Goal: Task Accomplishment & Management: Use online tool/utility

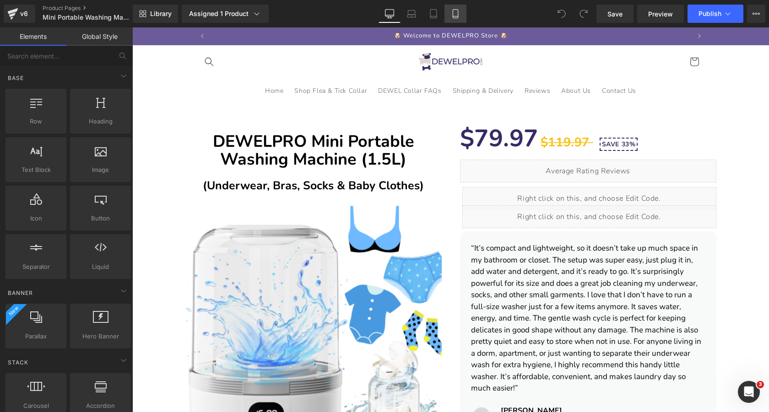
click at [461, 12] on link "Mobile" at bounding box center [456, 14] width 22 height 18
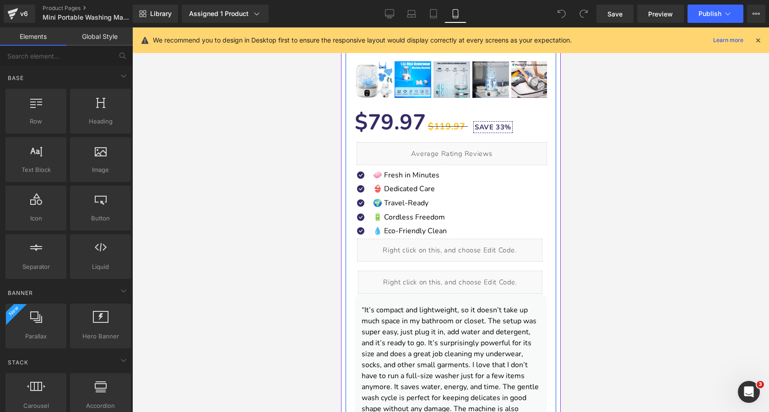
scroll to position [275, 0]
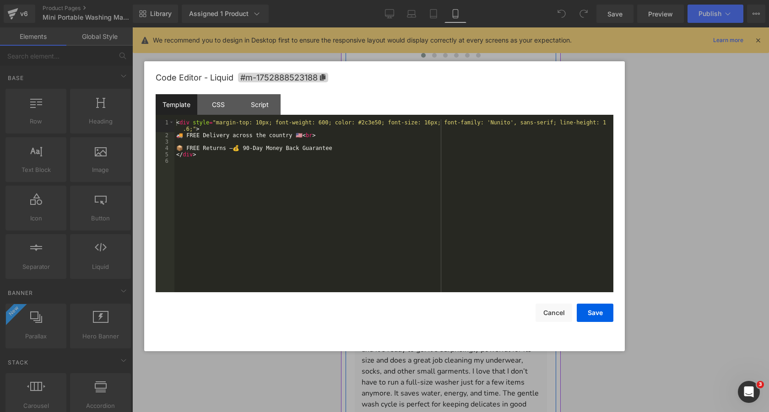
click at [461, 252] on div "Liquid" at bounding box center [449, 256] width 185 height 23
click at [398, 161] on div "< div style = "margin-top: 10px; font-weight: 600; color: #2c3e50; font-size: 1…" at bounding box center [393, 215] width 439 height 192
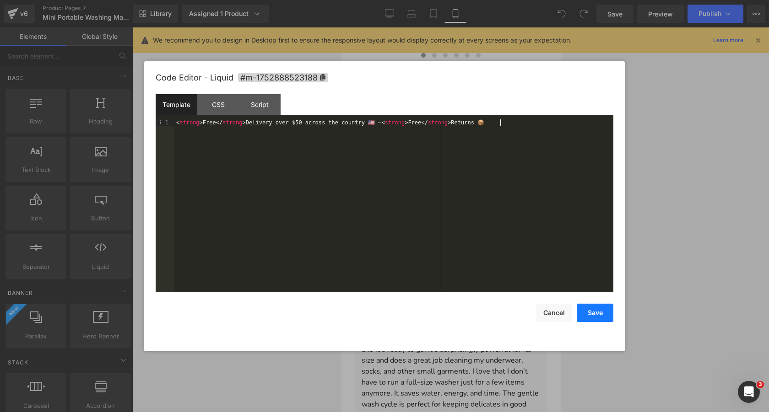
click at [608, 309] on button "Save" at bounding box center [595, 313] width 37 height 18
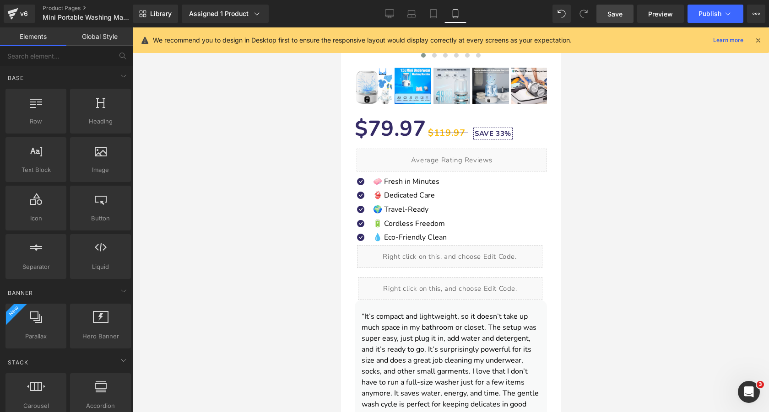
click at [615, 15] on span "Save" at bounding box center [615, 14] width 15 height 10
click at [667, 13] on span "Preview" at bounding box center [660, 14] width 25 height 10
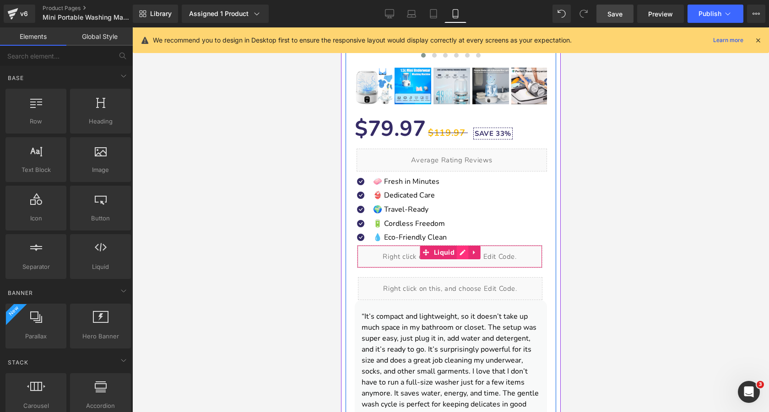
click at [461, 254] on div "Liquid" at bounding box center [449, 256] width 185 height 23
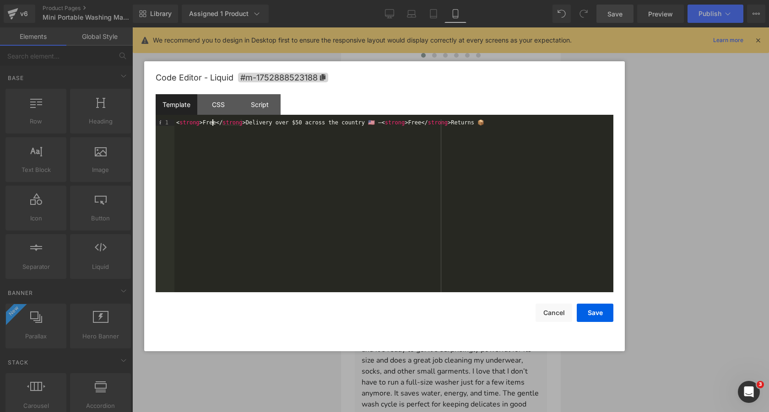
click at [213, 124] on div "< strong > Free </ strong > Delivery over $50 across the country 🇺🇸 — < strong …" at bounding box center [393, 212] width 439 height 186
click at [427, 123] on div "< strong > FREE </ strong > Delivery over $50 across the country 🇺🇸 — < strong …" at bounding box center [393, 212] width 439 height 186
click at [281, 124] on div "< strong > FREE </ strong > Delivery over $50 across the country 🇺🇸 — < strong …" at bounding box center [393, 212] width 439 height 186
click at [309, 122] on div "< strong > FREE </ strong > Delivery Over $50 across The Country 🇺🇸 — < strong …" at bounding box center [393, 212] width 439 height 186
click at [423, 123] on div "< strong > FREE </ strong > Delivery Over $50 across The Country 🇺🇸 — < strong …" at bounding box center [393, 212] width 439 height 186
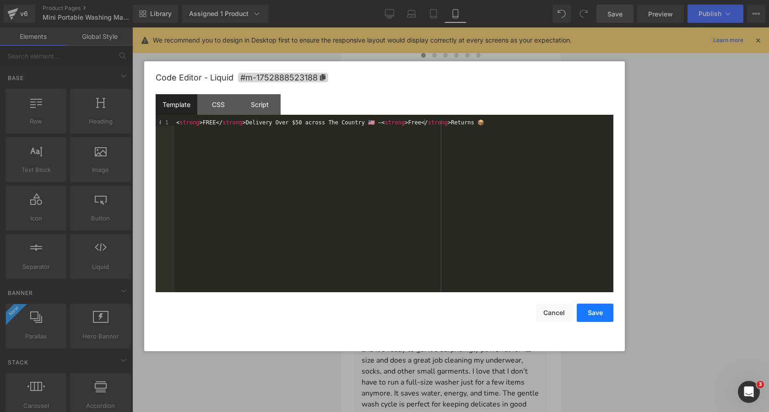
click at [594, 315] on button "Save" at bounding box center [595, 313] width 37 height 18
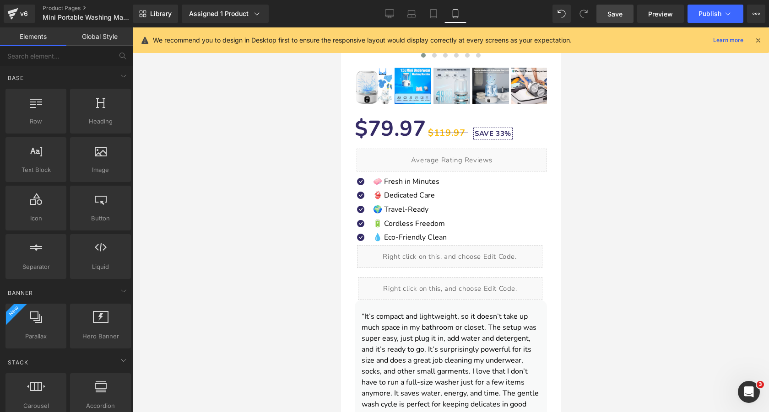
click at [616, 16] on span "Save" at bounding box center [615, 14] width 15 height 10
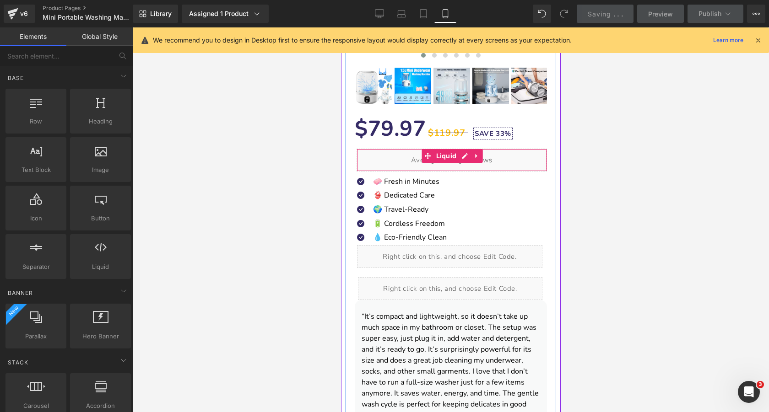
scroll to position [256, 0]
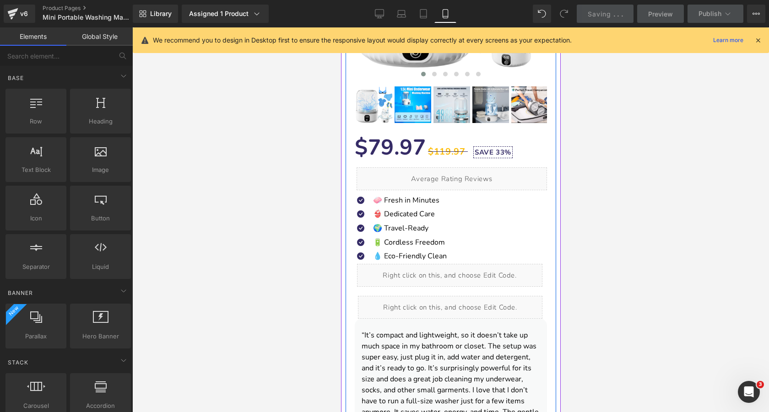
click at [466, 174] on div "Liquid" at bounding box center [451, 179] width 190 height 23
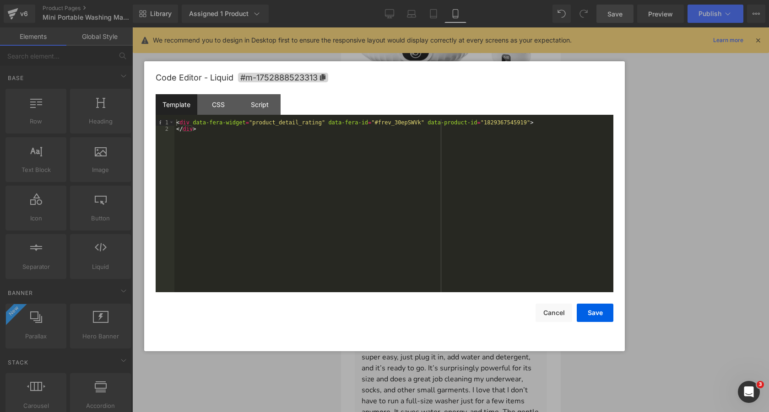
click at [553, 117] on div "Template CSS Script Data" at bounding box center [385, 106] width 458 height 25
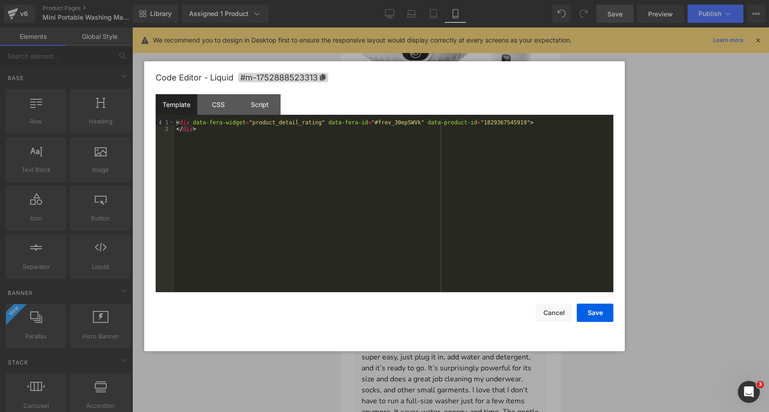
click at [547, 119] on div "< div data-fera-widget = "product_detail_rating" data-fera-id = "#frev_30epSWVk…" at bounding box center [393, 212] width 439 height 186
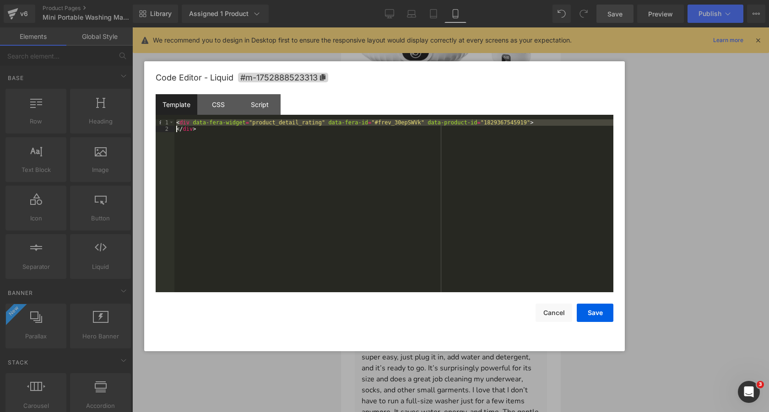
click at [547, 119] on div "< div data-fera-widget = "product_detail_rating" data-fera-id = "#frev_30epSWVk…" at bounding box center [393, 212] width 439 height 186
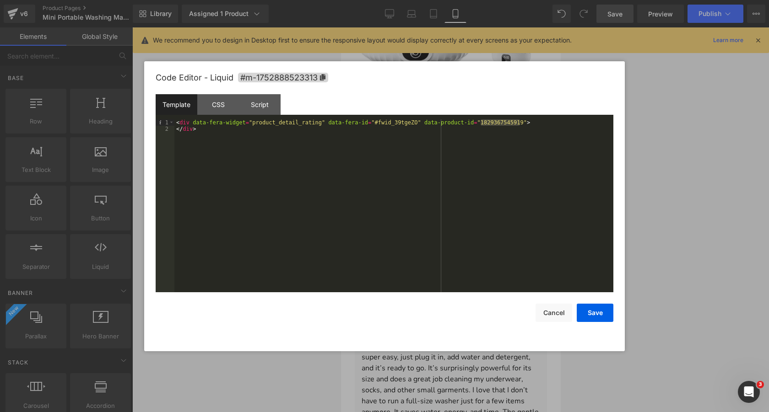
drag, startPoint x: 481, startPoint y: 124, endPoint x: 521, endPoint y: 124, distance: 40.7
click at [521, 124] on div "< div data-fera-widget = "product_detail_rating" data-fera-id = "#fwid_39tgeZO"…" at bounding box center [393, 212] width 439 height 186
click at [600, 313] on button "Save" at bounding box center [595, 313] width 37 height 18
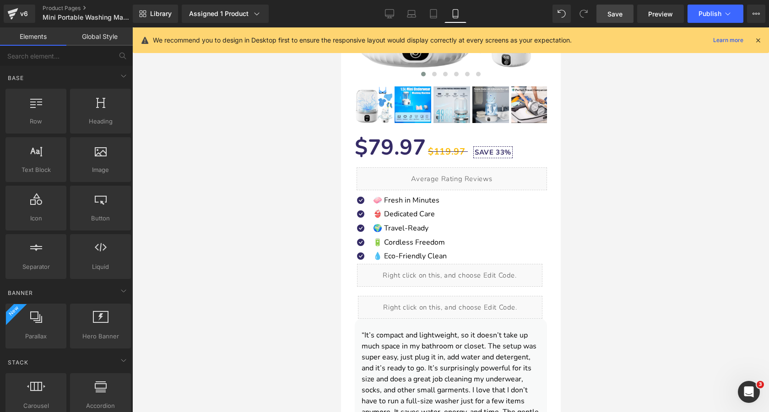
click at [613, 15] on span "Save" at bounding box center [615, 14] width 15 height 10
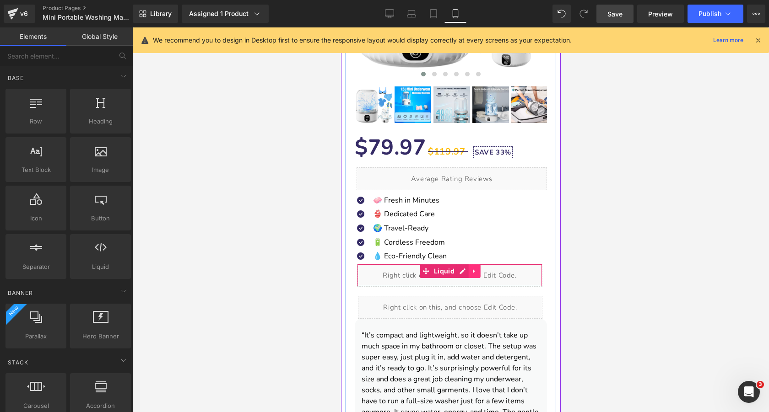
click at [476, 273] on icon at bounding box center [474, 271] width 6 height 7
click at [469, 271] on icon at bounding box center [468, 271] width 6 height 6
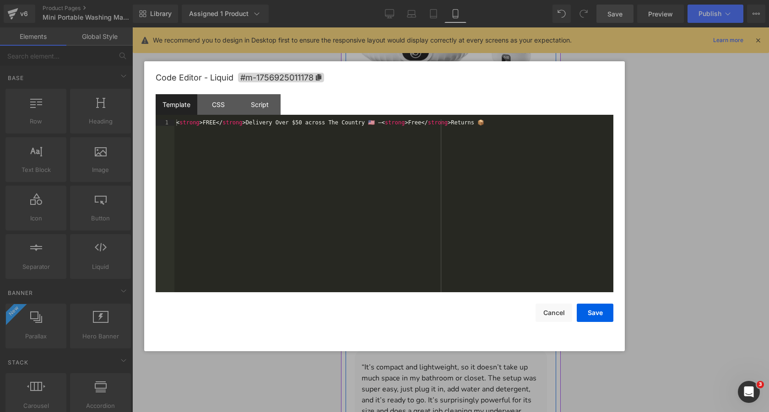
click at [461, 304] on div "Liquid" at bounding box center [449, 307] width 185 height 23
click at [427, 230] on div "< strong > FREE </ strong > Delivery Over $50 across The Country 🇺🇸 — < strong …" at bounding box center [393, 212] width 439 height 186
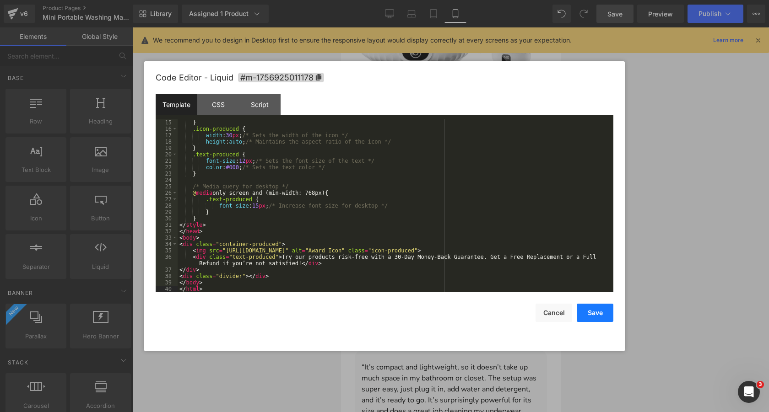
click at [590, 312] on button "Save" at bounding box center [595, 313] width 37 height 18
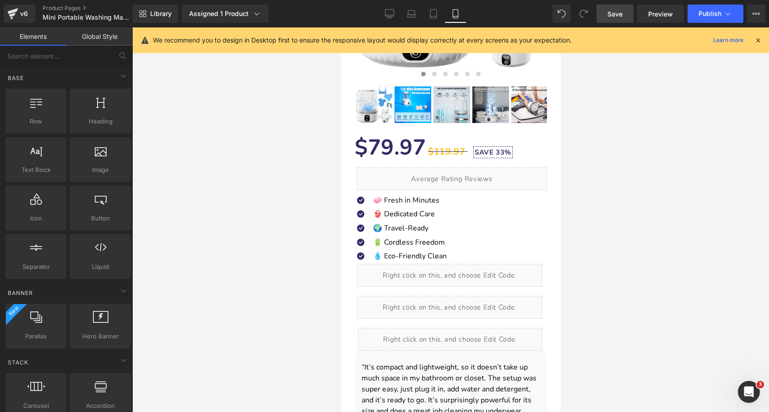
click at [606, 15] on link "Save" at bounding box center [615, 14] width 37 height 18
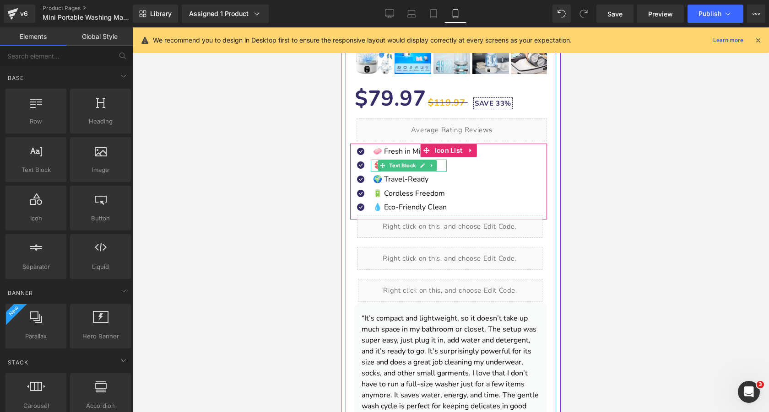
scroll to position [276, 0]
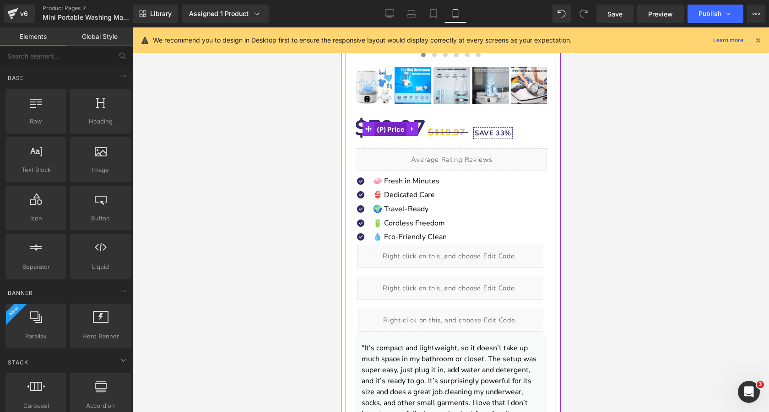
drag, startPoint x: 387, startPoint y: 128, endPoint x: 575, endPoint y: 122, distance: 188.3
click at [387, 128] on span "(P) Price" at bounding box center [390, 130] width 32 height 14
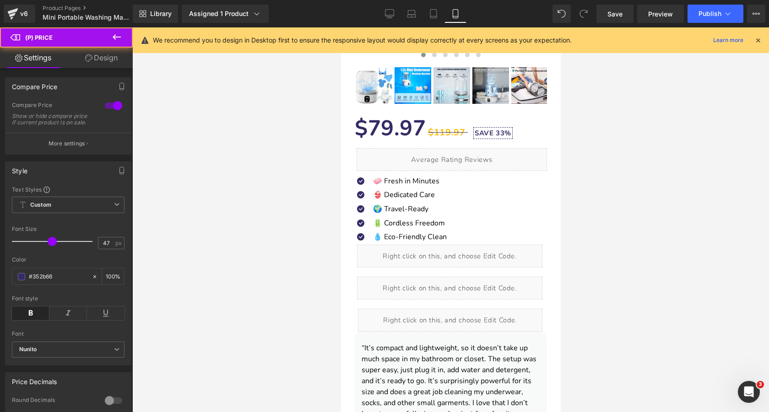
click at [96, 62] on link "Design" at bounding box center [101, 58] width 66 height 21
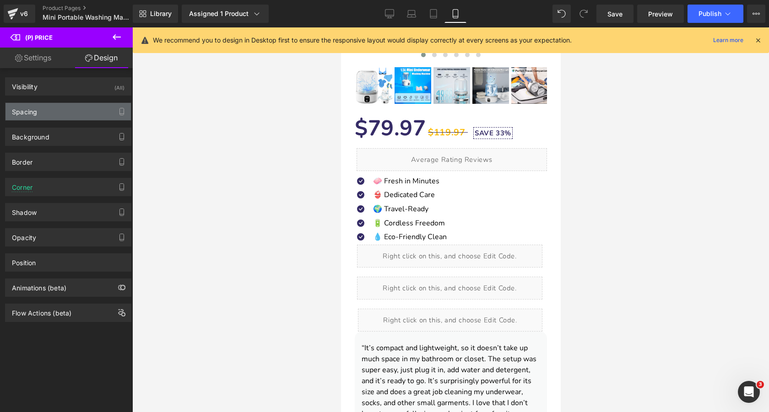
click at [77, 116] on div "Spacing" at bounding box center [67, 111] width 125 height 17
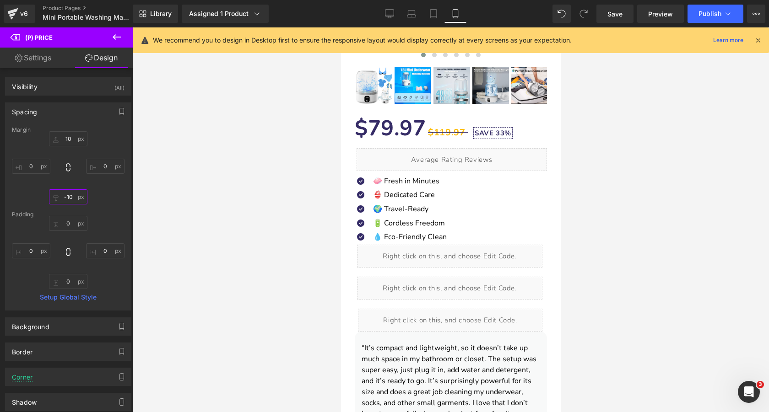
click at [70, 198] on input "-10" at bounding box center [68, 197] width 38 height 15
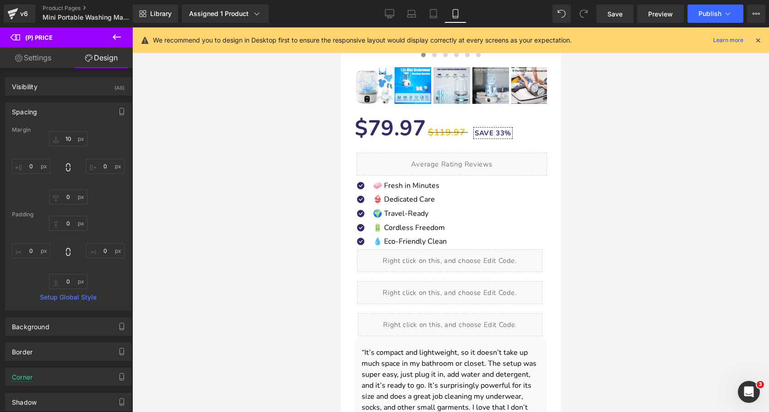
click at [249, 153] on div at bounding box center [450, 219] width 637 height 385
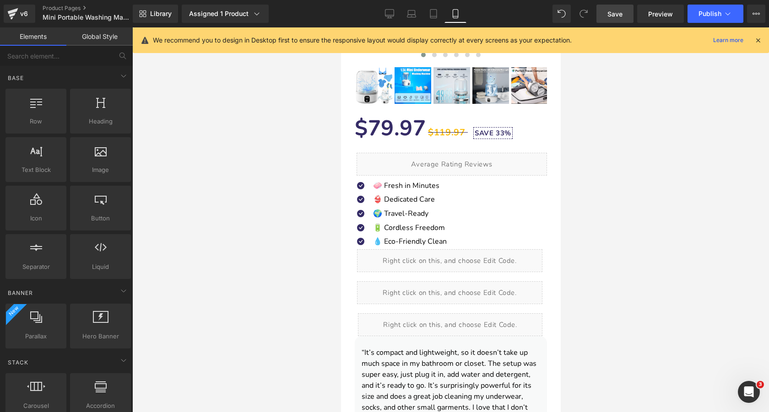
click at [606, 17] on link "Save" at bounding box center [615, 14] width 37 height 18
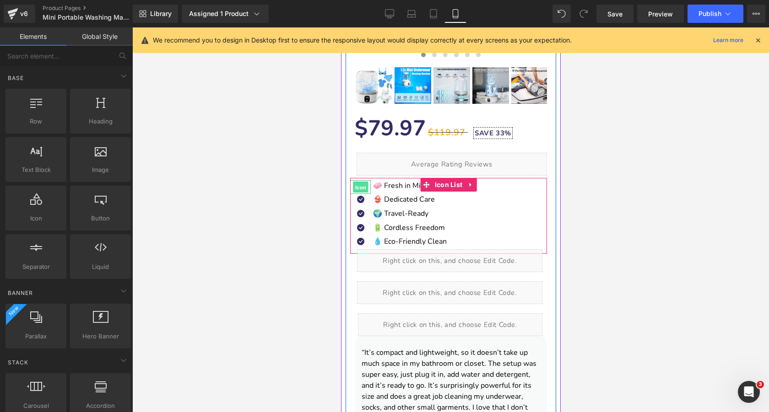
click at [359, 187] on span "Icon" at bounding box center [360, 187] width 15 height 11
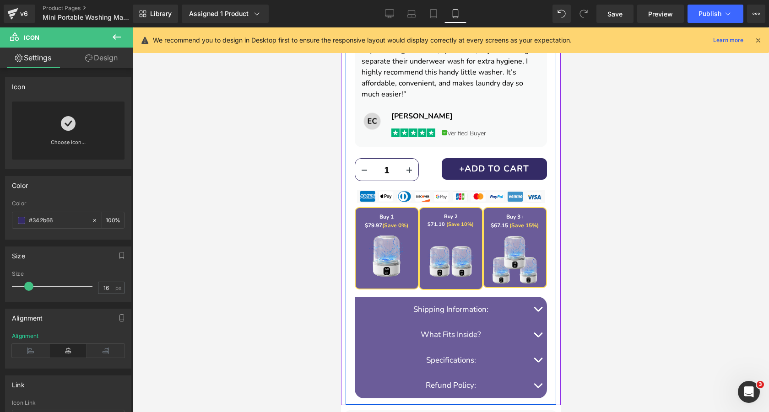
scroll to position [711, 0]
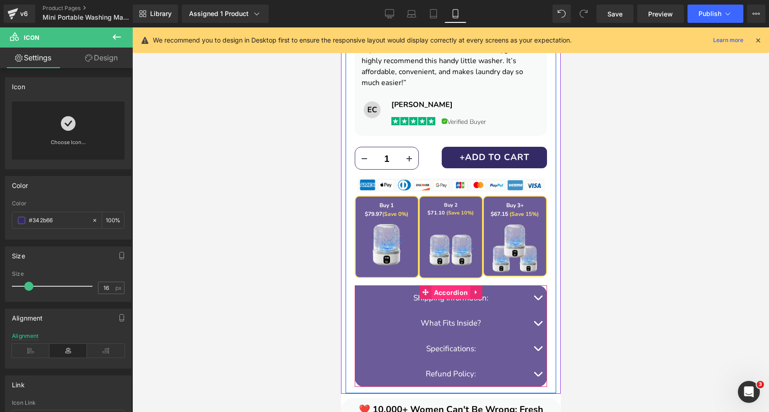
click at [447, 293] on span "Accordion" at bounding box center [450, 293] width 39 height 14
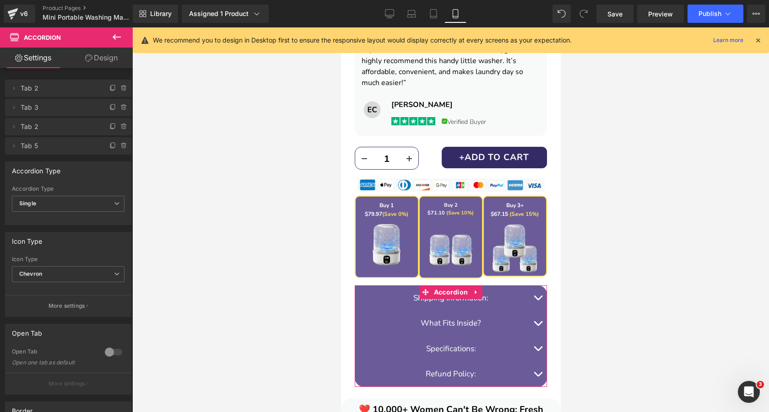
click at [98, 58] on link "Design" at bounding box center [101, 58] width 66 height 21
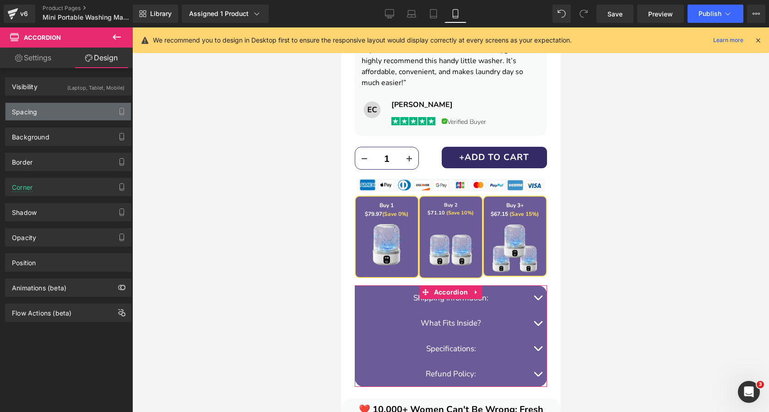
click at [60, 111] on div "Spacing" at bounding box center [67, 111] width 125 height 17
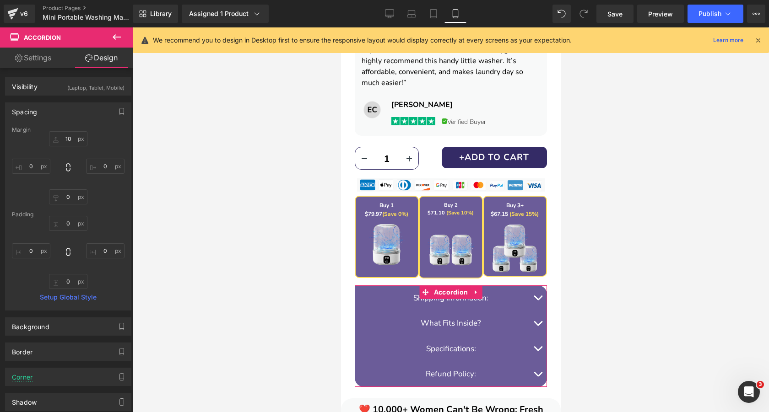
click at [58, 112] on div "Spacing" at bounding box center [67, 111] width 125 height 17
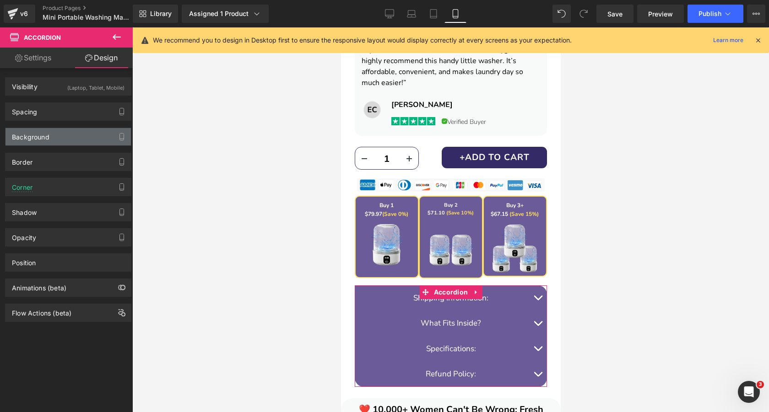
click at [61, 141] on div "Background" at bounding box center [67, 136] width 125 height 17
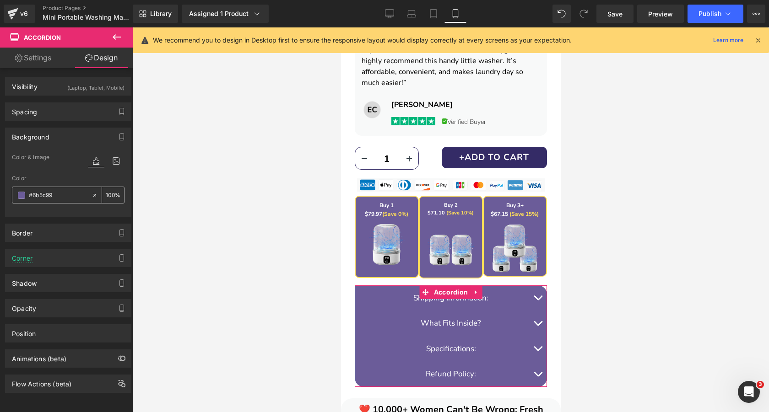
click at [60, 193] on input "#6b5c99" at bounding box center [58, 195] width 59 height 10
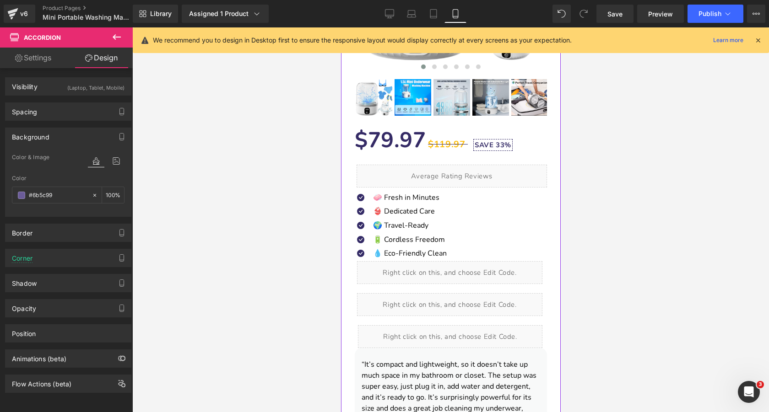
scroll to position [212, 0]
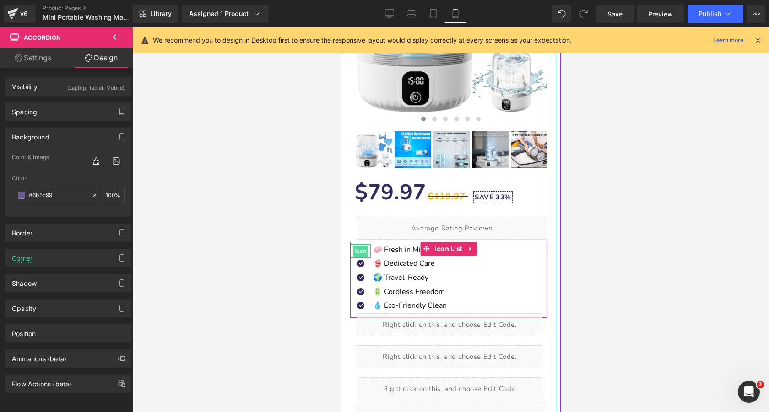
click at [359, 249] on span "Icon" at bounding box center [360, 251] width 15 height 11
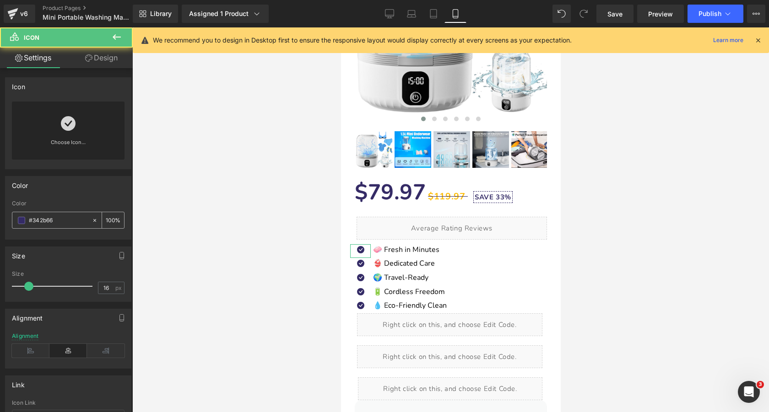
click at [71, 217] on input "#342b66" at bounding box center [58, 221] width 59 height 10
paste input "6b5c99"
type input "#6b5c99"
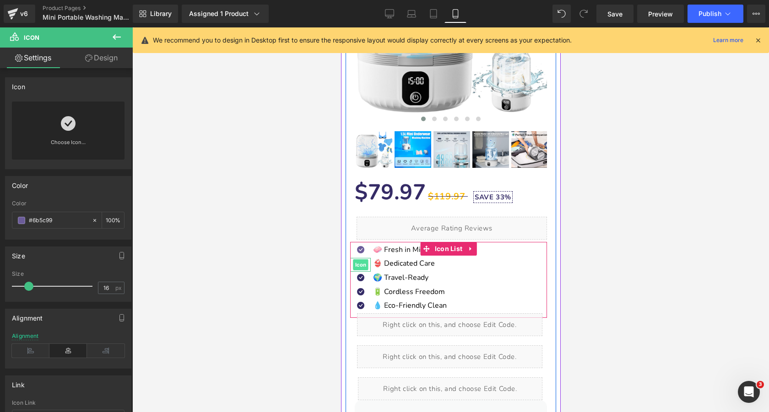
click at [357, 262] on span "Icon" at bounding box center [360, 265] width 15 height 11
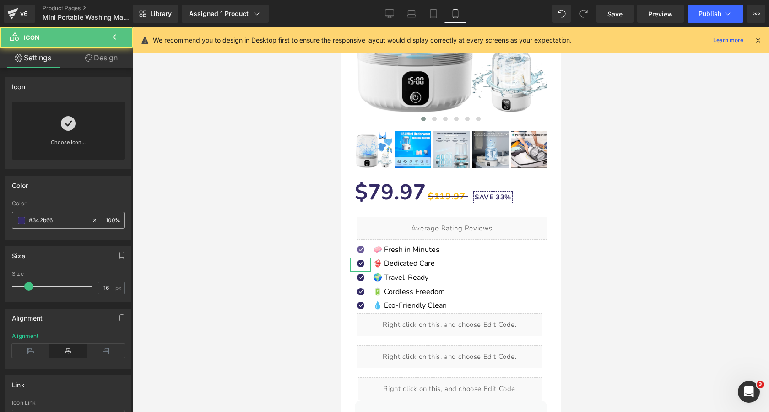
click at [56, 222] on input "#342b66" at bounding box center [58, 221] width 59 height 10
paste input "6b5c99"
type input "#6b5c99"
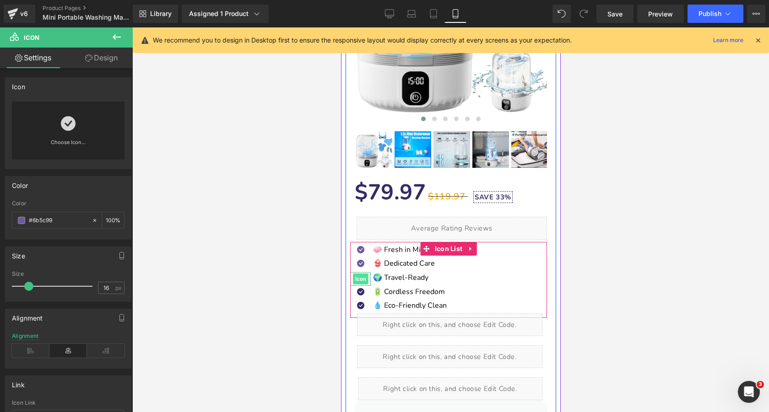
click at [356, 279] on span "Icon" at bounding box center [360, 279] width 15 height 11
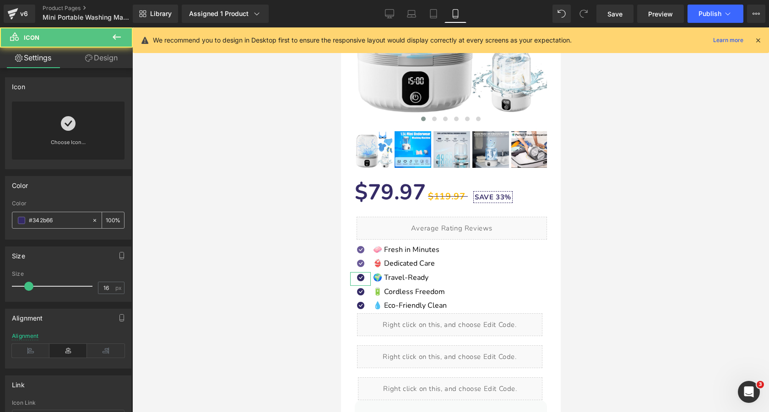
click at [59, 222] on input "#342b66" at bounding box center [58, 221] width 59 height 10
paste input "6b5c99"
type input "#6b5c99"
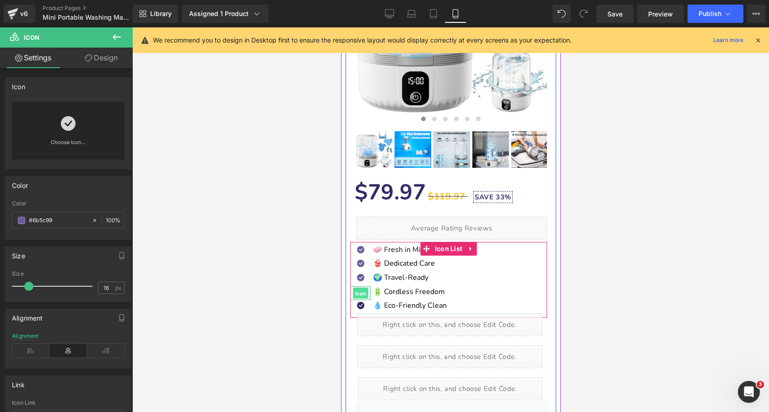
click at [359, 292] on span "Icon" at bounding box center [360, 293] width 15 height 11
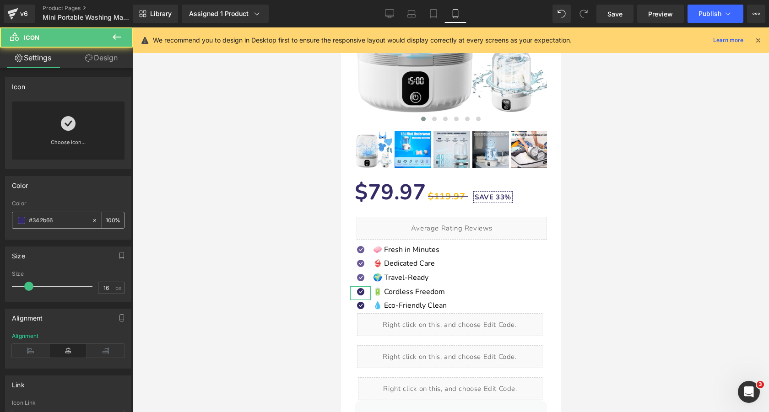
click at [71, 217] on input "#342b66" at bounding box center [58, 221] width 59 height 10
paste input "6b5c99"
type input "#6b5c99"
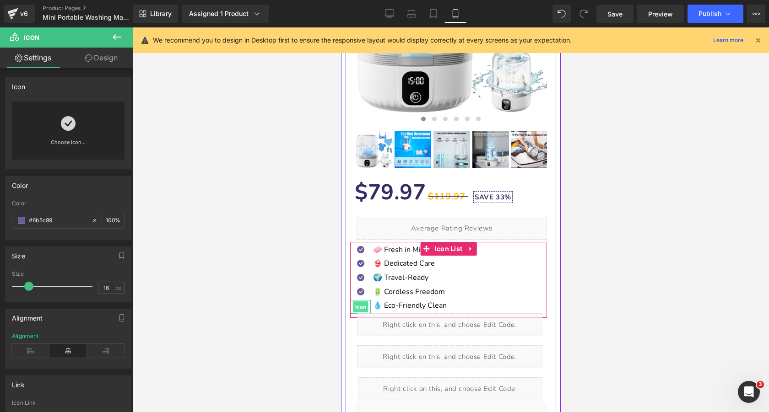
click at [357, 309] on span "Icon" at bounding box center [360, 307] width 15 height 11
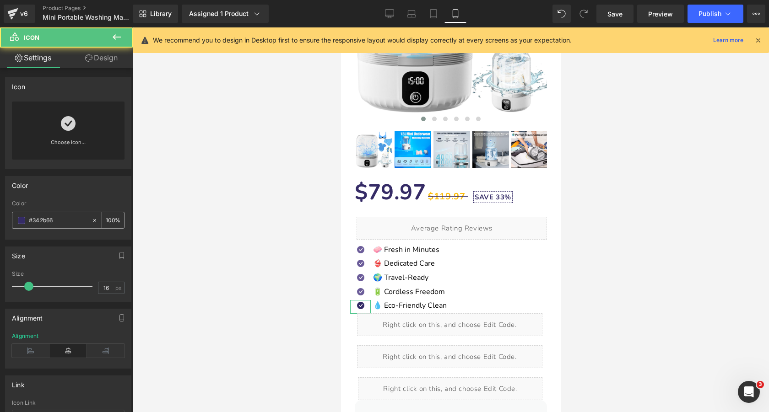
click at [76, 218] on input "#342b66" at bounding box center [58, 221] width 59 height 10
paste input "6b5c99"
type input "#6b5c99"
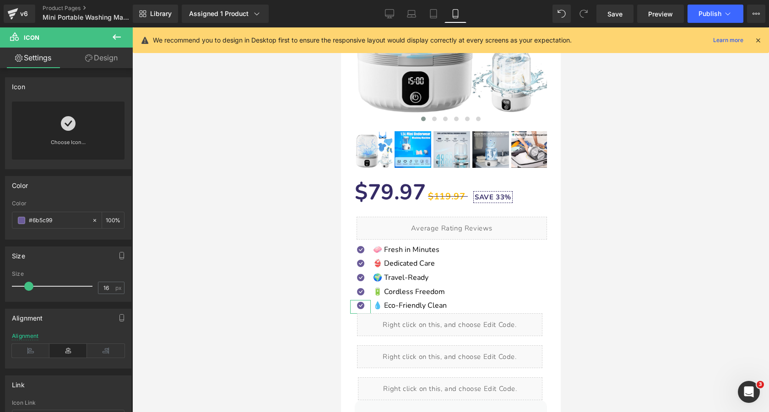
click at [81, 201] on div "Color" at bounding box center [68, 204] width 113 height 6
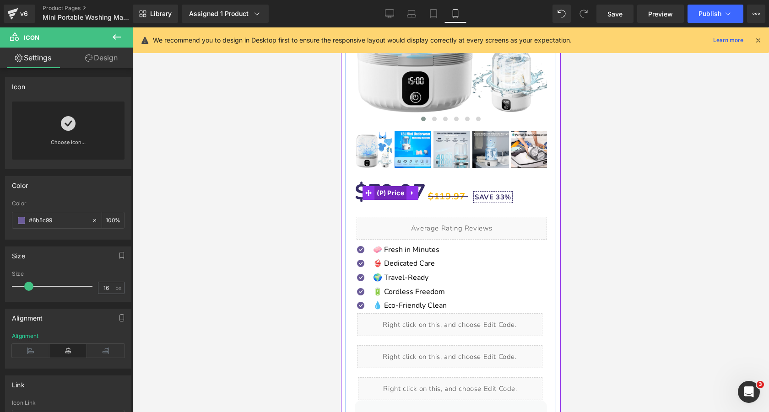
click at [391, 191] on span "(P) Price" at bounding box center [390, 193] width 32 height 14
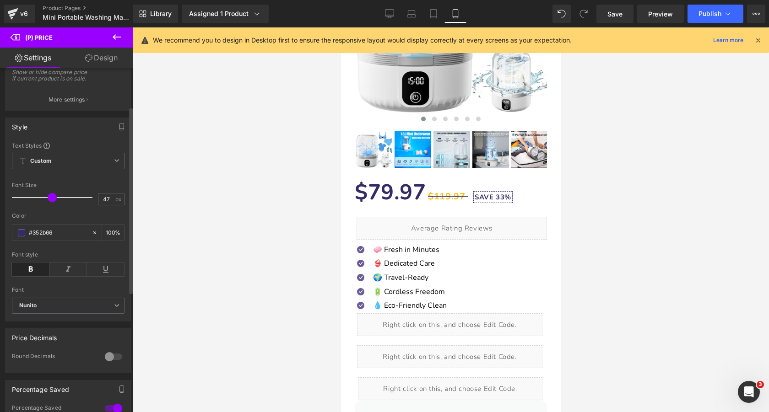
scroll to position [71, 0]
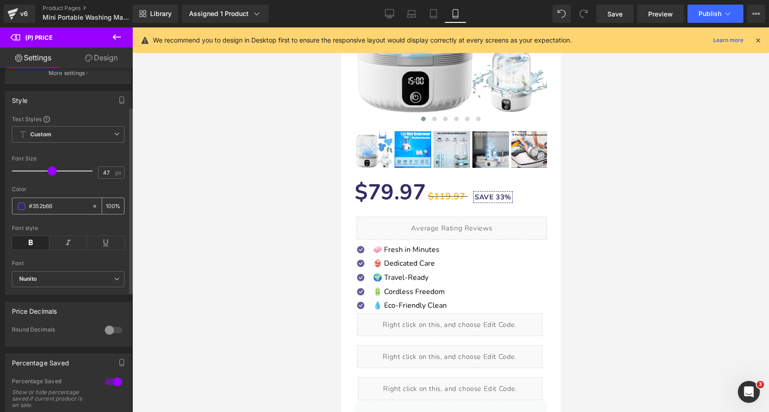
click at [68, 210] on input "#352b66" at bounding box center [58, 206] width 59 height 10
paste input "6b5c99"
type input "#6b5c99"
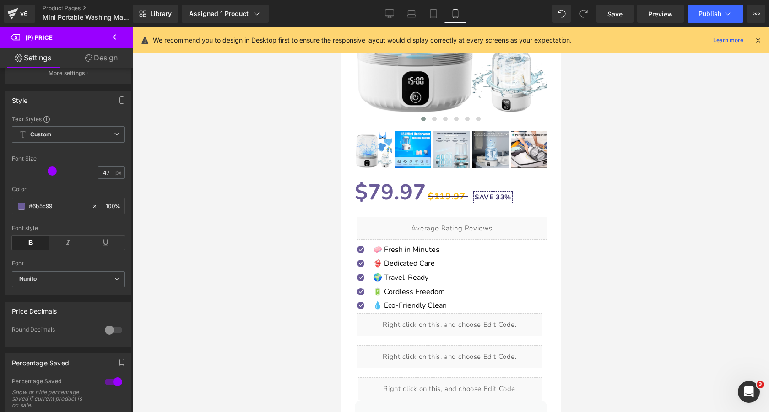
click at [266, 170] on div at bounding box center [450, 219] width 637 height 385
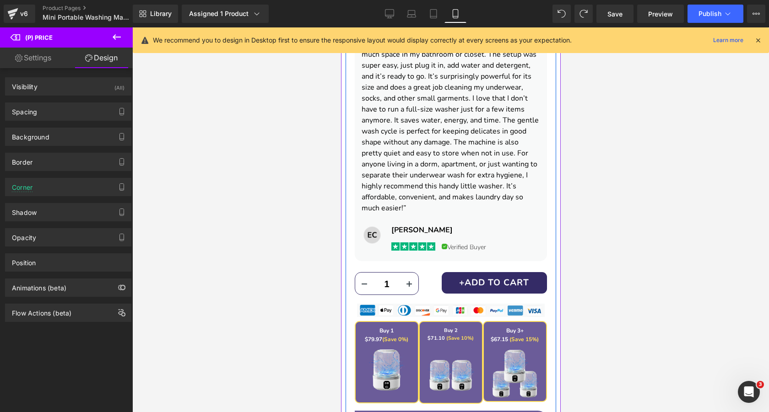
scroll to position [582, 0]
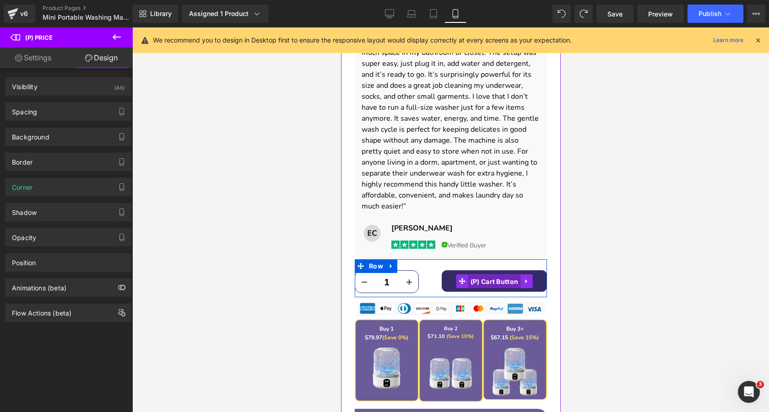
click at [495, 281] on span "(P) Cart Button" at bounding box center [494, 282] width 53 height 14
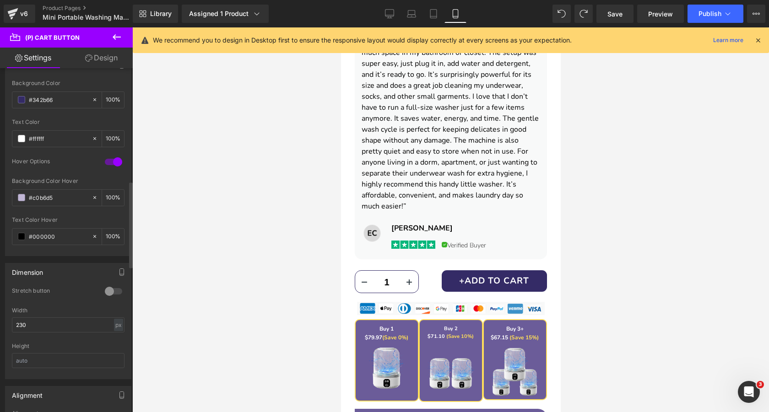
scroll to position [459, 0]
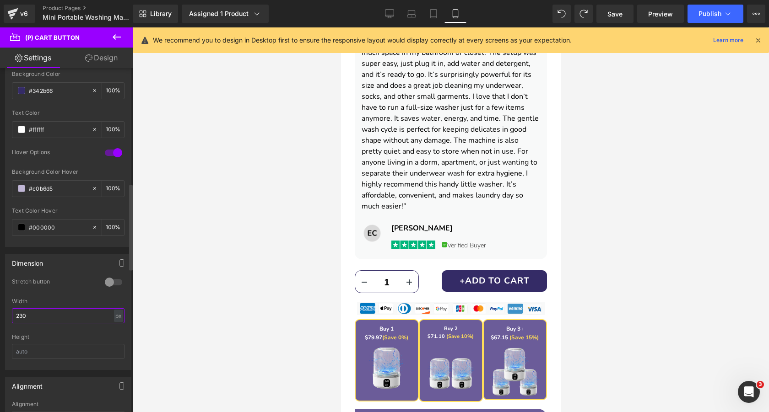
click at [56, 316] on input "230" at bounding box center [68, 316] width 113 height 15
type input "210"
click at [617, 14] on span "Save" at bounding box center [615, 14] width 15 height 10
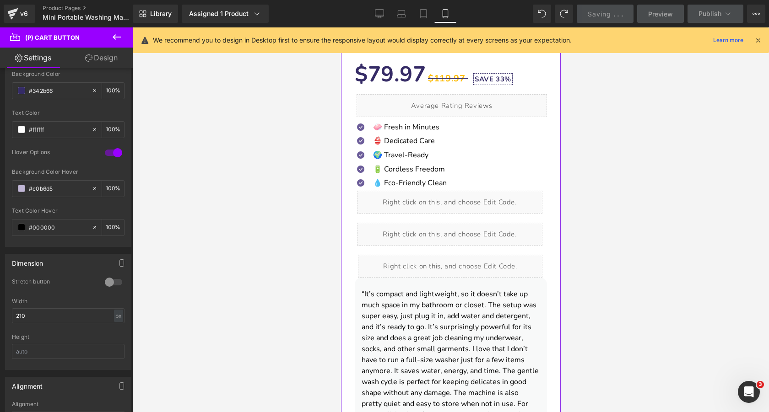
scroll to position [306, 0]
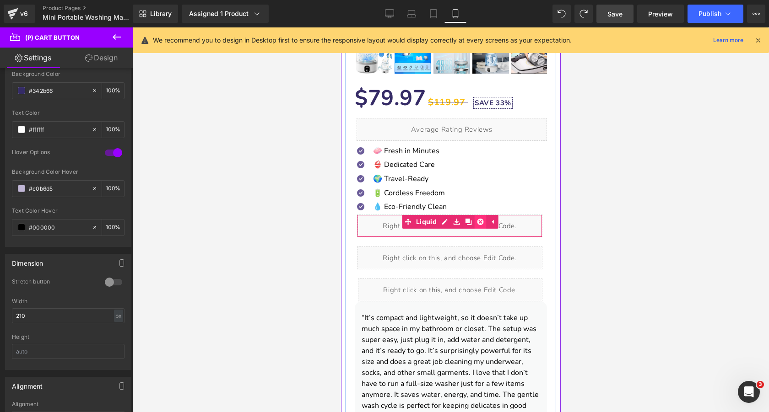
click at [480, 223] on icon at bounding box center [480, 222] width 6 height 7
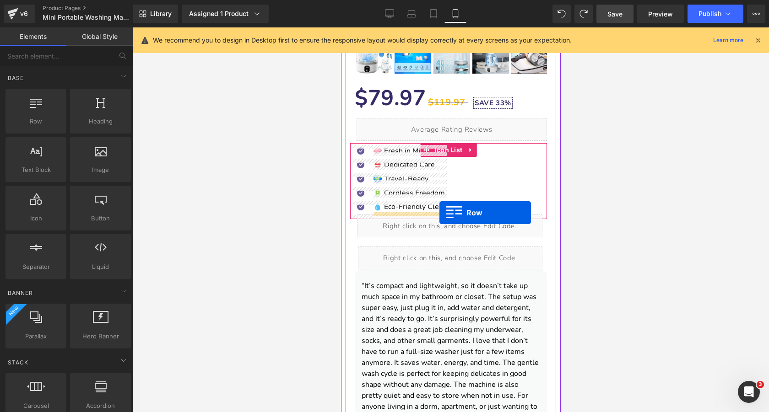
drag, startPoint x: 368, startPoint y: 140, endPoint x: 439, endPoint y: 213, distance: 101.7
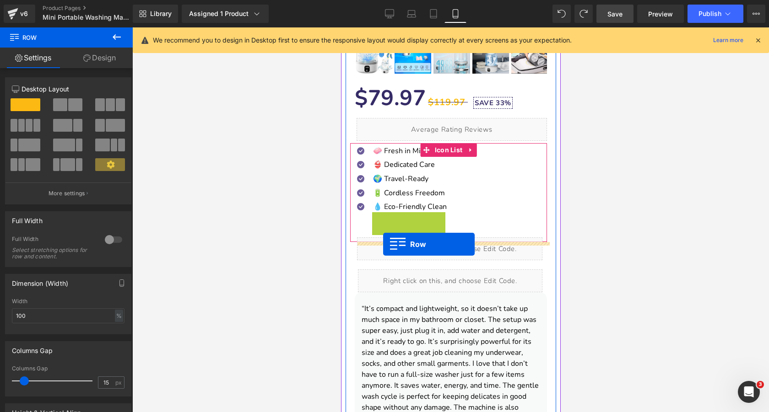
drag, startPoint x: 378, startPoint y: 223, endPoint x: 383, endPoint y: 244, distance: 22.4
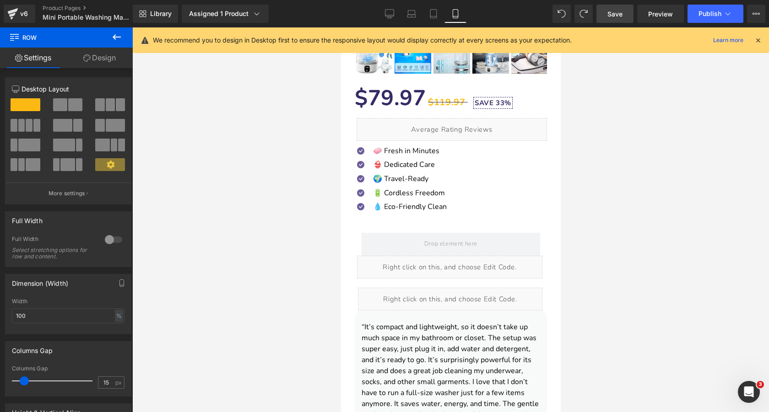
click at [111, 35] on icon at bounding box center [116, 37] width 11 height 11
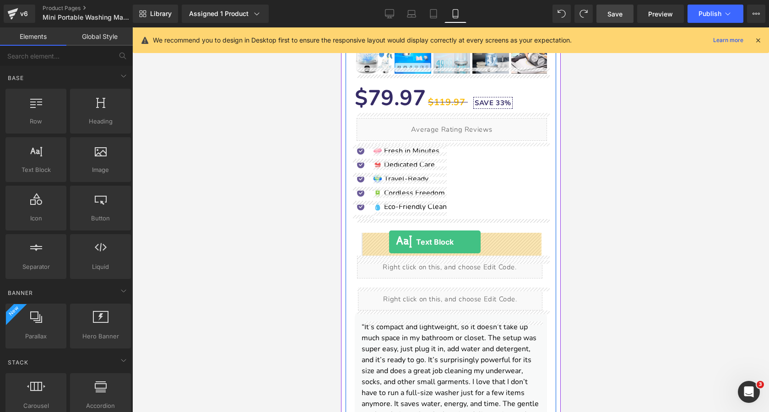
drag, startPoint x: 389, startPoint y: 180, endPoint x: 389, endPoint y: 242, distance: 61.8
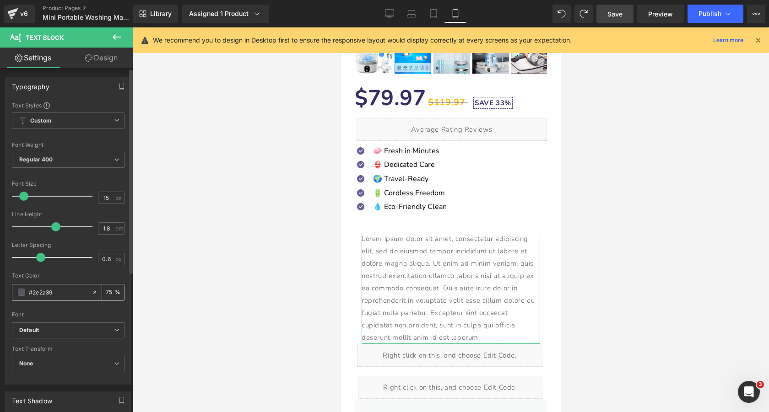
click at [23, 293] on span at bounding box center [21, 292] width 7 height 7
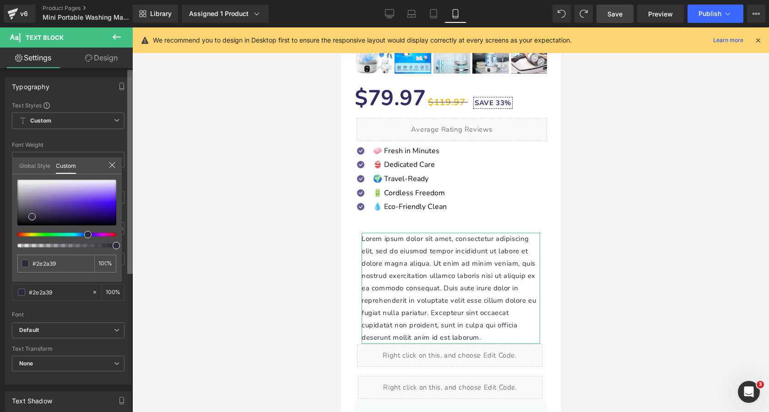
drag, startPoint x: 92, startPoint y: 245, endPoint x: 130, endPoint y: 245, distance: 37.1
click at [130, 245] on div "Typography Text Styles Custom Custom Setup Global Style Custom Setup Global Sty…" at bounding box center [66, 242] width 133 height 348
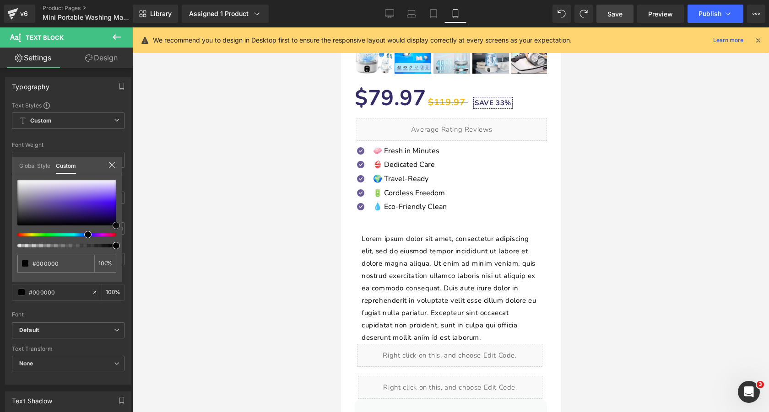
drag, startPoint x: 65, startPoint y: 212, endPoint x: 134, endPoint y: 239, distance: 74.5
click at [137, 243] on div "Text Block You are previewing how the will restyle your page. You can not edit …" at bounding box center [384, 214] width 769 height 428
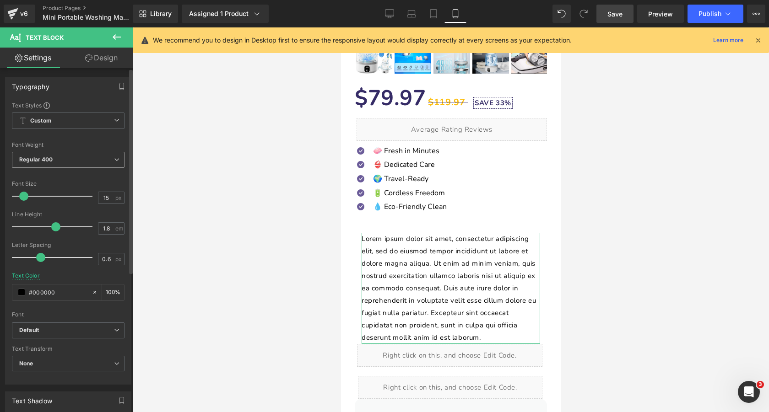
click at [71, 164] on span "Regular 400" at bounding box center [68, 160] width 113 height 16
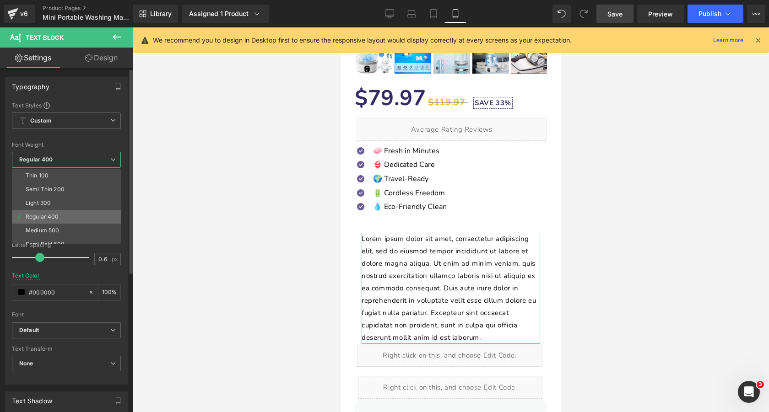
click at [72, 216] on li "Regular 400" at bounding box center [68, 217] width 113 height 14
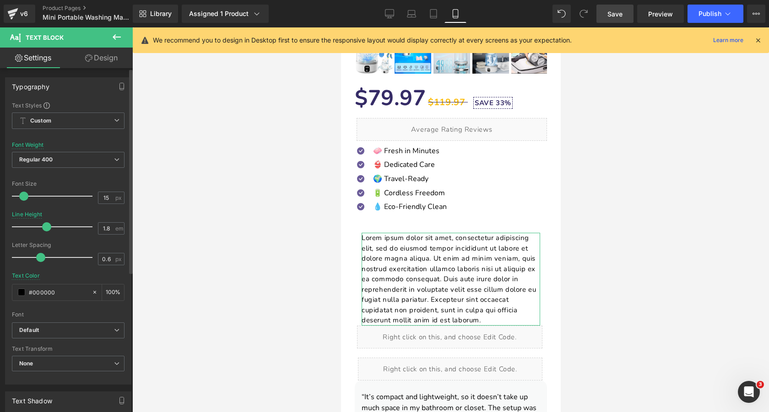
drag, startPoint x: 56, startPoint y: 227, endPoint x: 47, endPoint y: 225, distance: 9.4
click at [47, 225] on span at bounding box center [46, 227] width 9 height 9
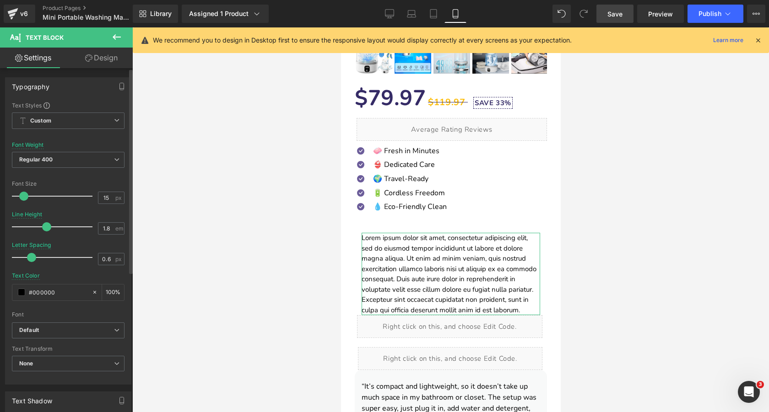
drag, startPoint x: 39, startPoint y: 258, endPoint x: 31, endPoint y: 258, distance: 8.3
click at [31, 258] on span at bounding box center [31, 257] width 9 height 9
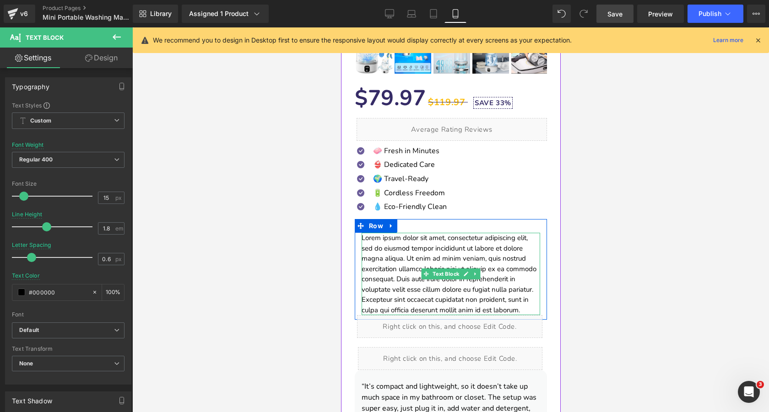
click at [431, 261] on p "Lorem ipsum dolor sit amet, consectetur adipiscing elit, sed do eiusmod tempor …" at bounding box center [450, 274] width 179 height 82
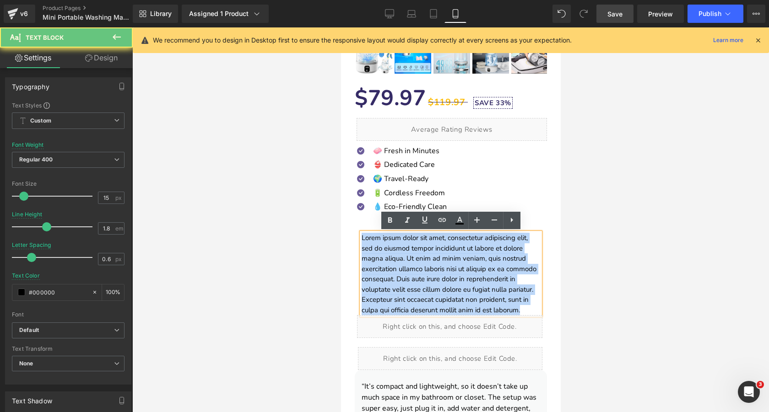
click at [431, 261] on p "Lorem ipsum dolor sit amet, consectetur adipiscing elit, sed do eiusmod tempor …" at bounding box center [450, 274] width 179 height 82
paste div "To enrich screen reader interactions, please activate Accessibility in Grammarl…"
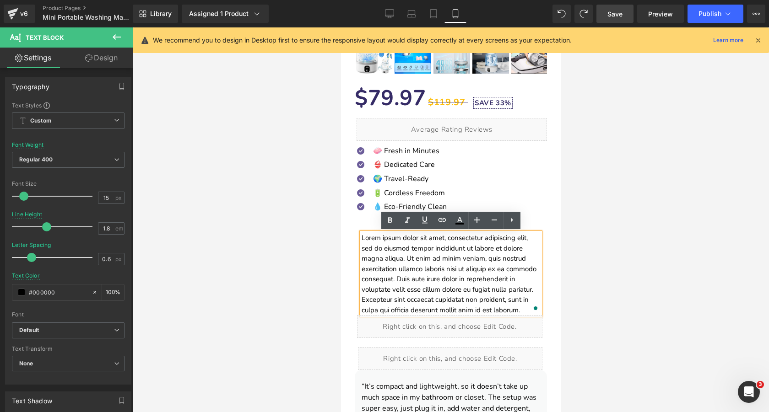
click at [441, 262] on p "Lorem ipsum dolor sit amet, consectetur adipiscing elit, sed do eiusmod tempor …" at bounding box center [450, 274] width 179 height 82
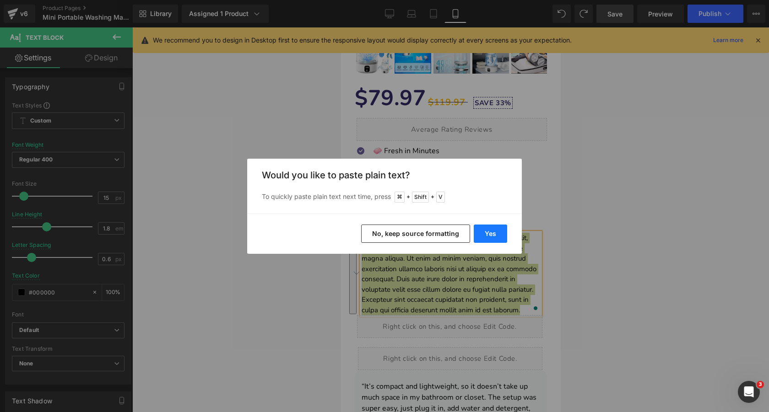
click at [485, 233] on button "Yes" at bounding box center [490, 234] width 33 height 18
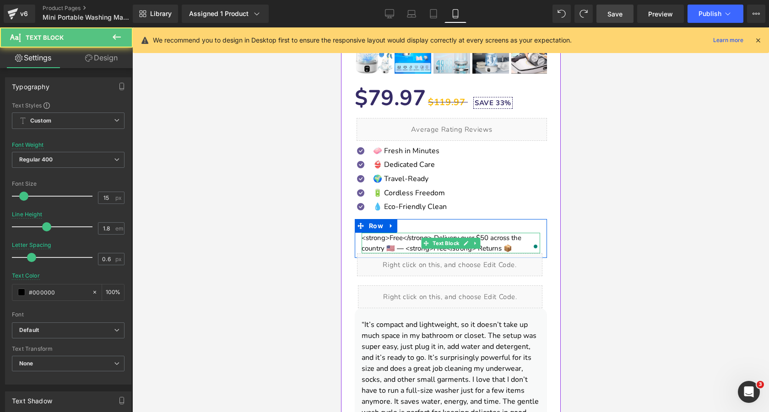
click at [399, 241] on p "<strong>Free</strong> Delivery over $50 across the country 🇺🇸 — <strong>Free</s…" at bounding box center [450, 243] width 179 height 21
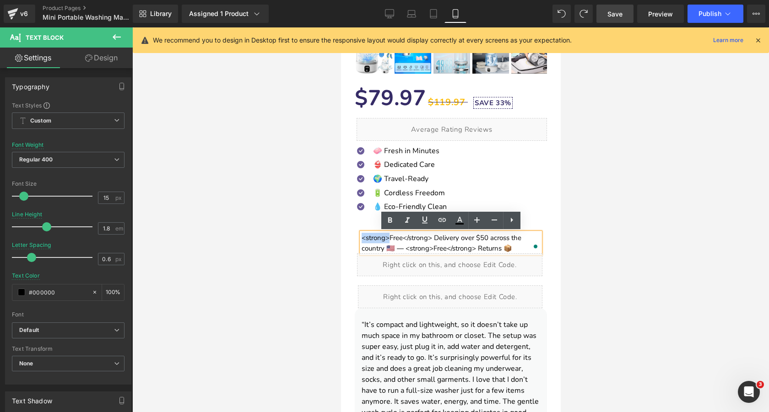
drag, startPoint x: 389, startPoint y: 241, endPoint x: 333, endPoint y: 240, distance: 56.3
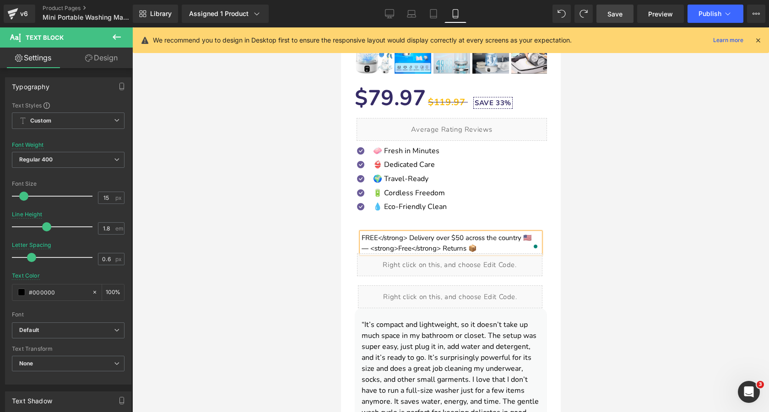
click at [391, 240] on p "FREE</strong> Delivery over $50 across the country 🇺🇸 — <strong>Free</strong> R…" at bounding box center [450, 243] width 179 height 21
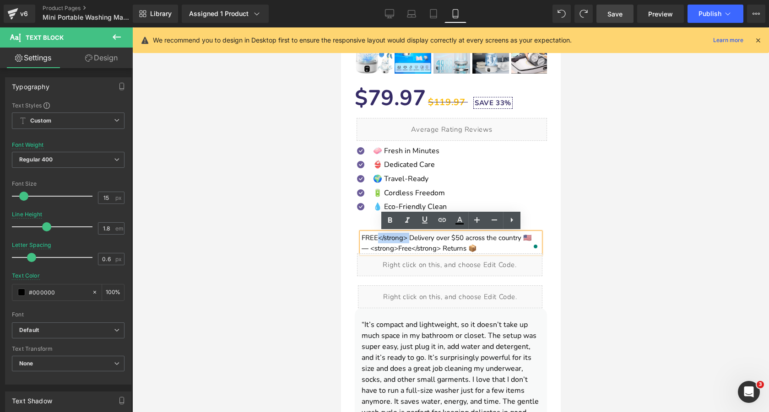
drag, startPoint x: 377, startPoint y: 239, endPoint x: 409, endPoint y: 241, distance: 32.1
click at [409, 241] on p "FREE</strong> Delivery over $50 across the country 🇺🇸 — <strong>Free</strong> R…" at bounding box center [450, 243] width 179 height 21
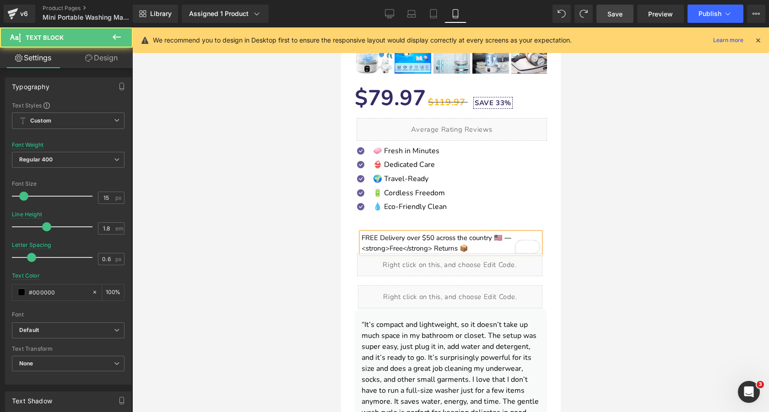
click at [510, 238] on p "FREE Delivery over $50 across the country 🇺🇸 — <strong>Free</strong> Returns 📦" at bounding box center [450, 243] width 179 height 21
drag, startPoint x: 389, startPoint y: 249, endPoint x: 334, endPoint y: 249, distance: 55.4
drag, startPoint x: 379, startPoint y: 248, endPoint x: 409, endPoint y: 250, distance: 30.7
click at [409, 250] on p "FREE Delivery over $50 across the country 🇺🇸 FREE </strong> Returns 📦" at bounding box center [450, 243] width 179 height 21
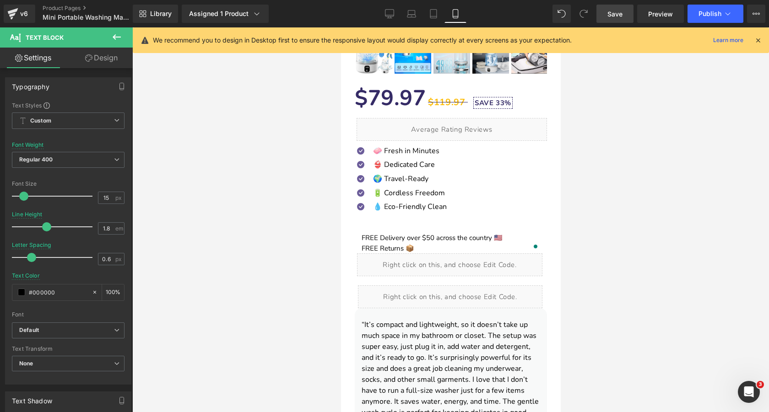
click at [271, 230] on div at bounding box center [450, 219] width 637 height 385
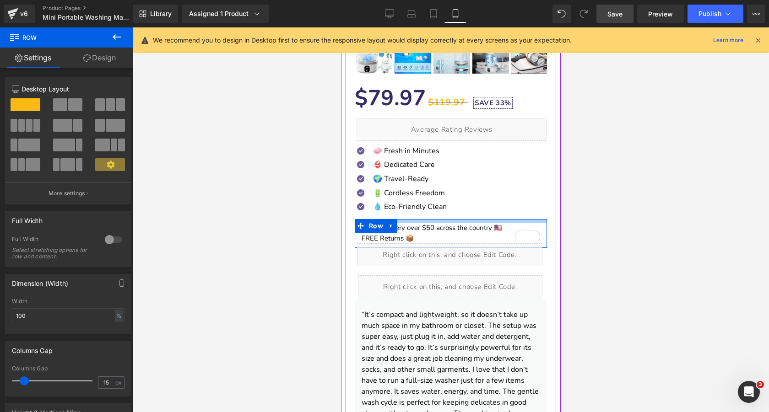
drag, startPoint x: 463, startPoint y: 230, endPoint x: 463, endPoint y: 220, distance: 10.1
click at [463, 220] on div at bounding box center [450, 221] width 192 height 4
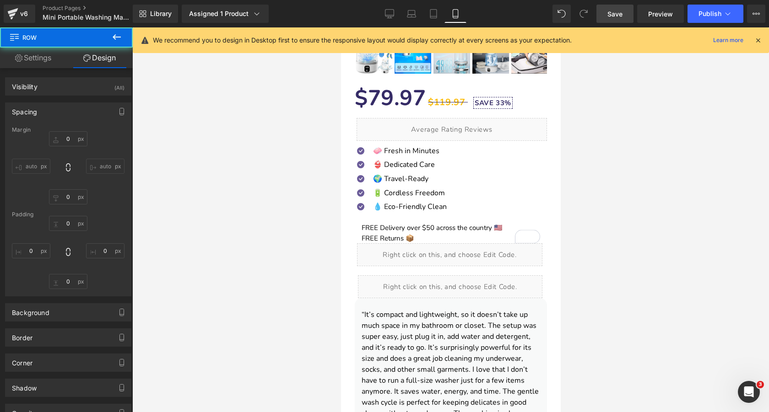
click at [254, 243] on div at bounding box center [450, 219] width 637 height 385
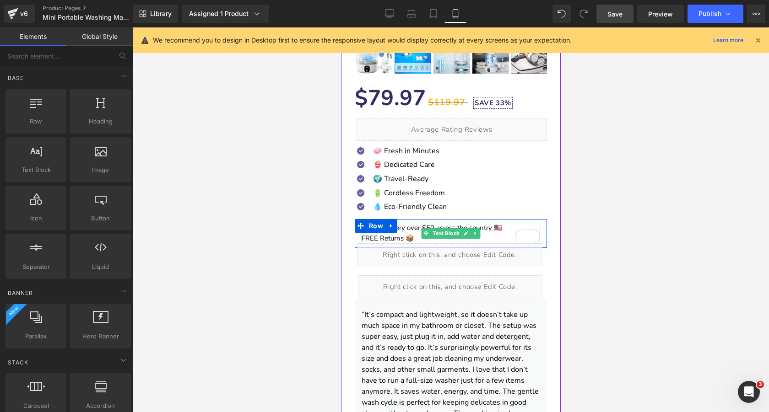
click at [495, 231] on p "FREE Delivery over $50 across the country 🇺🇸 FREE Returns 📦" at bounding box center [450, 233] width 179 height 21
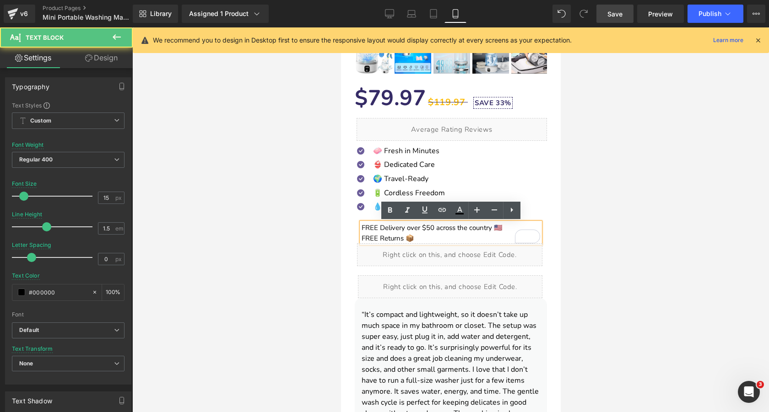
click at [495, 231] on p "FREE Delivery over $50 across the country 🇺🇸 FREE Returns 📦" at bounding box center [450, 233] width 179 height 21
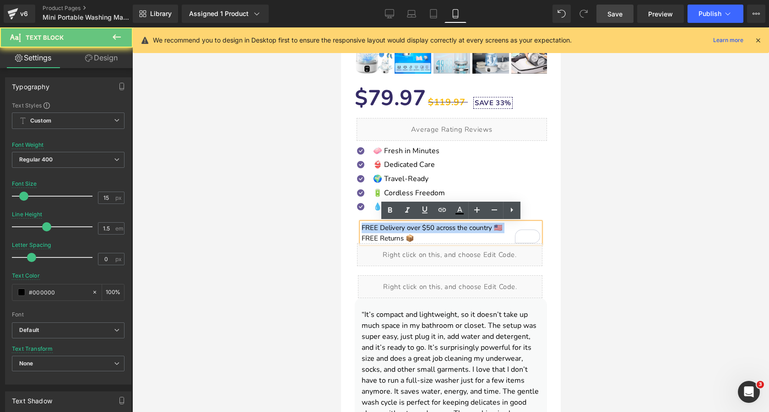
click at [495, 231] on p "FREE Delivery over $50 across the country 🇺🇸 FREE Returns 📦" at bounding box center [450, 233] width 179 height 21
click at [416, 232] on p "FREE Delivery over $50 across the country 🇺🇸 FREE Returns 📦" at bounding box center [450, 233] width 179 height 21
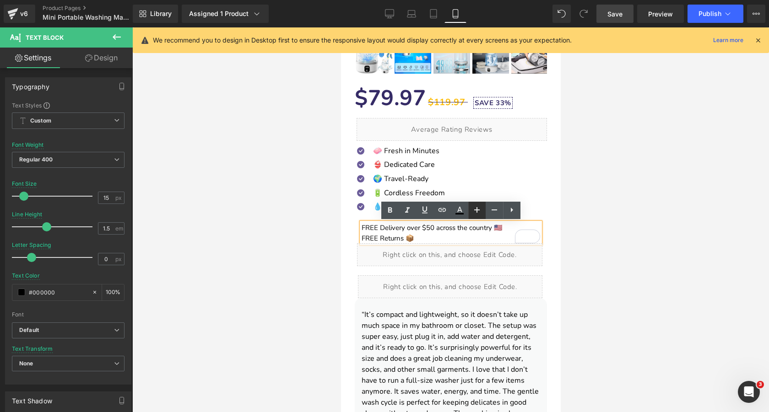
click at [477, 211] on icon at bounding box center [476, 209] width 5 height 5
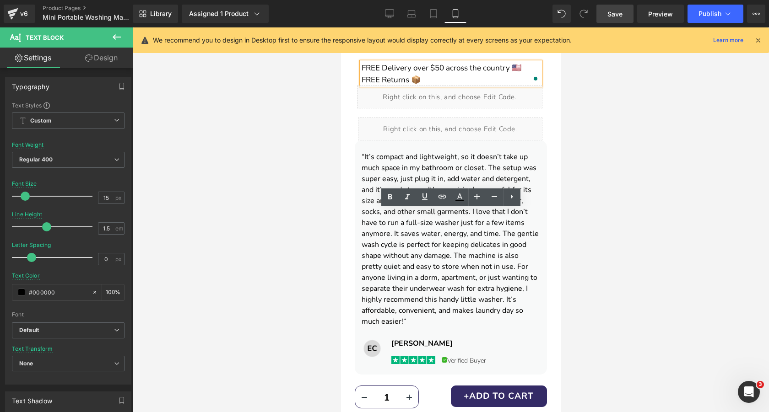
scroll to position [557, 0]
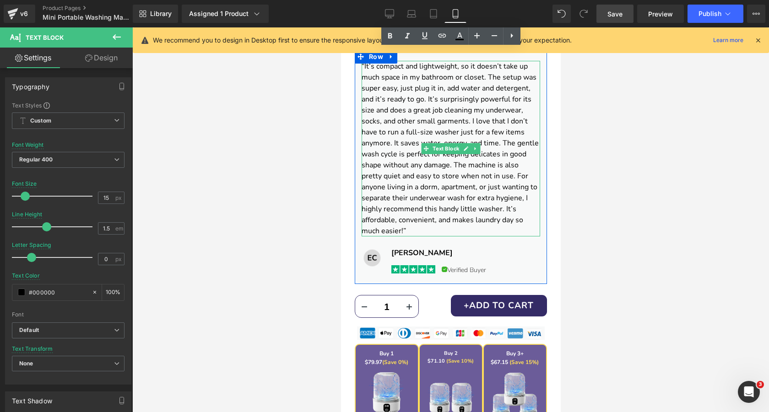
click at [440, 136] on font "“It’s compact and lightweight, so it doesn’t take up much space in my bathroom …" at bounding box center [449, 148] width 177 height 175
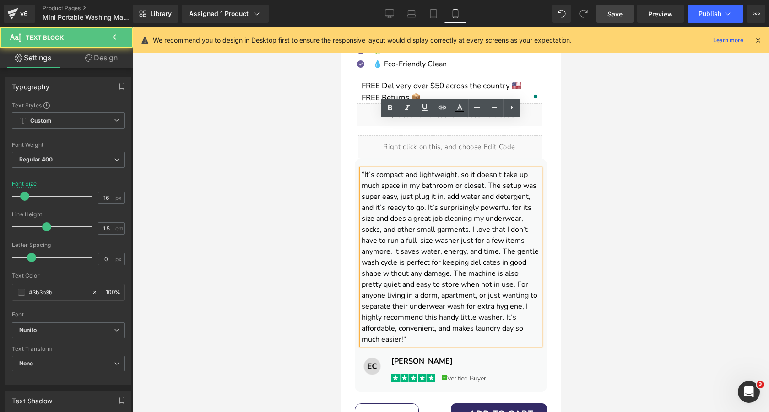
scroll to position [406, 0]
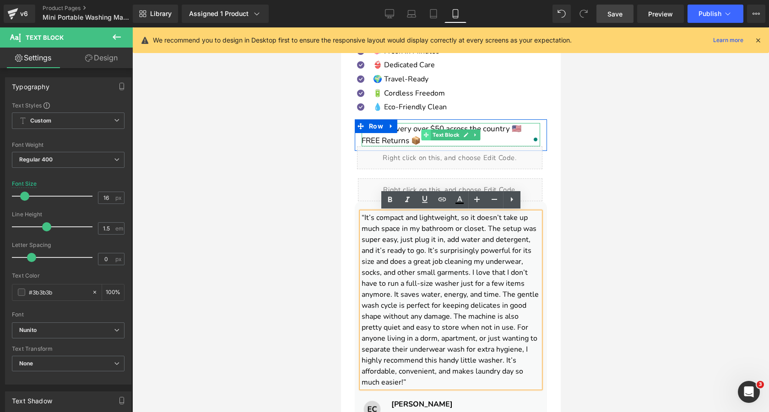
click at [429, 134] on span at bounding box center [426, 135] width 10 height 11
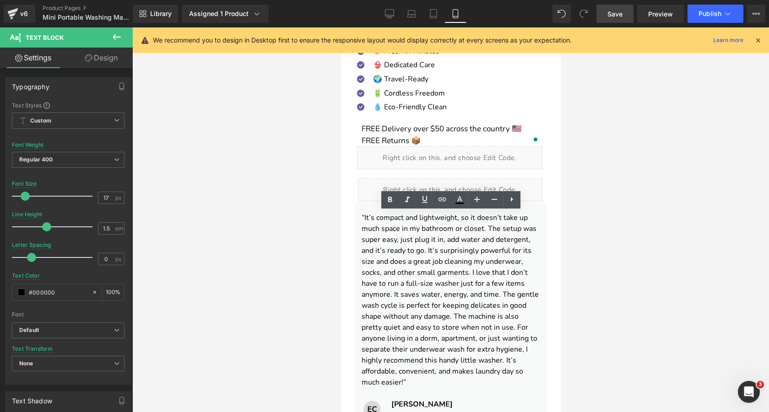
click at [315, 141] on div at bounding box center [450, 219] width 637 height 385
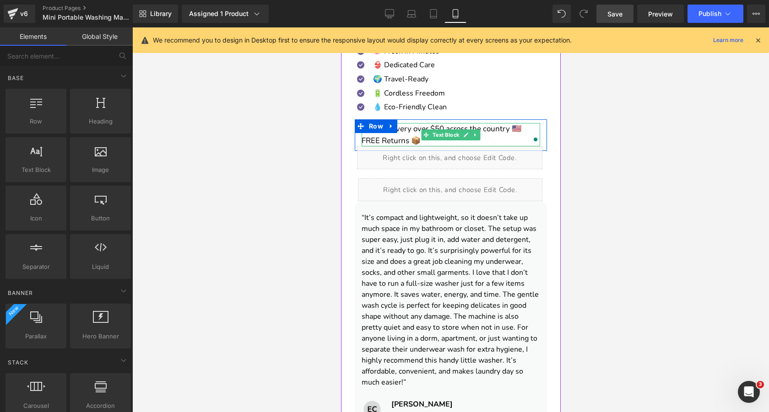
click at [411, 128] on p "FREE Delivery over $50 across the country 🇺🇸 FREE Returns 📦" at bounding box center [450, 134] width 179 height 23
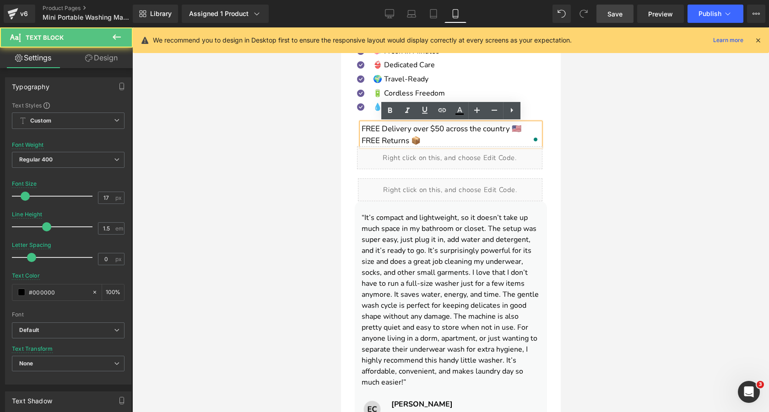
click at [262, 132] on div at bounding box center [450, 219] width 637 height 385
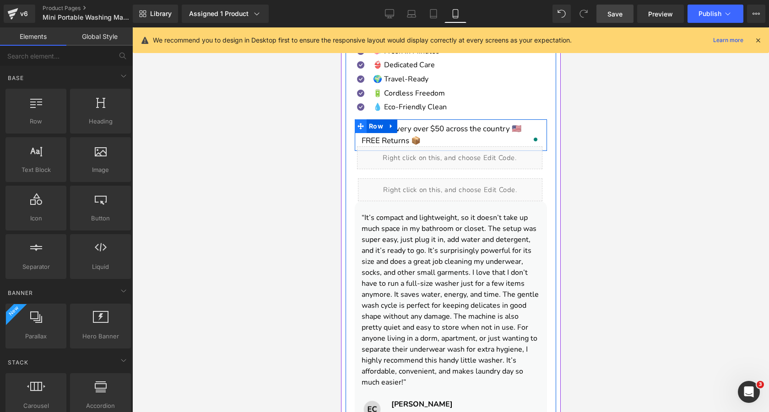
click at [362, 126] on icon at bounding box center [360, 126] width 6 height 6
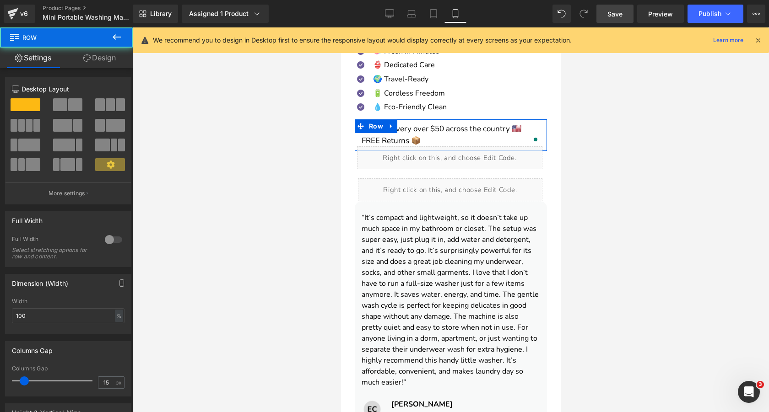
click at [111, 58] on link "Design" at bounding box center [99, 58] width 66 height 21
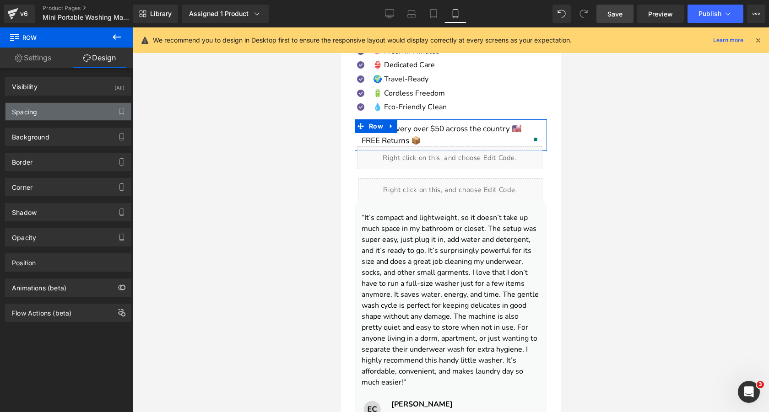
click at [57, 118] on div "Spacing" at bounding box center [67, 111] width 125 height 17
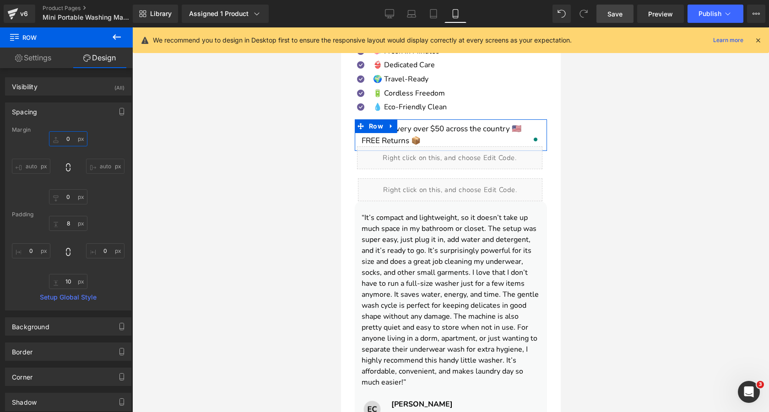
click at [65, 144] on input "0" at bounding box center [68, 138] width 38 height 15
type input "-10"
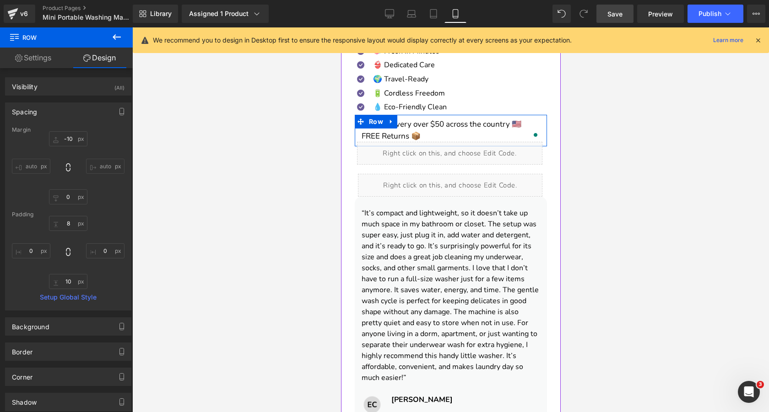
click at [404, 128] on p "FREE Delivery over $50 across the country 🇺🇸 FREE Returns 📦" at bounding box center [450, 130] width 179 height 23
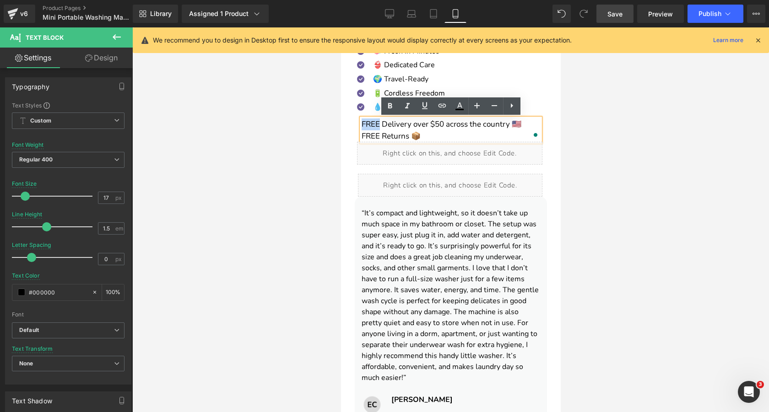
drag, startPoint x: 380, startPoint y: 125, endPoint x: 361, endPoint y: 125, distance: 18.3
click at [361, 125] on p "FREE Delivery over $50 across the country 🇺🇸 FREE Returns 📦" at bounding box center [450, 130] width 179 height 23
click at [397, 125] on p "FREE Delivery over $50 across the country 🇺🇸 FREE Returns 📦" at bounding box center [450, 130] width 179 height 23
drag, startPoint x: 411, startPoint y: 126, endPoint x: 363, endPoint y: 126, distance: 48.5
click at [363, 126] on p "FREE Delivery over $50 across the country 🇺🇸 FREE Returns 📦" at bounding box center [450, 130] width 179 height 23
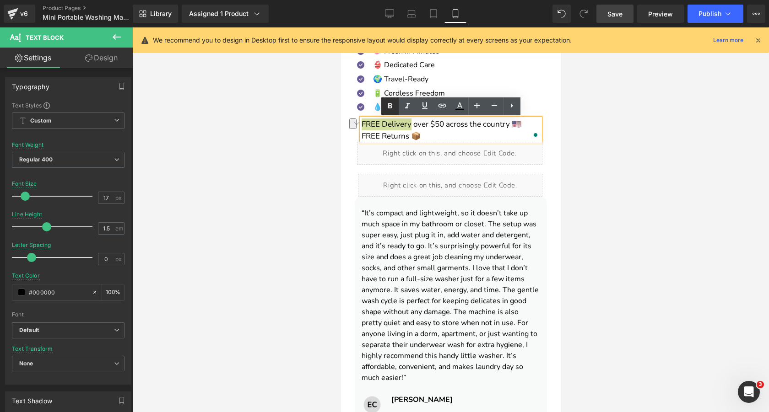
click at [387, 107] on icon at bounding box center [390, 106] width 11 height 11
click at [394, 132] on p "FREE Delivery over $50 across the country 🇺🇸 FREE Returns 📦" at bounding box center [450, 130] width 179 height 23
drag, startPoint x: 408, startPoint y: 135, endPoint x: 363, endPoint y: 135, distance: 45.8
click at [363, 135] on p "FREE Delivery over $50 across the country 🇺🇸 FREE Returns 📦" at bounding box center [450, 130] width 179 height 23
click at [388, 105] on icon at bounding box center [390, 105] width 4 height 5
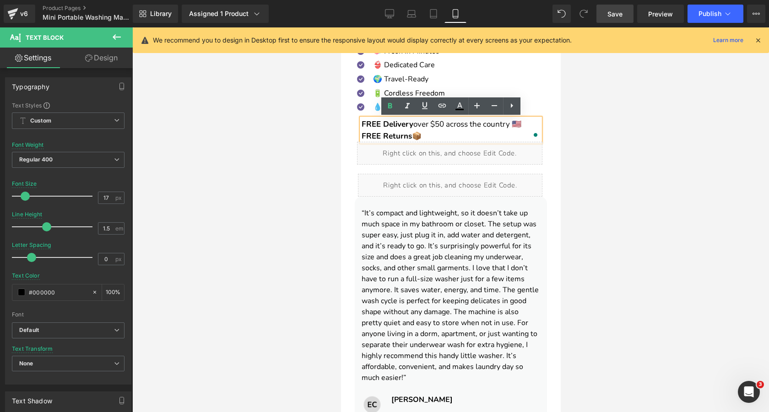
click at [419, 124] on p "FREE Delivery over $50 across the country 🇺🇸 FREE Returns 📦" at bounding box center [450, 130] width 179 height 23
click at [269, 124] on div at bounding box center [450, 219] width 637 height 385
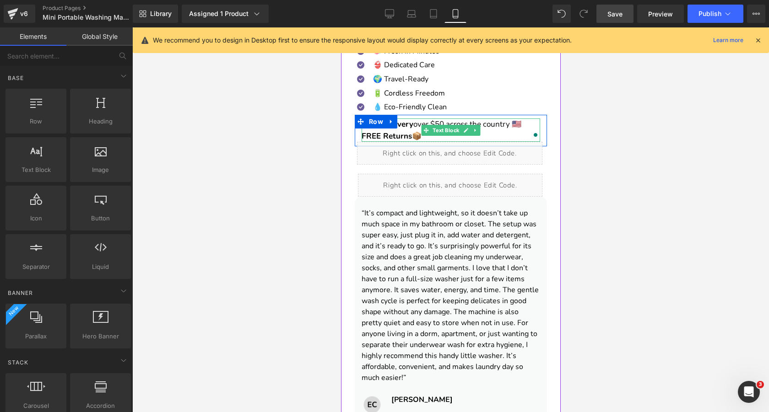
click at [498, 127] on p "FREE Delivery over $50 across the country 🇺🇸 FREE Returns 📦" at bounding box center [450, 130] width 179 height 23
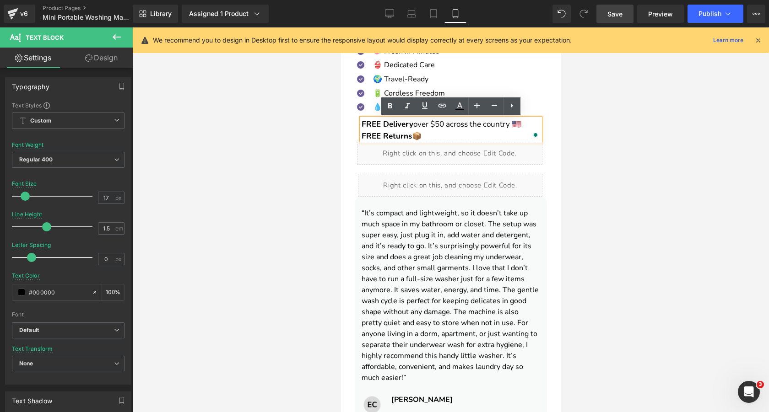
click at [298, 140] on div at bounding box center [450, 219] width 637 height 385
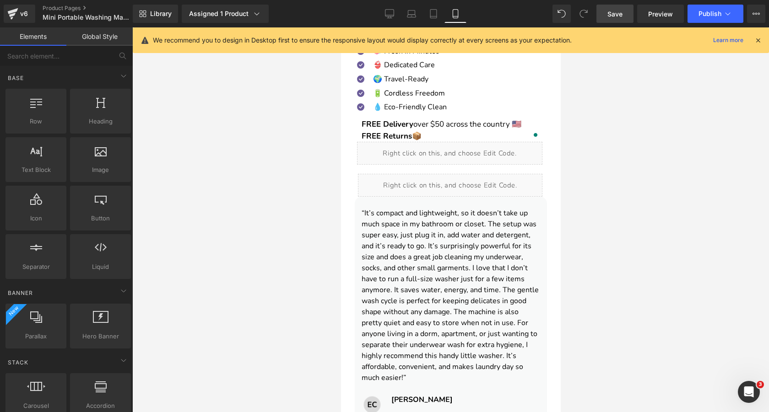
click at [616, 12] on span "Save" at bounding box center [615, 14] width 15 height 10
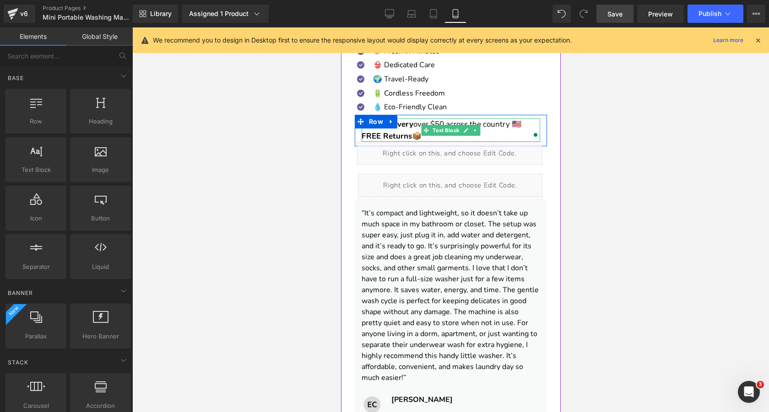
click at [496, 126] on p "FREE Delivery over $50 across the country 🇺🇸 FREE Returns 📦" at bounding box center [450, 130] width 179 height 23
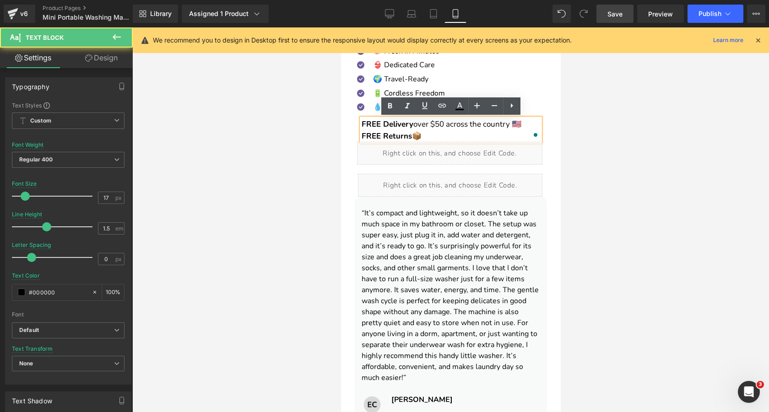
click at [496, 126] on p "FREE Delivery over $50 across the country 🇺🇸 FREE Returns 📦" at bounding box center [450, 130] width 179 height 23
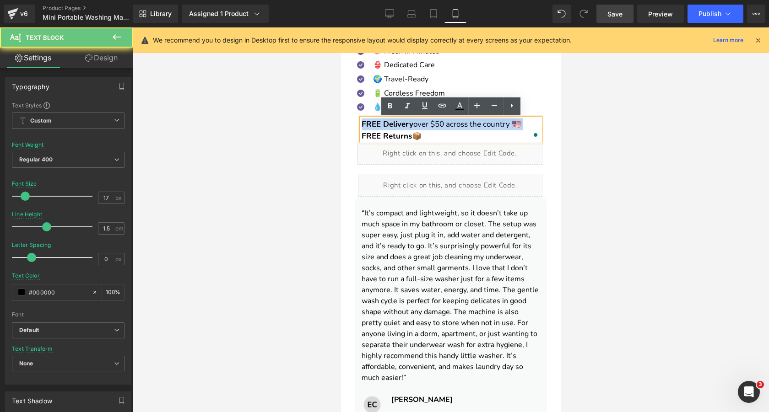
click at [496, 126] on p "FREE Delivery over $50 across the country 🇺🇸 FREE Returns 📦" at bounding box center [450, 130] width 179 height 23
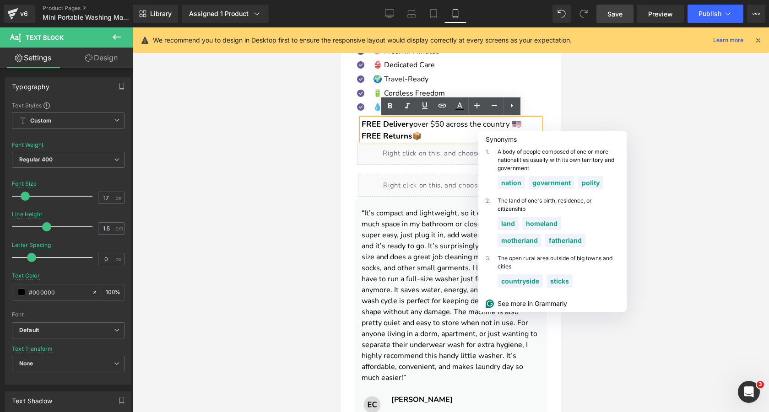
click at [442, 134] on p "FREE Delivery over $50 across the country 🇺🇸 FREE Returns 📦" at bounding box center [450, 130] width 179 height 23
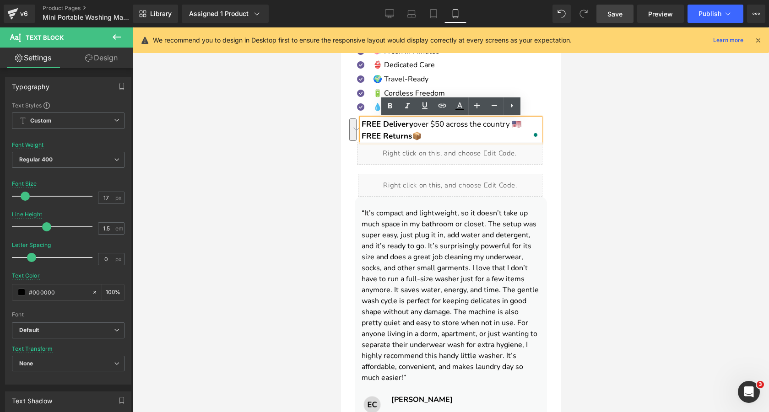
drag, startPoint x: 430, startPoint y: 135, endPoint x: 362, endPoint y: 124, distance: 69.1
click at [362, 124] on p "FREE Delivery over $50 across the country 🇺🇸 FREE Returns 📦" at bounding box center [450, 130] width 179 height 23
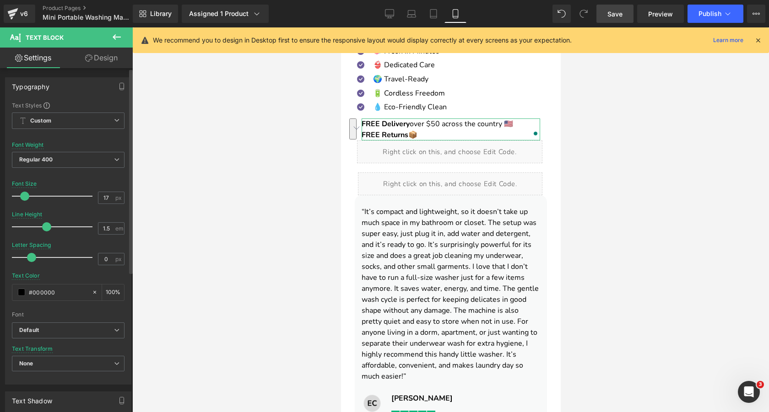
click at [24, 196] on span at bounding box center [24, 196] width 9 height 9
click at [611, 8] on link "Save" at bounding box center [615, 14] width 37 height 18
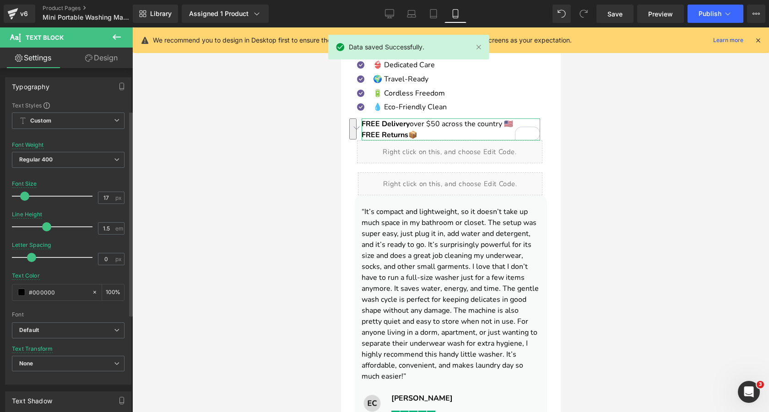
scroll to position [235, 0]
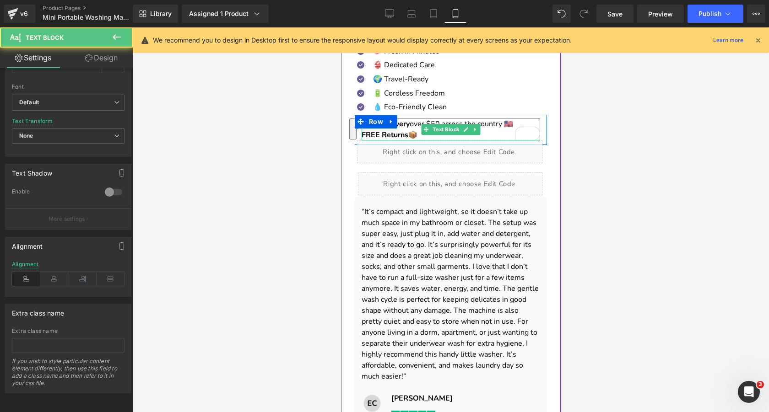
click at [388, 134] on strong "FREE Returns" at bounding box center [384, 135] width 47 height 10
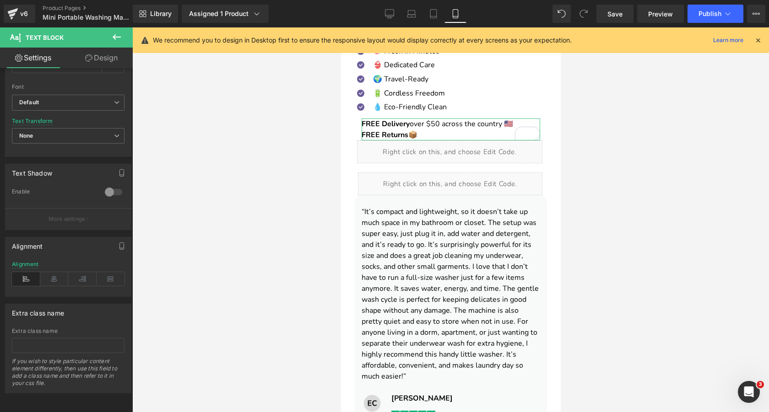
click at [88, 54] on link "Design" at bounding box center [101, 58] width 66 height 21
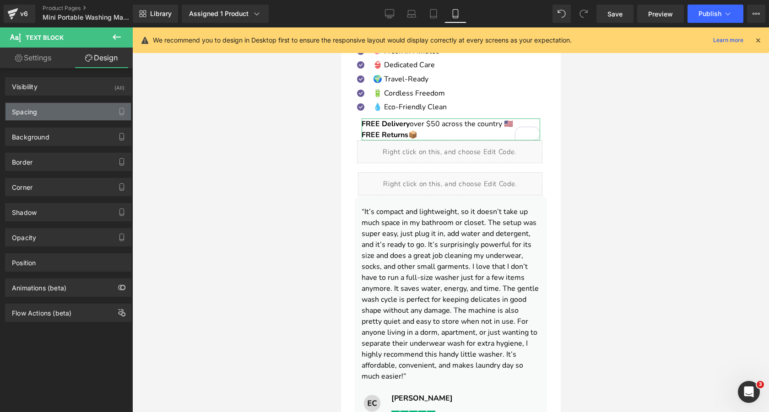
click at [71, 114] on div "Spacing" at bounding box center [67, 111] width 125 height 17
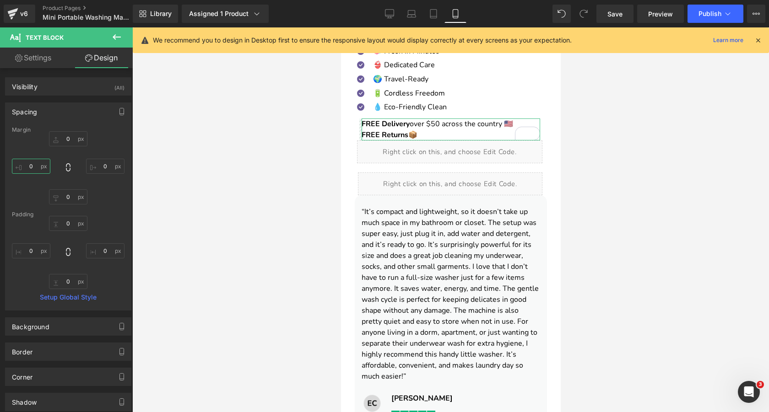
click at [33, 167] on input "0" at bounding box center [31, 166] width 38 height 15
type input "10"
click at [612, 12] on span "Save" at bounding box center [615, 14] width 15 height 10
click at [31, 166] on input "-20" at bounding box center [31, 166] width 38 height 15
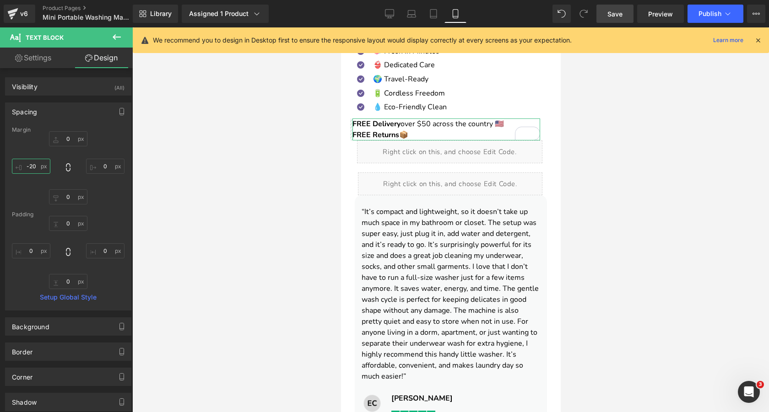
click at [31, 166] on input "-20" at bounding box center [31, 166] width 38 height 15
type input "-10"
click at [613, 12] on span "Save" at bounding box center [615, 14] width 15 height 10
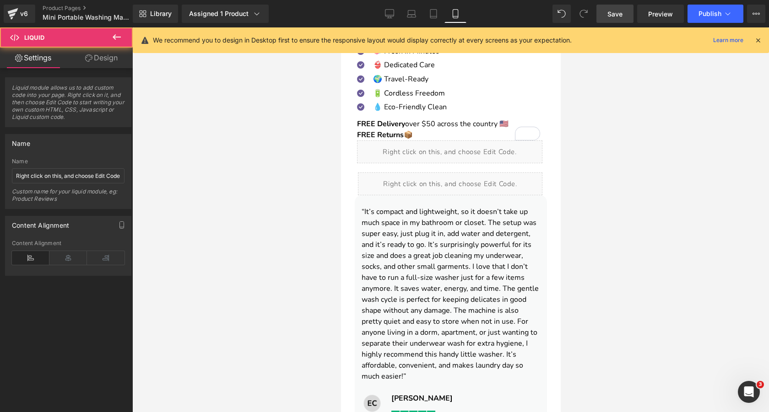
click at [293, 137] on div at bounding box center [450, 219] width 637 height 385
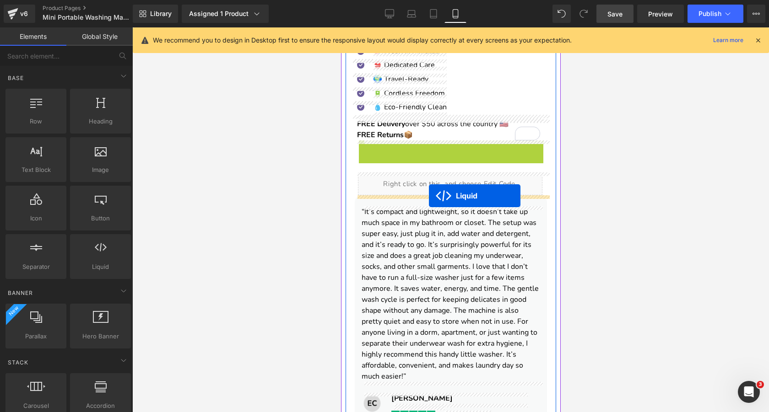
drag, startPoint x: 428, startPoint y: 148, endPoint x: 429, endPoint y: 196, distance: 48.1
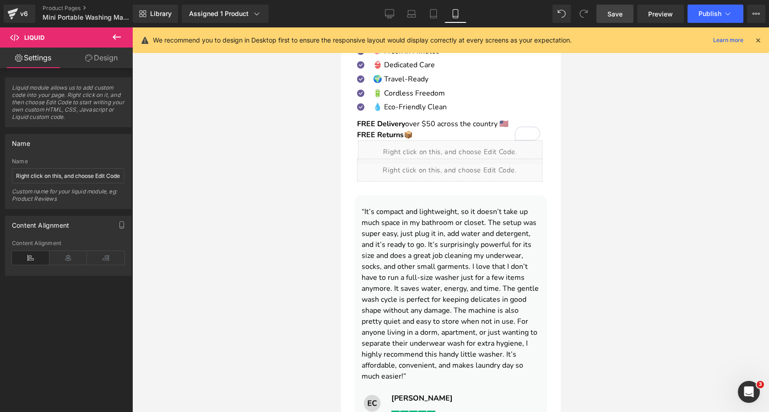
click at [611, 15] on span "Save" at bounding box center [615, 14] width 15 height 10
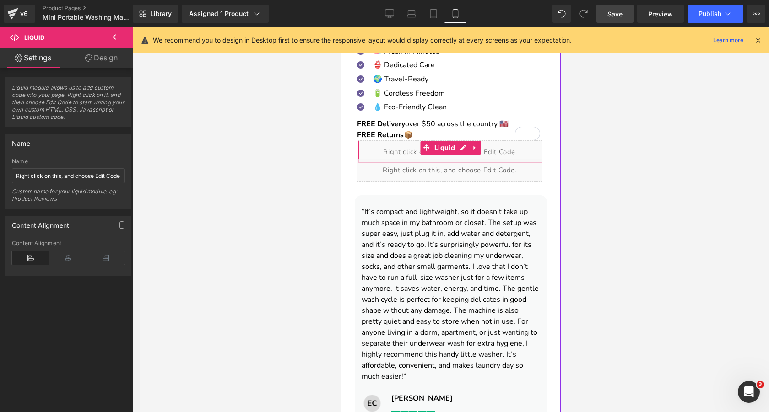
scroll to position [353, 0]
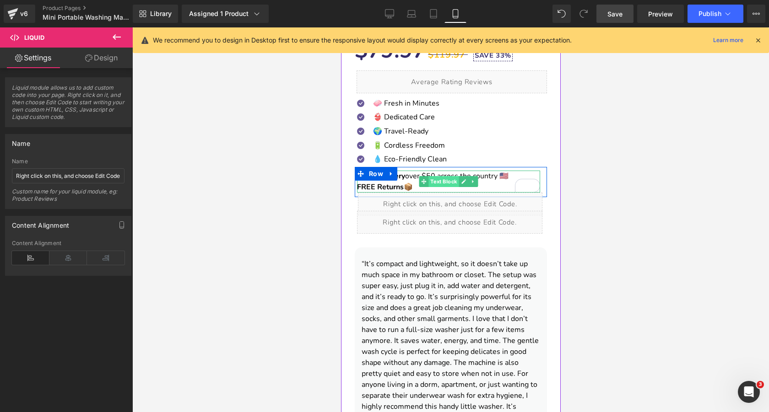
click at [429, 179] on span "Text Block" at bounding box center [443, 181] width 30 height 11
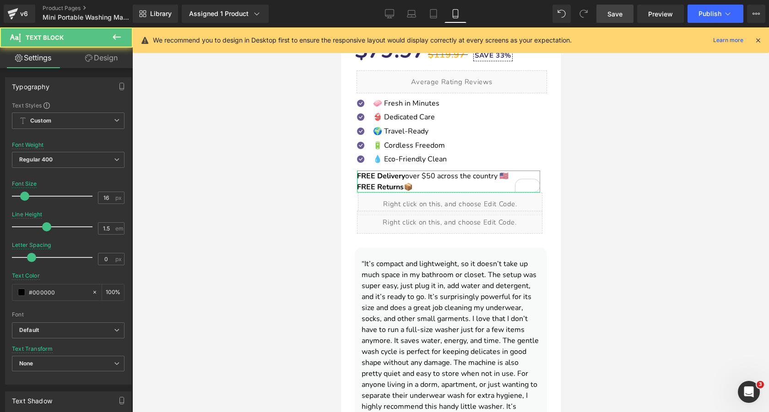
click at [105, 58] on link "Design" at bounding box center [101, 58] width 66 height 21
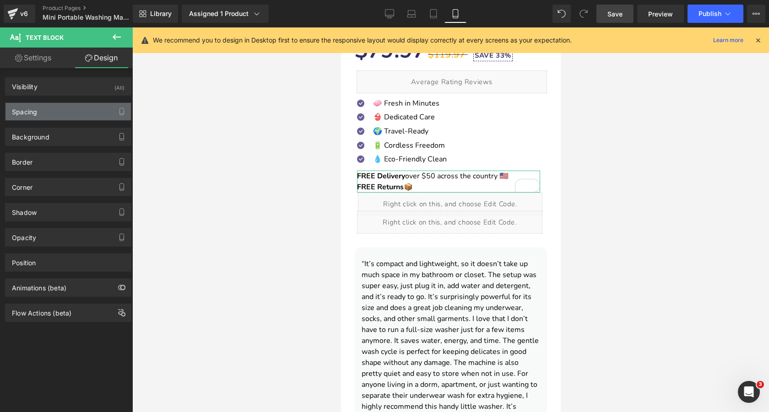
click at [61, 110] on div "Spacing" at bounding box center [67, 111] width 125 height 17
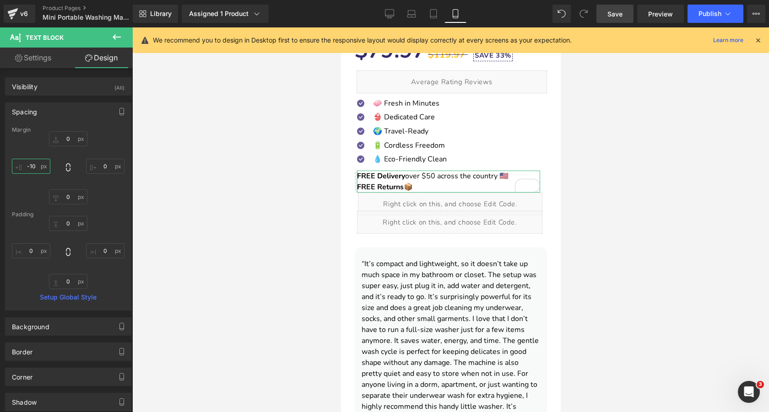
click at [36, 167] on input "-10" at bounding box center [31, 166] width 38 height 15
type input "-8"
click at [620, 15] on span "Save" at bounding box center [615, 14] width 15 height 10
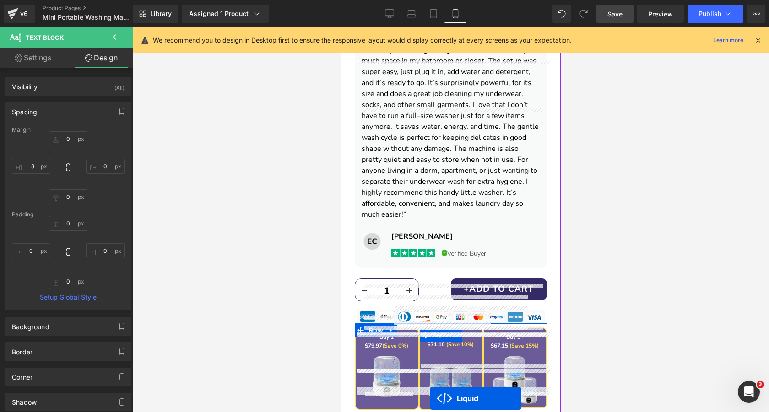
scroll to position [586, 0]
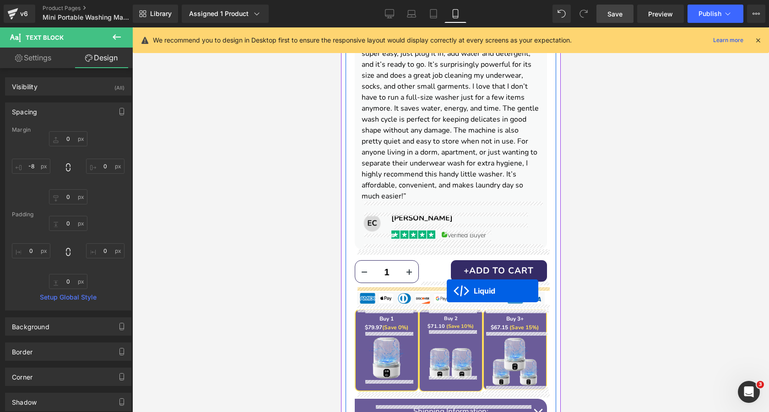
drag, startPoint x: 428, startPoint y: 142, endPoint x: 446, endPoint y: 291, distance: 149.5
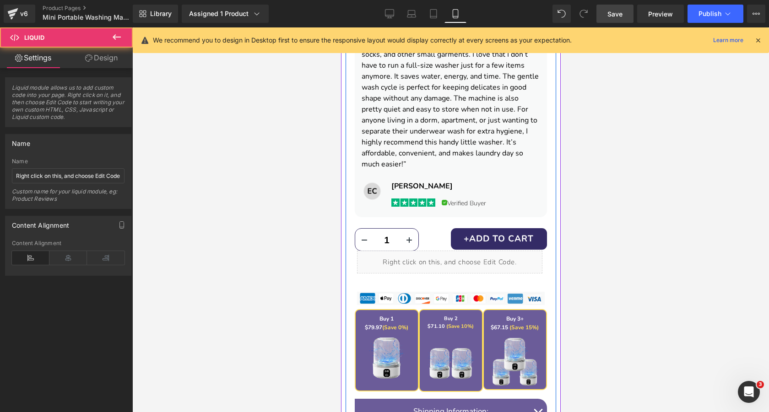
scroll to position [554, 0]
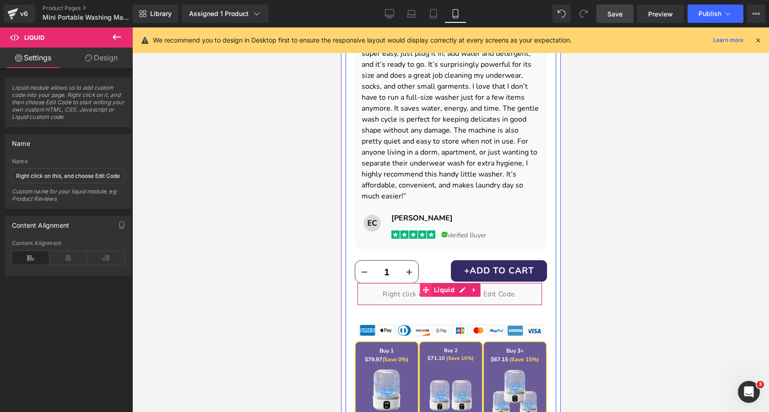
click at [428, 290] on icon at bounding box center [425, 290] width 6 height 6
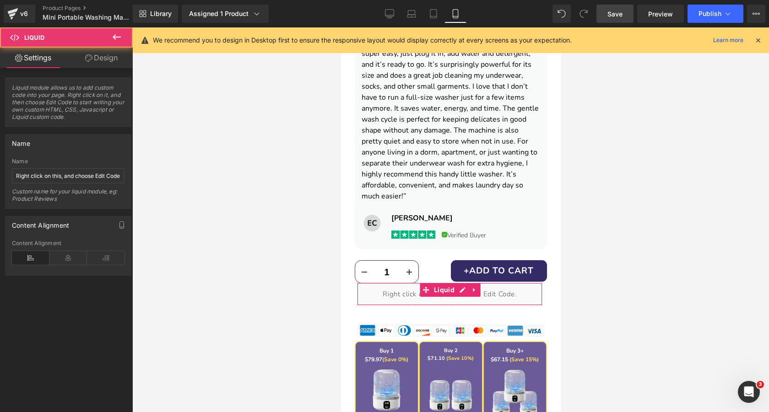
click at [109, 54] on link "Design" at bounding box center [101, 58] width 66 height 21
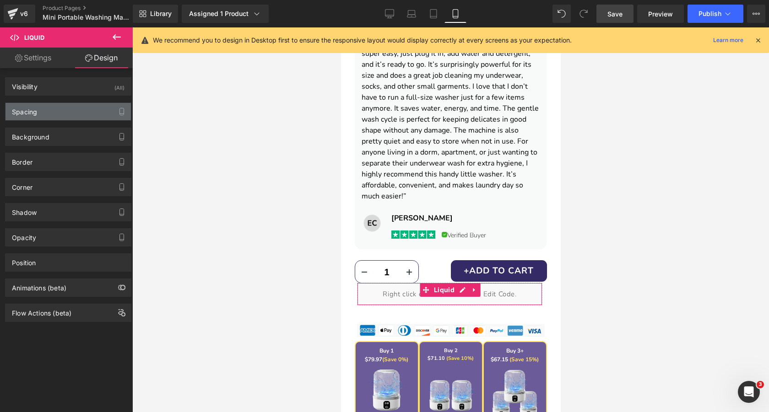
click at [88, 113] on div "Spacing" at bounding box center [67, 111] width 125 height 17
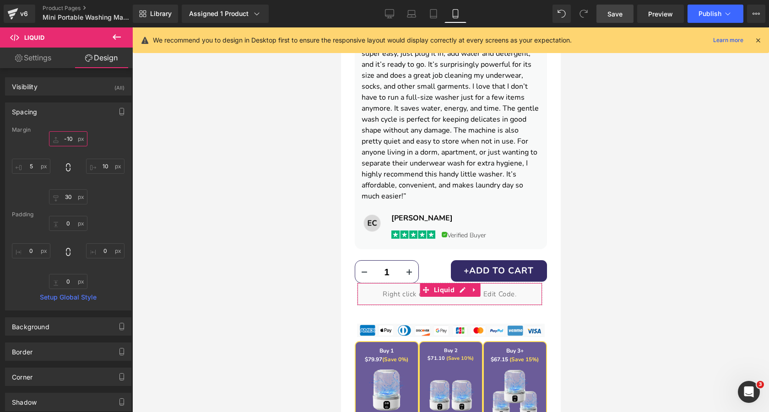
click at [66, 140] on input "-10" at bounding box center [68, 138] width 38 height 15
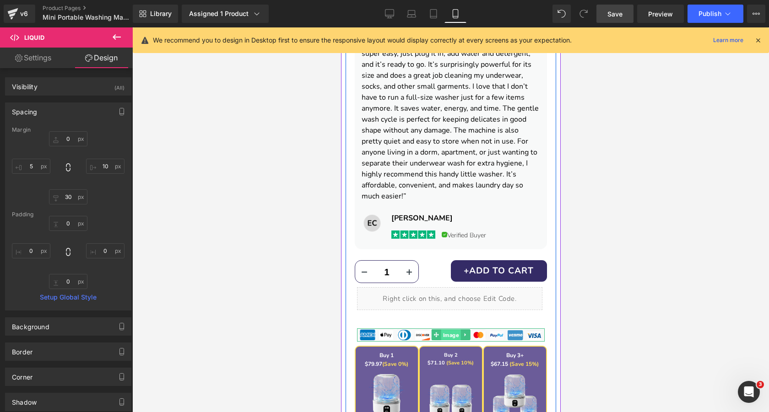
click at [450, 334] on span "Image" at bounding box center [451, 335] width 20 height 11
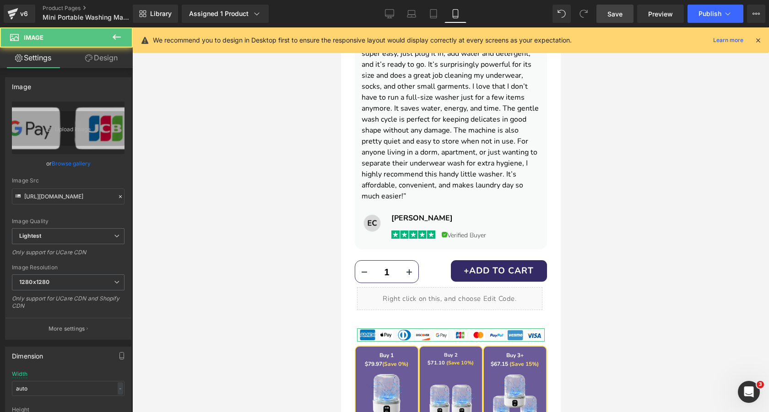
click at [88, 61] on icon at bounding box center [88, 57] width 7 height 7
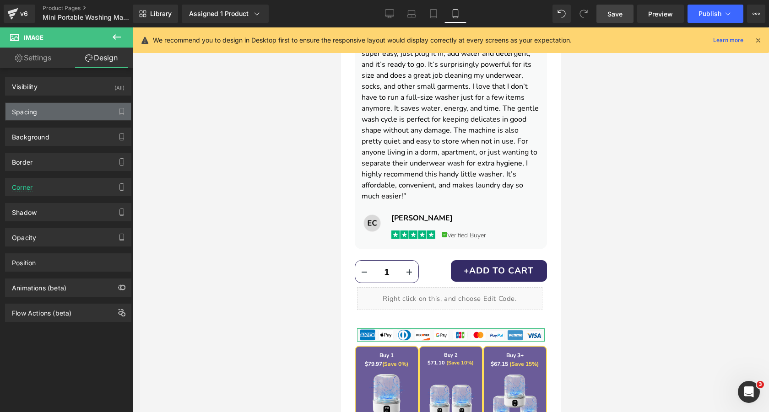
click at [79, 108] on div "Spacing" at bounding box center [67, 111] width 125 height 17
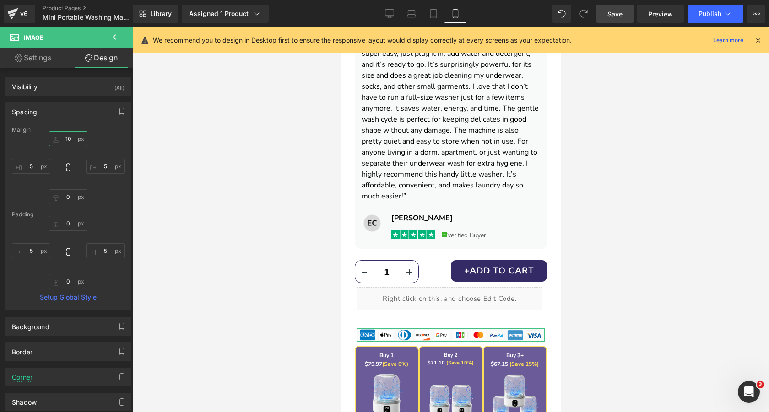
click at [70, 140] on input "10" at bounding box center [68, 138] width 38 height 15
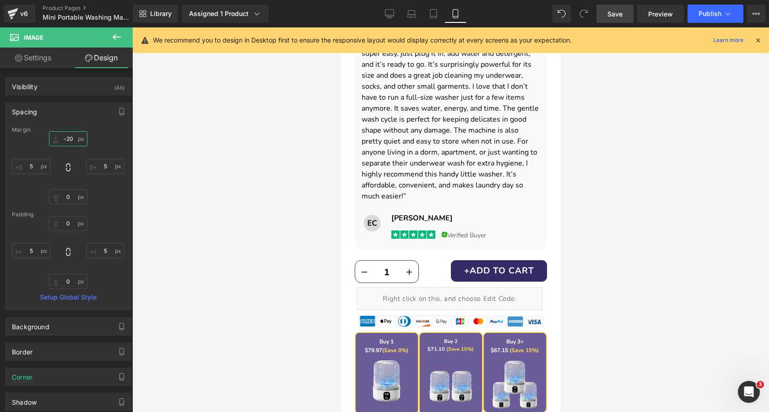
type input "-20"
click at [612, 13] on span "Save" at bounding box center [615, 14] width 15 height 10
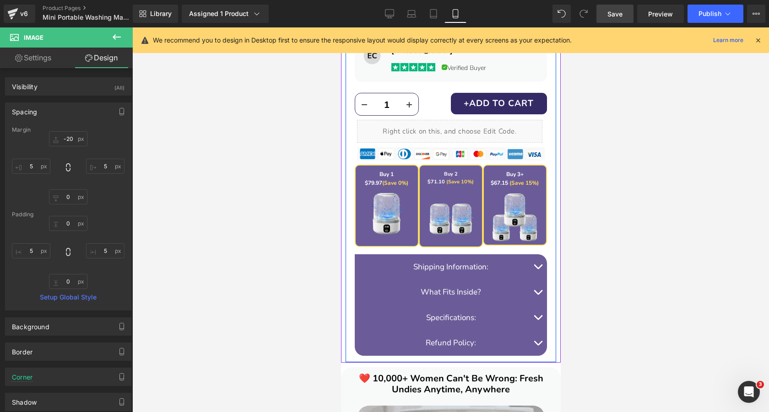
scroll to position [738, 0]
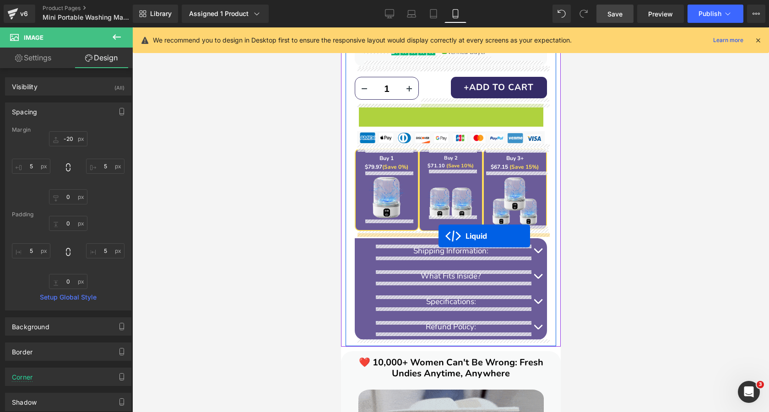
drag, startPoint x: 425, startPoint y: 109, endPoint x: 438, endPoint y: 236, distance: 127.5
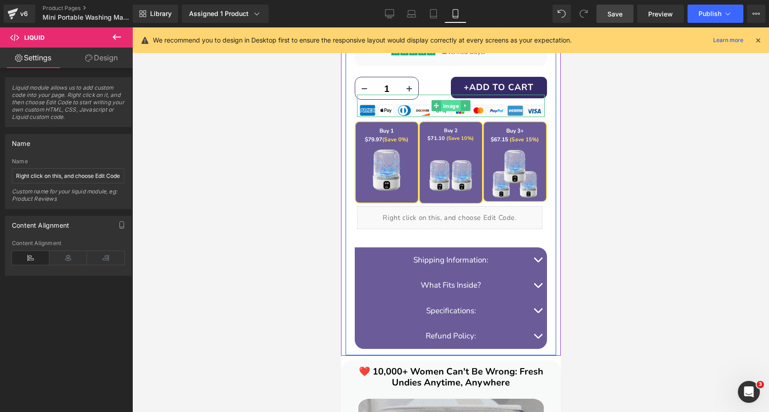
click at [448, 107] on span "Image" at bounding box center [451, 106] width 20 height 11
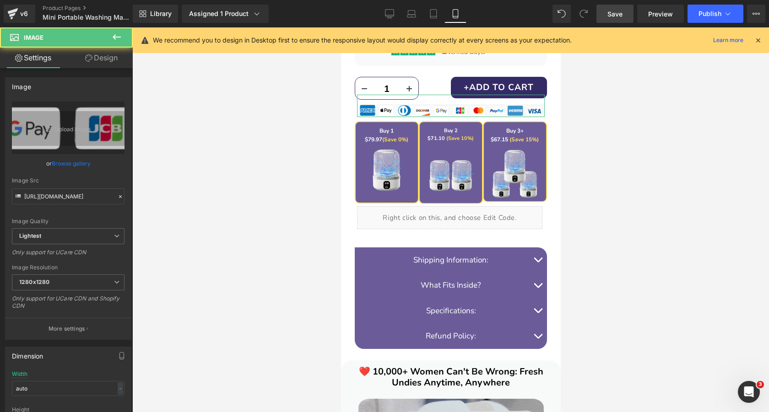
click at [100, 58] on link "Design" at bounding box center [101, 58] width 66 height 21
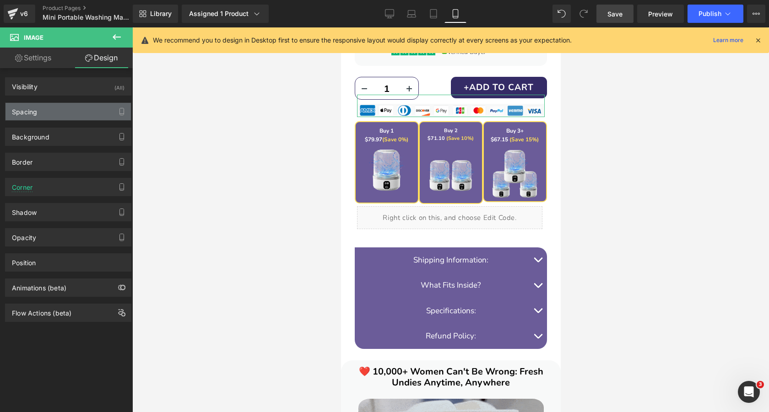
click at [89, 109] on div "Spacing" at bounding box center [67, 111] width 125 height 17
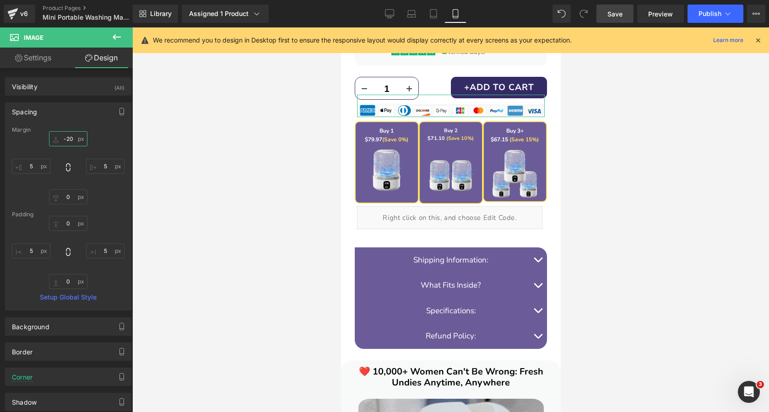
click at [76, 141] on input "text" at bounding box center [68, 138] width 38 height 15
type input "-20"
click at [75, 200] on input "text" at bounding box center [68, 197] width 38 height 15
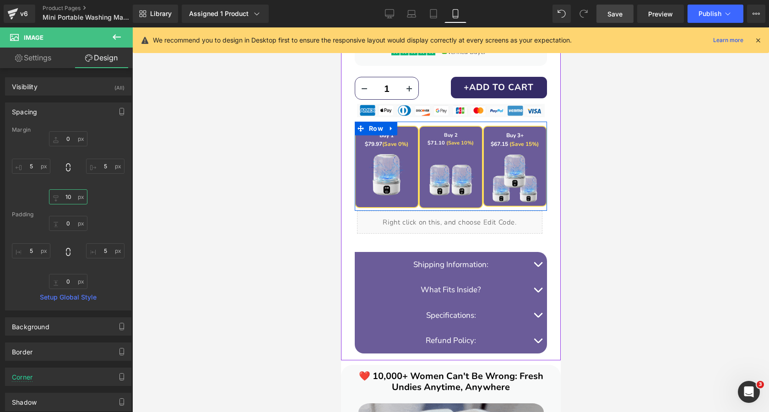
type input "1"
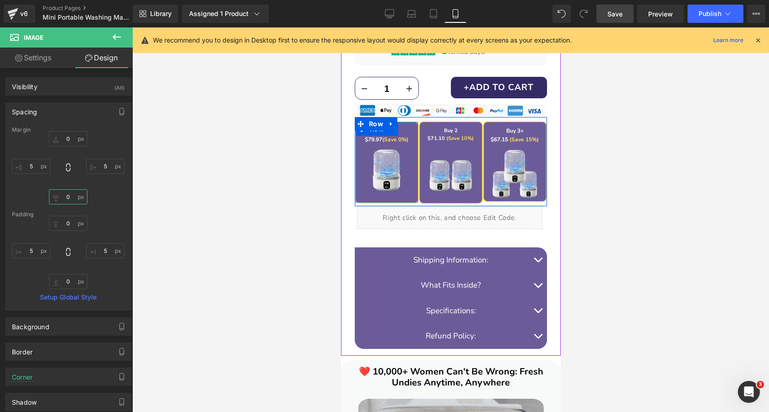
type input "5"
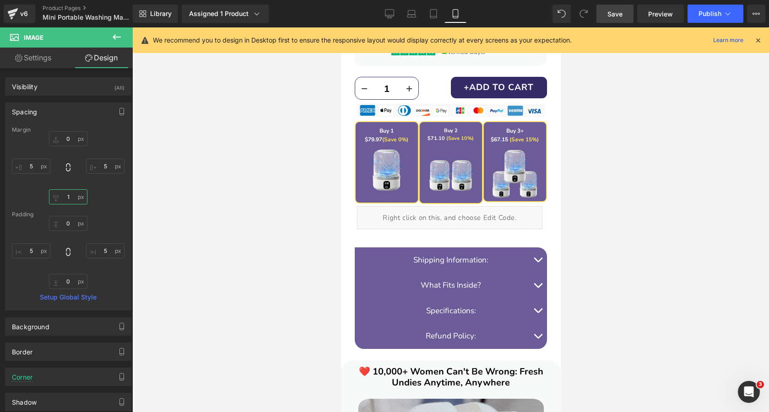
type input "10"
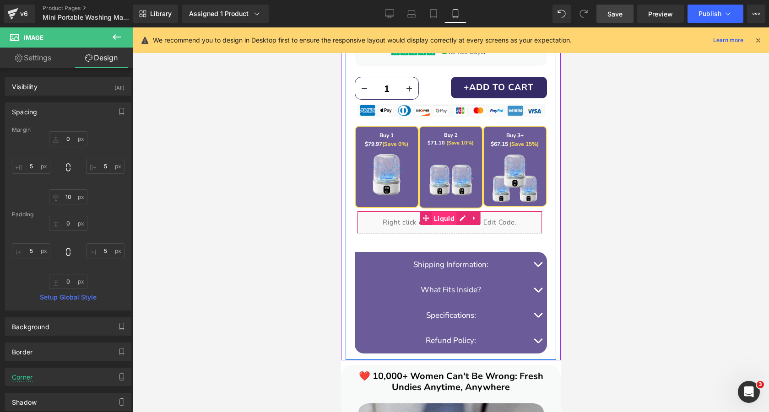
click at [451, 219] on span "Liquid" at bounding box center [443, 219] width 25 height 14
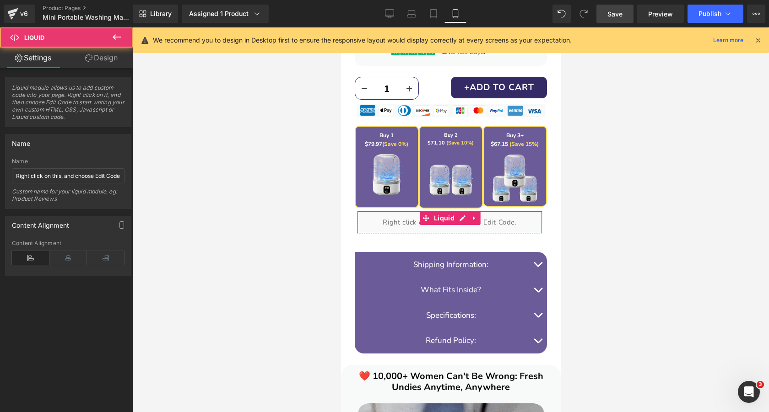
click at [96, 57] on link "Design" at bounding box center [101, 58] width 66 height 21
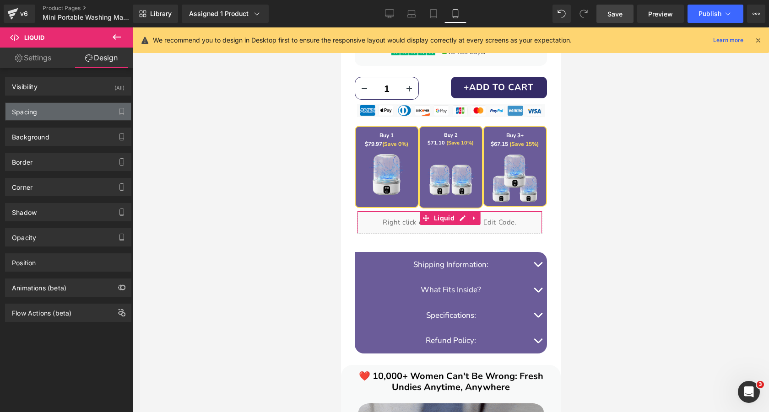
click at [65, 116] on div "Spacing" at bounding box center [67, 111] width 125 height 17
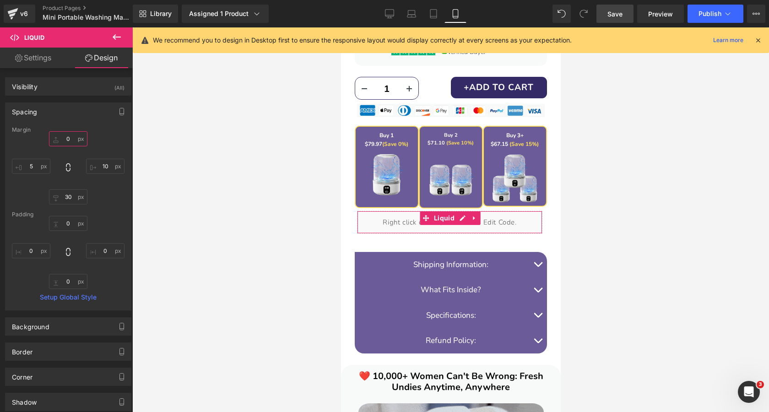
click at [65, 141] on input "text" at bounding box center [68, 138] width 38 height 15
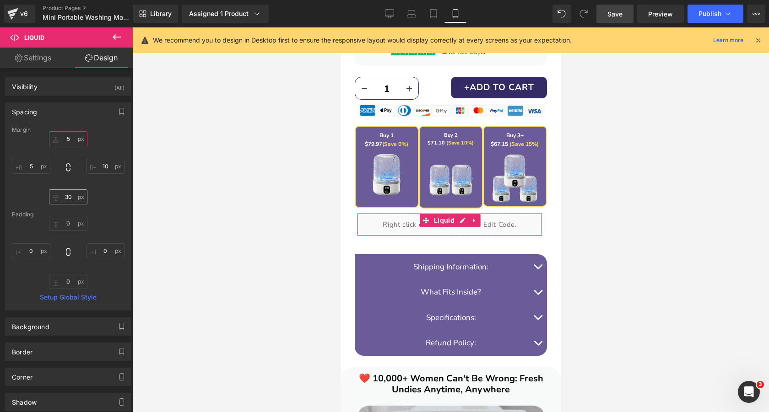
type input "5"
click at [74, 195] on input "text" at bounding box center [68, 197] width 38 height 15
type input "30"
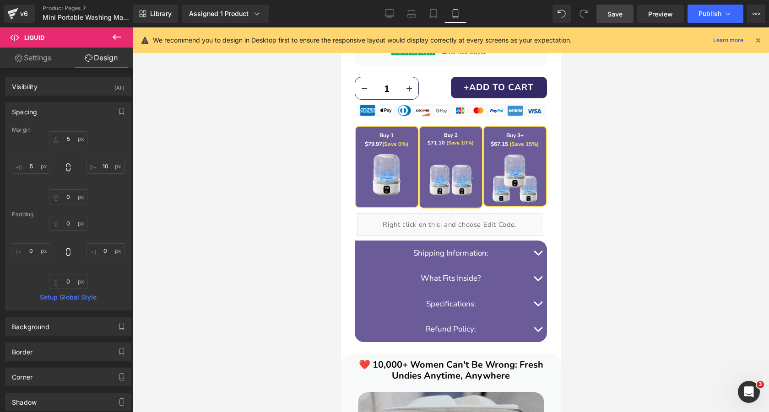
click at [621, 15] on span "Save" at bounding box center [615, 14] width 15 height 10
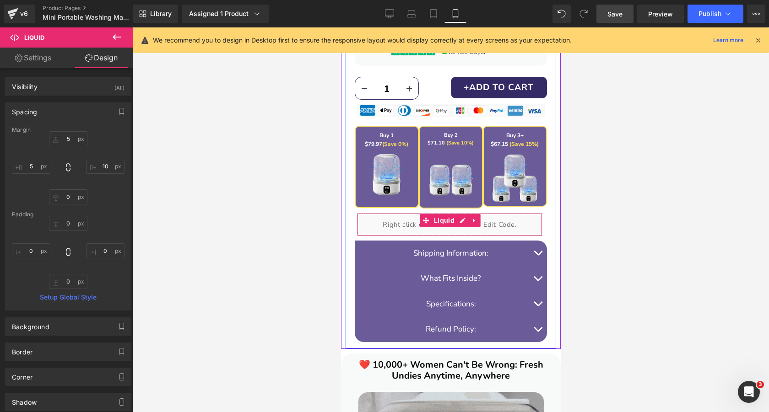
click at [462, 222] on div "Liquid" at bounding box center [449, 224] width 185 height 23
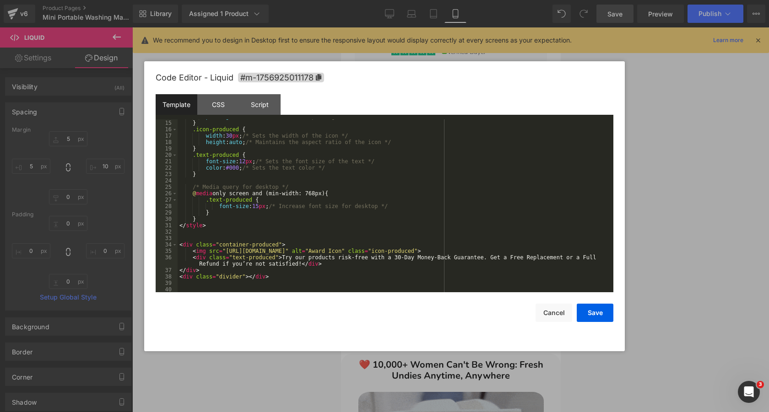
scroll to position [90, 0]
click at [396, 258] on div "} .icon-produced { width : 30 px ; /* Sets the width of the icon */ height : au…" at bounding box center [394, 212] width 432 height 186
click at [596, 315] on button "Save" at bounding box center [595, 313] width 37 height 18
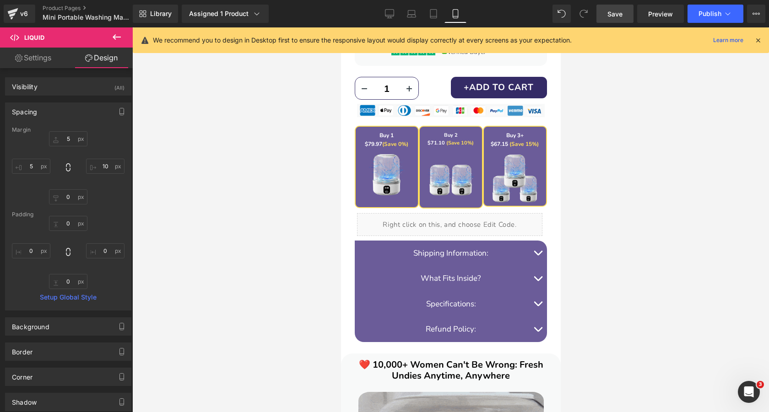
click at [615, 17] on span "Save" at bounding box center [615, 14] width 15 height 10
click at [435, 19] on link "Tablet" at bounding box center [434, 14] width 22 height 18
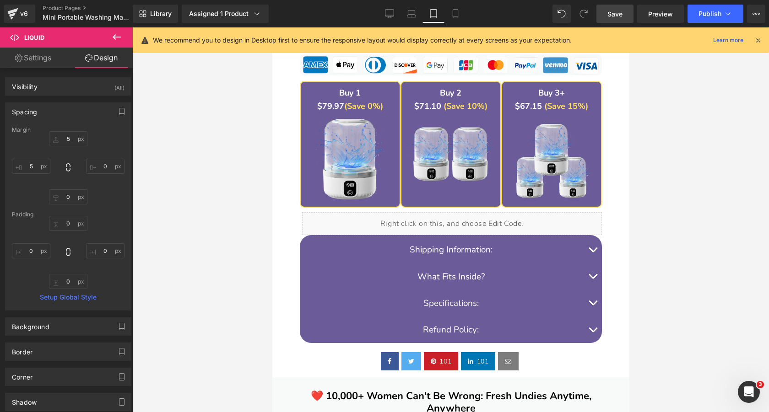
scroll to position [957, 0]
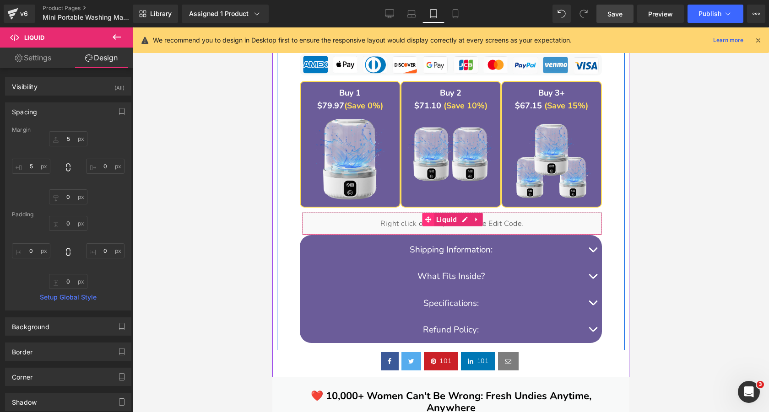
click at [431, 219] on span at bounding box center [428, 220] width 12 height 14
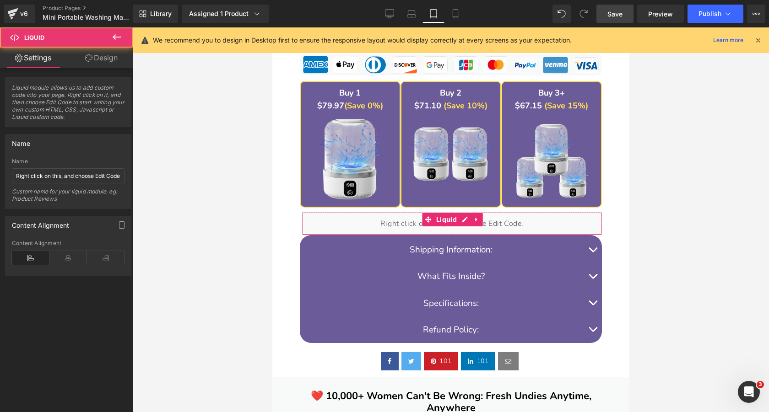
drag, startPoint x: 99, startPoint y: 57, endPoint x: 77, endPoint y: 107, distance: 54.8
click at [99, 57] on link "Design" at bounding box center [101, 58] width 66 height 21
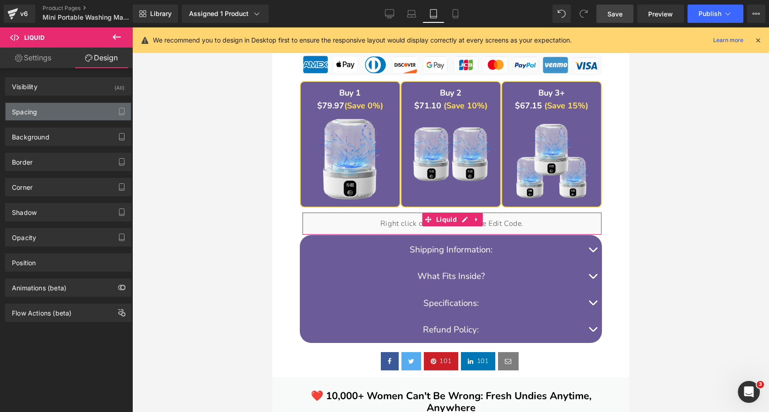
click at [75, 113] on div "Spacing" at bounding box center [67, 111] width 125 height 17
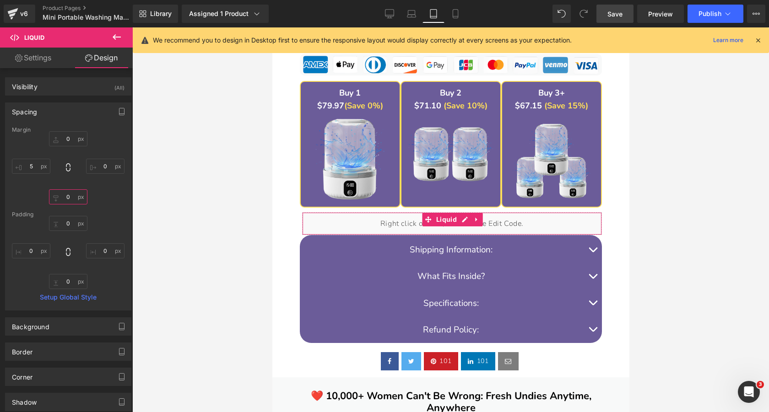
click at [68, 201] on input "0" at bounding box center [68, 197] width 38 height 15
type input "5"
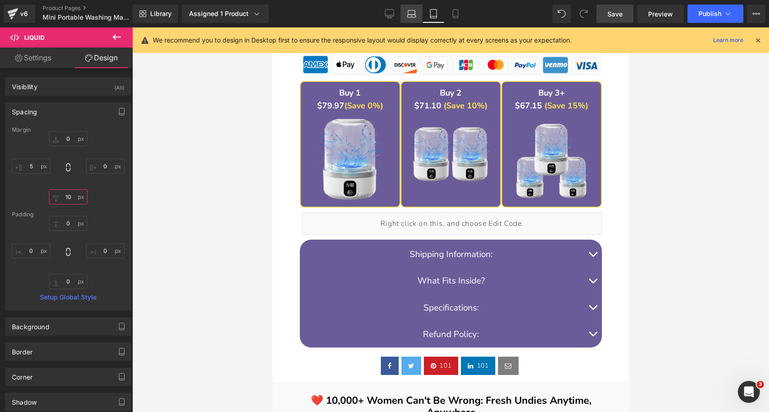
type input "10"
click at [412, 15] on icon at bounding box center [411, 16] width 9 height 3
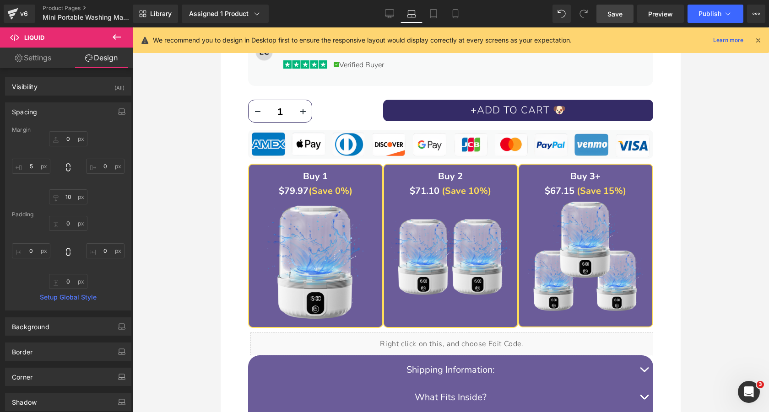
scroll to position [1129, 0]
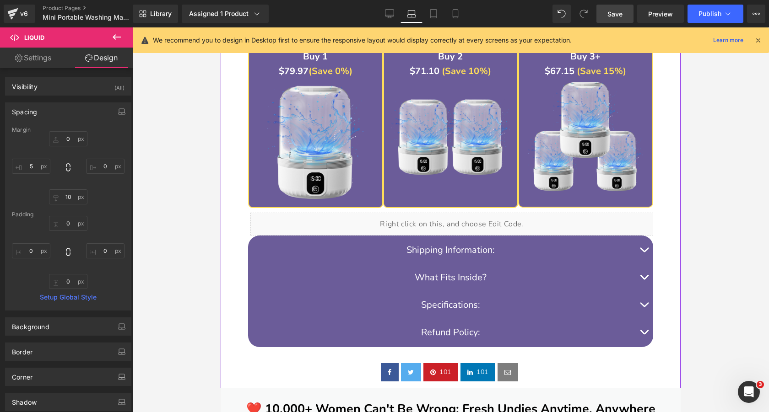
click at [417, 214] on div "Liquid" at bounding box center [451, 224] width 403 height 23
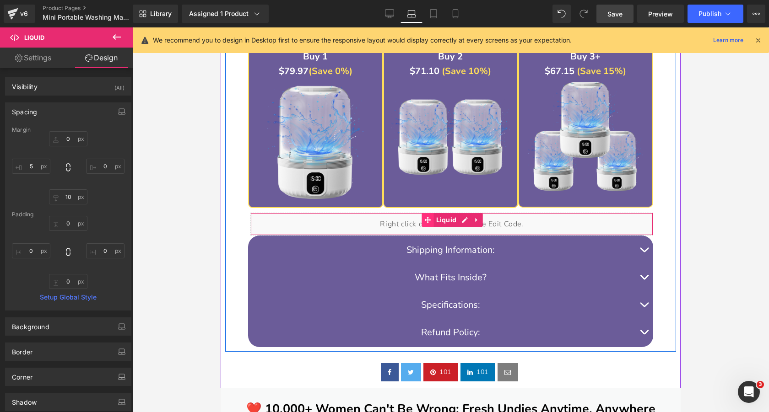
click at [426, 218] on icon at bounding box center [428, 220] width 6 height 6
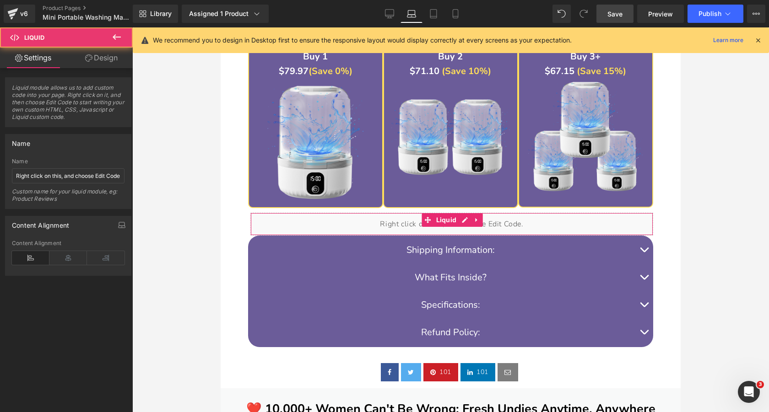
click at [113, 59] on link "Design" at bounding box center [101, 58] width 66 height 21
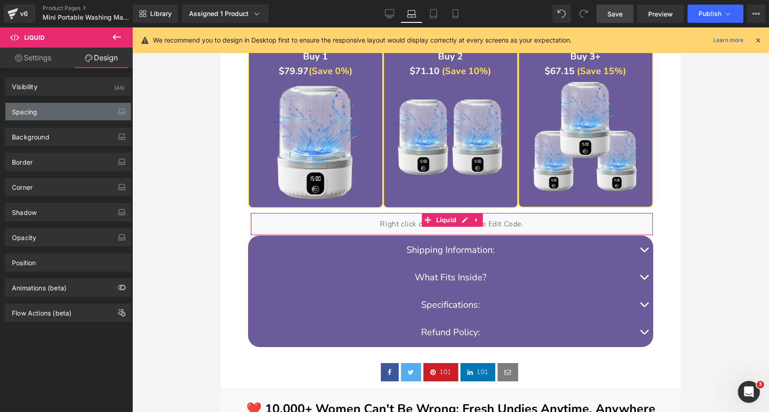
click at [80, 116] on div "Spacing" at bounding box center [67, 111] width 125 height 17
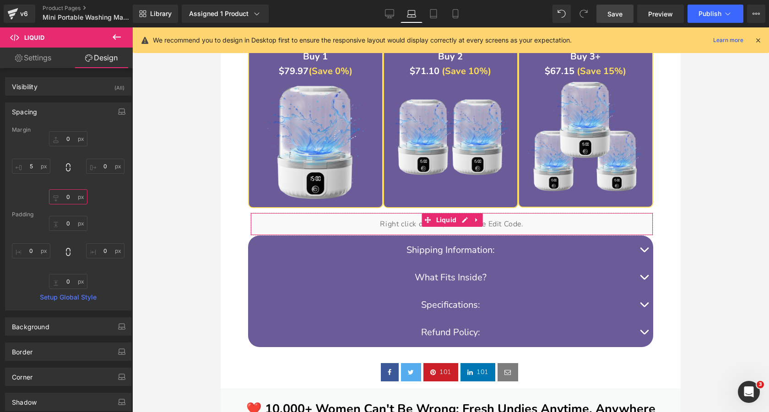
click at [69, 193] on input "0" at bounding box center [68, 197] width 38 height 15
type input "10"
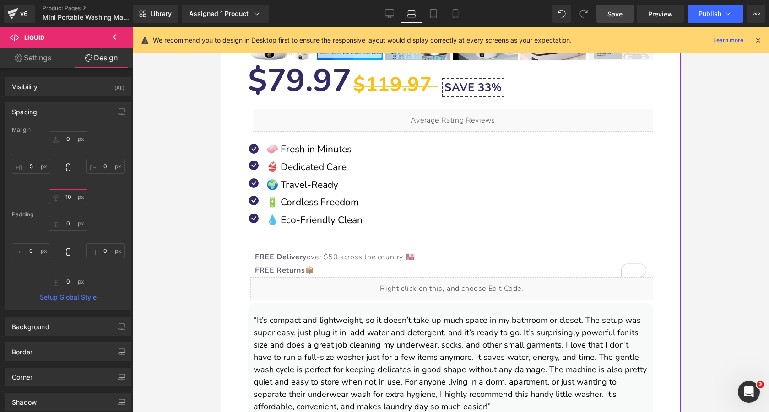
scroll to position [630, 0]
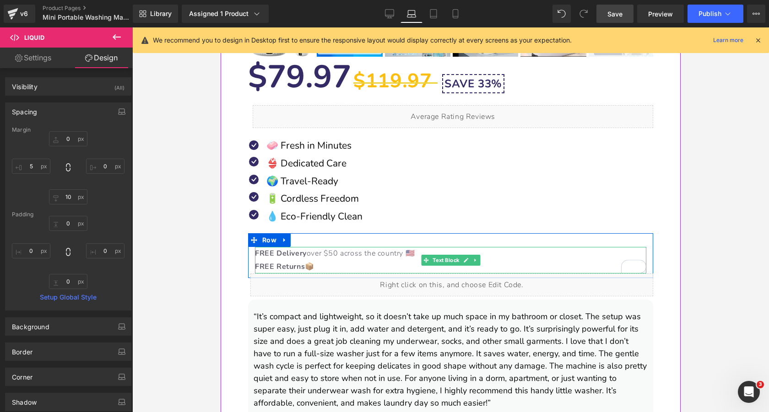
click at [351, 253] on p "FREE Delivery over $50 across the country 🇺🇸 FREE Returns 📦" at bounding box center [450, 260] width 391 height 27
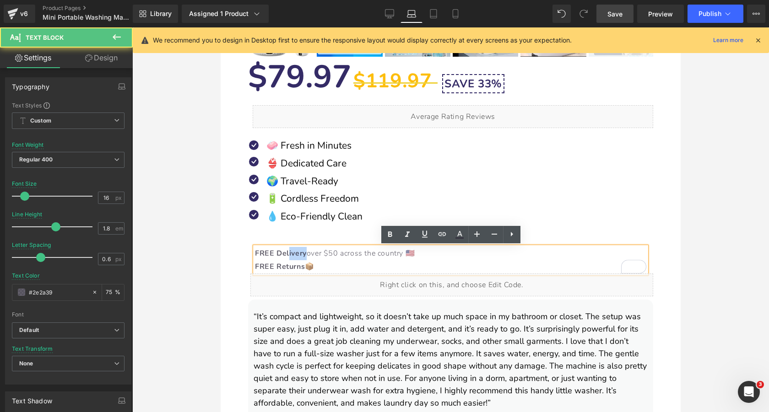
drag, startPoint x: 305, startPoint y: 254, endPoint x: 288, endPoint y: 254, distance: 17.4
click at [288, 254] on strong "FREE Delivery" at bounding box center [281, 254] width 52 height 10
click at [317, 255] on p "FREE Delivery over $50 across the country 🇺🇸 FREE Returns 📦" at bounding box center [450, 260] width 391 height 27
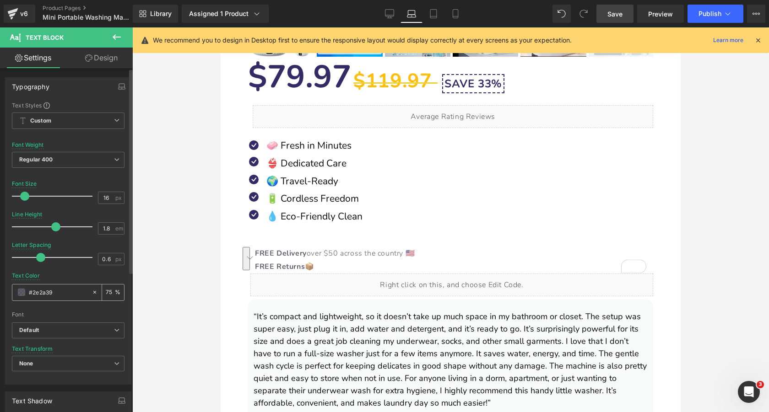
click at [106, 293] on input "75" at bounding box center [110, 293] width 9 height 10
type input "100"
click at [19, 292] on span at bounding box center [21, 292] width 7 height 7
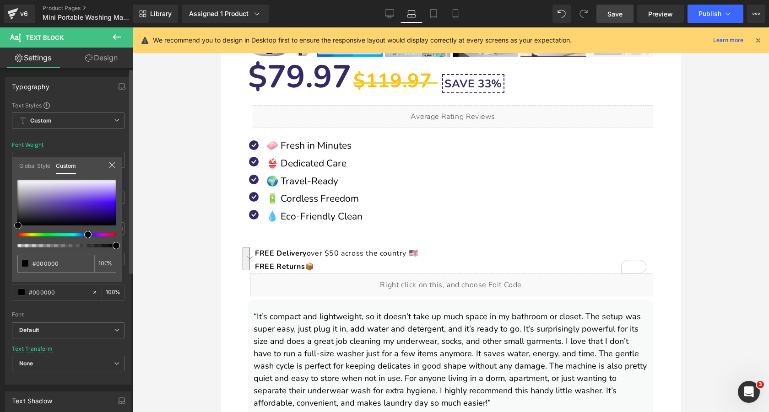
drag, startPoint x: 42, startPoint y: 206, endPoint x: 8, endPoint y: 238, distance: 46.6
click at [8, 238] on div "Typography Text Styles Custom Custom Setup Global Style Custom Setup Global Sty…" at bounding box center [68, 228] width 137 height 315
click at [380, 237] on div at bounding box center [451, 219] width 460 height 385
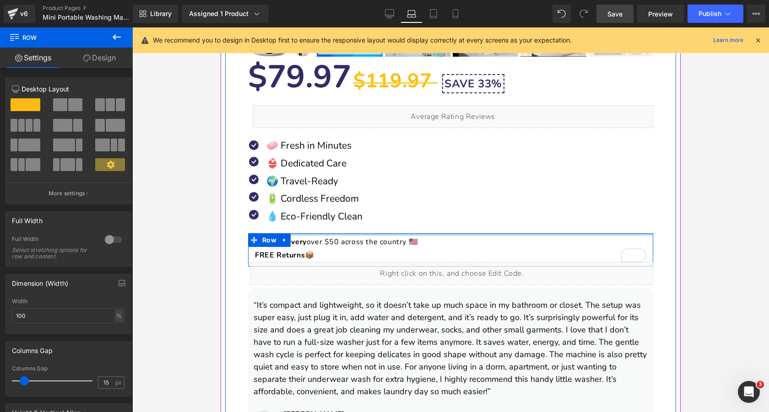
drag, startPoint x: 363, startPoint y: 234, endPoint x: 363, endPoint y: 223, distance: 11.5
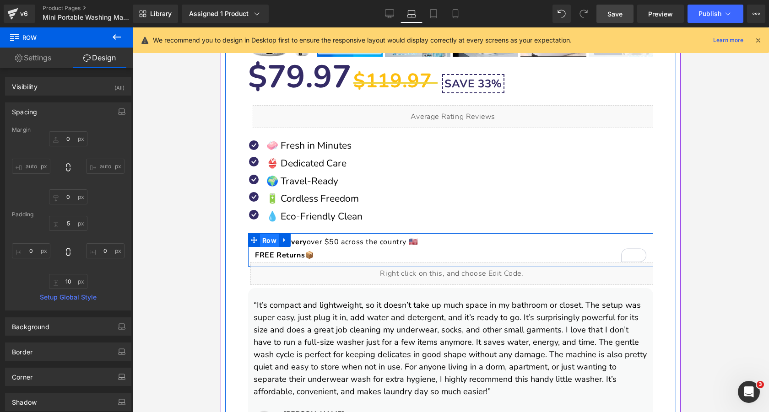
click at [271, 239] on span "Row" at bounding box center [269, 241] width 19 height 14
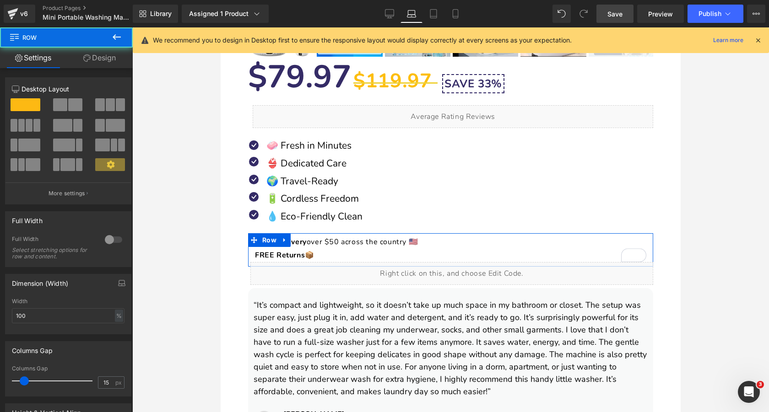
click at [110, 61] on link "Design" at bounding box center [99, 58] width 66 height 21
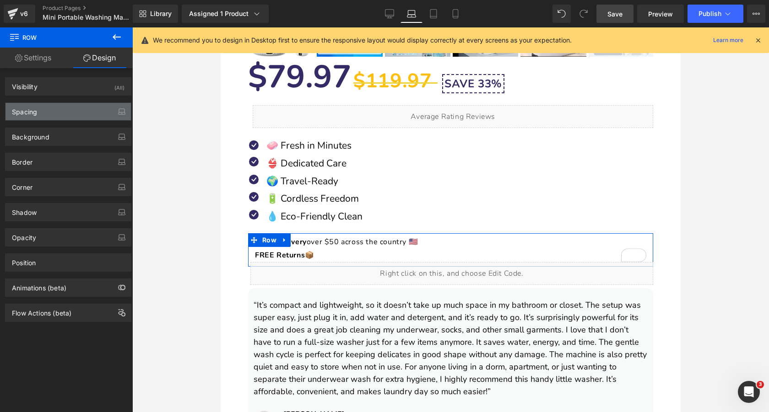
click at [66, 111] on div "Spacing" at bounding box center [67, 111] width 125 height 17
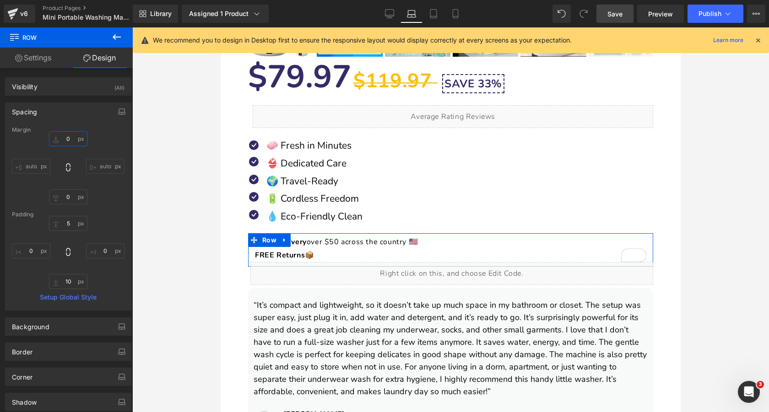
click at [65, 136] on input "text" at bounding box center [68, 138] width 38 height 15
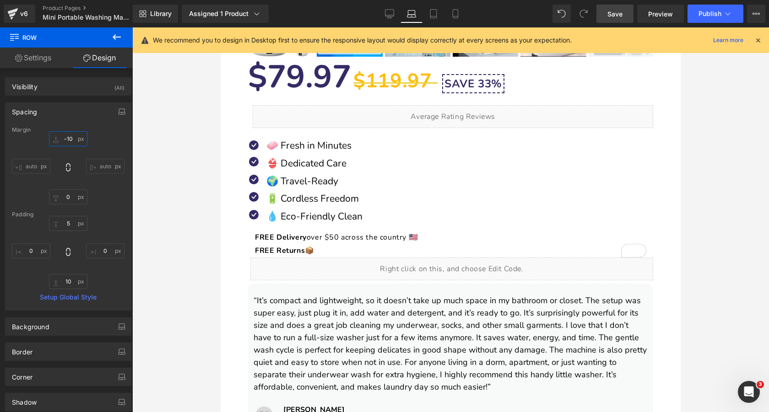
type input "-10"
click at [616, 11] on span "Save" at bounding box center [615, 14] width 15 height 10
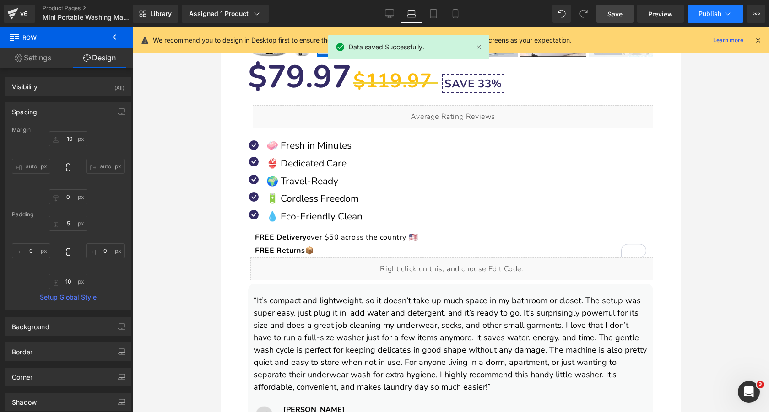
click at [709, 16] on span "Publish" at bounding box center [710, 13] width 23 height 7
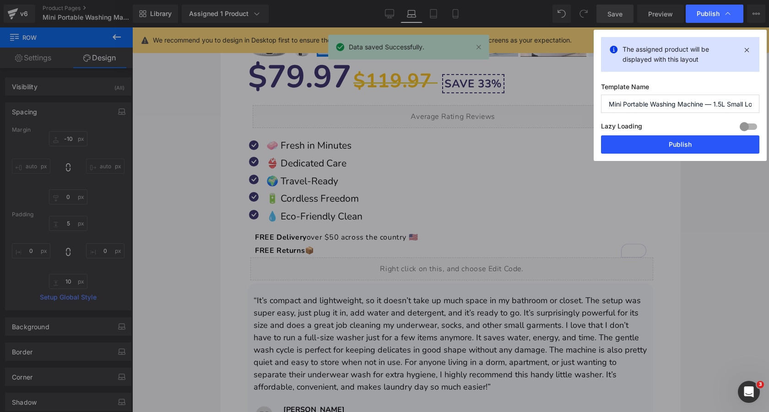
click at [667, 144] on button "Publish" at bounding box center [680, 145] width 158 height 18
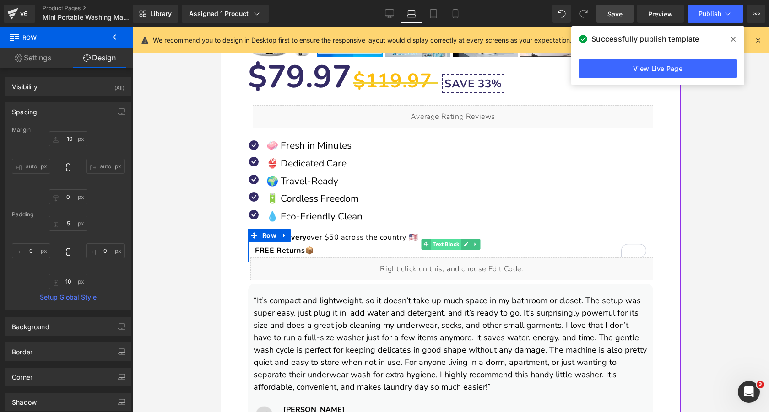
click at [437, 245] on span "Text Block" at bounding box center [446, 244] width 30 height 11
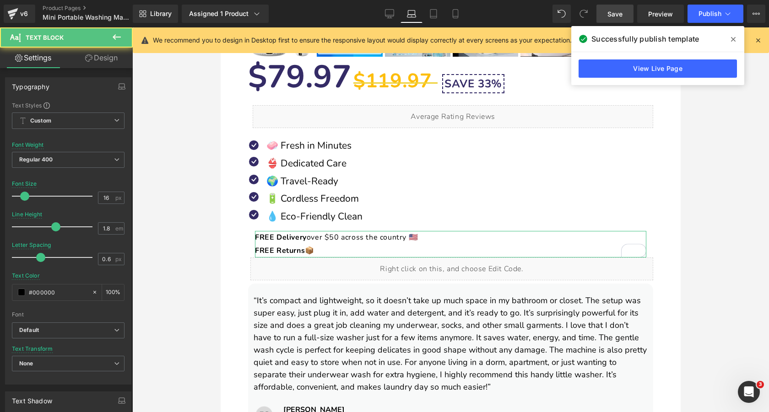
click at [108, 50] on link "Design" at bounding box center [101, 58] width 66 height 21
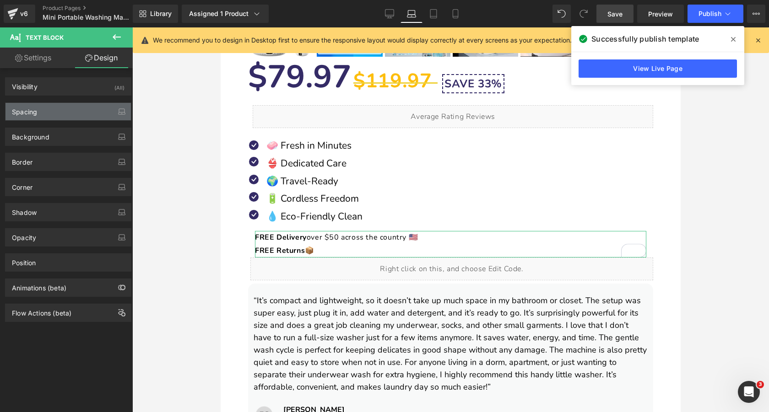
click at [71, 118] on div "Spacing" at bounding box center [67, 111] width 125 height 17
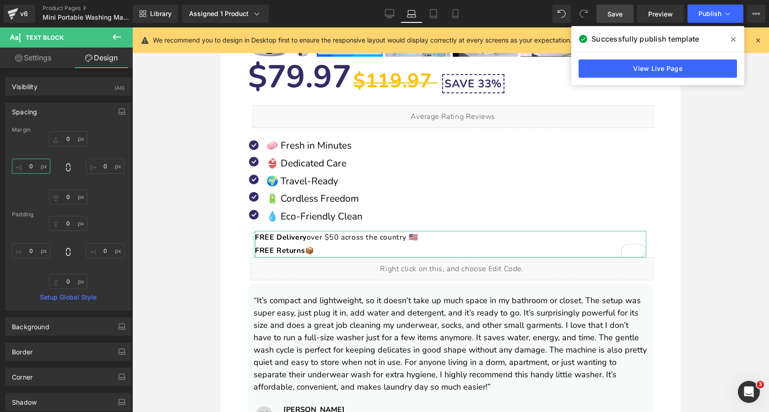
click at [35, 167] on input "0" at bounding box center [31, 166] width 38 height 15
type input "-12"
click at [612, 16] on span "Save" at bounding box center [615, 14] width 15 height 10
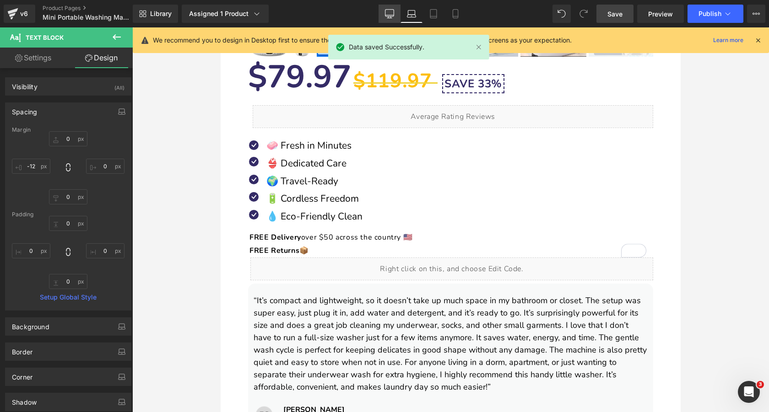
click at [383, 13] on link "Desktop" at bounding box center [390, 14] width 22 height 18
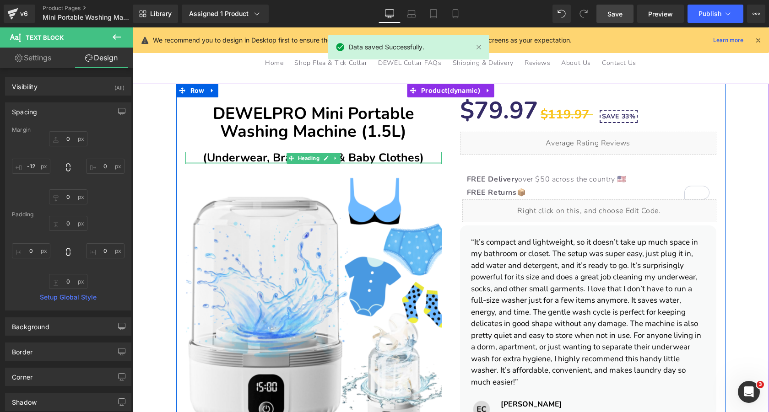
scroll to position [37, 0]
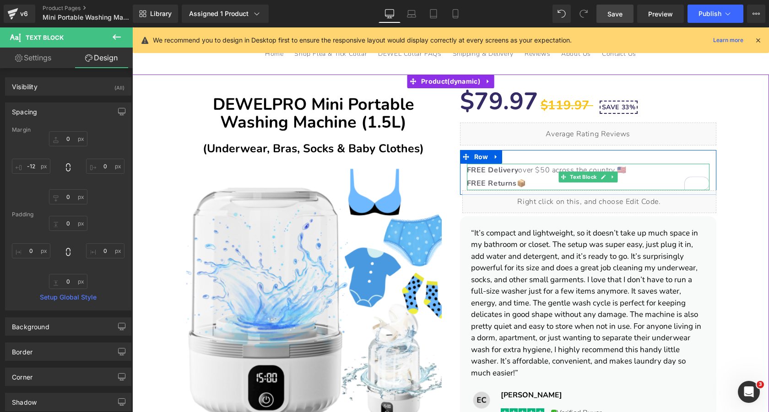
click at [520, 176] on p "FREE Delivery over $50 across the country 🇺🇸 FREE Returns 📦" at bounding box center [588, 177] width 243 height 27
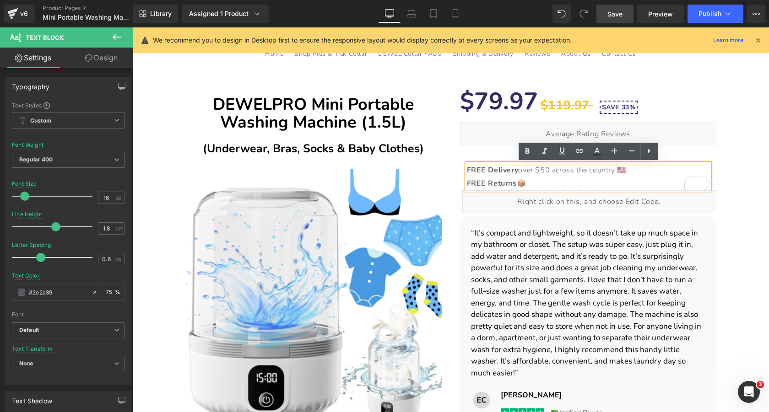
click at [516, 170] on strong "FREE Delivery" at bounding box center [493, 170] width 52 height 10
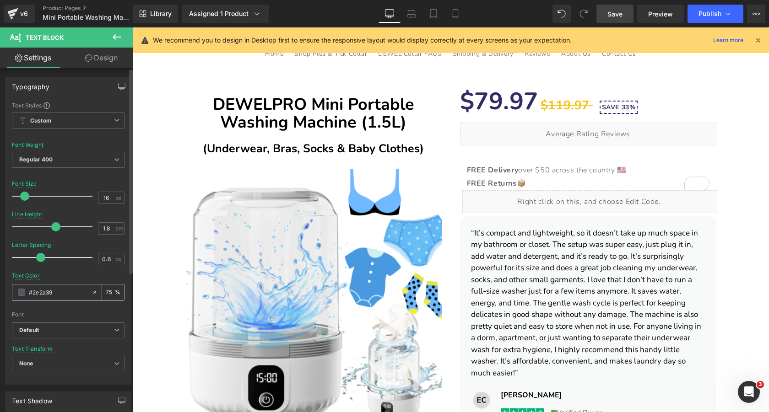
click at [109, 292] on input "75" at bounding box center [110, 293] width 9 height 10
type input "100"
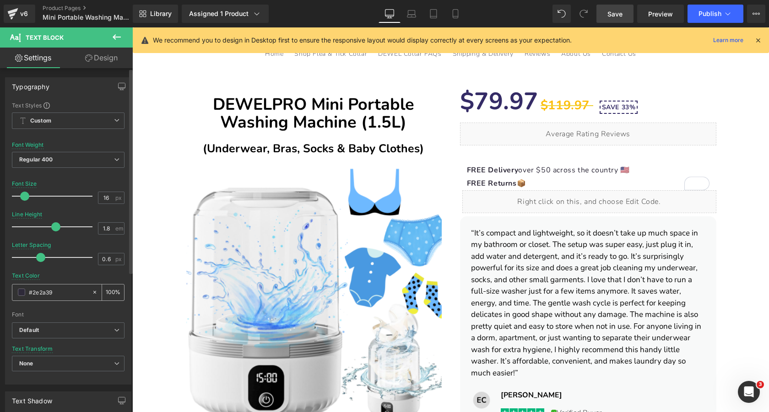
click at [22, 293] on span at bounding box center [21, 292] width 7 height 7
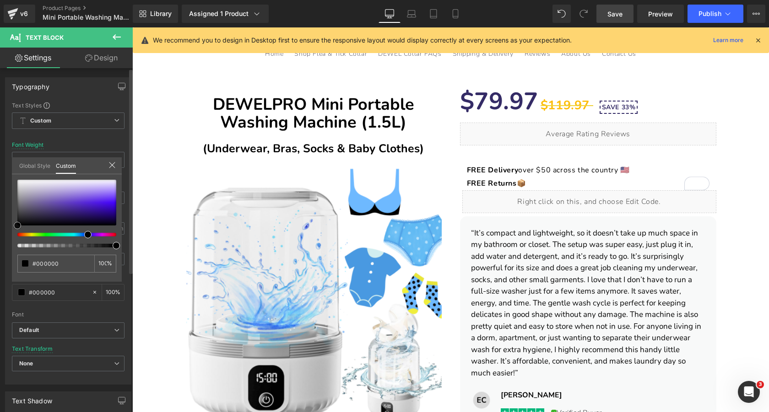
drag, startPoint x: 35, startPoint y: 205, endPoint x: 10, endPoint y: 247, distance: 49.2
click at [10, 247] on div "Typography Text Styles Custom Custom Setup Global Style Custom Setup Global Sty…" at bounding box center [68, 228] width 137 height 315
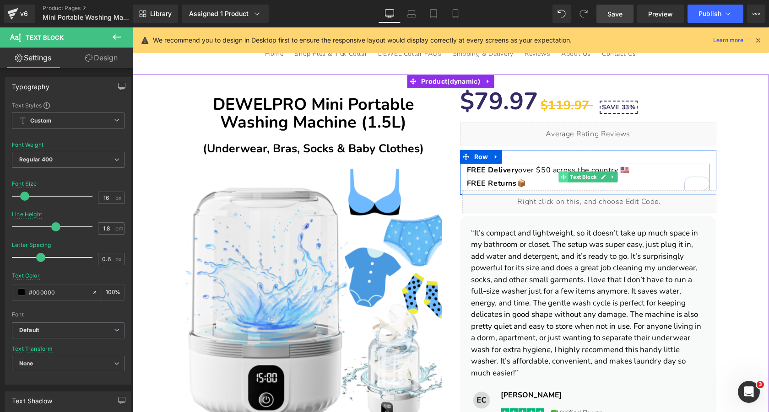
click at [565, 179] on icon at bounding box center [563, 176] width 5 height 5
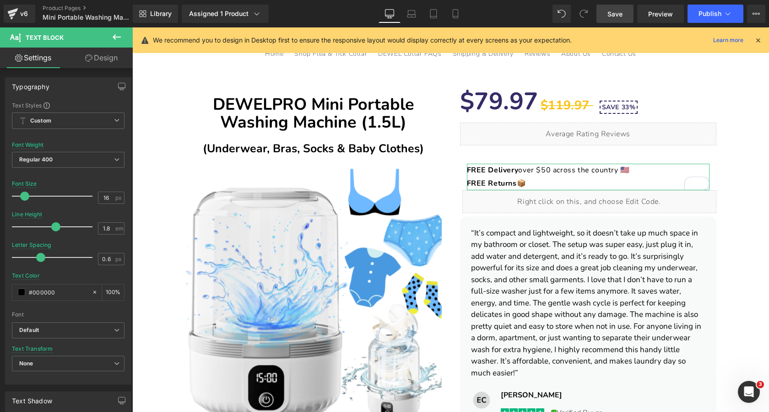
click at [112, 54] on link "Design" at bounding box center [101, 58] width 66 height 21
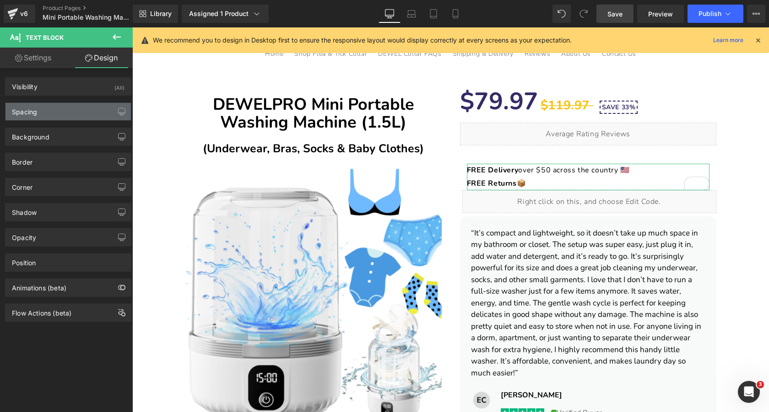
click at [77, 113] on div "Spacing" at bounding box center [67, 111] width 125 height 17
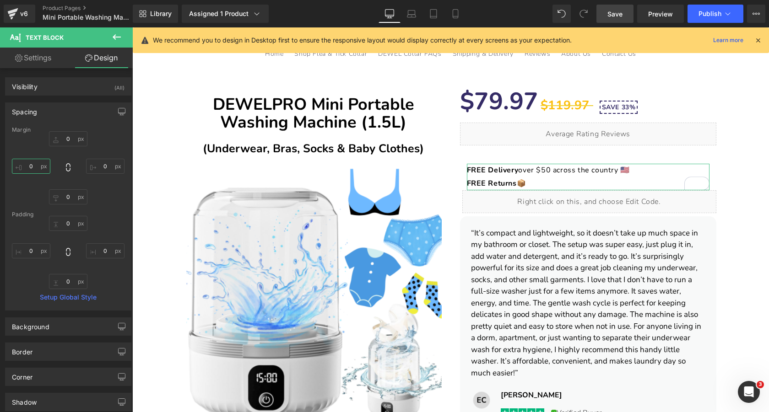
click at [37, 166] on input "0" at bounding box center [31, 166] width 38 height 15
type input "-12"
click at [616, 17] on span "Save" at bounding box center [615, 14] width 15 height 10
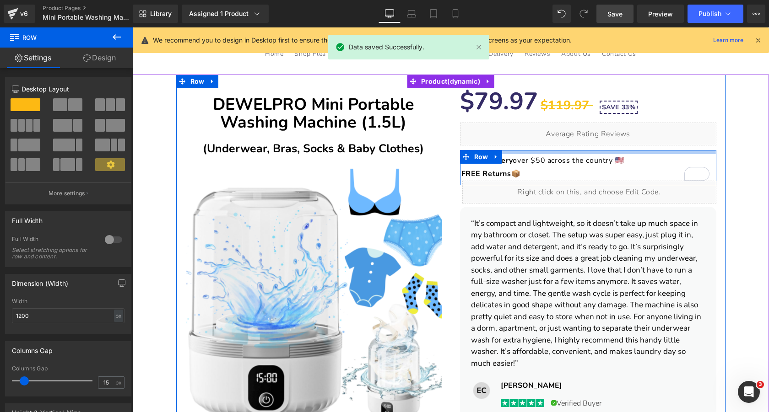
drag, startPoint x: 540, startPoint y: 159, endPoint x: 541, endPoint y: 150, distance: 9.7
click at [541, 150] on div "$79.97 $119.97 SAVE 33% (P) Price Liquid Icon 🧼 Fresh in Minutes Text Block Ico…" at bounding box center [588, 353] width 275 height 532
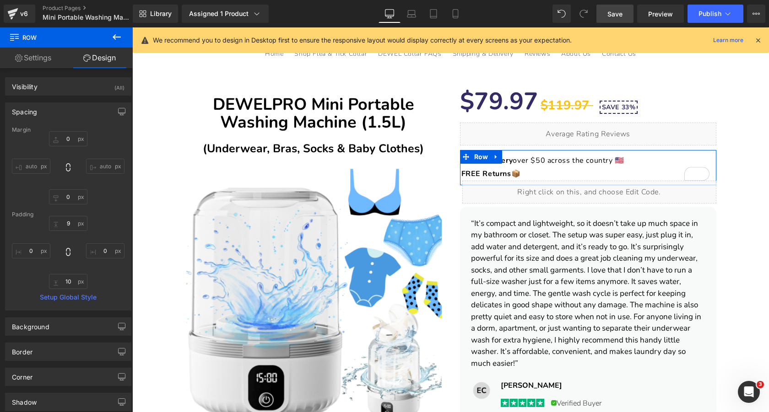
click at [616, 13] on span "Save" at bounding box center [615, 14] width 15 height 10
click at [651, 12] on span "Preview" at bounding box center [660, 14] width 25 height 10
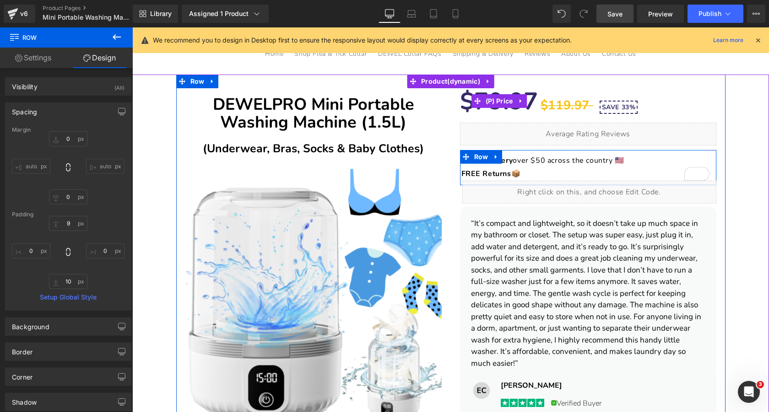
click at [505, 102] on span "(P) Price" at bounding box center [499, 101] width 32 height 14
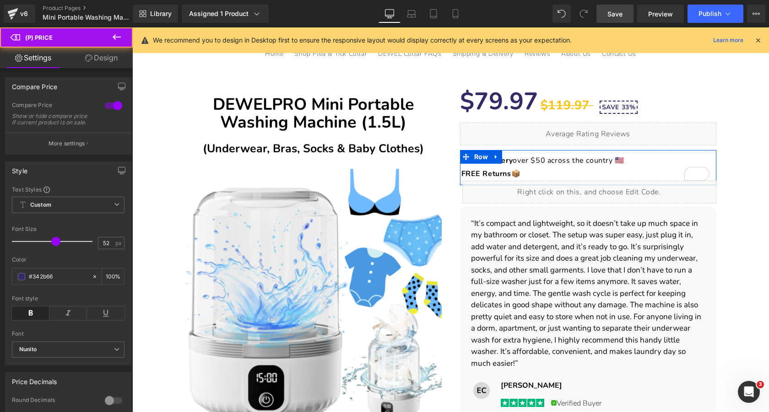
click at [105, 60] on link "Design" at bounding box center [101, 58] width 66 height 21
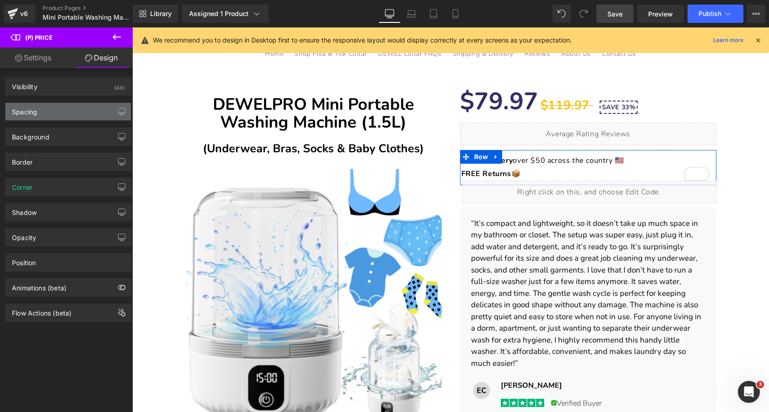
click at [67, 120] on div "Spacing" at bounding box center [67, 111] width 125 height 17
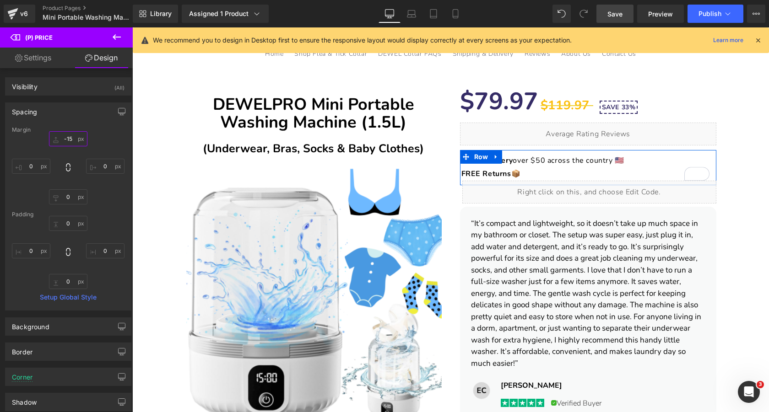
click at [67, 140] on input "-15" at bounding box center [68, 138] width 38 height 15
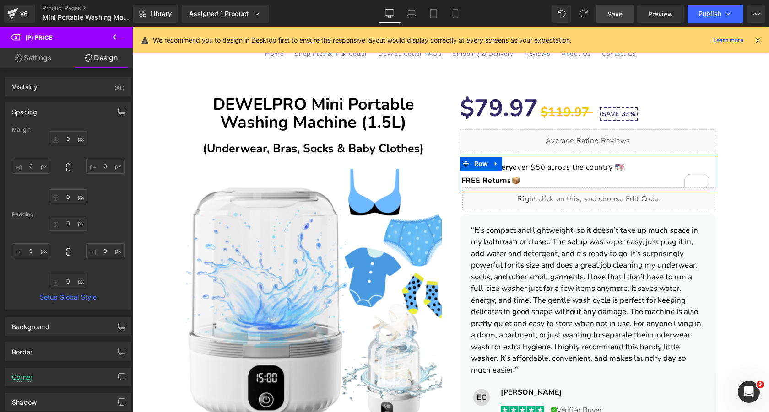
click at [613, 15] on span "Save" at bounding box center [615, 14] width 15 height 10
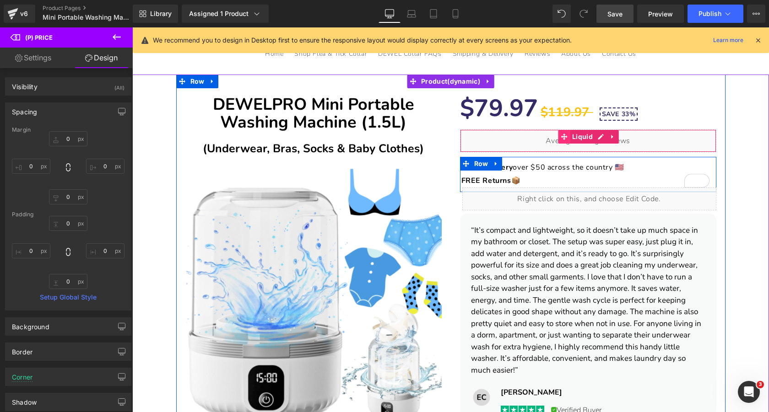
click at [563, 136] on icon at bounding box center [564, 137] width 6 height 7
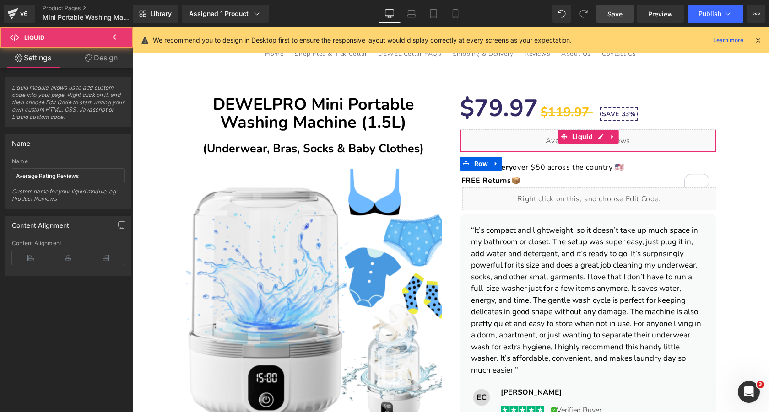
click at [110, 56] on link "Design" at bounding box center [101, 58] width 66 height 21
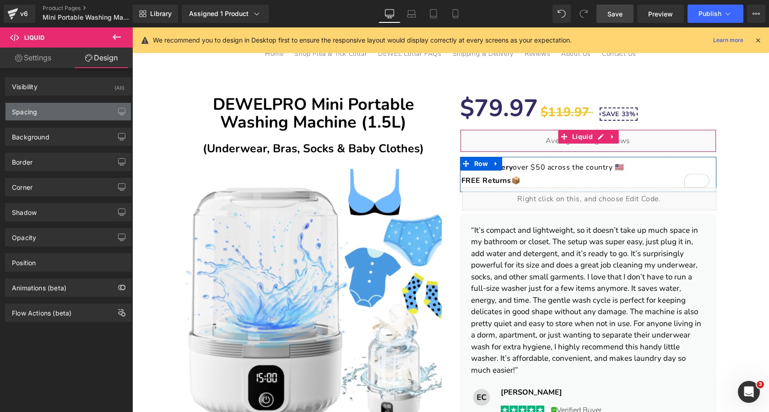
click at [68, 113] on div "Spacing" at bounding box center [67, 111] width 125 height 17
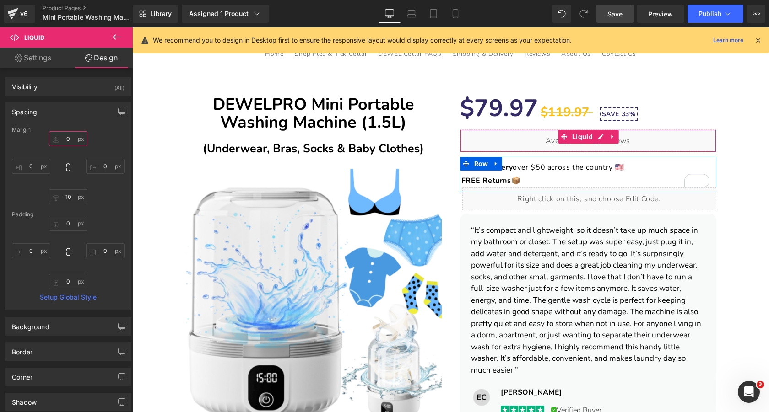
click at [68, 144] on input "text" at bounding box center [68, 138] width 38 height 15
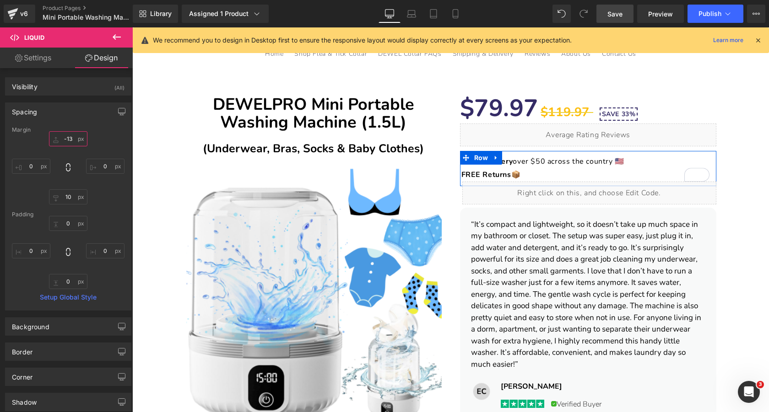
type input "-13"
click at [614, 11] on span "Save" at bounding box center [615, 14] width 15 height 10
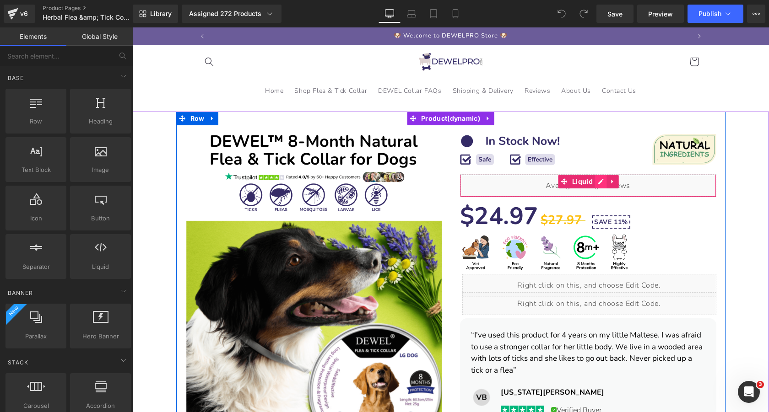
click at [598, 183] on div "Liquid" at bounding box center [588, 185] width 256 height 23
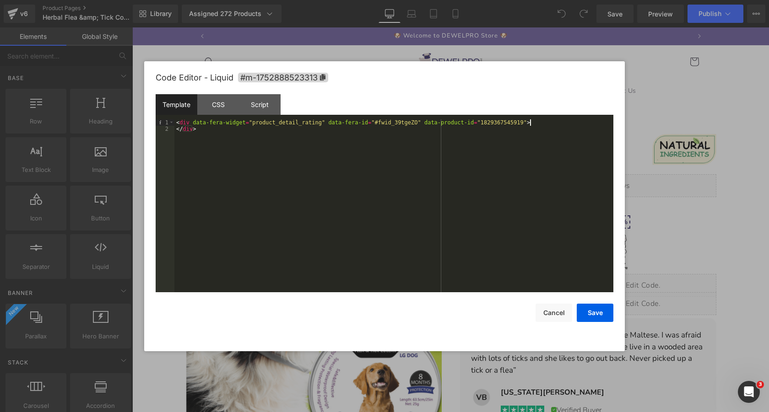
click at [548, 124] on div "< div data-fera-widget = "product_detail_rating" data-fera-id = "#fwid_39tgeZO"…" at bounding box center [393, 212] width 439 height 186
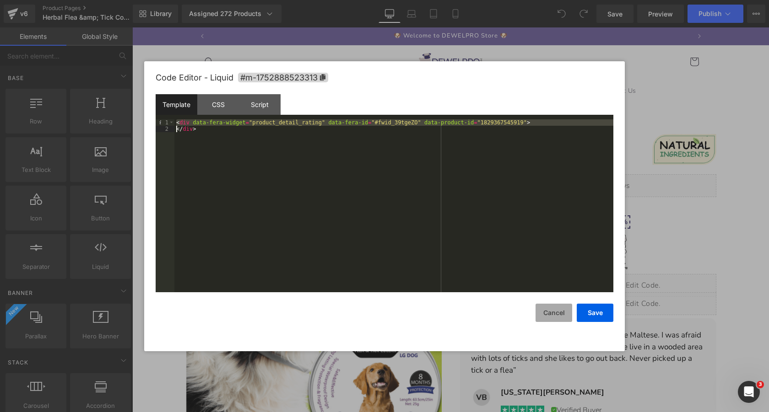
click at [554, 312] on button "Cancel" at bounding box center [554, 313] width 37 height 18
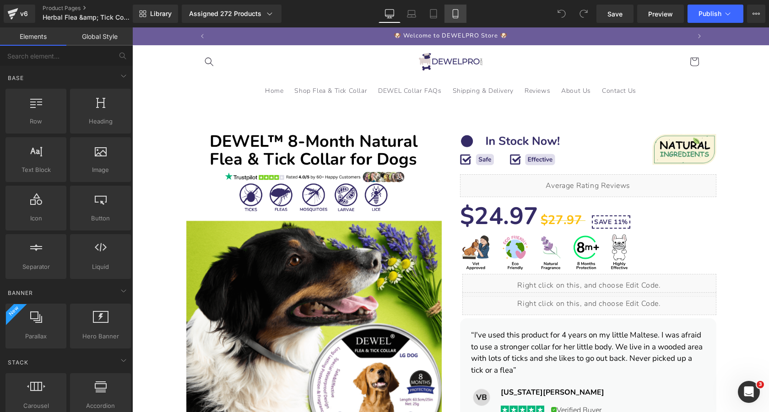
click at [457, 16] on icon at bounding box center [455, 16] width 5 height 0
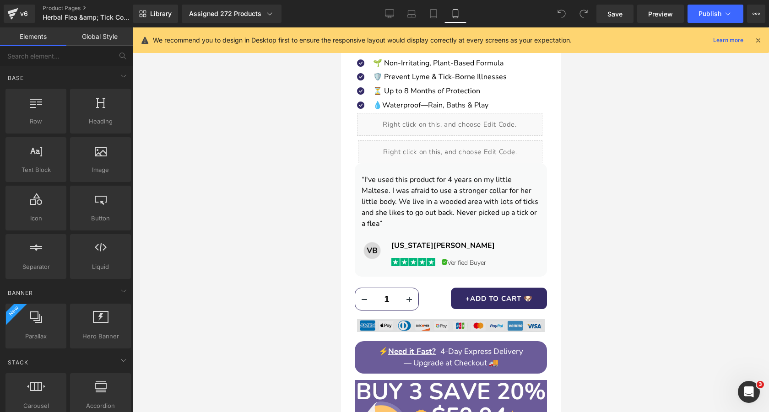
scroll to position [526, 0]
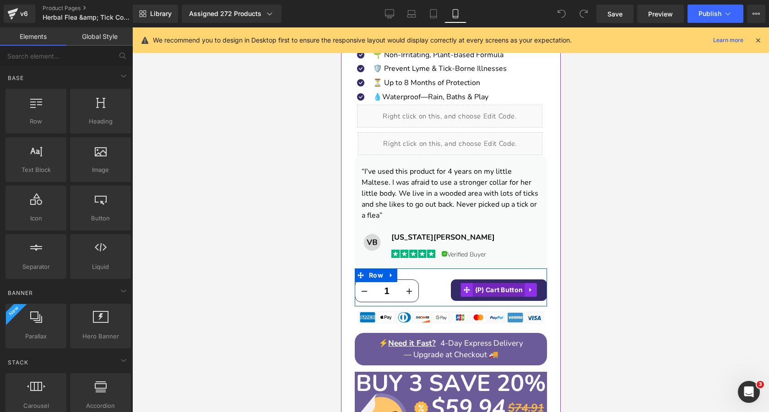
click at [500, 283] on span "(P) Cart Button" at bounding box center [498, 290] width 53 height 14
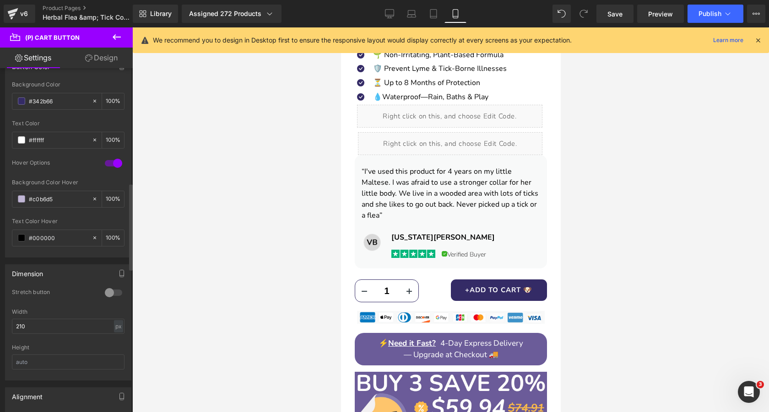
scroll to position [456, 0]
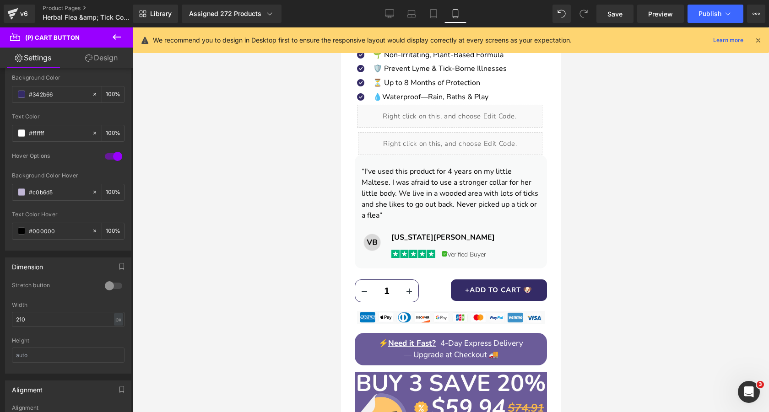
scroll to position [526, 0]
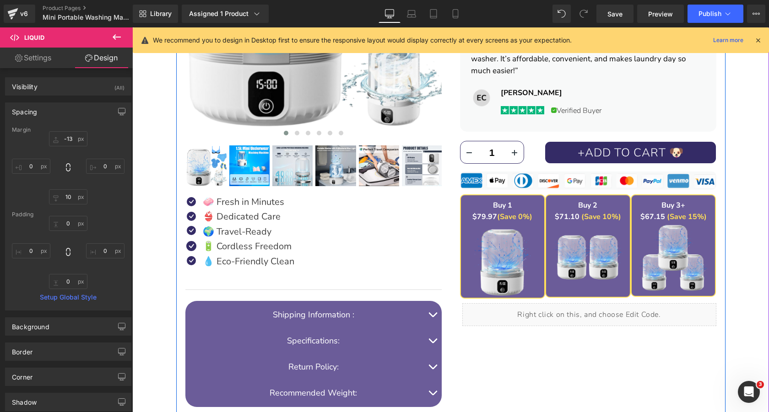
scroll to position [345, 0]
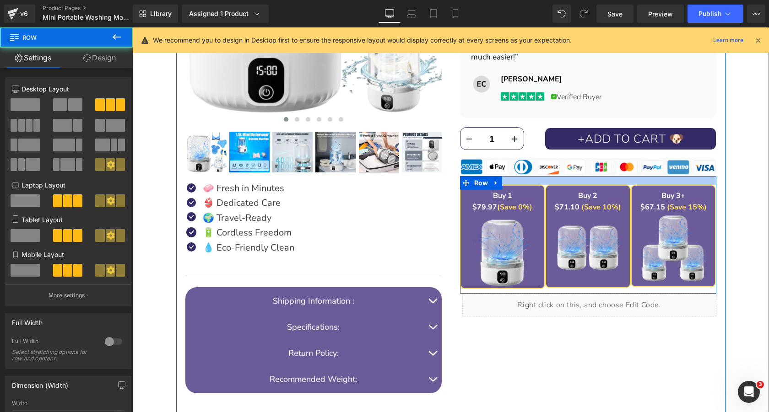
click at [577, 181] on div at bounding box center [588, 180] width 256 height 9
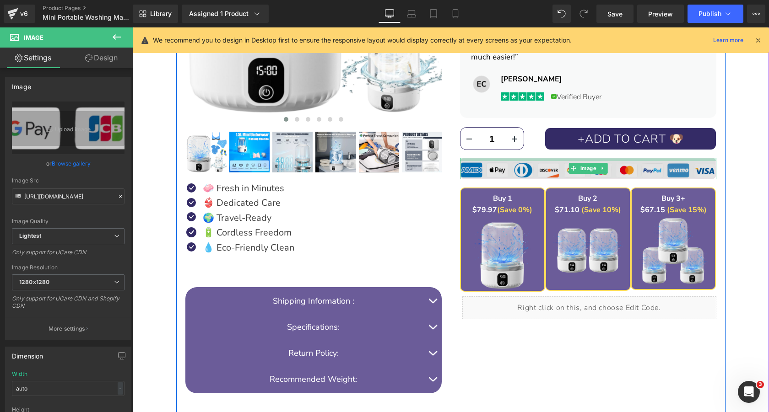
click at [592, 162] on div "Image" at bounding box center [588, 169] width 256 height 22
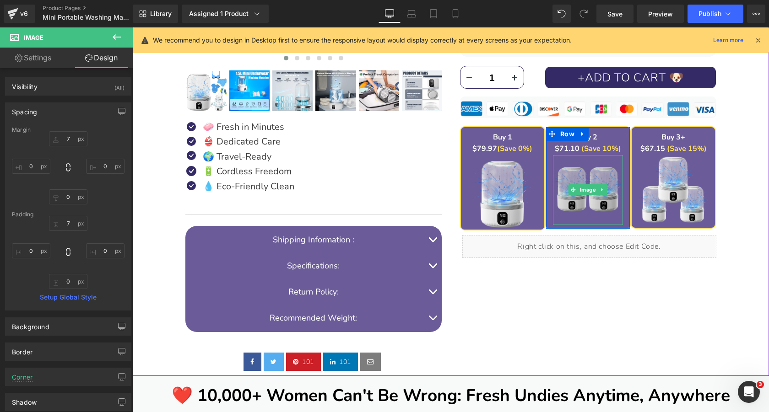
scroll to position [432, 0]
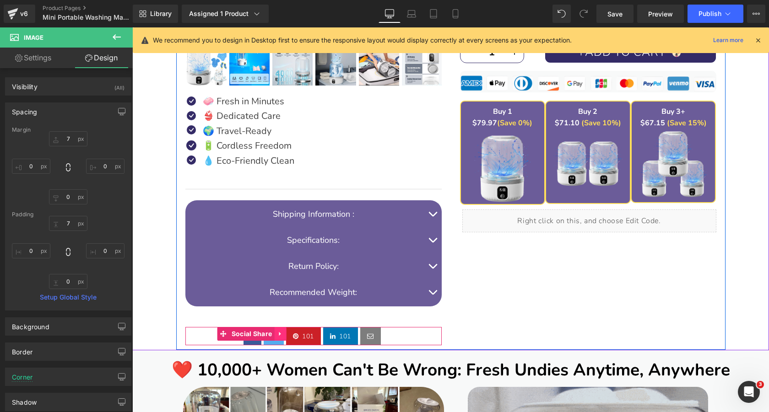
click at [282, 331] on icon at bounding box center [280, 334] width 6 height 7
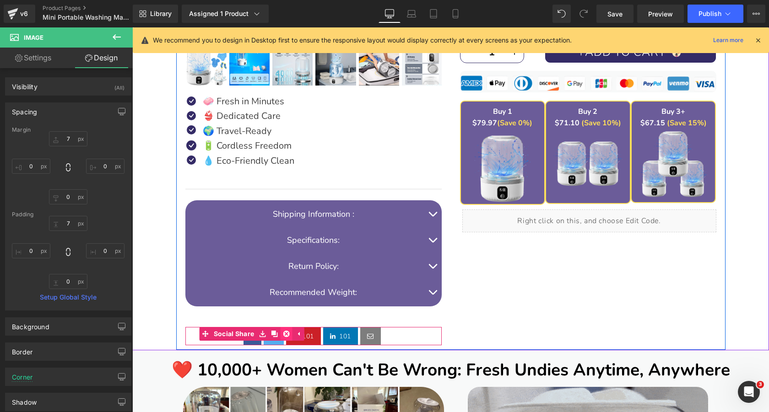
click at [285, 333] on icon at bounding box center [286, 334] width 6 height 7
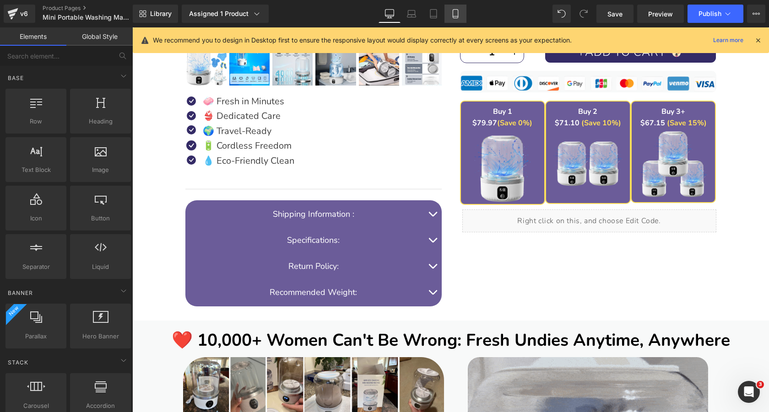
click at [455, 16] on icon at bounding box center [455, 13] width 9 height 9
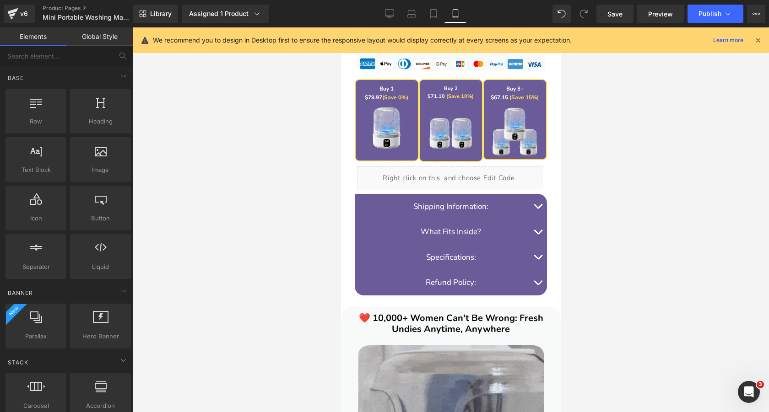
scroll to position [814, 0]
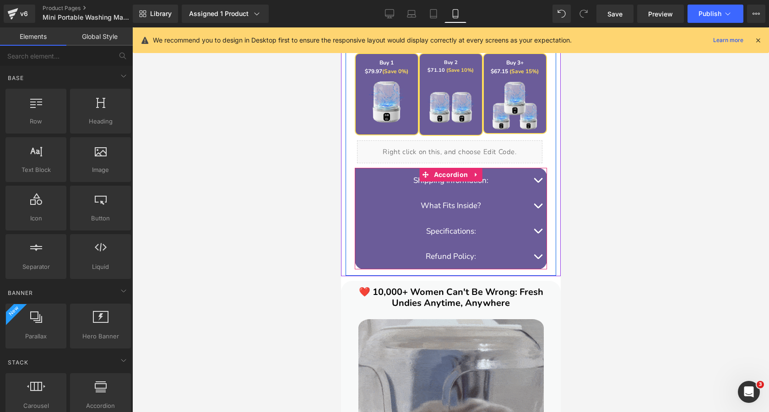
click at [537, 179] on button "button" at bounding box center [537, 181] width 18 height 26
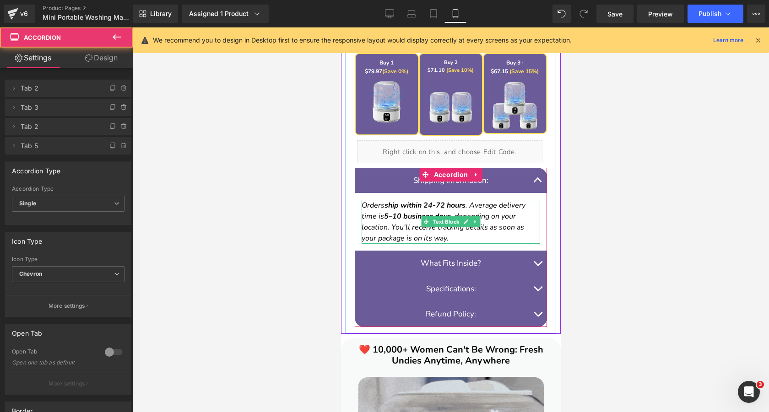
click at [502, 214] on icon "Orders ship within 24-72 hours . Average delivery time is 5–10 business days , …" at bounding box center [443, 222] width 164 height 43
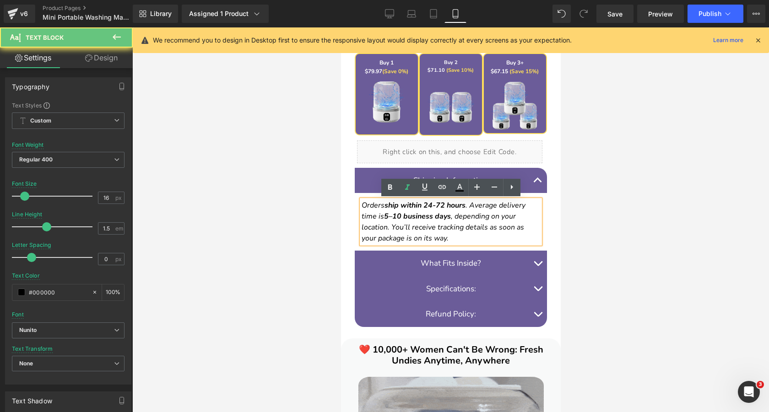
click at [502, 214] on icon "Orders ship within 24-72 hours . Average delivery time is 5–10 business days , …" at bounding box center [443, 222] width 164 height 43
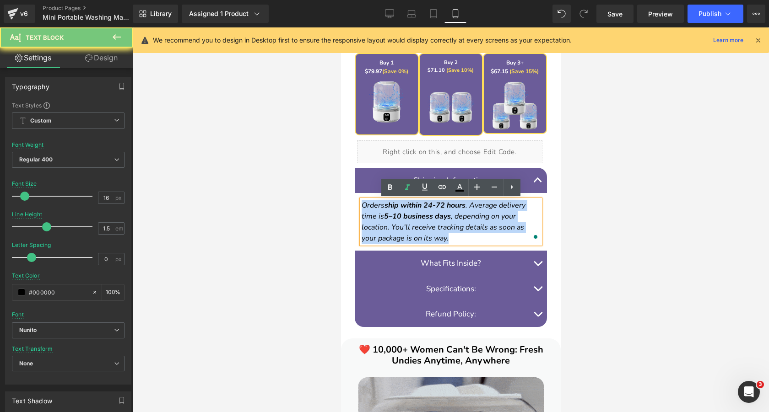
copy icon "Orders ship within 24-72 hours . Average delivery time is 5–10 business days , …"
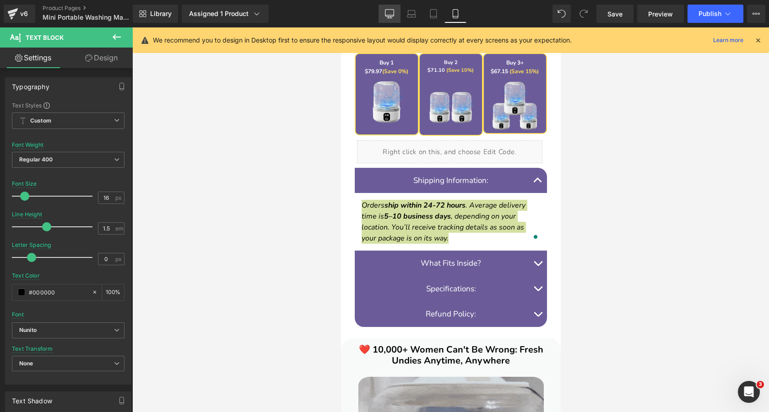
click at [395, 16] on link "Desktop" at bounding box center [390, 14] width 22 height 18
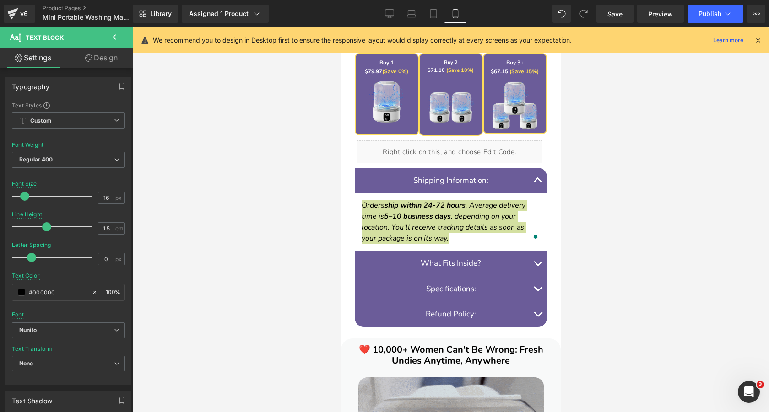
type input "1.8"
type input "0.6"
type input "#2e2a39"
type input "75"
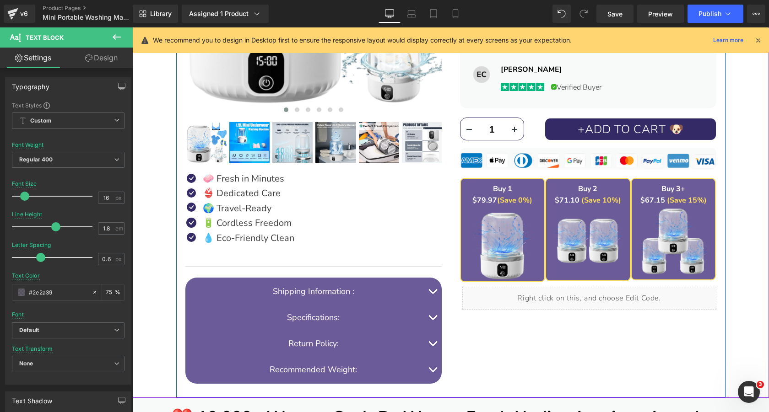
scroll to position [453, 0]
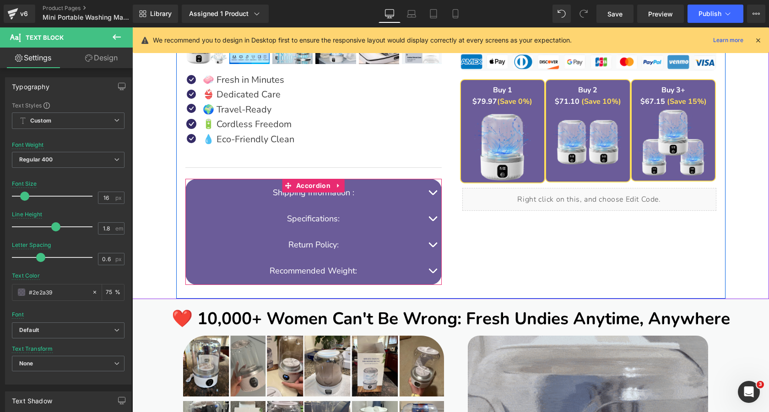
click at [423, 190] on div "Shipping Information : Text Block" at bounding box center [313, 193] width 256 height 26
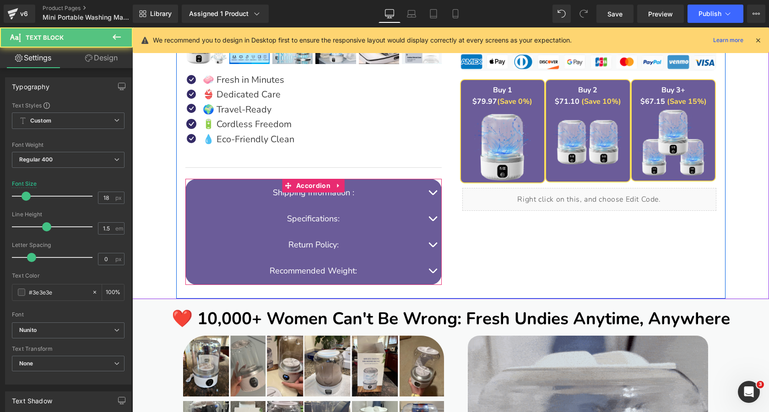
click at [433, 191] on button "button" at bounding box center [432, 193] width 18 height 26
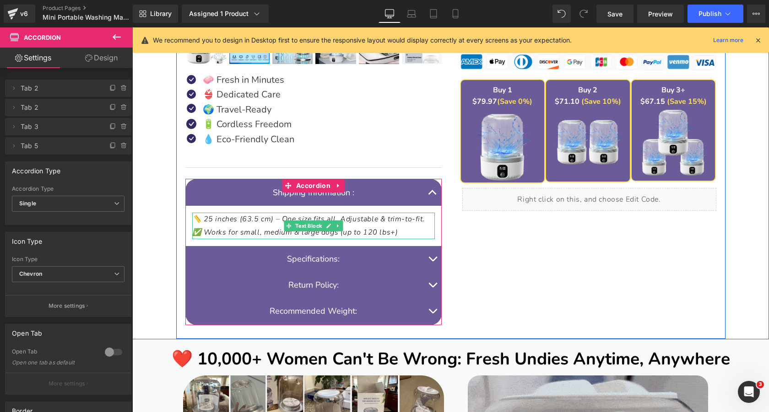
click at [386, 223] on span "📏 25 inches (63.5 cm) – One size fits all. Adjustable & trim-to-fit." at bounding box center [308, 219] width 233 height 10
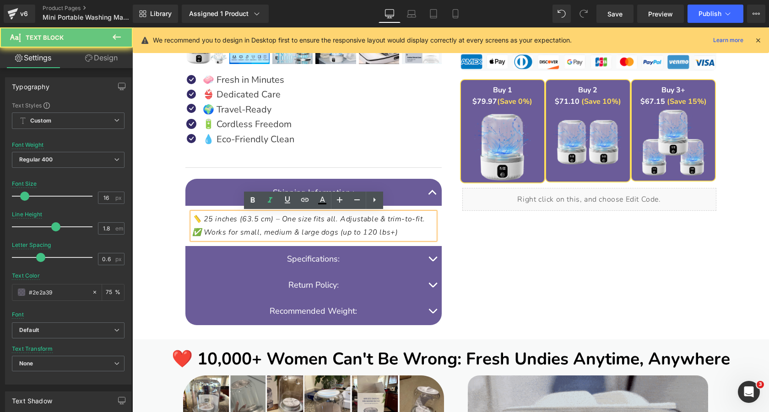
click at [386, 223] on span "📏 25 inches (63.5 cm) – One size fits all. Adjustable & trim-to-fit." at bounding box center [308, 219] width 233 height 10
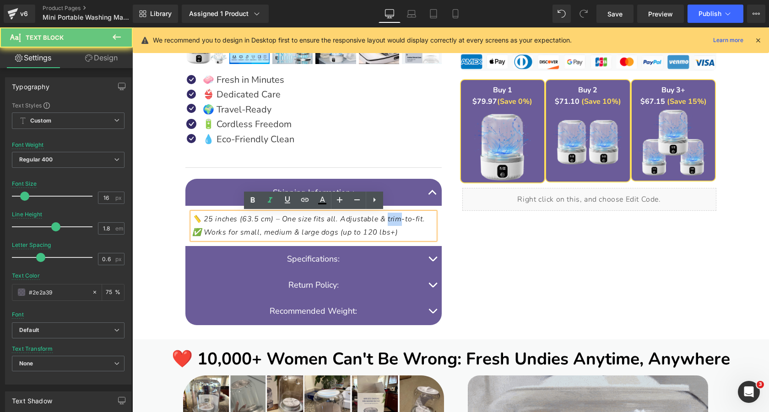
click at [386, 223] on span "📏 25 inches (63.5 cm) – One size fits all. Adjustable & trim-to-fit." at bounding box center [308, 219] width 233 height 10
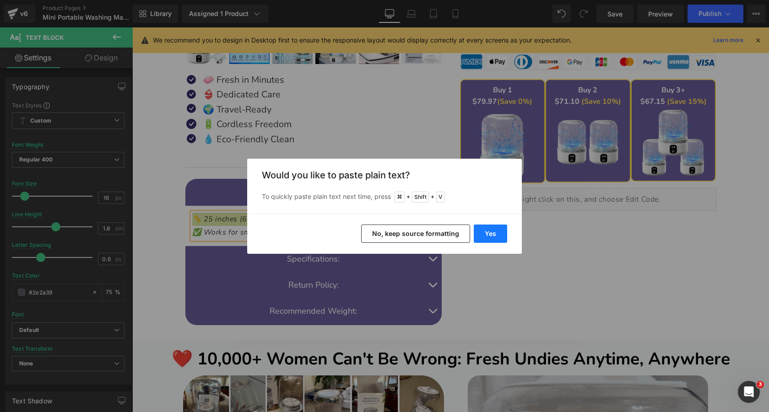
click at [489, 233] on button "Yes" at bounding box center [490, 234] width 33 height 18
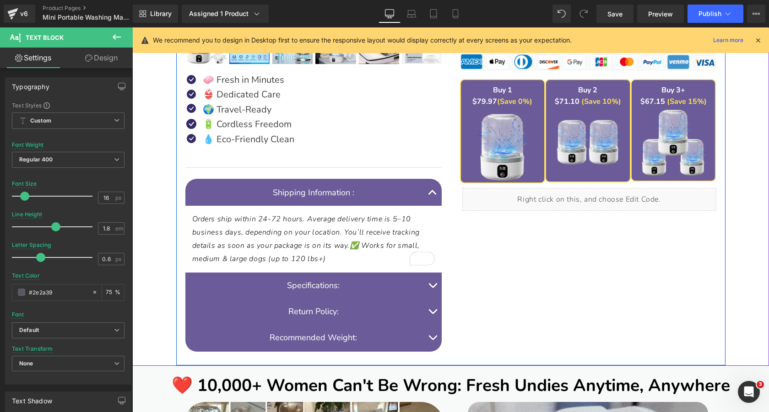
click at [376, 231] on span "Orders ship within 24-72 hours. Average delivery time is 5–10 business days, de…" at bounding box center [306, 238] width 228 height 49
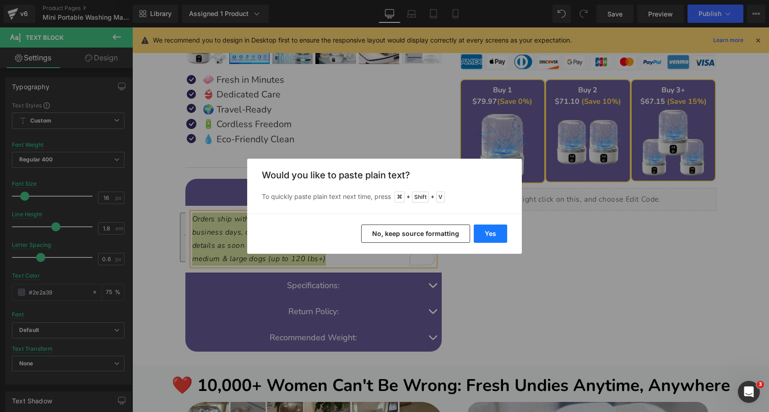
click at [488, 237] on button "Yes" at bounding box center [490, 234] width 33 height 18
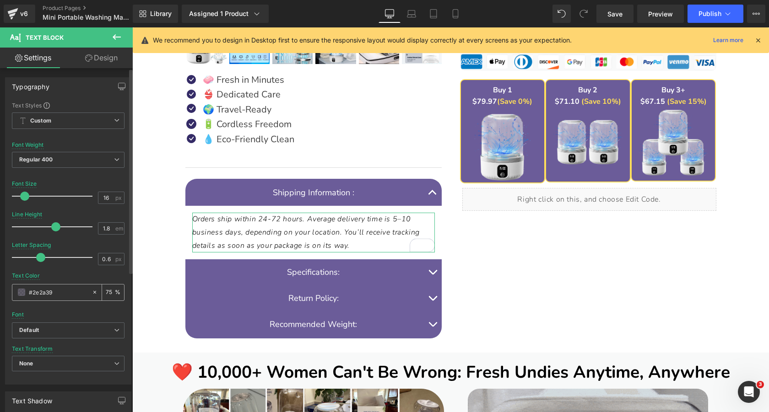
click at [107, 292] on input "75" at bounding box center [110, 293] width 9 height 10
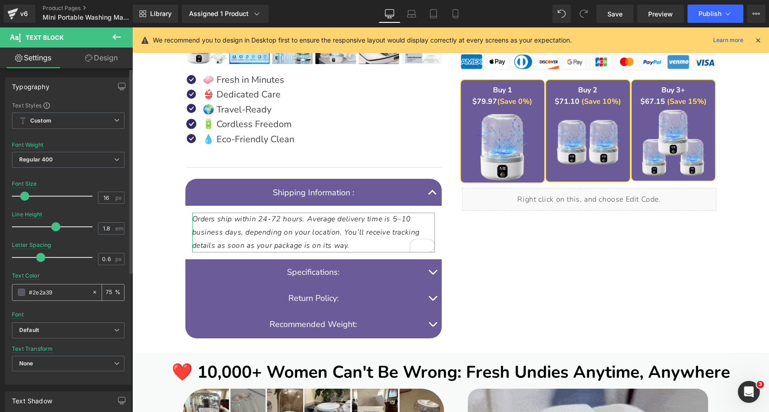
click at [107, 292] on input "75" at bounding box center [110, 293] width 9 height 10
type input "7"
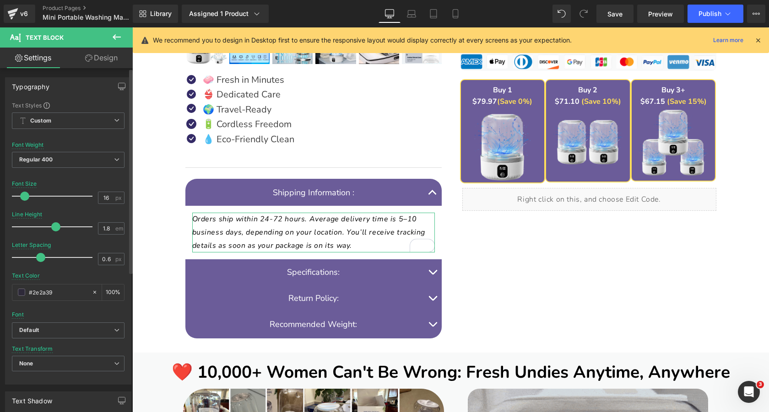
type input "100"
click at [81, 179] on div "Font Default Nunito Work Sans Gloria Hallelujah Jost Josefin Sans Libre Baskerv…" at bounding box center [68, 212] width 113 height 221
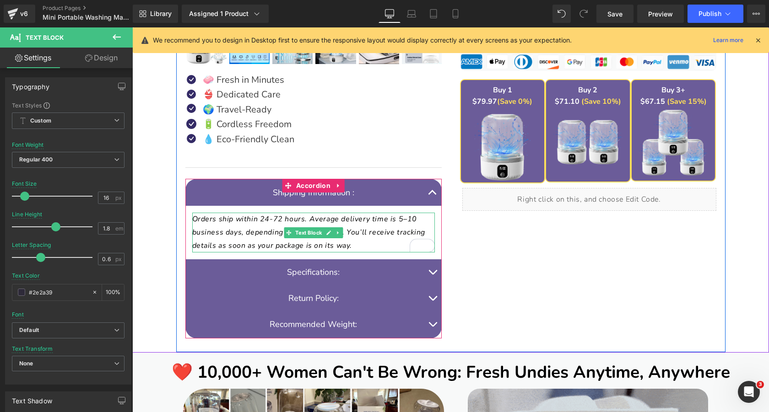
click at [353, 225] on p "Orders ship within 24-72 hours. Average delivery time is 5–10 business days, de…" at bounding box center [313, 232] width 243 height 39
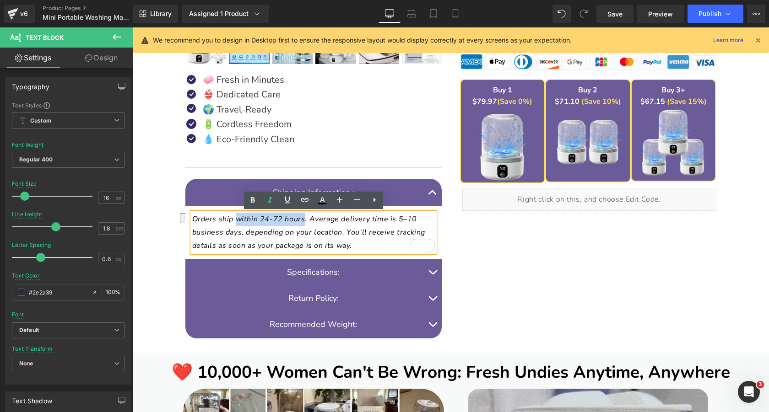
drag, startPoint x: 236, startPoint y: 219, endPoint x: 301, endPoint y: 220, distance: 65.5
click at [301, 220] on icon "Orders ship within 24-72 hours. Average delivery time is 5–10 business days, de…" at bounding box center [308, 232] width 233 height 37
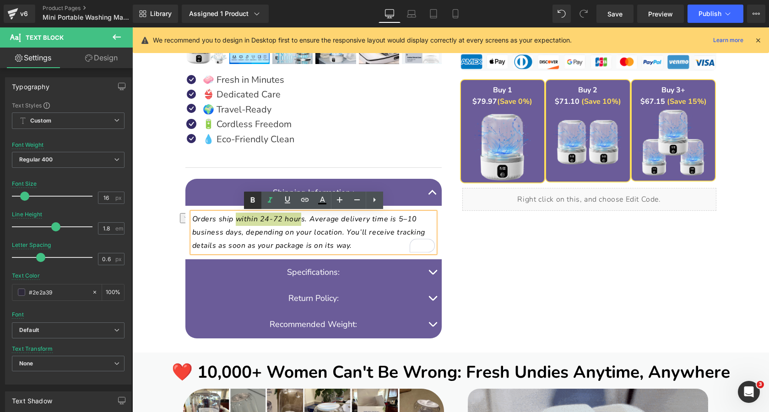
click at [250, 201] on icon at bounding box center [252, 200] width 11 height 11
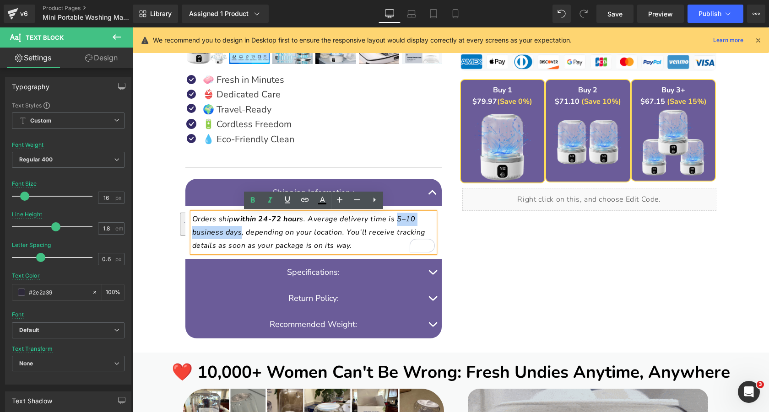
drag, startPoint x: 397, startPoint y: 219, endPoint x: 241, endPoint y: 232, distance: 157.1
click at [241, 232] on icon "Orders ship within 24-72 hour s. Average delivery time is 5–10 business days, d…" at bounding box center [308, 232] width 233 height 37
click at [253, 200] on icon at bounding box center [252, 199] width 4 height 5
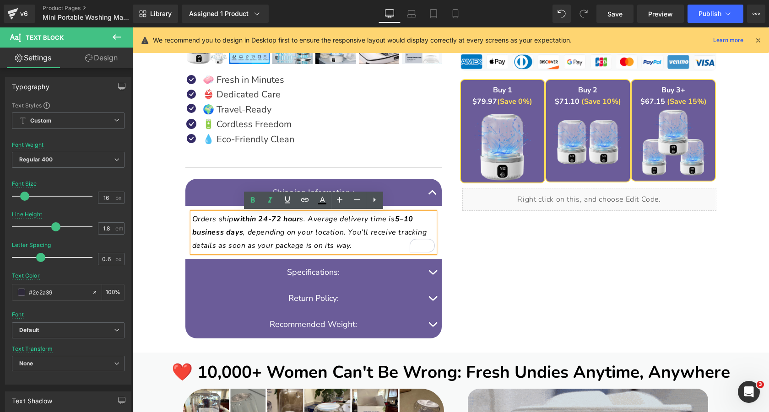
click at [165, 221] on div "DEWELPRO Mini Portable Washing Machine (1.5L) Heading (Underwear, Bras, Socks &…" at bounding box center [451, 5] width 628 height 694
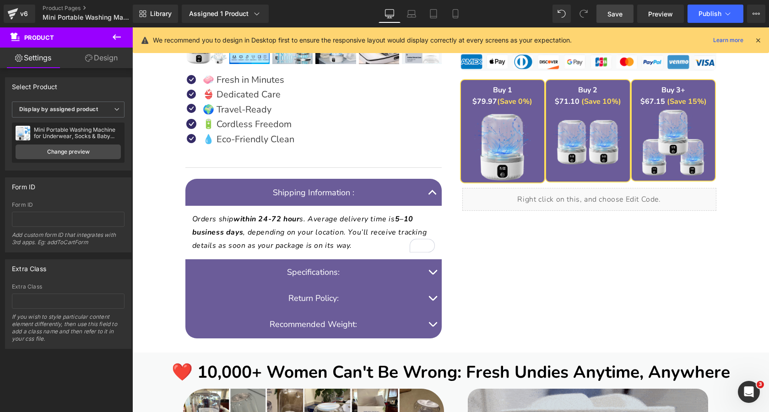
click at [611, 16] on span "Save" at bounding box center [615, 14] width 15 height 10
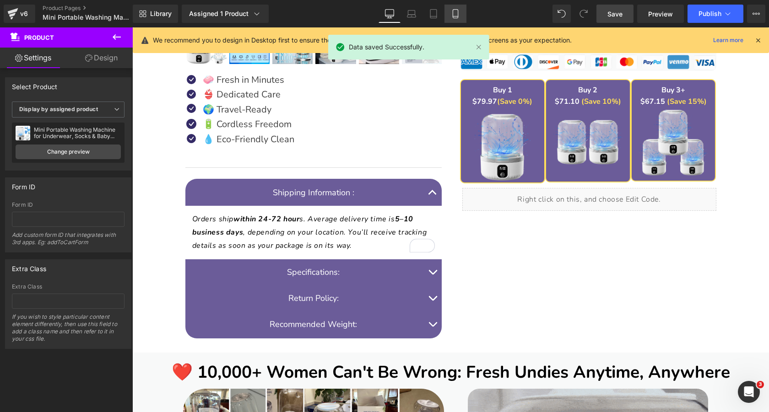
click at [456, 16] on icon at bounding box center [455, 16] width 5 height 0
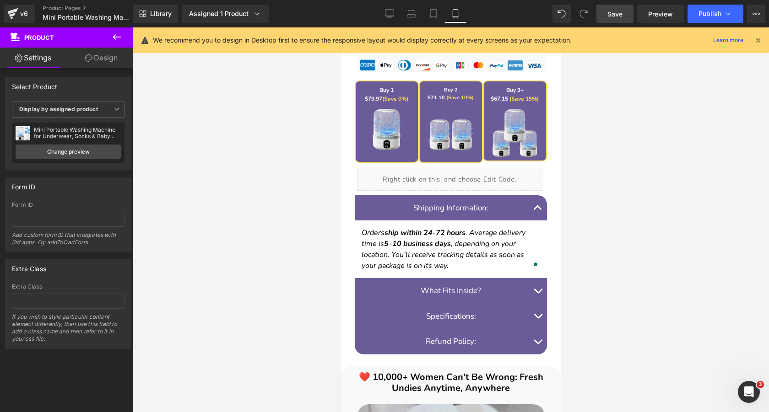
scroll to position [820, 0]
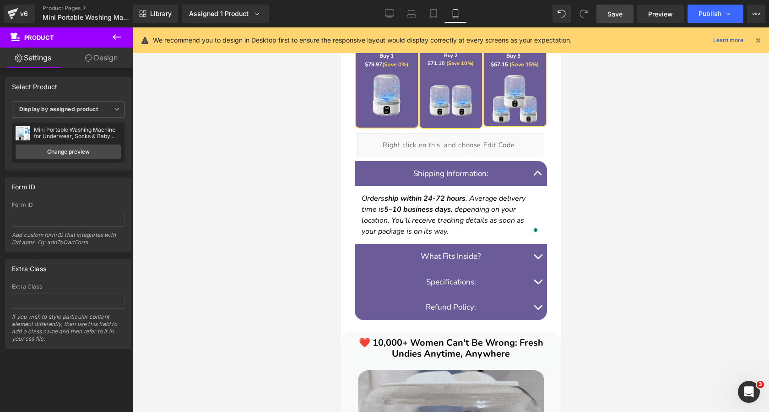
click at [495, 213] on icon "Orders ship within 24-72 hours . Average delivery time is 5–10 business days , …" at bounding box center [443, 215] width 164 height 43
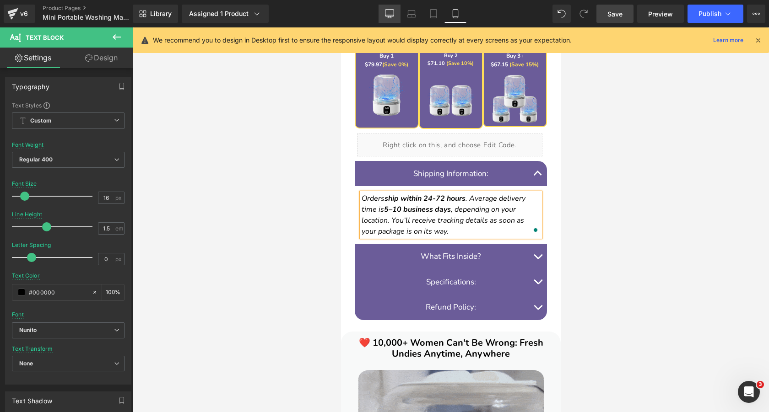
click at [391, 15] on icon at bounding box center [389, 13] width 9 height 9
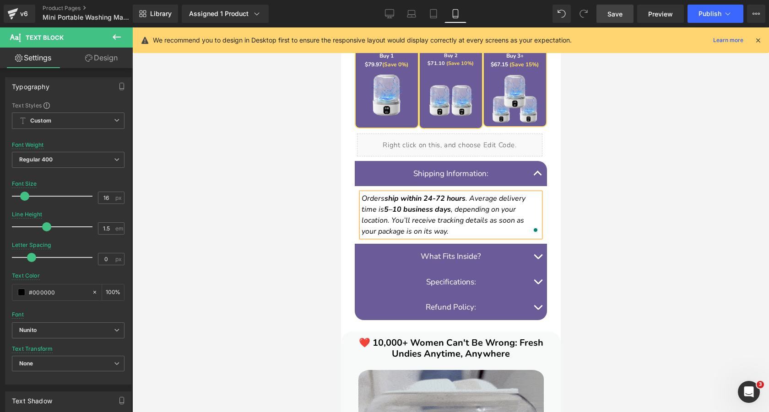
type input "1.8"
type input "0.6"
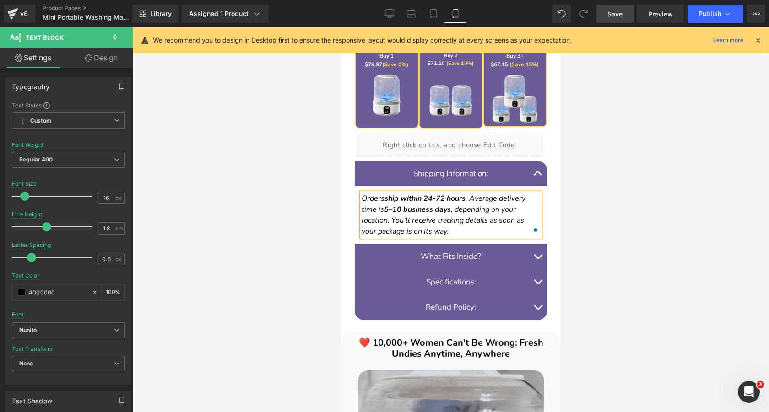
type input "#2e2a39"
type input "75"
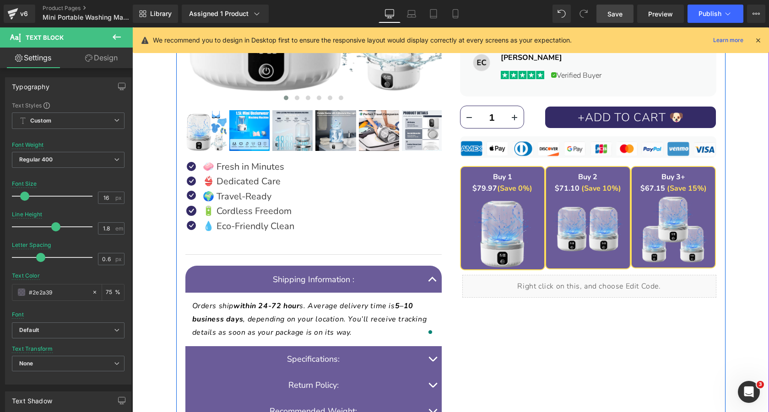
scroll to position [377, 0]
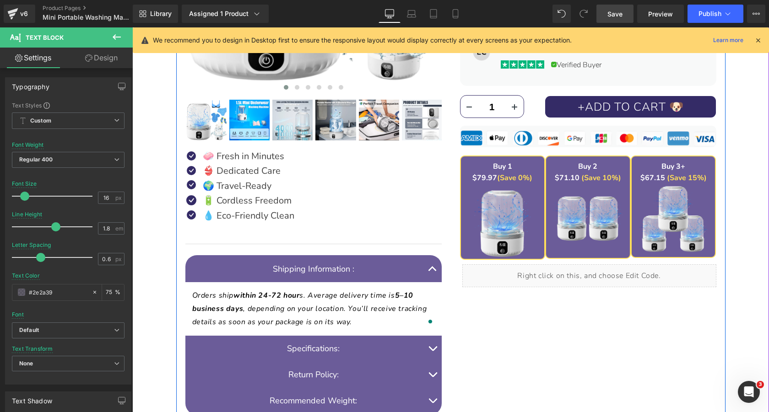
click at [353, 305] on icon "Orders ship within 24-72 hour s. Average delivery time is 5–10 business days , …" at bounding box center [309, 309] width 235 height 37
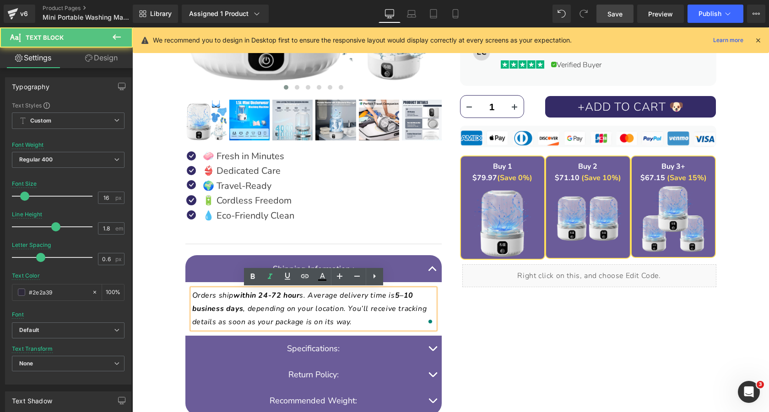
click at [371, 306] on icon "Orders ship within 24-72 hour s. Average delivery time is 5–10 business days , …" at bounding box center [309, 309] width 235 height 37
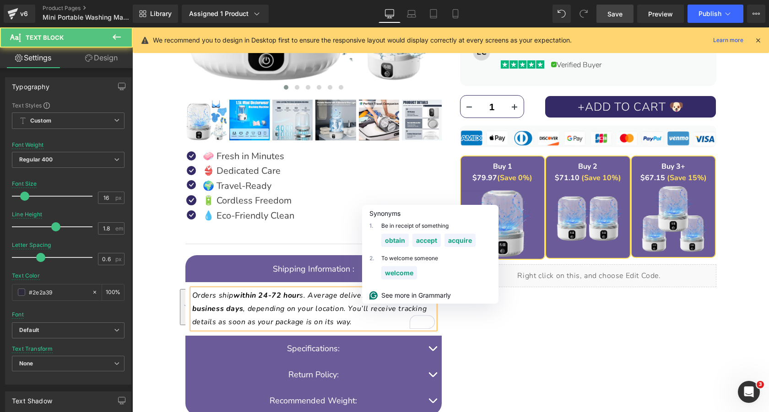
click at [304, 294] on icon "Orders ship within 24-72 hour s. Average delivery time is 5–10 business days , …" at bounding box center [309, 309] width 235 height 37
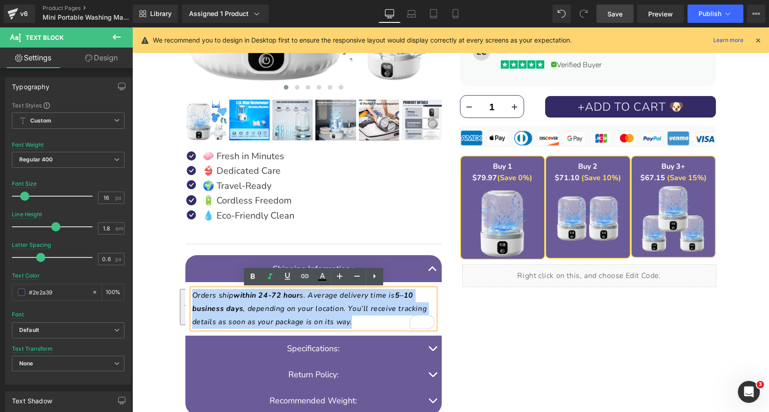
drag, startPoint x: 356, startPoint y: 320, endPoint x: 193, endPoint y: 295, distance: 165.4
click at [193, 295] on p "Orders ship within 24-72 hour s. Average delivery time is 5–10 business days , …" at bounding box center [313, 308] width 243 height 39
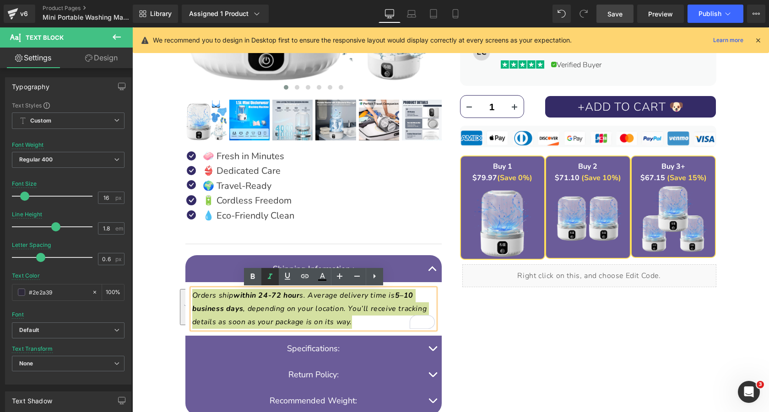
click at [266, 279] on icon at bounding box center [270, 276] width 11 height 11
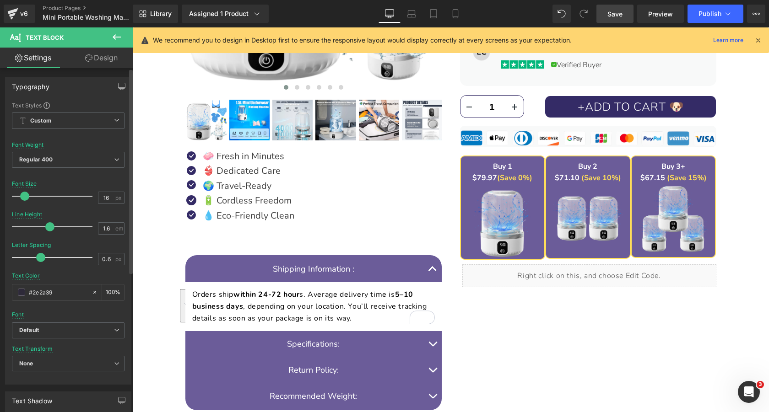
type input "1.5"
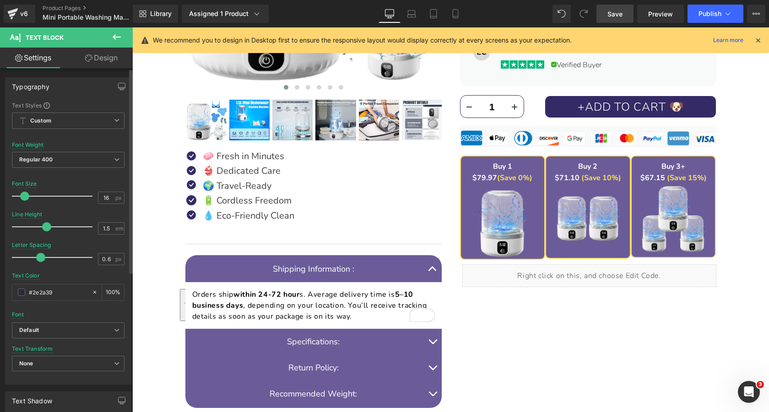
drag, startPoint x: 57, startPoint y: 226, endPoint x: 49, endPoint y: 229, distance: 8.7
click at [49, 229] on span at bounding box center [46, 227] width 9 height 9
type input "0"
drag, startPoint x: 38, startPoint y: 256, endPoint x: 29, endPoint y: 257, distance: 8.7
click at [29, 257] on span at bounding box center [31, 257] width 9 height 9
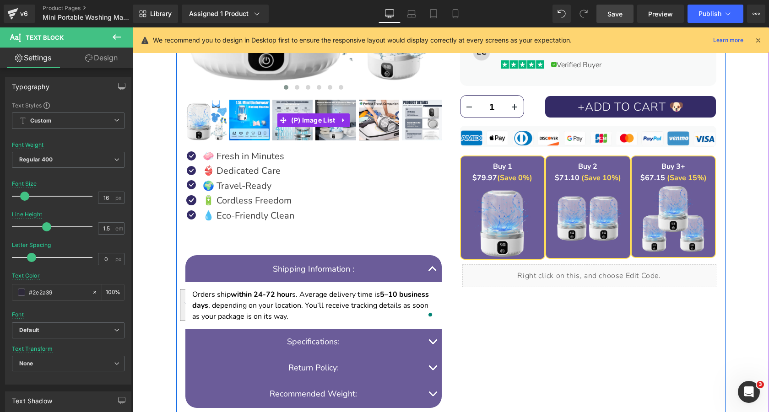
scroll to position [439, 0]
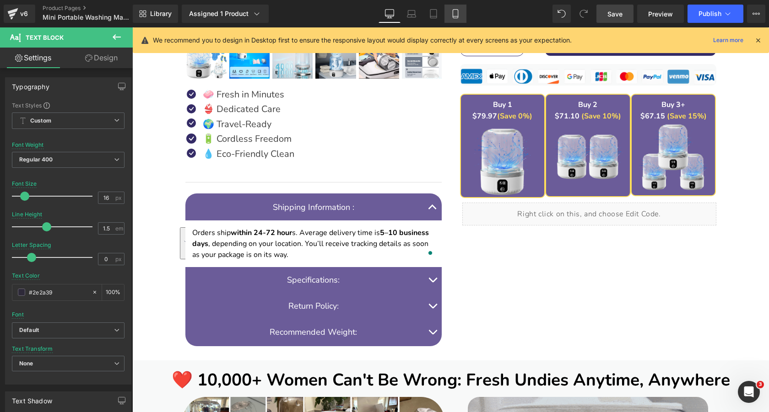
click at [453, 14] on icon at bounding box center [455, 14] width 5 height 9
type input "#000000"
type input "100"
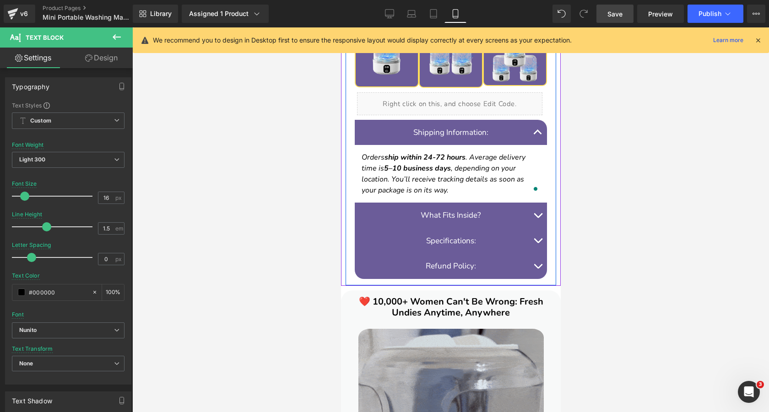
scroll to position [873, 0]
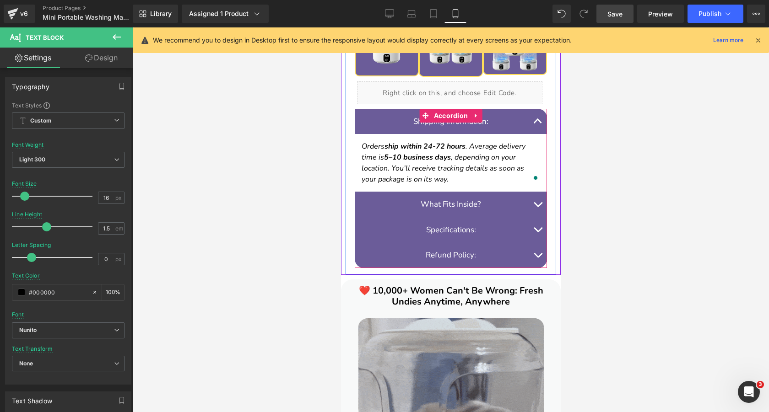
click at [537, 207] on span "button" at bounding box center [537, 207] width 0 height 0
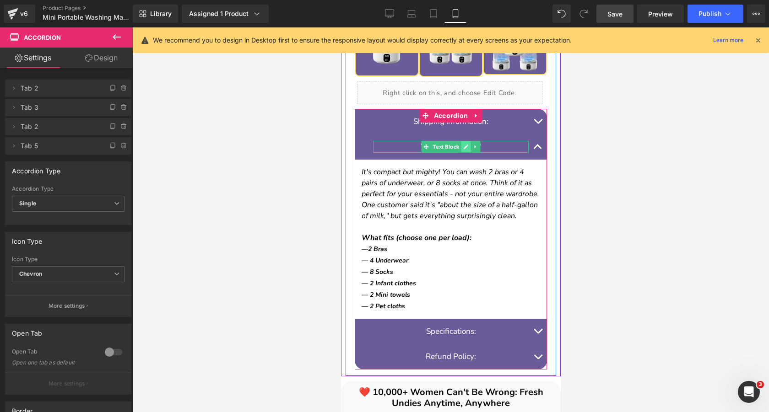
click at [467, 147] on icon at bounding box center [465, 146] width 5 height 5
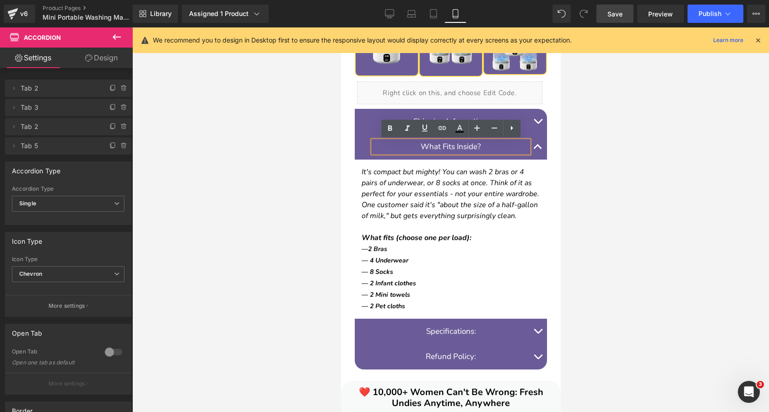
click at [484, 147] on p "What Fits Inside?" at bounding box center [451, 147] width 156 height 12
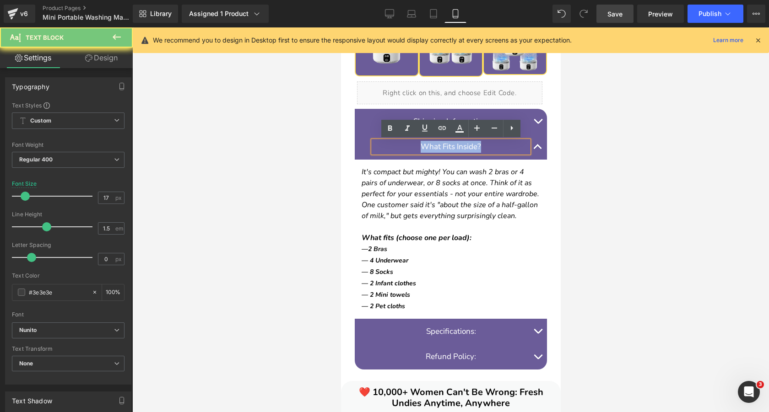
click at [484, 147] on p "What Fits Inside?" at bounding box center [451, 147] width 156 height 12
copy font "What Fits Inside?"
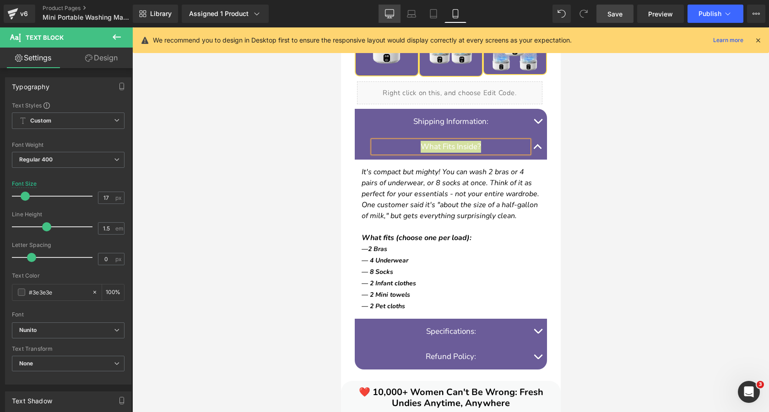
click at [393, 17] on icon at bounding box center [389, 13] width 9 height 9
type input "18"
type input "100"
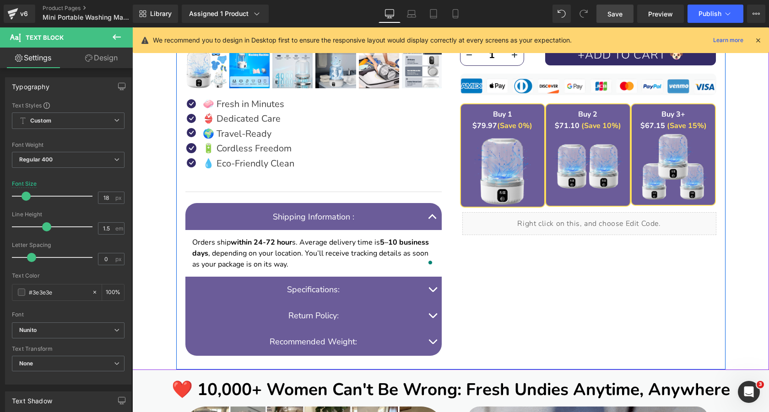
scroll to position [554, 0]
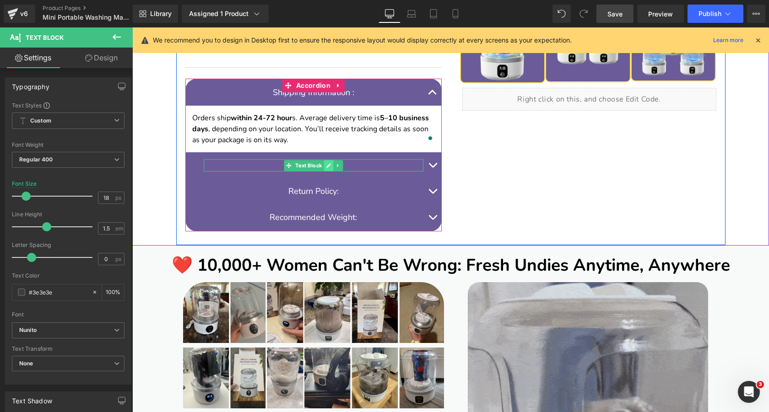
click at [328, 167] on icon at bounding box center [328, 165] width 5 height 5
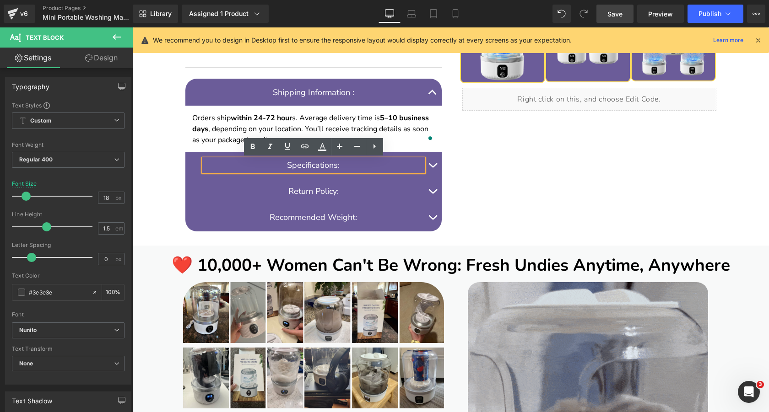
click at [335, 166] on font "Specifications:" at bounding box center [313, 165] width 53 height 11
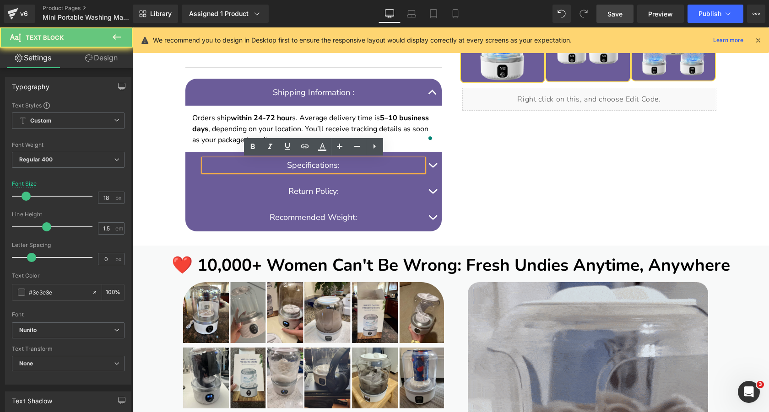
click at [335, 166] on font "Specifications:" at bounding box center [313, 165] width 53 height 11
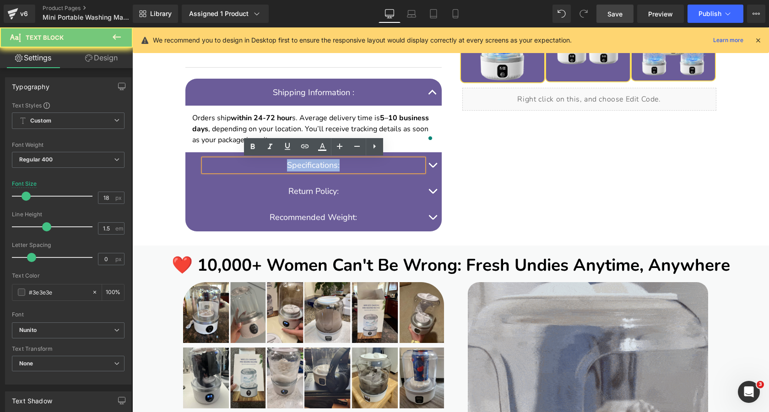
click at [335, 166] on font "Specifications:" at bounding box center [313, 165] width 53 height 11
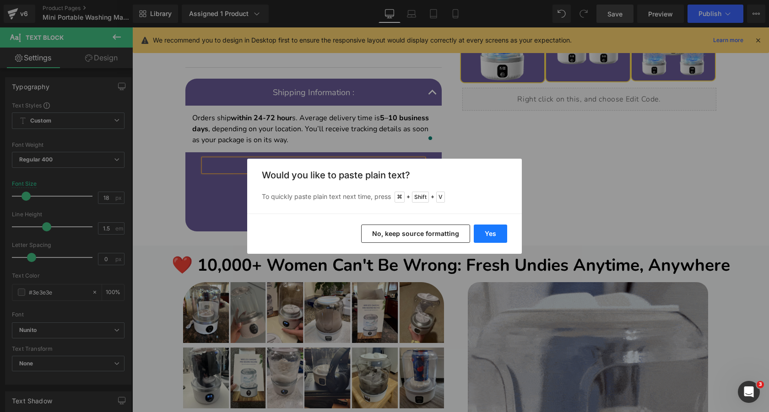
click at [492, 232] on button "Yes" at bounding box center [490, 234] width 33 height 18
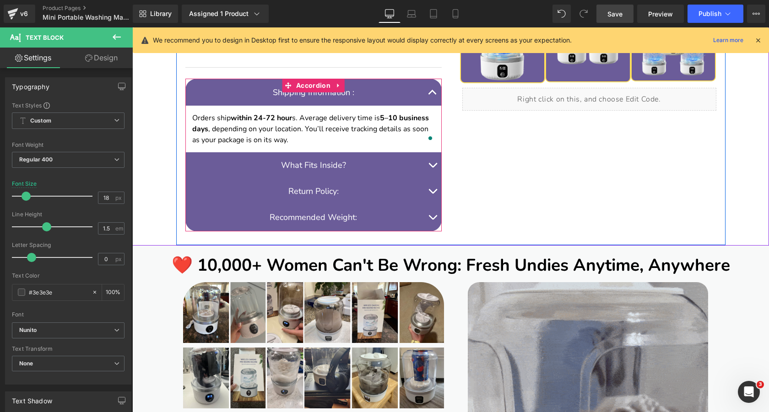
click at [433, 164] on button "button" at bounding box center [432, 165] width 18 height 26
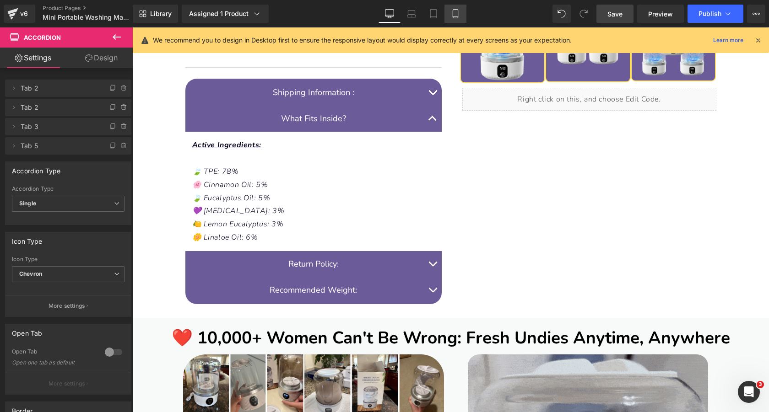
click at [455, 16] on icon at bounding box center [455, 16] width 5 height 0
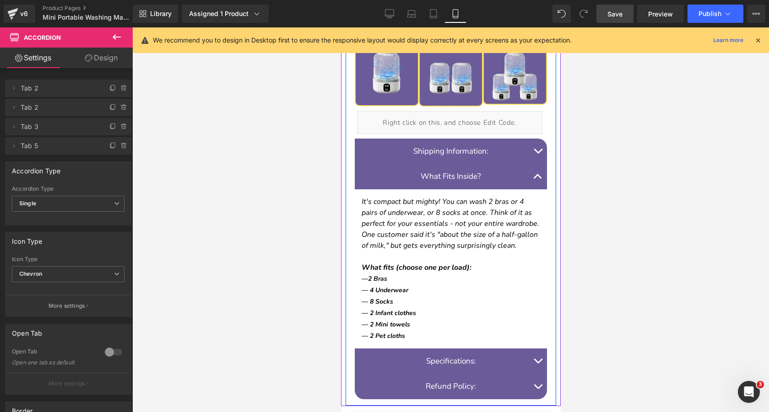
scroll to position [879, 0]
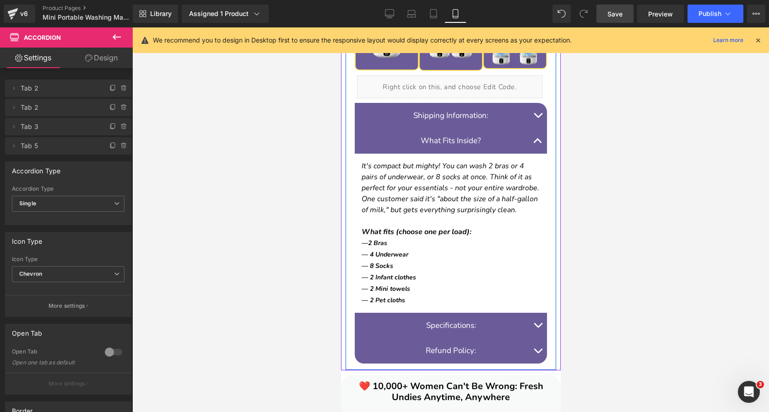
click at [475, 219] on p "To enrich screen reader interactions, please activate Accessibility in Grammarl…" at bounding box center [450, 221] width 179 height 11
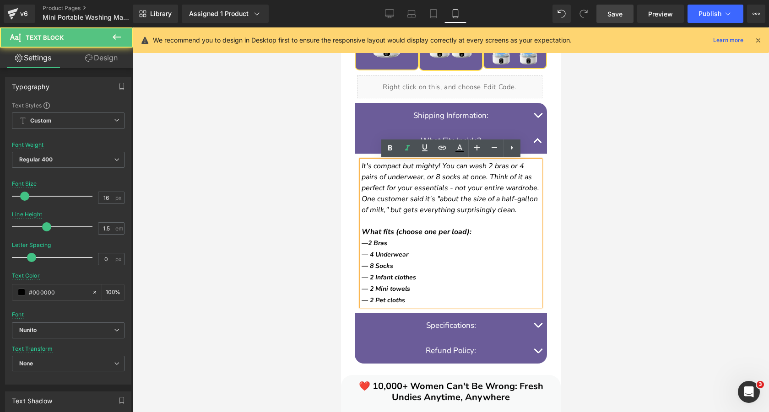
click at [465, 200] on icon "It's compact but mighty! You can wash 2 bras or 4 pairs of underwear, or 8 sock…" at bounding box center [450, 188] width 178 height 54
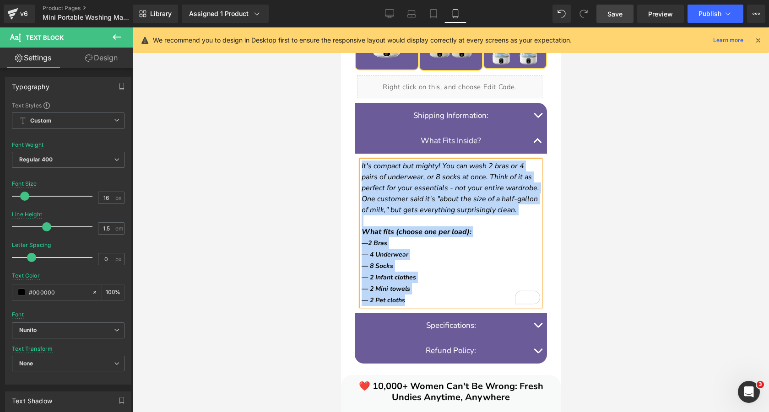
copy div "It's compact but mighty! You can wash 2 bras or 4 pairs of underwear, or 8 sock…"
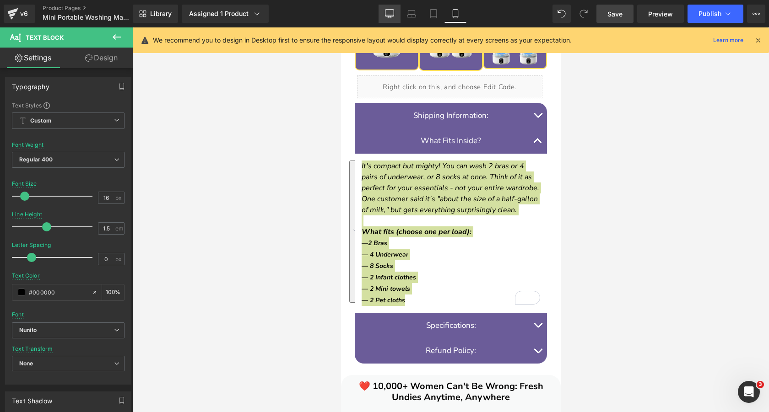
click at [390, 7] on link "Desktop" at bounding box center [390, 14] width 22 height 18
type input "1.8"
type input "0.6"
type input "#2e2a39"
type input "75"
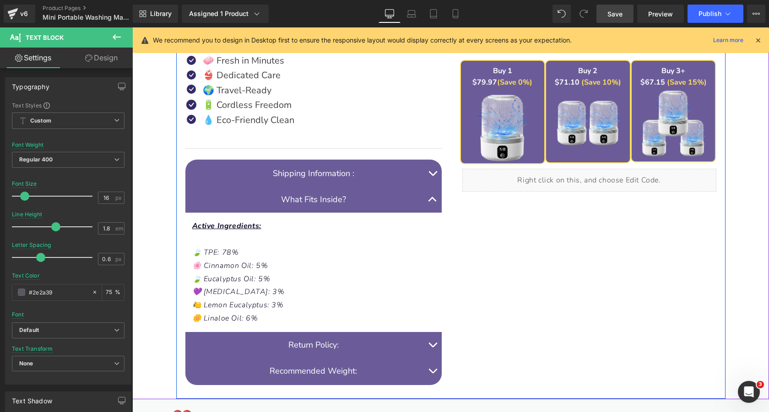
scroll to position [537, 0]
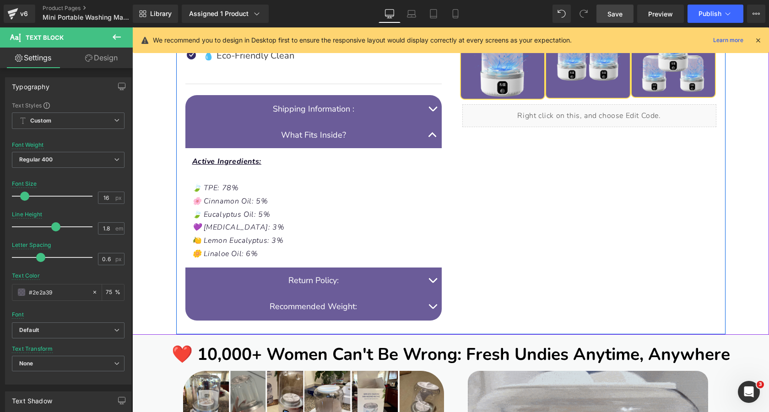
click at [293, 217] on p "🍃 Eucalyptus Oil: 5%" at bounding box center [313, 214] width 243 height 13
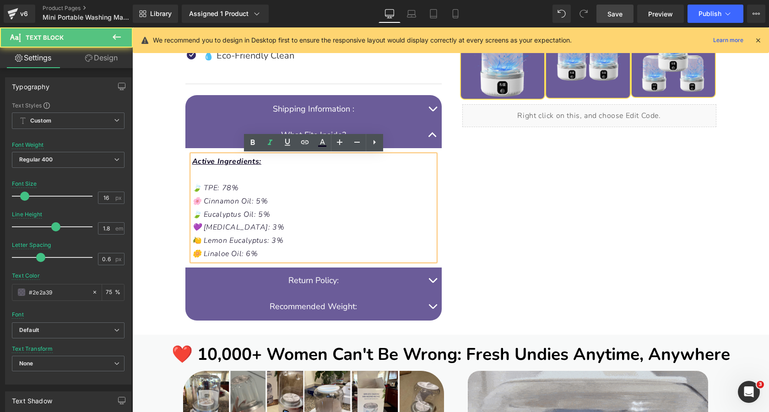
click at [263, 211] on icon "🍃 Eucalyptus Oil: 5%" at bounding box center [231, 215] width 78 height 10
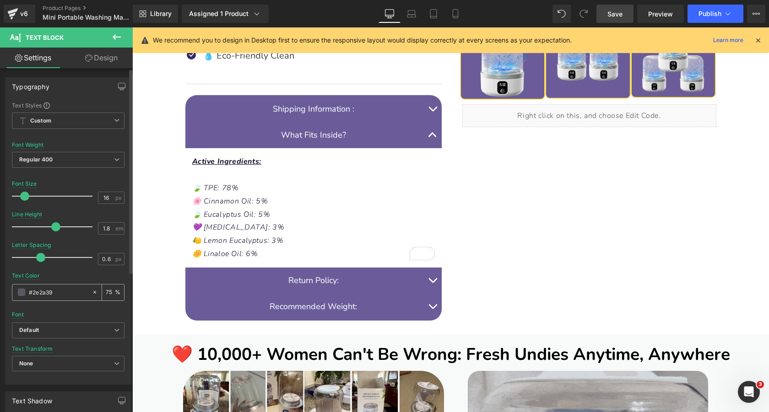
click at [106, 291] on input "75" at bounding box center [110, 293] width 9 height 10
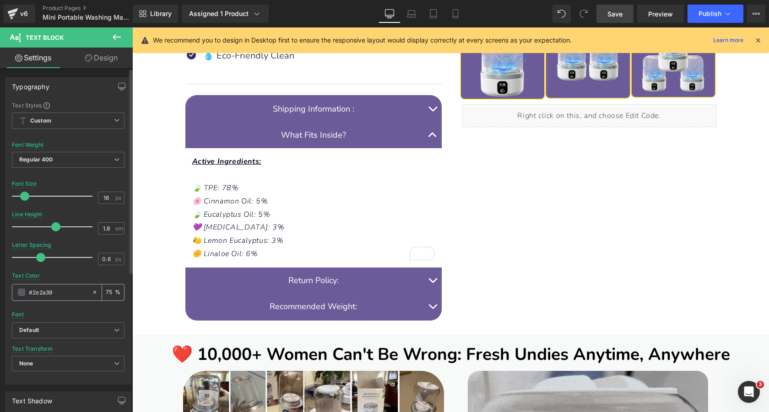
click at [106, 291] on input "75" at bounding box center [110, 293] width 9 height 10
type input "100"
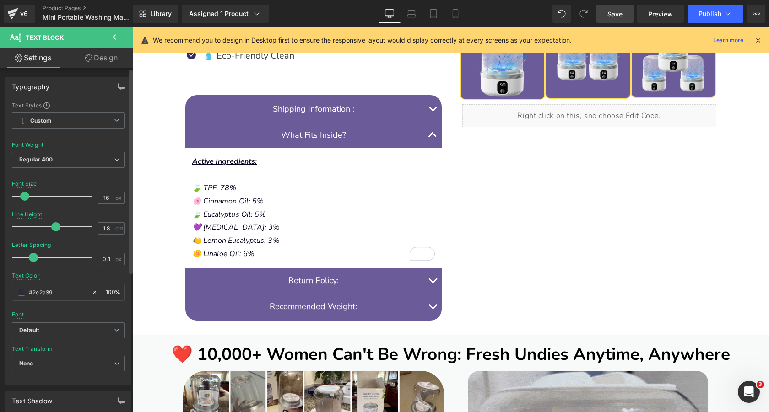
type input "0"
drag, startPoint x: 38, startPoint y: 256, endPoint x: 29, endPoint y: 259, distance: 9.6
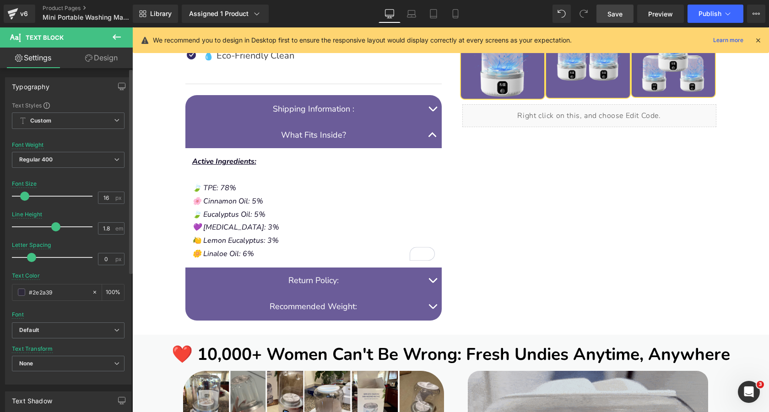
click at [29, 259] on span at bounding box center [31, 257] width 9 height 9
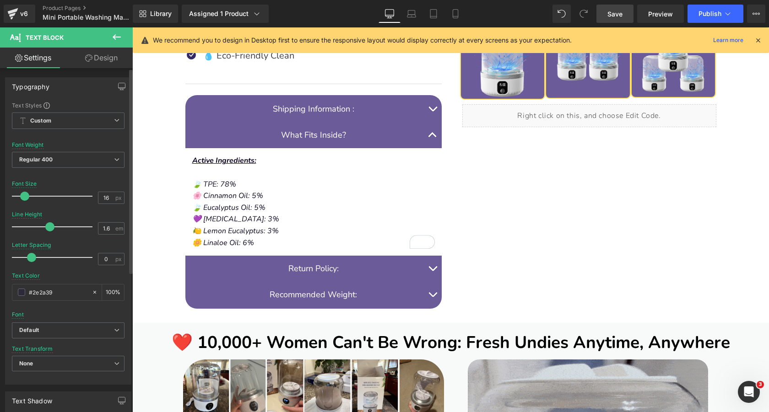
type input "1.5"
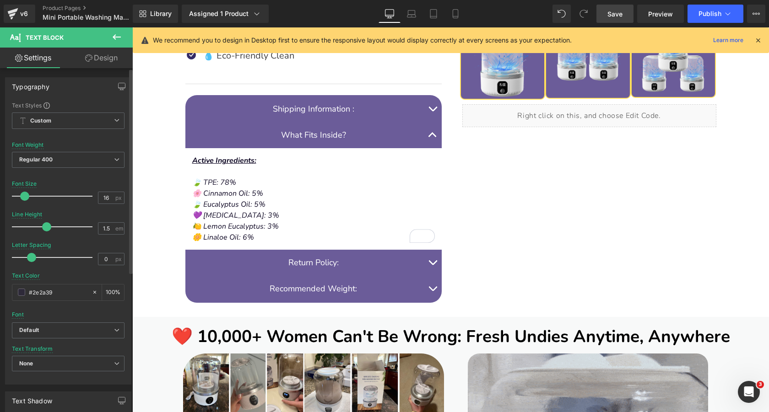
drag, startPoint x: 55, startPoint y: 228, endPoint x: 45, endPoint y: 231, distance: 10.1
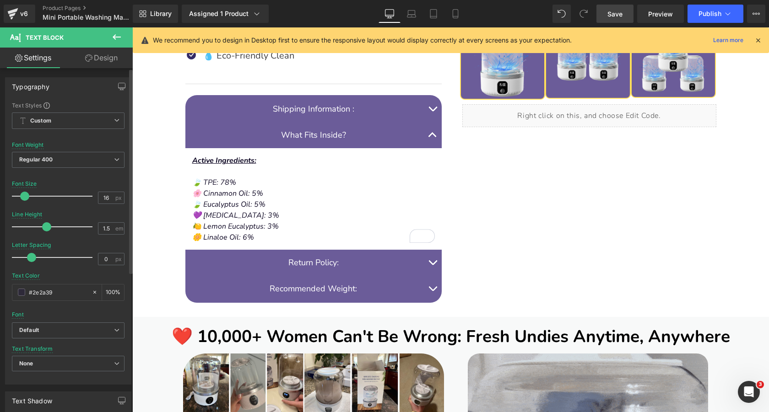
click at [45, 231] on span at bounding box center [46, 227] width 9 height 9
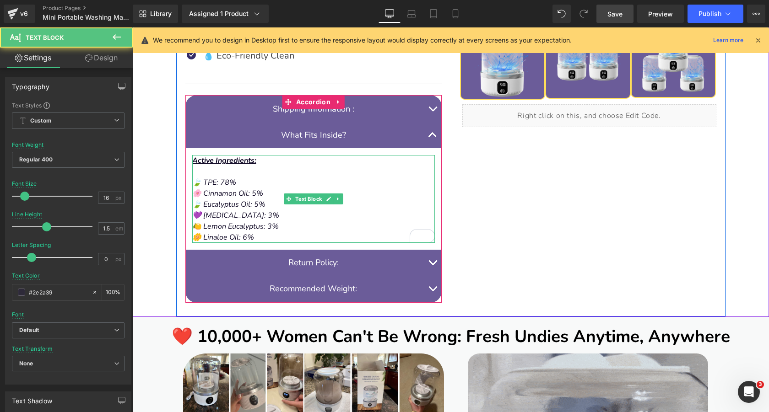
click at [245, 183] on p "🍃 TPE: 78%" at bounding box center [313, 182] width 243 height 11
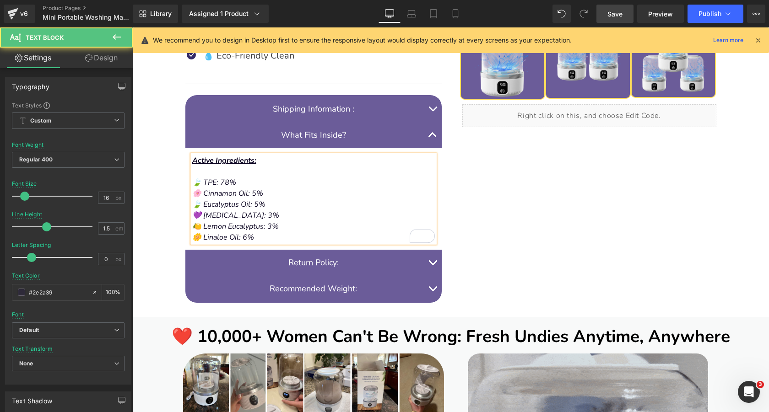
click at [245, 183] on p "🍃 TPE: 78%" at bounding box center [313, 182] width 243 height 11
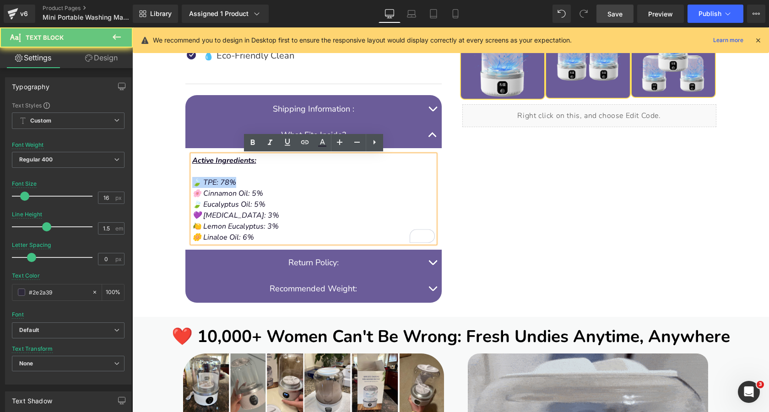
click at [245, 183] on p "🍃 TPE: 78%" at bounding box center [313, 182] width 243 height 11
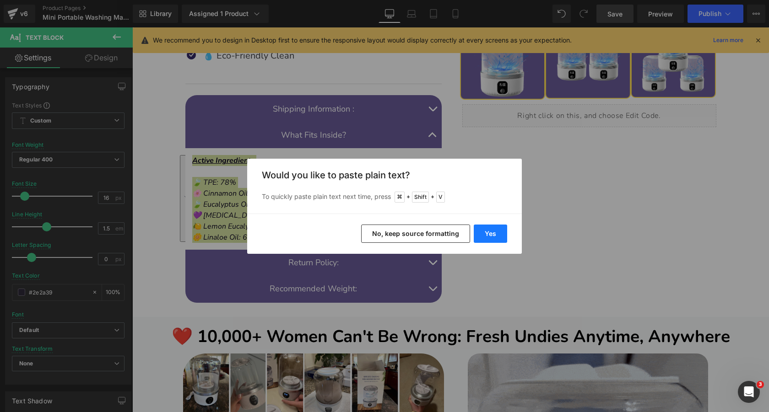
click at [493, 234] on button "Yes" at bounding box center [490, 234] width 33 height 18
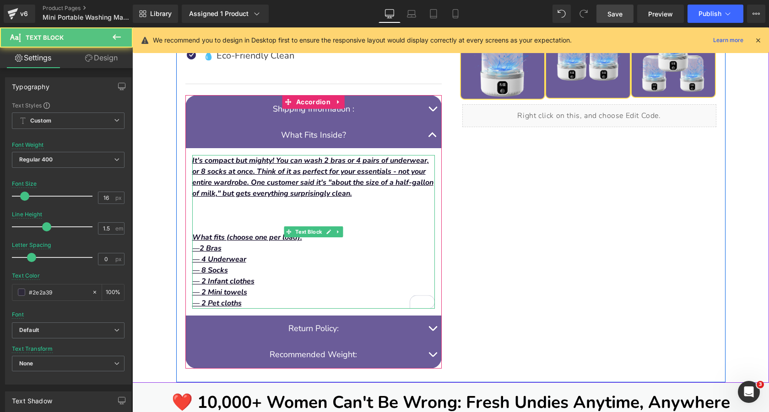
click at [265, 201] on p "To enrich screen reader interactions, please activate Accessibility in Grammarl…" at bounding box center [313, 204] width 243 height 11
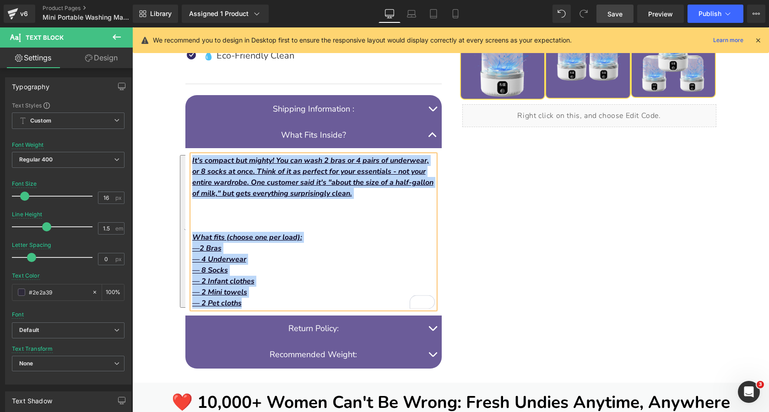
click at [298, 219] on p "To enrich screen reader interactions, please activate Accessibility in Grammarl…" at bounding box center [313, 215] width 243 height 11
drag, startPoint x: 255, startPoint y: 301, endPoint x: 192, endPoint y: 163, distance: 152.1
click at [192, 163] on div "It's compact but mighty! You can wash 2 bras or 4 pairs of underwear, or 8 sock…" at bounding box center [313, 232] width 243 height 154
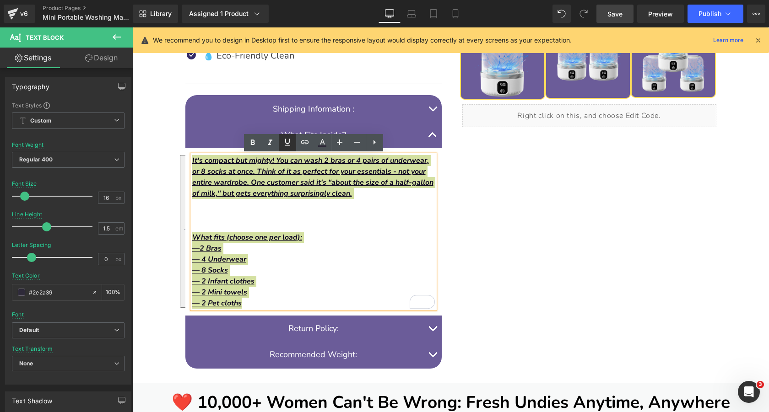
click at [288, 142] on icon at bounding box center [287, 142] width 5 height 7
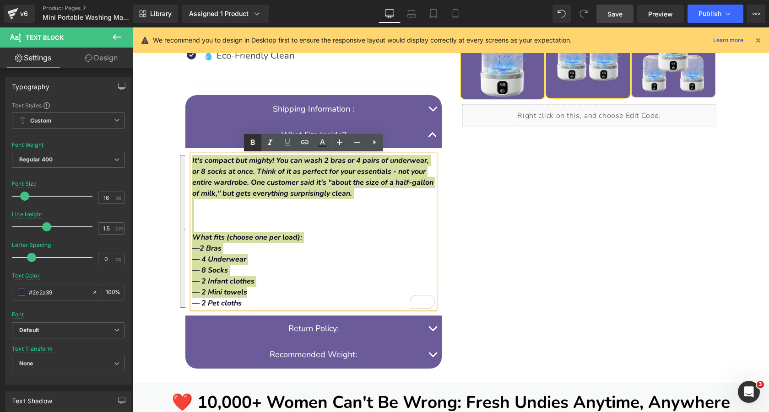
click at [250, 142] on icon at bounding box center [252, 142] width 11 height 11
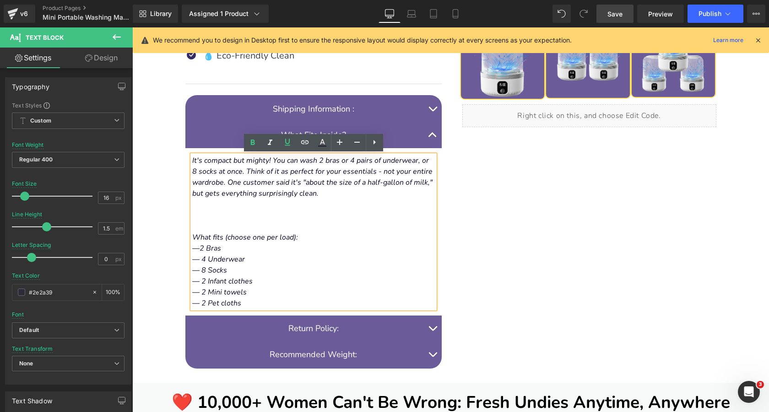
click at [322, 195] on p "It's compact but mighty! You can wash 2 bras or 4 pairs of underwear, or 8 sock…" at bounding box center [313, 177] width 243 height 44
click at [359, 196] on p "It's compact but mighty! You can wash 2 bras or 4 pairs of underwear, or 8 sock…" at bounding box center [313, 177] width 243 height 44
click at [226, 217] on p "To enrich screen reader interactions, please activate Accessibility in Grammarl…" at bounding box center [313, 215] width 243 height 11
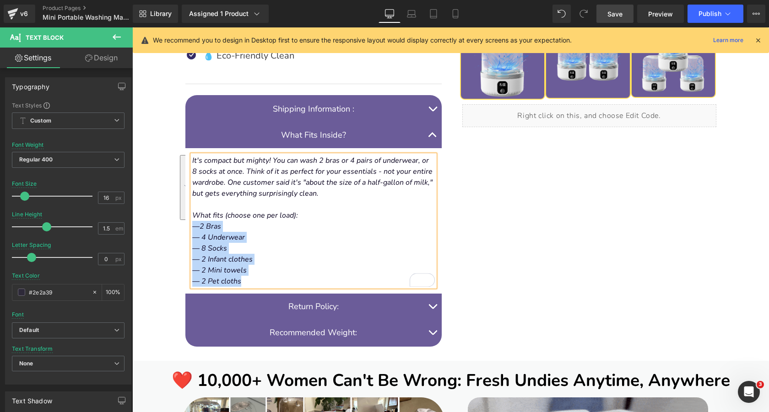
drag, startPoint x: 247, startPoint y: 285, endPoint x: 192, endPoint y: 229, distance: 78.3
click at [192, 229] on div "It's compact but mighty! You can wash 2 bras or 4 pairs of underwear, or 8 sock…" at bounding box center [313, 221] width 243 height 132
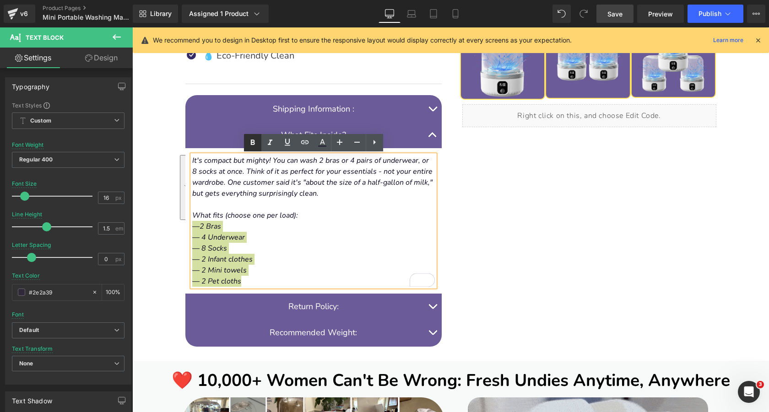
click at [252, 145] on icon at bounding box center [252, 142] width 4 height 5
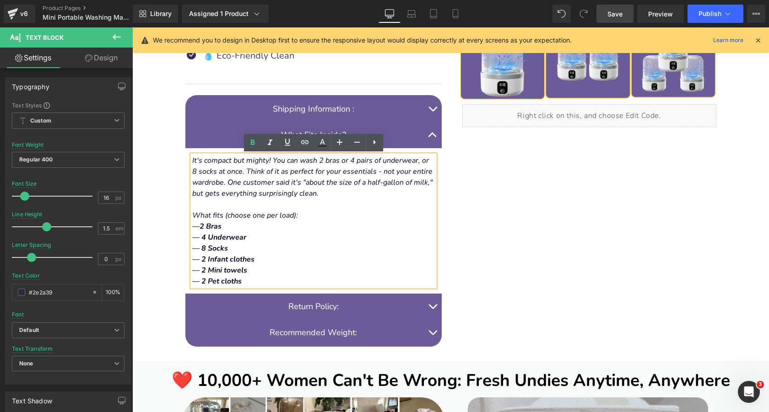
click at [344, 198] on p "It's compact but mighty! You can wash 2 bras or 4 pairs of underwear, or 8 sock…" at bounding box center [313, 177] width 243 height 44
drag, startPoint x: 321, startPoint y: 162, endPoint x: 339, endPoint y: 161, distance: 18.3
click at [339, 161] on icon "It's compact but mighty! You can wash 2 bras or 4 pairs of underwear, or 8 sock…" at bounding box center [312, 177] width 240 height 43
click at [253, 144] on icon at bounding box center [252, 142] width 4 height 5
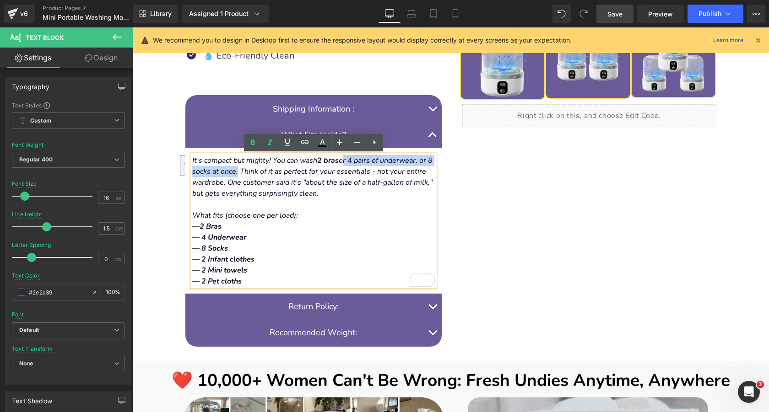
drag, startPoint x: 342, startPoint y: 163, endPoint x: 240, endPoint y: 172, distance: 101.6
click at [240, 172] on icon "It's compact but mighty! You can wash 2 bras or 4 pairs of underwear, or 8 sock…" at bounding box center [312, 177] width 240 height 43
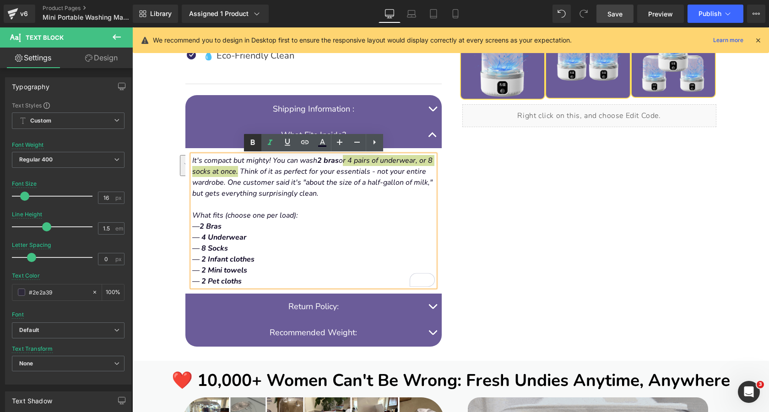
click at [252, 143] on icon at bounding box center [252, 142] width 11 height 11
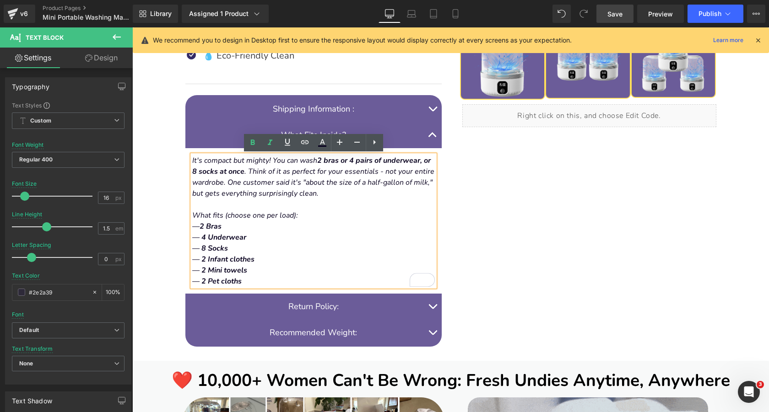
click at [328, 216] on p "What fits (choose one per load):" at bounding box center [313, 215] width 243 height 11
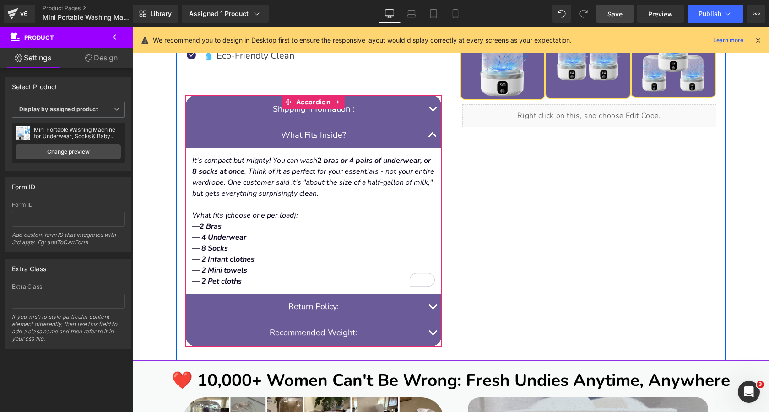
click at [433, 137] on span "button" at bounding box center [433, 137] width 0 height 0
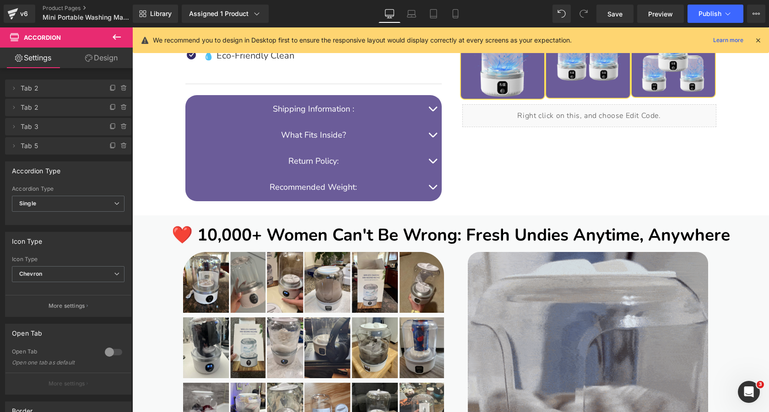
scroll to position [90, 0]
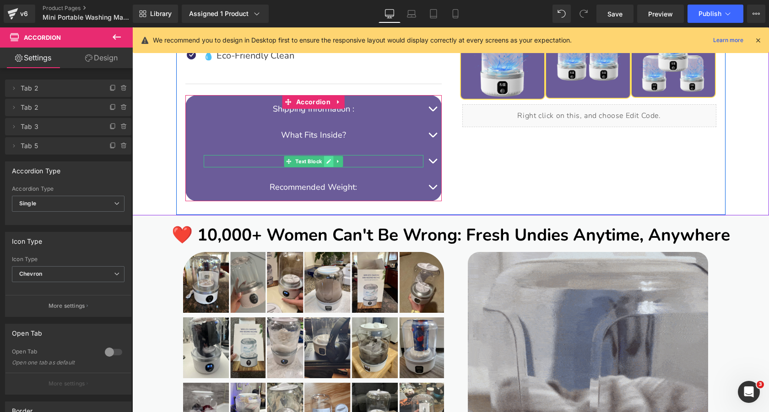
click at [330, 161] on icon at bounding box center [328, 161] width 5 height 5
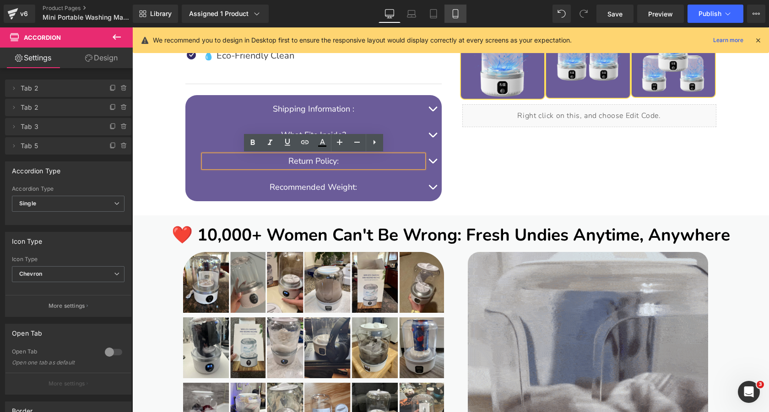
click at [455, 20] on link "Mobile" at bounding box center [456, 14] width 22 height 18
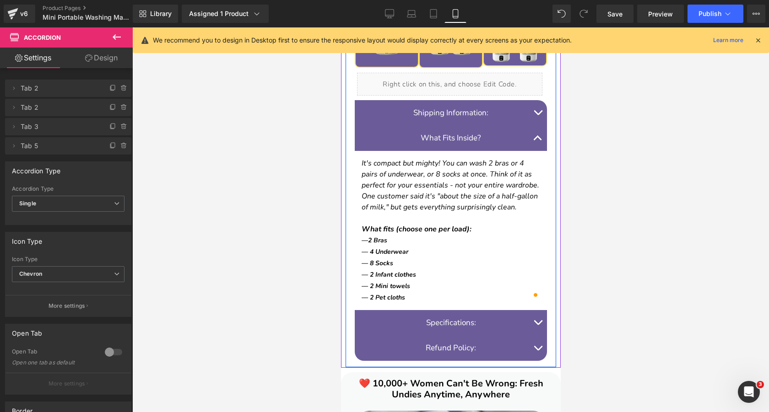
scroll to position [893, 0]
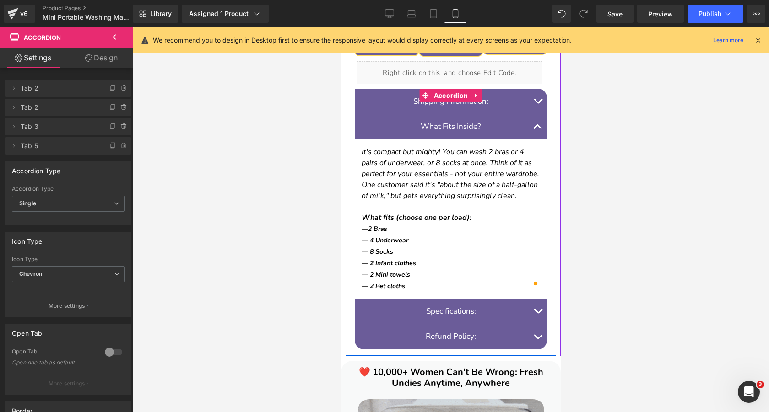
click at [535, 129] on button "button" at bounding box center [537, 127] width 18 height 26
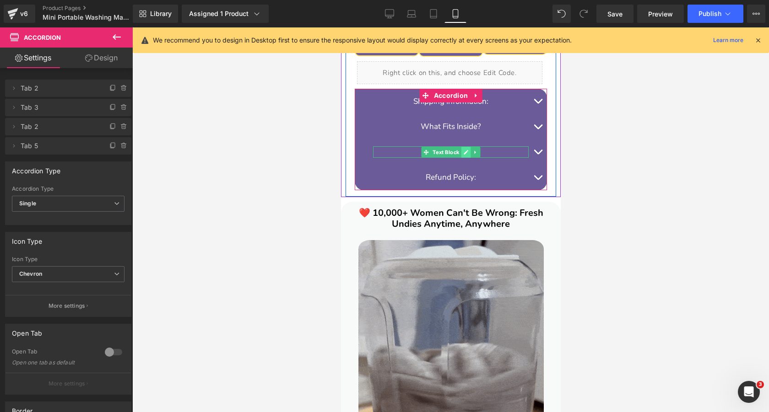
click at [467, 152] on icon at bounding box center [465, 152] width 5 height 5
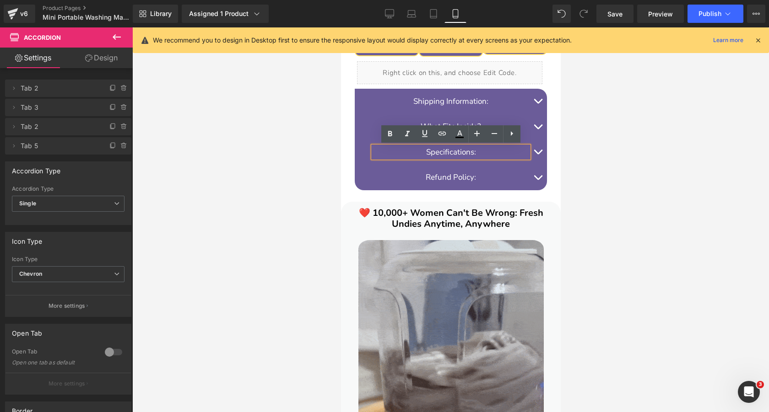
click at [466, 152] on font "Specifications:" at bounding box center [451, 152] width 50 height 11
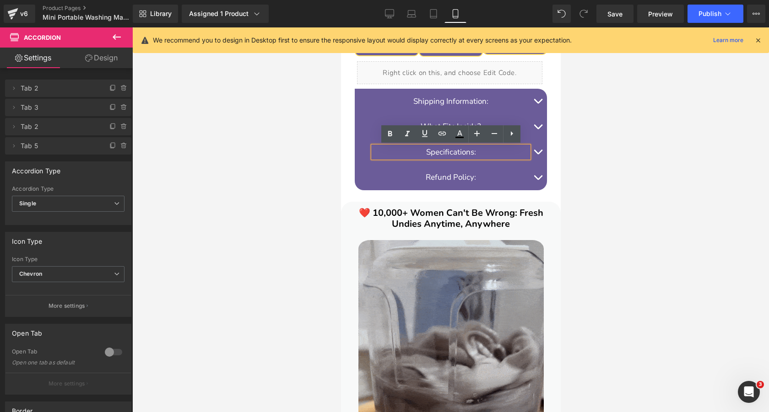
click at [466, 152] on font "Specifications:" at bounding box center [451, 152] width 50 height 11
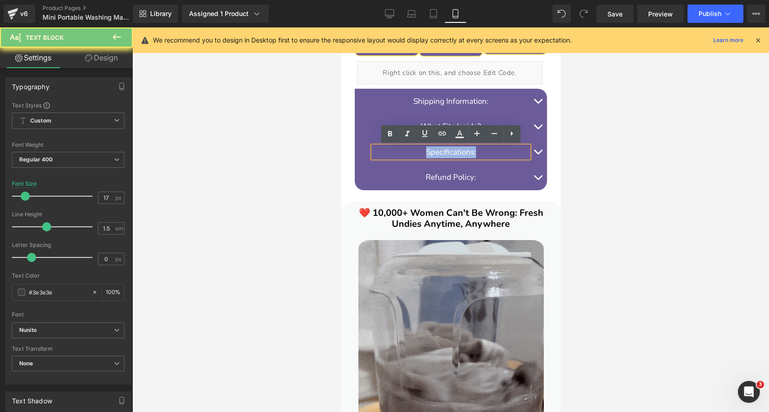
click at [466, 152] on font "Specifications:" at bounding box center [451, 152] width 50 height 11
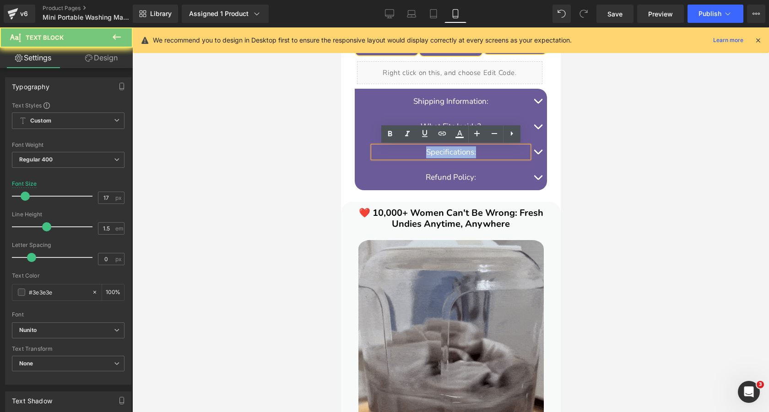
copy font "Specifications:"
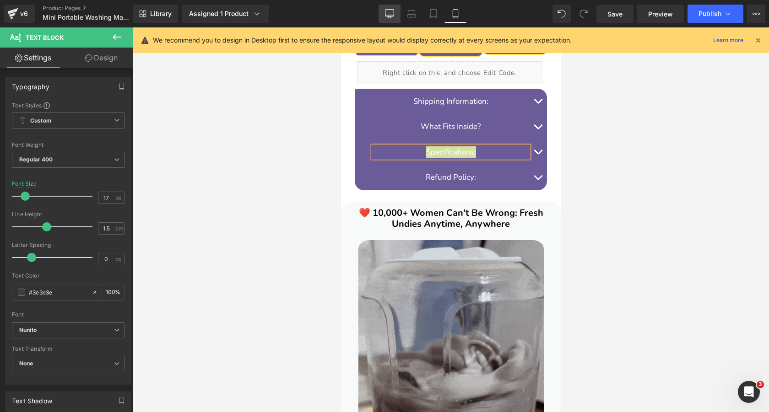
click at [392, 13] on icon at bounding box center [389, 13] width 9 height 9
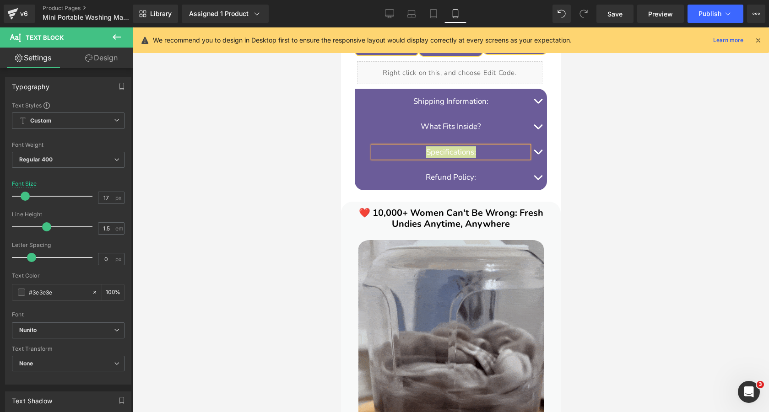
type input "18"
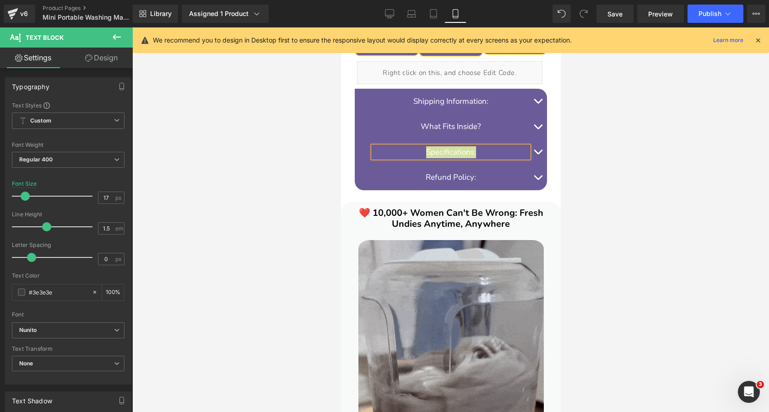
type input "100"
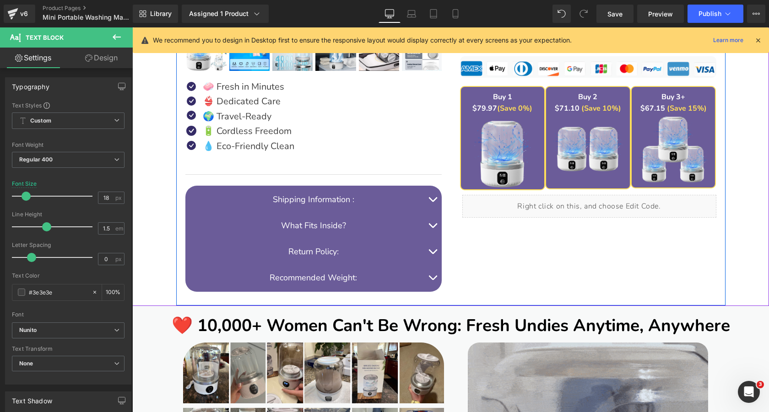
scroll to position [474, 0]
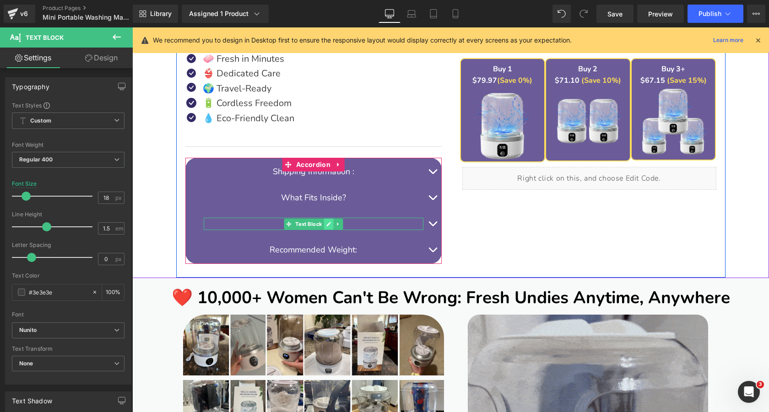
click at [328, 223] on icon at bounding box center [328, 224] width 5 height 5
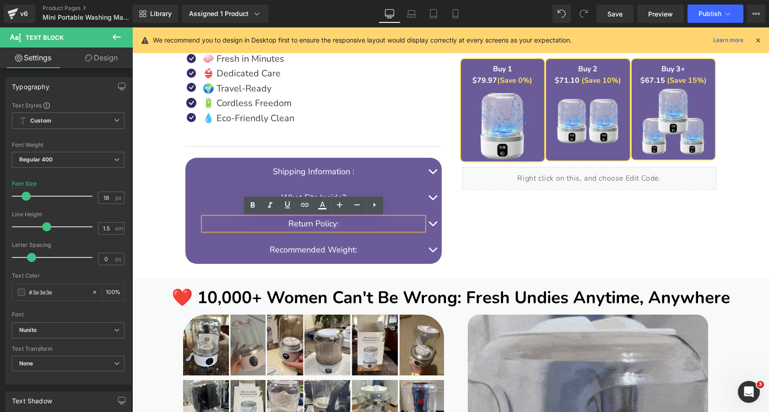
click at [328, 223] on font "Return Policy:" at bounding box center [313, 223] width 50 height 11
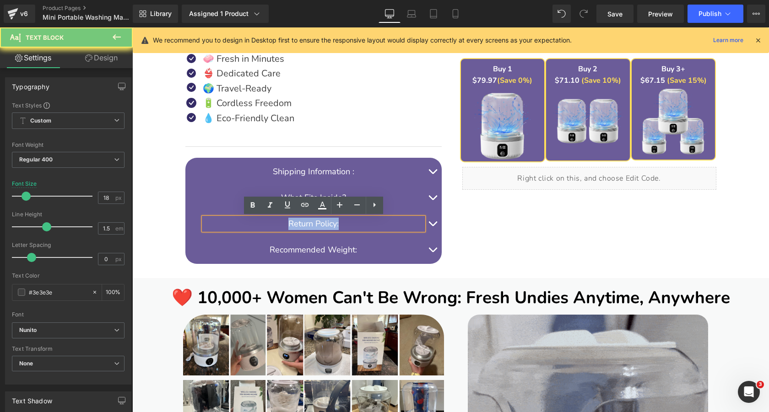
click at [328, 223] on font "Return Policy:" at bounding box center [313, 223] width 50 height 11
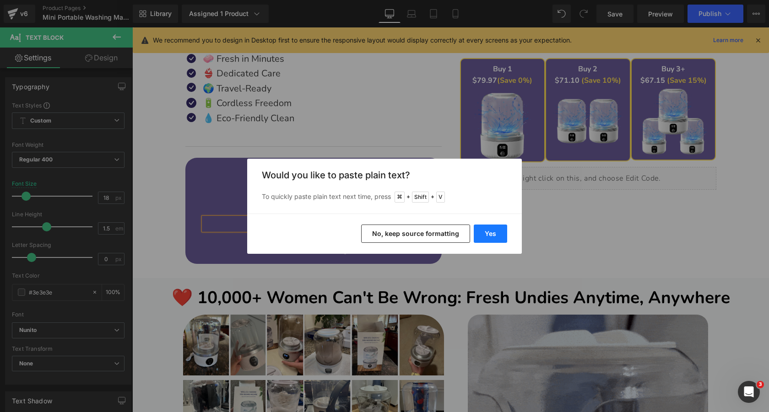
click at [479, 228] on button "Yes" at bounding box center [490, 234] width 33 height 18
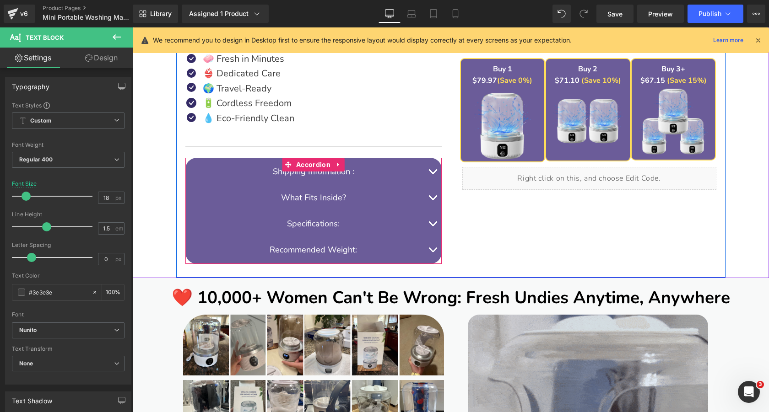
click at [430, 224] on button "button" at bounding box center [432, 224] width 18 height 26
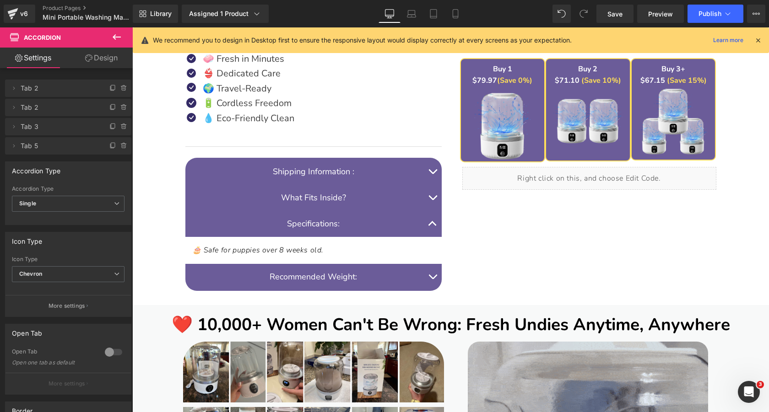
drag, startPoint x: 415, startPoint y: 16, endPoint x: 415, endPoint y: 35, distance: 18.8
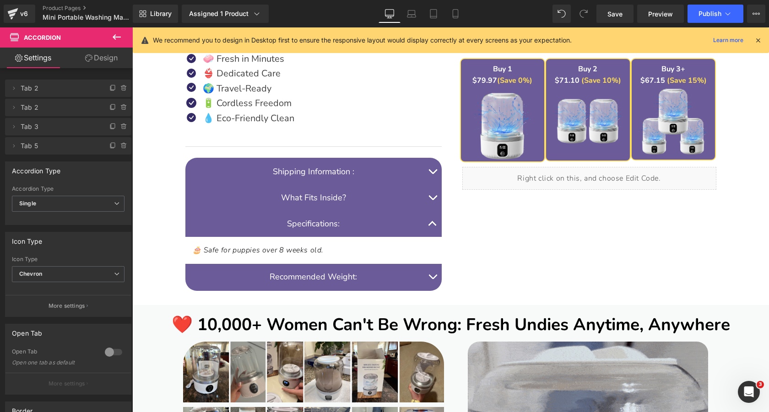
click at [415, 16] on icon at bounding box center [411, 13] width 9 height 9
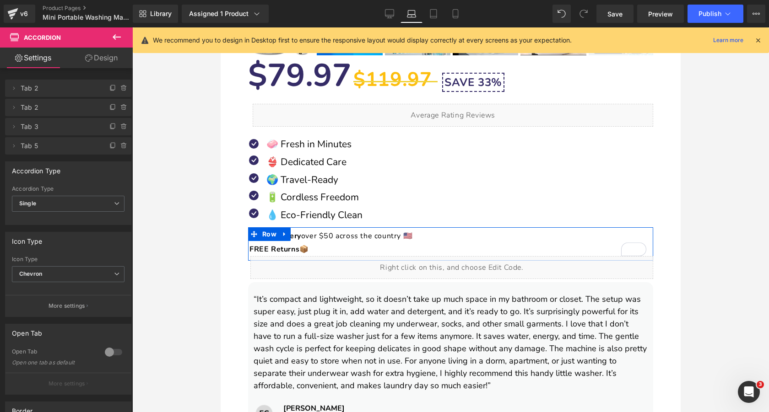
scroll to position [672, 0]
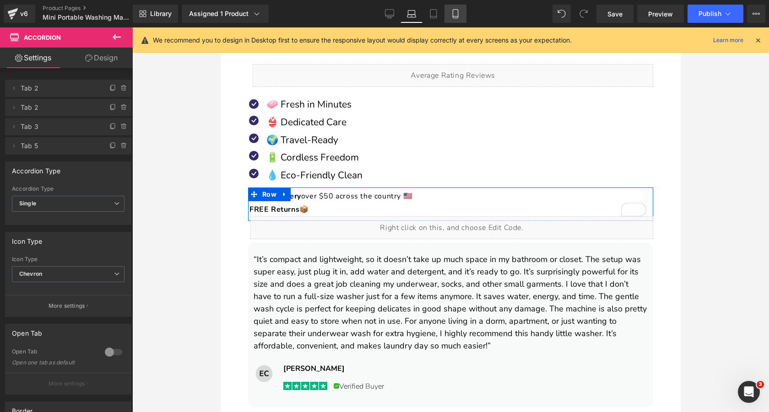
click at [459, 13] on icon at bounding box center [455, 13] width 9 height 9
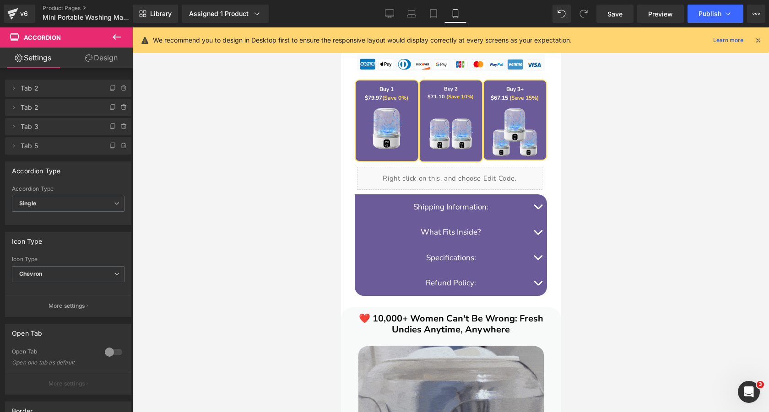
scroll to position [848, 0]
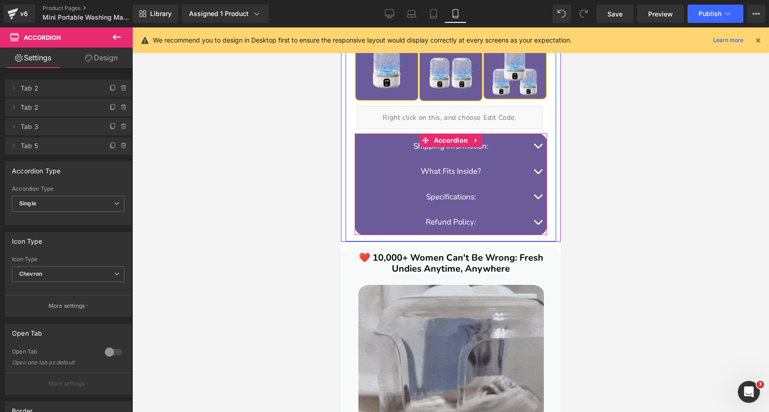
click at [537, 197] on button "button" at bounding box center [537, 198] width 18 height 26
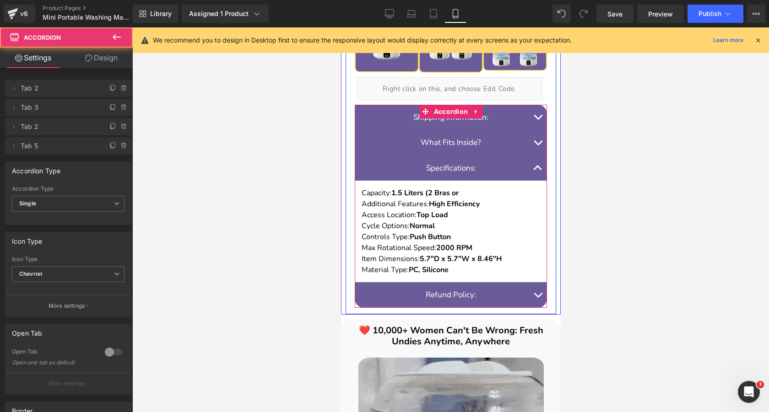
scroll to position [916, 0]
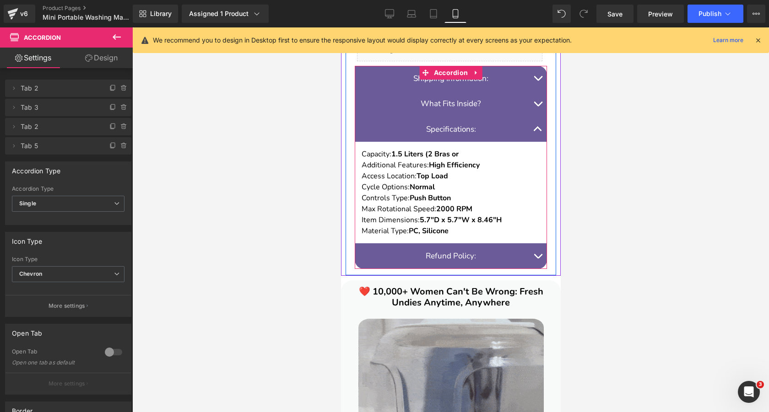
click at [467, 207] on strong "2000 RPM" at bounding box center [454, 209] width 36 height 10
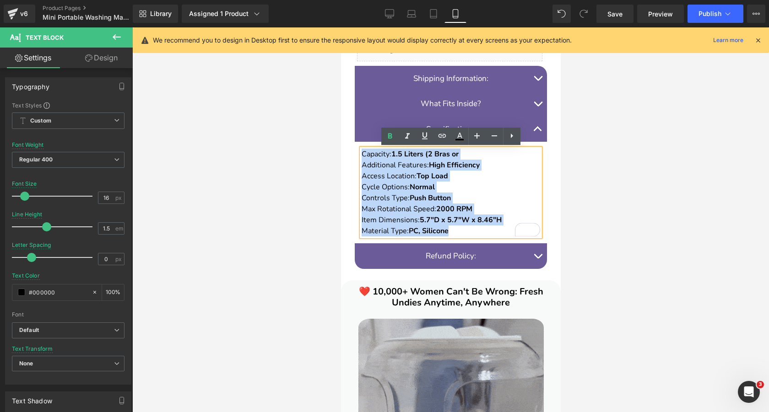
drag, startPoint x: 457, startPoint y: 229, endPoint x: 363, endPoint y: 156, distance: 118.8
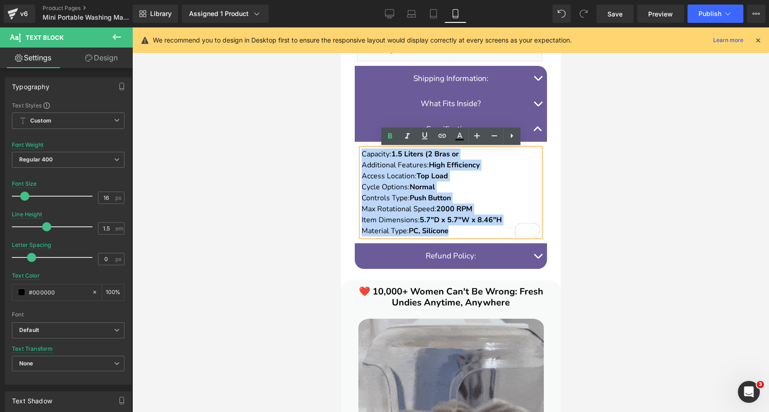
click at [363, 156] on div "Capacity: 1.5 Liters (2 Bras or Additional Features: High Efficiency Access Loc…" at bounding box center [450, 193] width 179 height 88
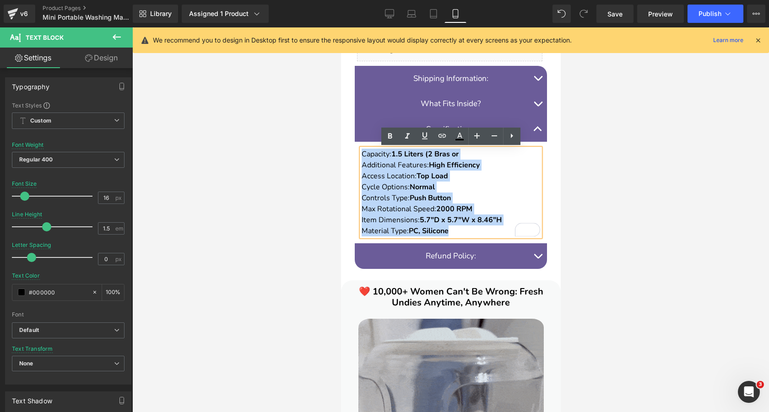
copy div "Capacity: 1.5 Liters (2 Bras or Additional Features: High Efficiency Access Loc…"
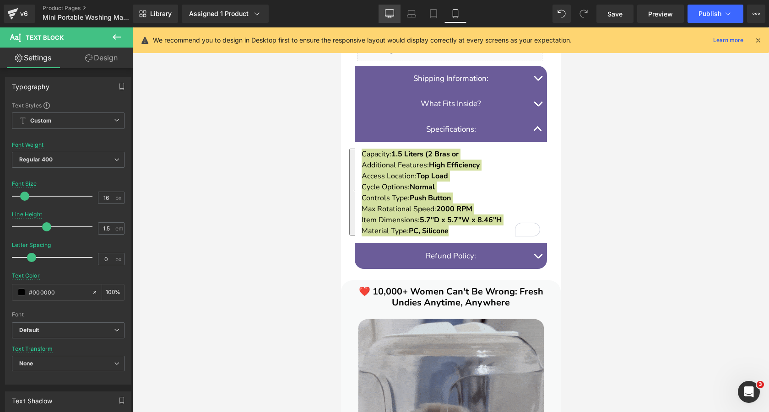
click at [391, 17] on icon at bounding box center [389, 13] width 9 height 9
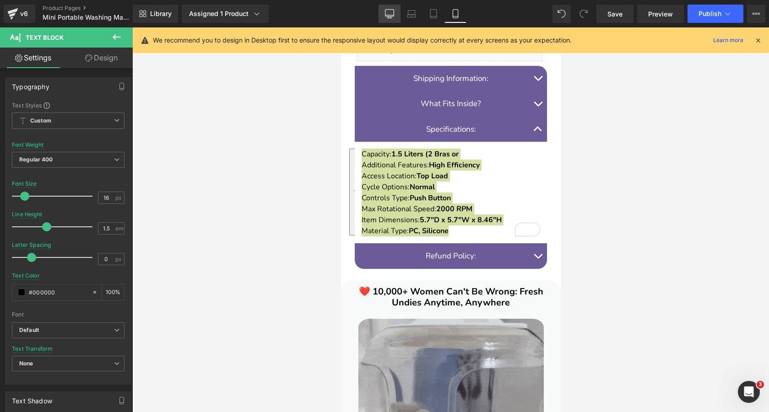
type input "1.8"
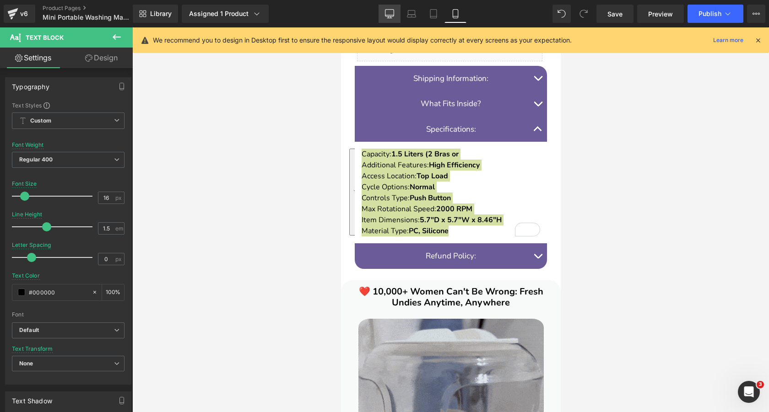
type input "0.6"
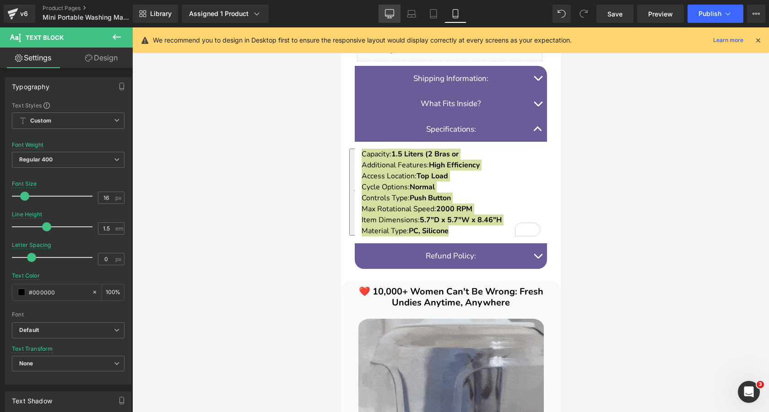
type input "#2e2a39"
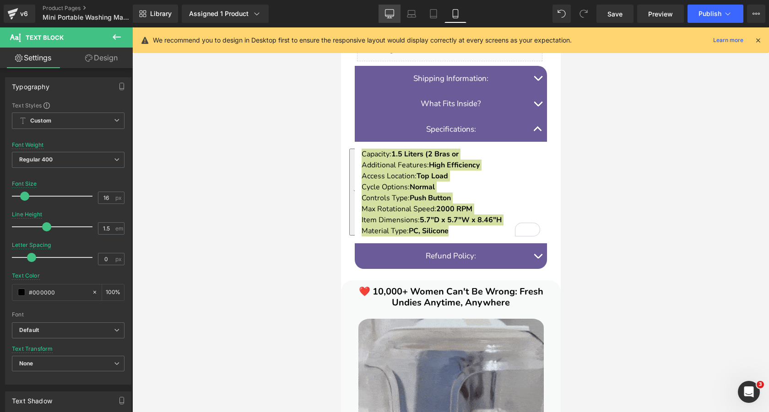
type input "75"
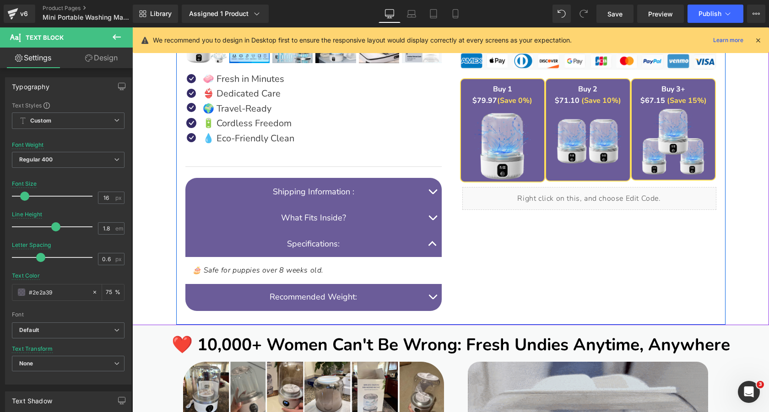
scroll to position [498, 0]
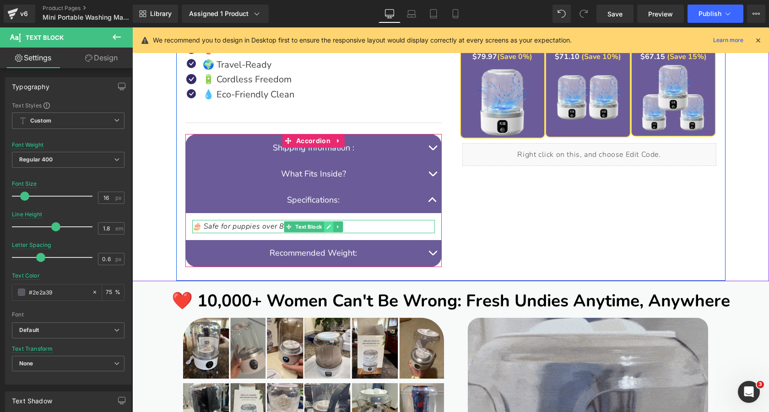
click at [328, 227] on icon at bounding box center [328, 227] width 5 height 5
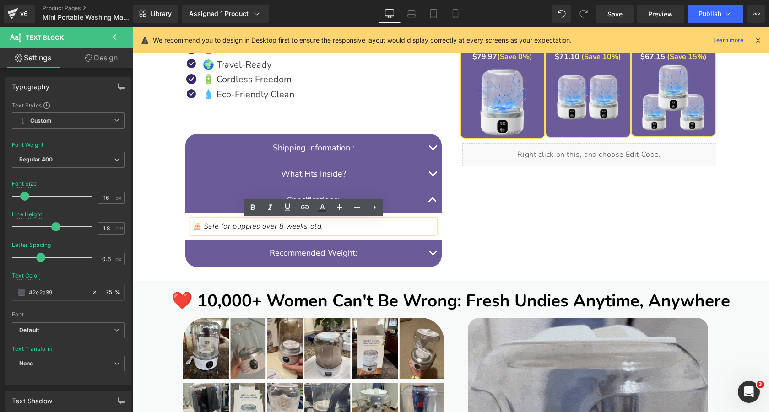
click at [322, 228] on span "🎂 Safe for puppies over 8 weeks old." at bounding box center [258, 227] width 132 height 10
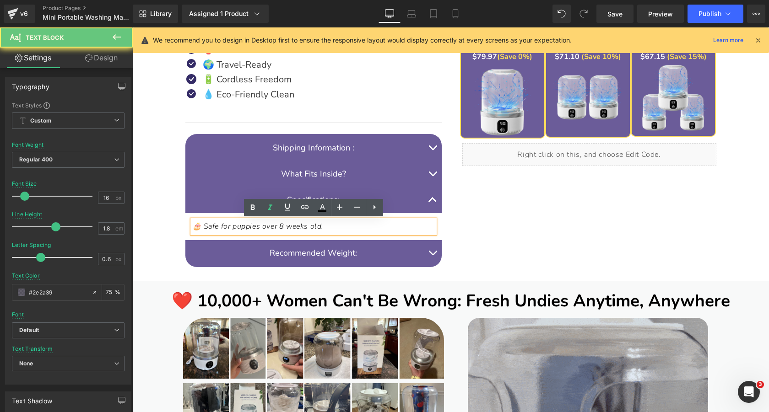
click at [322, 228] on span "🎂 Safe for puppies over 8 weeks old." at bounding box center [258, 227] width 132 height 10
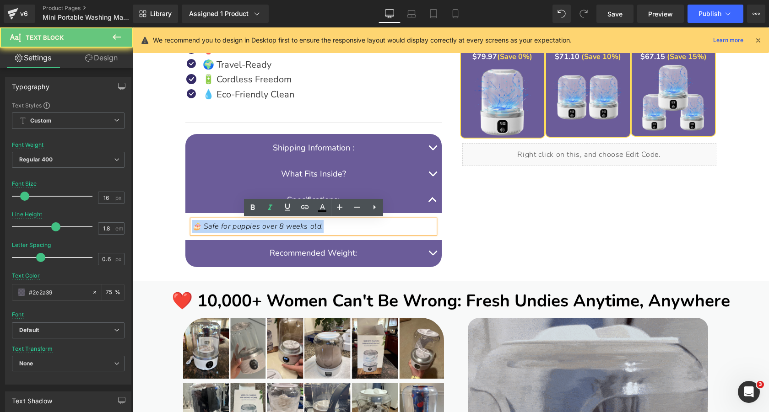
click at [322, 228] on span "🎂 Safe for puppies over 8 weeks old." at bounding box center [258, 227] width 132 height 10
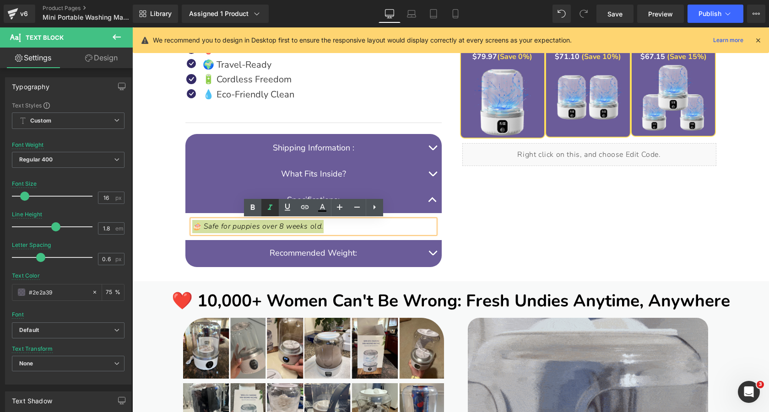
click at [271, 211] on icon at bounding box center [270, 207] width 11 height 11
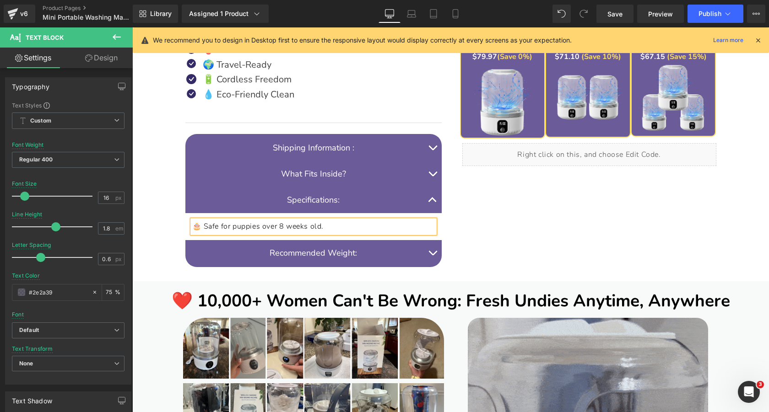
click at [359, 228] on p "🎂 Safe for puppies over 8 weeks old." at bounding box center [313, 226] width 243 height 13
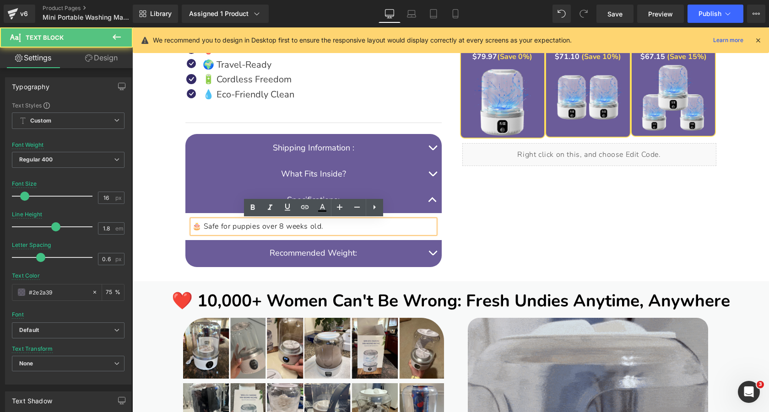
click at [359, 228] on p "🎂 Safe for puppies over 8 weeks old." at bounding box center [313, 226] width 243 height 13
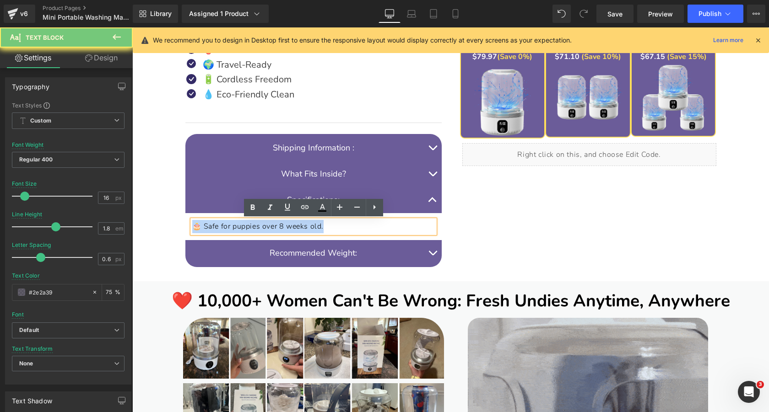
click at [359, 228] on p "🎂 Safe for puppies over 8 weeks old." at bounding box center [313, 226] width 243 height 13
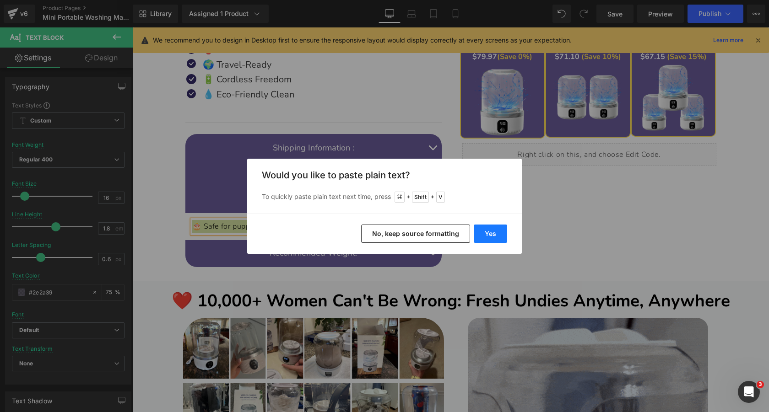
click at [493, 233] on button "Yes" at bounding box center [490, 234] width 33 height 18
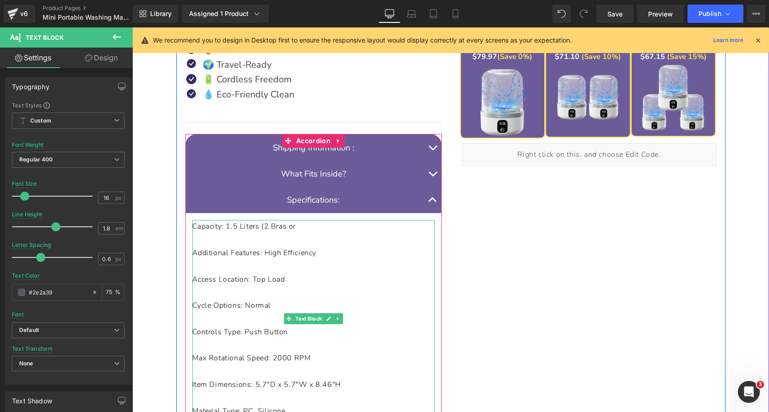
scroll to position [575, 0]
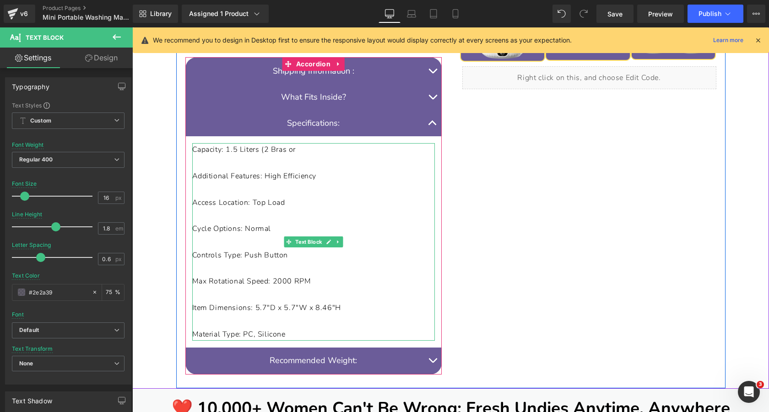
click at [261, 307] on font "Item Dimensions: 5.7"D x 5.7"W x 8.46"H" at bounding box center [266, 308] width 149 height 10
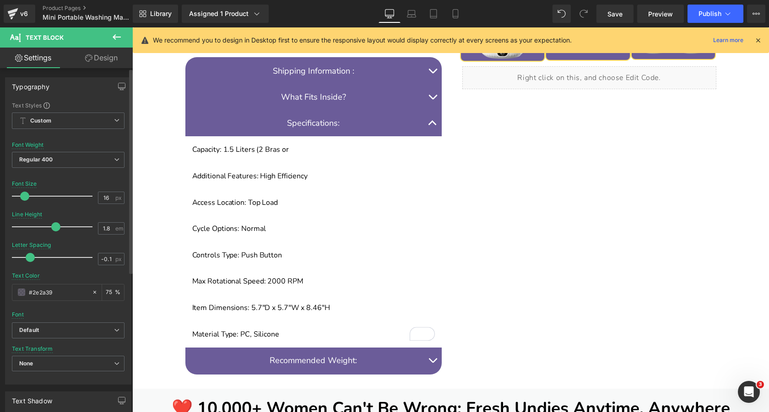
type input "0"
drag, startPoint x: 37, startPoint y: 256, endPoint x: 28, endPoint y: 258, distance: 8.4
click at [28, 258] on span at bounding box center [31, 257] width 9 height 9
click at [106, 294] on input "75" at bounding box center [110, 293] width 9 height 10
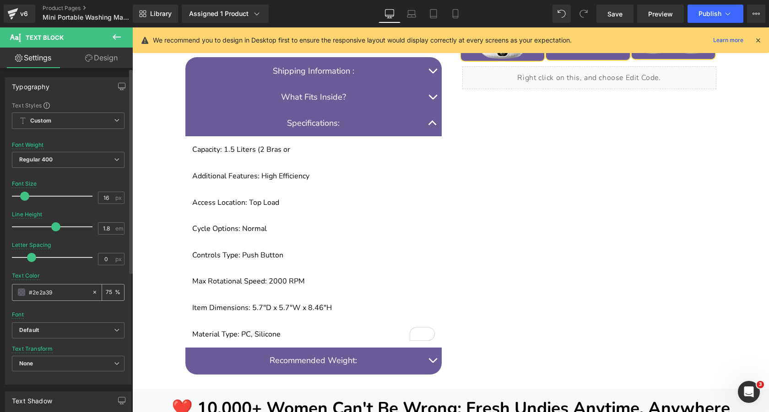
click at [106, 294] on input "75" at bounding box center [110, 293] width 9 height 10
type input "100"
click at [21, 292] on span at bounding box center [21, 292] width 7 height 7
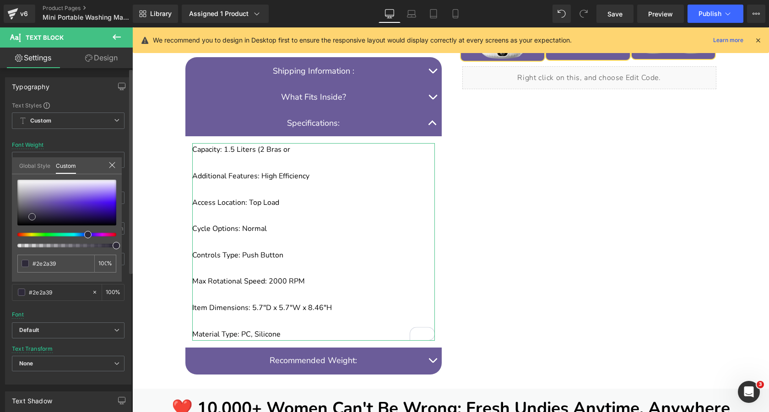
type input "#cabdee"
type input "#c7b9ee"
type input "#977ae4"
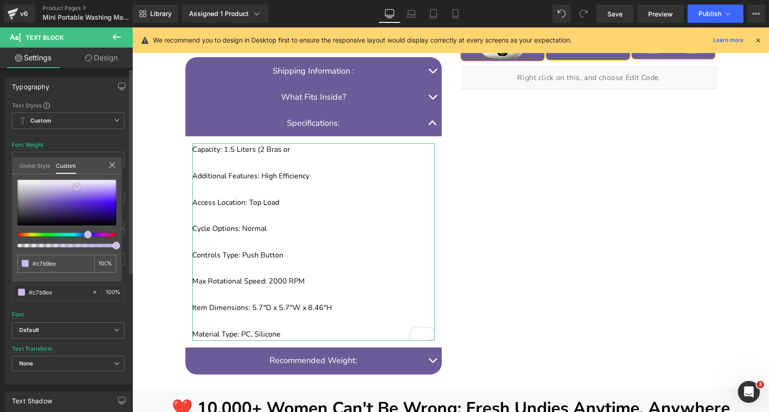
type input "#977ae4"
type input "#3e12b9"
type input "#300a98"
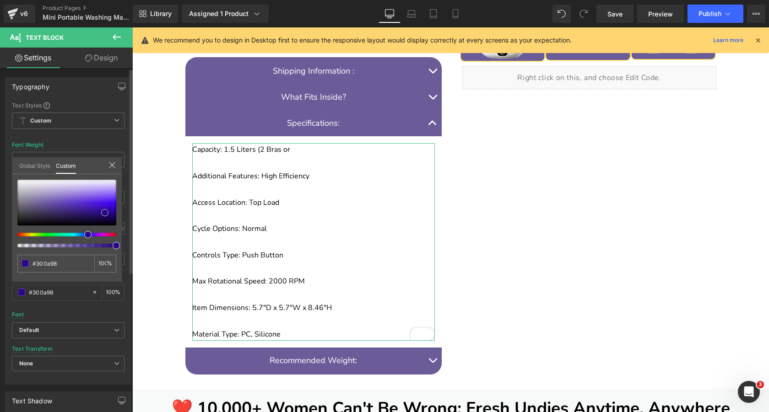
type input "#20056a"
type input "#180254"
type input "#0e0131"
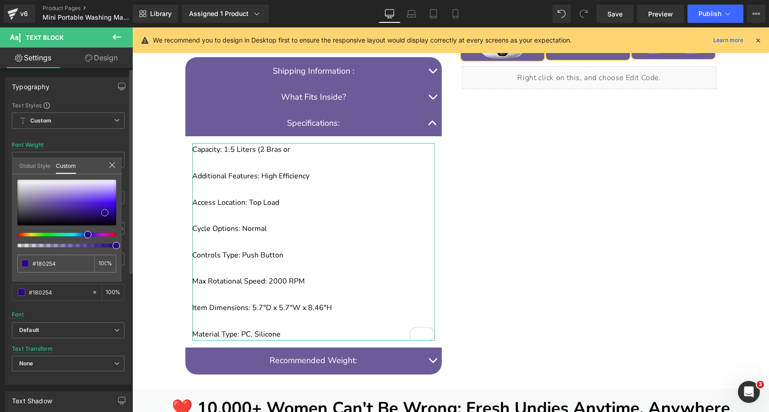
type input "#0e0131"
type input "#000000"
drag, startPoint x: 77, startPoint y: 187, endPoint x: 122, endPoint y: 237, distance: 67.1
click at [122, 237] on div "Typography Text Styles Custom Custom Setup Global Style Custom Setup Global Sty…" at bounding box center [68, 228] width 137 height 315
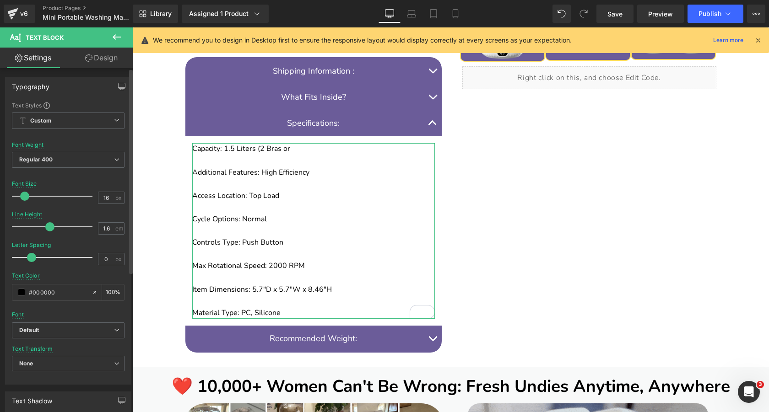
type input "1.5"
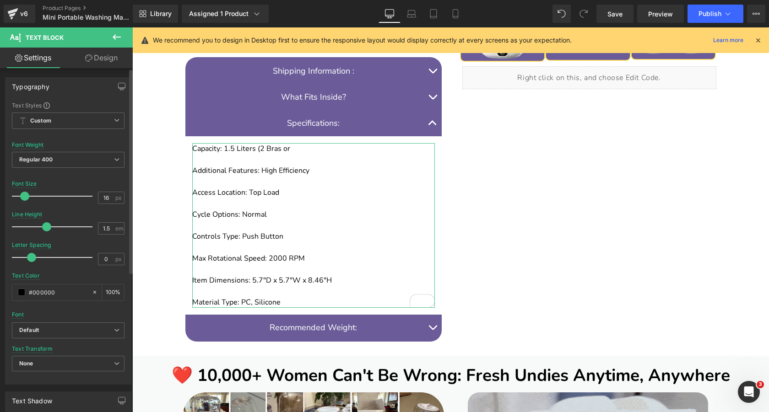
drag, startPoint x: 55, startPoint y: 227, endPoint x: 47, endPoint y: 228, distance: 8.4
click at [47, 228] on span at bounding box center [46, 227] width 9 height 9
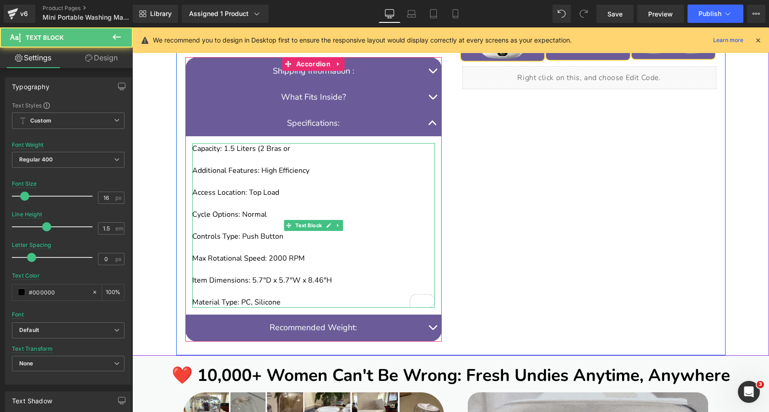
click at [283, 217] on p "Cycle Options: Normal" at bounding box center [313, 214] width 243 height 11
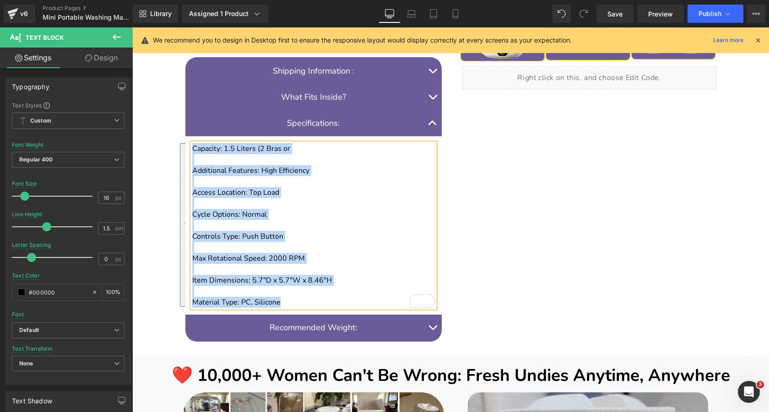
click at [297, 202] on p "To enrich screen reader interactions, please activate Accessibility in Grammarl…" at bounding box center [313, 203] width 243 height 11
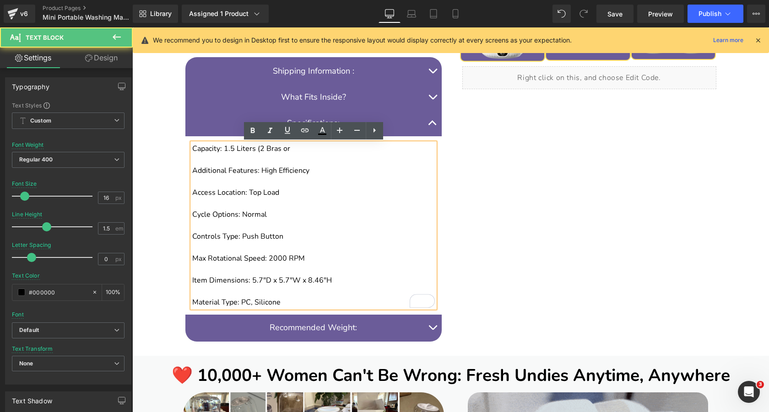
click at [327, 179] on p "To enrich screen reader interactions, please activate Accessibility in Grammarl…" at bounding box center [313, 181] width 243 height 11
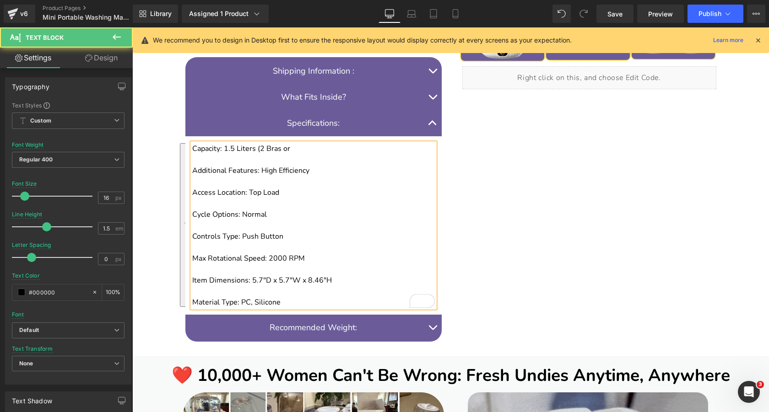
click at [356, 153] on p "Capacity: 1.5 Liters (2 Bras or" at bounding box center [313, 148] width 243 height 11
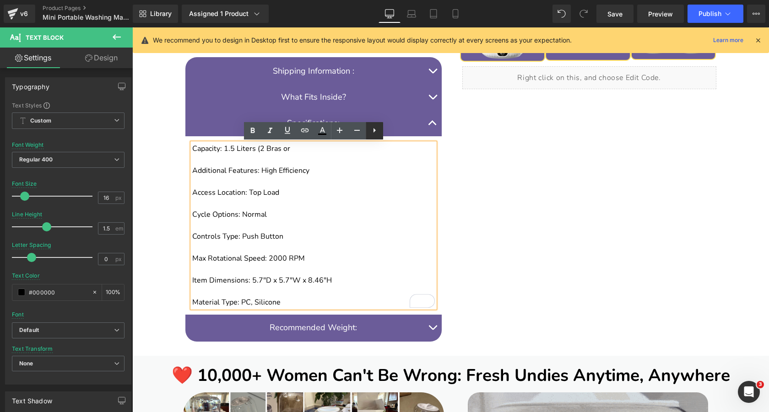
click at [374, 130] on icon at bounding box center [375, 130] width 2 height 5
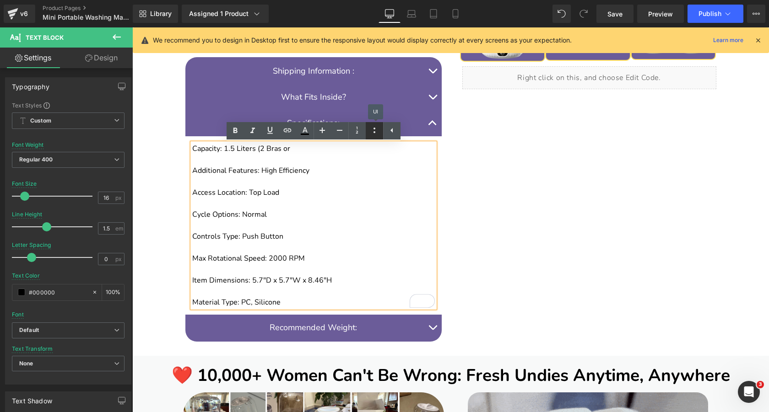
click at [375, 131] on icon at bounding box center [374, 130] width 11 height 11
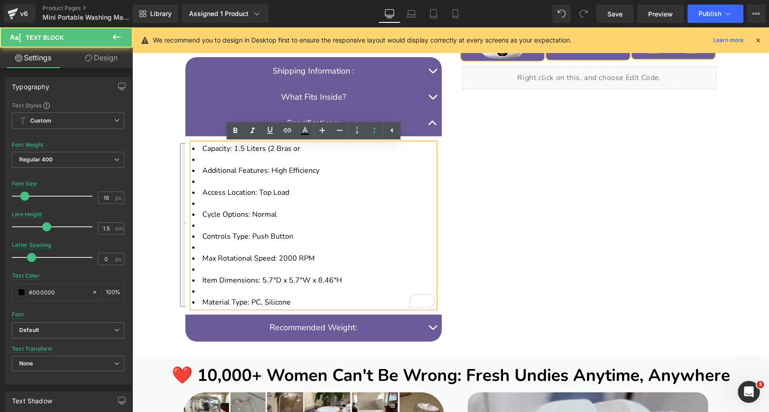
click at [349, 203] on li "To enrich screen reader interactions, please activate Accessibility in Grammarl…" at bounding box center [313, 203] width 243 height 11
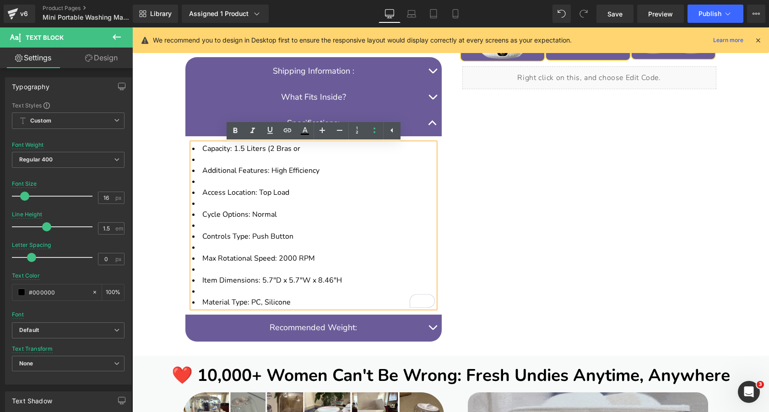
click at [201, 167] on li "Additional Features: High Efficiency" at bounding box center [313, 170] width 243 height 11
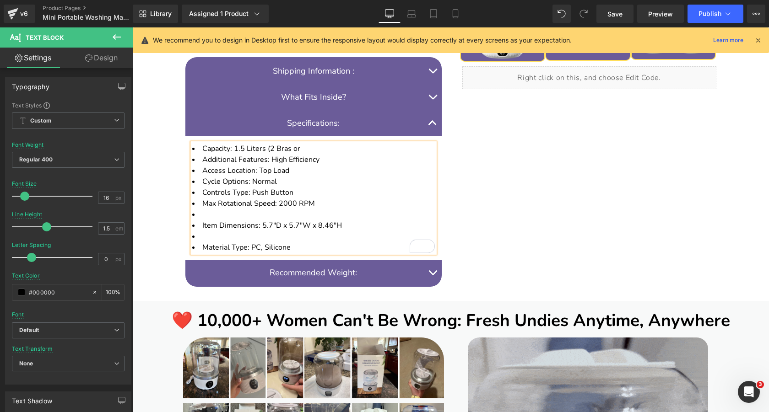
click at [201, 227] on li "Item Dimensions: 5.7"D x 5.7"W x 8.46"H" at bounding box center [313, 225] width 243 height 11
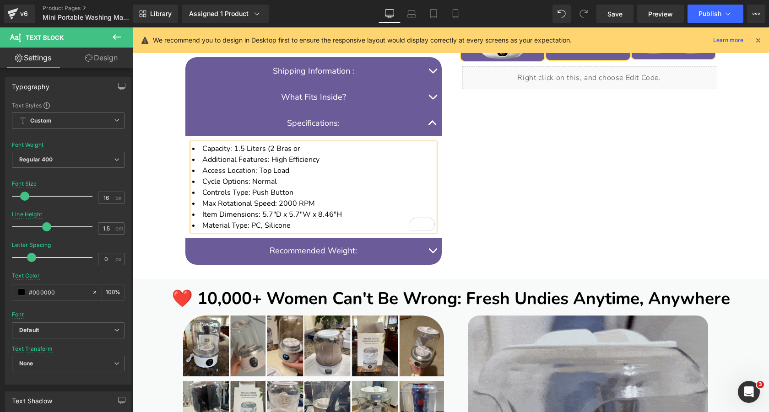
click at [318, 170] on li "Access Location: Top Load" at bounding box center [313, 170] width 243 height 11
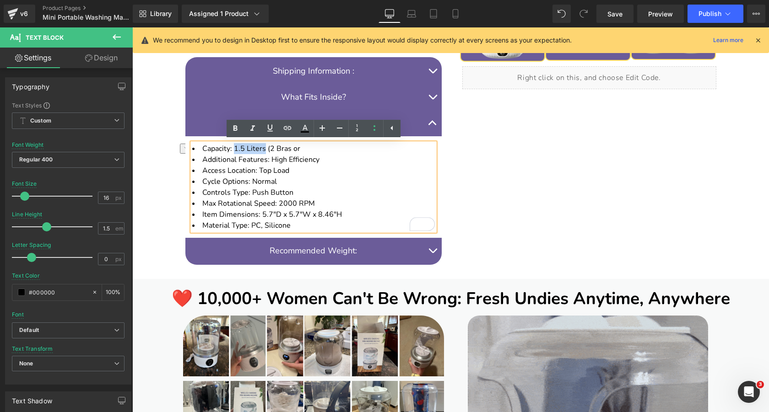
drag, startPoint x: 236, startPoint y: 150, endPoint x: 265, endPoint y: 151, distance: 29.3
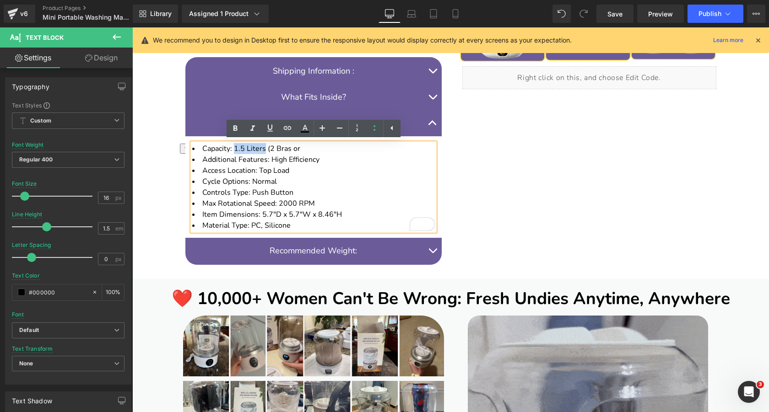
click at [265, 151] on font "Capacity: 1.5 Liters (2 Bras or" at bounding box center [251, 149] width 98 height 10
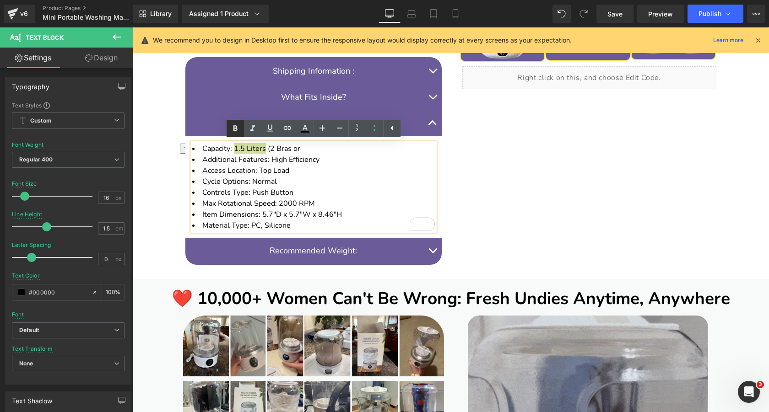
click at [234, 128] on icon at bounding box center [235, 127] width 4 height 5
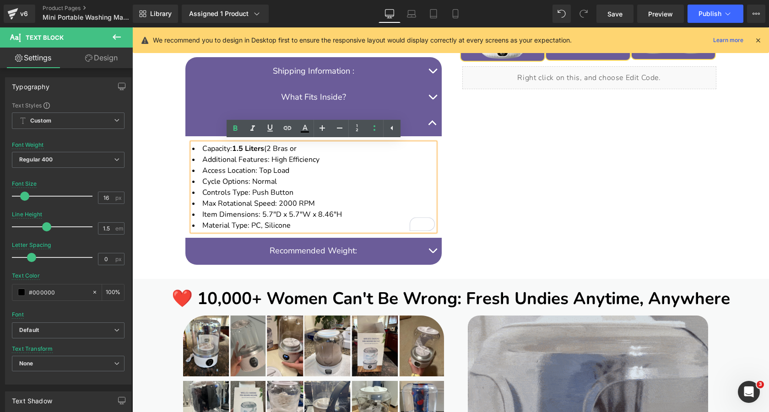
click at [315, 149] on li "Capacity: 1.5 Liters (2 Bras or" at bounding box center [313, 148] width 243 height 11
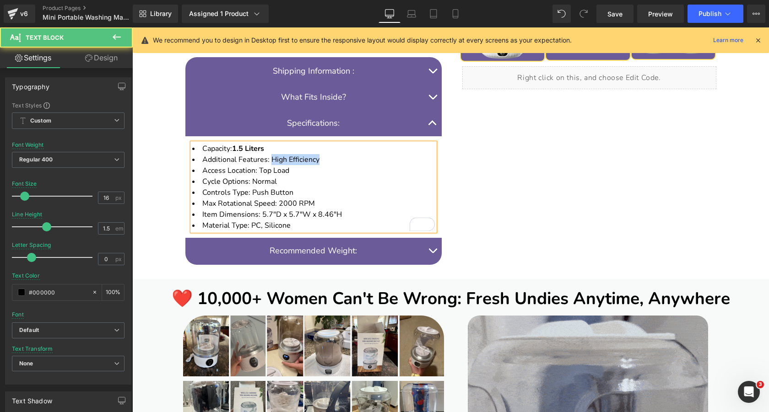
drag, startPoint x: 271, startPoint y: 161, endPoint x: 343, endPoint y: 161, distance: 71.9
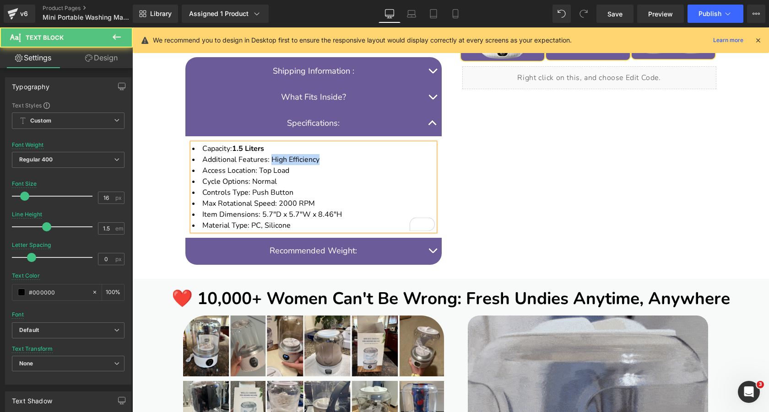
click at [343, 161] on li "Additional Features: High Efficiency" at bounding box center [313, 159] width 243 height 11
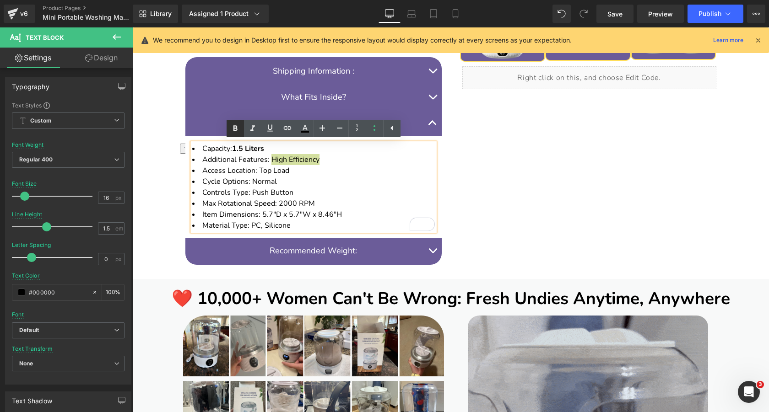
click at [238, 131] on icon at bounding box center [235, 128] width 11 height 11
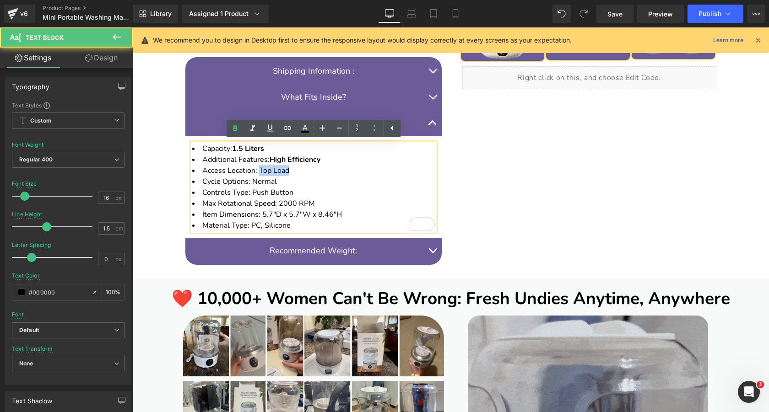
drag, startPoint x: 259, startPoint y: 173, endPoint x: 300, endPoint y: 173, distance: 41.7
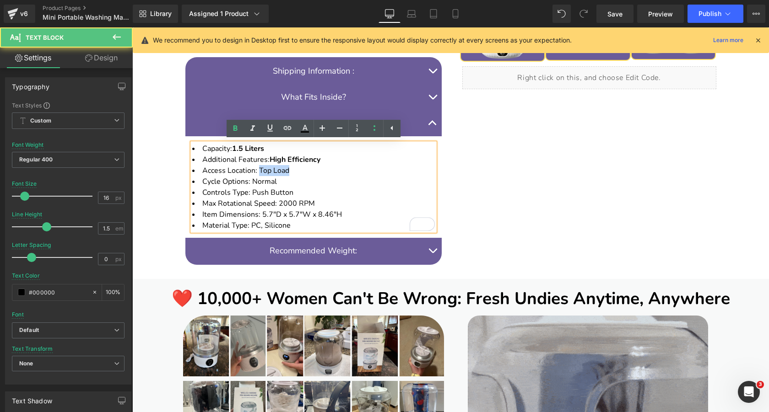
click at [300, 173] on li "Access Location: Top Load" at bounding box center [313, 170] width 243 height 11
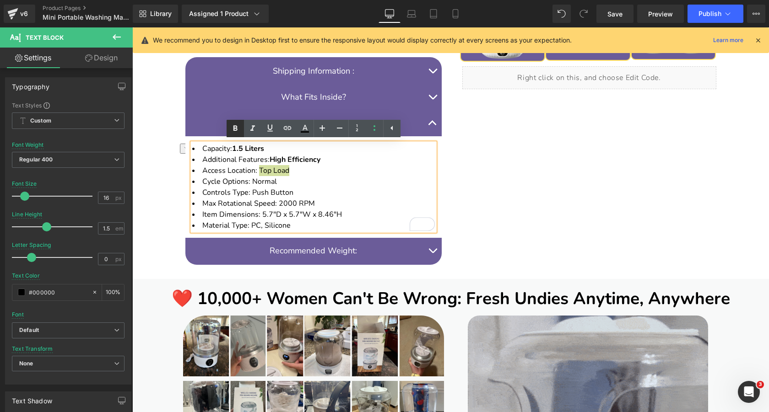
click at [233, 128] on icon at bounding box center [235, 128] width 11 height 11
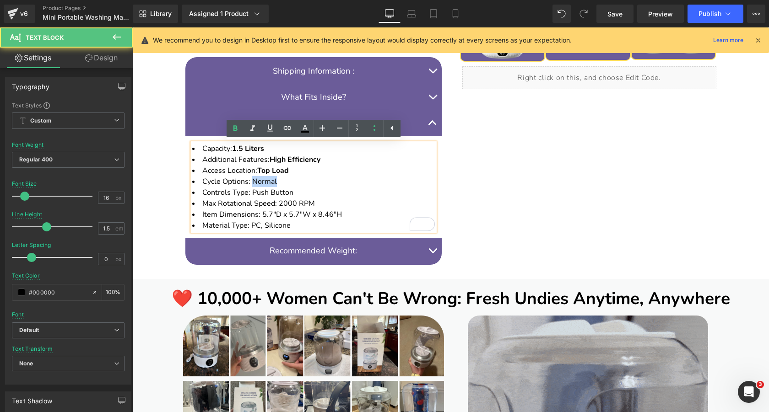
drag, startPoint x: 251, startPoint y: 184, endPoint x: 289, endPoint y: 184, distance: 38.0
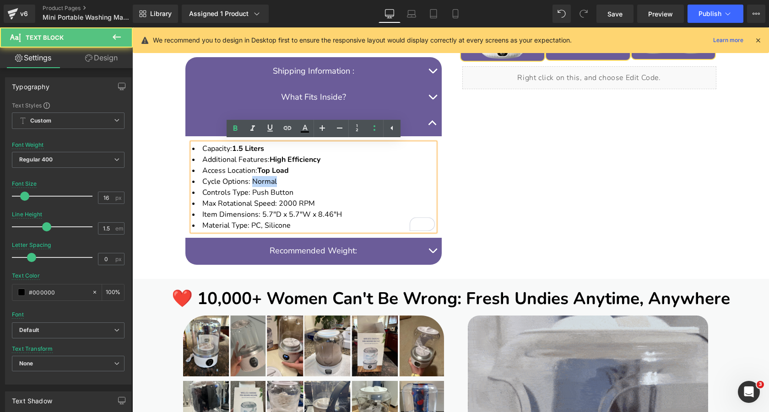
click at [289, 184] on li "Cycle Options: Normal" at bounding box center [313, 181] width 243 height 11
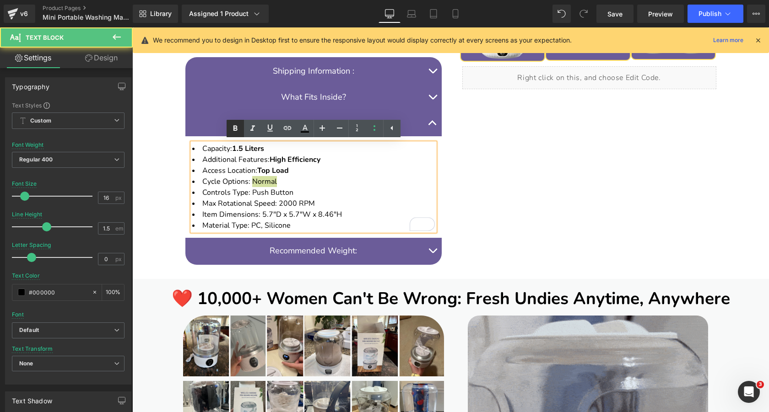
click at [233, 126] on icon at bounding box center [235, 127] width 4 height 5
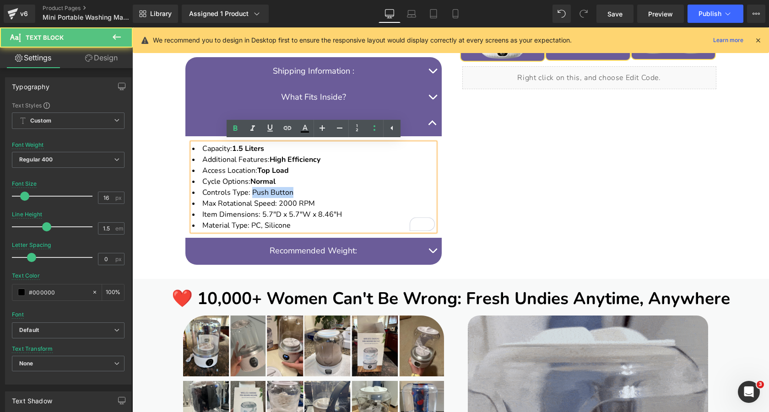
drag, startPoint x: 251, startPoint y: 193, endPoint x: 317, endPoint y: 193, distance: 65.9
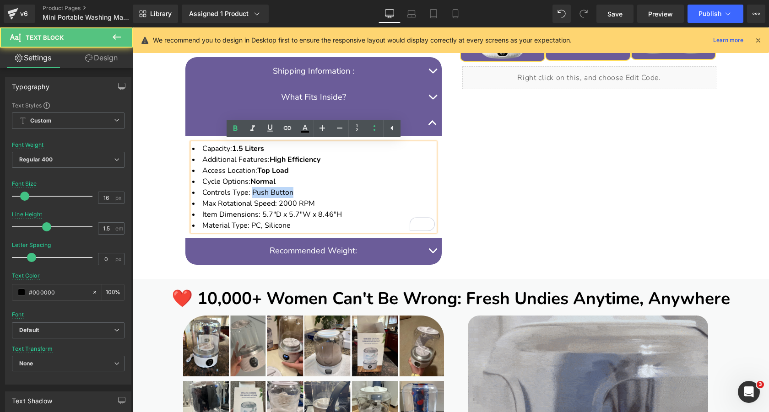
click at [317, 193] on li "Controls Type: Push Button" at bounding box center [313, 192] width 243 height 11
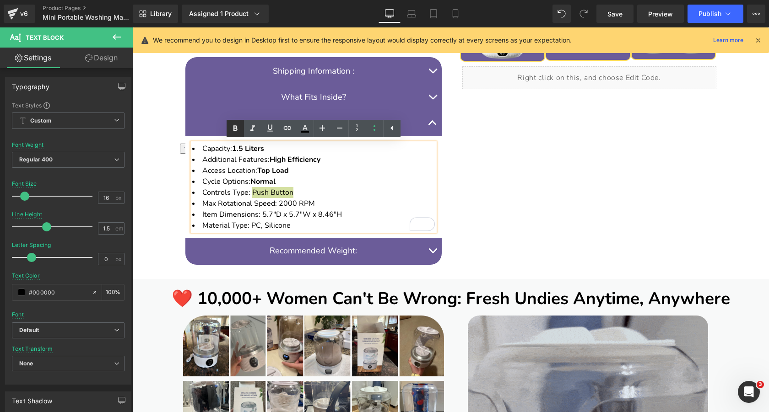
click at [238, 127] on icon at bounding box center [235, 128] width 11 height 11
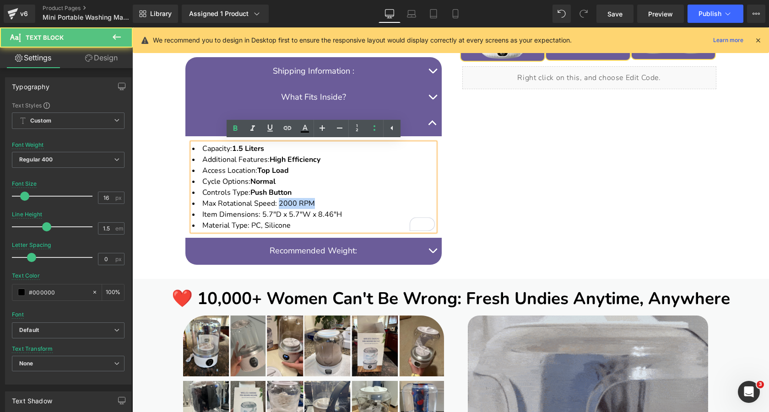
drag, startPoint x: 278, startPoint y: 204, endPoint x: 354, endPoint y: 204, distance: 76.5
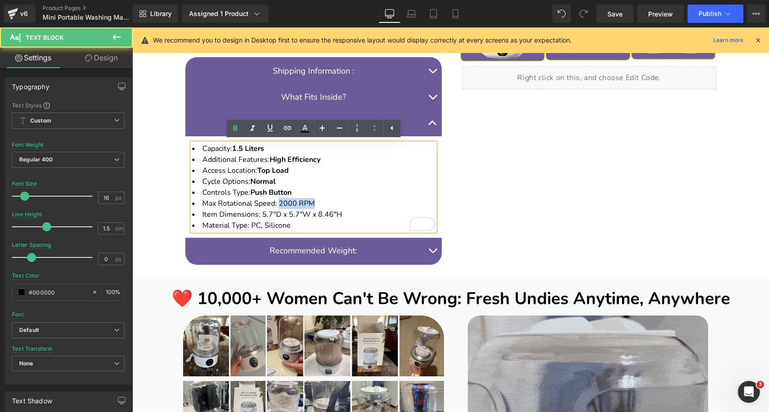
click at [354, 204] on li "Max Rotational Speed: 2000 RPM" at bounding box center [313, 203] width 243 height 11
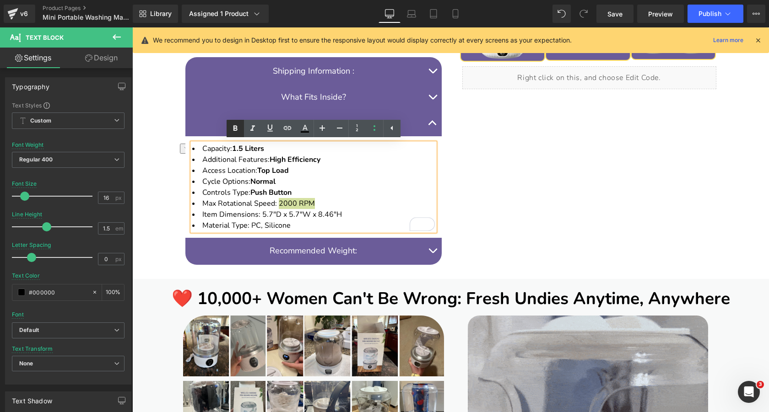
click at [235, 125] on icon at bounding box center [235, 127] width 4 height 5
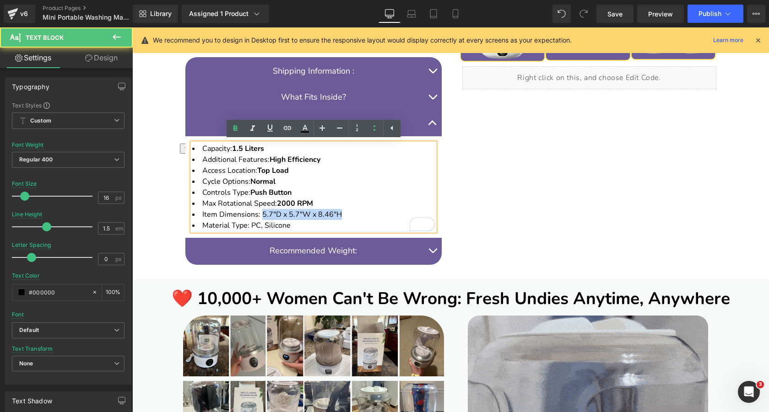
drag, startPoint x: 261, startPoint y: 215, endPoint x: 360, endPoint y: 215, distance: 98.9
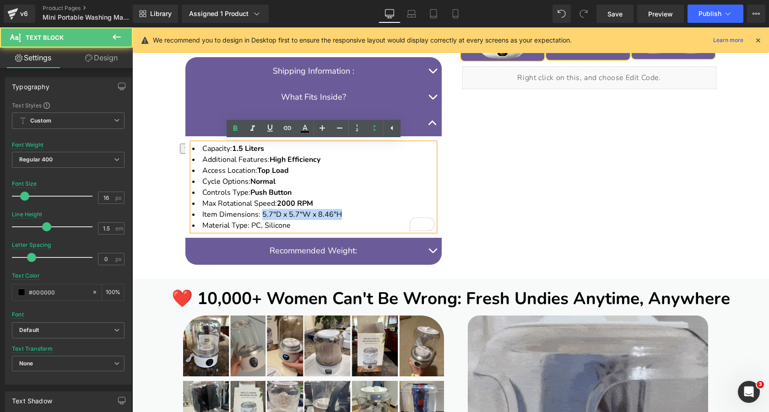
click at [360, 215] on li "Item Dimensions: 5.7"D x 5.7"W x 8.46"H" at bounding box center [313, 214] width 243 height 11
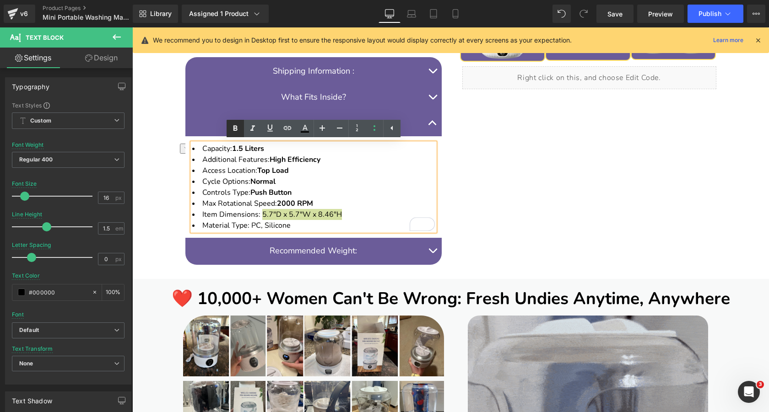
click at [236, 125] on icon at bounding box center [235, 127] width 4 height 5
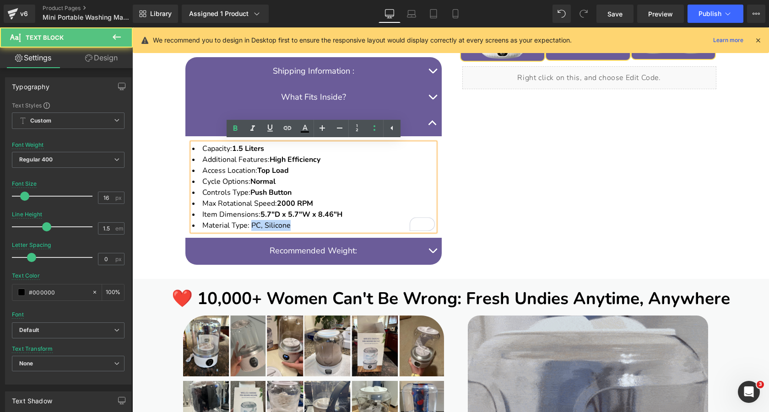
drag, startPoint x: 250, startPoint y: 224, endPoint x: 332, endPoint y: 224, distance: 82.0
click at [332, 224] on li "Material Type: PC, Silicone" at bounding box center [313, 225] width 243 height 11
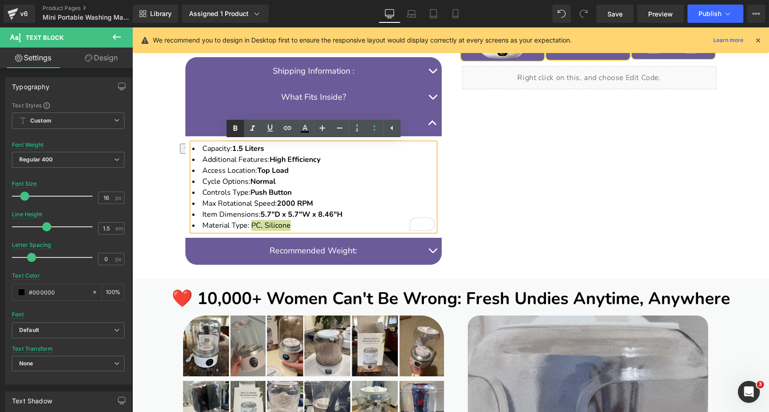
click at [234, 130] on icon at bounding box center [235, 127] width 4 height 5
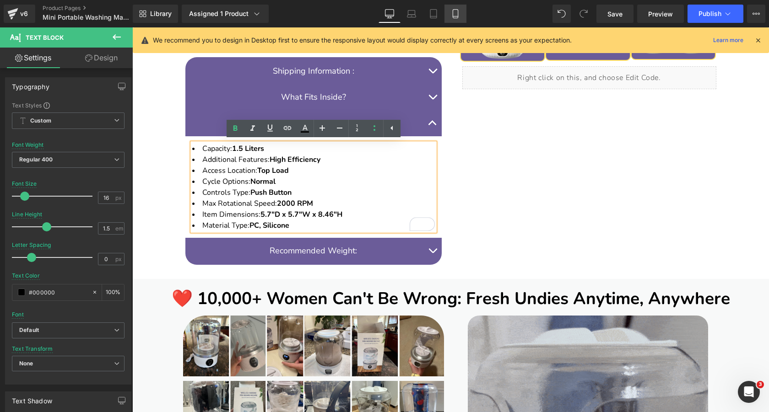
click at [461, 14] on link "Mobile" at bounding box center [456, 14] width 22 height 18
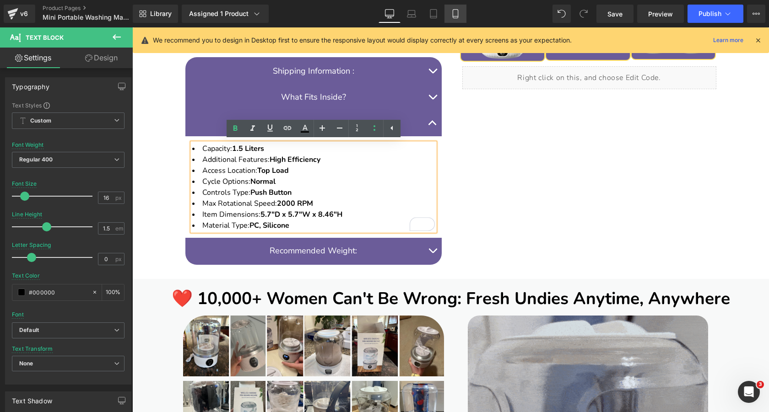
type input "100"
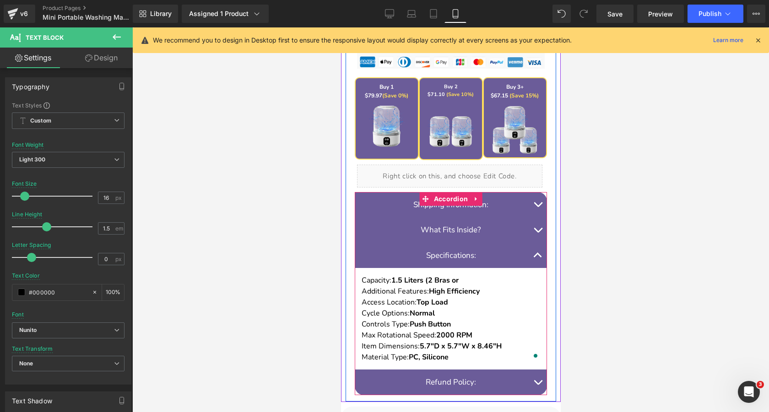
scroll to position [877, 0]
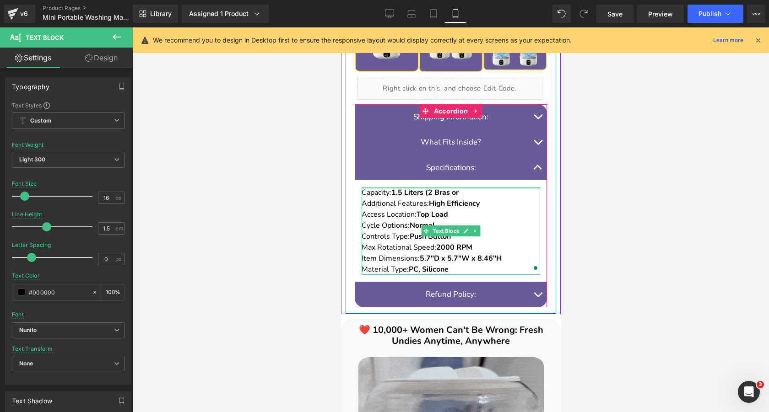
click at [473, 192] on p "Capacity: 1.5 Liters (2 Bras or" at bounding box center [450, 192] width 179 height 11
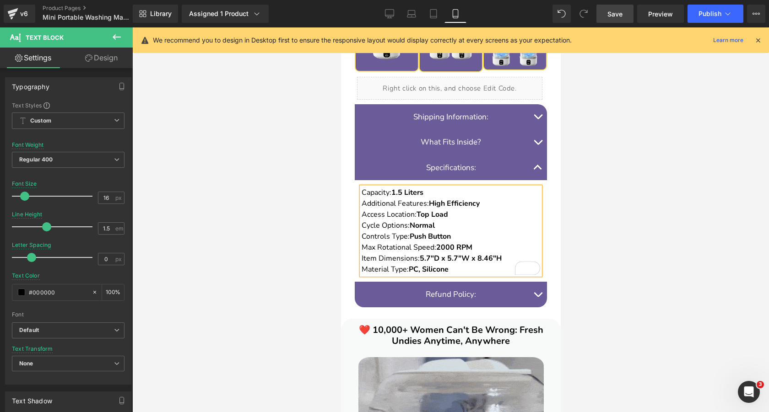
click at [613, 13] on span "Save" at bounding box center [615, 14] width 15 height 10
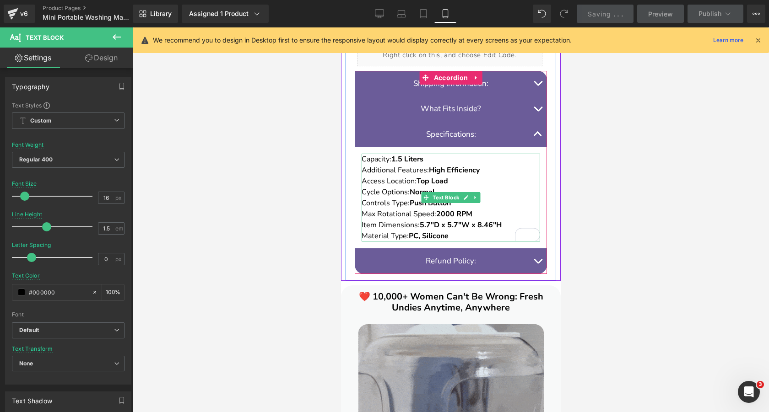
scroll to position [943, 0]
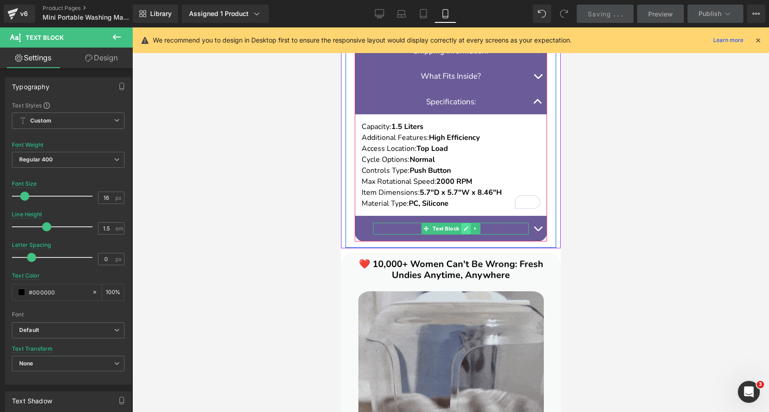
click at [465, 229] on icon at bounding box center [465, 229] width 5 height 5
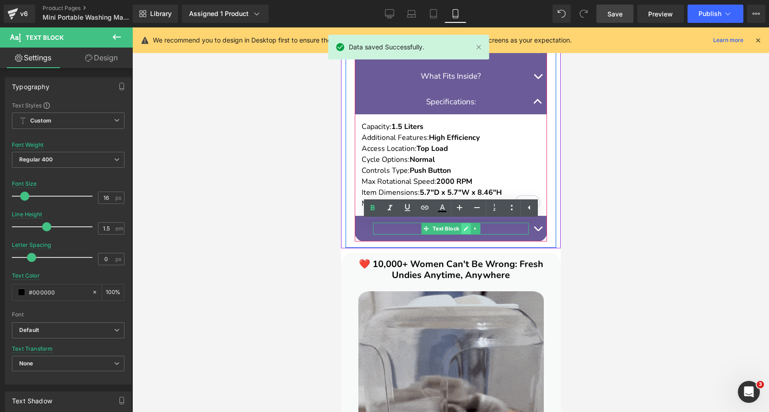
click at [465, 229] on font "Refund Policy:" at bounding box center [450, 228] width 50 height 11
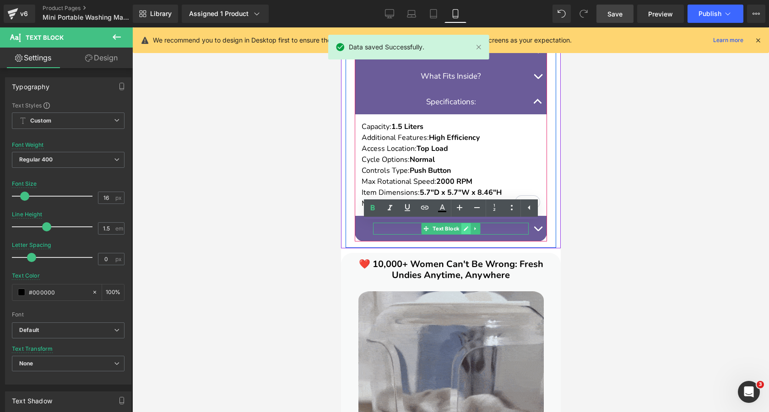
click at [465, 229] on font "Refund Policy:" at bounding box center [450, 228] width 50 height 11
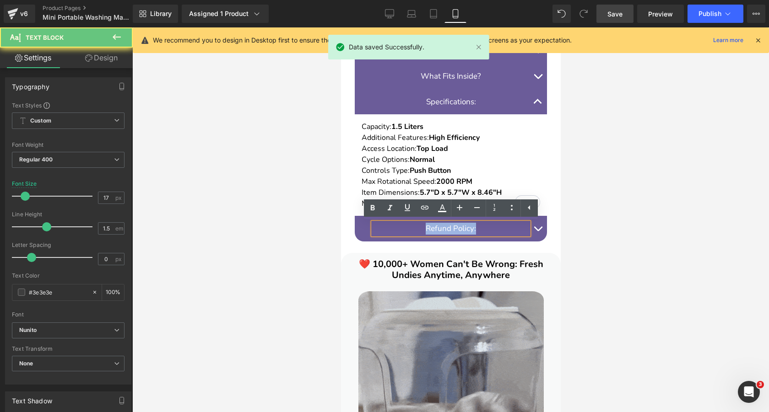
click at [465, 229] on font "Refund Policy:" at bounding box center [450, 228] width 50 height 11
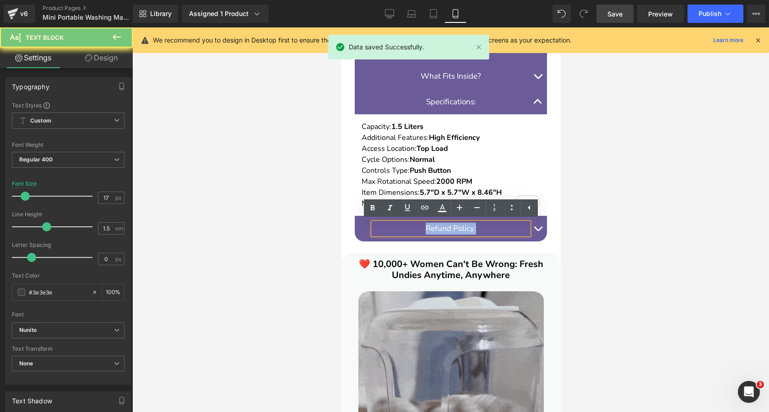
copy font "Refund Policy:"
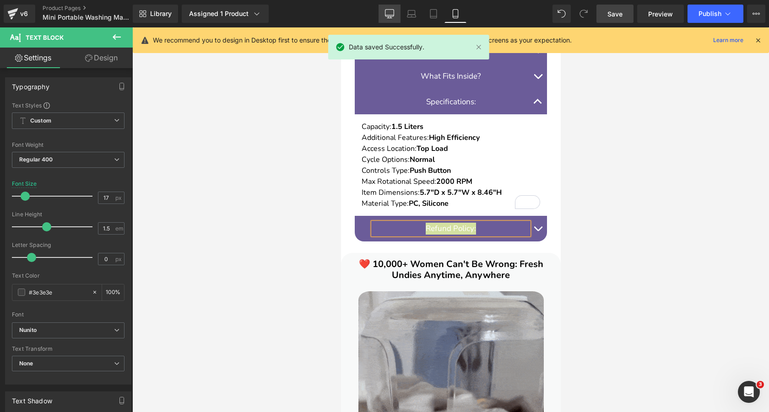
click at [392, 15] on icon at bounding box center [389, 15] width 9 height 0
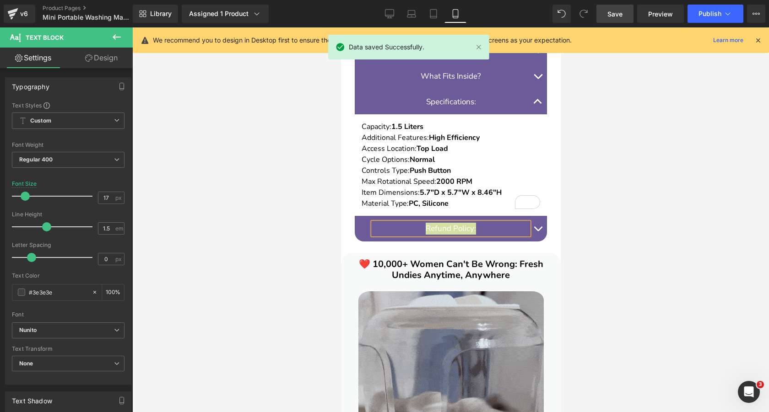
type input "18"
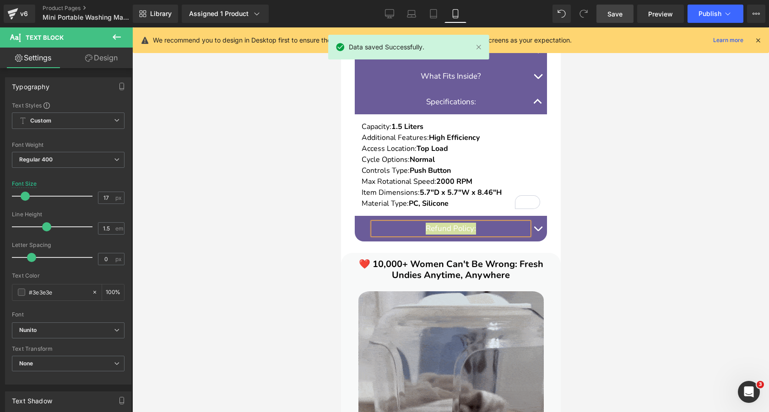
type input "100"
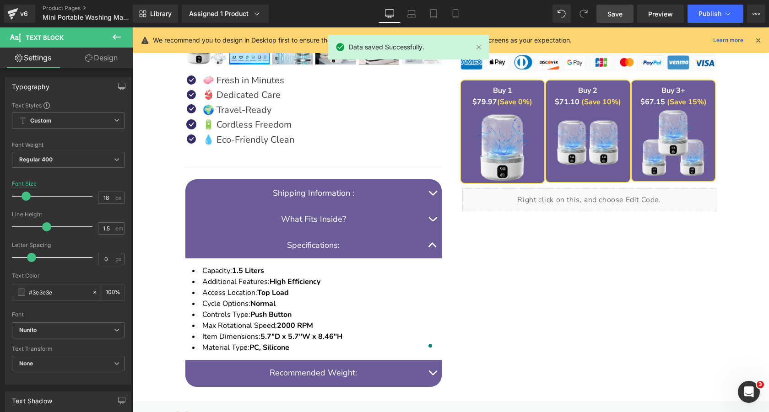
scroll to position [476, 0]
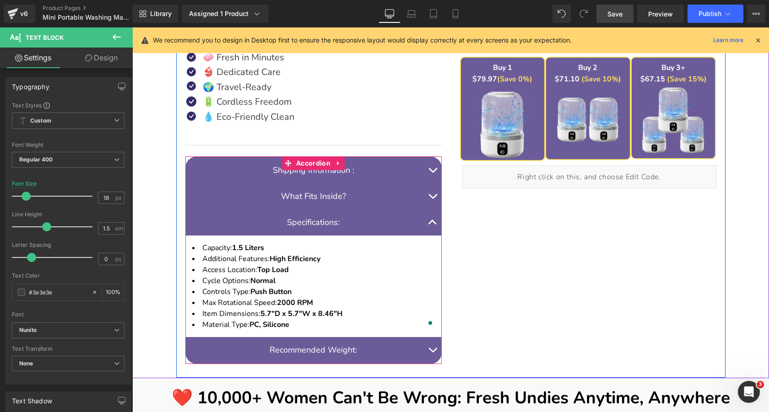
click at [432, 223] on button "button" at bounding box center [432, 223] width 18 height 26
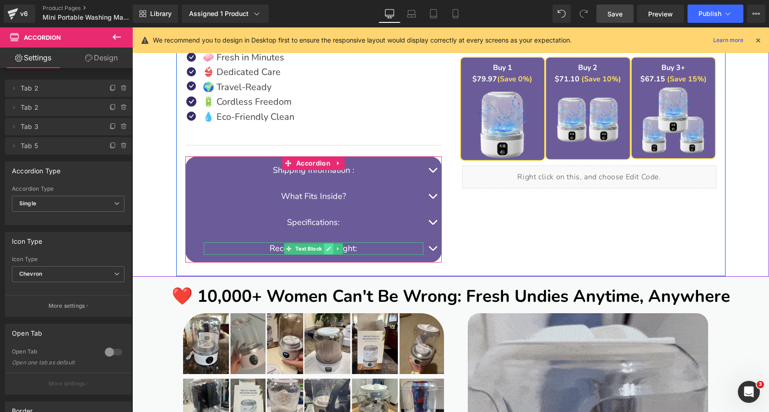
click at [329, 250] on icon at bounding box center [328, 249] width 5 height 5
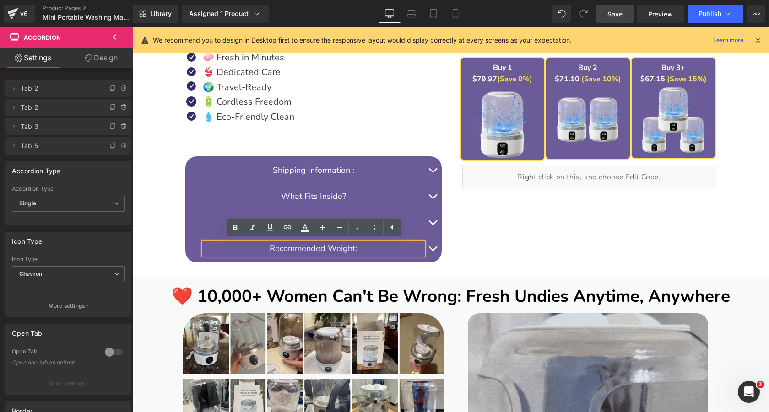
click at [333, 250] on font "Recommended Weight:" at bounding box center [313, 248] width 87 height 11
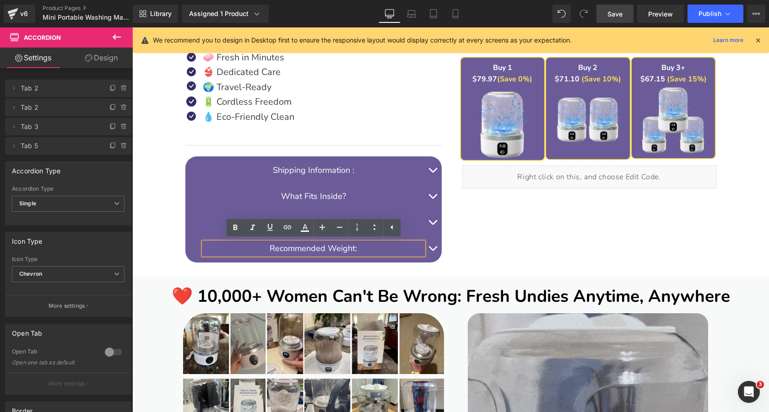
click at [333, 250] on font "Recommended Weight:" at bounding box center [313, 248] width 87 height 11
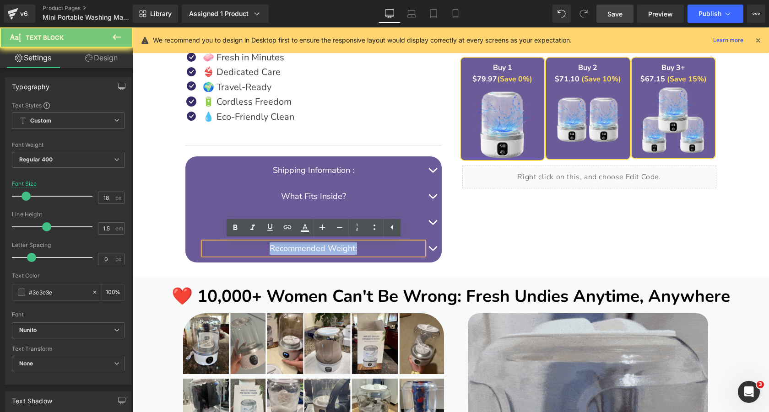
click at [333, 250] on font "Recommended Weight:" at bounding box center [313, 248] width 87 height 11
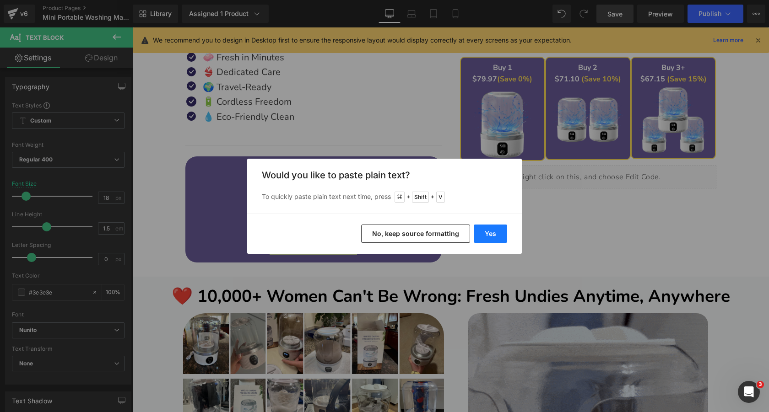
click at [491, 228] on button "Yes" at bounding box center [490, 234] width 33 height 18
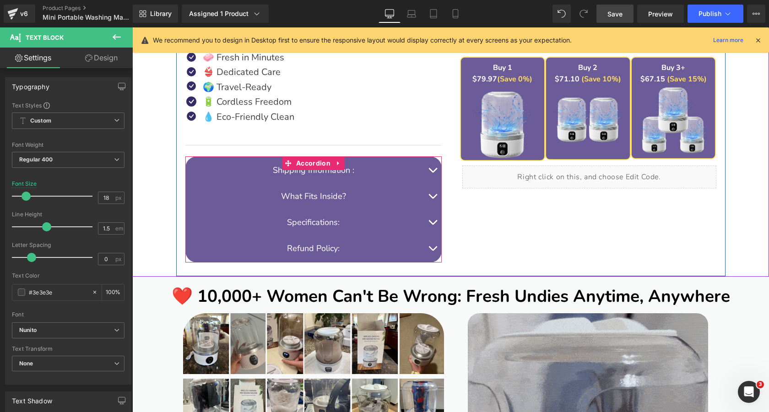
click at [433, 249] on button "button" at bounding box center [432, 249] width 18 height 26
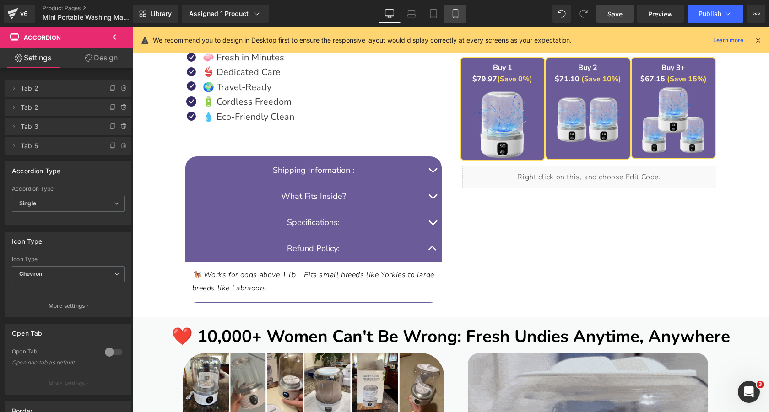
click at [456, 15] on icon at bounding box center [455, 13] width 9 height 9
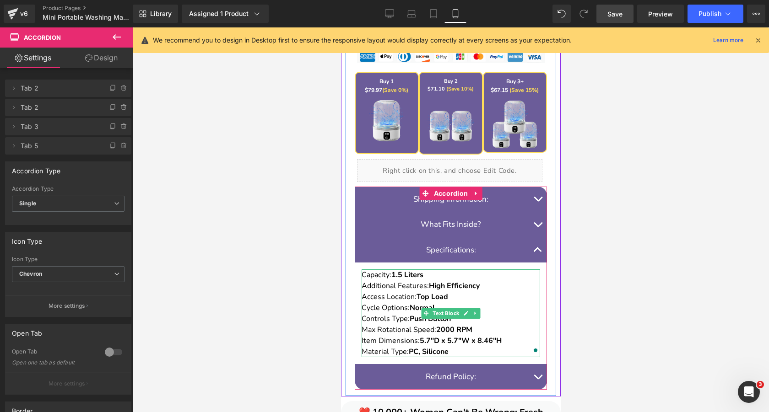
scroll to position [892, 0]
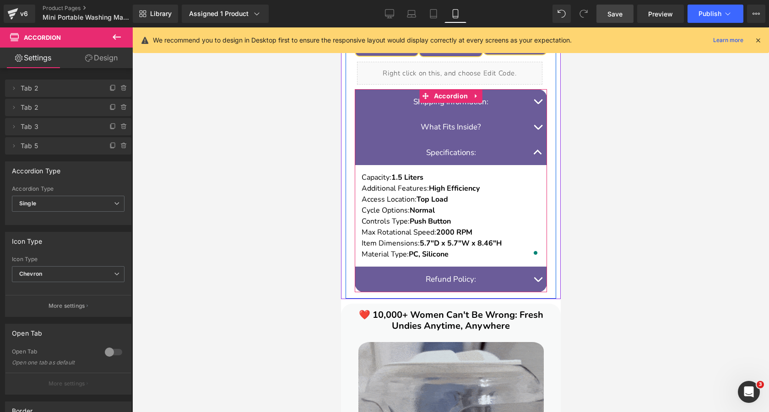
click at [535, 283] on button "button" at bounding box center [537, 280] width 18 height 26
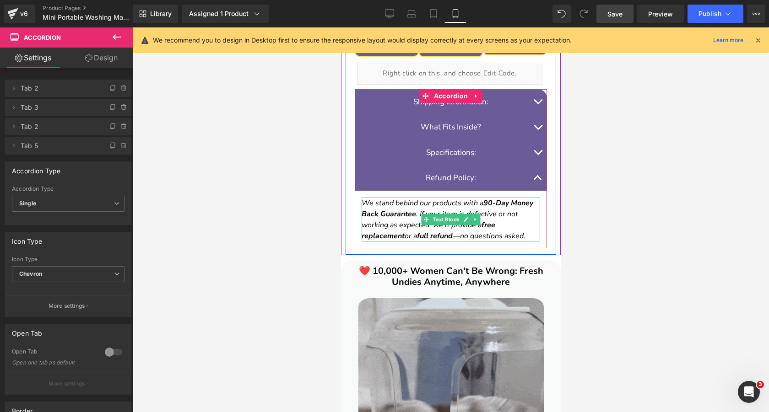
click at [522, 220] on p "We stand behind our products with a 90-Day Money Back Guarantee . If your item …" at bounding box center [450, 220] width 179 height 44
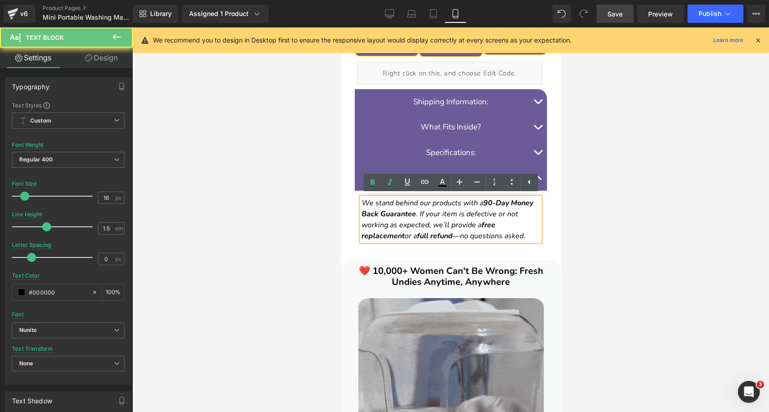
click at [522, 220] on p "We stand behind our products with a 90-Day Money Back Guarantee . If your item …" at bounding box center [450, 220] width 179 height 44
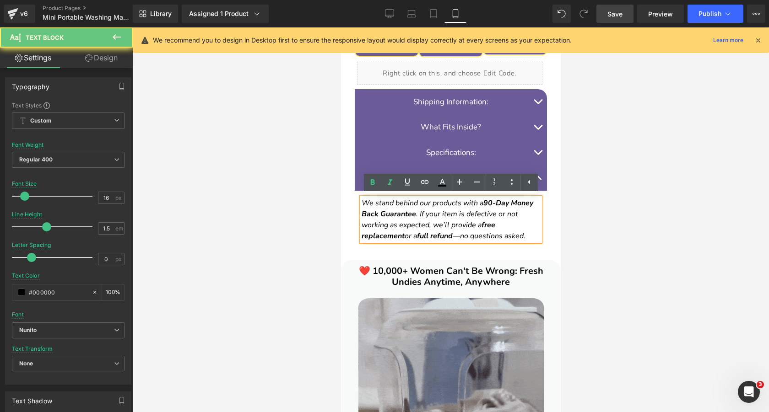
click at [522, 220] on p "We stand behind our products with a 90-Day Money Back Guarantee . If your item …" at bounding box center [450, 220] width 179 height 44
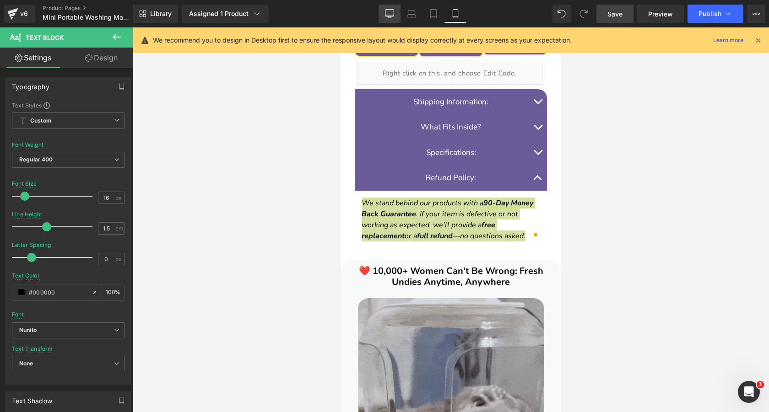
click at [391, 14] on icon at bounding box center [389, 13] width 9 height 9
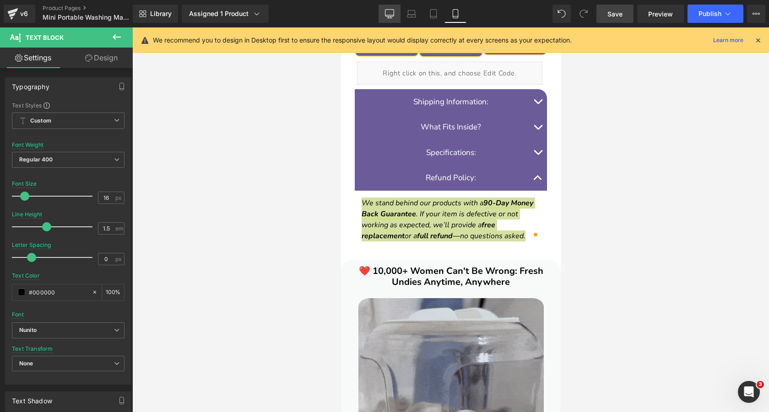
type input "1.8"
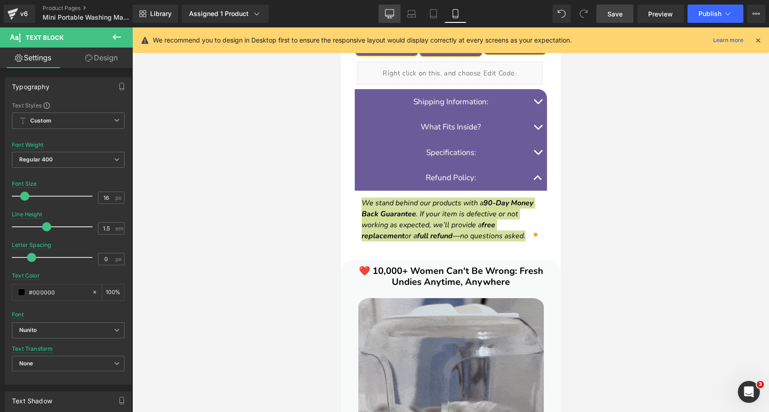
type input "0.6"
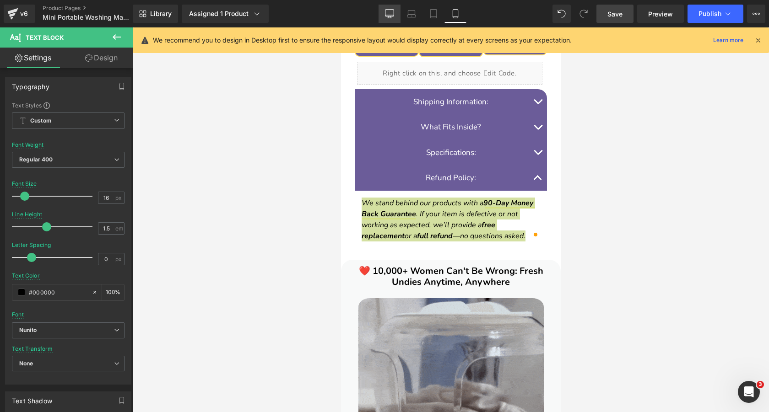
type input "#2e2a39"
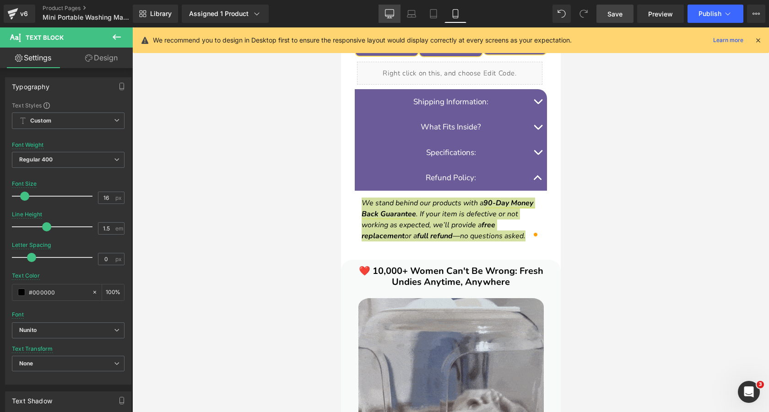
type input "75"
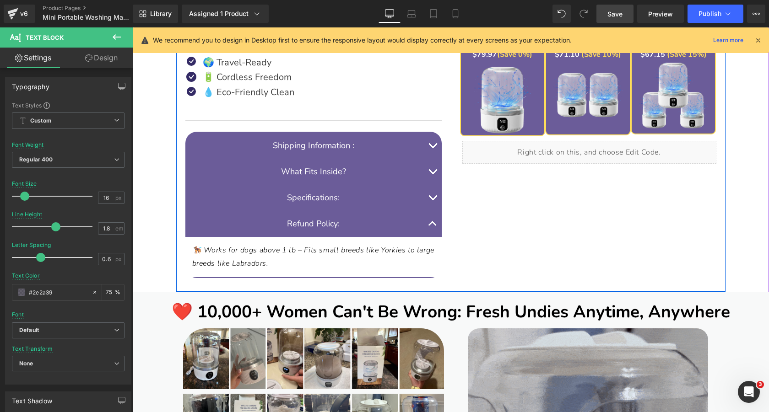
scroll to position [508, 0]
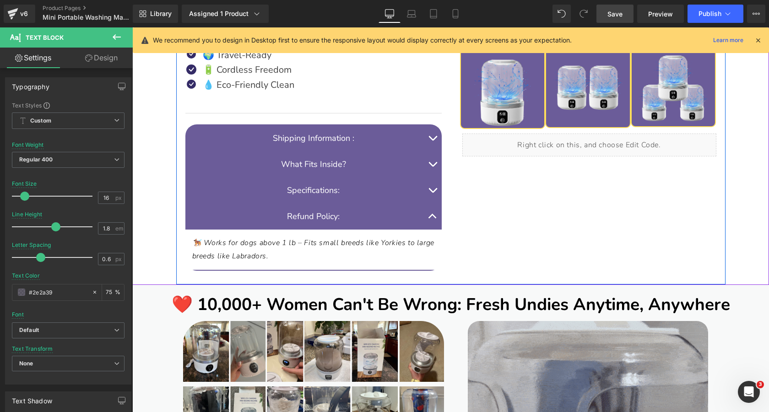
click at [358, 243] on span "🐕‍🦺 Works for dogs above 1 lb – Fits small breeds like Yorkies to large breeds …" at bounding box center [313, 249] width 242 height 23
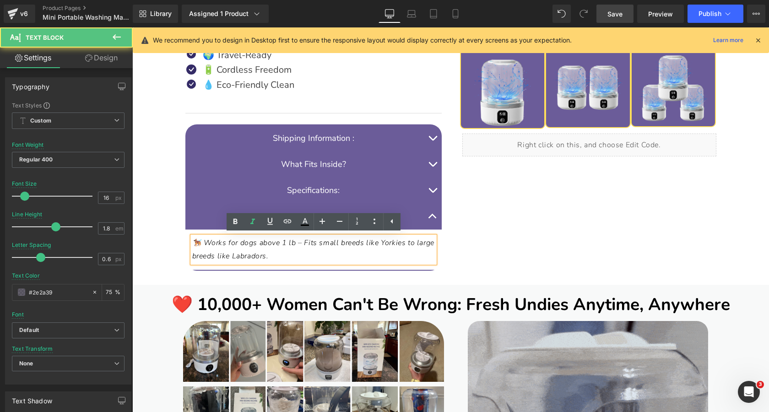
click at [380, 246] on span "🐕‍🦺 Works for dogs above 1 lb – Fits small breeds like Yorkies to large breeds …" at bounding box center [313, 249] width 242 height 23
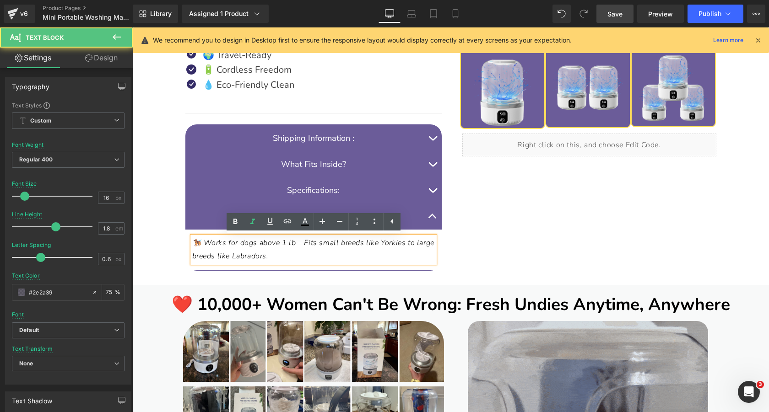
click at [380, 246] on span "🐕‍🦺 Works for dogs above 1 lb – Fits small breeds like Yorkies to large breeds …" at bounding box center [313, 249] width 242 height 23
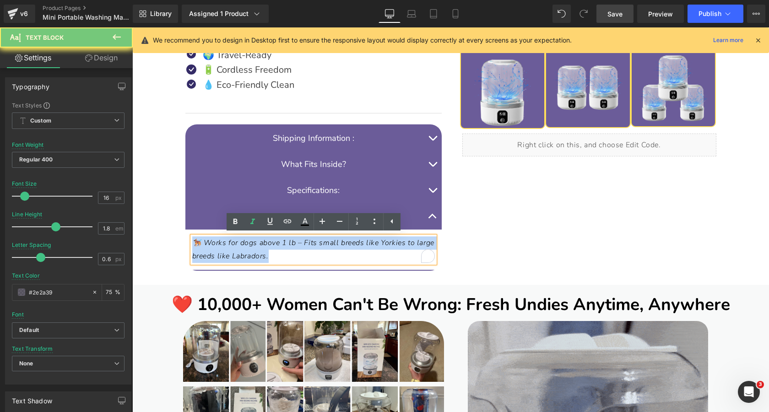
click at [380, 246] on span "🐕‍🦺 Works for dogs above 1 lb – Fits small breeds like Yorkies to large breeds …" at bounding box center [313, 249] width 242 height 23
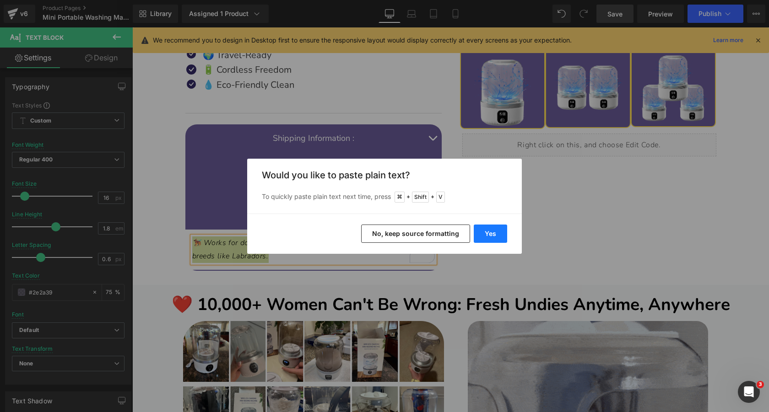
click at [493, 230] on button "Yes" at bounding box center [490, 234] width 33 height 18
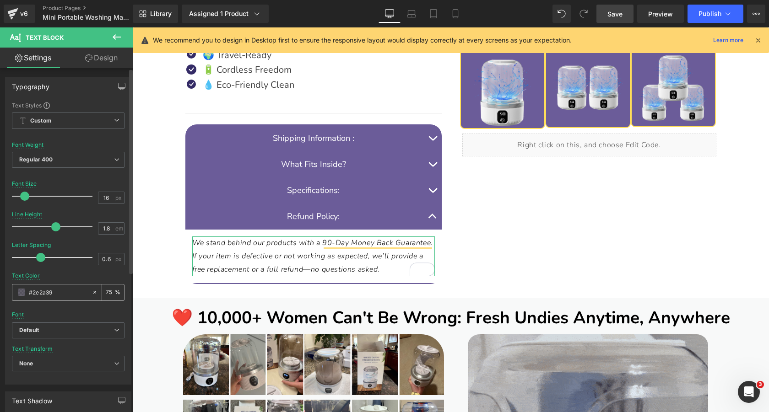
click at [106, 292] on input "75" at bounding box center [110, 293] width 9 height 10
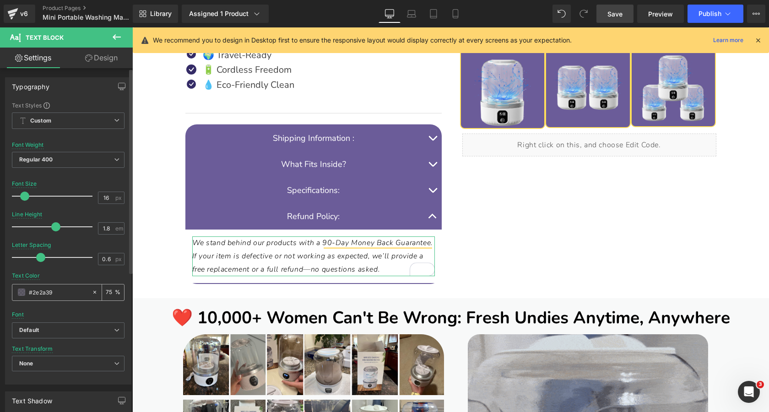
click at [106, 292] on input "75" at bounding box center [110, 293] width 9 height 10
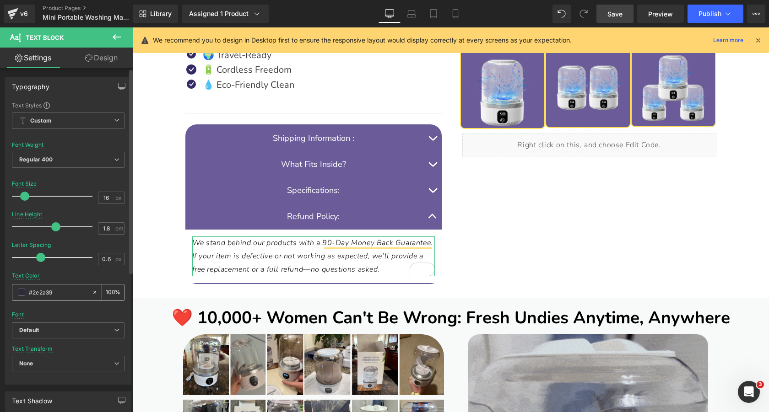
scroll to position [0, 0]
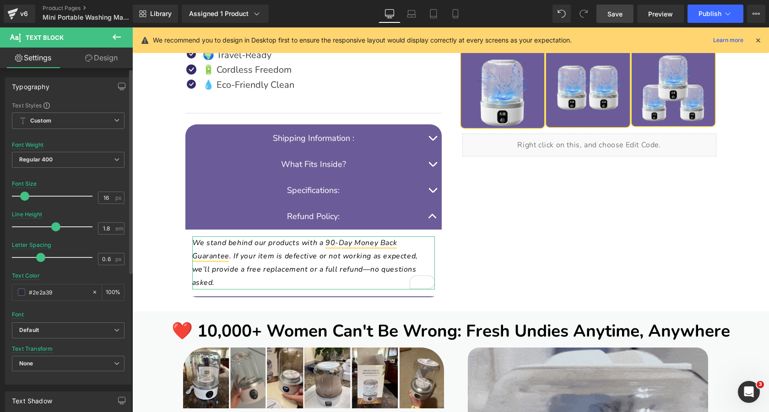
type input "100"
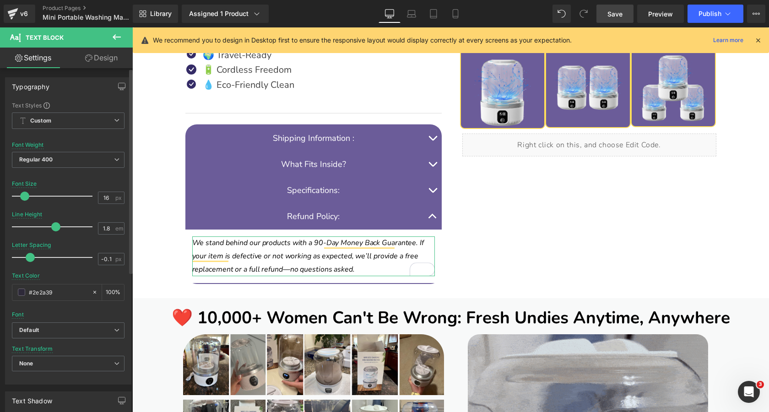
drag, startPoint x: 36, startPoint y: 255, endPoint x: 26, endPoint y: 261, distance: 11.3
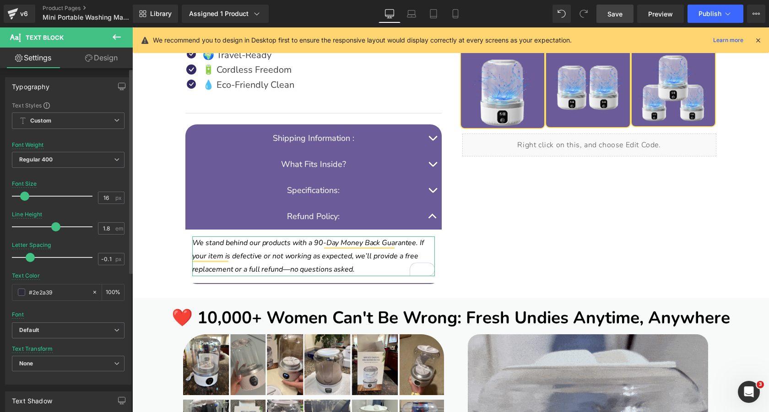
click at [26, 261] on span at bounding box center [30, 257] width 9 height 9
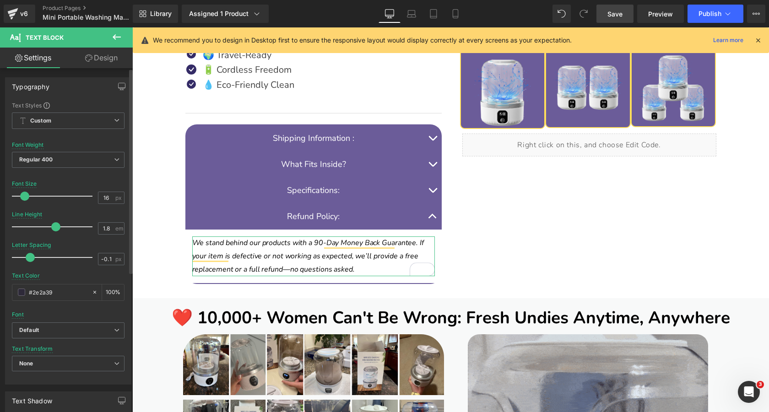
type input "0"
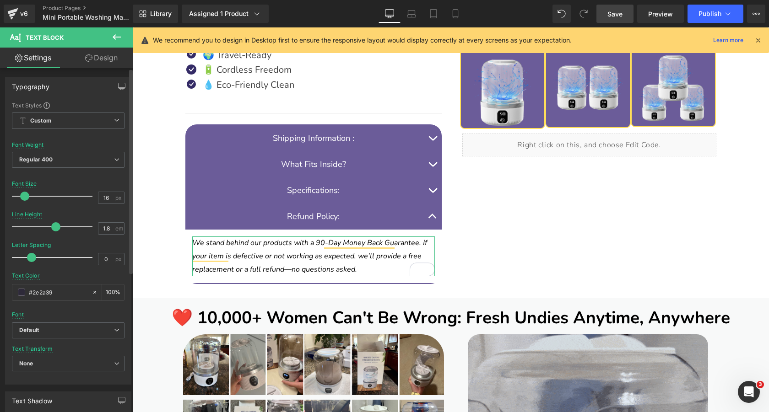
click at [31, 260] on span at bounding box center [31, 257] width 9 height 9
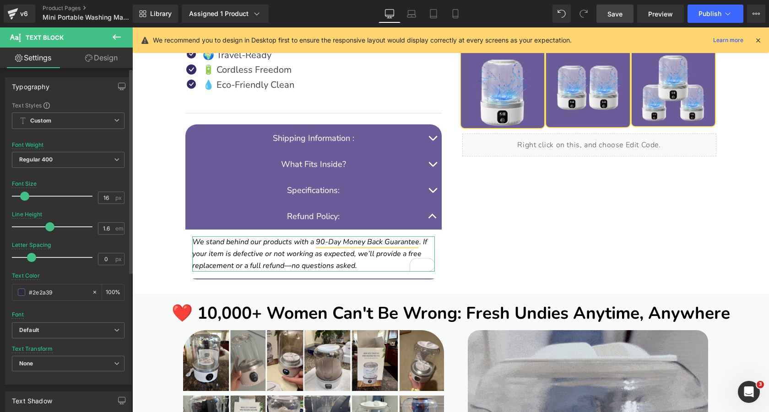
type input "1.5"
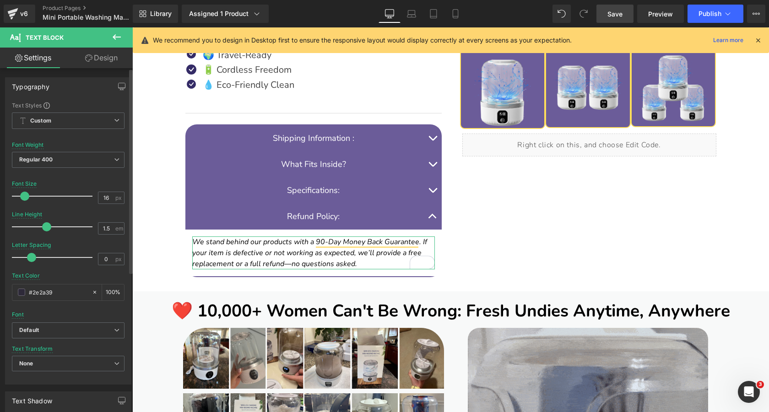
drag, startPoint x: 53, startPoint y: 227, endPoint x: 45, endPoint y: 228, distance: 8.4
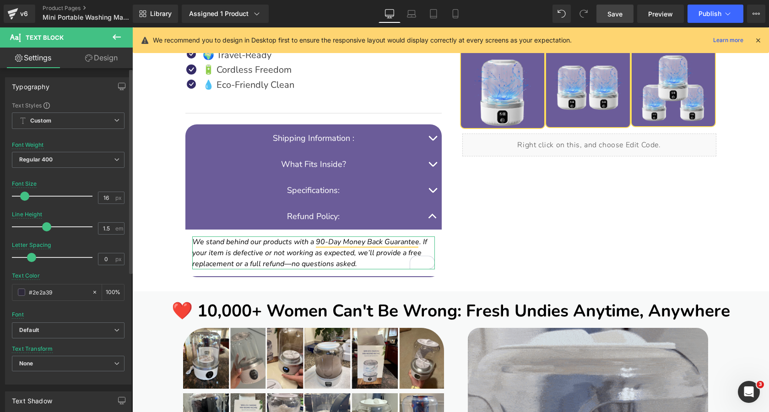
click at [45, 228] on span at bounding box center [46, 227] width 9 height 9
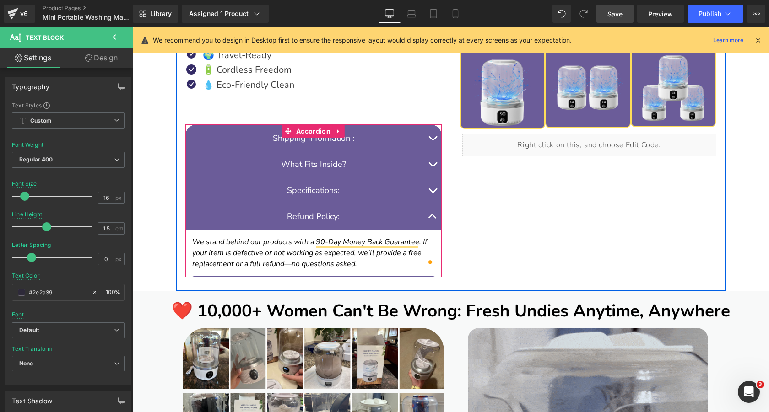
click at [434, 190] on button "button" at bounding box center [432, 191] width 18 height 26
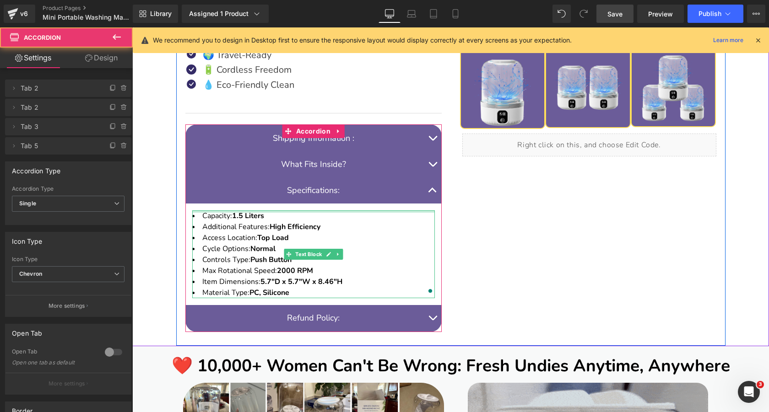
click at [379, 218] on li "Capacity: 1.5 Liters" at bounding box center [313, 216] width 243 height 11
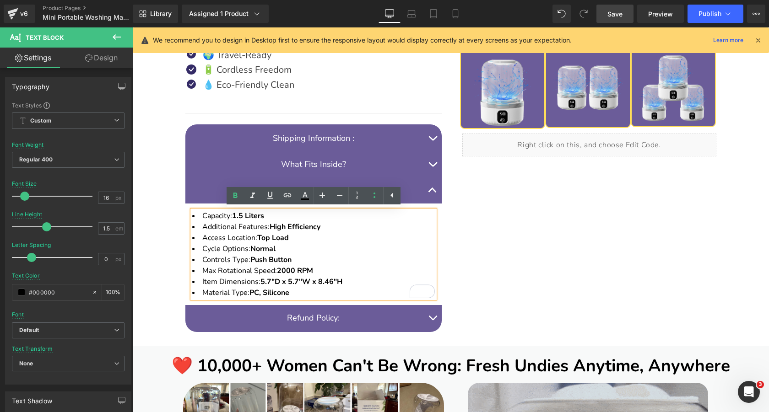
click at [432, 191] on button "button" at bounding box center [432, 191] width 18 height 26
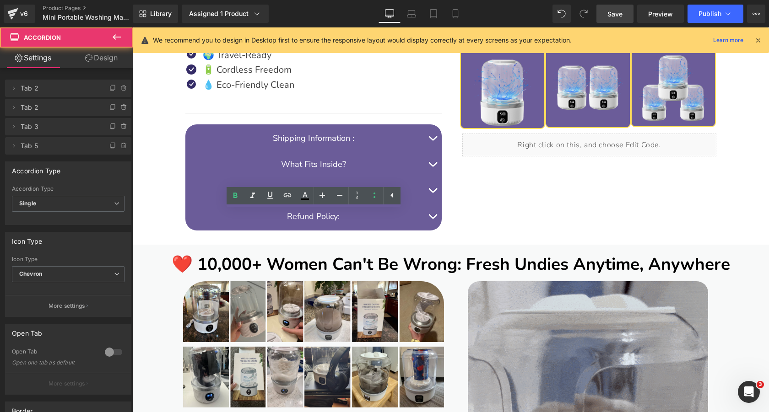
click at [431, 217] on button "button" at bounding box center [432, 217] width 18 height 26
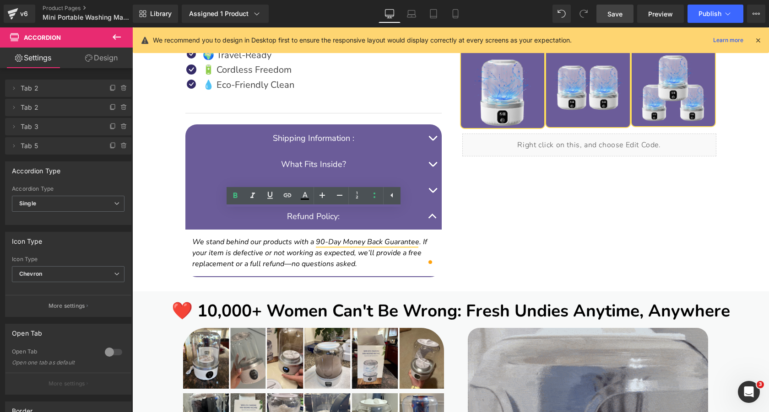
click at [374, 243] on icon "We stand behind our products with a 90-Day Money Back Guarantee. If your item i…" at bounding box center [309, 253] width 235 height 32
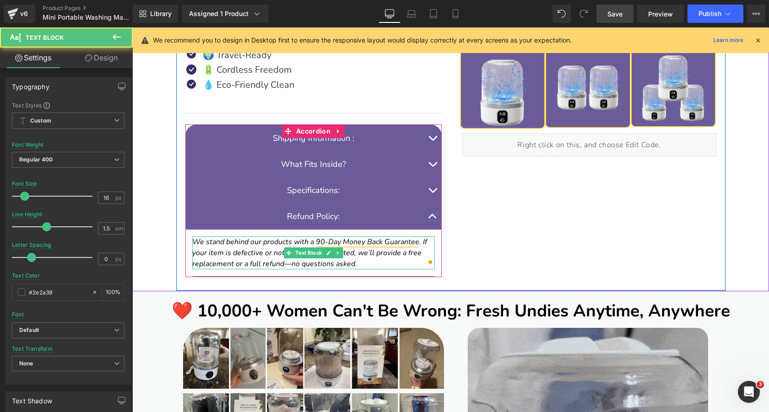
click at [245, 243] on icon "We stand behind our products with a 90-Day Money Back Guarantee. If your item i…" at bounding box center [309, 253] width 235 height 32
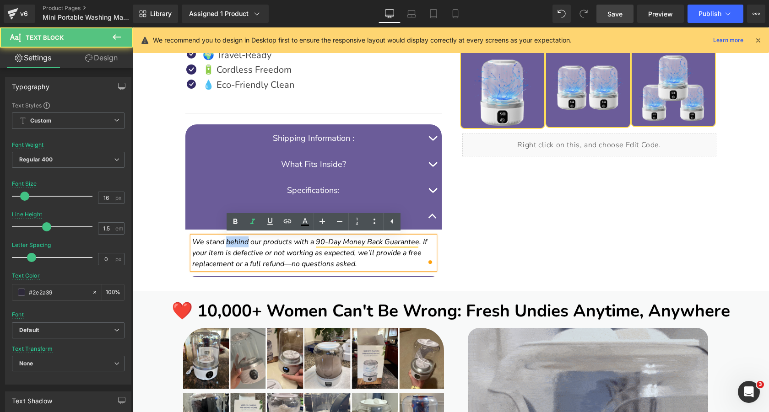
click at [245, 243] on icon "We stand behind our products with a 90-Day Money Back Guarantee. If your item i…" at bounding box center [309, 253] width 235 height 32
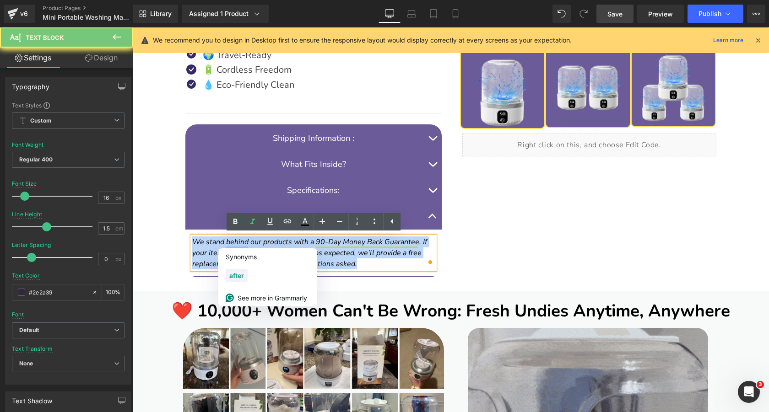
click at [245, 243] on icon "We stand behind our products with a 90-Day Money Back Guarantee. If your item i…" at bounding box center [309, 253] width 235 height 32
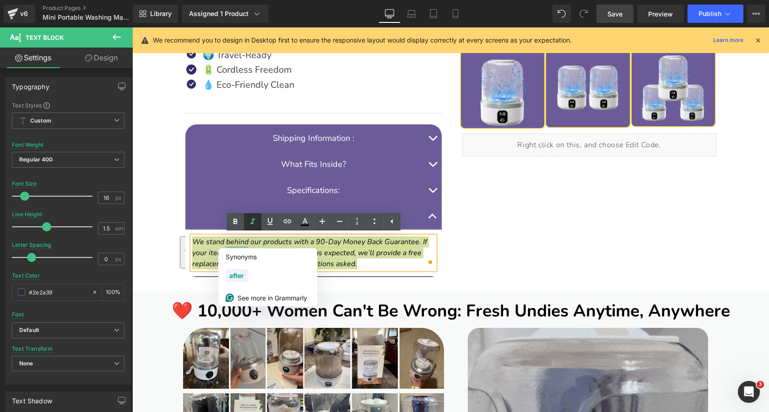
click at [251, 222] on icon at bounding box center [252, 222] width 11 height 11
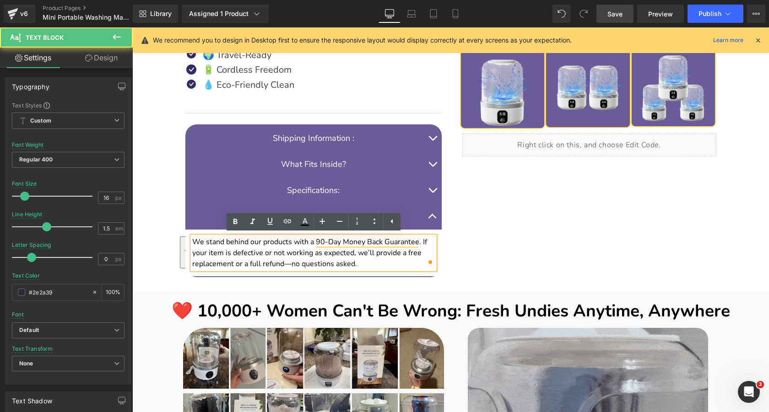
click at [377, 257] on font "We stand behind our products with a 90-Day Money Back Guarantee. If your item i…" at bounding box center [309, 253] width 235 height 32
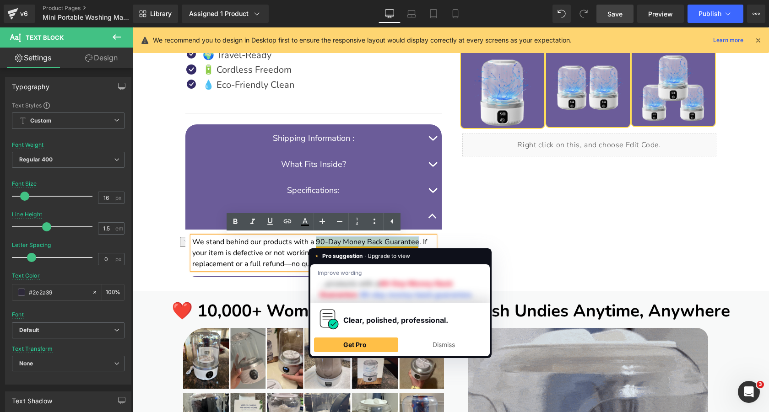
drag, startPoint x: 316, startPoint y: 242, endPoint x: 418, endPoint y: 242, distance: 102.1
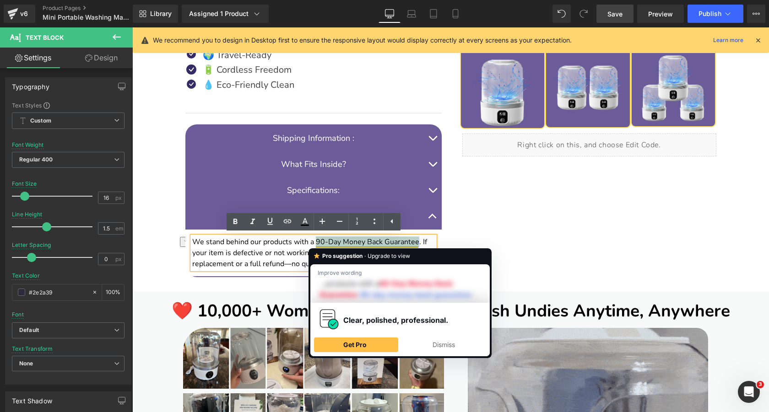
click at [418, 242] on font "We stand behind our products with a 90-Day Money Back Guarantee. If your item i…" at bounding box center [309, 253] width 235 height 32
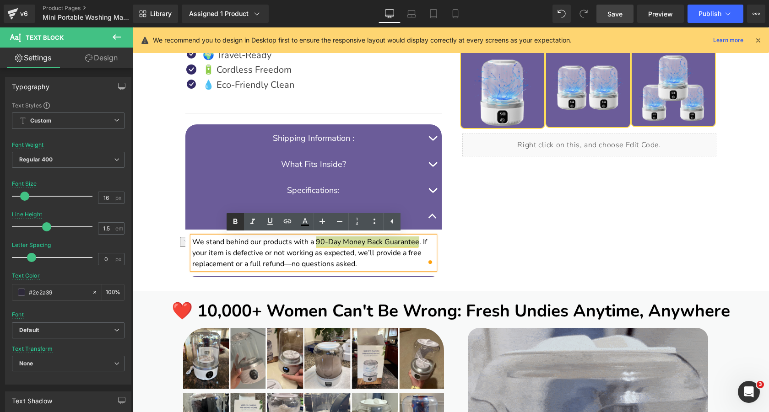
click at [231, 219] on icon at bounding box center [235, 222] width 11 height 11
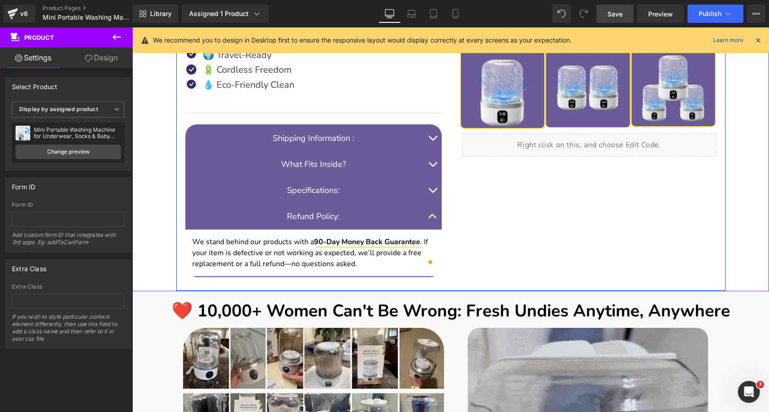
click at [432, 217] on button "button" at bounding box center [432, 217] width 18 height 26
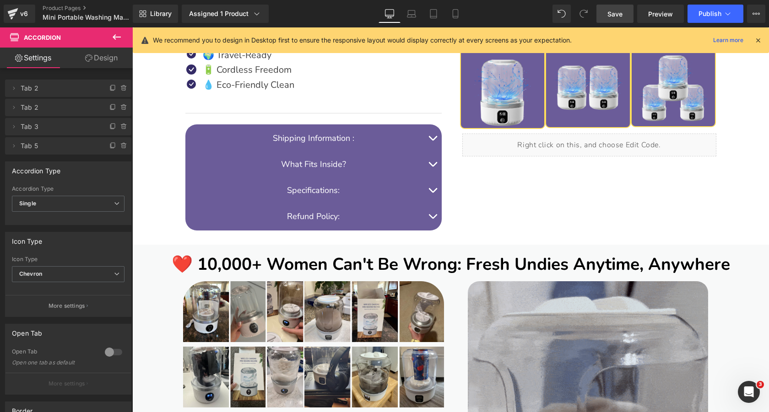
click at [616, 15] on span "Save" at bounding box center [615, 14] width 15 height 10
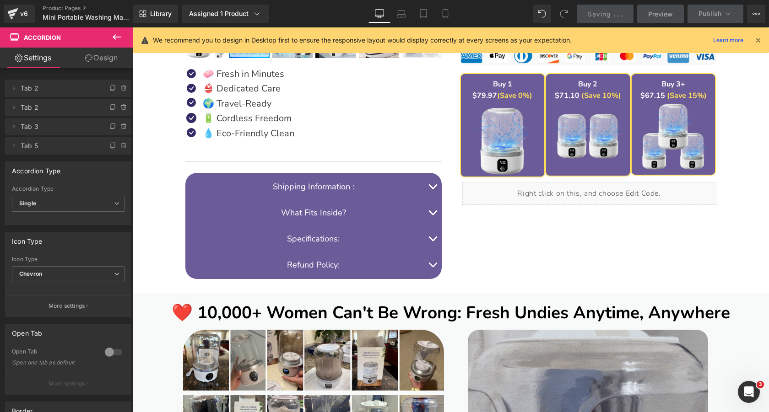
scroll to position [444, 0]
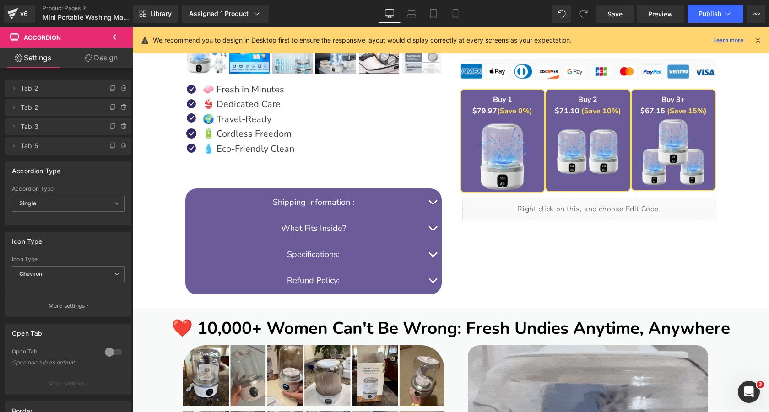
scroll to position [444, 0]
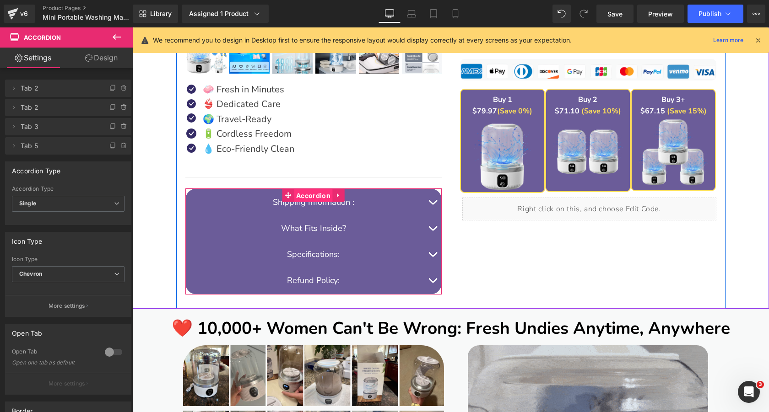
click at [301, 193] on span "Accordion" at bounding box center [313, 196] width 39 height 14
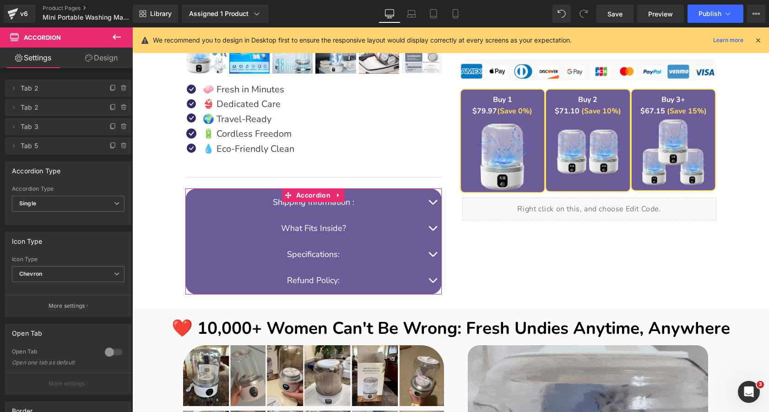
click at [112, 60] on link "Design" at bounding box center [101, 58] width 66 height 21
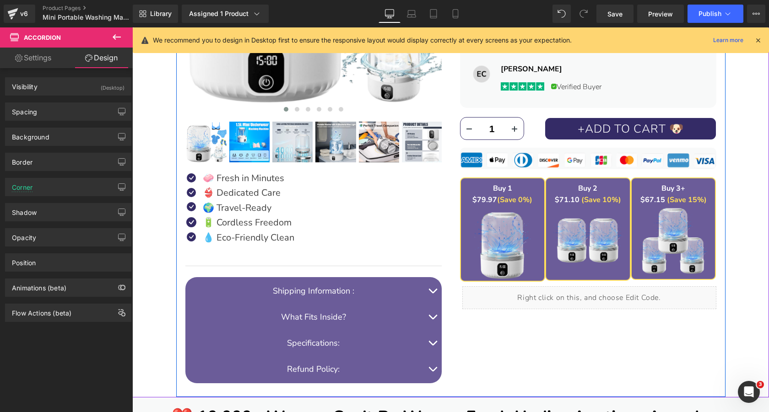
scroll to position [356, 0]
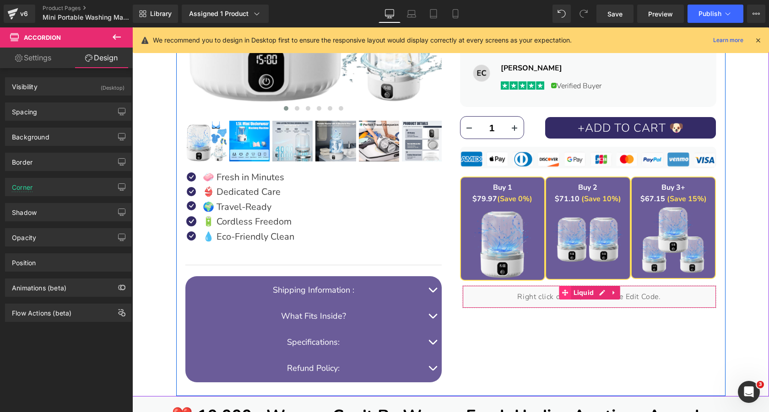
click at [564, 293] on icon at bounding box center [565, 293] width 6 height 6
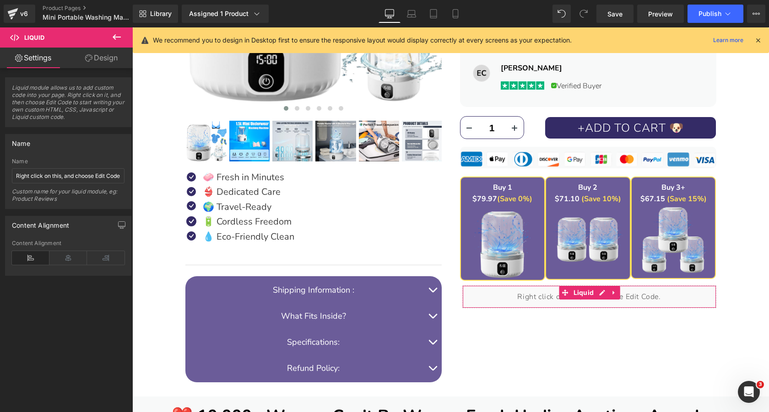
click at [97, 57] on link "Design" at bounding box center [101, 58] width 66 height 21
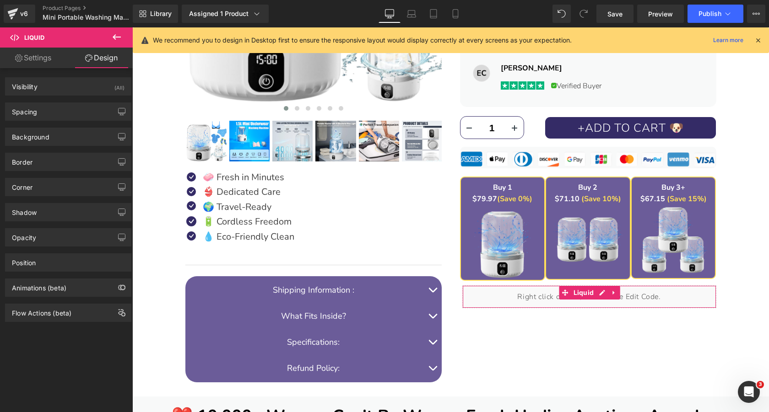
click at [97, 57] on link "Design" at bounding box center [101, 58] width 66 height 21
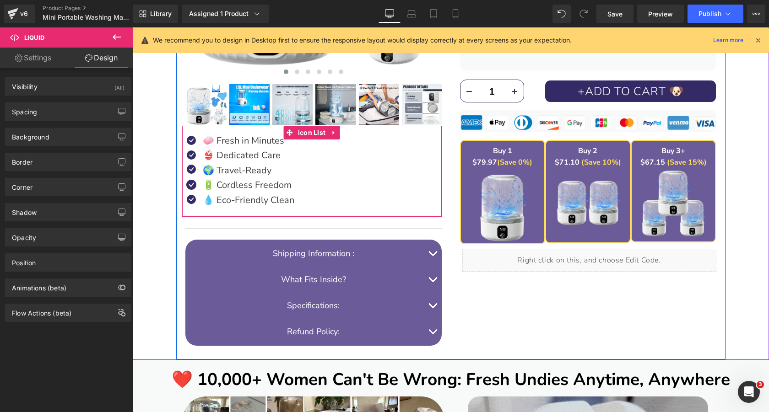
scroll to position [430, 0]
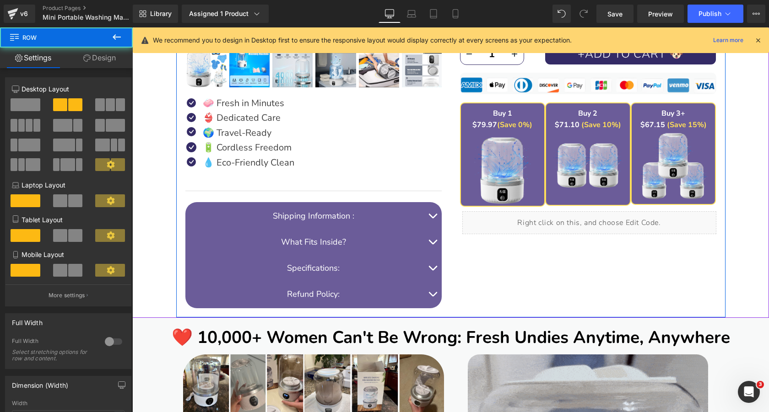
drag, startPoint x: 308, startPoint y: 320, endPoint x: 307, endPoint y: 315, distance: 4.7
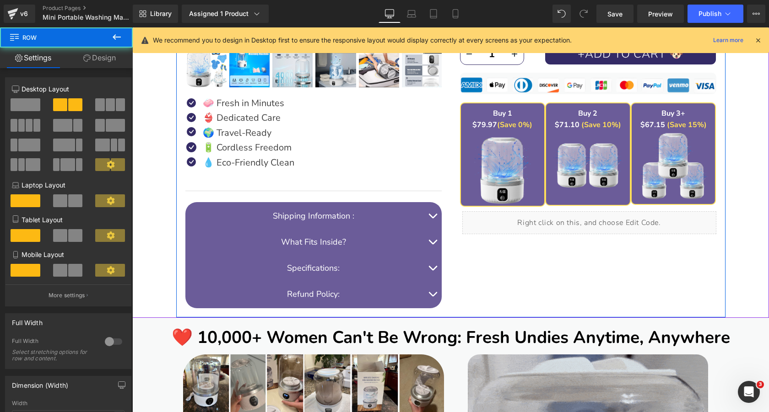
click at [307, 315] on div "DEWELPRO Mini Portable Washing Machine (1.5L) Heading (Underwear, Bras, Socks &…" at bounding box center [450, 0] width 549 height 636
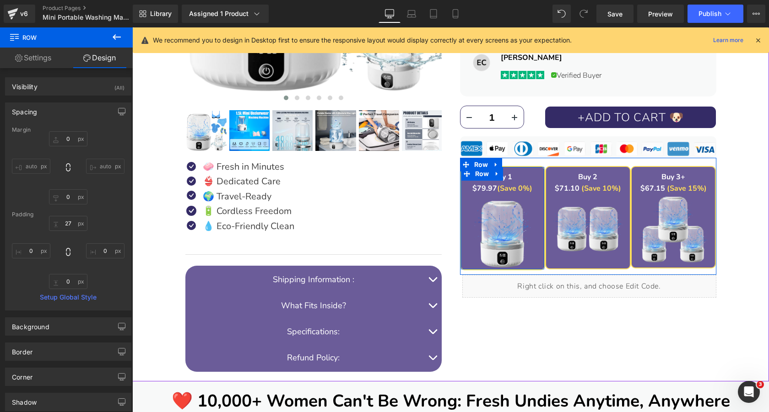
scroll to position [366, 0]
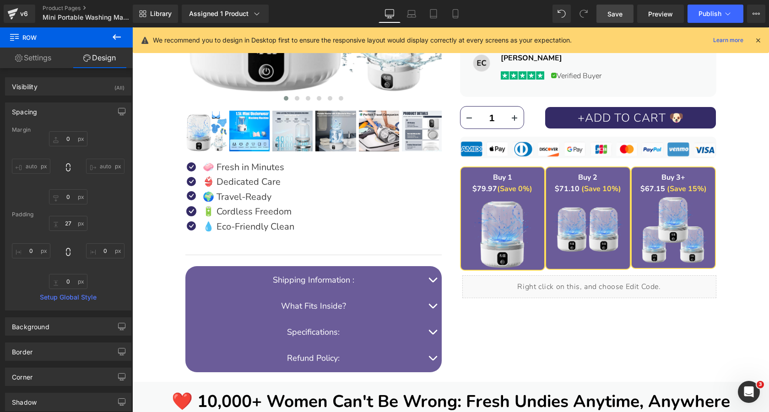
click at [614, 18] on span "Save" at bounding box center [615, 14] width 15 height 10
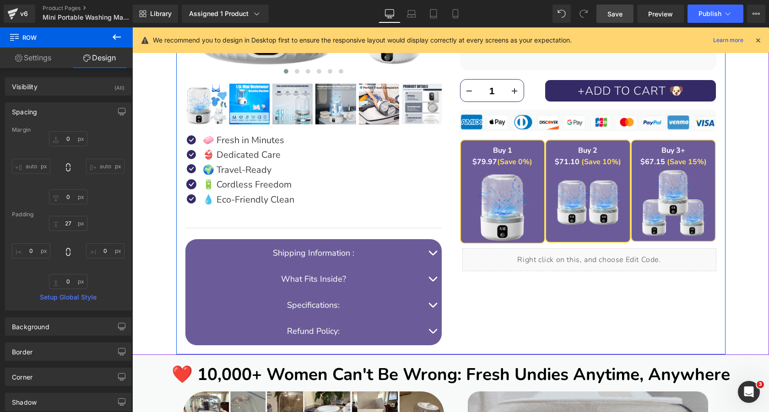
scroll to position [396, 0]
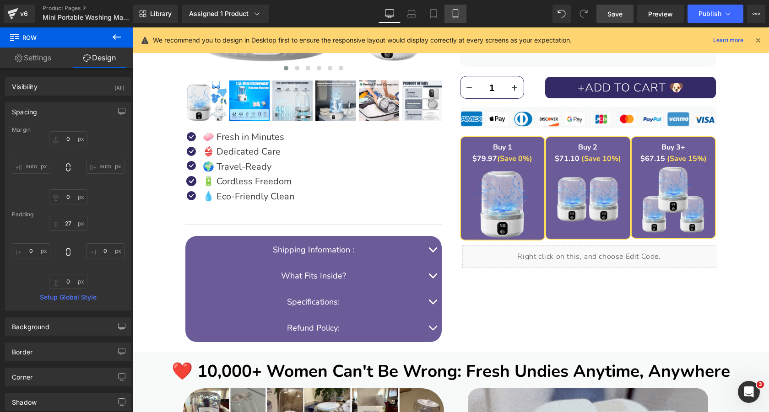
click at [456, 12] on icon at bounding box center [455, 13] width 9 height 9
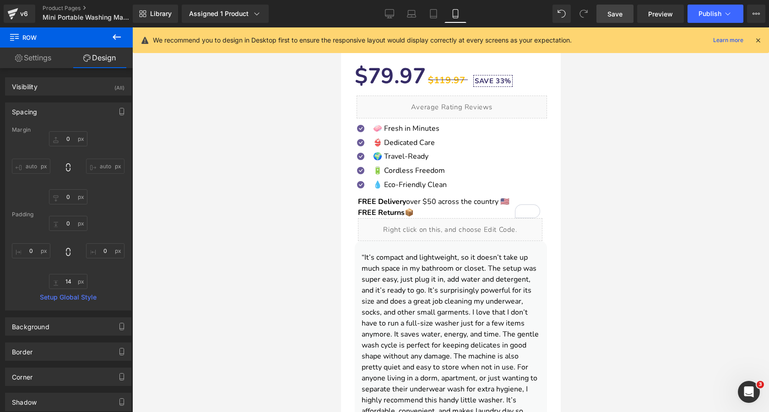
type input "0"
type input "14"
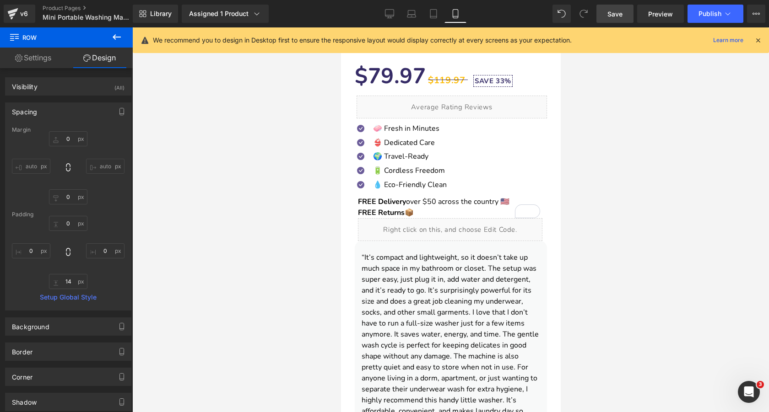
type input "0"
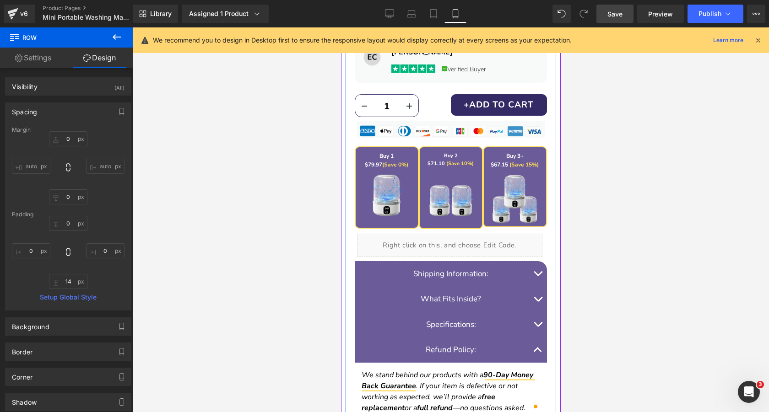
scroll to position [748, 0]
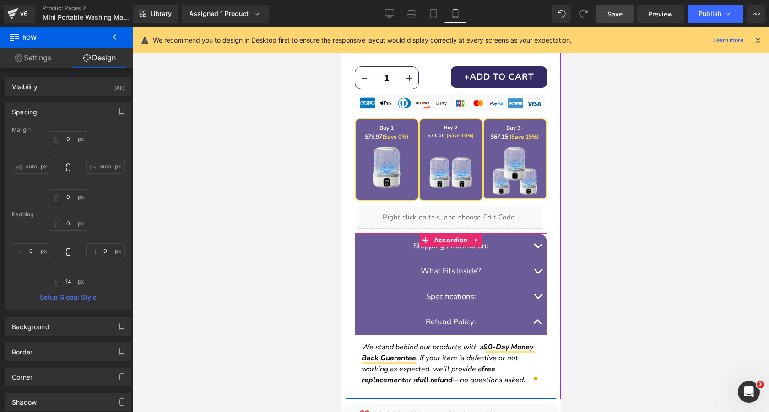
click at [537, 325] on button "button" at bounding box center [537, 322] width 18 height 26
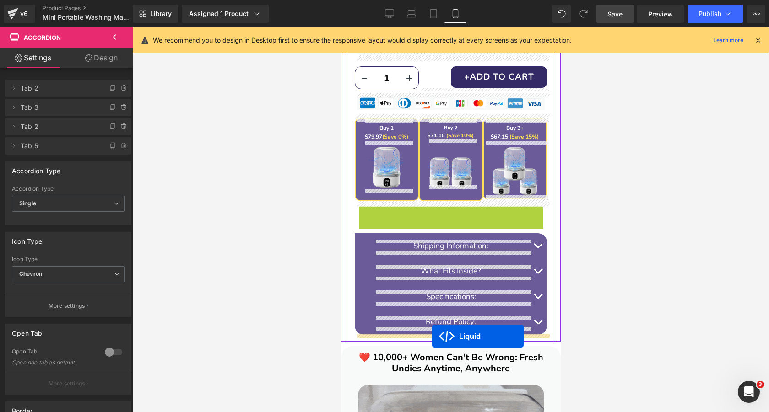
drag, startPoint x: 428, startPoint y: 212, endPoint x: 432, endPoint y: 336, distance: 124.1
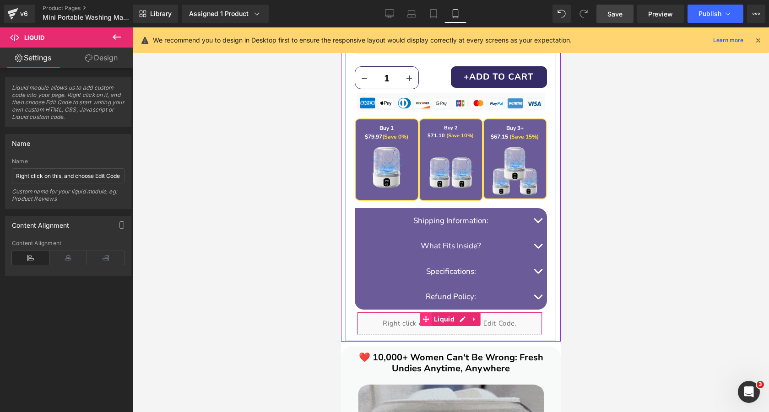
click at [423, 319] on icon at bounding box center [425, 319] width 6 height 6
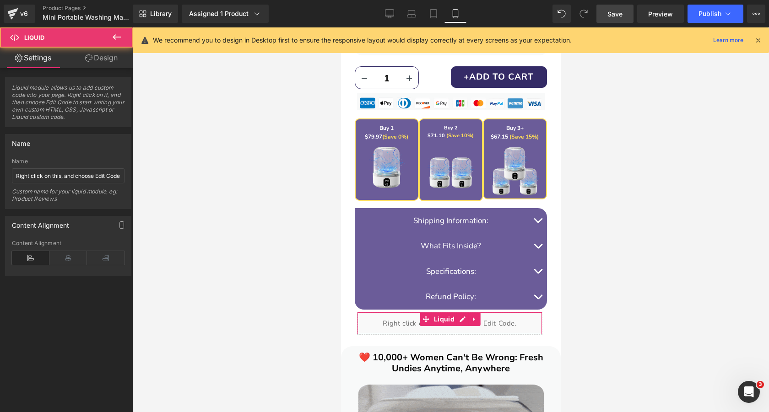
click at [97, 58] on link "Design" at bounding box center [101, 58] width 66 height 21
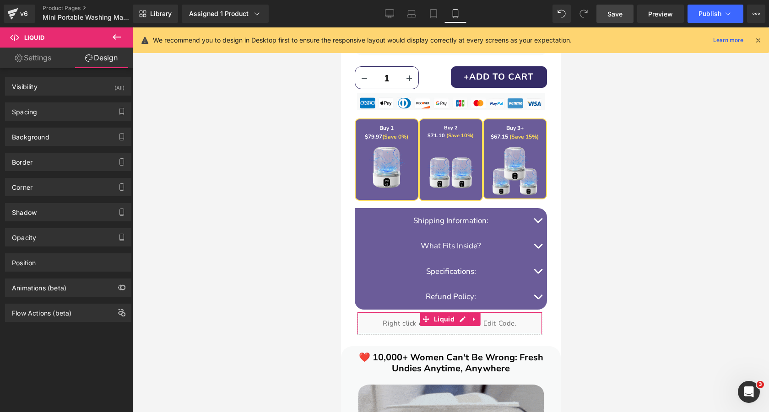
type input "5"
type input "10"
type input "0"
type input "5"
type input "0"
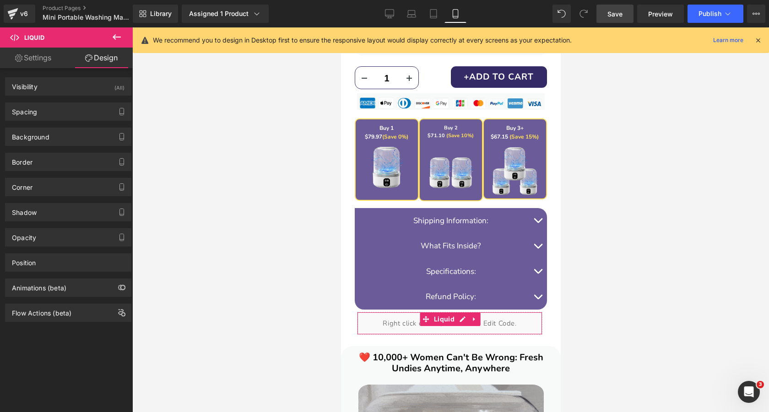
type input "0"
click at [81, 110] on div "Spacing" at bounding box center [67, 111] width 125 height 17
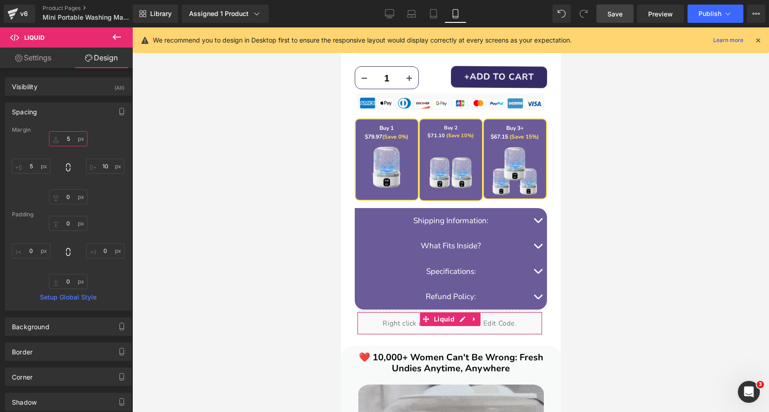
click at [73, 139] on input "5" at bounding box center [68, 138] width 38 height 15
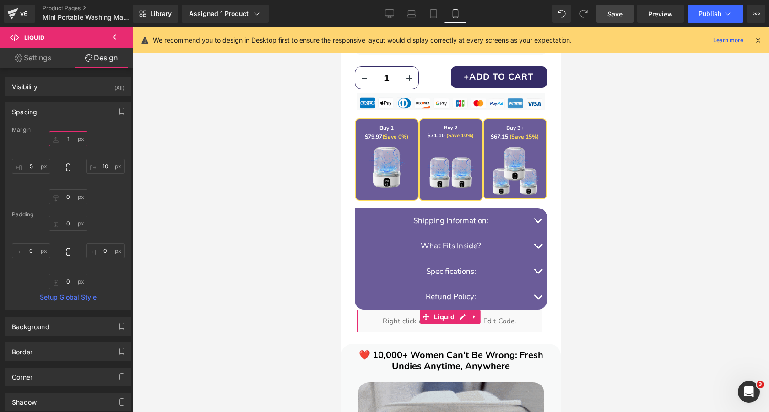
type input "10"
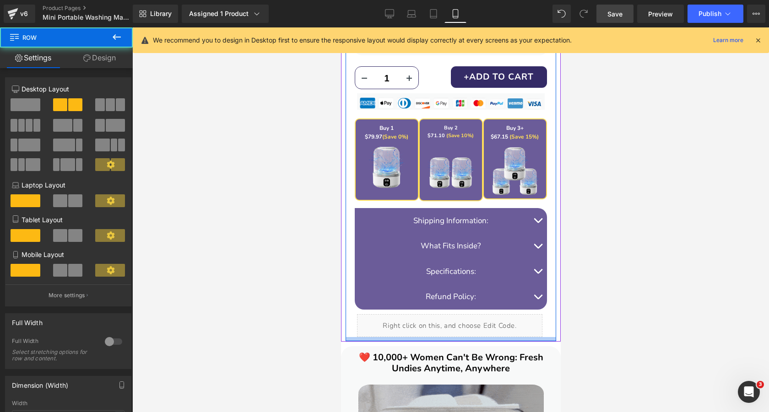
click at [499, 339] on div at bounding box center [450, 339] width 211 height 4
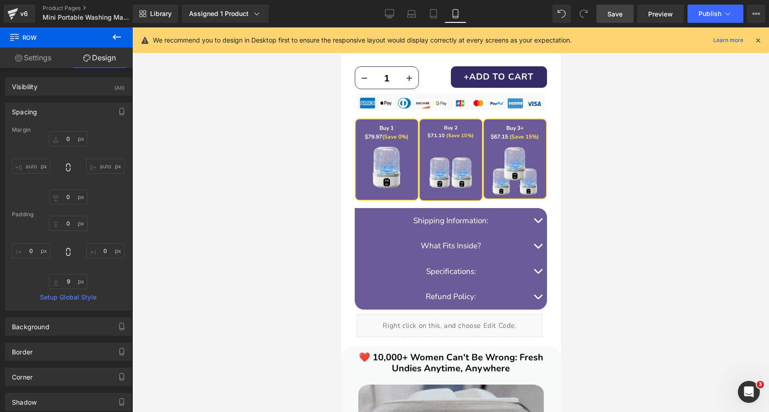
type input "0"
type input "9"
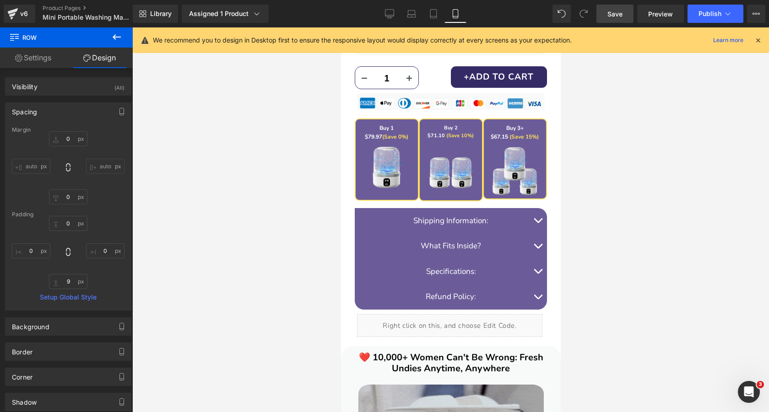
type input "0"
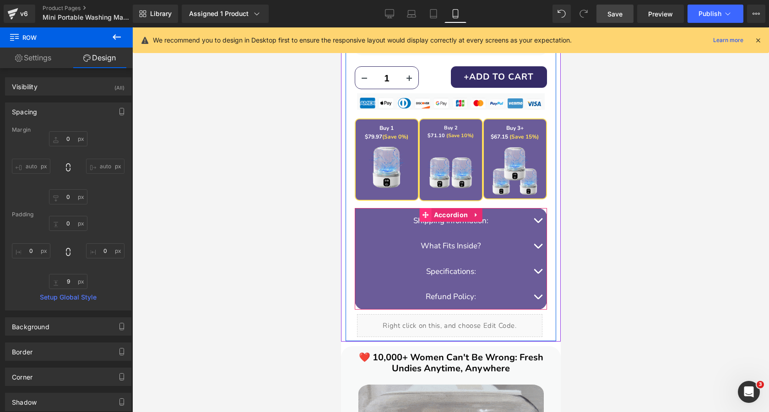
drag, startPoint x: 451, startPoint y: 214, endPoint x: 423, endPoint y: 209, distance: 28.5
click at [451, 214] on span "Accordion" at bounding box center [450, 215] width 39 height 14
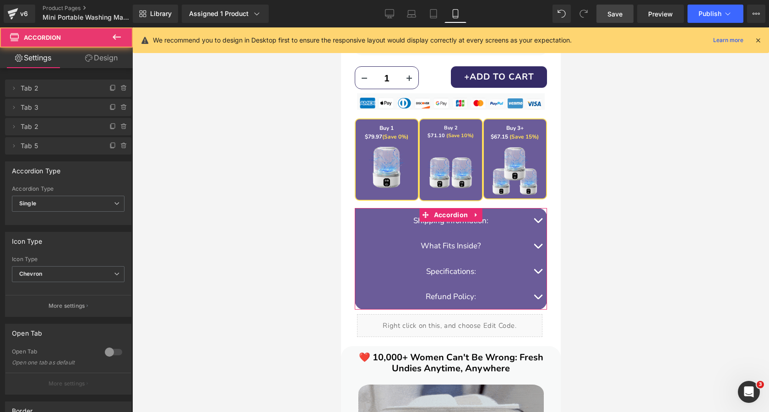
click at [95, 62] on link "Design" at bounding box center [101, 58] width 66 height 21
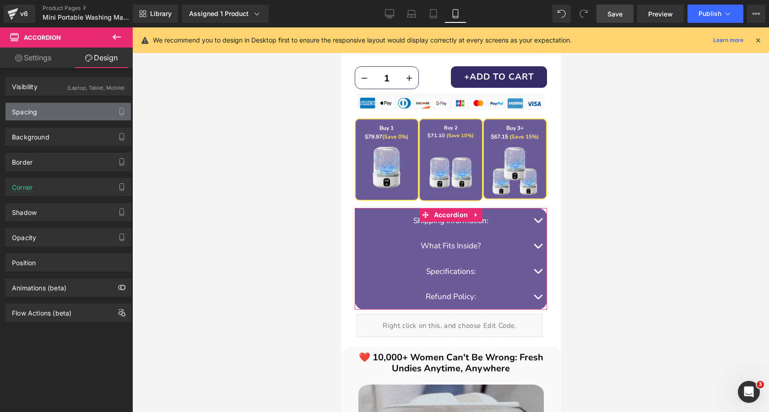
type input "10"
type input "0"
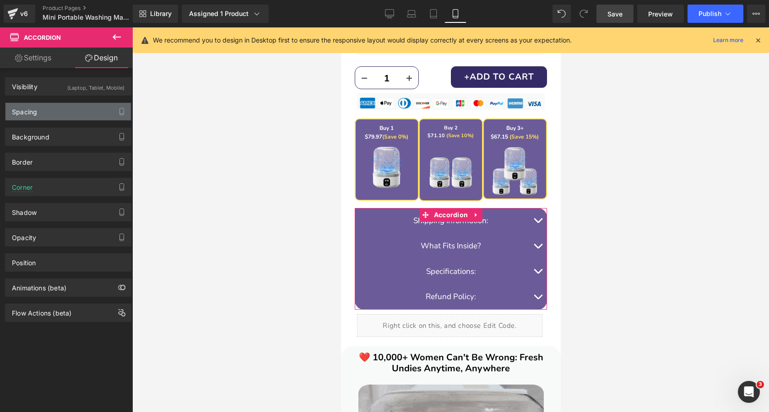
type input "0"
click at [70, 113] on div "Spacing" at bounding box center [67, 111] width 125 height 17
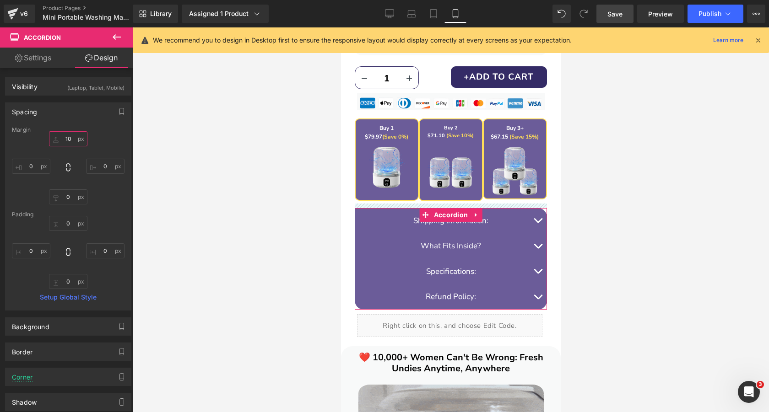
click at [71, 141] on input "10" at bounding box center [68, 138] width 38 height 15
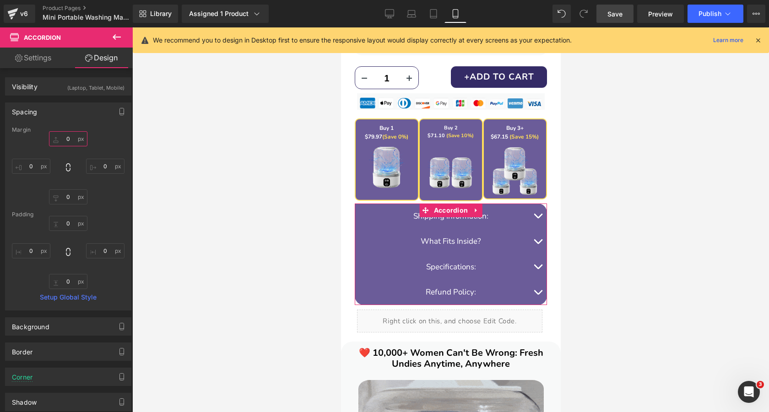
type input "7"
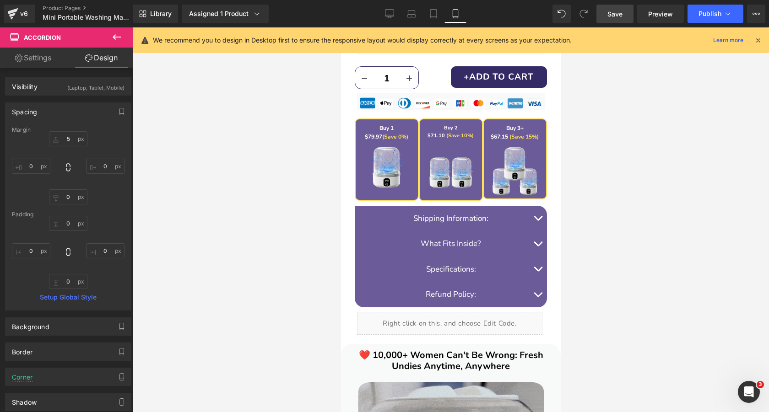
drag, startPoint x: 614, startPoint y: 16, endPoint x: 188, endPoint y: 89, distance: 432.9
click at [614, 16] on span "Save" at bounding box center [615, 14] width 15 height 10
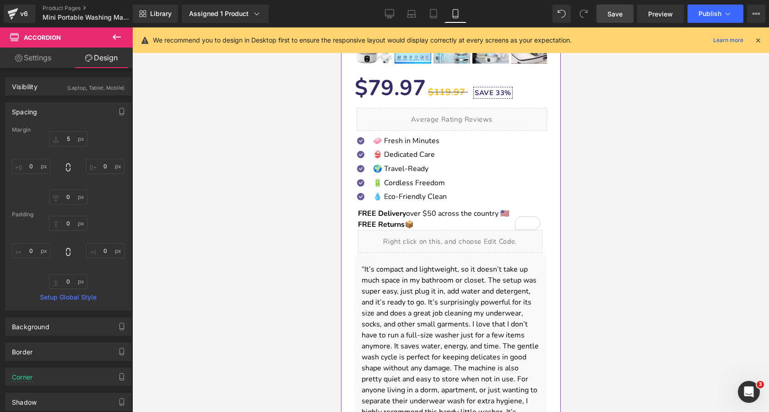
scroll to position [307, 0]
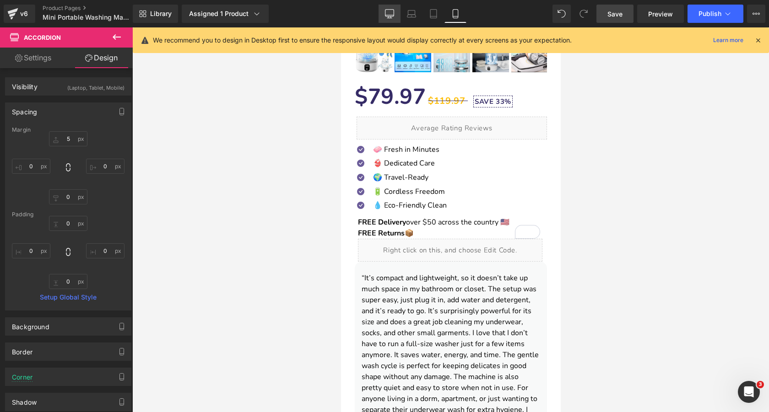
click at [391, 13] on icon at bounding box center [389, 13] width 9 height 9
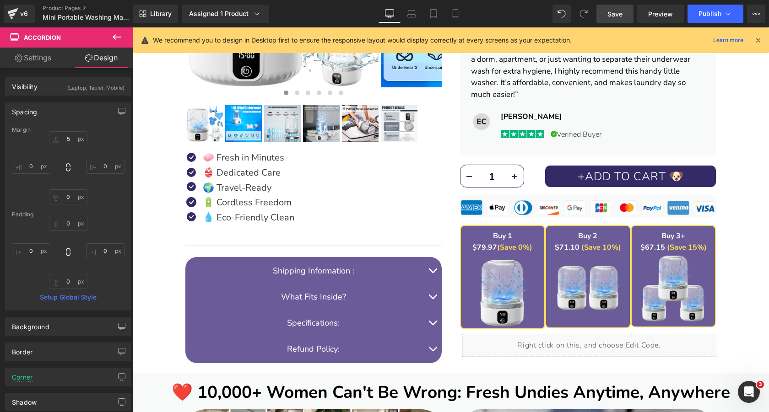
type input "5"
type input "0"
type input "2"
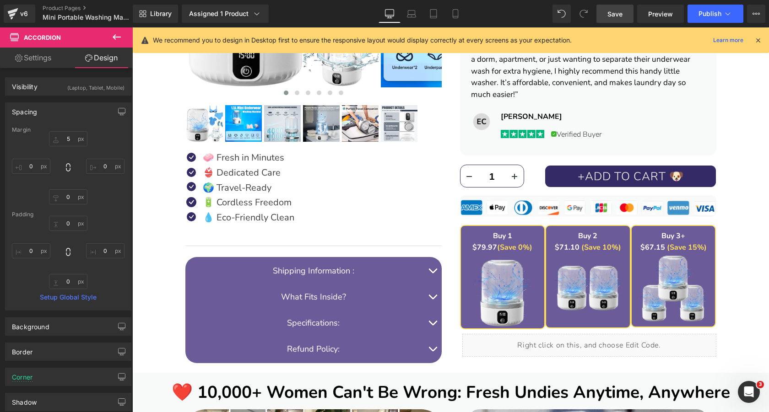
type input "0"
type input "2"
type input "0"
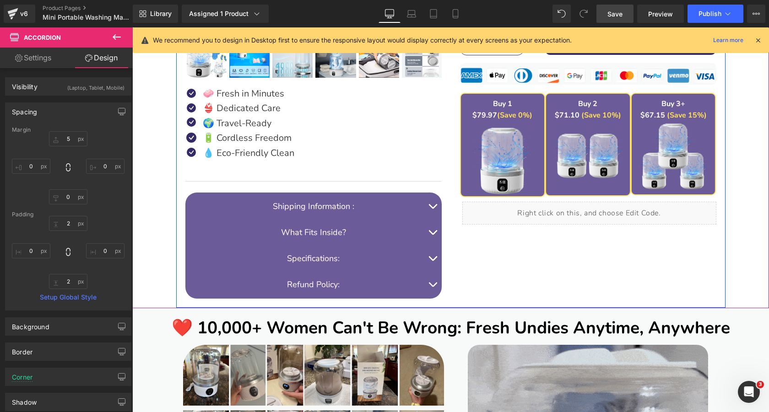
scroll to position [454, 0]
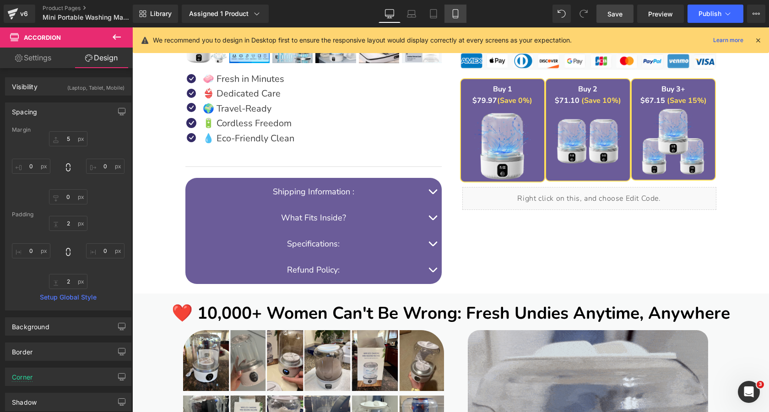
click at [456, 10] on icon at bounding box center [455, 14] width 5 height 9
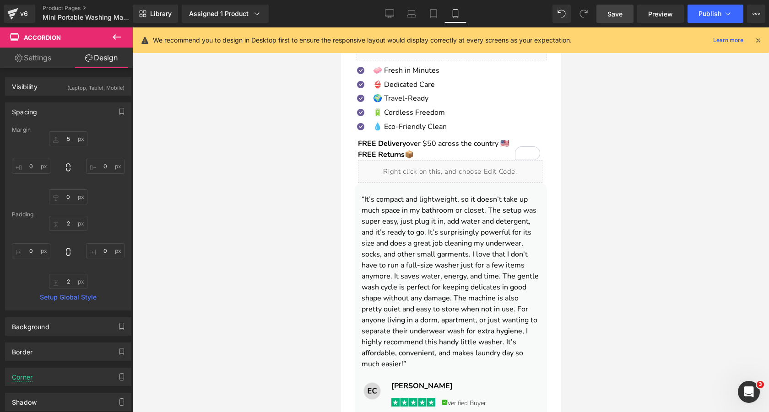
type input "5"
type input "0"
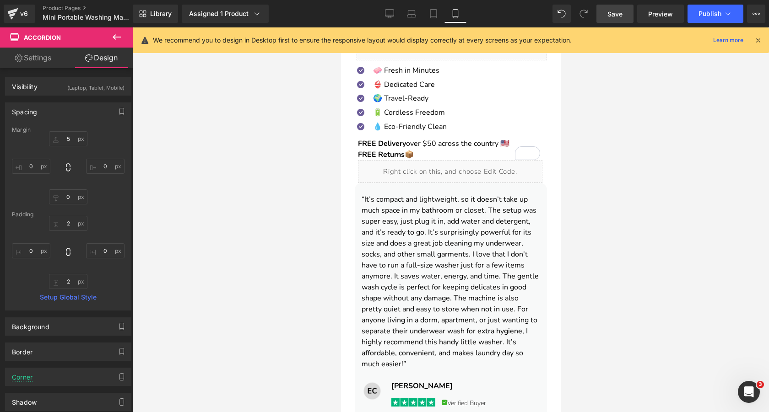
type input "0"
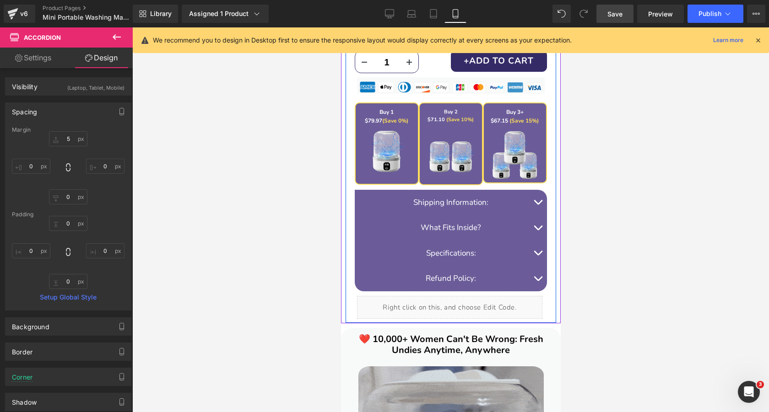
scroll to position [762, 0]
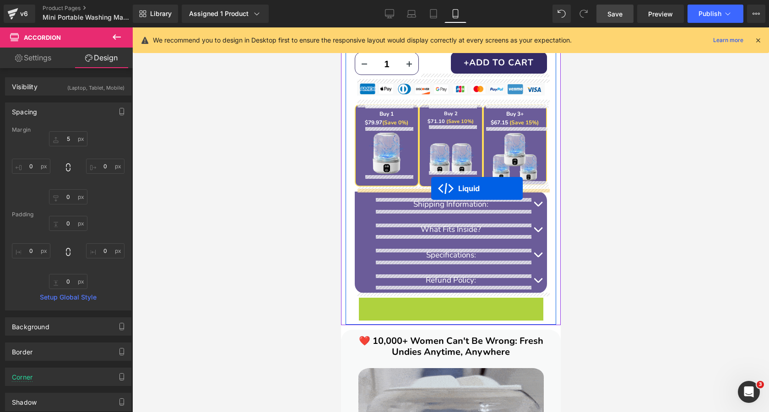
drag, startPoint x: 424, startPoint y: 304, endPoint x: 431, endPoint y: 189, distance: 115.1
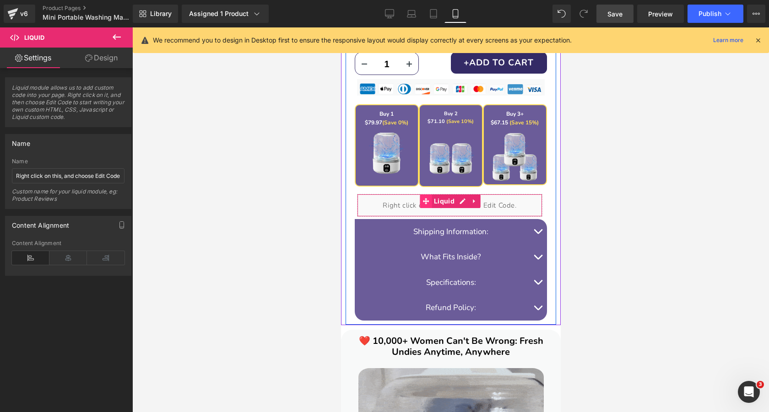
click at [427, 197] on span at bounding box center [425, 202] width 12 height 14
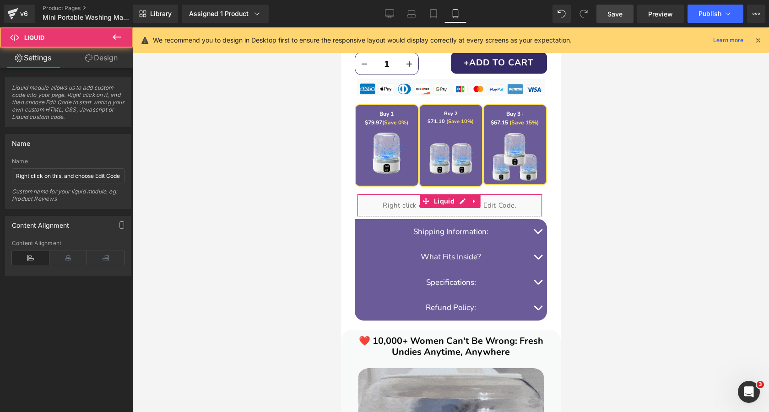
click at [98, 54] on link "Design" at bounding box center [101, 58] width 66 height 21
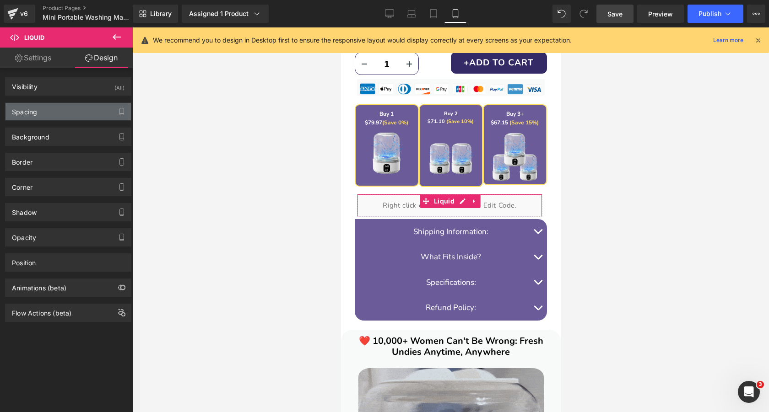
click at [83, 118] on div "Spacing" at bounding box center [67, 111] width 125 height 17
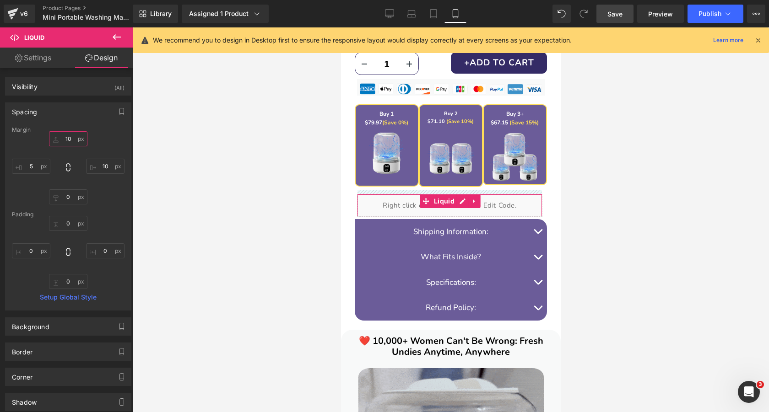
click at [70, 140] on input "10" at bounding box center [68, 138] width 38 height 15
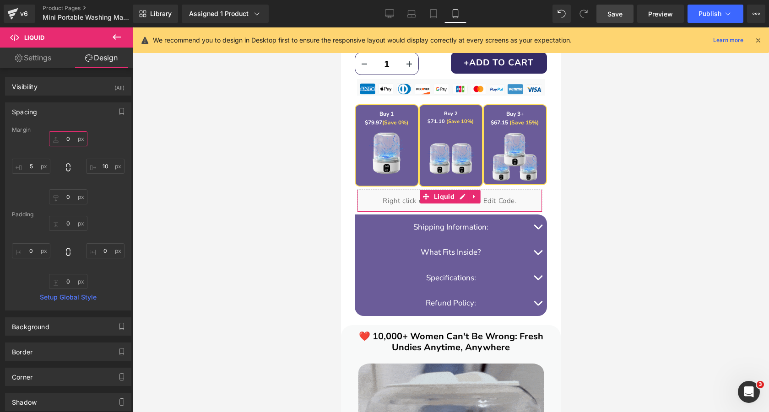
type input "5"
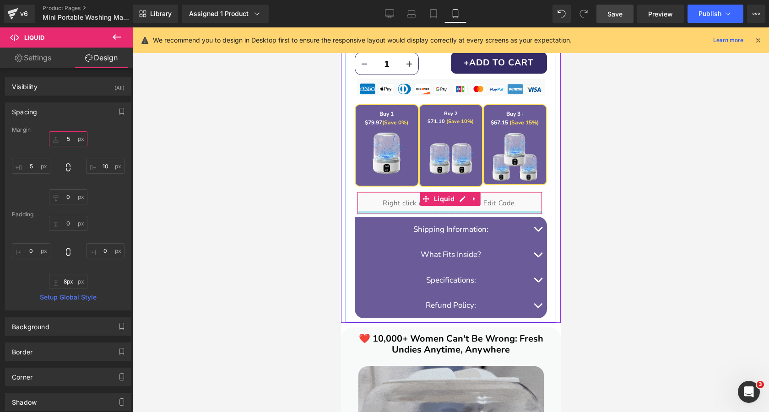
type input "9px"
click at [440, 196] on span "Liquid" at bounding box center [443, 199] width 25 height 14
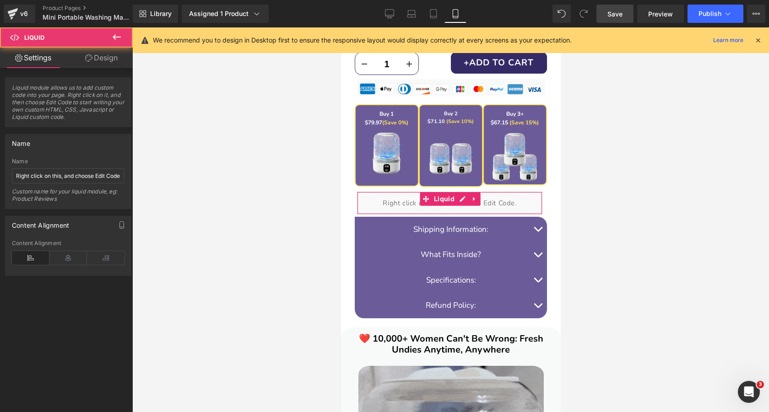
drag, startPoint x: 103, startPoint y: 59, endPoint x: 87, endPoint y: 114, distance: 57.4
click at [103, 59] on link "Design" at bounding box center [101, 58] width 66 height 21
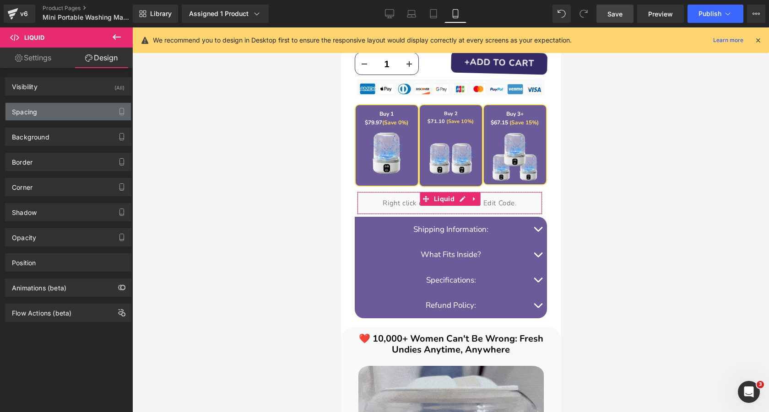
click at [87, 114] on div "Spacing" at bounding box center [67, 111] width 125 height 17
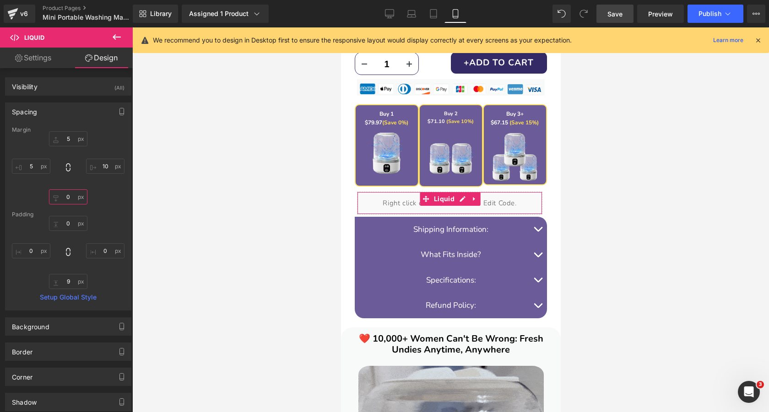
click at [70, 195] on input "0" at bounding box center [68, 197] width 38 height 15
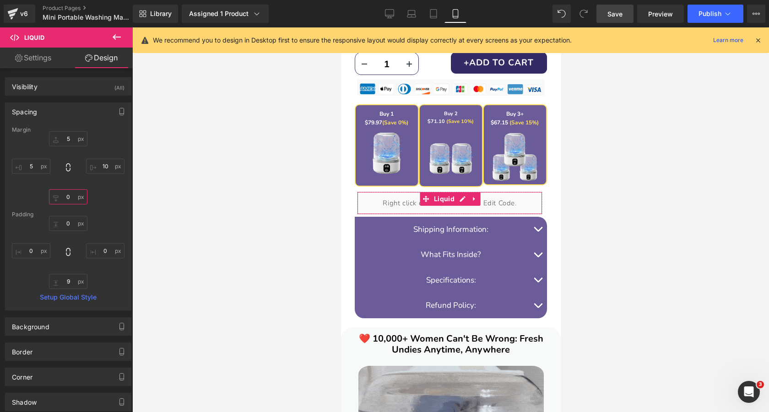
type input "5"
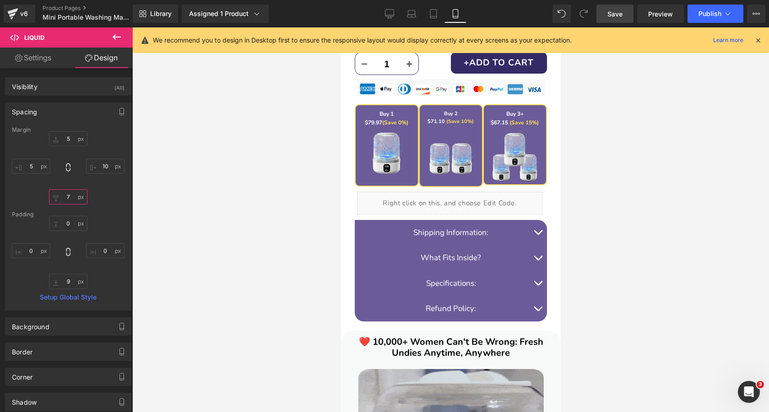
type input "7"
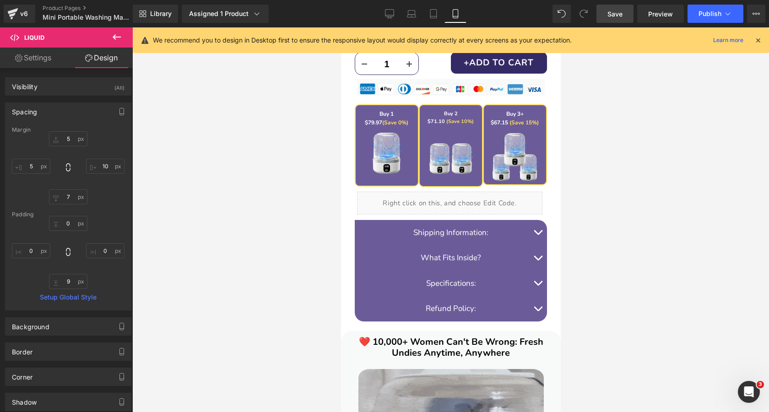
click at [621, 13] on span "Save" at bounding box center [615, 14] width 15 height 10
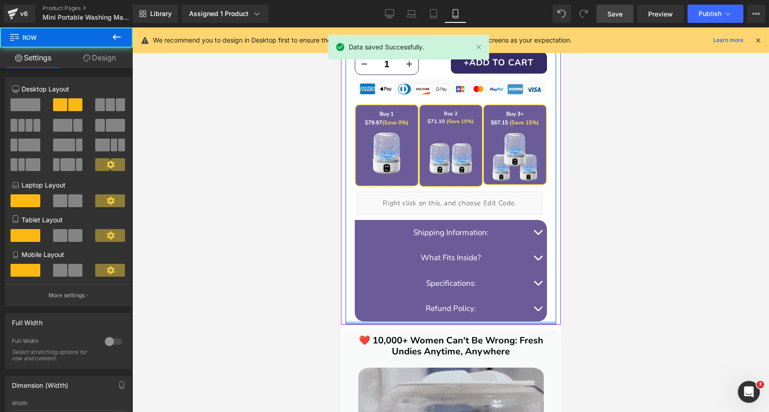
click at [449, 323] on div at bounding box center [450, 323] width 211 height 3
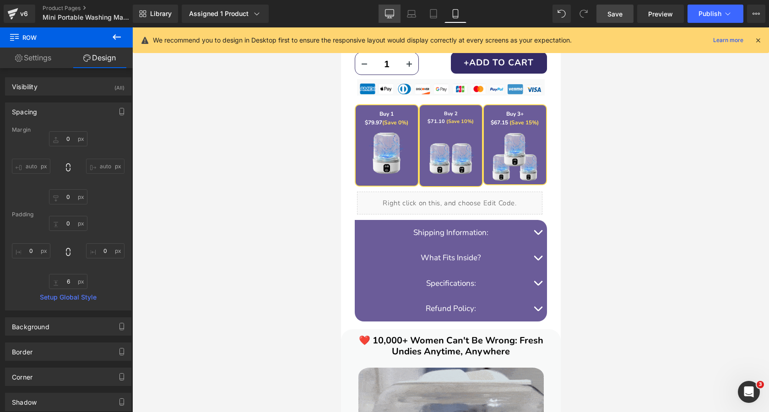
click at [385, 18] on link "Desktop" at bounding box center [390, 14] width 22 height 18
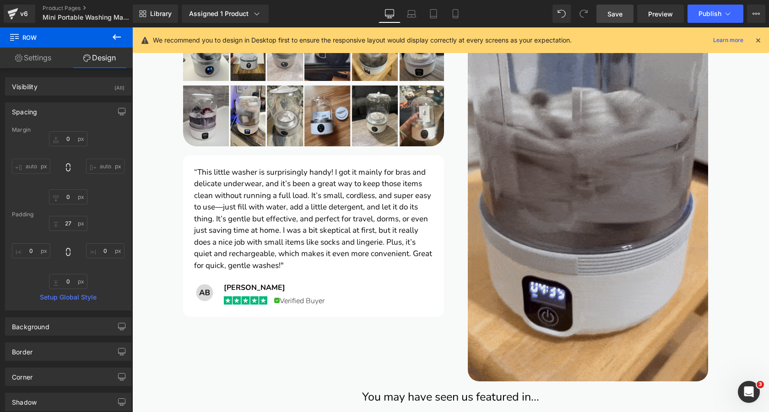
type input "0"
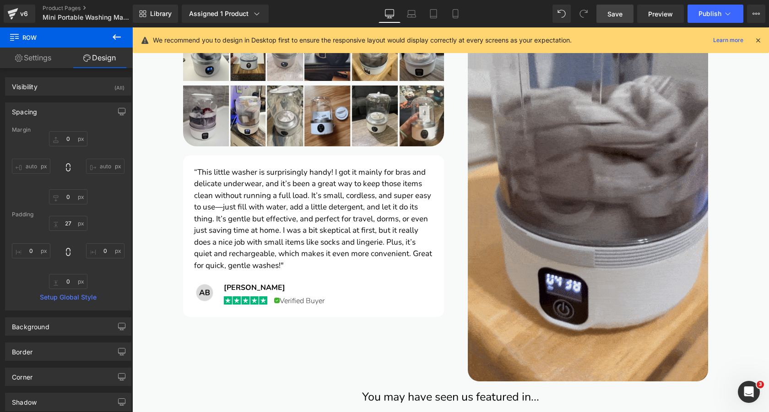
type input "0"
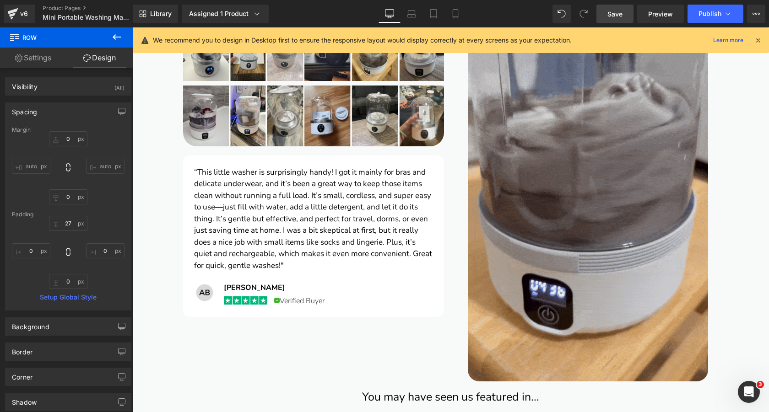
type input "27"
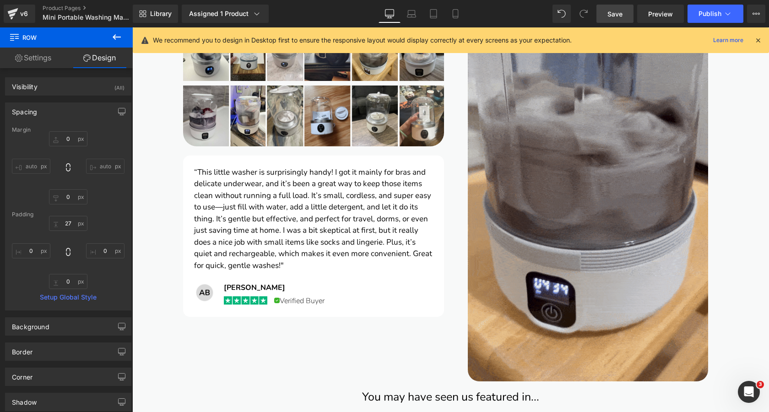
type input "0"
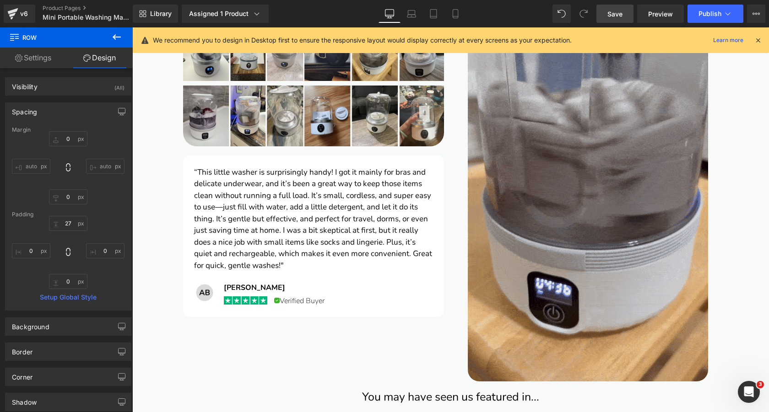
type input "0"
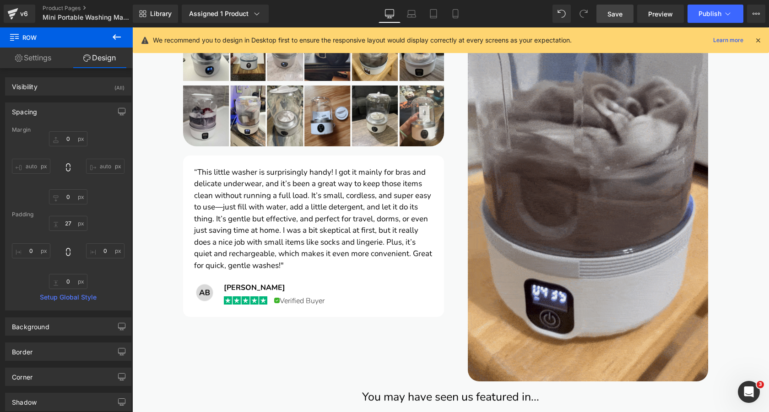
type input "0"
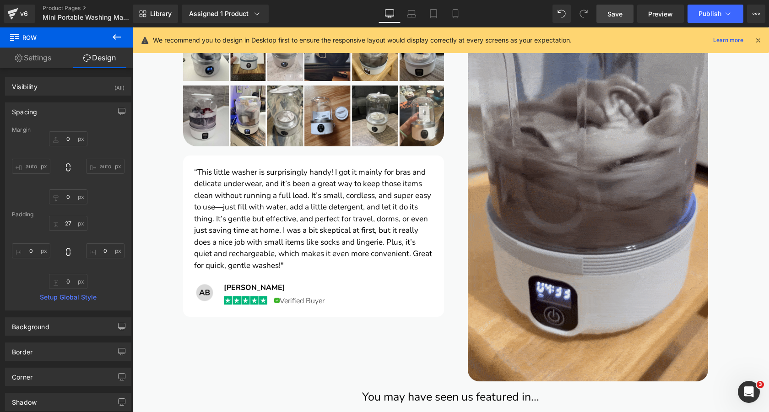
scroll to position [0, 0]
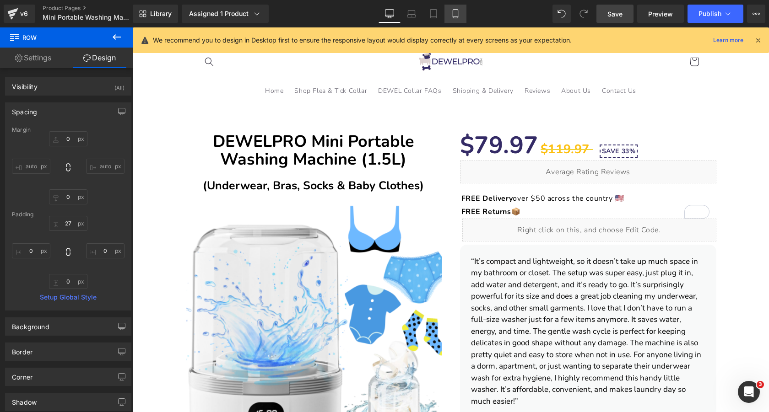
click at [453, 14] on icon at bounding box center [455, 14] width 5 height 9
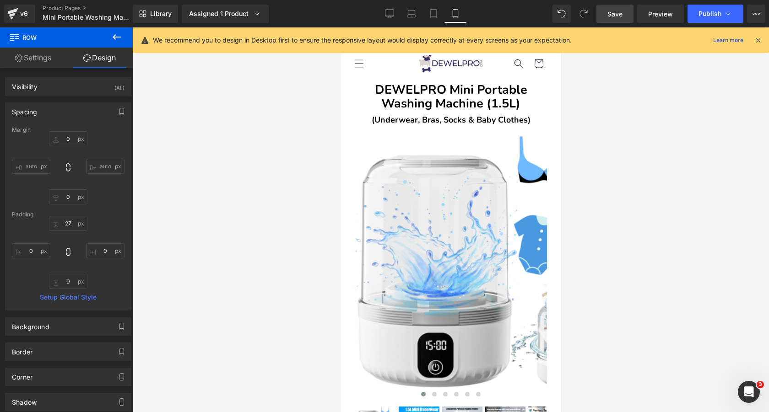
type input "0"
type input "6"
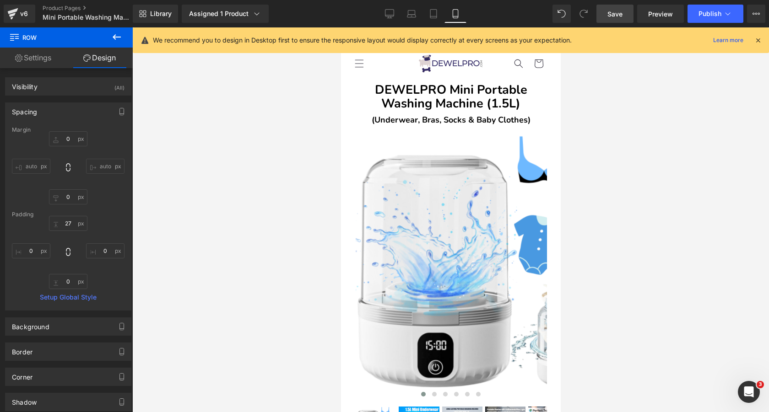
type input "0"
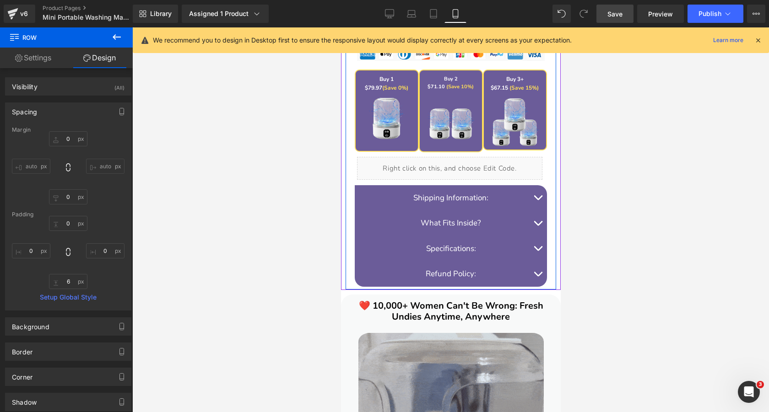
scroll to position [816, 0]
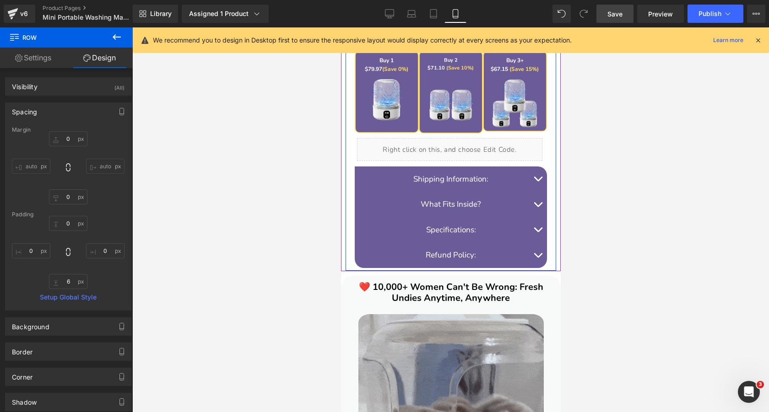
click at [531, 176] on button "button" at bounding box center [537, 180] width 18 height 26
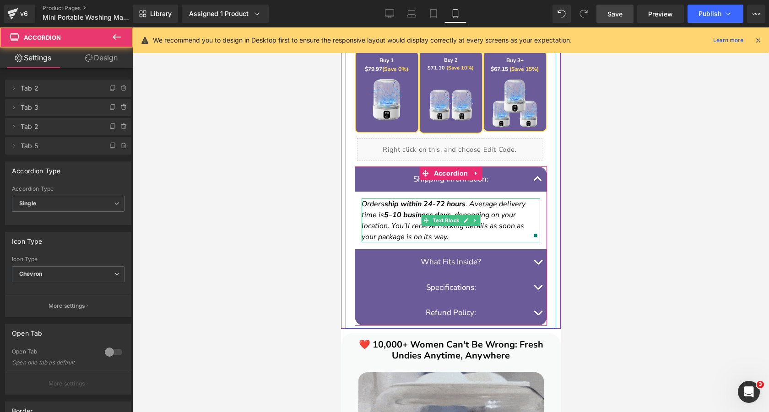
click at [501, 208] on icon "Orders ship within 24-72 hours . Average delivery time is 5–10 business days , …" at bounding box center [443, 220] width 164 height 43
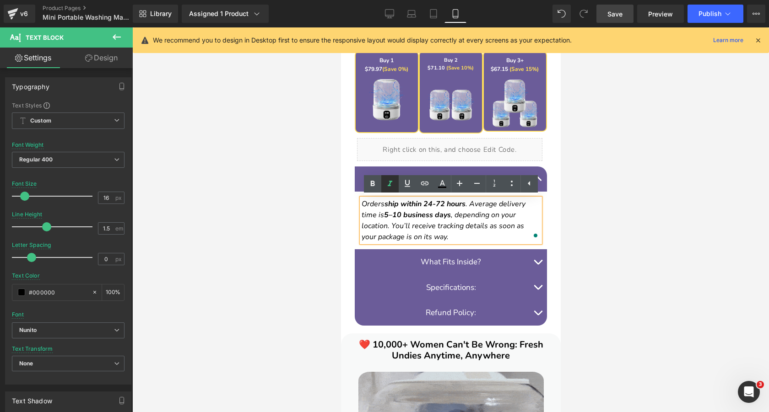
click at [387, 182] on icon at bounding box center [390, 184] width 11 height 11
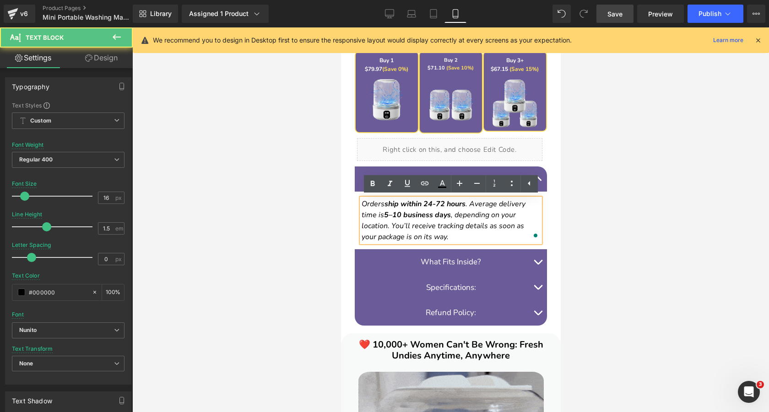
drag, startPoint x: 446, startPoint y: 238, endPoint x: 359, endPoint y: 200, distance: 94.5
click at [361, 200] on div "Orders ship within 24-72 hours . Average delivery time is 5–10 business days , …" at bounding box center [450, 221] width 179 height 44
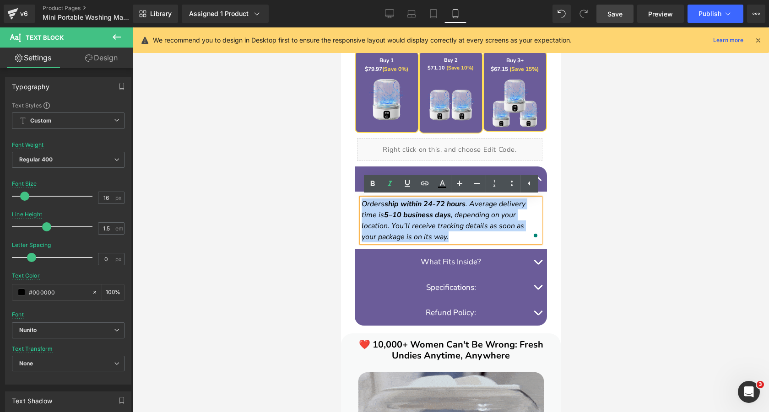
drag, startPoint x: 434, startPoint y: 236, endPoint x: 364, endPoint y: 206, distance: 76.9
click at [364, 206] on p "Orders ship within 24-72 hours . Average delivery time is 5–10 business days , …" at bounding box center [450, 221] width 179 height 44
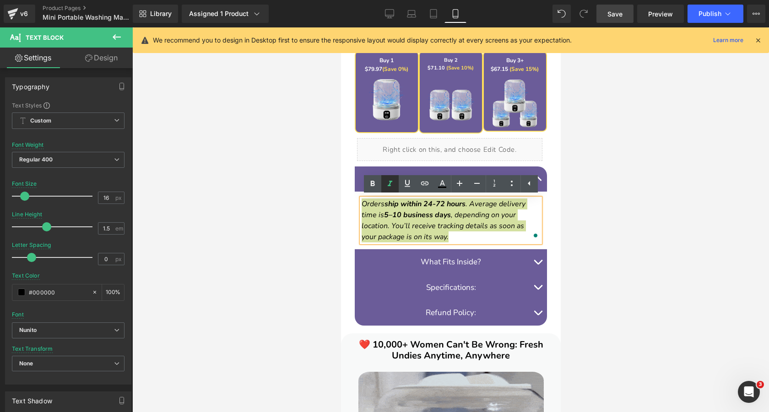
click at [392, 185] on icon at bounding box center [390, 184] width 11 height 11
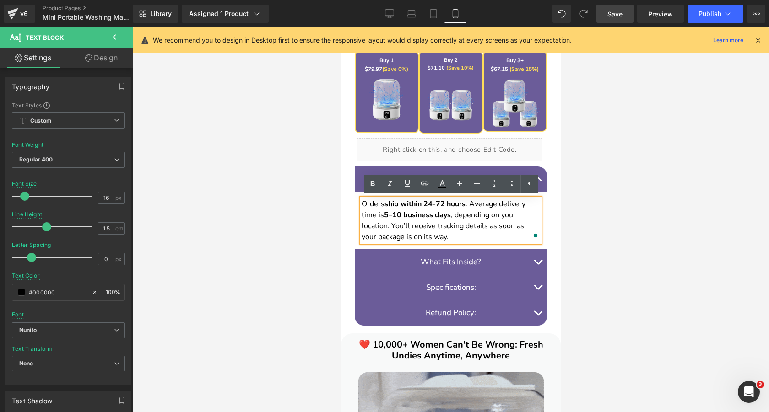
click at [539, 174] on button "button" at bounding box center [537, 180] width 18 height 26
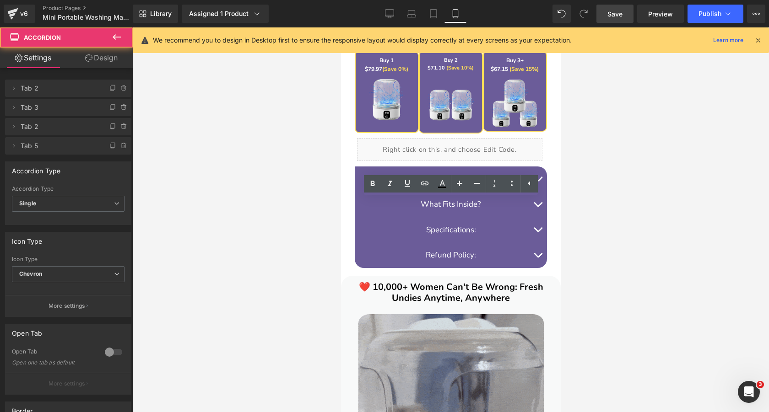
click at [540, 206] on button "button" at bounding box center [537, 205] width 18 height 26
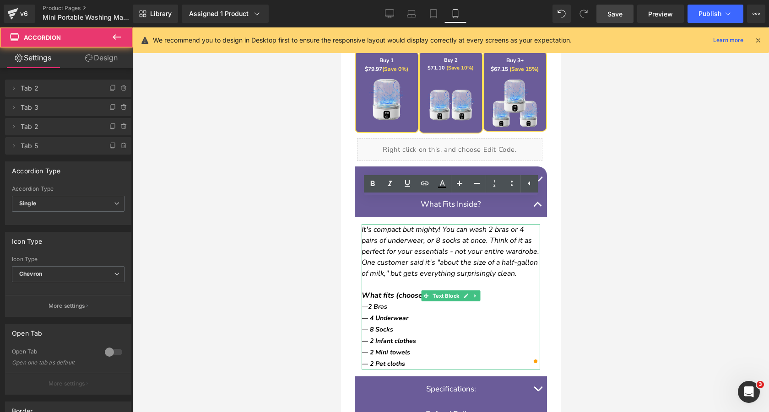
click at [477, 242] on icon "It's compact but mighty! You can wash 2 bras or 4 pairs of underwear, or 8 sock…" at bounding box center [450, 252] width 178 height 54
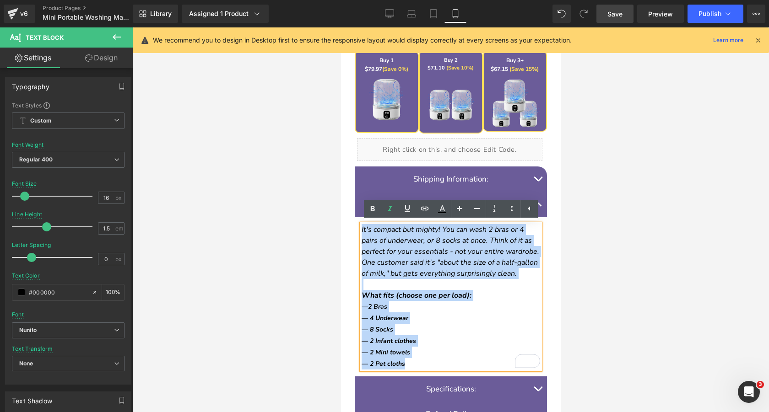
drag, startPoint x: 414, startPoint y: 364, endPoint x: 362, endPoint y: 232, distance: 142.7
click at [362, 232] on div "It's compact but mighty! You can wash 2 bras or 4 pairs of underwear, or 8 sock…" at bounding box center [450, 297] width 179 height 146
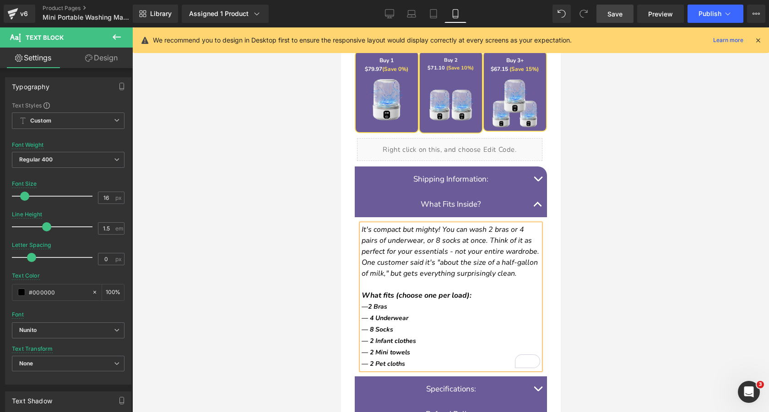
click at [413, 241] on icon "It's compact but mighty! You can wash 2 bras or 4 pairs of underwear, or 8 sock…" at bounding box center [450, 252] width 178 height 54
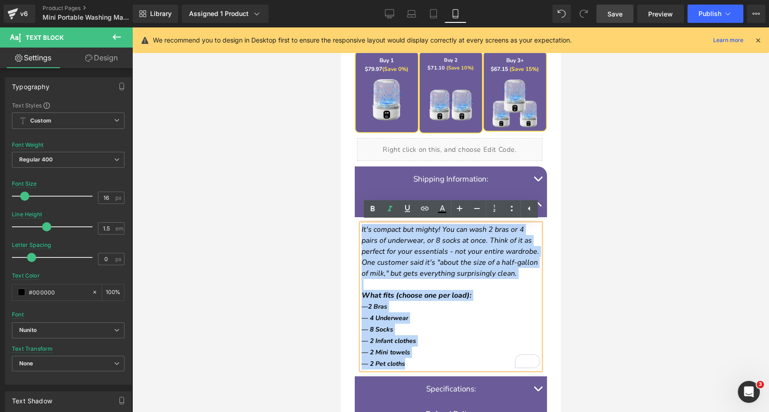
drag, startPoint x: 407, startPoint y: 361, endPoint x: 361, endPoint y: 233, distance: 136.1
click at [361, 233] on div "It's compact but mighty! You can wash 2 bras or 4 pairs of underwear, or 8 sock…" at bounding box center [450, 297] width 179 height 146
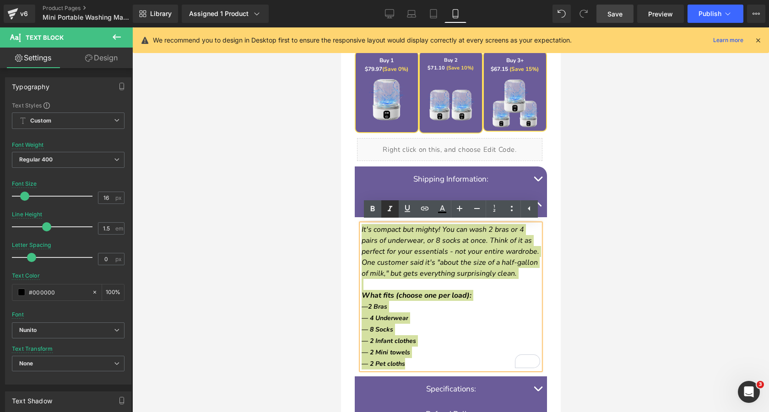
click at [388, 208] on icon at bounding box center [390, 209] width 11 height 11
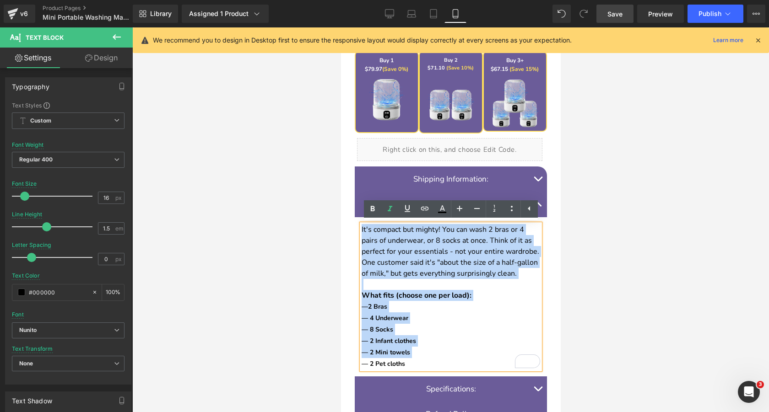
click at [537, 175] on button "button" at bounding box center [537, 180] width 18 height 26
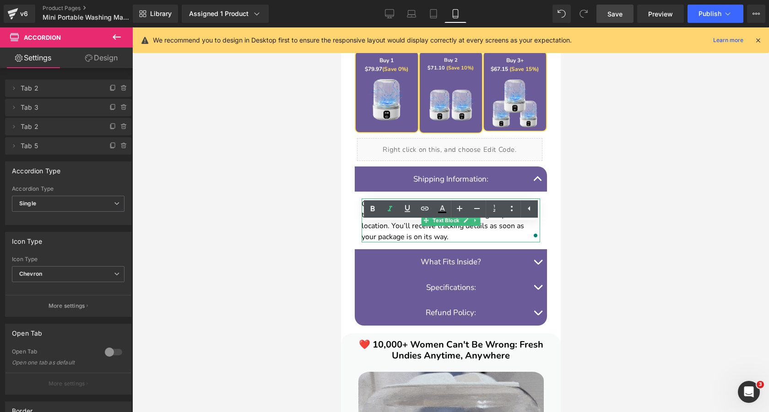
click at [493, 229] on p "Orders ship within 24-72 hours . Average delivery time is 5–10 business days , …" at bounding box center [450, 221] width 179 height 44
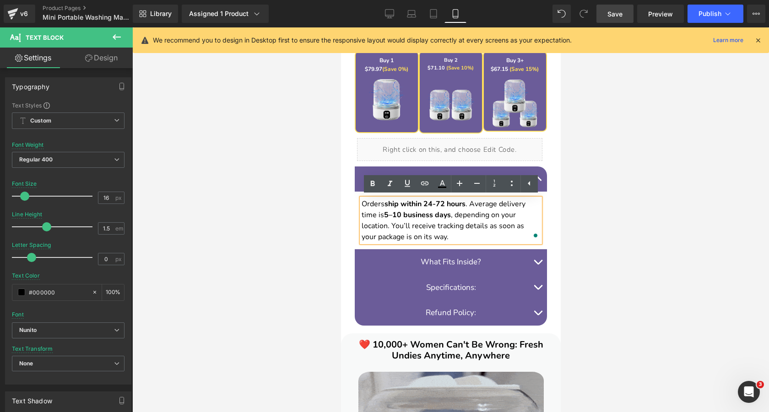
click at [538, 175] on button "button" at bounding box center [537, 180] width 18 height 26
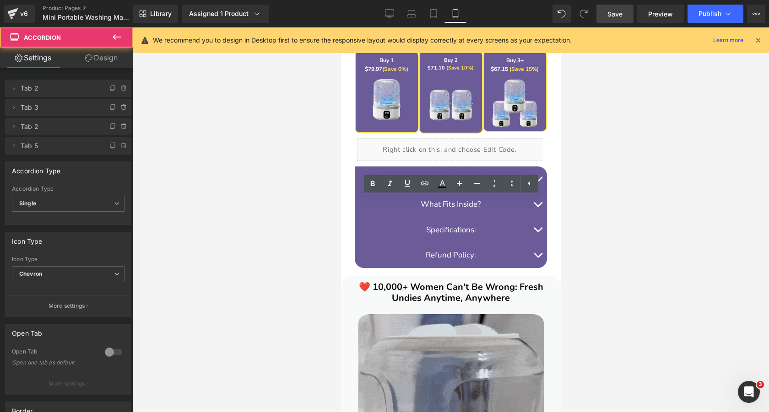
click at [539, 227] on button "button" at bounding box center [537, 230] width 18 height 26
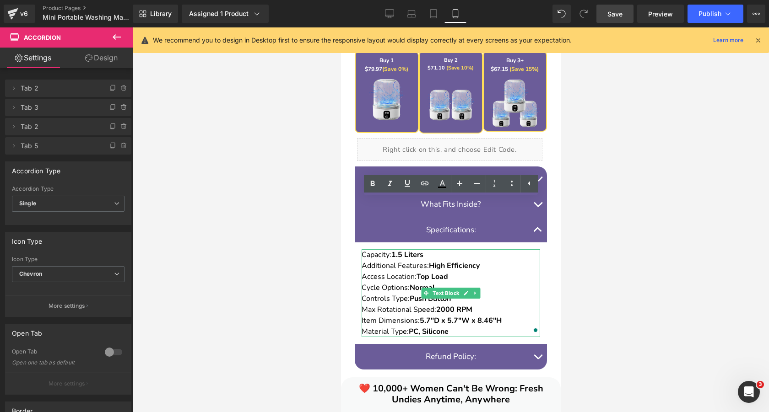
click at [478, 327] on p "Material Type: PC, Silicone" at bounding box center [450, 331] width 179 height 11
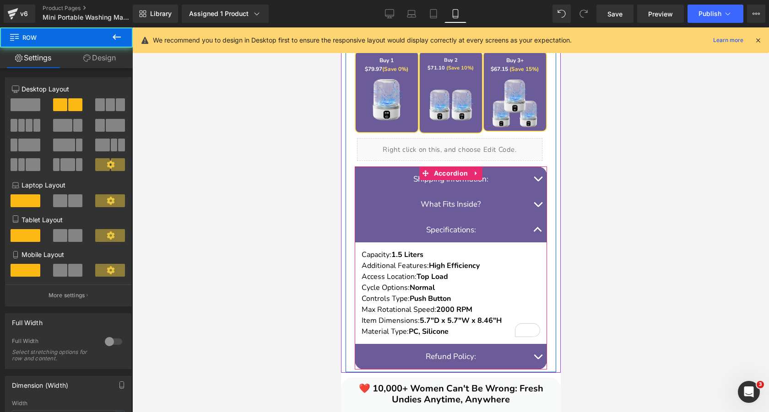
click at [543, 228] on button "button" at bounding box center [537, 230] width 18 height 26
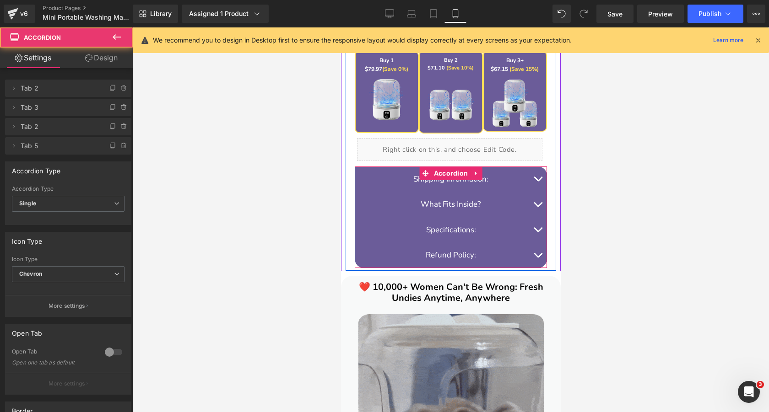
click at [540, 255] on button "button" at bounding box center [537, 256] width 18 height 26
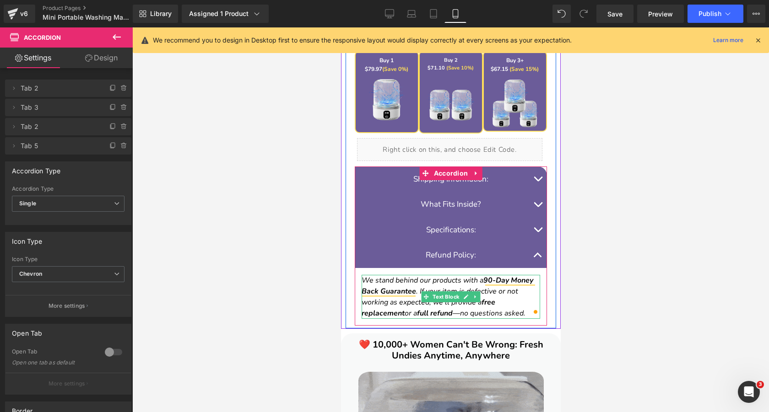
click at [413, 292] on strong "90-Day Money Back Guarantee" at bounding box center [447, 286] width 172 height 21
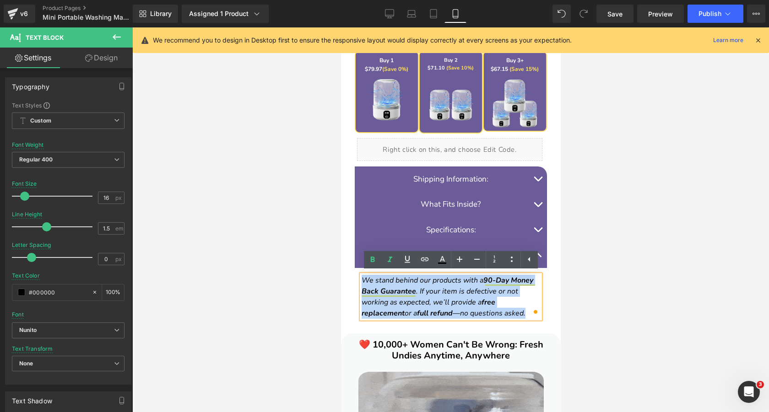
drag, startPoint x: 527, startPoint y: 316, endPoint x: 363, endPoint y: 283, distance: 167.7
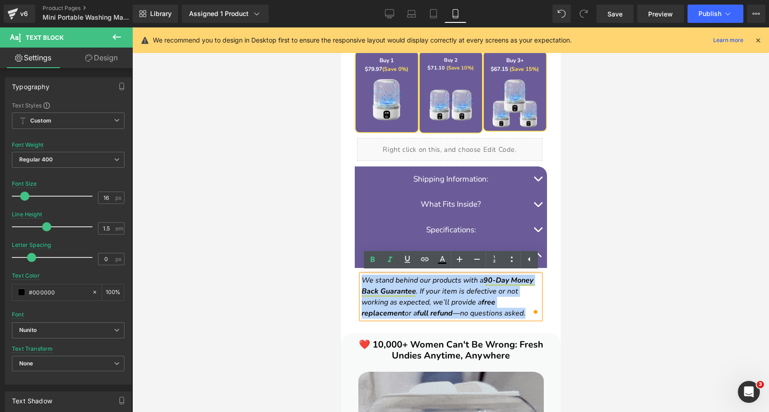
click at [363, 283] on p "We stand behind our products with a 90-Day Money Back Guarantee . If your item …" at bounding box center [450, 297] width 179 height 44
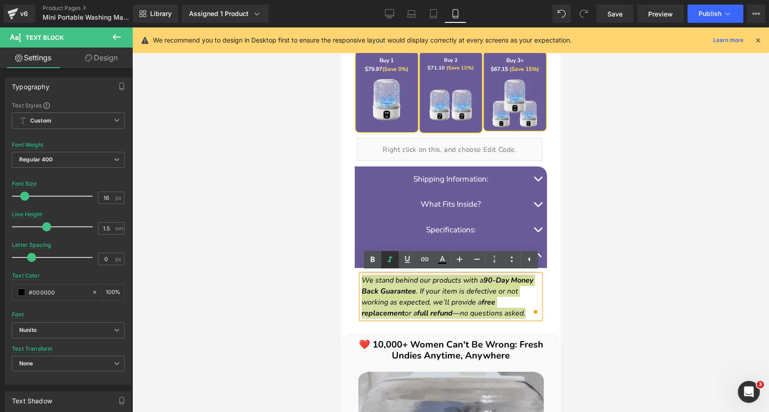
click at [390, 259] on icon at bounding box center [390, 259] width 5 height 5
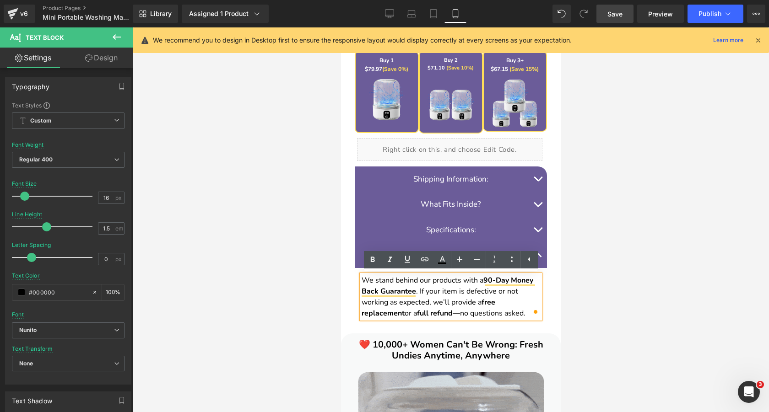
click at [616, 18] on link "Save" at bounding box center [615, 14] width 37 height 18
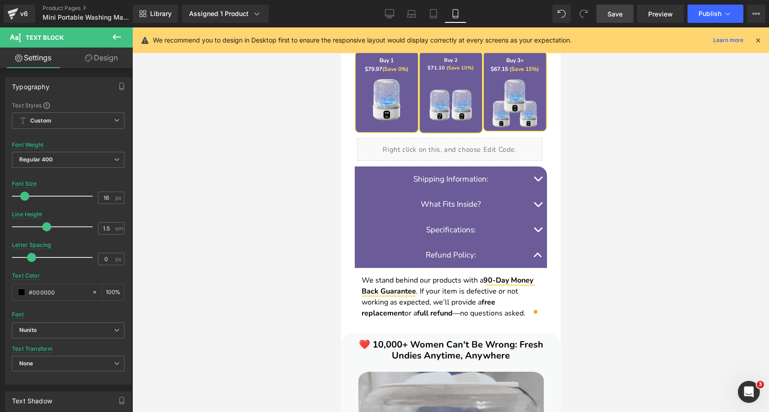
click at [615, 12] on span "Save" at bounding box center [615, 14] width 15 height 10
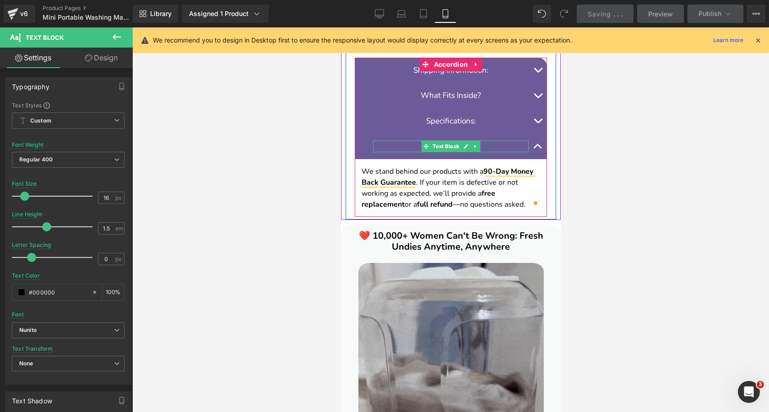
scroll to position [828, 0]
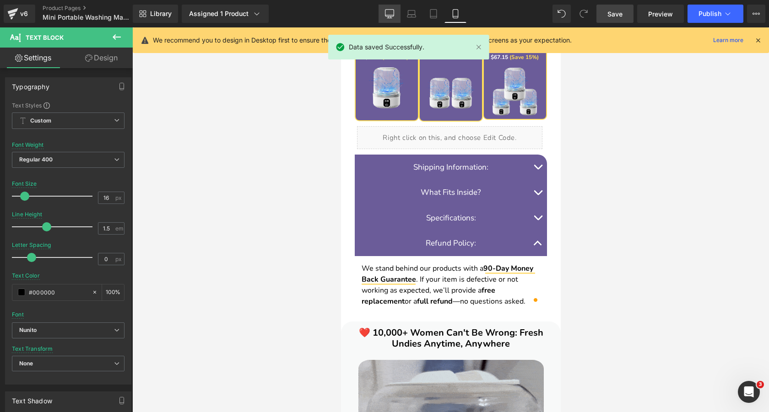
click at [392, 16] on icon at bounding box center [389, 13] width 9 height 9
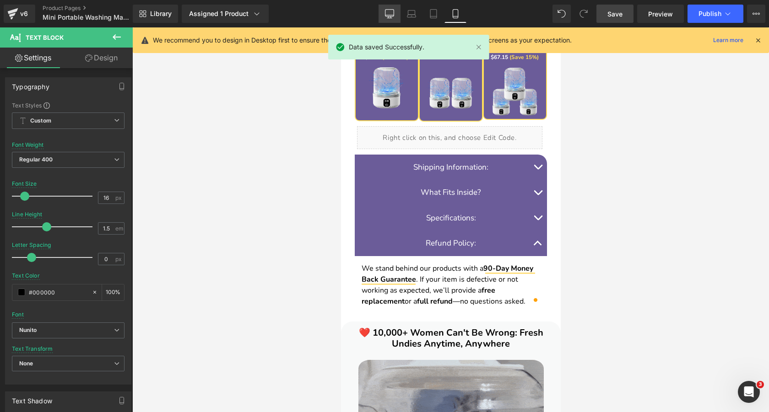
type input "1.8"
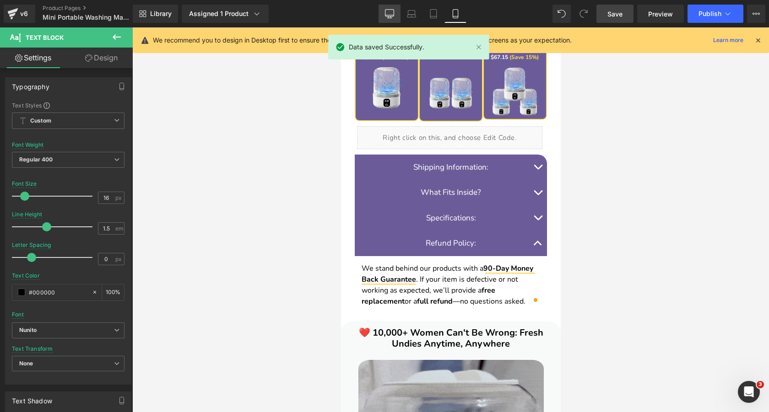
type input "0.6"
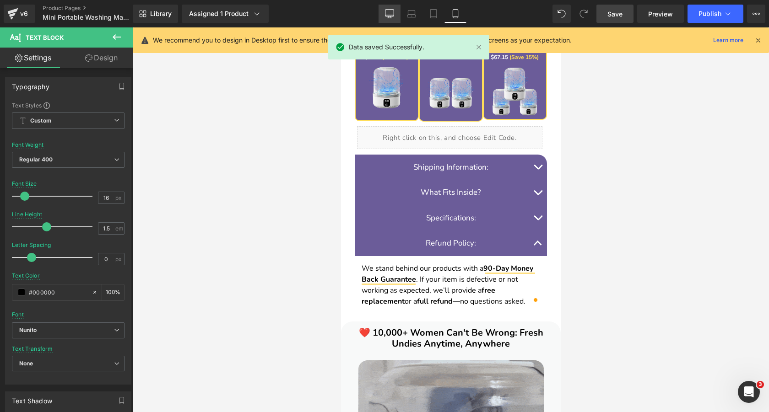
type input "#2e2a39"
type input "75"
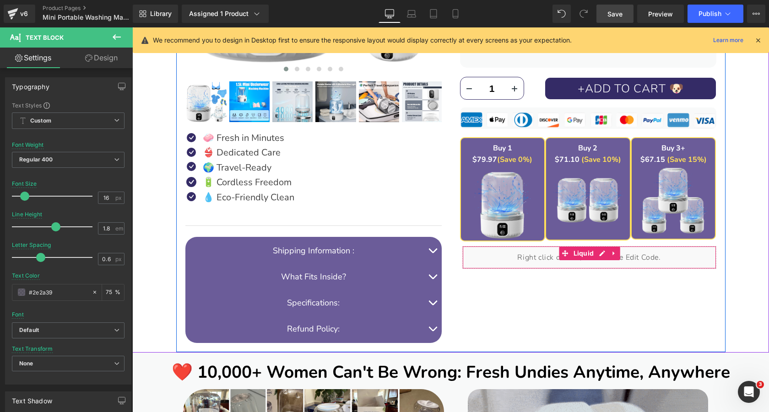
scroll to position [392, 0]
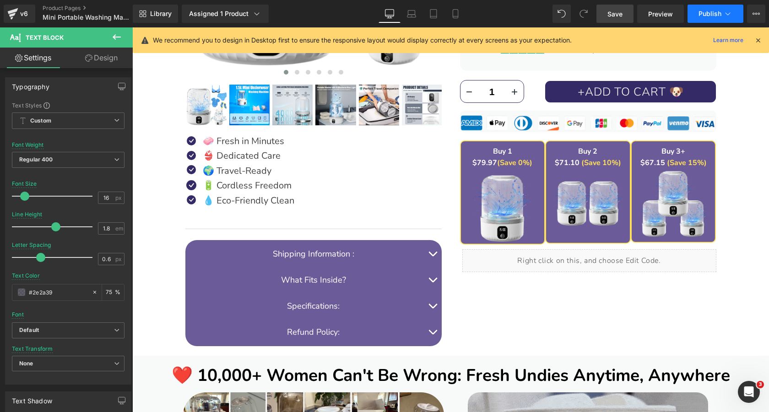
click at [706, 14] on span "Publish" at bounding box center [710, 13] width 23 height 7
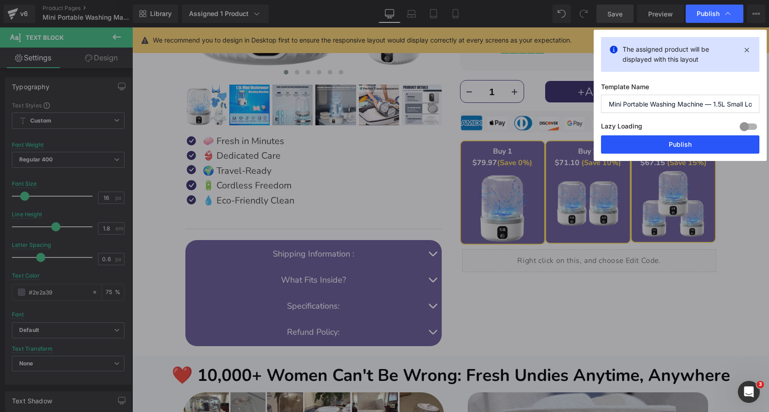
click at [660, 143] on button "Publish" at bounding box center [680, 145] width 158 height 18
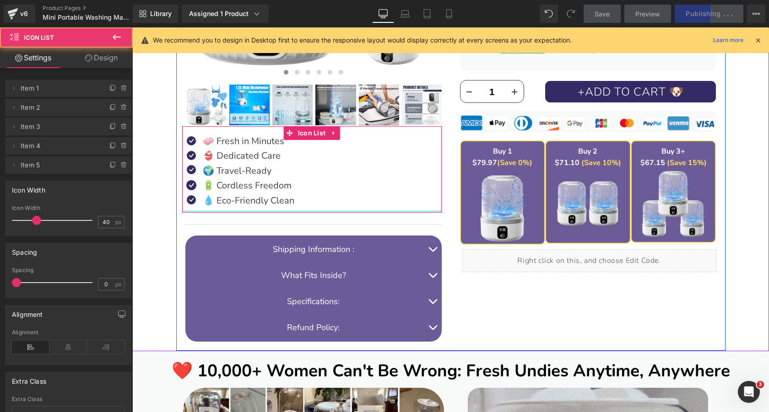
drag, startPoint x: 275, startPoint y: 214, endPoint x: 275, endPoint y: 206, distance: 7.8
click at [275, 206] on div "Icon 🧼 Fresh in Minutes Text Block Icon 👙 Dedicated Care Text Block Icon" at bounding box center [312, 169] width 260 height 87
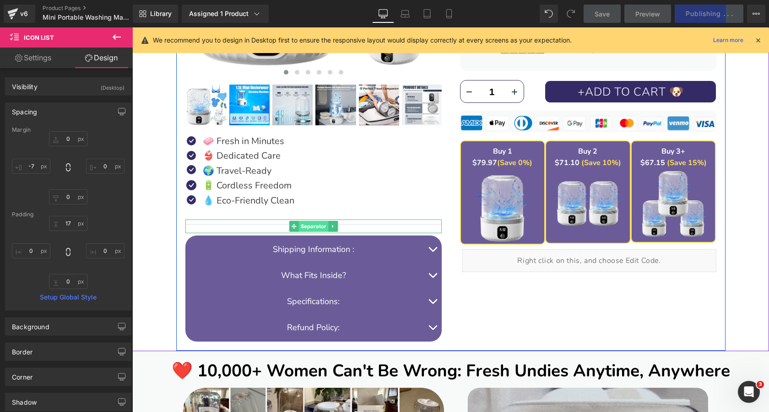
click at [306, 225] on span "Separator" at bounding box center [314, 226] width 30 height 11
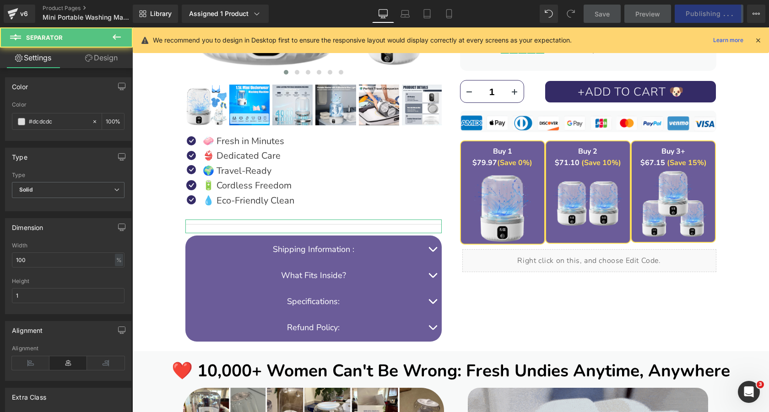
click at [114, 54] on link "Design" at bounding box center [101, 58] width 66 height 21
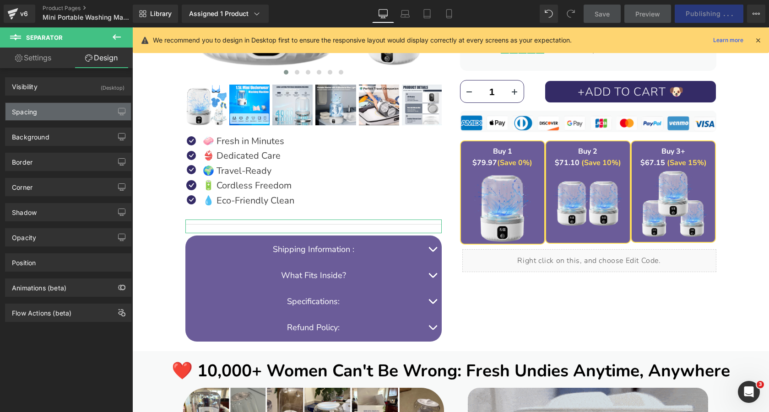
click at [92, 115] on div "Spacing" at bounding box center [67, 111] width 125 height 17
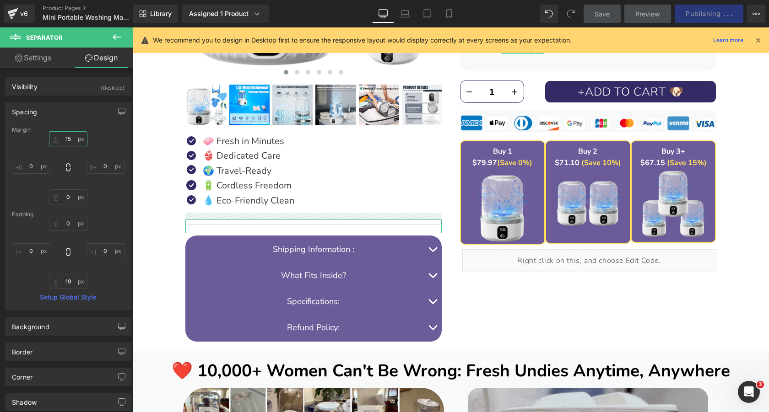
click at [72, 140] on input "15" at bounding box center [68, 138] width 38 height 15
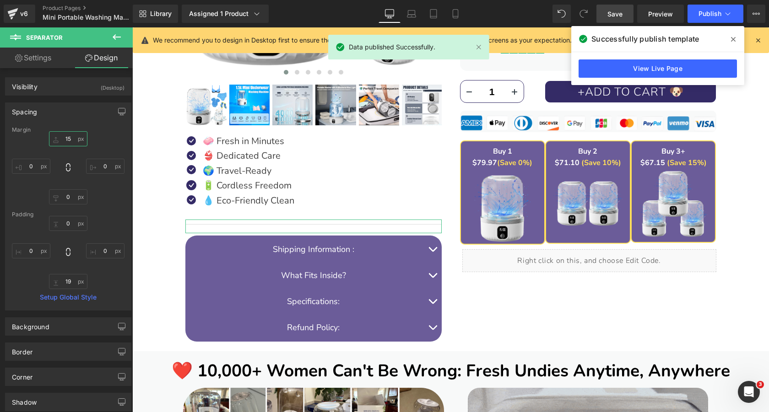
click at [72, 140] on input "15" at bounding box center [68, 138] width 38 height 15
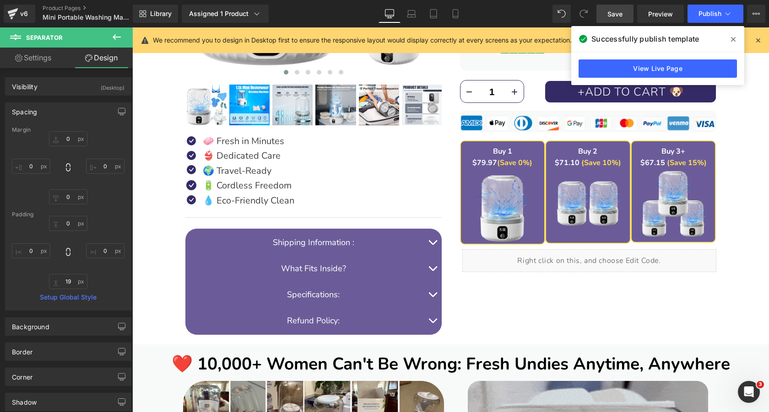
click at [615, 14] on span "Save" at bounding box center [615, 14] width 15 height 10
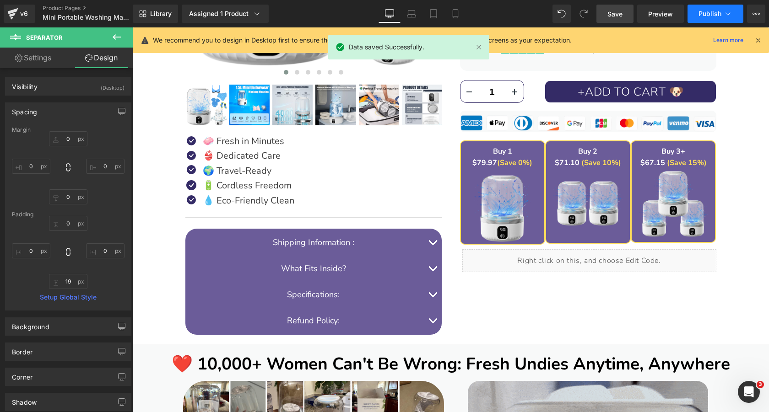
click at [722, 15] on button "Publish" at bounding box center [716, 14] width 56 height 18
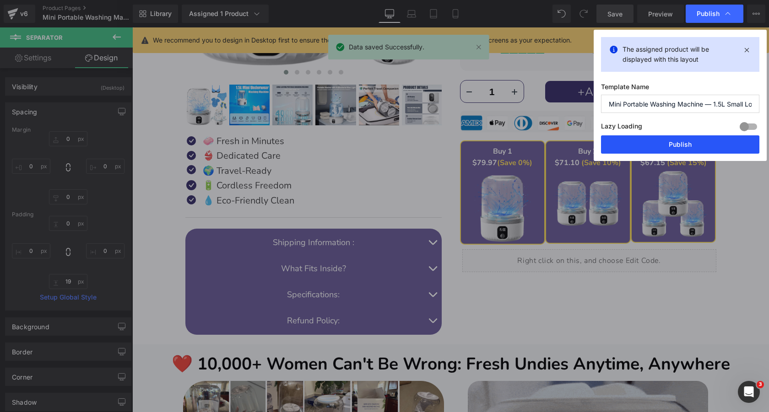
drag, startPoint x: 689, startPoint y: 144, endPoint x: 191, endPoint y: 141, distance: 497.7
click at [689, 144] on button "Publish" at bounding box center [680, 145] width 158 height 18
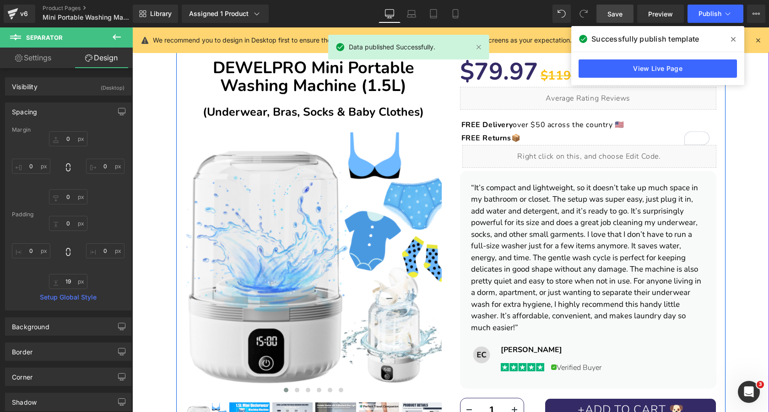
scroll to position [16, 0]
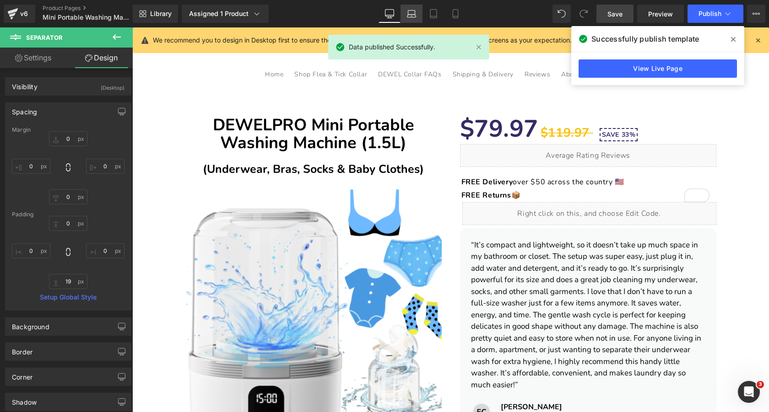
click at [411, 13] on icon at bounding box center [411, 13] width 9 height 9
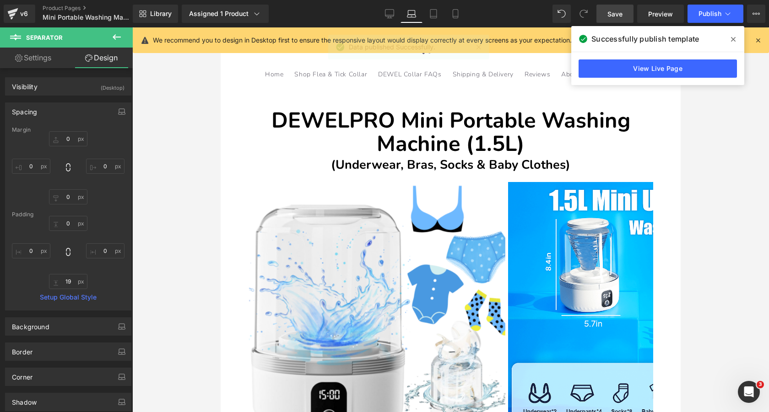
type input "48"
type input "0"
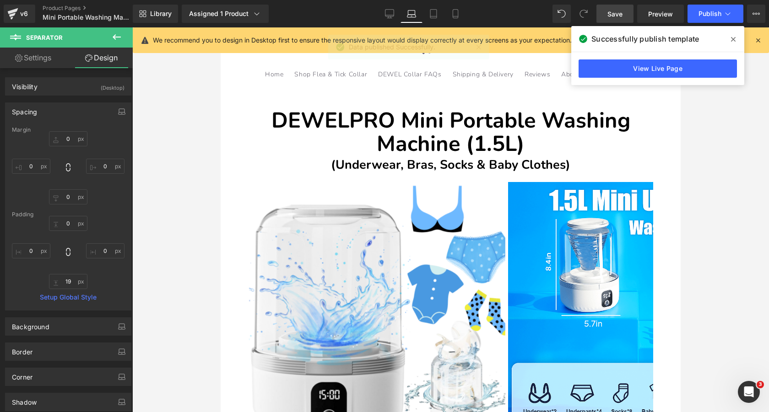
type input "0"
type input "19"
type input "0"
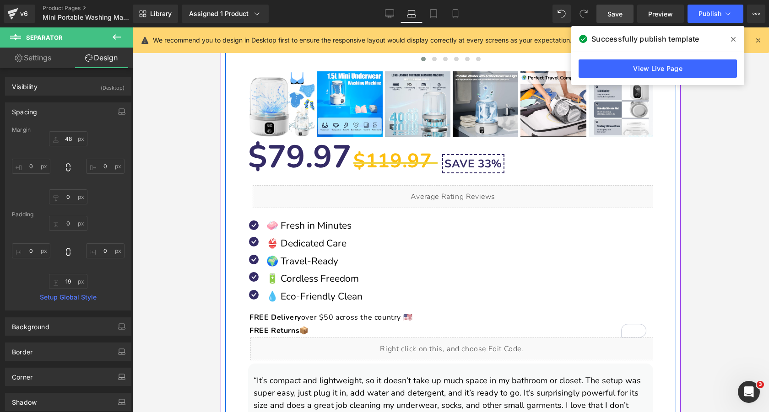
scroll to position [570, 0]
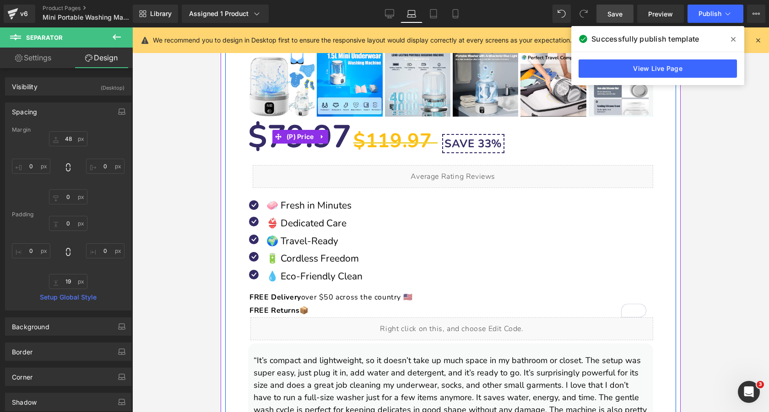
drag, startPoint x: 292, startPoint y: 135, endPoint x: 255, endPoint y: 125, distance: 39.0
click at [292, 135] on span "(P) Price" at bounding box center [300, 137] width 32 height 14
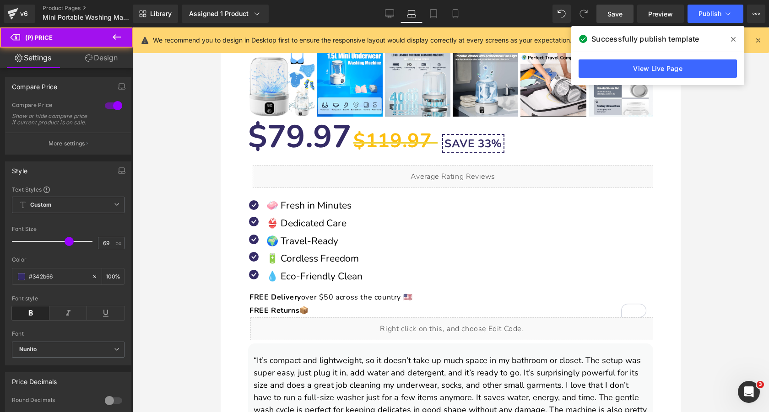
click at [104, 55] on link "Design" at bounding box center [101, 58] width 66 height 21
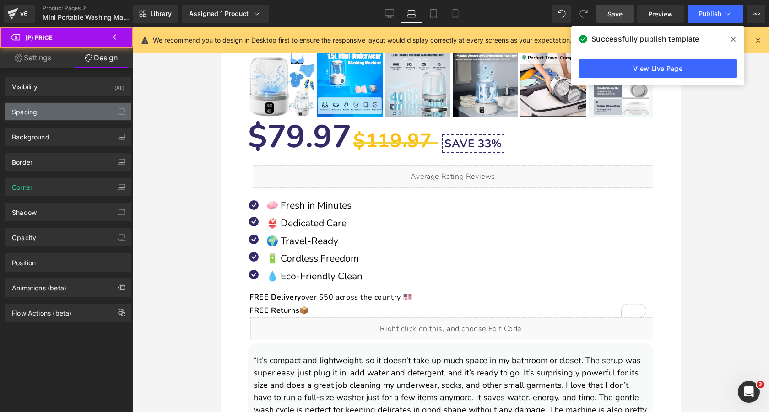
click at [71, 110] on div "Spacing" at bounding box center [67, 111] width 125 height 17
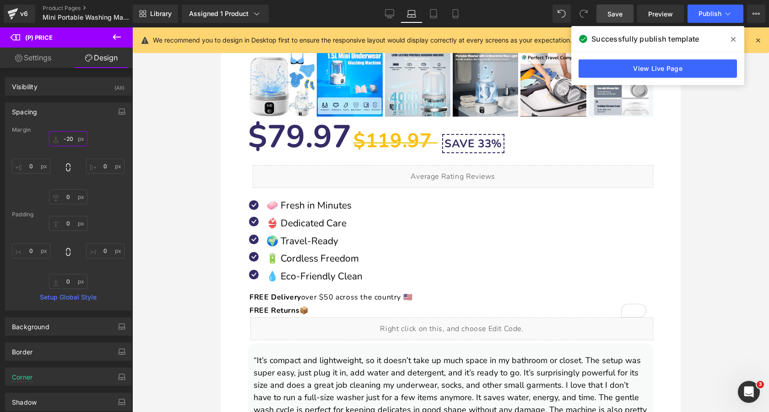
click at [71, 141] on input "-20" at bounding box center [68, 138] width 38 height 15
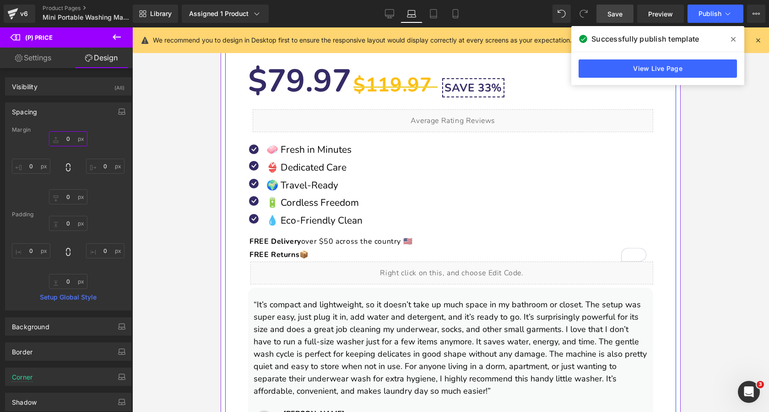
scroll to position [646, 0]
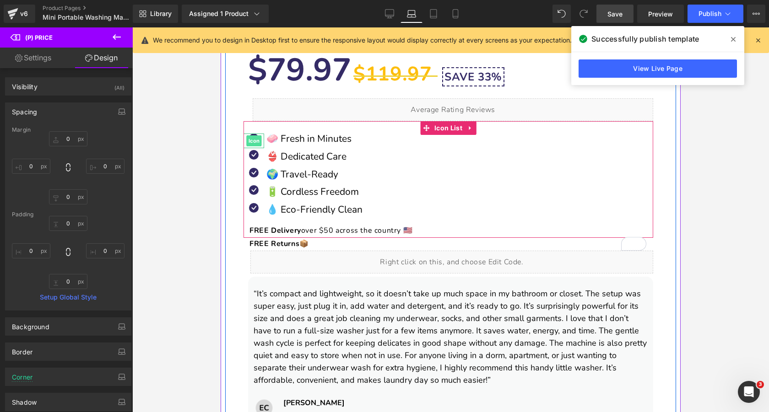
click at [252, 139] on span "Icon" at bounding box center [253, 141] width 15 height 11
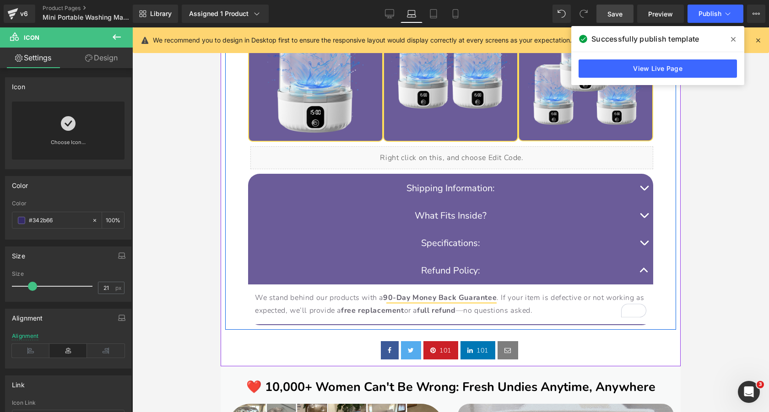
scroll to position [1190, 0]
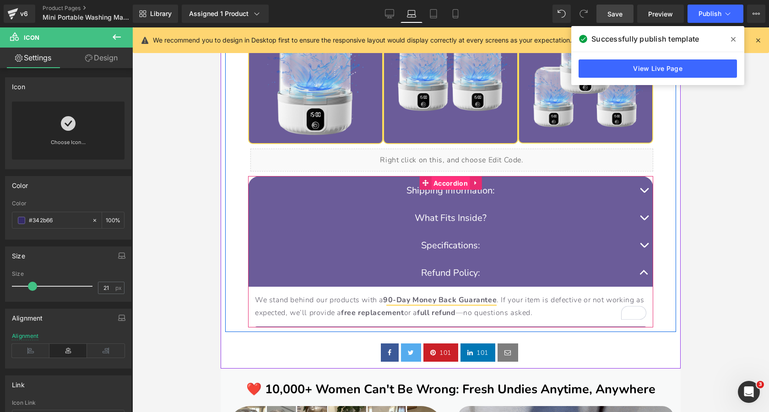
click at [452, 184] on span "Accordion" at bounding box center [450, 184] width 39 height 14
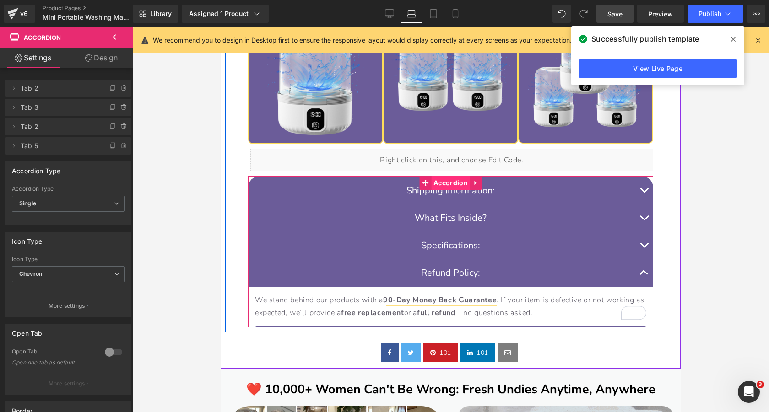
click at [449, 179] on span "Accordion" at bounding box center [450, 183] width 39 height 14
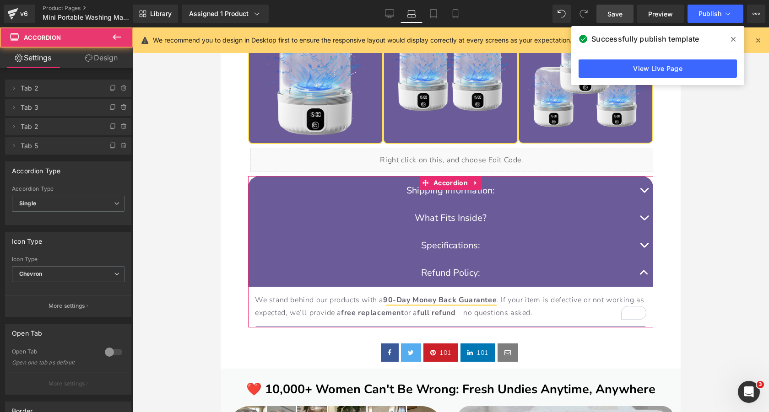
click at [111, 56] on link "Design" at bounding box center [101, 58] width 66 height 21
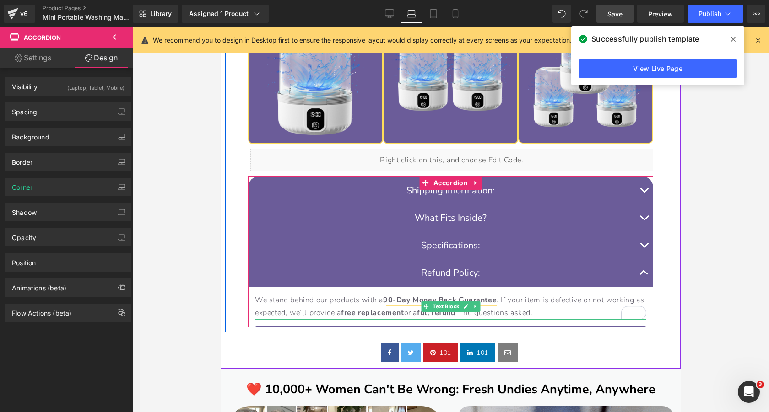
click at [287, 306] on p "We stand behind our products with a 90-Day Money Back Guarantee . If your item …" at bounding box center [450, 307] width 391 height 27
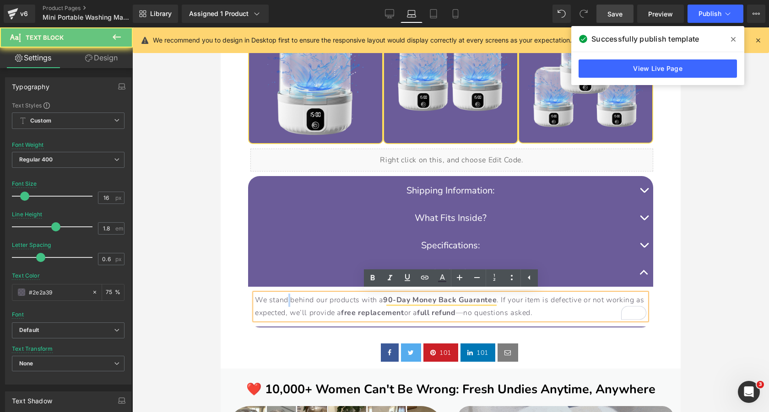
click at [287, 306] on p "We stand behind our products with a 90-Day Money Back Guarantee . If your item …" at bounding box center [450, 307] width 391 height 27
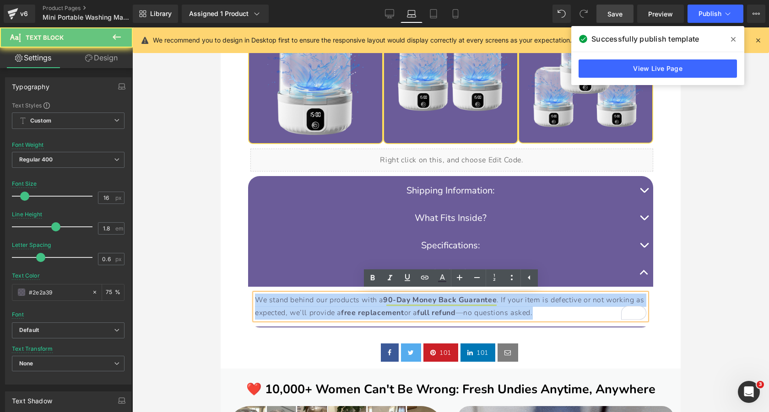
click at [287, 306] on p "We stand behind our products with a 90-Day Money Back Guarantee . If your item …" at bounding box center [450, 307] width 391 height 27
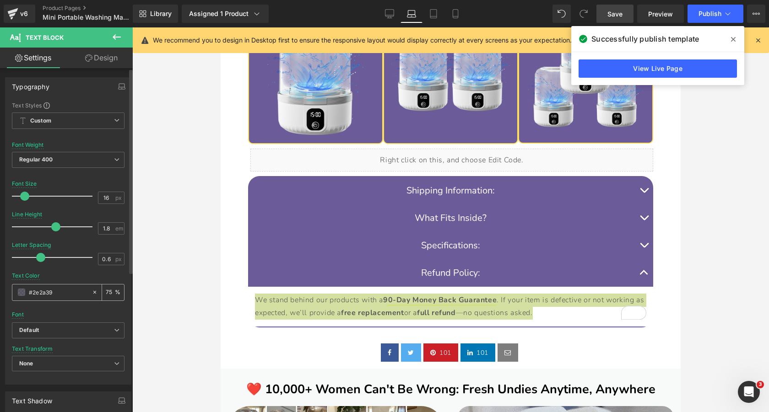
click at [106, 293] on input "75" at bounding box center [110, 293] width 9 height 10
type input "100"
type input "0"
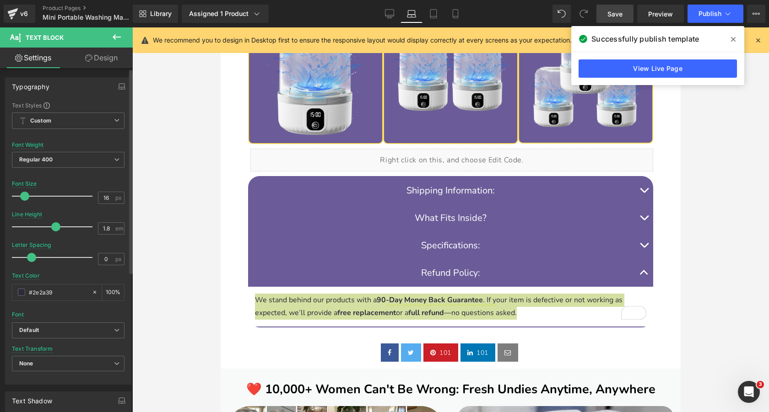
drag, startPoint x: 39, startPoint y: 258, endPoint x: 31, endPoint y: 259, distance: 8.3
click at [31, 259] on span at bounding box center [31, 257] width 9 height 9
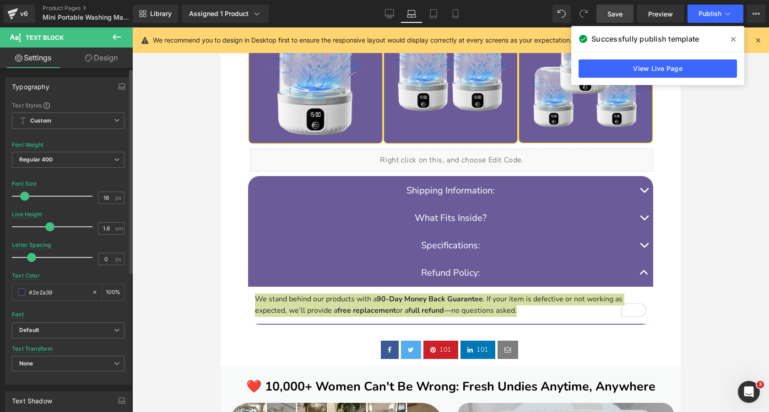
type input "1.5"
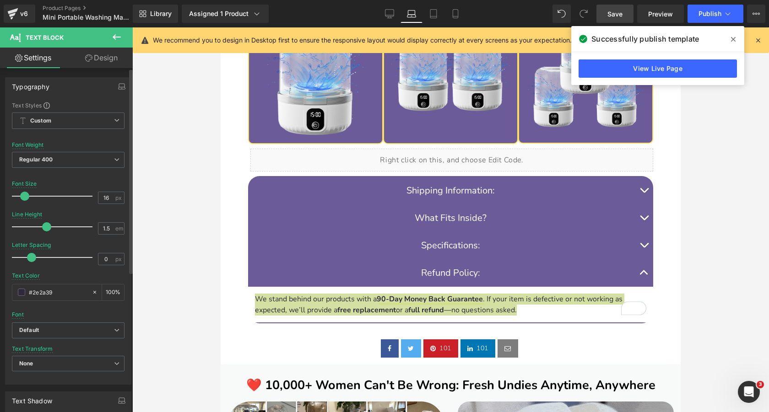
drag, startPoint x: 54, startPoint y: 228, endPoint x: 45, endPoint y: 228, distance: 9.2
click at [45, 228] on span at bounding box center [46, 227] width 9 height 9
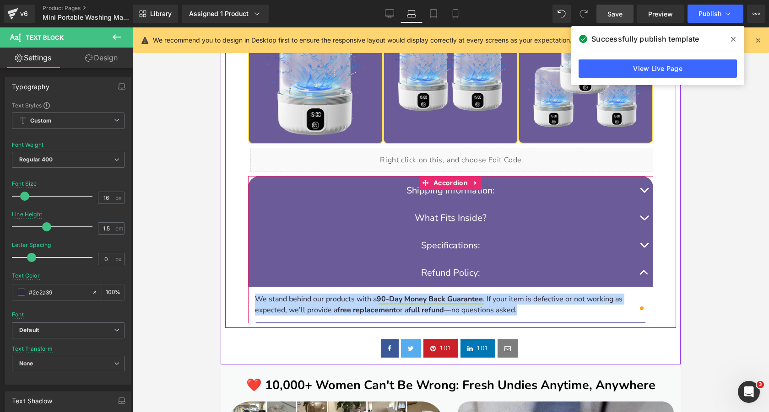
click at [534, 245] on p "Specifications:" at bounding box center [450, 246] width 369 height 14
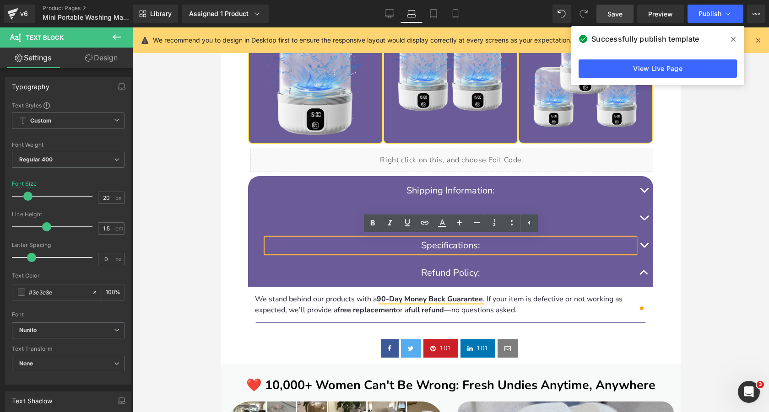
click at [646, 244] on button "button" at bounding box center [644, 245] width 18 height 27
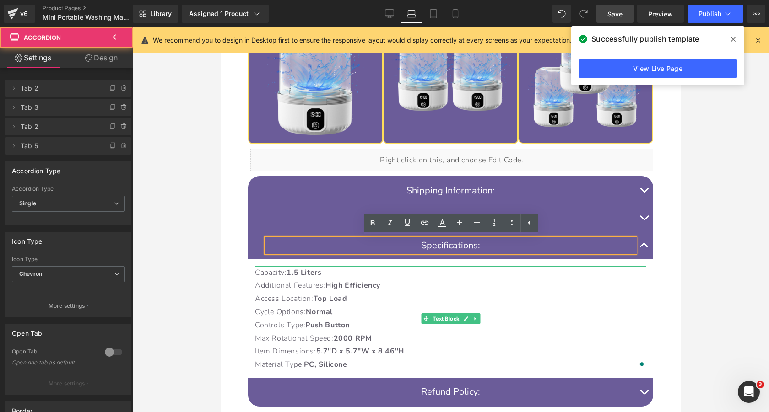
click at [299, 290] on p "Additional Features: High Efficiency" at bounding box center [450, 285] width 391 height 13
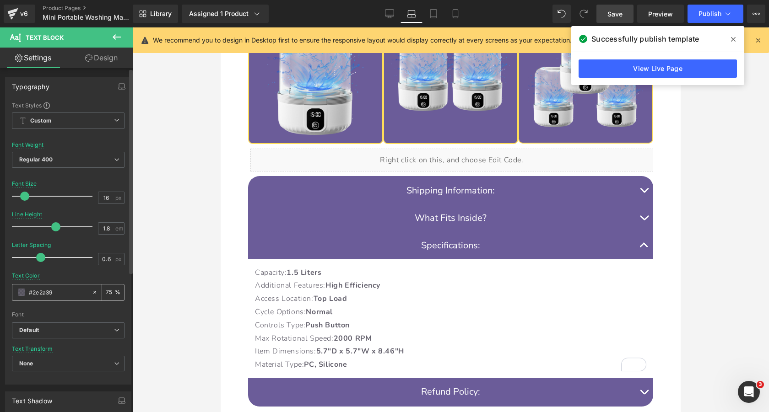
click at [106, 293] on input "75" at bounding box center [110, 293] width 9 height 10
type input "0"
type input "100"
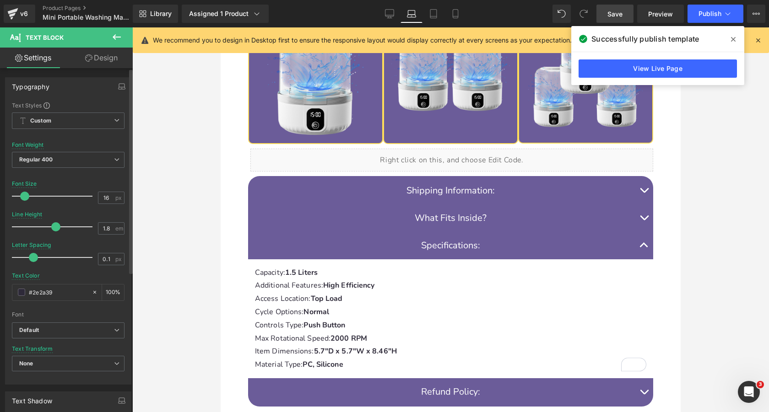
type input "0"
drag, startPoint x: 39, startPoint y: 256, endPoint x: 30, endPoint y: 255, distance: 9.2
click at [30, 255] on span at bounding box center [31, 257] width 9 height 9
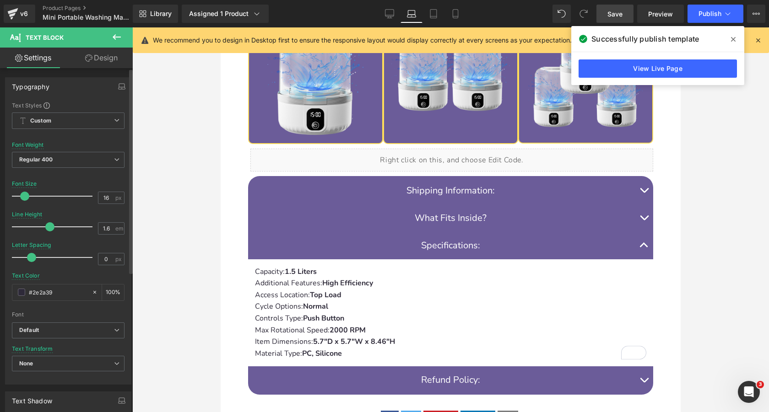
type input "1.5"
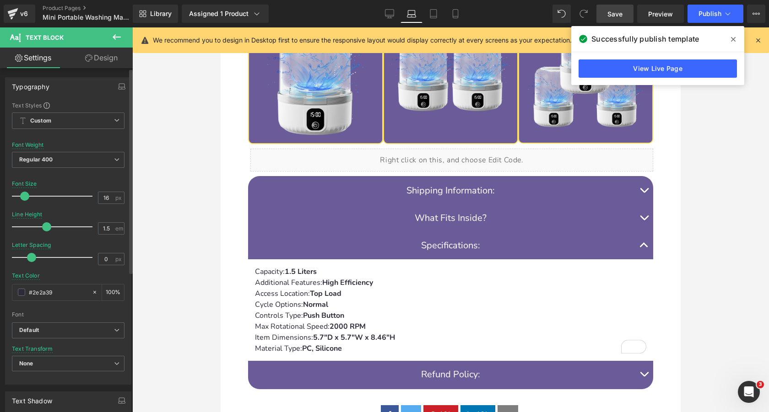
drag, startPoint x: 54, startPoint y: 224, endPoint x: 46, endPoint y: 225, distance: 8.3
click at [46, 225] on span at bounding box center [46, 227] width 9 height 9
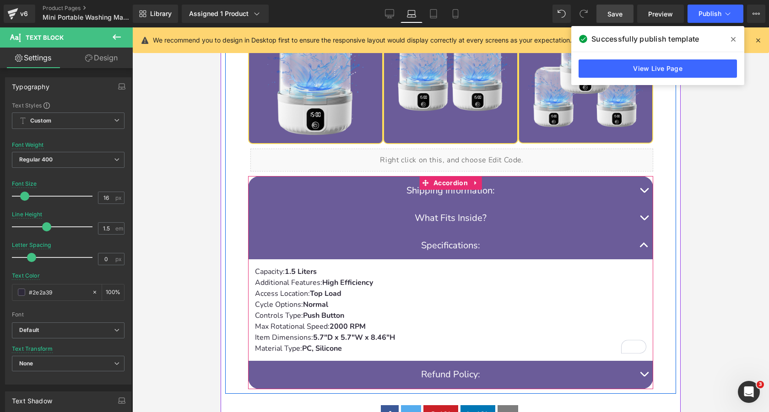
click at [642, 216] on button "button" at bounding box center [644, 218] width 18 height 27
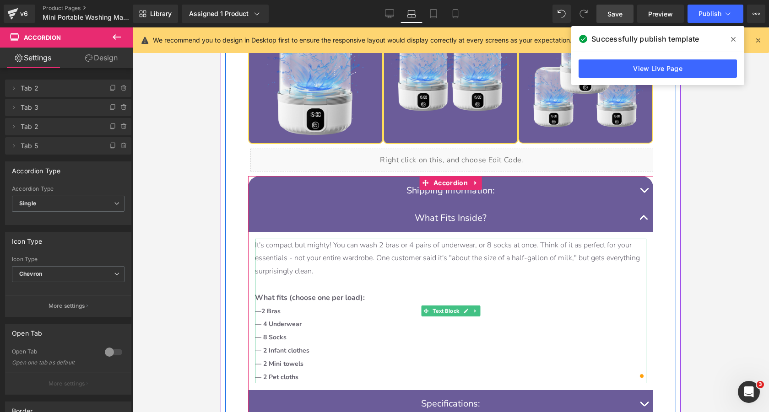
click at [370, 264] on p "It's compact but mighty! You can wash 2 bras or 4 pairs of underwear, or 8 sock…" at bounding box center [450, 258] width 391 height 39
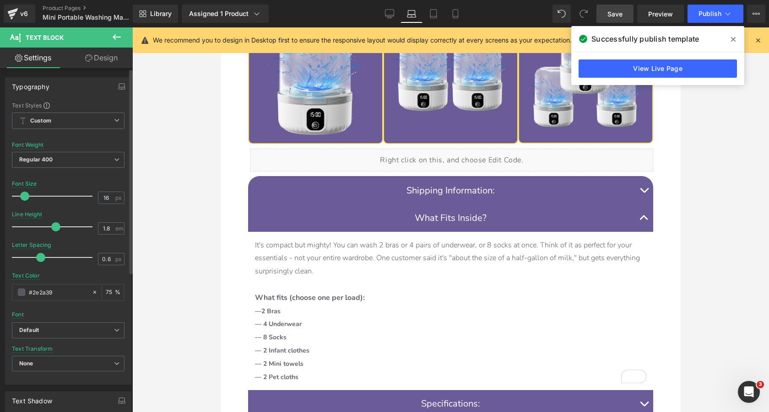
click at [40, 255] on span at bounding box center [40, 257] width 9 height 9
click at [106, 290] on input "75" at bounding box center [110, 293] width 9 height 10
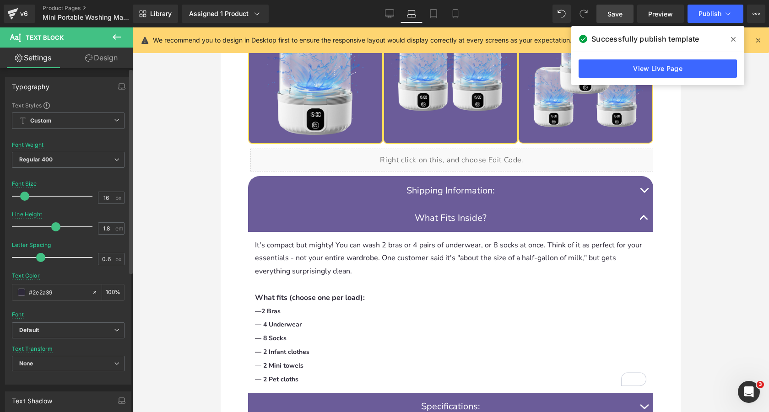
type input "100"
type input "0"
drag, startPoint x: 40, startPoint y: 256, endPoint x: 31, endPoint y: 257, distance: 8.8
click at [31, 257] on span at bounding box center [31, 257] width 9 height 9
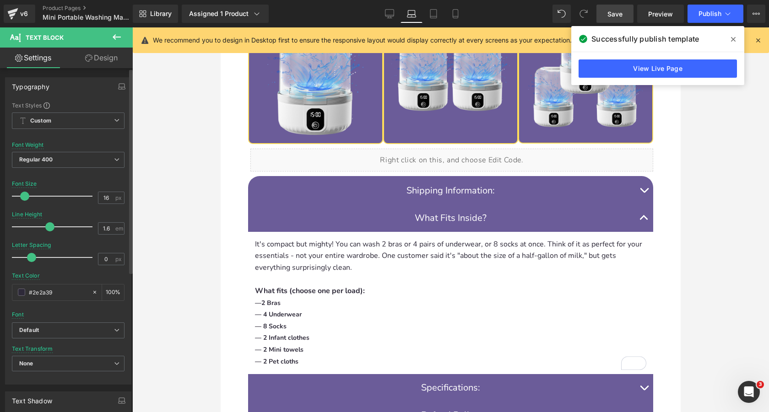
type input "1.5"
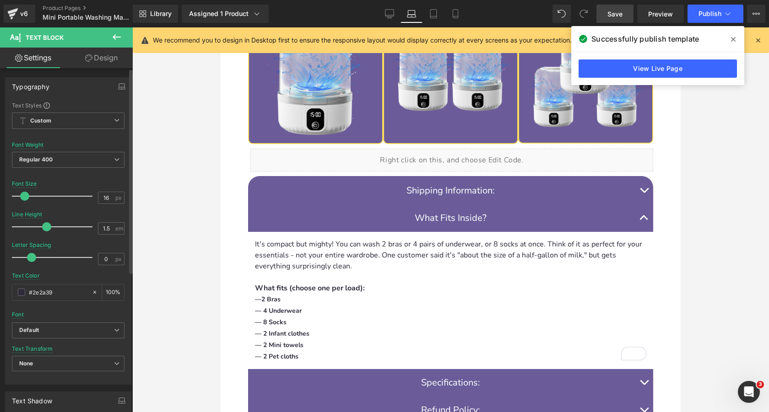
drag, startPoint x: 54, startPoint y: 225, endPoint x: 46, endPoint y: 225, distance: 7.8
click at [46, 225] on span at bounding box center [46, 227] width 9 height 9
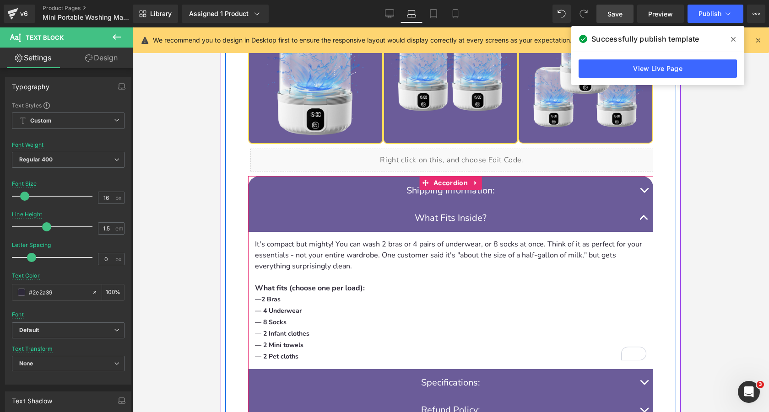
click at [644, 193] on span "button" at bounding box center [644, 193] width 0 height 0
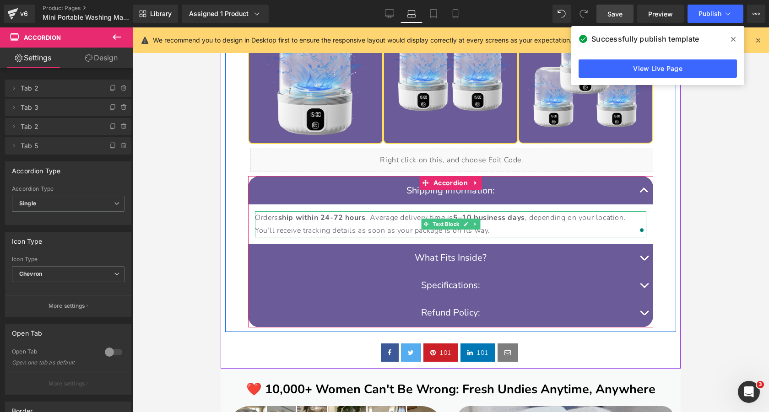
click at [278, 226] on p "Orders ship within 24-72 hours . Average delivery time is 5–10 business days , …" at bounding box center [450, 225] width 391 height 27
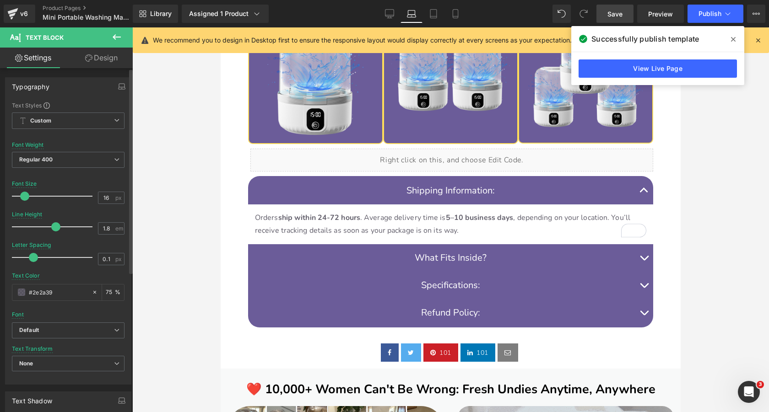
type input "0"
drag, startPoint x: 40, startPoint y: 258, endPoint x: 31, endPoint y: 259, distance: 9.2
click at [31, 259] on span at bounding box center [31, 257] width 9 height 9
click at [109, 293] on input "75" at bounding box center [110, 293] width 9 height 10
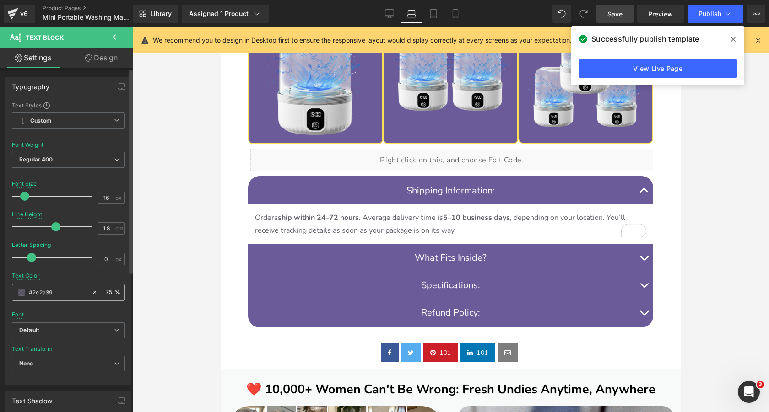
click at [109, 293] on input "75" at bounding box center [110, 293] width 9 height 10
type input "100"
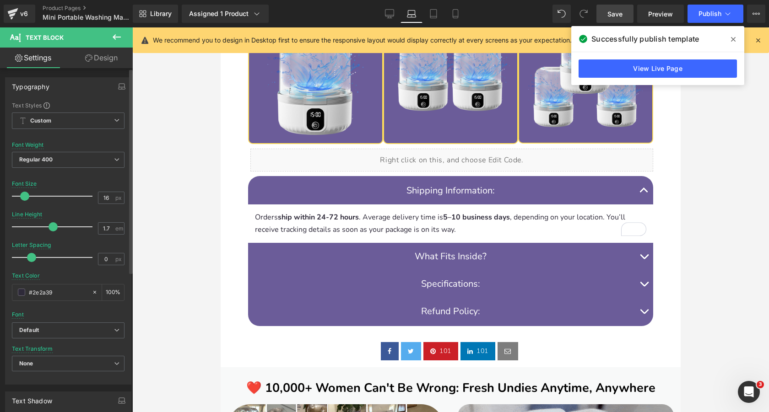
type input "1.6"
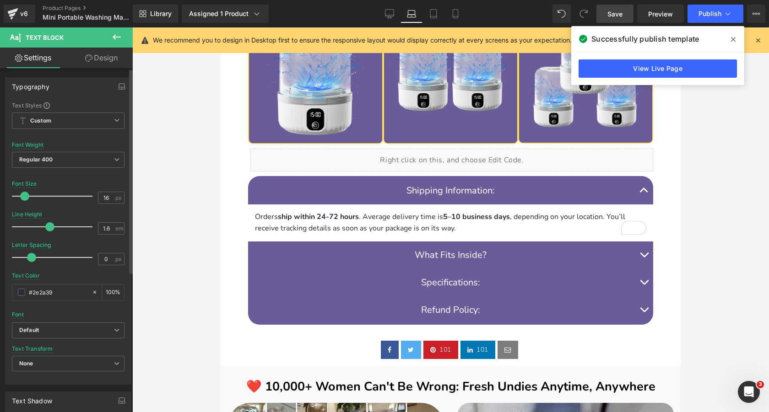
drag, startPoint x: 55, startPoint y: 225, endPoint x: 49, endPoint y: 225, distance: 6.0
click at [49, 225] on span at bounding box center [49, 227] width 9 height 9
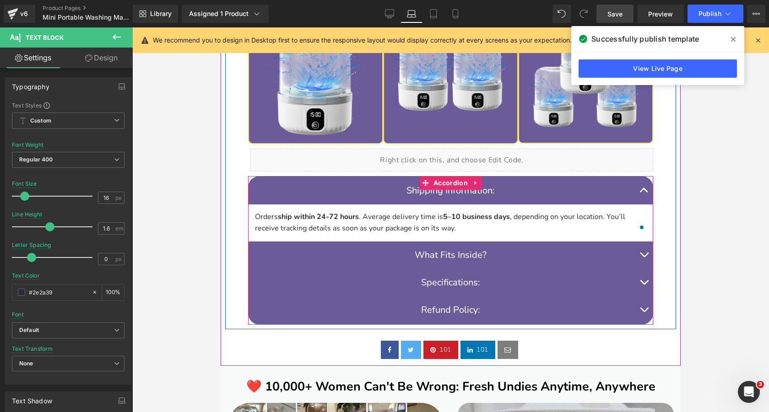
click at [644, 193] on span "button" at bounding box center [644, 193] width 0 height 0
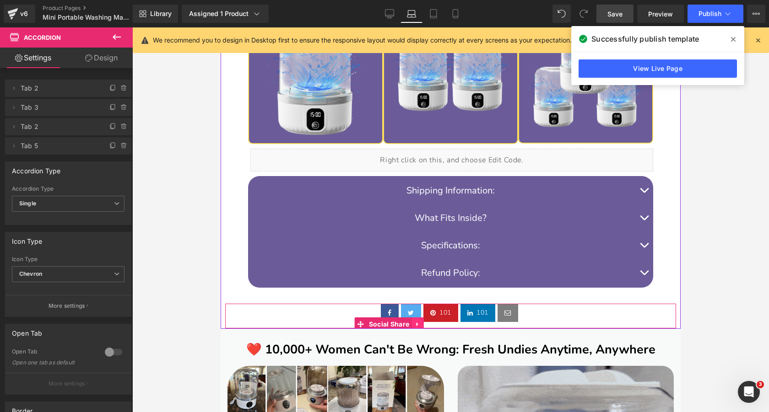
click at [421, 320] on link at bounding box center [418, 325] width 12 height 14
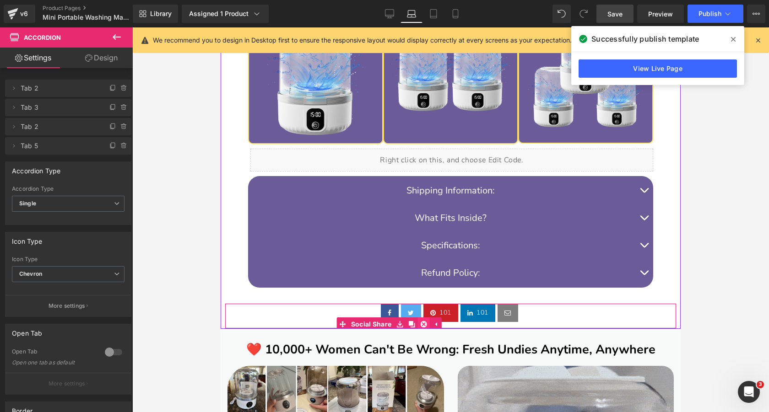
click at [423, 321] on icon at bounding box center [423, 324] width 6 height 6
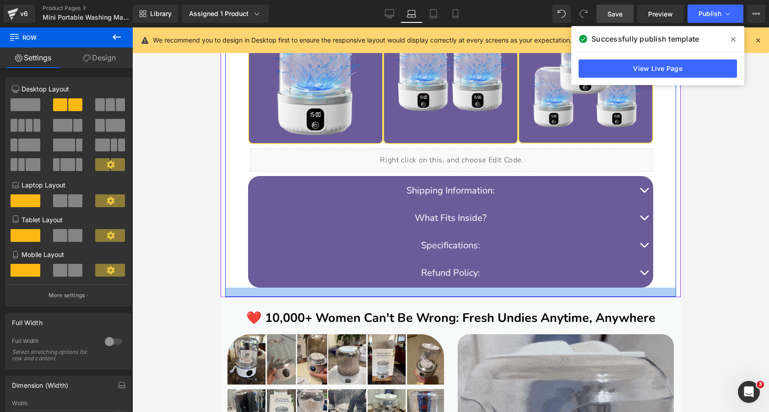
click at [468, 295] on div at bounding box center [450, 292] width 451 height 9
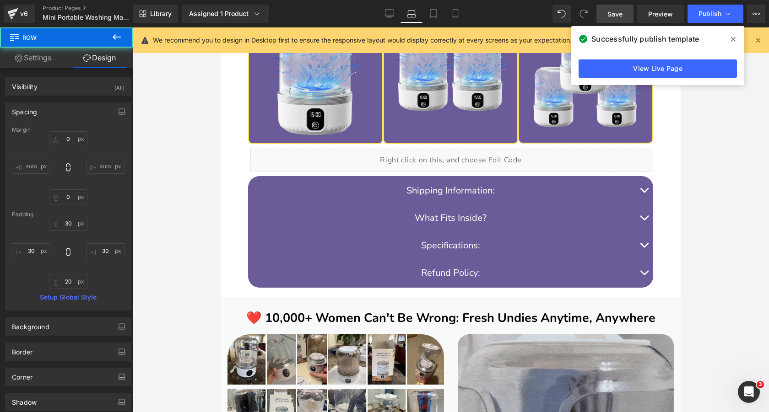
click at [165, 229] on div at bounding box center [450, 219] width 637 height 385
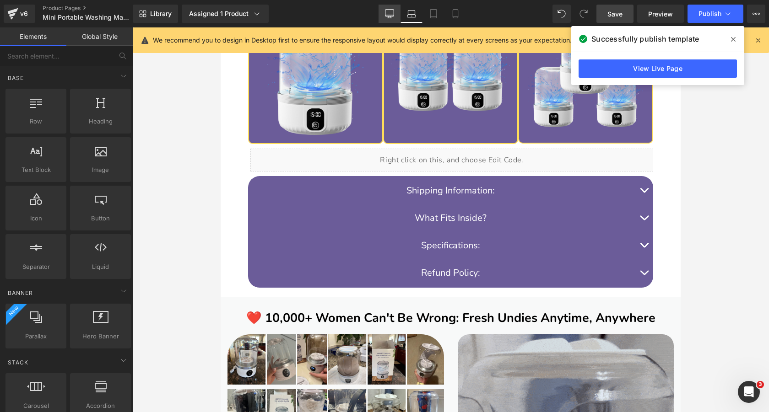
click at [383, 13] on link "Desktop" at bounding box center [390, 14] width 22 height 18
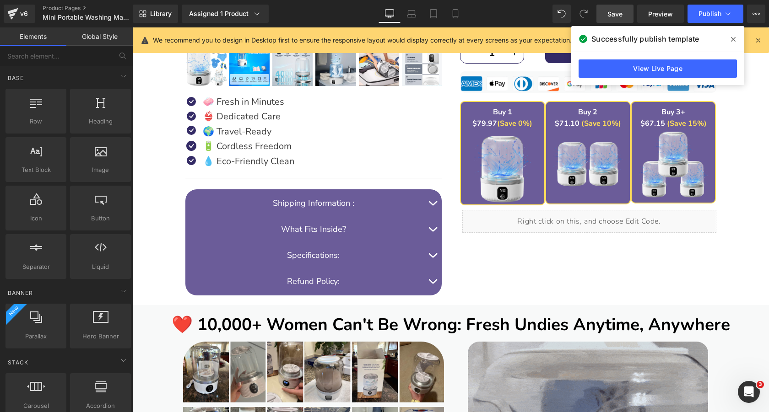
scroll to position [416, 0]
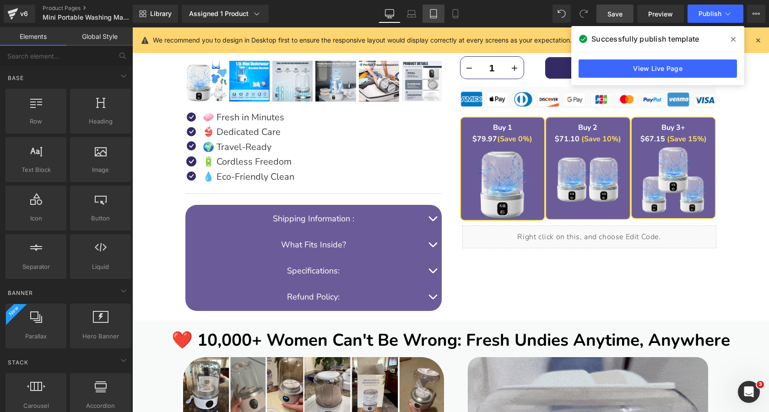
click at [434, 15] on icon at bounding box center [433, 13] width 9 height 9
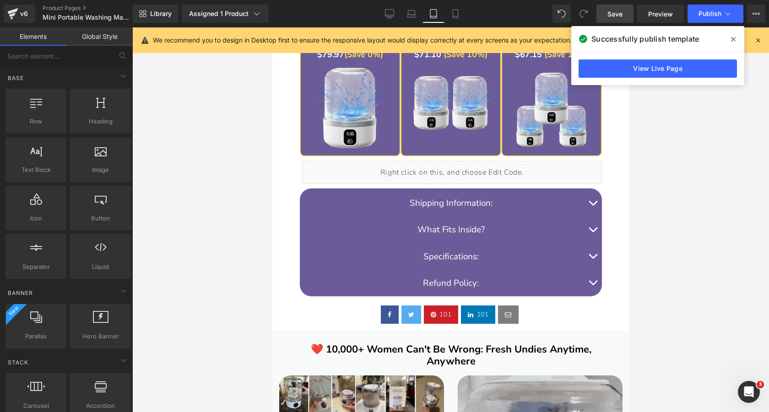
scroll to position [1009, 0]
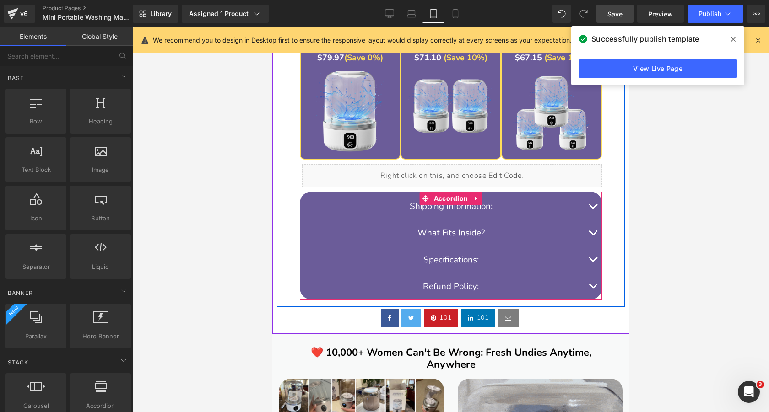
click at [592, 209] on span "button" at bounding box center [592, 209] width 0 height 0
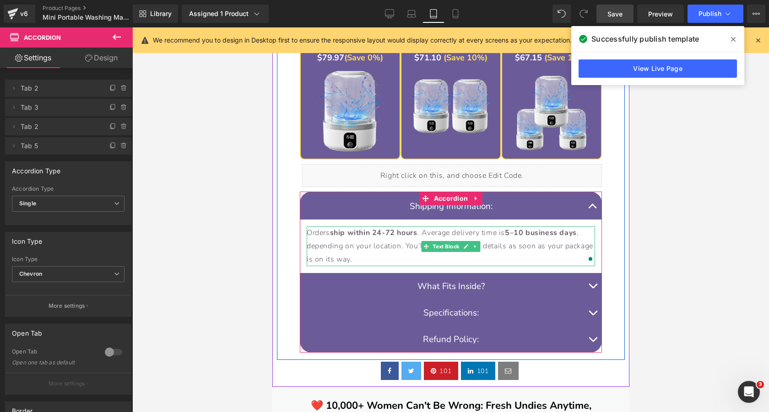
click at [364, 237] on strong "ship within 24-72 hours" at bounding box center [373, 233] width 87 height 10
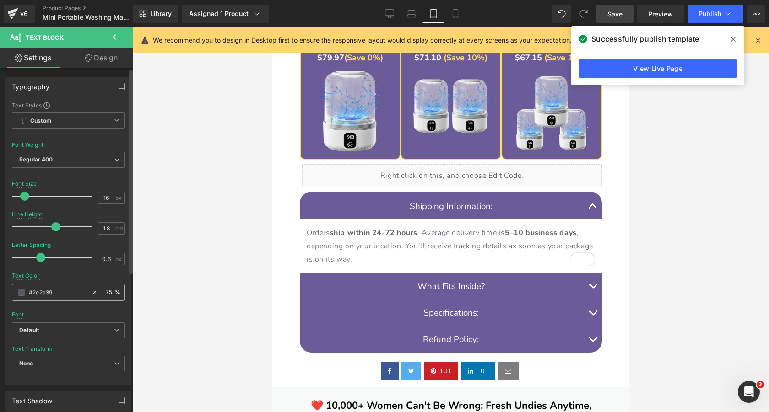
click at [106, 291] on input "75" at bounding box center [110, 293] width 9 height 10
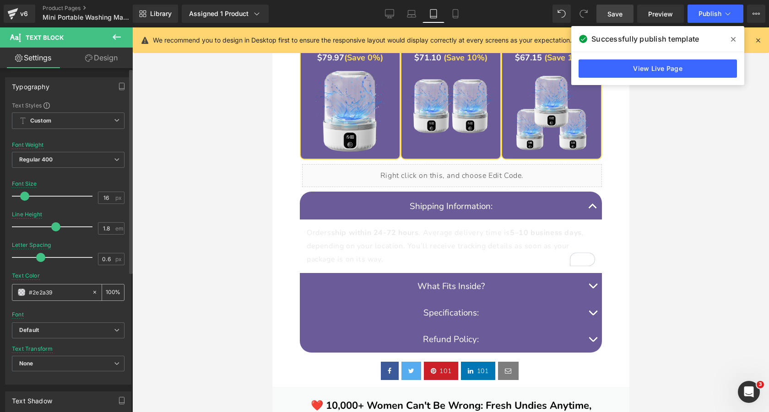
scroll to position [0, 0]
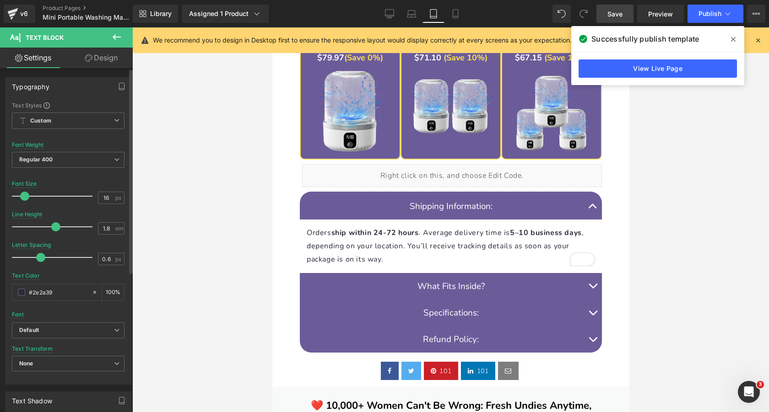
type input "100"
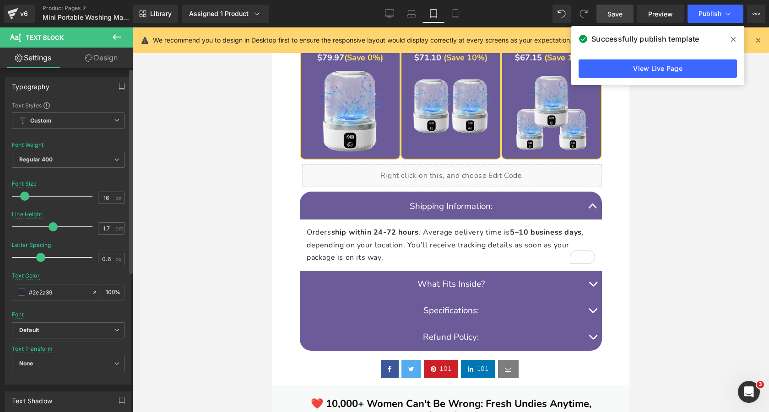
type input "1.6"
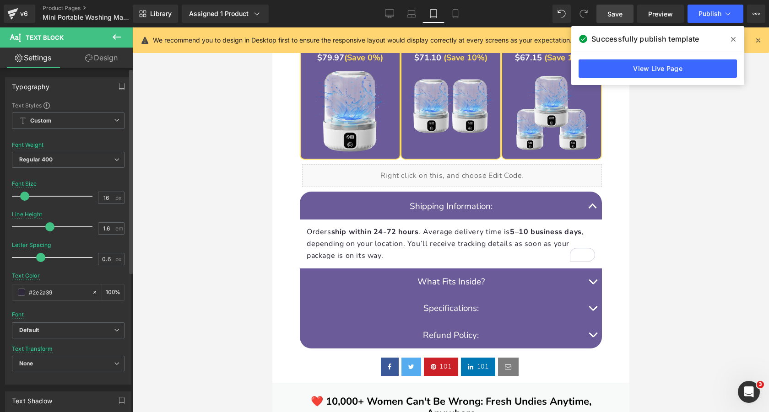
click at [49, 226] on span at bounding box center [49, 227] width 9 height 9
type input "0"
drag, startPoint x: 39, startPoint y: 257, endPoint x: 30, endPoint y: 258, distance: 9.2
click at [30, 258] on span at bounding box center [31, 257] width 9 height 9
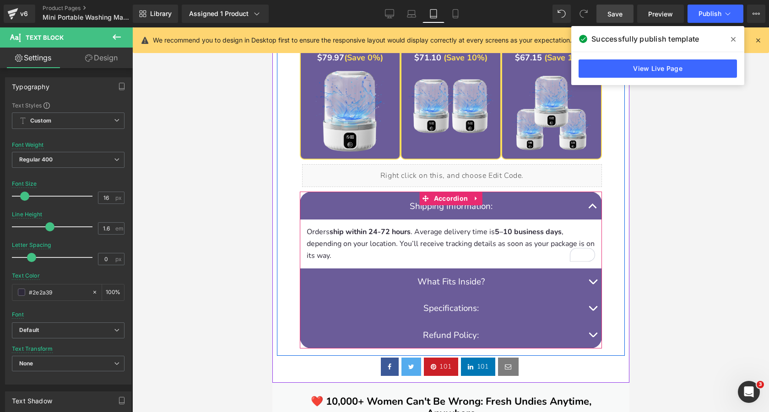
click at [592, 279] on button "button" at bounding box center [592, 282] width 18 height 27
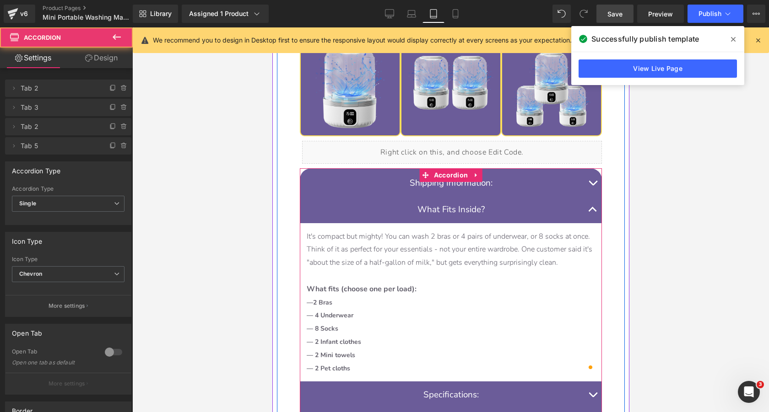
scroll to position [1054, 0]
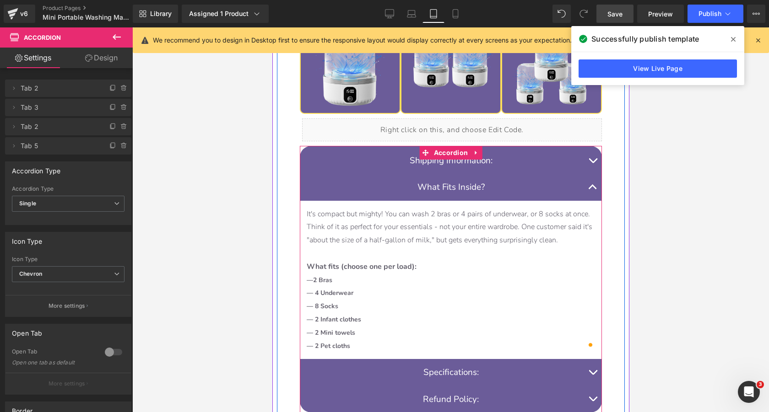
click at [359, 239] on span "It's compact but mighty! You can wash 2 bras or 4 pairs of underwear, or 8 sock…" at bounding box center [449, 227] width 286 height 37
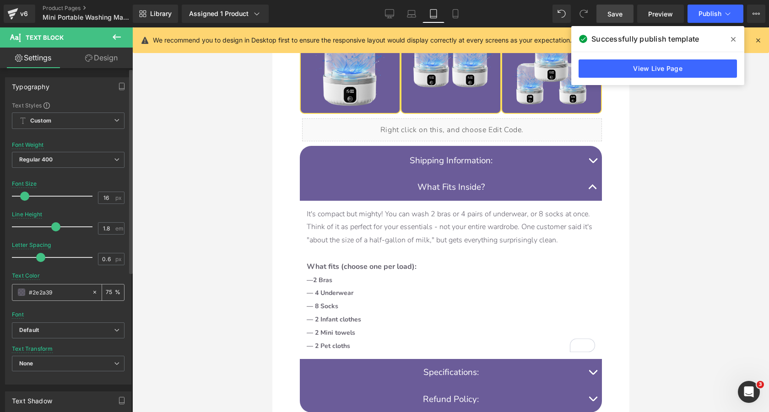
click at [106, 290] on input "75" at bounding box center [110, 293] width 9 height 10
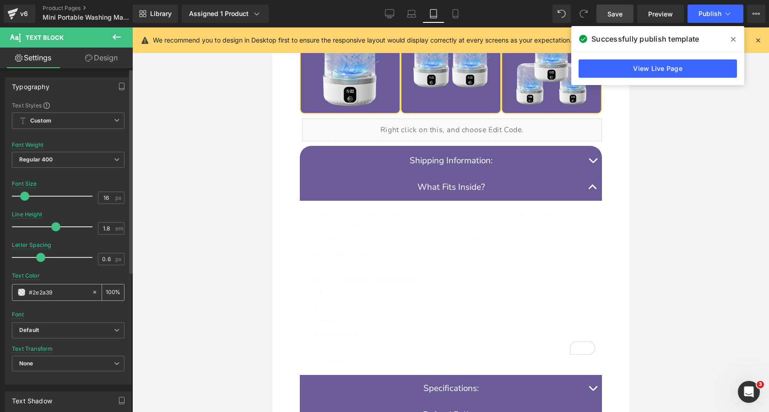
scroll to position [0, 0]
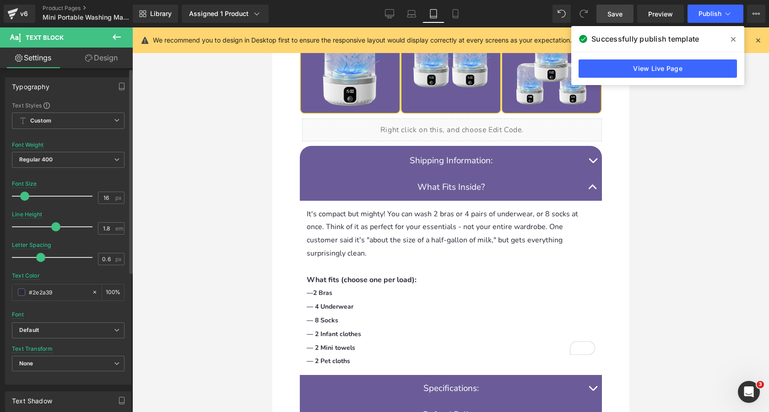
type input "100"
type input "0"
drag, startPoint x: 40, startPoint y: 255, endPoint x: 31, endPoint y: 257, distance: 9.0
click at [31, 257] on span at bounding box center [31, 257] width 9 height 9
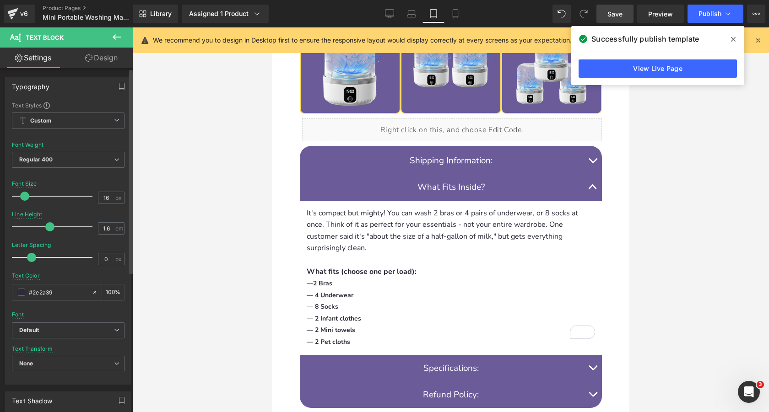
drag, startPoint x: 52, startPoint y: 227, endPoint x: 46, endPoint y: 228, distance: 6.2
click at [46, 228] on span at bounding box center [49, 227] width 9 height 9
type input "1.5"
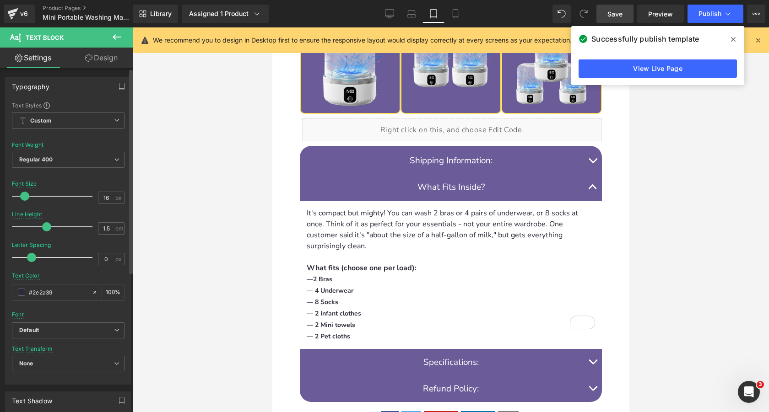
click at [43, 229] on span at bounding box center [46, 227] width 9 height 9
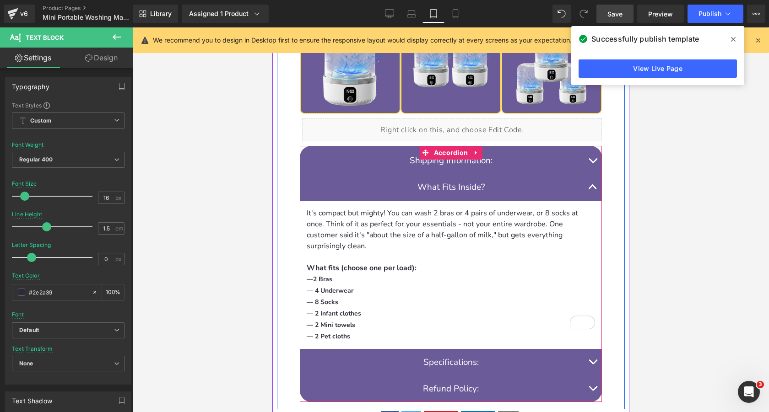
click at [592, 190] on span "button" at bounding box center [592, 190] width 0 height 0
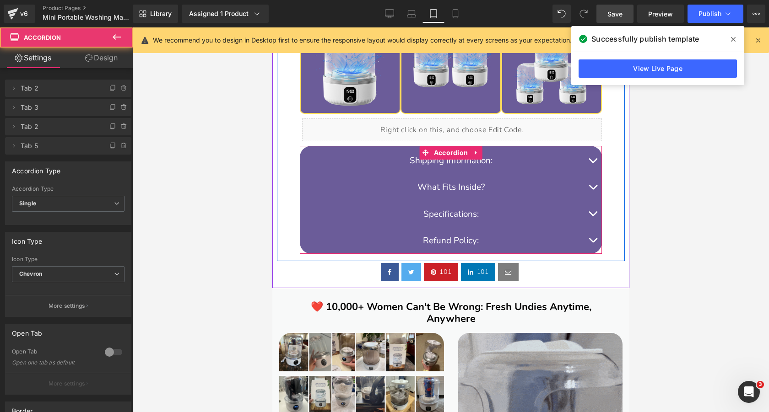
click at [592, 216] on span "button" at bounding box center [592, 216] width 0 height 0
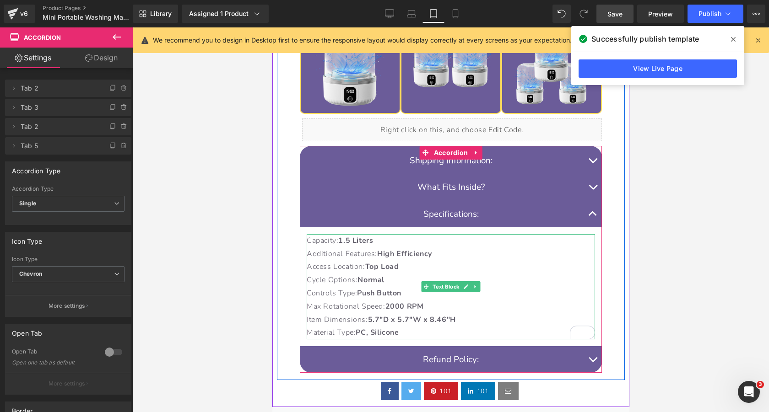
click at [377, 282] on strong "Normal" at bounding box center [370, 280] width 27 height 10
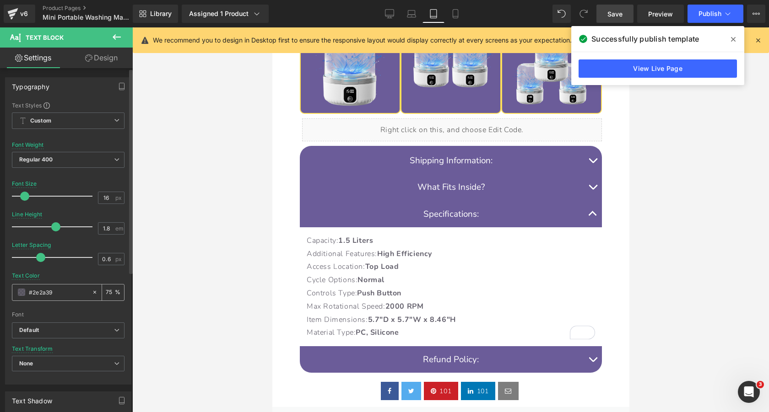
click at [106, 290] on input "75" at bounding box center [110, 293] width 9 height 10
type input "100"
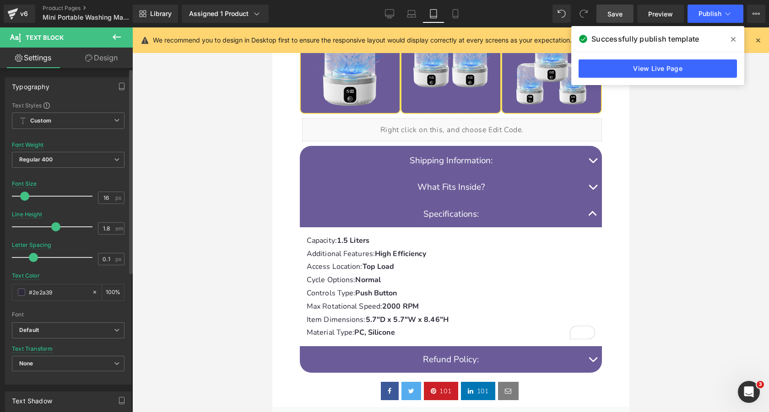
type input "0"
drag, startPoint x: 42, startPoint y: 259, endPoint x: 33, endPoint y: 261, distance: 8.4
click at [33, 261] on span at bounding box center [31, 257] width 9 height 9
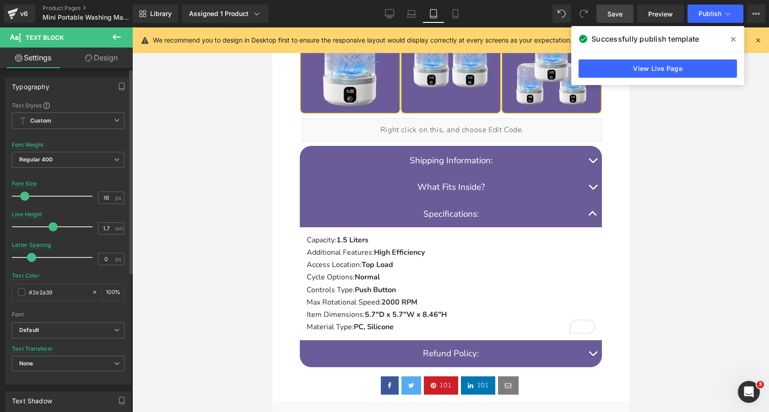
type input "1.6"
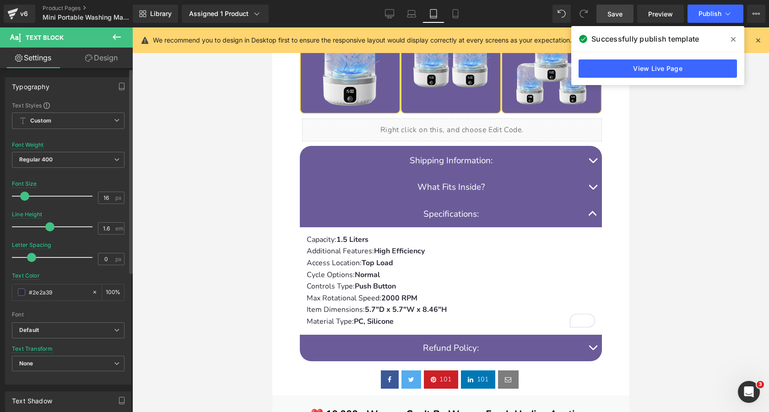
drag, startPoint x: 54, startPoint y: 226, endPoint x: 49, endPoint y: 227, distance: 5.1
click at [49, 227] on span at bounding box center [49, 227] width 9 height 9
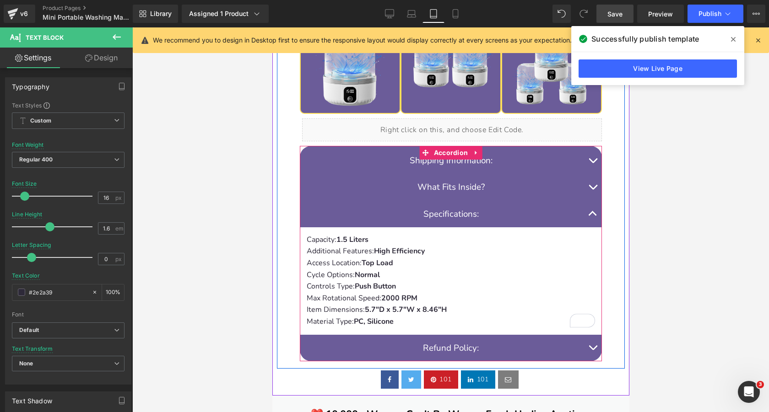
click at [592, 347] on button "button" at bounding box center [592, 348] width 18 height 27
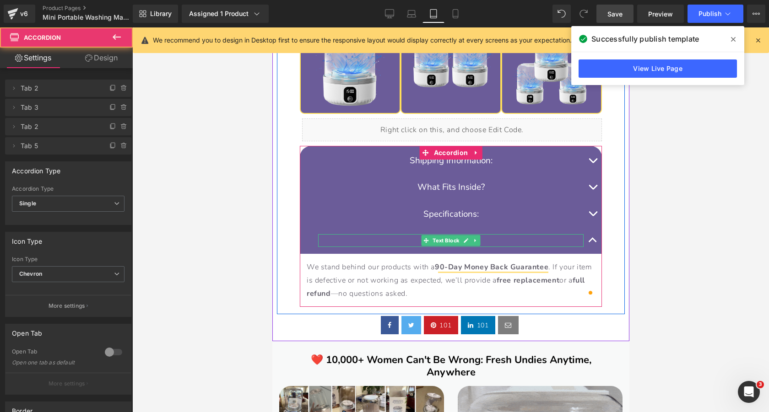
scroll to position [1087, 0]
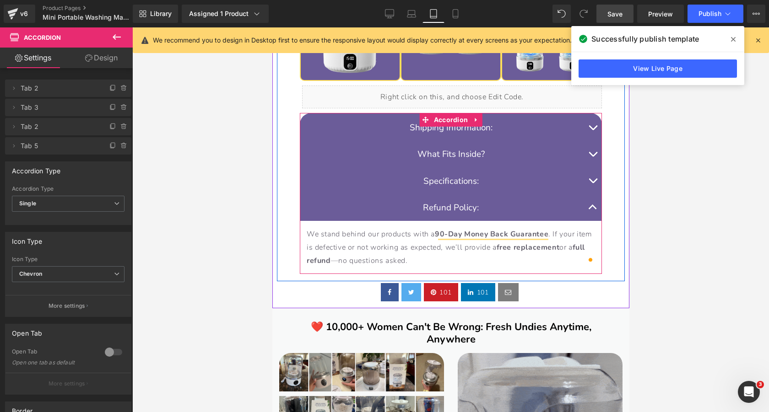
click at [364, 244] on p "We stand behind our products with a 90-Day Money Back Guarantee . If your item …" at bounding box center [450, 247] width 288 height 39
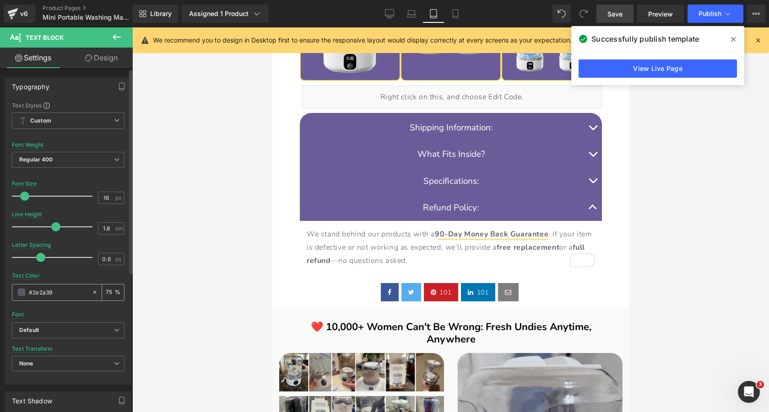
click at [107, 292] on input "75" at bounding box center [110, 293] width 9 height 10
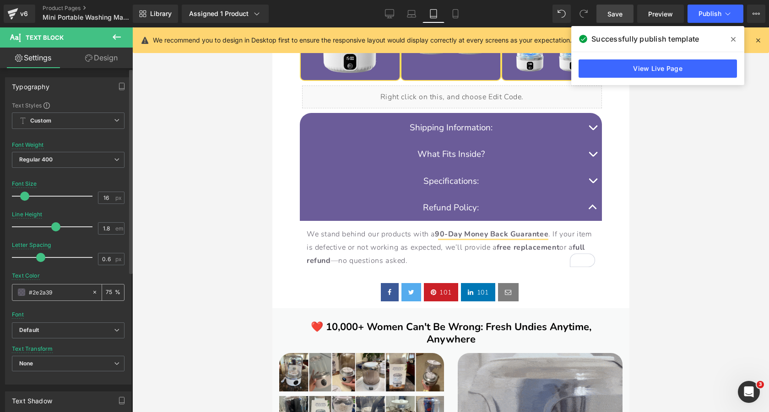
click at [107, 292] on input "75" at bounding box center [110, 293] width 9 height 10
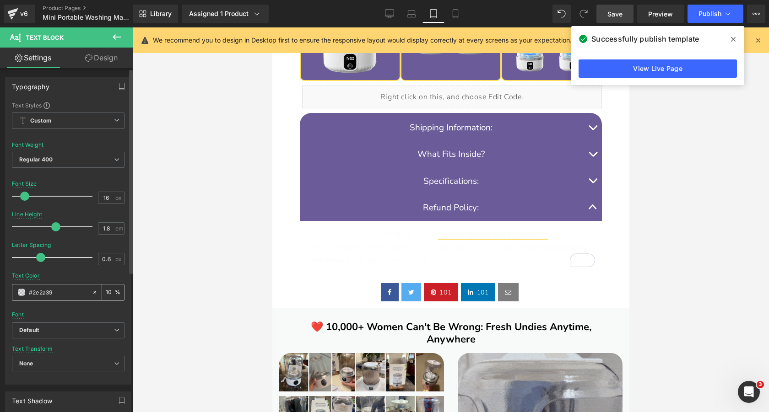
type input "100"
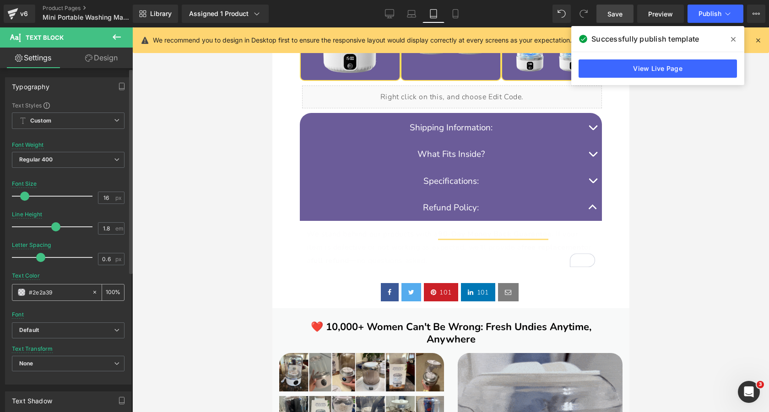
scroll to position [0, 0]
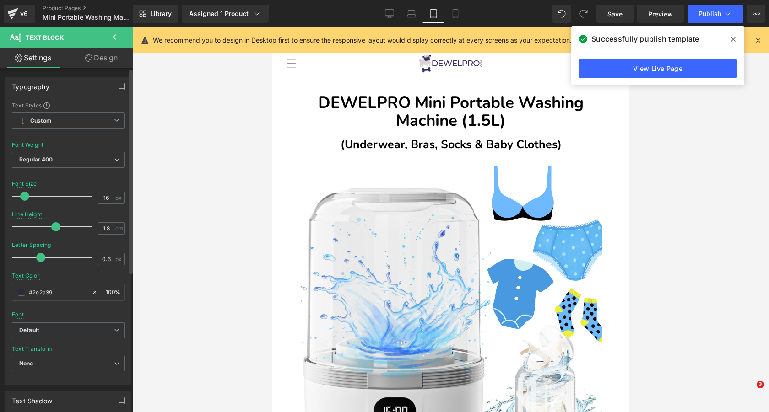
type input "100"
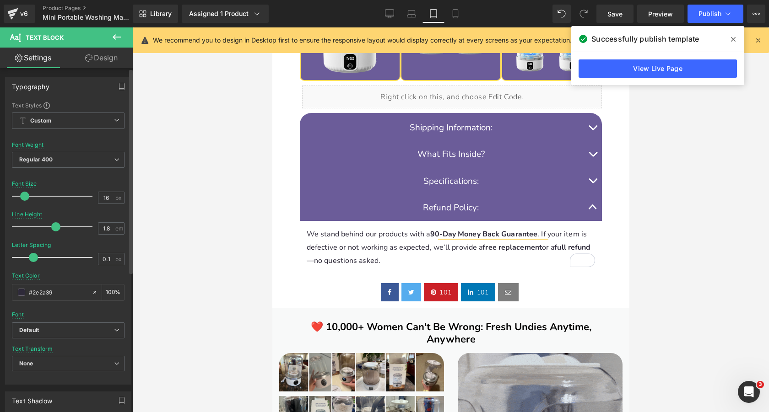
type input "0"
drag, startPoint x: 37, startPoint y: 256, endPoint x: 29, endPoint y: 260, distance: 8.0
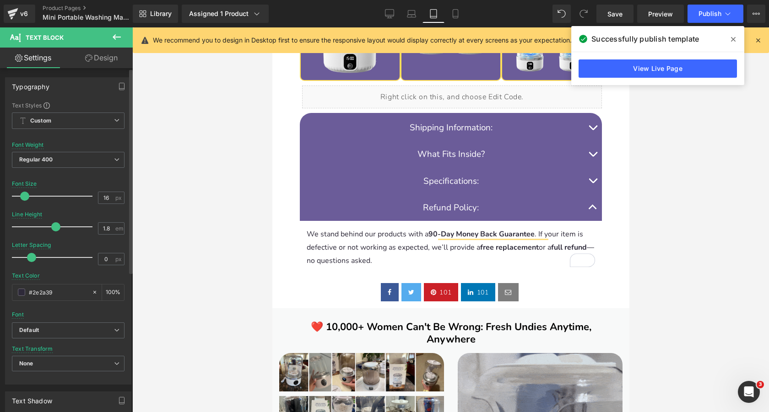
click at [29, 260] on span at bounding box center [31, 257] width 9 height 9
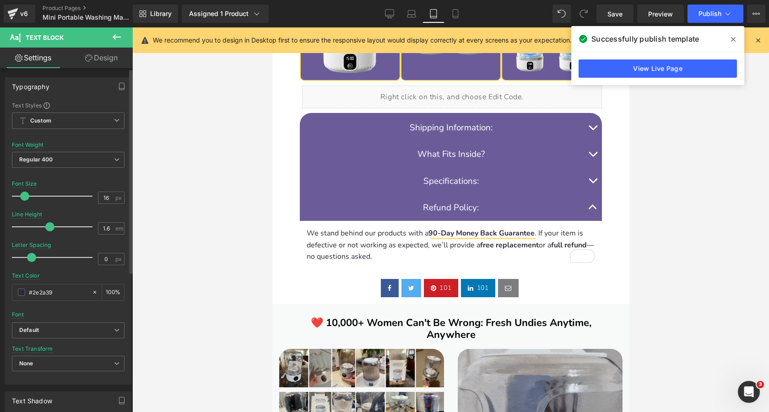
type input "1.5"
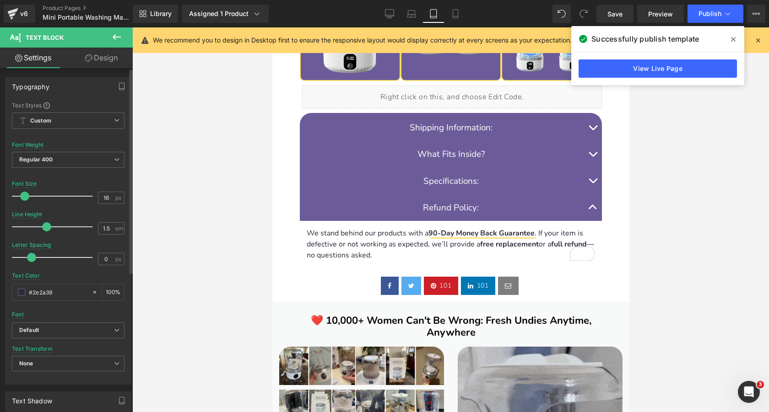
drag, startPoint x: 53, startPoint y: 226, endPoint x: 45, endPoint y: 228, distance: 8.4
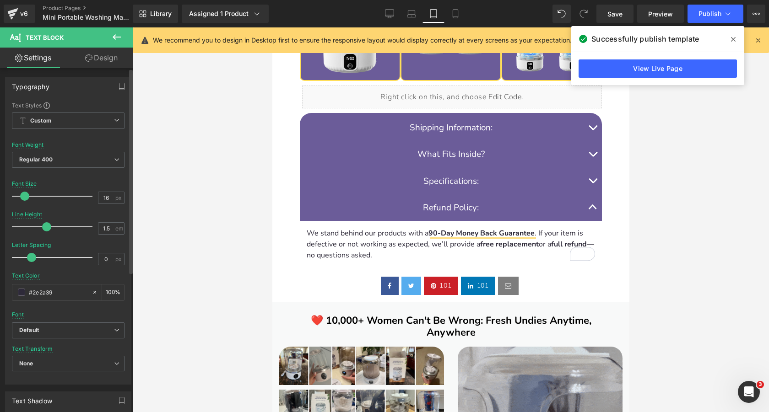
click at [45, 228] on span at bounding box center [46, 227] width 9 height 9
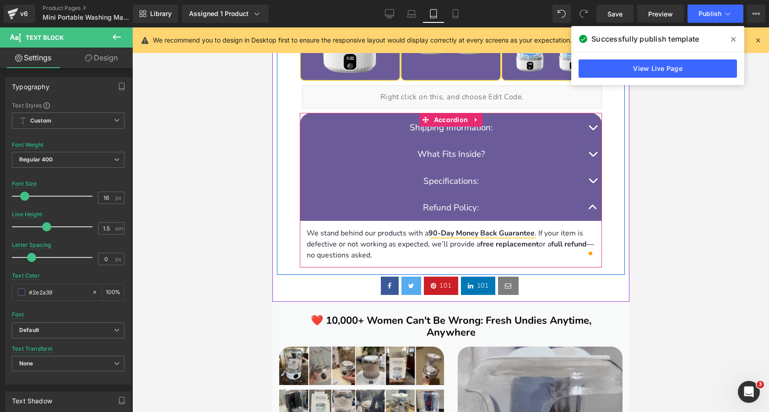
click at [591, 210] on button "button" at bounding box center [592, 208] width 18 height 27
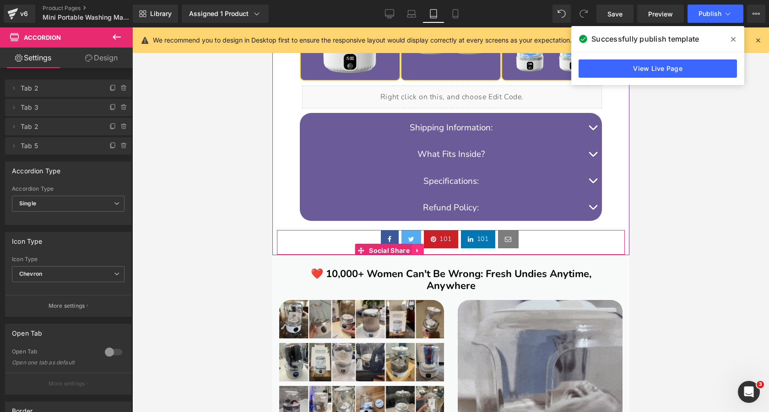
click at [419, 249] on icon at bounding box center [417, 250] width 6 height 7
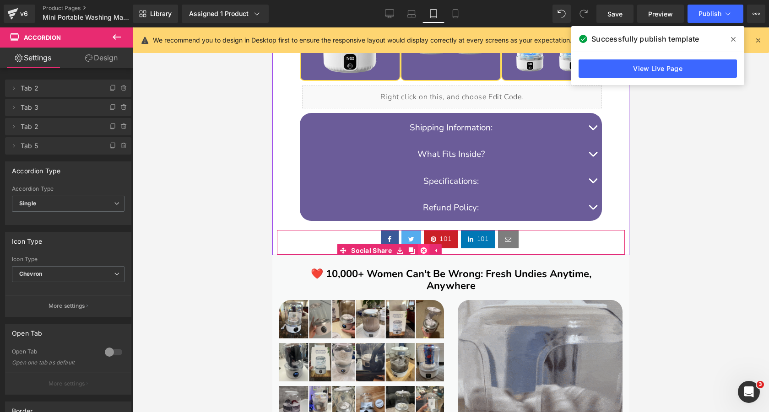
click at [424, 249] on icon at bounding box center [423, 251] width 6 height 6
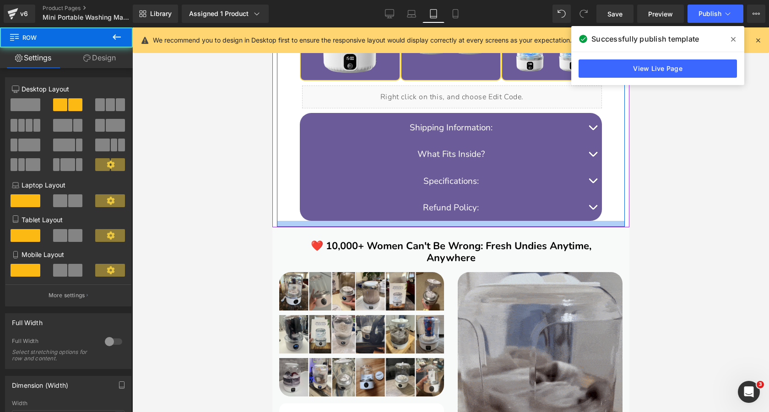
click at [479, 225] on div at bounding box center [451, 224] width 348 height 6
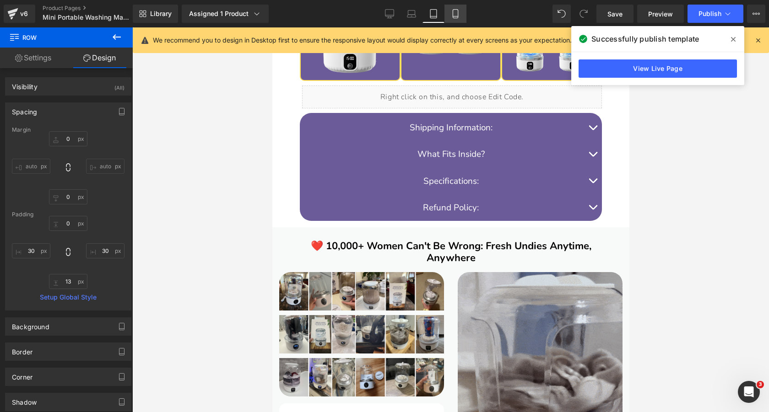
click at [460, 16] on icon at bounding box center [455, 13] width 9 height 9
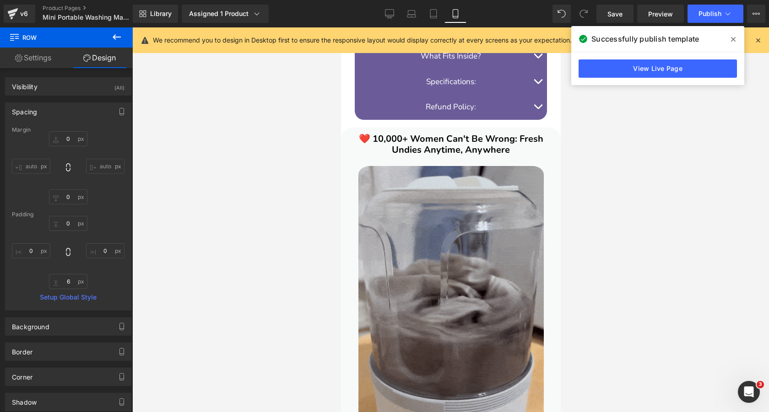
type input "0"
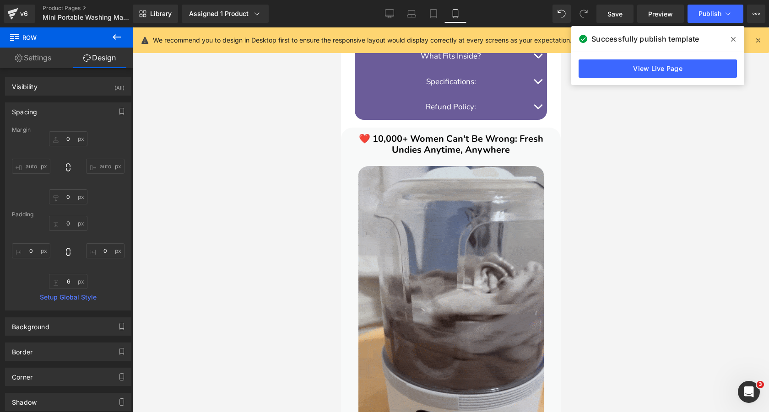
type input "0"
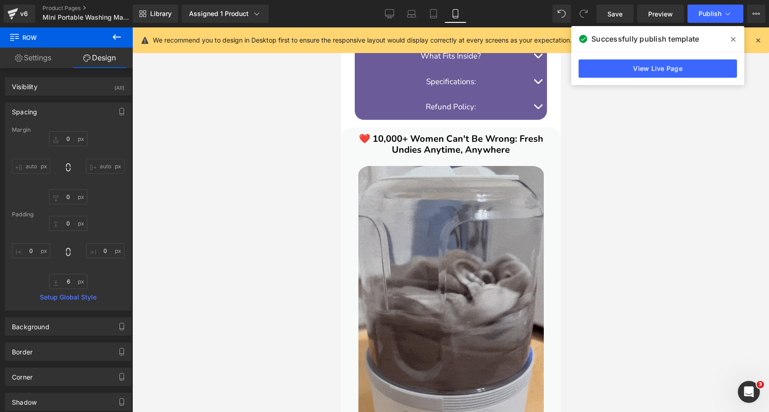
type input "0"
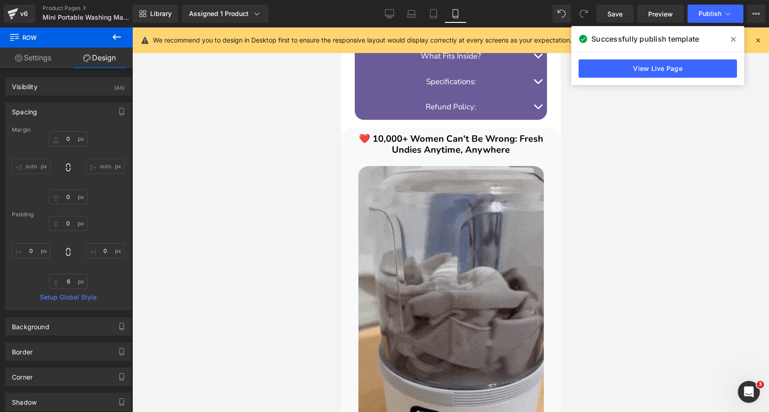
type input "0"
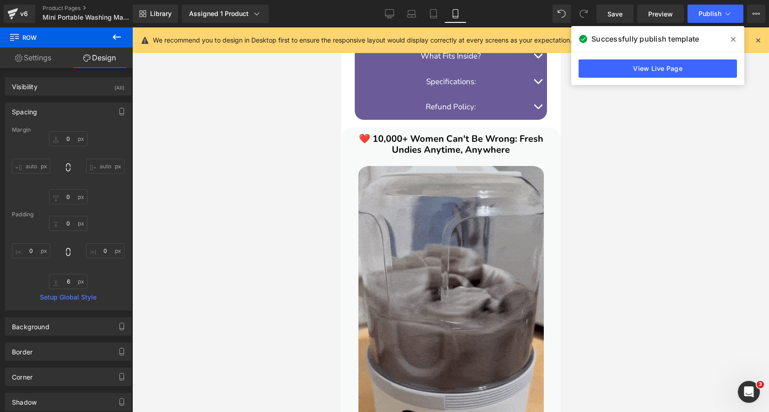
type input "6"
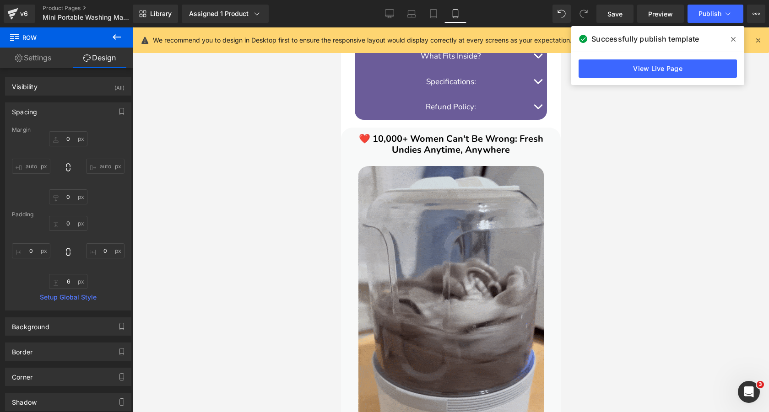
type input "0"
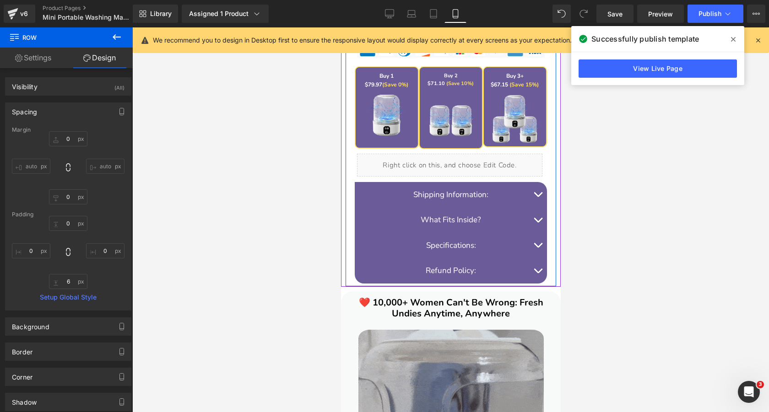
scroll to position [802, 0]
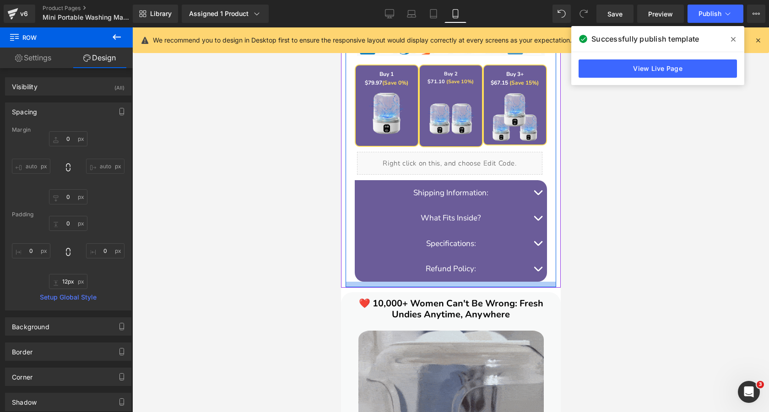
type input "13px"
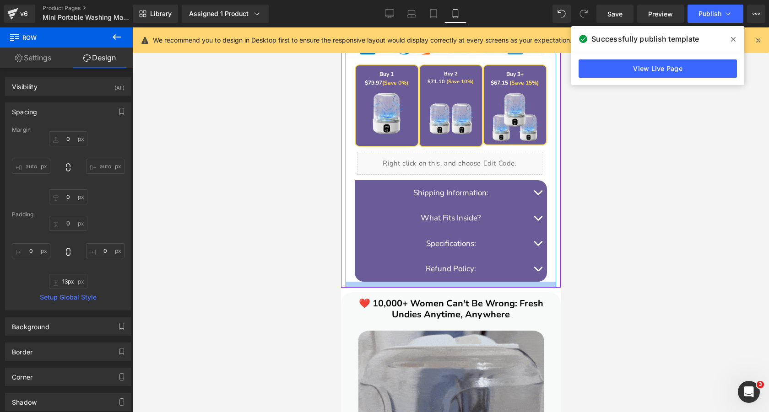
click at [472, 286] on div at bounding box center [450, 284] width 211 height 5
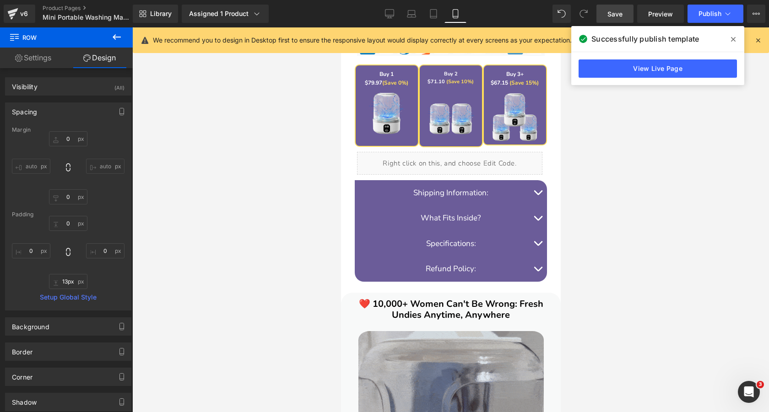
click at [612, 17] on span "Save" at bounding box center [615, 14] width 15 height 10
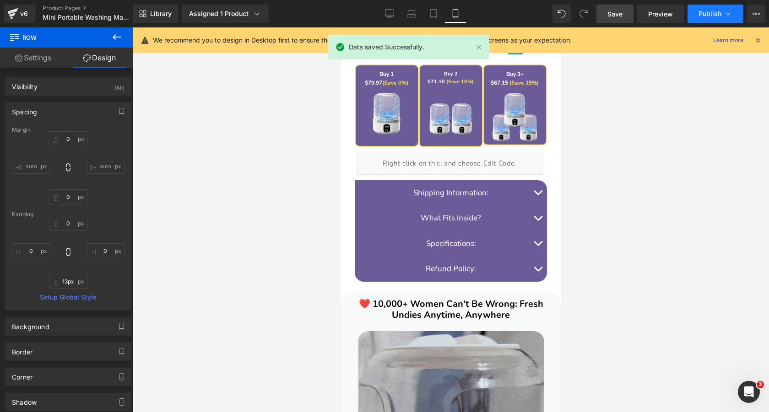
click at [696, 11] on button "Publish" at bounding box center [716, 14] width 56 height 18
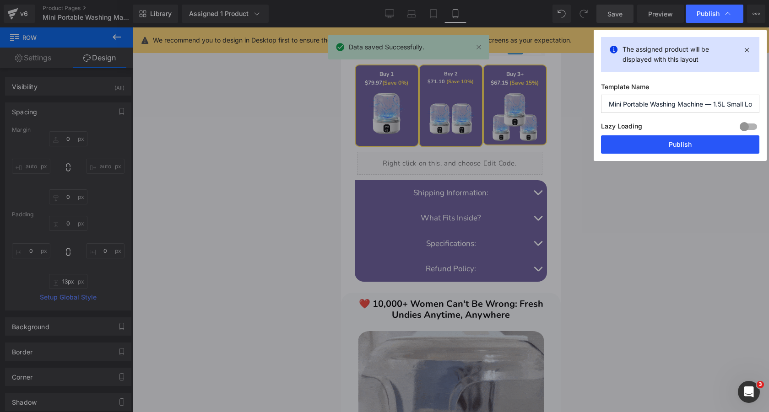
click at [662, 142] on button "Publish" at bounding box center [680, 145] width 158 height 18
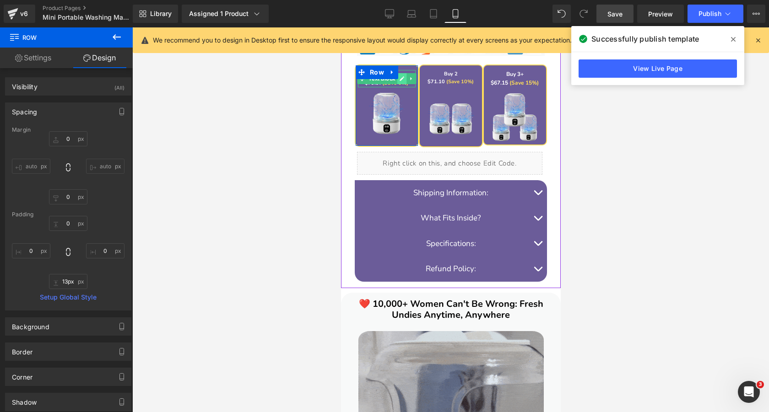
click at [399, 79] on link at bounding box center [402, 78] width 10 height 11
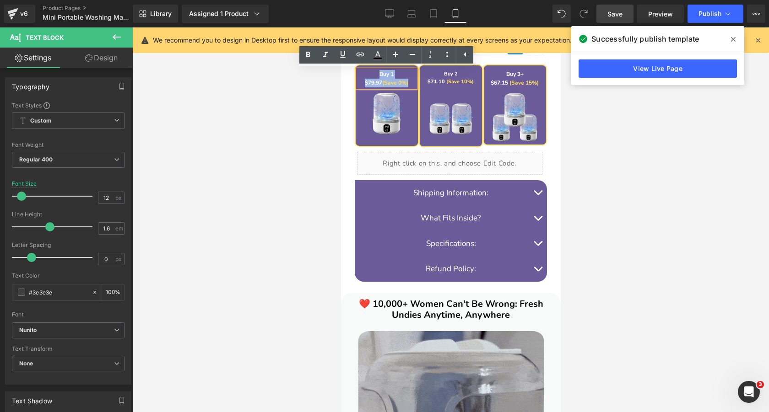
drag, startPoint x: 408, startPoint y: 85, endPoint x: 377, endPoint y: 76, distance: 32.3
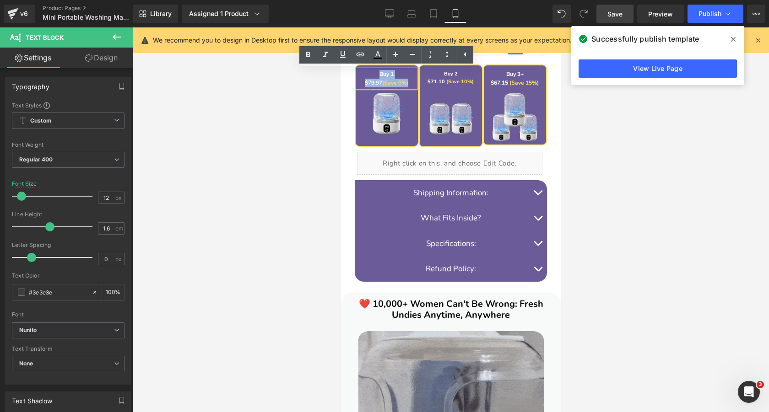
click at [377, 76] on p "Buy 1 $79.97 (Save 0%)" at bounding box center [387, 78] width 58 height 17
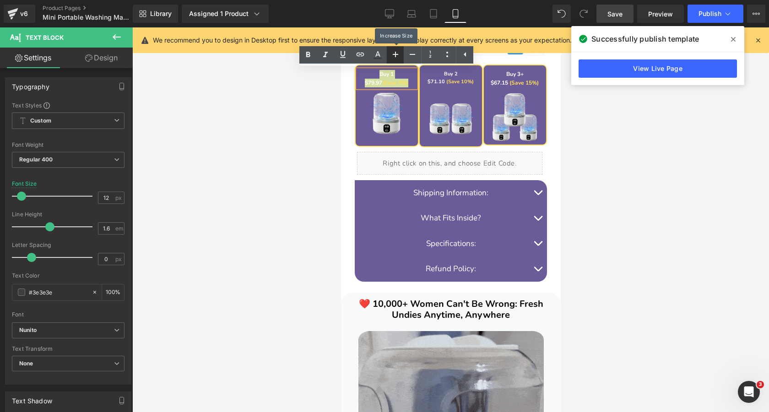
click at [396, 54] on icon at bounding box center [395, 54] width 5 height 5
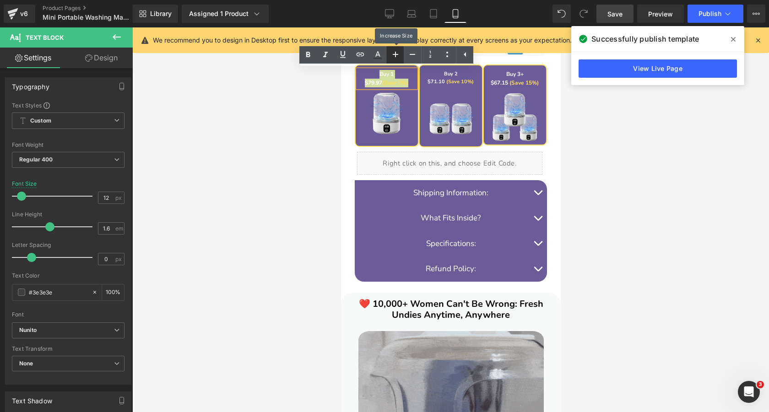
type input "14"
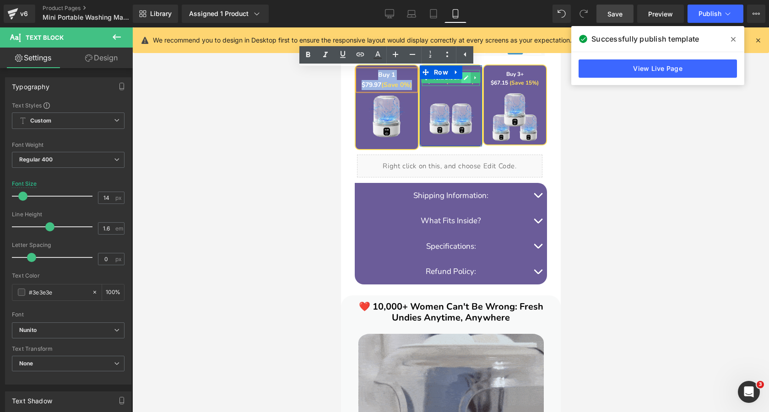
click at [461, 79] on link at bounding box center [466, 77] width 10 height 11
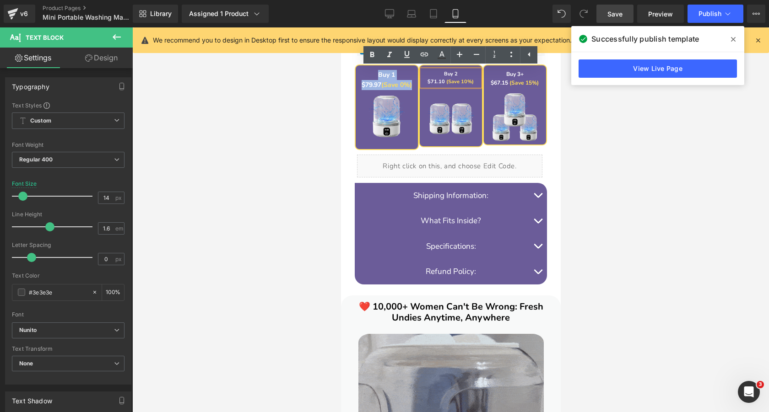
click at [465, 81] on span "(Save 10%)" at bounding box center [459, 81] width 27 height 7
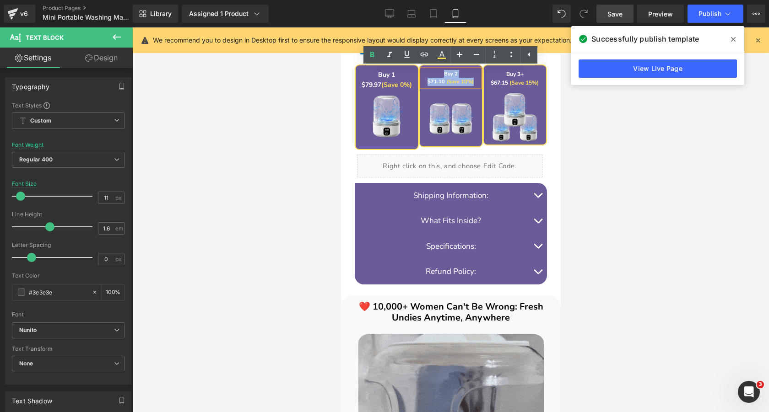
drag, startPoint x: 473, startPoint y: 81, endPoint x: 439, endPoint y: 76, distance: 34.6
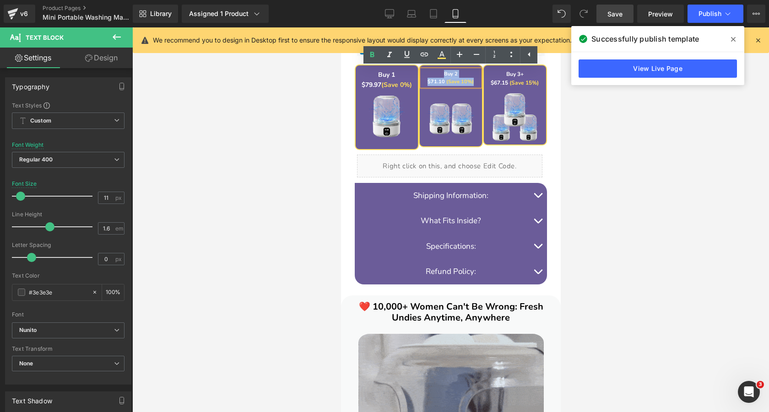
click at [439, 76] on div "Buy 2 $71.10 (Save 10%)" at bounding box center [451, 78] width 58 height 16
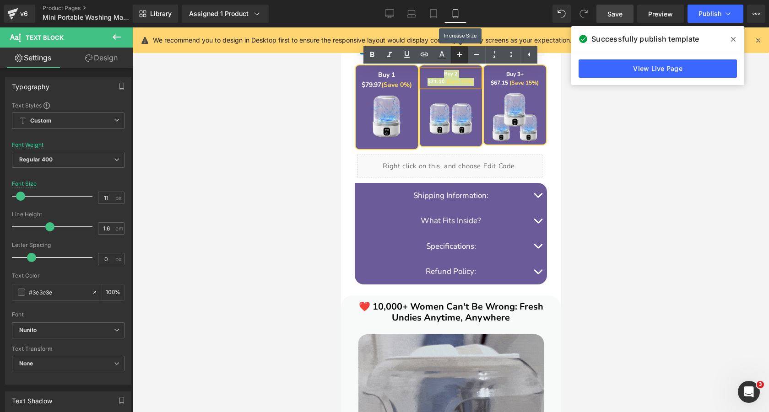
click at [458, 55] on icon at bounding box center [459, 54] width 11 height 11
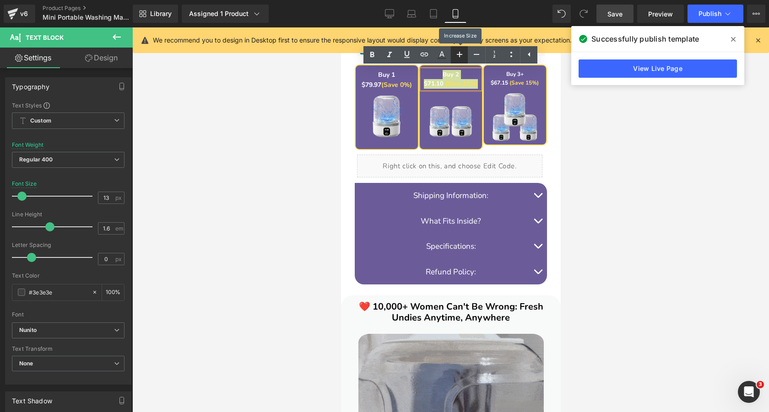
click at [458, 56] on icon at bounding box center [459, 54] width 11 height 11
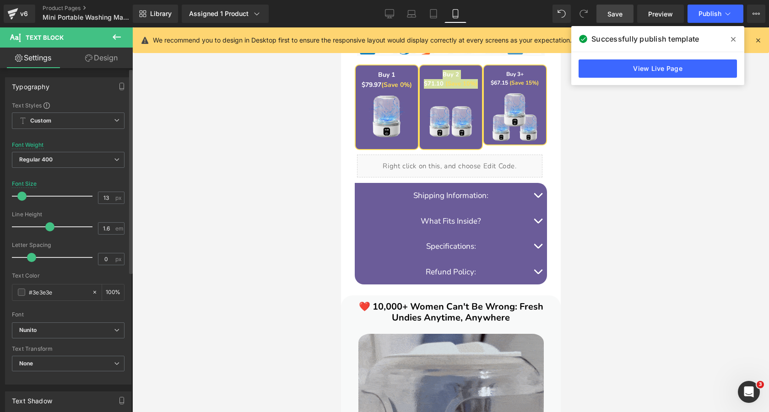
type input "14"
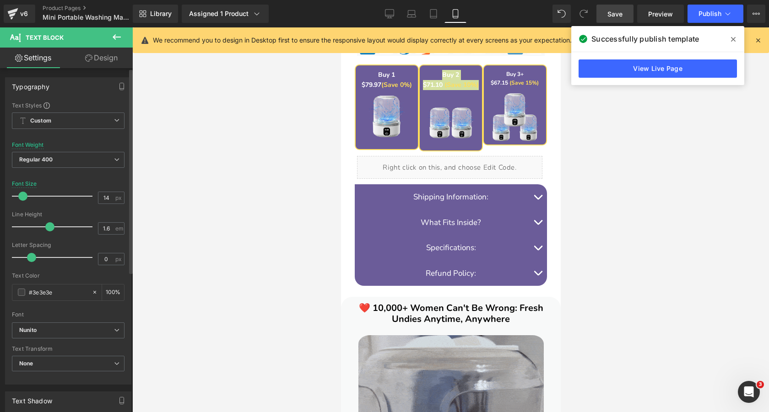
click at [23, 195] on span at bounding box center [22, 196] width 9 height 9
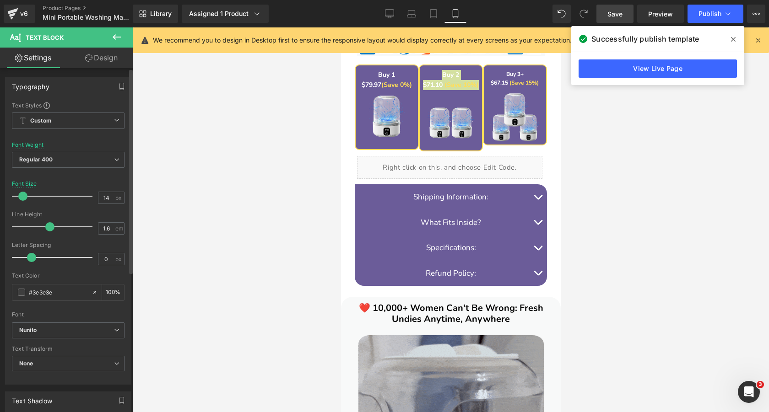
type input "1.5"
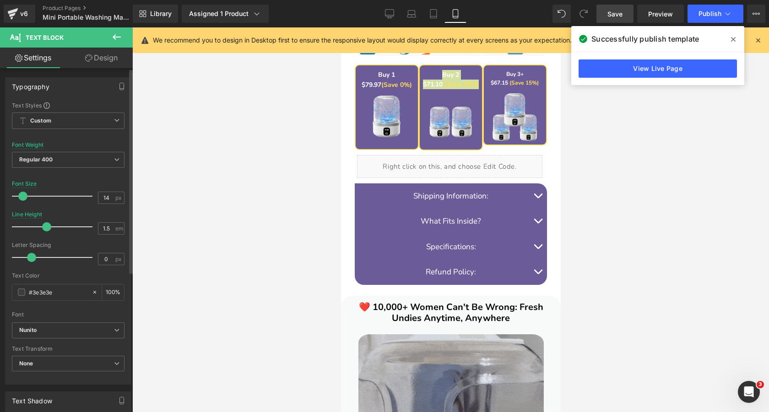
click at [45, 227] on span at bounding box center [46, 227] width 9 height 9
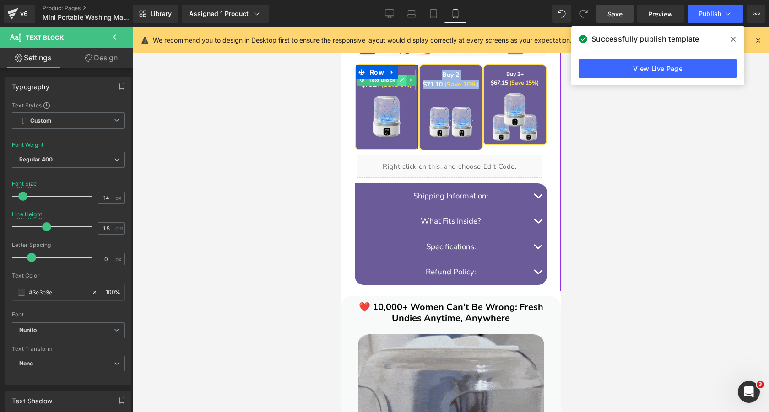
click at [397, 82] on link at bounding box center [402, 80] width 10 height 11
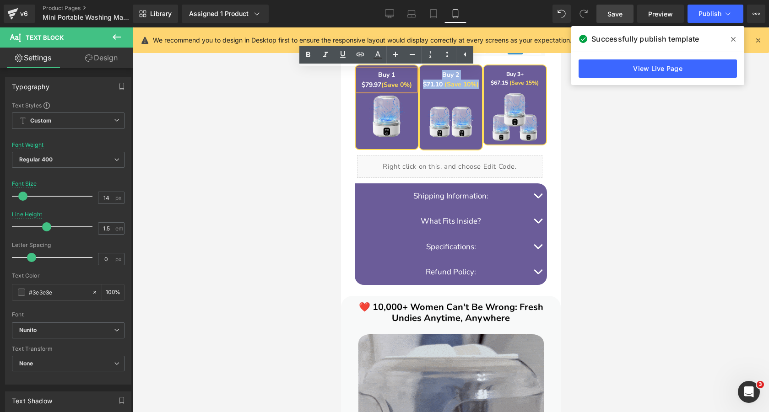
click at [396, 84] on strong "(Save 0%)" at bounding box center [396, 85] width 31 height 9
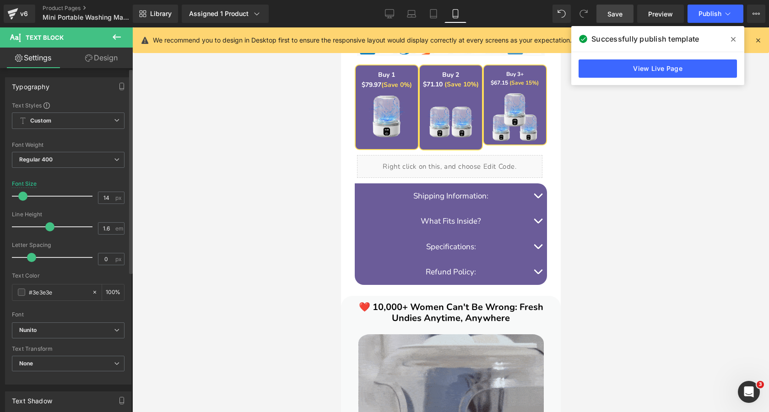
type input "1.5"
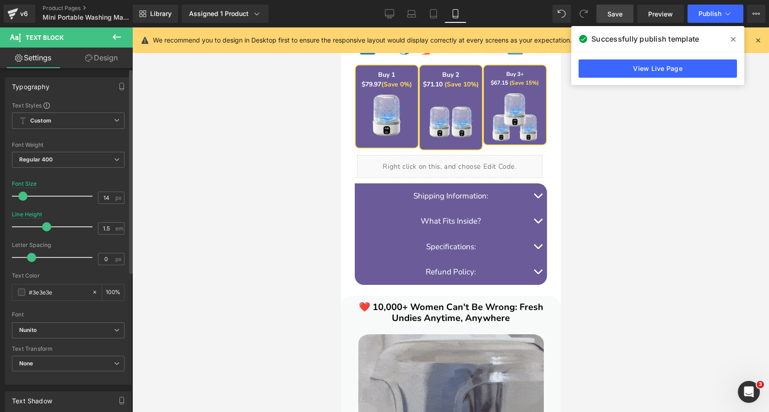
click at [46, 226] on span at bounding box center [46, 227] width 9 height 9
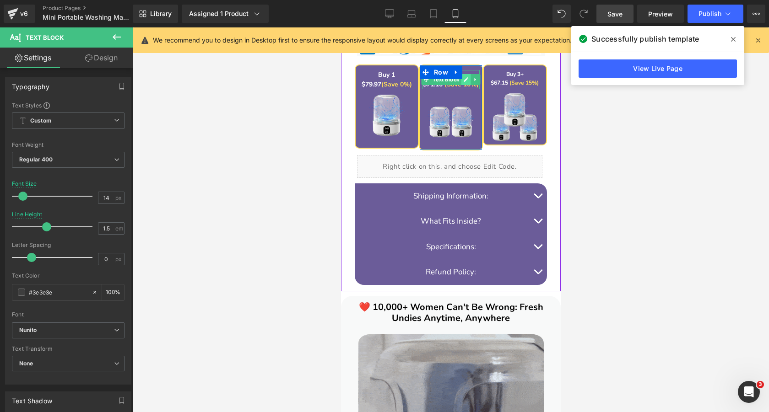
click at [463, 80] on icon at bounding box center [465, 79] width 5 height 5
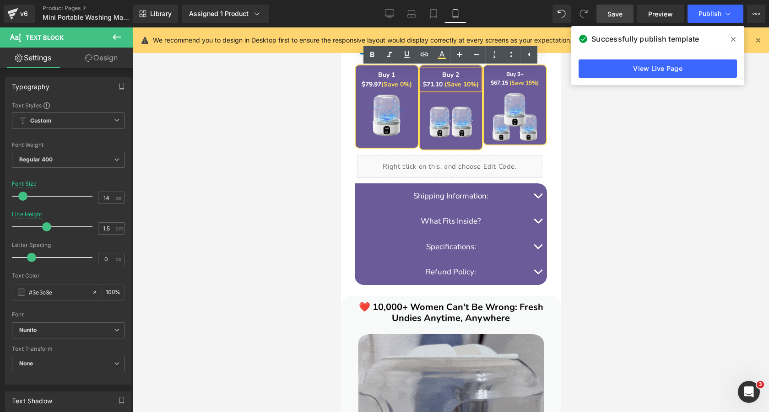
click at [448, 82] on span "(Save 10%)" at bounding box center [461, 84] width 34 height 9
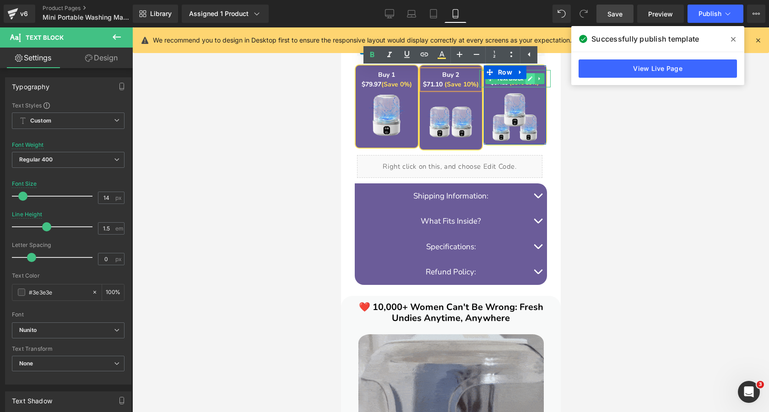
click at [527, 77] on icon at bounding box center [529, 78] width 5 height 5
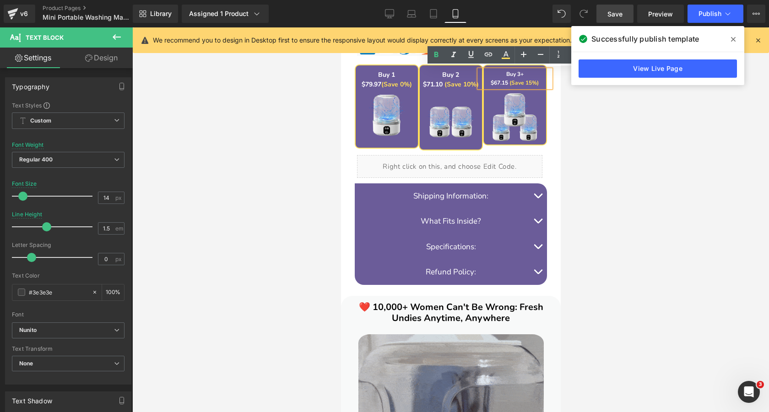
click at [529, 79] on p "$67.15 (Save 15%)" at bounding box center [514, 83] width 71 height 9
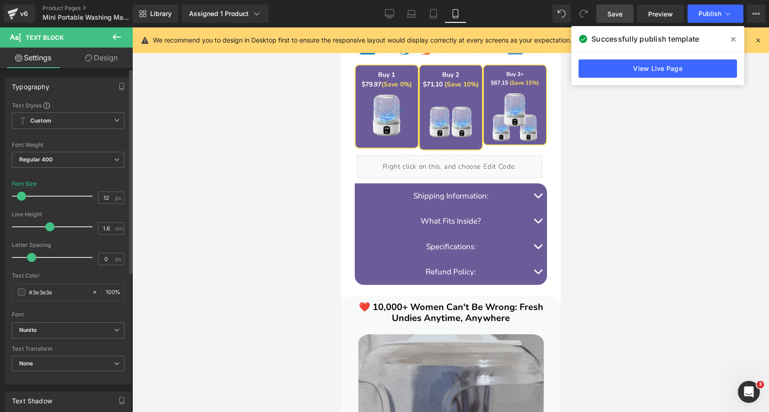
type input "1.5"
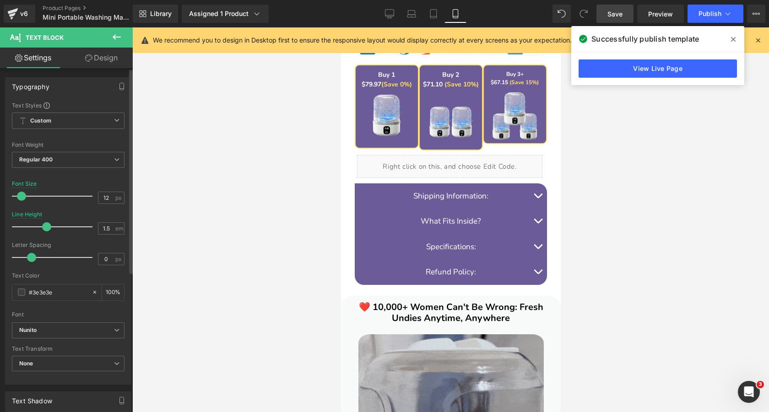
click at [46, 228] on span at bounding box center [46, 227] width 9 height 9
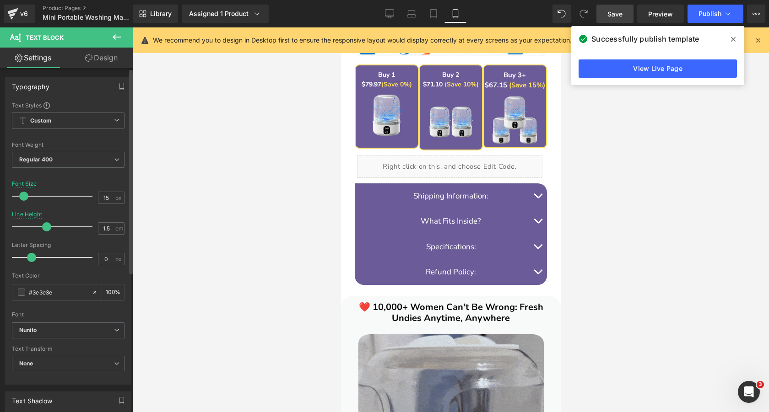
type input "14"
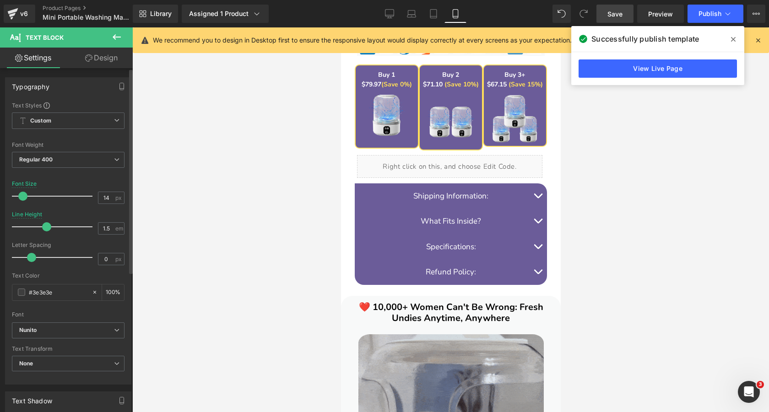
click at [22, 195] on span at bounding box center [22, 196] width 9 height 9
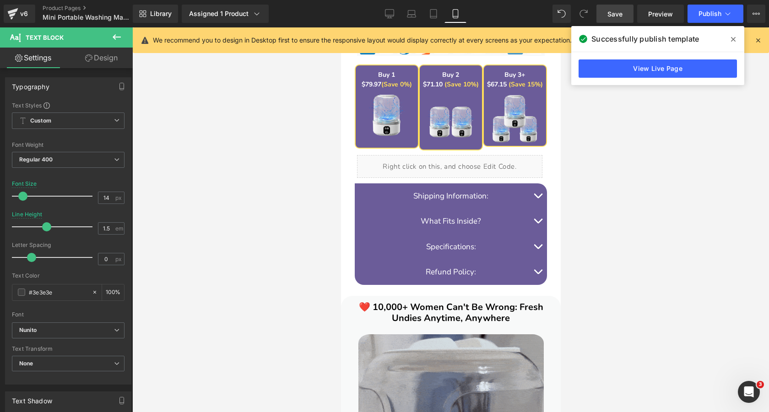
click at [615, 16] on span "Save" at bounding box center [615, 14] width 15 height 10
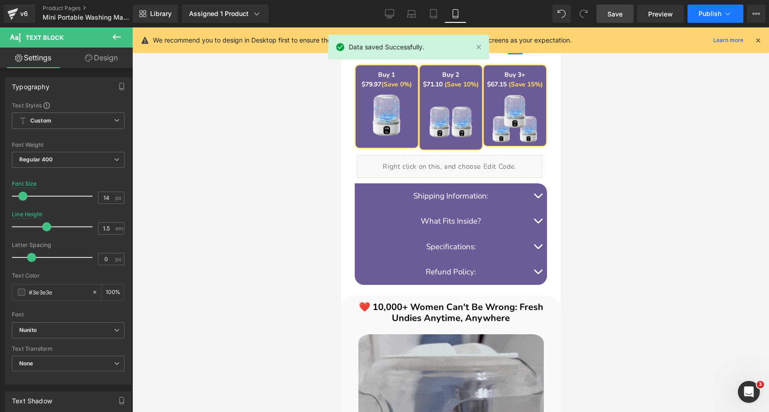
click at [709, 15] on span "Publish" at bounding box center [710, 13] width 23 height 7
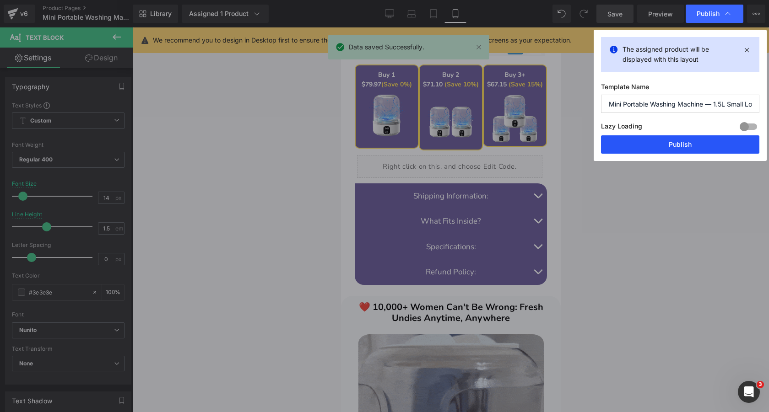
click at [677, 144] on button "Publish" at bounding box center [680, 145] width 158 height 18
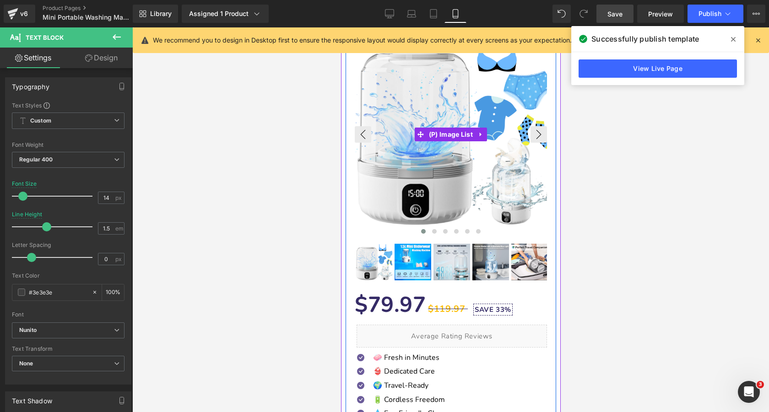
scroll to position [112, 0]
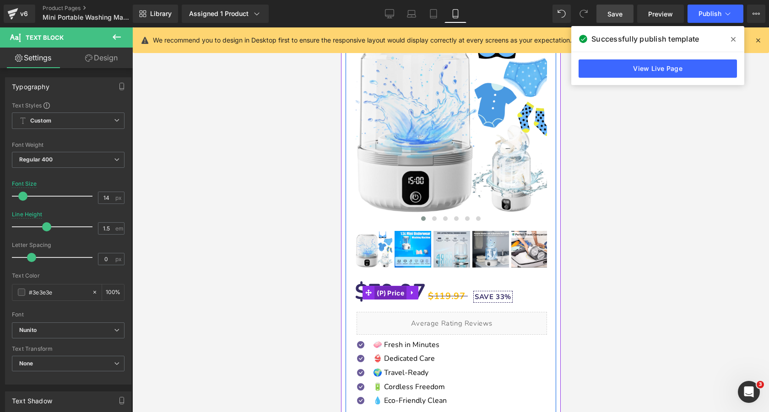
click at [392, 293] on span "(P) Price" at bounding box center [390, 294] width 32 height 14
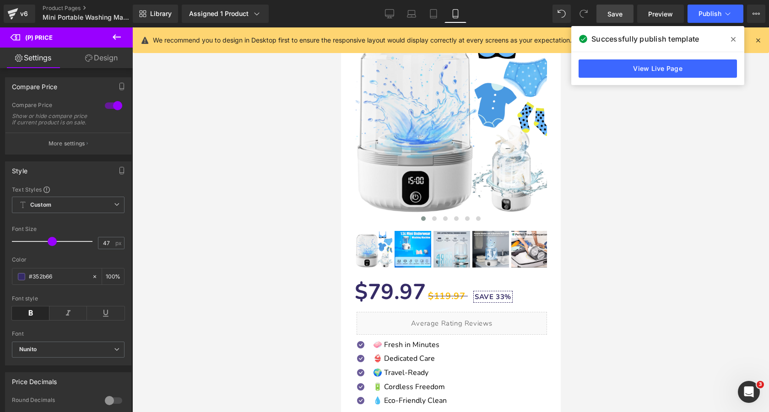
click at [102, 58] on link "Design" at bounding box center [101, 58] width 66 height 21
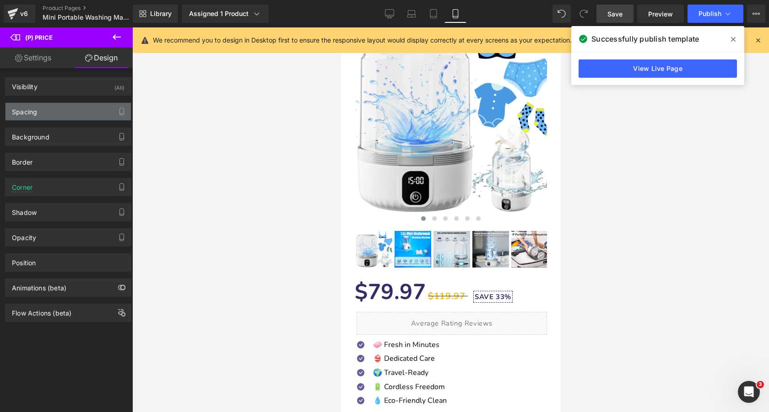
click at [71, 117] on div "Spacing" at bounding box center [67, 111] width 125 height 17
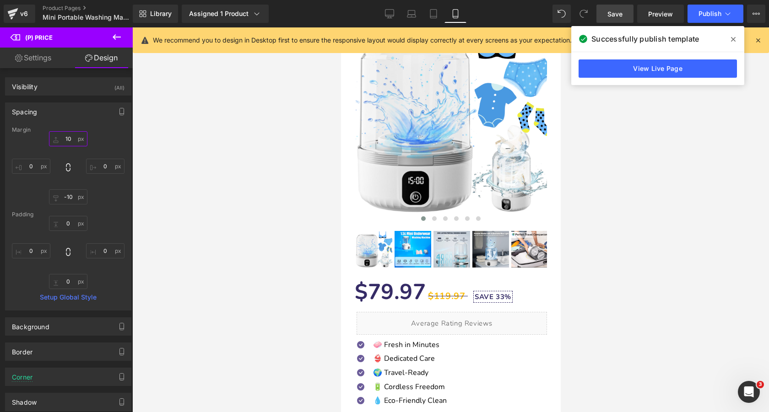
click at [70, 143] on input "10" at bounding box center [68, 138] width 38 height 15
type input "5"
drag, startPoint x: 613, startPoint y: 15, endPoint x: 179, endPoint y: 115, distance: 445.4
click at [613, 15] on span "Save" at bounding box center [615, 14] width 15 height 10
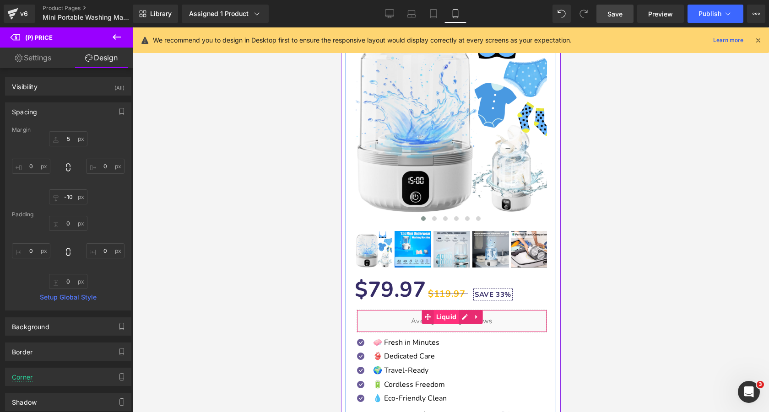
click at [440, 317] on span "Liquid" at bounding box center [446, 317] width 25 height 14
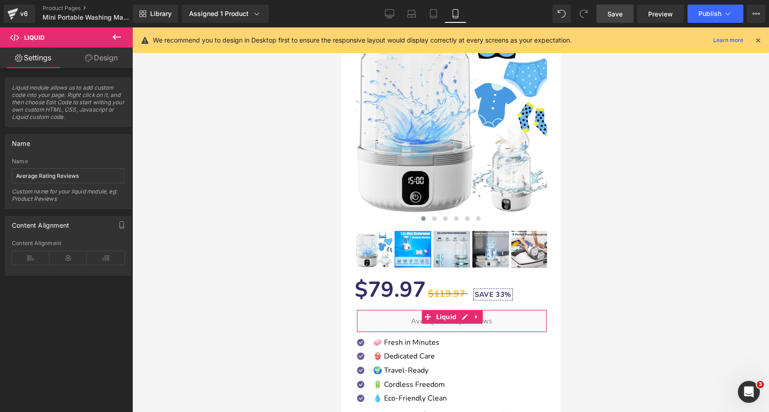
click at [105, 60] on link "Design" at bounding box center [101, 58] width 66 height 21
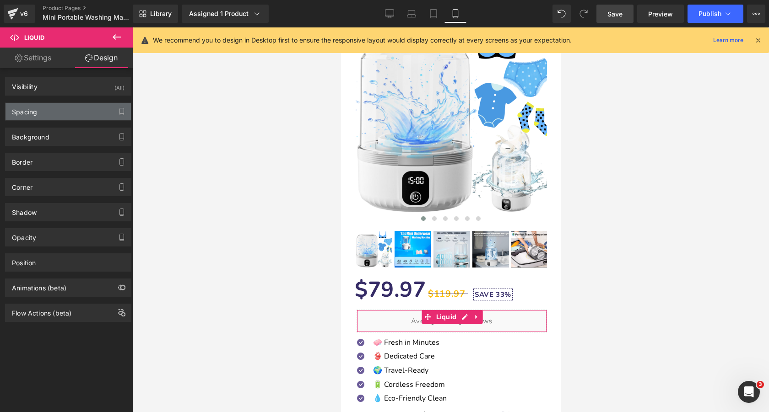
click at [81, 118] on div "Spacing" at bounding box center [67, 111] width 125 height 17
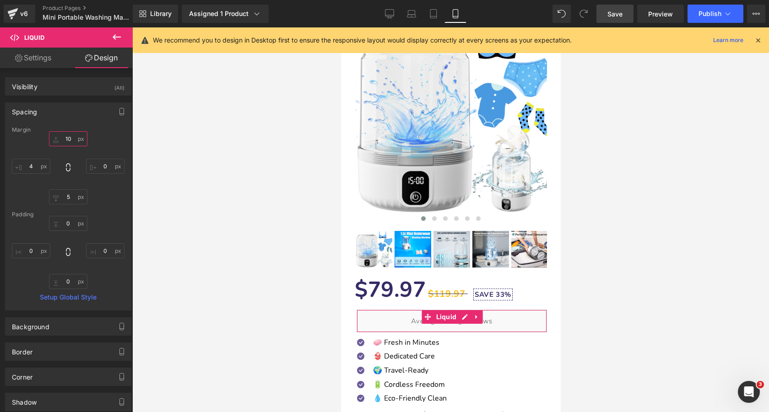
click at [72, 139] on input "10" at bounding box center [68, 138] width 38 height 15
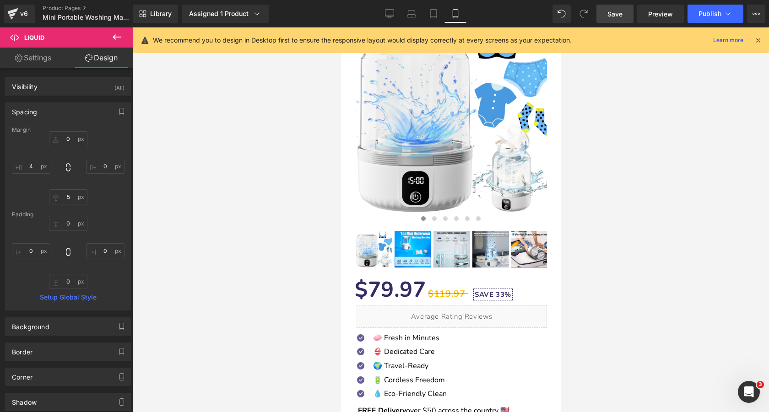
click at [604, 14] on link "Save" at bounding box center [615, 14] width 37 height 18
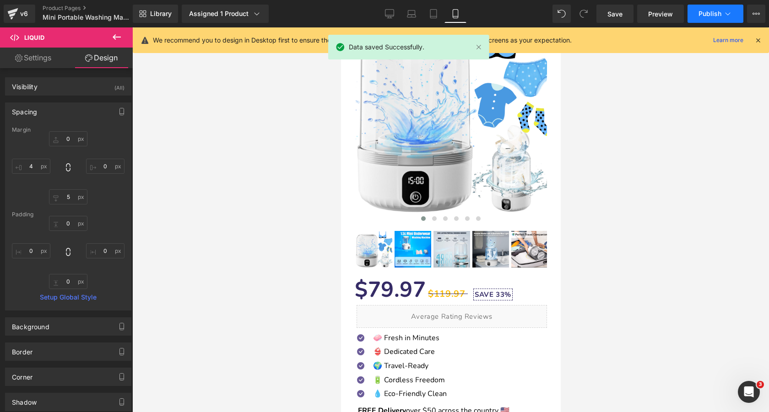
click at [710, 16] on span "Publish" at bounding box center [710, 13] width 23 height 7
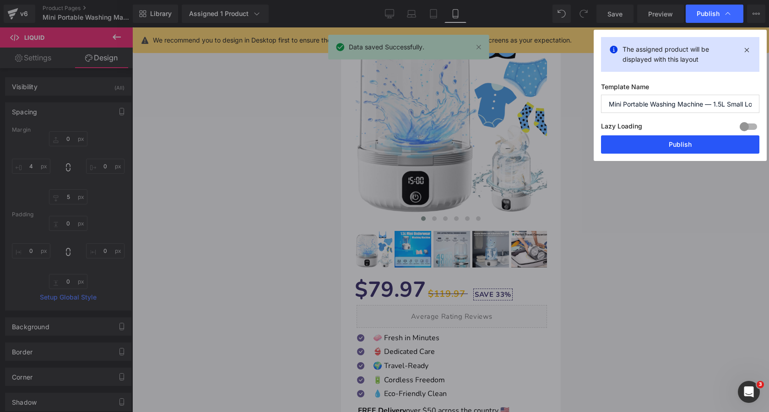
click at [689, 141] on button "Publish" at bounding box center [680, 145] width 158 height 18
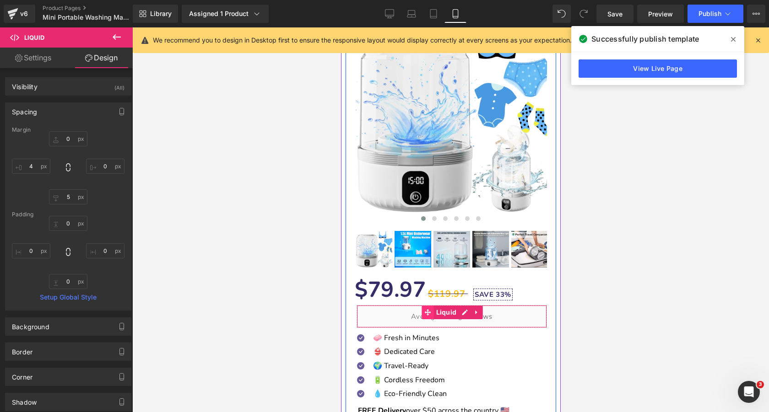
click at [429, 314] on icon at bounding box center [427, 312] width 6 height 7
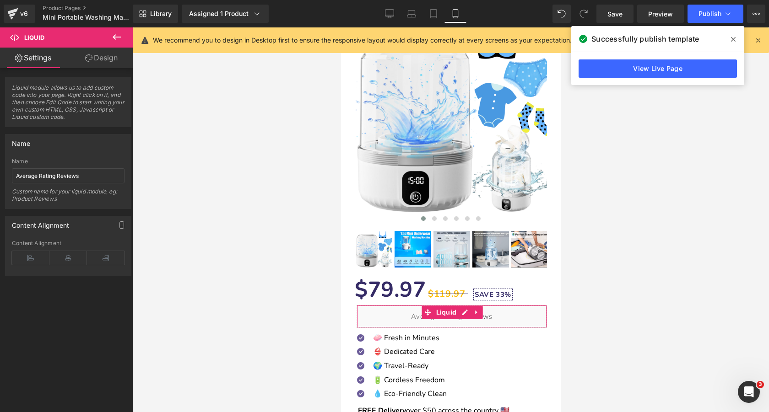
click at [93, 59] on link "Design" at bounding box center [101, 58] width 66 height 21
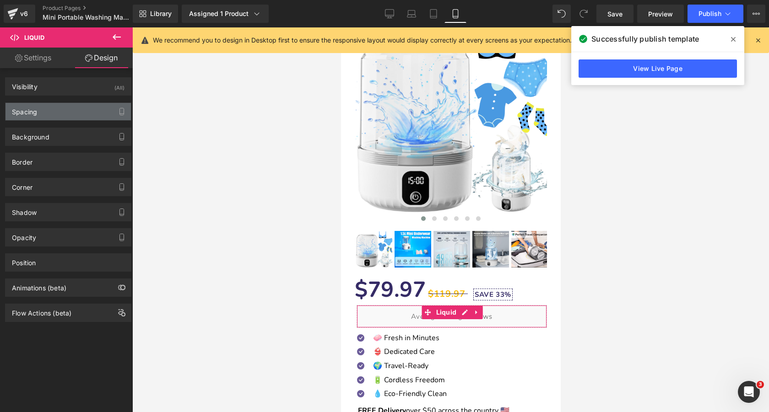
click at [61, 113] on div "Spacing" at bounding box center [67, 111] width 125 height 17
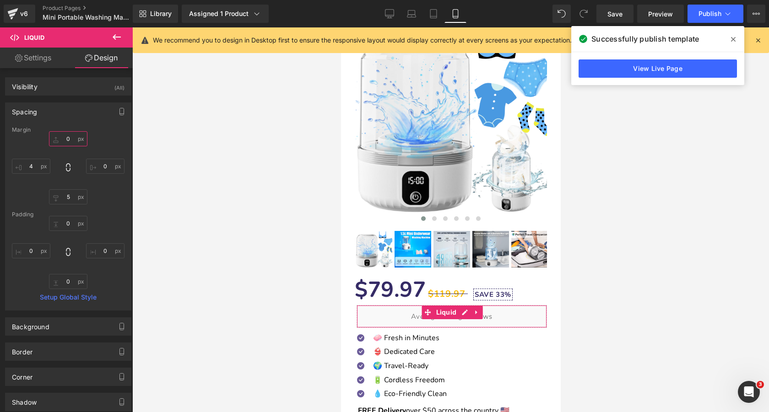
click at [68, 139] on input "0" at bounding box center [68, 138] width 38 height 15
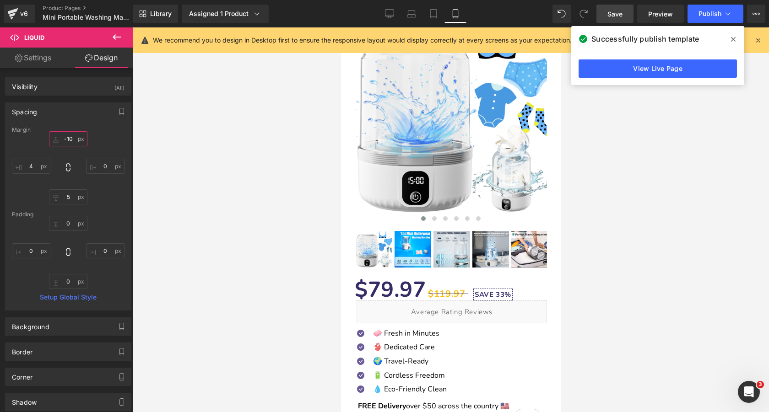
type input "-10"
click at [606, 16] on link "Save" at bounding box center [615, 14] width 37 height 18
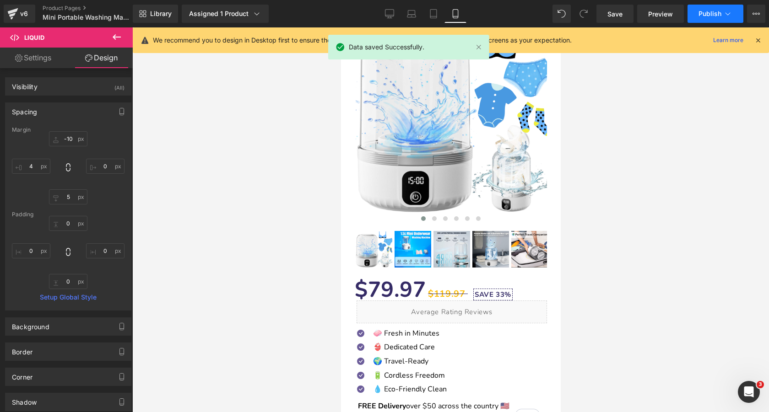
click at [711, 16] on span "Publish" at bounding box center [710, 13] width 23 height 7
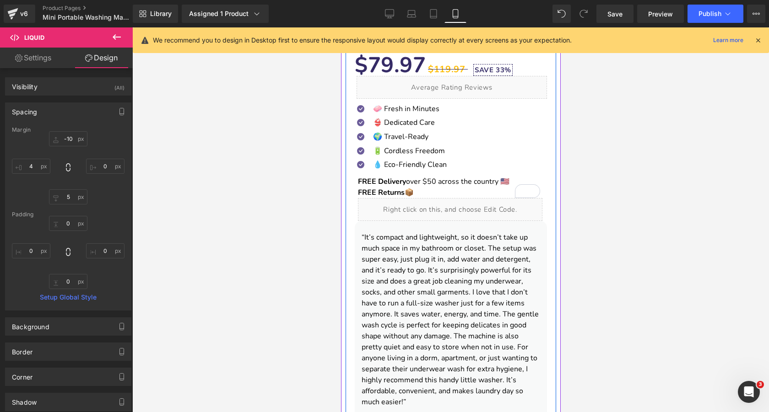
scroll to position [320, 0]
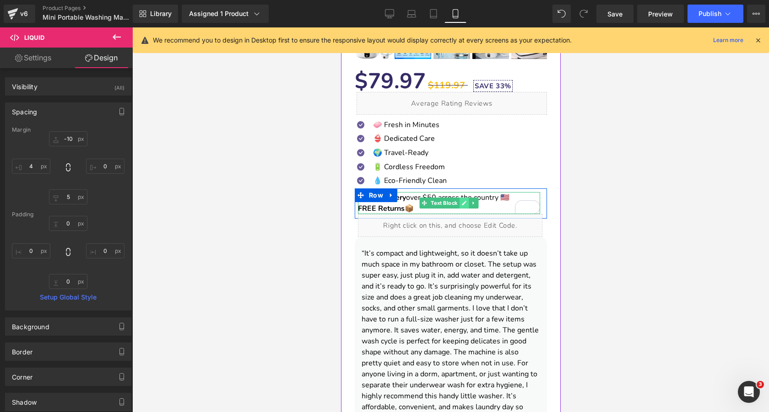
click at [462, 201] on icon at bounding box center [463, 203] width 5 height 5
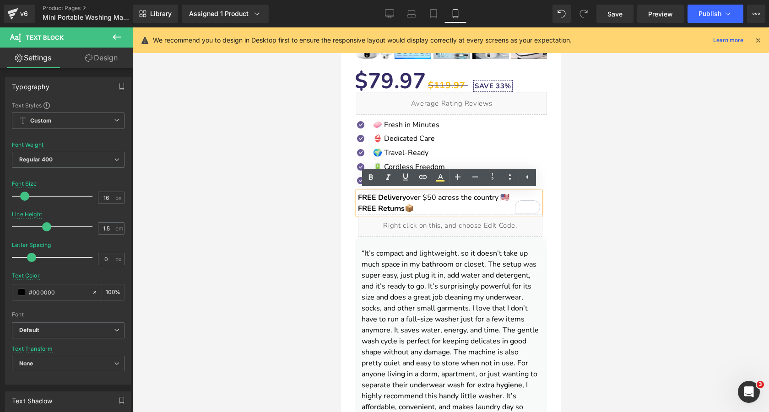
drag, startPoint x: 398, startPoint y: 211, endPoint x: 359, endPoint y: 198, distance: 40.4
click at [359, 198] on p "FREE Delivery over $50 across the country 🇺🇸 FREE Returns 📦" at bounding box center [449, 203] width 182 height 22
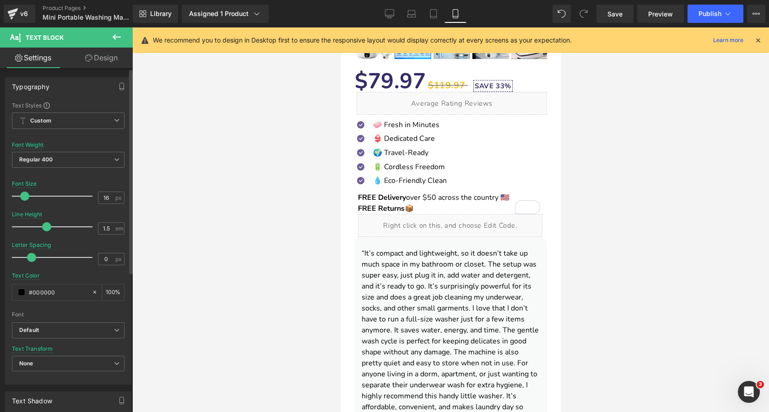
type input "15"
click at [24, 197] on span at bounding box center [23, 196] width 9 height 9
click at [616, 11] on span "Save" at bounding box center [615, 14] width 15 height 10
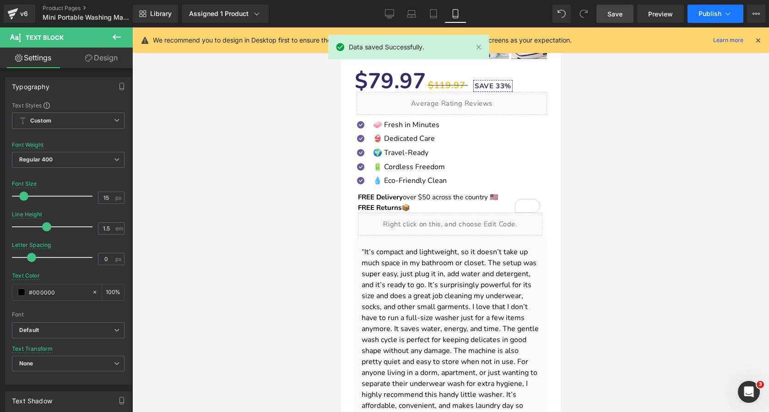
click at [711, 14] on span "Publish" at bounding box center [710, 13] width 23 height 7
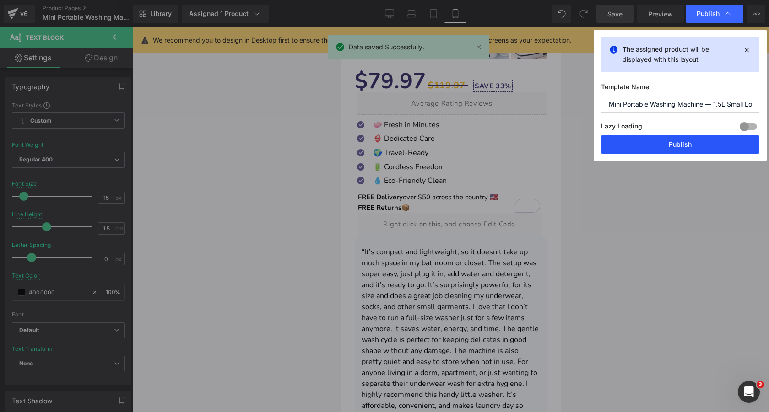
click at [678, 146] on button "Publish" at bounding box center [680, 145] width 158 height 18
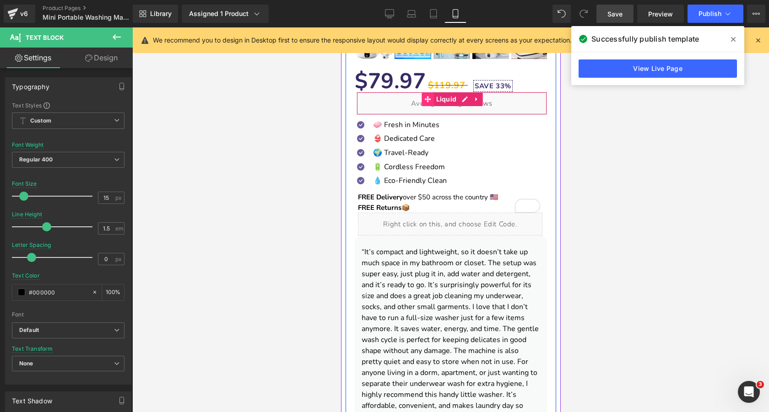
click at [428, 100] on icon at bounding box center [427, 99] width 6 height 7
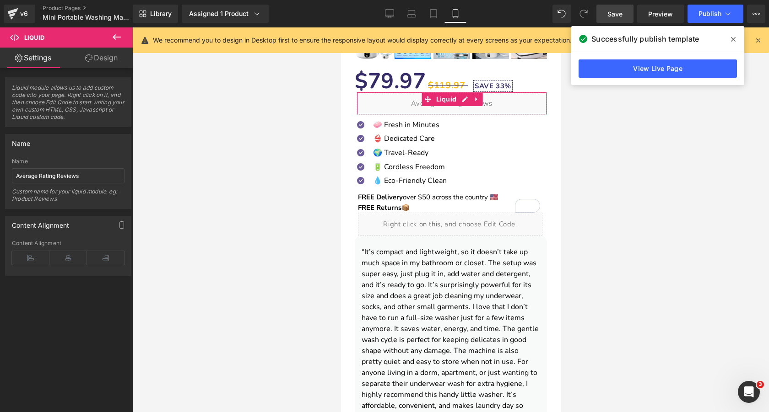
click at [104, 59] on link "Design" at bounding box center [101, 58] width 66 height 21
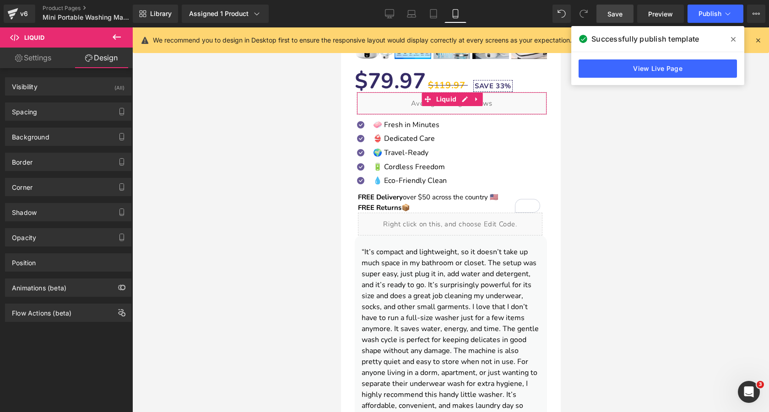
type input "-10"
type input "0"
type input "5"
type input "4"
type input "0"
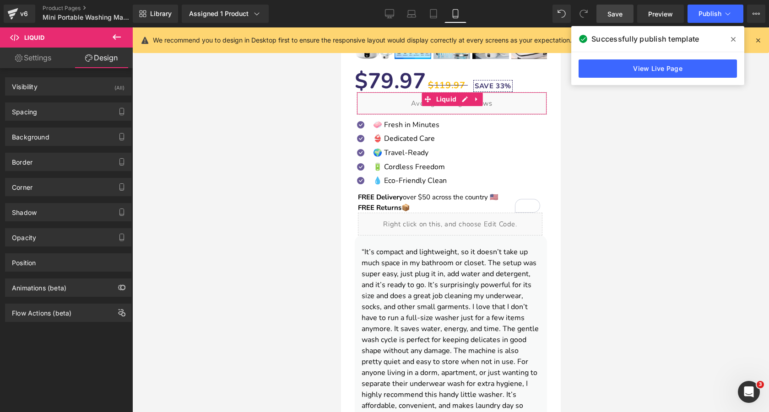
type input "0"
click at [74, 111] on div "Spacing" at bounding box center [67, 111] width 125 height 17
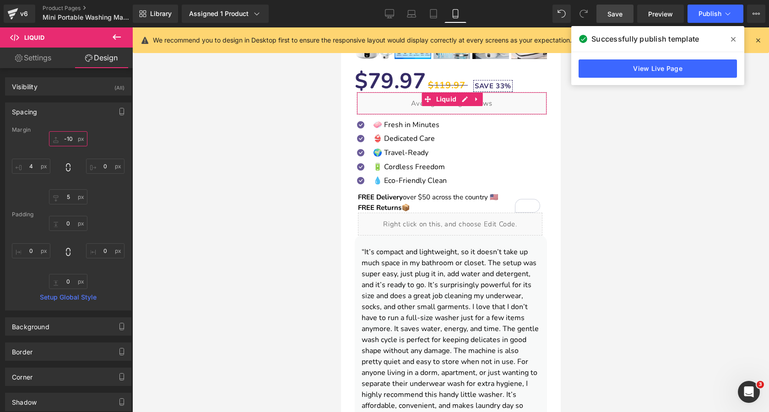
click at [70, 140] on input "-10" at bounding box center [68, 138] width 38 height 15
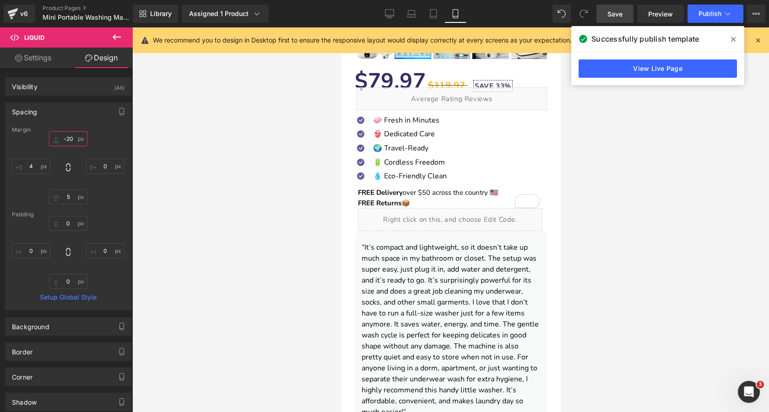
type input "-20"
click at [619, 11] on span "Save" at bounding box center [615, 14] width 15 height 10
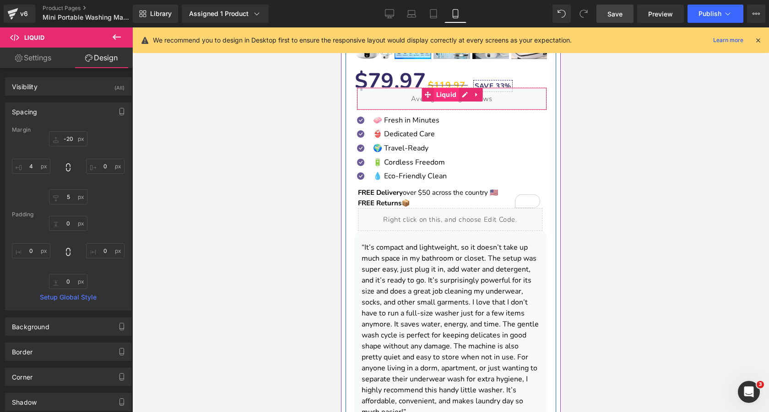
click at [440, 95] on span "Liquid" at bounding box center [446, 95] width 25 height 14
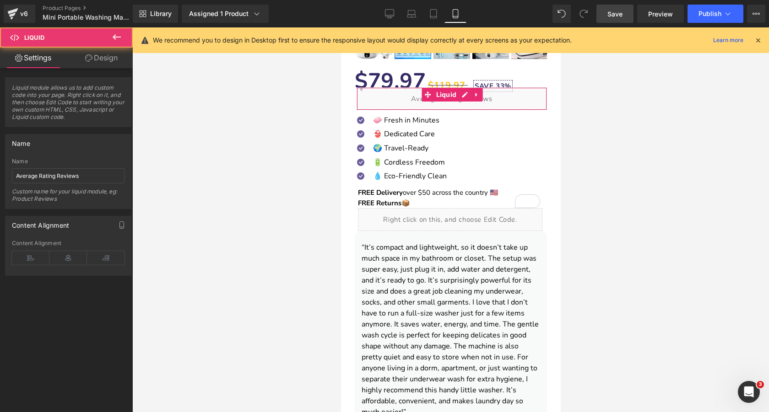
click at [99, 59] on link "Design" at bounding box center [101, 58] width 66 height 21
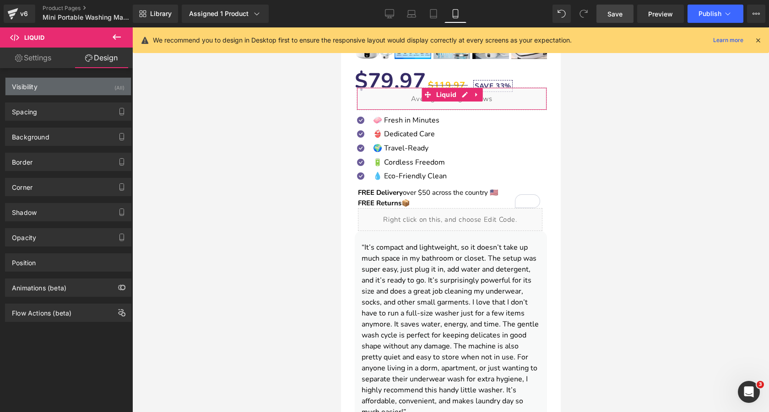
type input "-20"
type input "0"
type input "5"
type input "4"
type input "0"
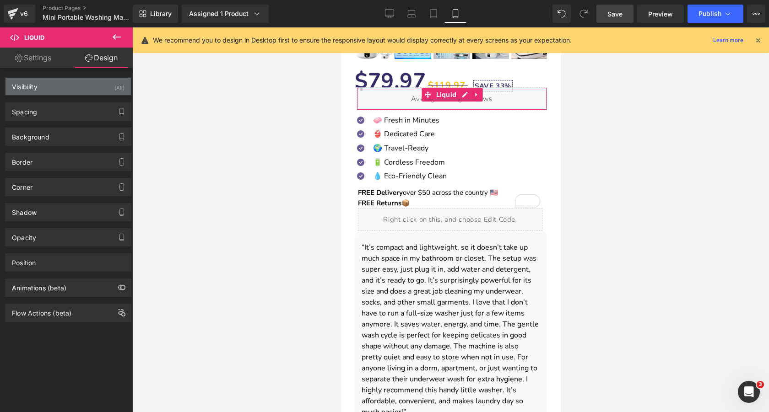
type input "0"
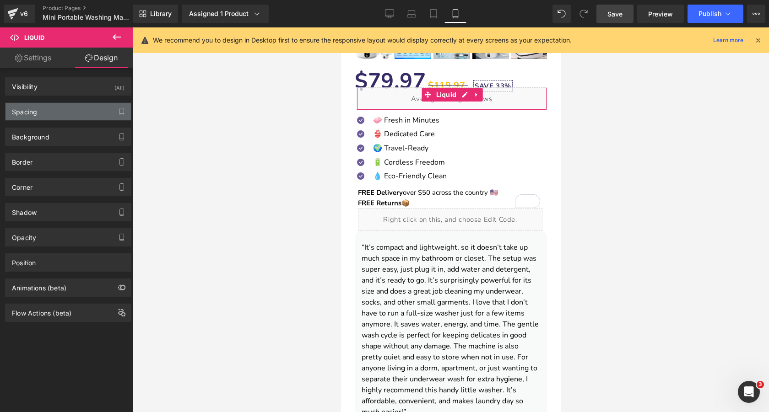
click at [63, 119] on div "Spacing" at bounding box center [67, 111] width 125 height 17
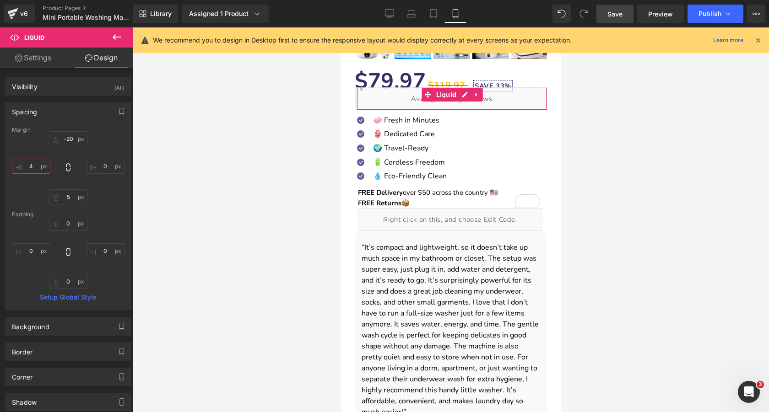
click at [37, 166] on input "4" at bounding box center [31, 166] width 38 height 15
type input "6"
click at [603, 16] on link "Save" at bounding box center [615, 14] width 37 height 18
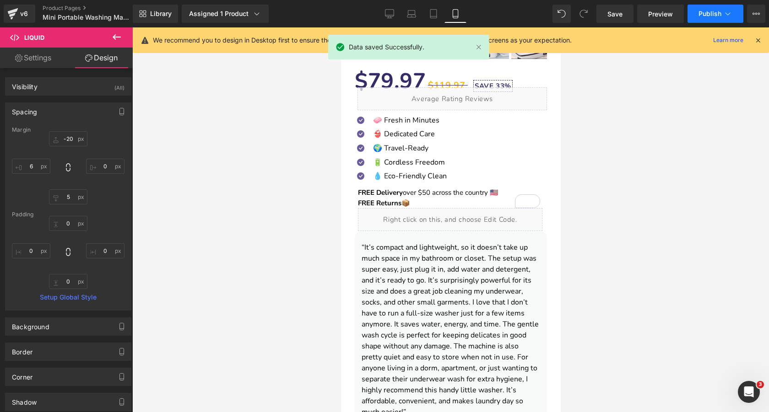
click at [716, 16] on span "Publish" at bounding box center [710, 13] width 23 height 7
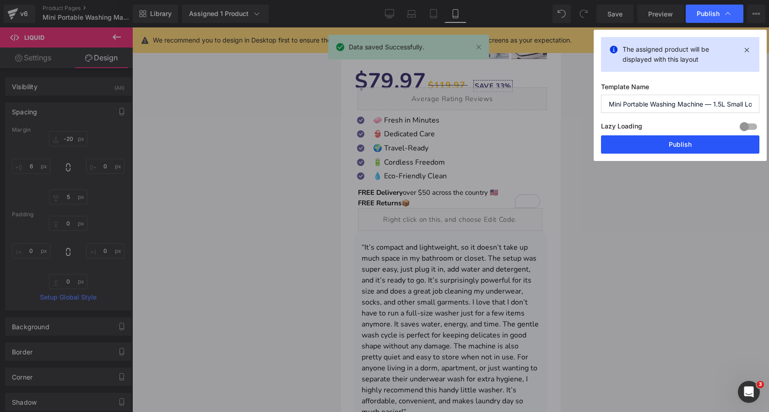
click at [659, 141] on button "Publish" at bounding box center [680, 145] width 158 height 18
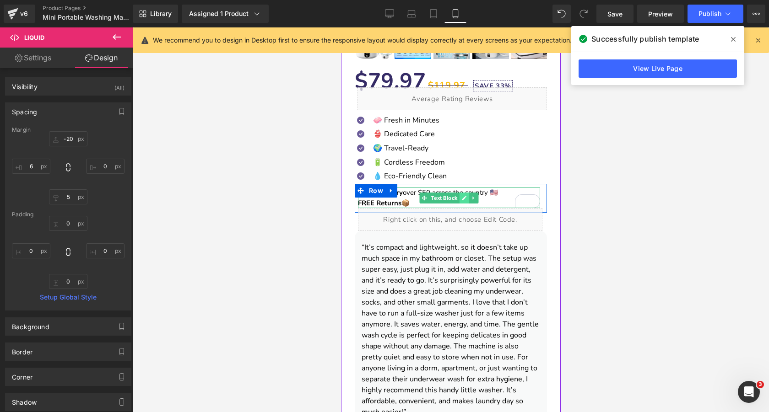
click at [461, 200] on link at bounding box center [464, 198] width 10 height 11
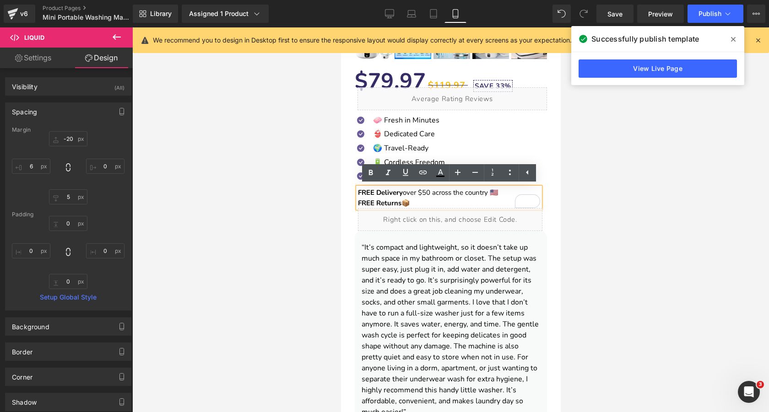
click at [439, 196] on p "FREE Delivery over $50 across the country 🇺🇸 FREE Returns 📦" at bounding box center [449, 198] width 182 height 21
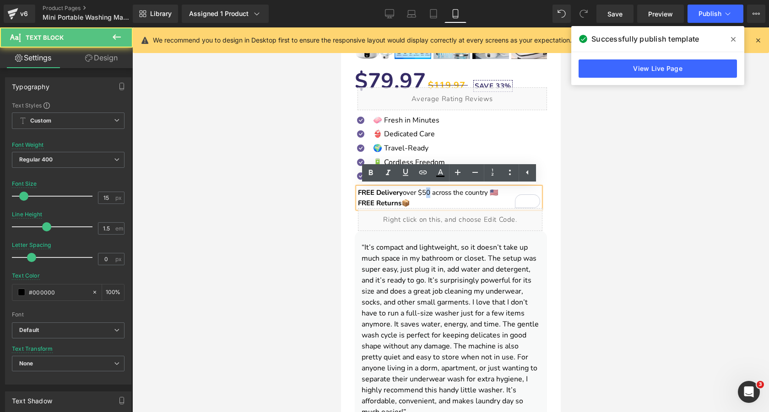
drag, startPoint x: 422, startPoint y: 193, endPoint x: 429, endPoint y: 193, distance: 7.3
click at [429, 193] on p "FREE Delivery over $50 across the country 🇺🇸 FREE Returns 📦" at bounding box center [449, 198] width 182 height 21
click at [430, 193] on p "FREE Delivery over $50 across the country 🇺🇸 FREE Returns 📦" at bounding box center [449, 198] width 182 height 21
drag, startPoint x: 433, startPoint y: 193, endPoint x: 421, endPoint y: 195, distance: 12.4
click at [421, 195] on p "FREE Delivery over $50 across the country 🇺🇸 FREE Returns 📦" at bounding box center [449, 198] width 182 height 21
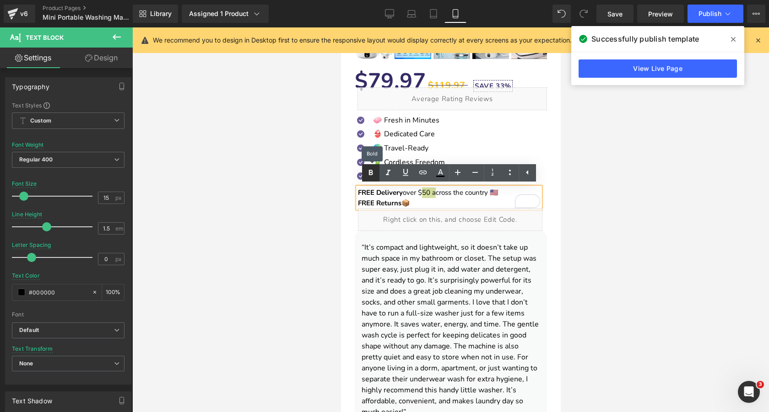
click at [365, 174] on icon at bounding box center [370, 173] width 11 height 11
click at [461, 193] on p "FREE Delivery over $50 across the country 🇺🇸 FREE Returns 📦" at bounding box center [449, 198] width 182 height 21
drag, startPoint x: 468, startPoint y: 193, endPoint x: 488, endPoint y: 194, distance: 20.6
click at [488, 194] on p "FREE Delivery over $50 across the country 🇺🇸 FREE Returns 📦" at bounding box center [449, 198] width 182 height 21
click at [368, 173] on icon at bounding box center [370, 173] width 11 height 11
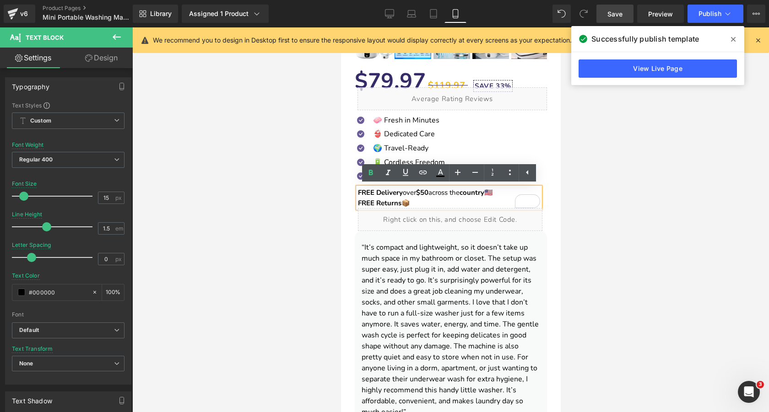
click at [610, 16] on span "Save" at bounding box center [615, 14] width 15 height 10
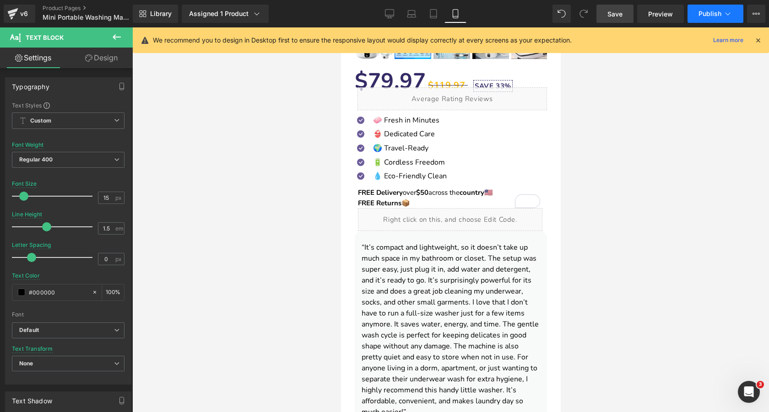
click at [699, 21] on button "Publish" at bounding box center [716, 14] width 56 height 18
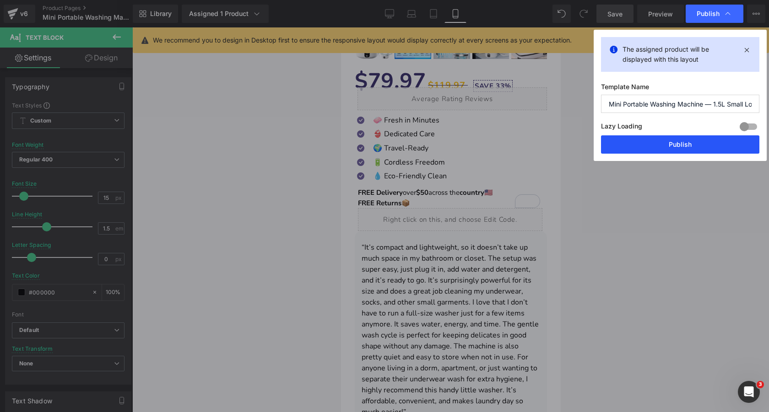
click at [686, 140] on button "Publish" at bounding box center [680, 145] width 158 height 18
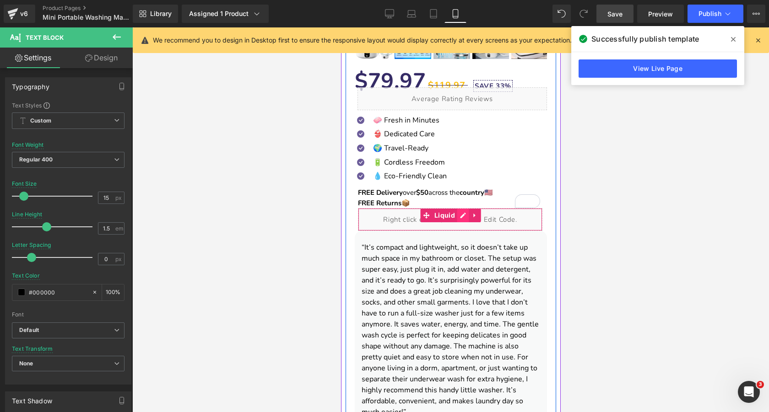
click at [463, 216] on div "Liquid" at bounding box center [450, 219] width 185 height 23
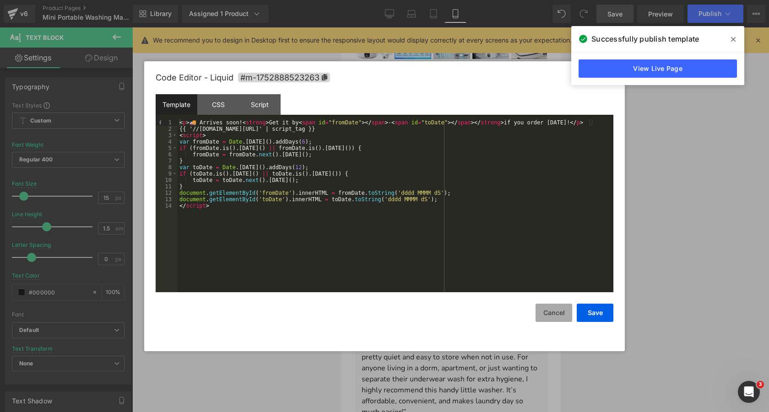
click at [551, 312] on button "Cancel" at bounding box center [554, 313] width 37 height 18
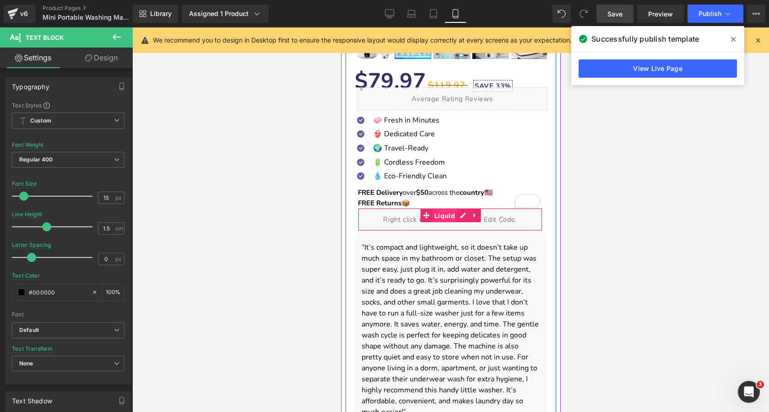
click at [443, 215] on span "Liquid" at bounding box center [444, 216] width 25 height 14
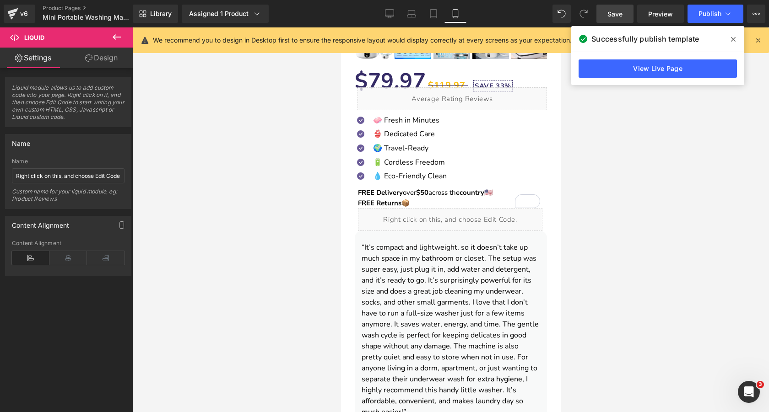
click at [206, 191] on div at bounding box center [450, 219] width 637 height 385
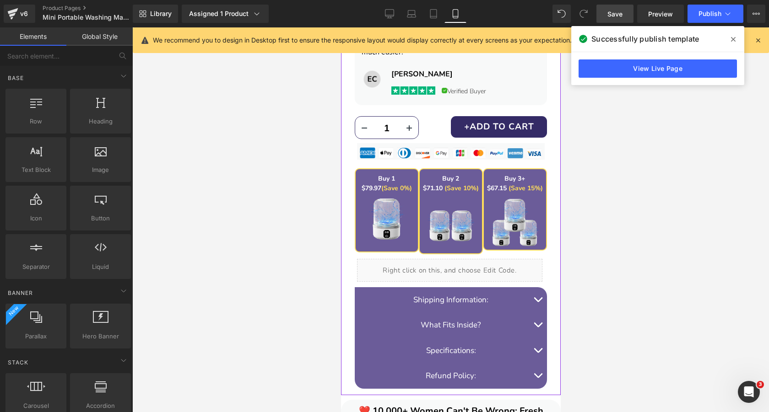
scroll to position [652, 0]
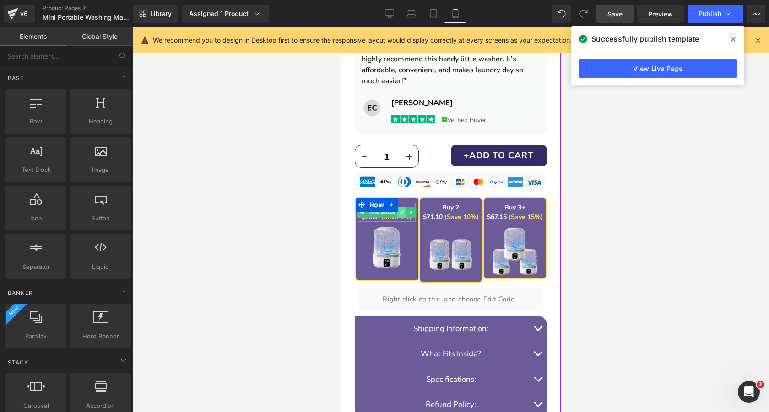
click at [401, 212] on icon at bounding box center [401, 212] width 5 height 5
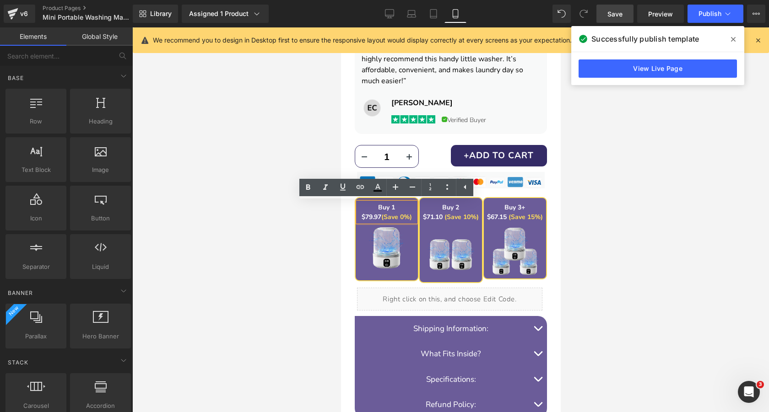
click at [408, 215] on strong "(Save 0%)" at bounding box center [396, 217] width 31 height 9
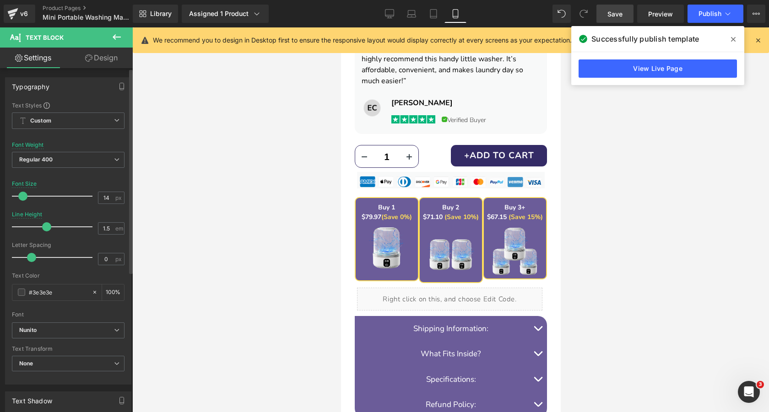
type input "13"
click at [22, 198] on span at bounding box center [21, 196] width 9 height 9
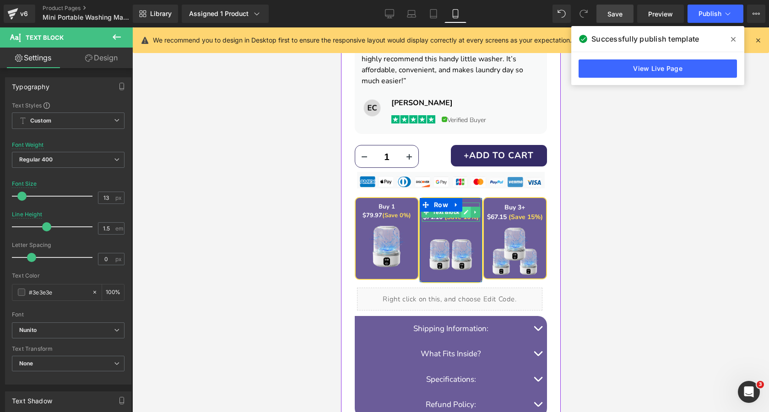
click at [466, 213] on icon at bounding box center [465, 212] width 5 height 5
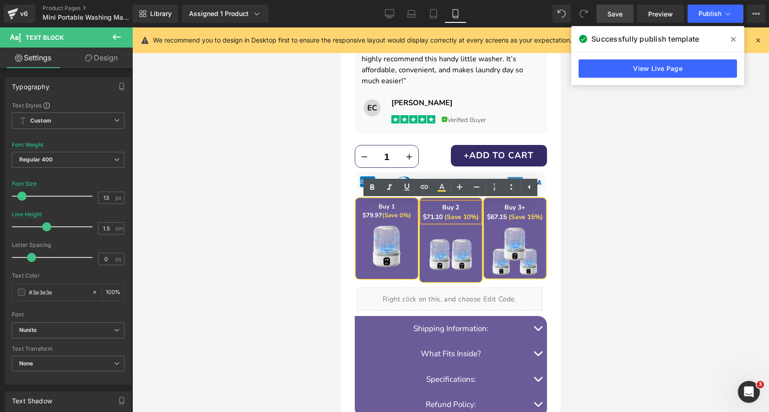
click at [466, 213] on span "(Save 10%)" at bounding box center [461, 217] width 34 height 9
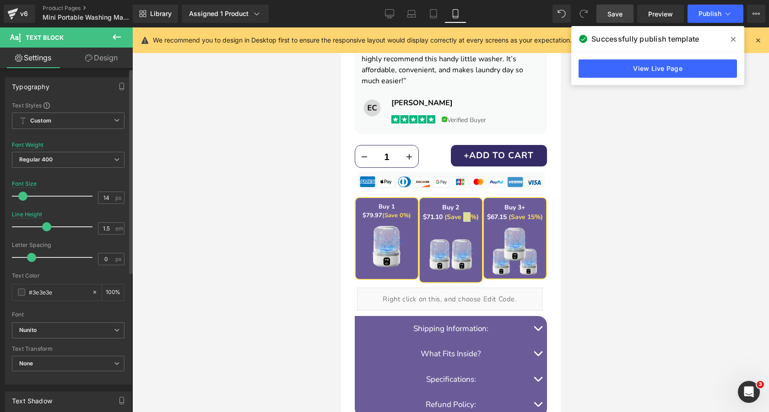
type input "13"
click at [22, 199] on span at bounding box center [21, 196] width 9 height 9
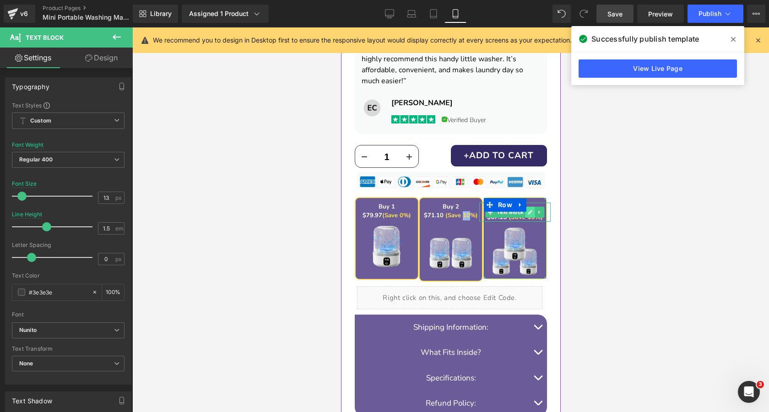
click at [532, 210] on icon at bounding box center [529, 212] width 5 height 5
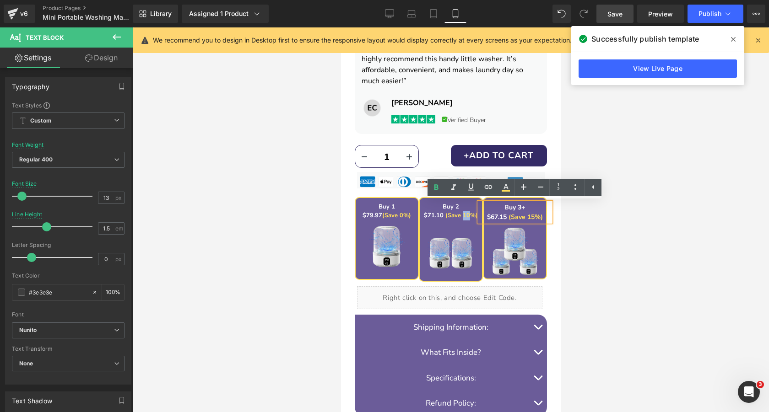
click at [527, 210] on p "Buy 3+" at bounding box center [514, 208] width 71 height 10
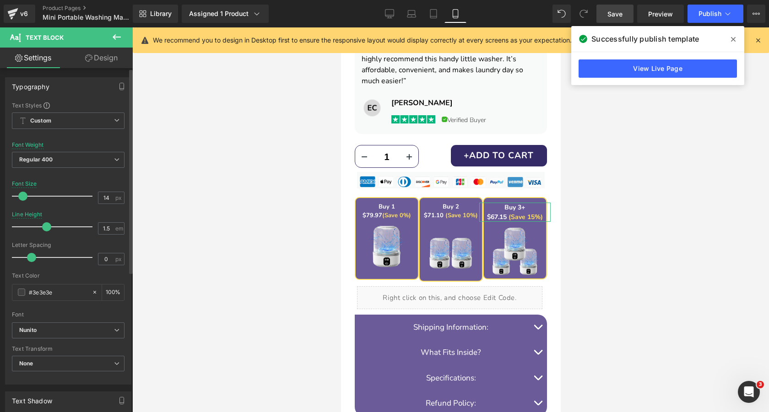
type input "13"
click at [20, 198] on span at bounding box center [21, 196] width 9 height 9
click at [618, 10] on span "Save" at bounding box center [615, 14] width 15 height 10
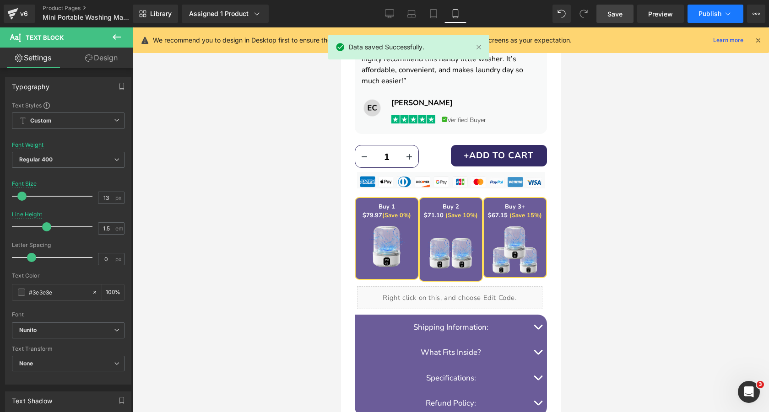
click at [718, 16] on span "Publish" at bounding box center [710, 13] width 23 height 7
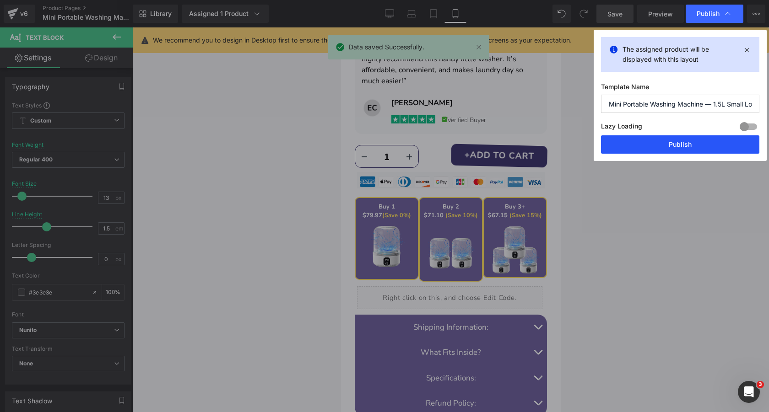
click at [680, 148] on button "Publish" at bounding box center [680, 145] width 158 height 18
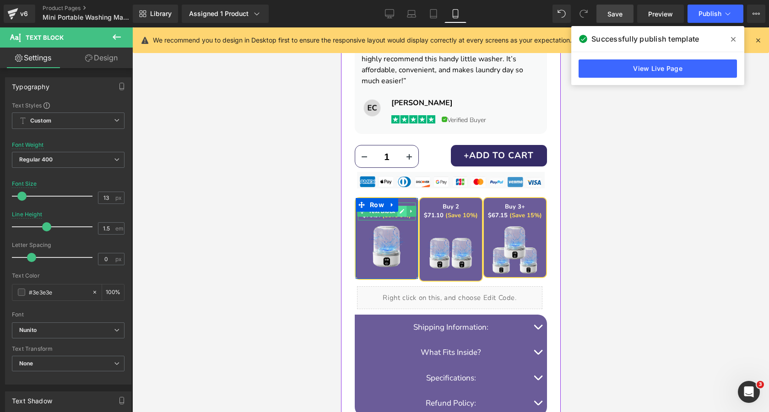
click at [399, 212] on icon at bounding box center [401, 211] width 5 height 5
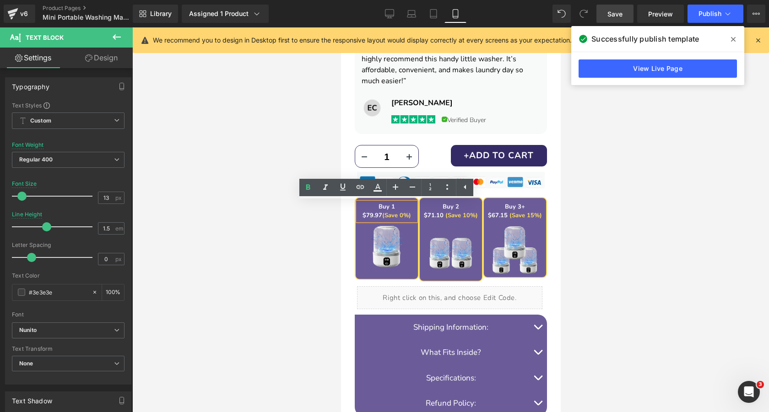
click at [397, 212] on strong "(Save 0%)" at bounding box center [396, 216] width 29 height 8
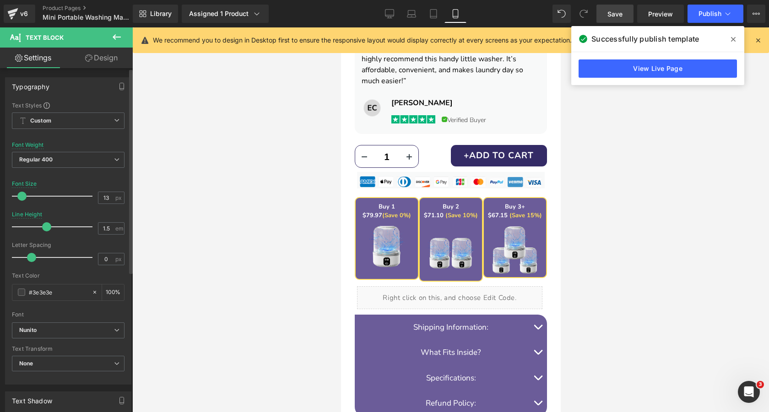
type input "12"
click at [20, 197] on span at bounding box center [21, 196] width 9 height 9
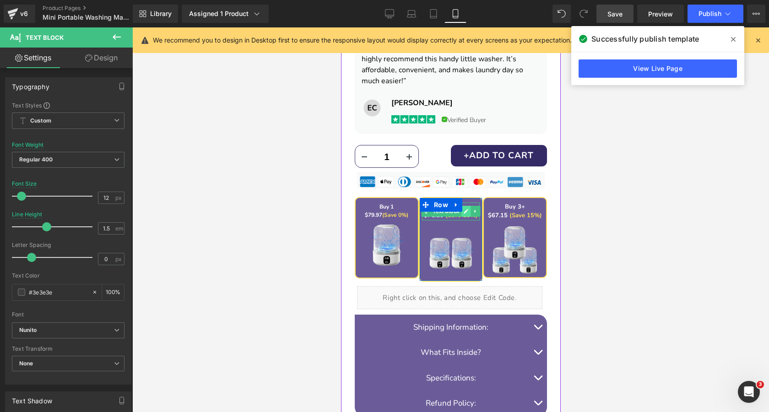
click at [464, 212] on icon at bounding box center [465, 211] width 5 height 5
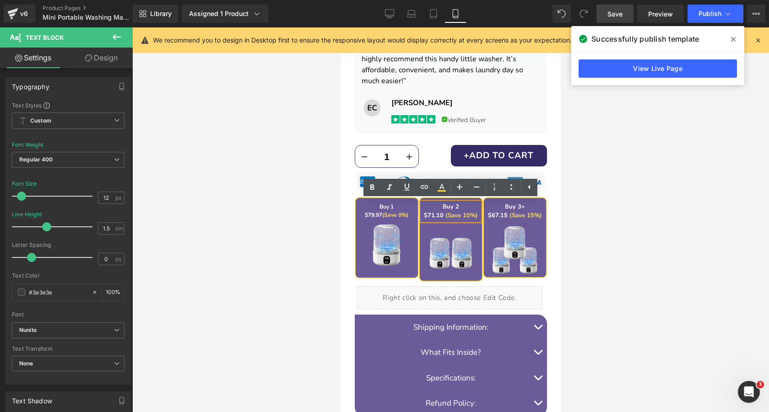
click at [459, 211] on p "Buy 2" at bounding box center [451, 207] width 58 height 9
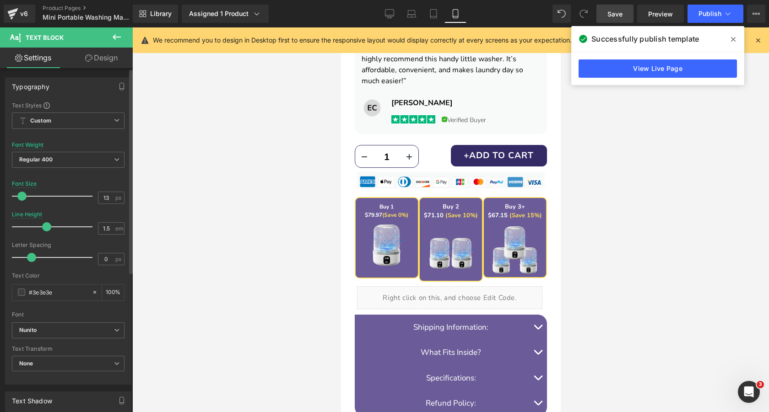
type input "12"
click at [21, 197] on span at bounding box center [21, 196] width 9 height 9
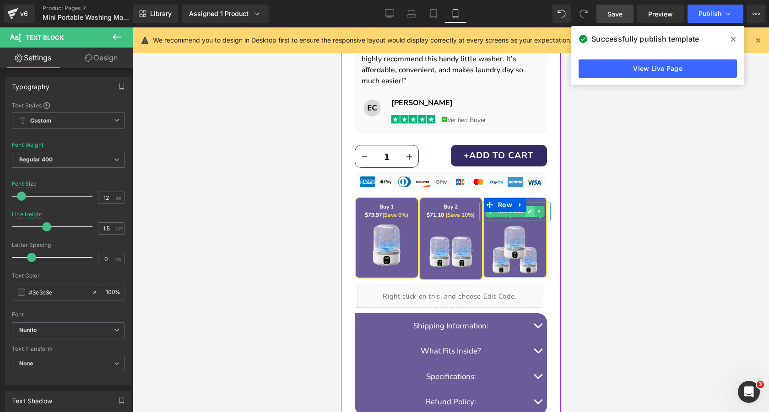
click at [529, 214] on icon at bounding box center [529, 211] width 5 height 5
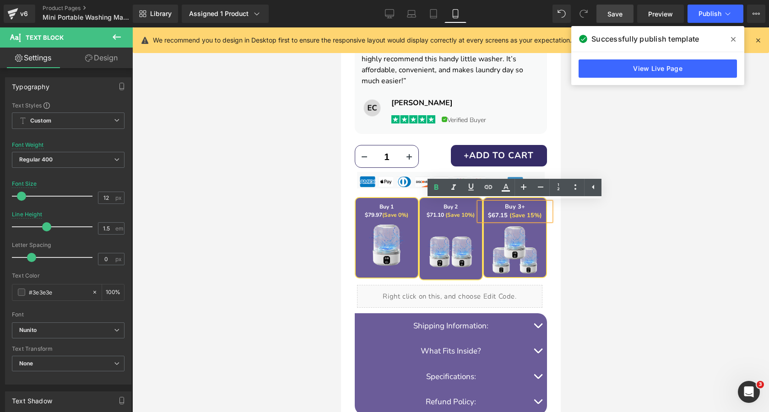
click at [520, 213] on strong "(Save 15%)" at bounding box center [525, 216] width 33 height 8
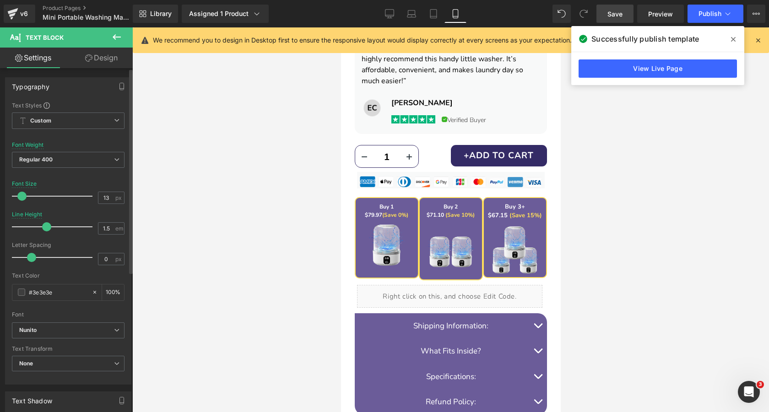
type input "12"
click at [21, 196] on span at bounding box center [21, 196] width 9 height 9
click at [612, 12] on span "Save" at bounding box center [615, 14] width 15 height 10
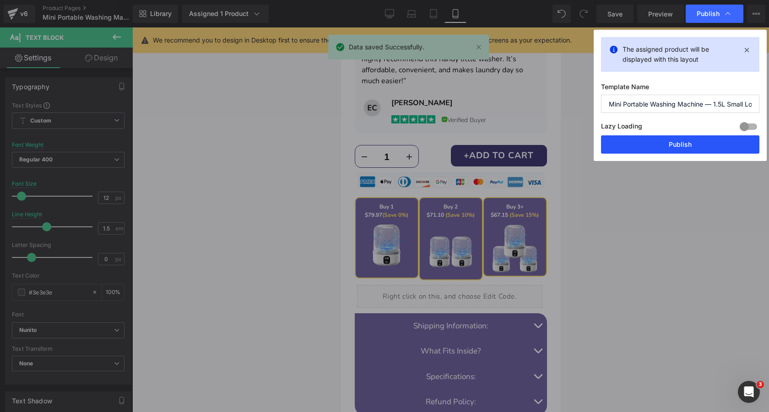
click at [687, 141] on button "Publish" at bounding box center [680, 145] width 158 height 18
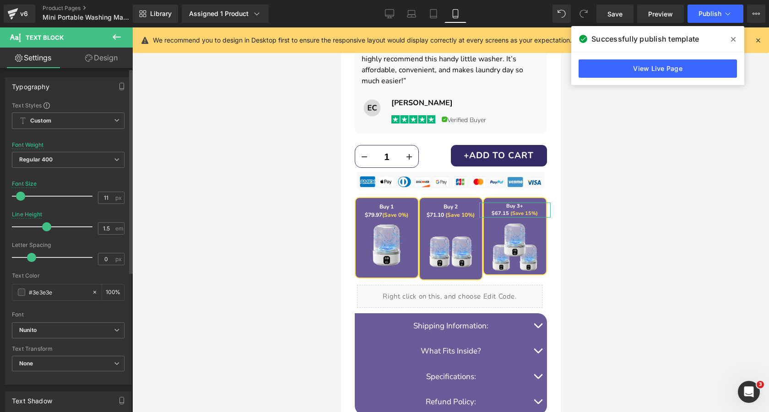
type input "10"
click at [19, 196] on span at bounding box center [19, 196] width 9 height 9
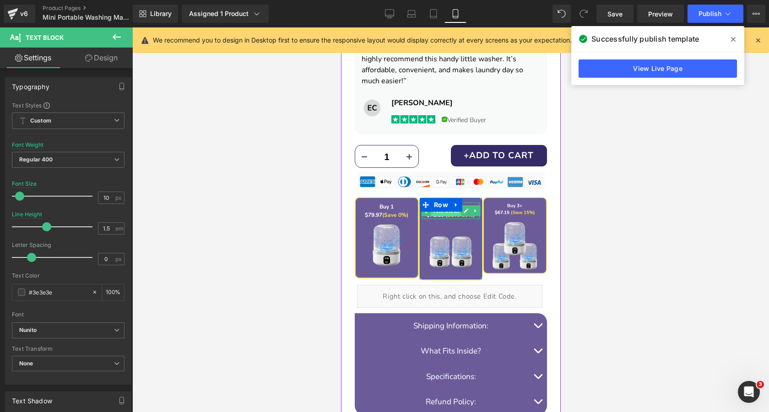
click at [460, 213] on span "Text Block" at bounding box center [445, 211] width 30 height 11
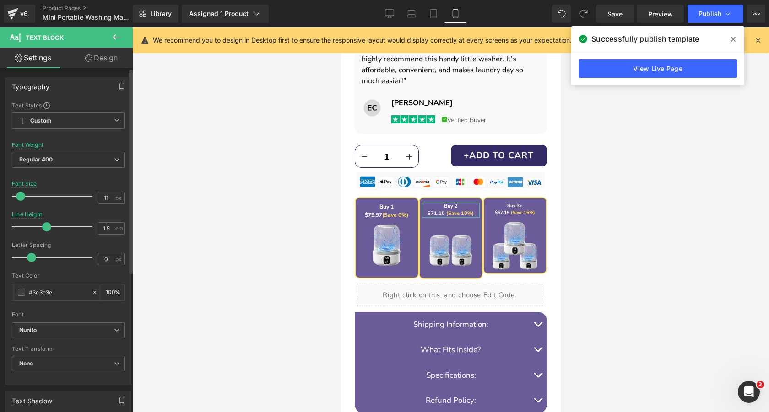
type input "10"
click at [18, 198] on span at bounding box center [19, 196] width 9 height 9
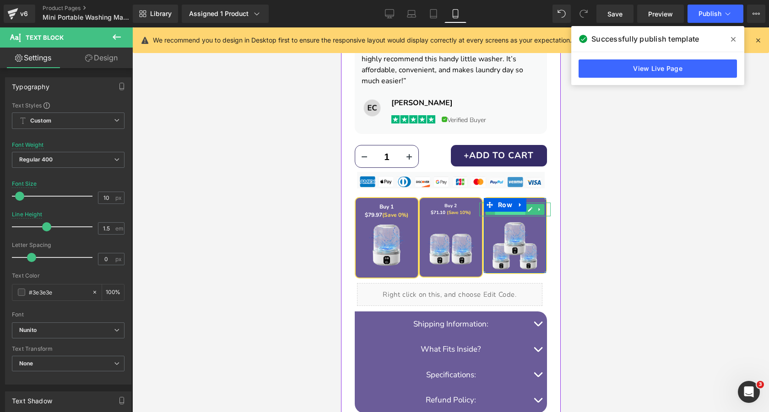
click at [524, 213] on span "Text Block" at bounding box center [509, 209] width 30 height 11
click at [527, 210] on icon at bounding box center [529, 209] width 5 height 5
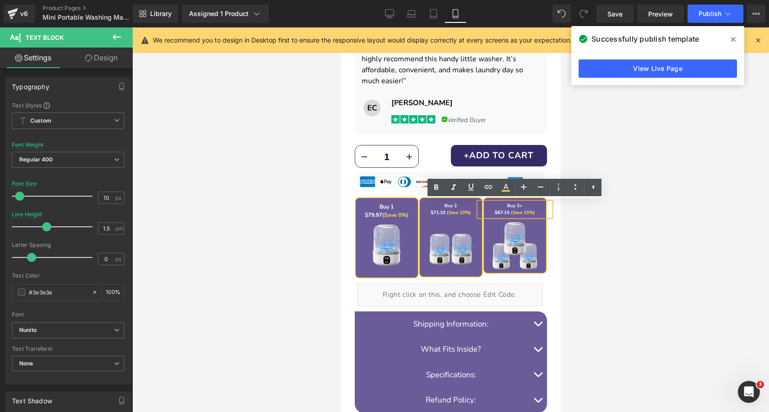
click at [526, 210] on strong "(Save 15%)" at bounding box center [522, 213] width 24 height 6
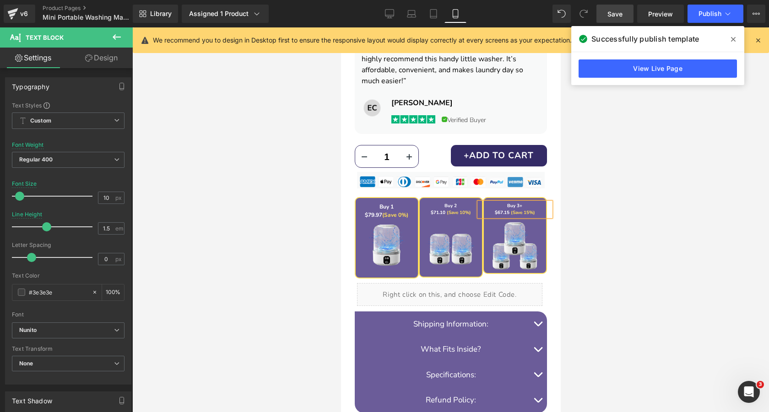
click at [612, 8] on link "Save" at bounding box center [615, 14] width 37 height 18
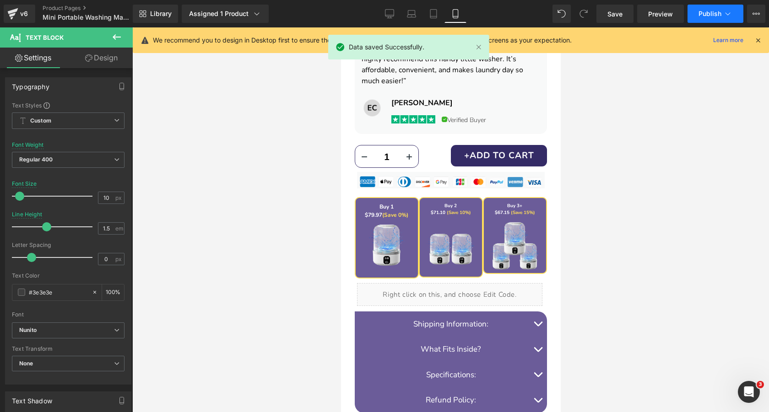
click at [707, 14] on span "Publish" at bounding box center [710, 13] width 23 height 7
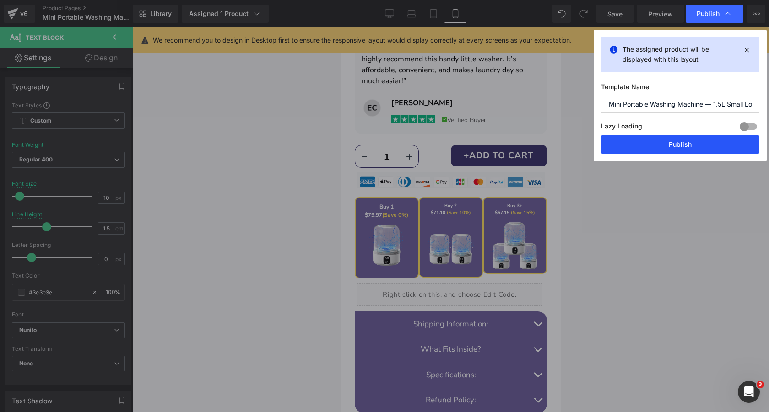
click at [682, 141] on button "Publish" at bounding box center [680, 145] width 158 height 18
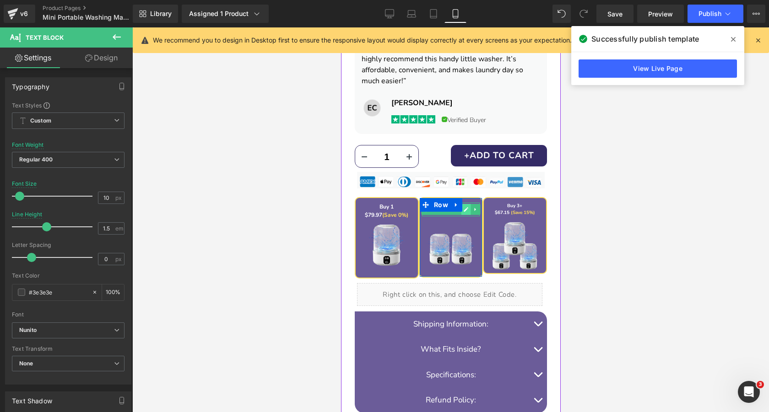
click at [461, 213] on link at bounding box center [466, 209] width 10 height 11
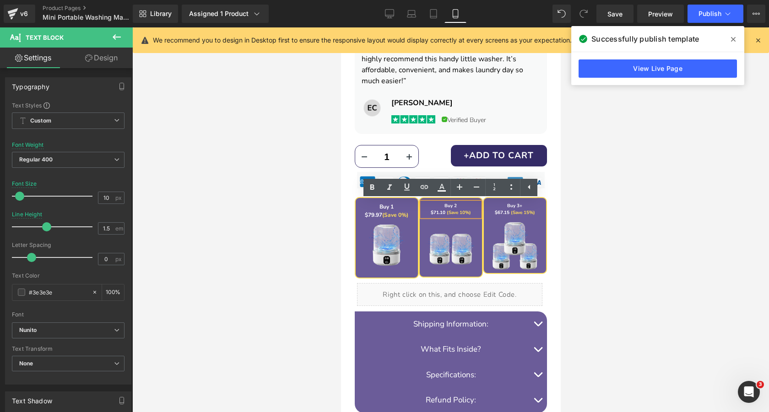
click at [470, 214] on span "(Save 10%)" at bounding box center [458, 213] width 24 height 6
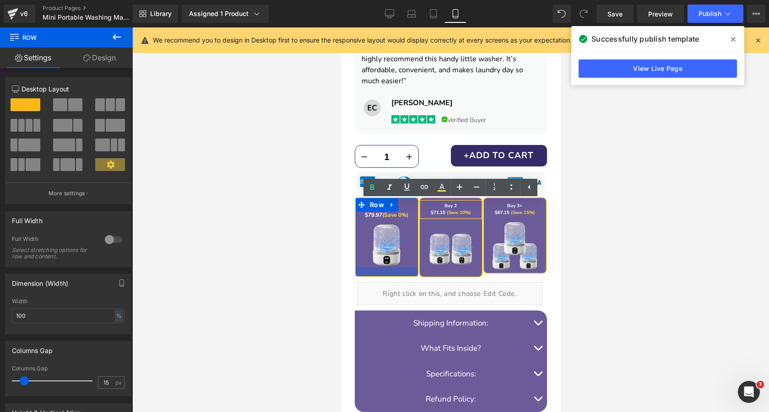
click at [406, 274] on div at bounding box center [386, 271] width 62 height 9
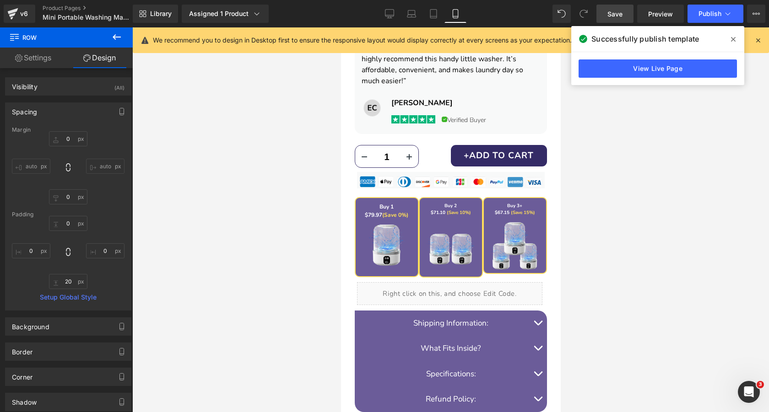
click at [619, 14] on span "Save" at bounding box center [615, 14] width 15 height 10
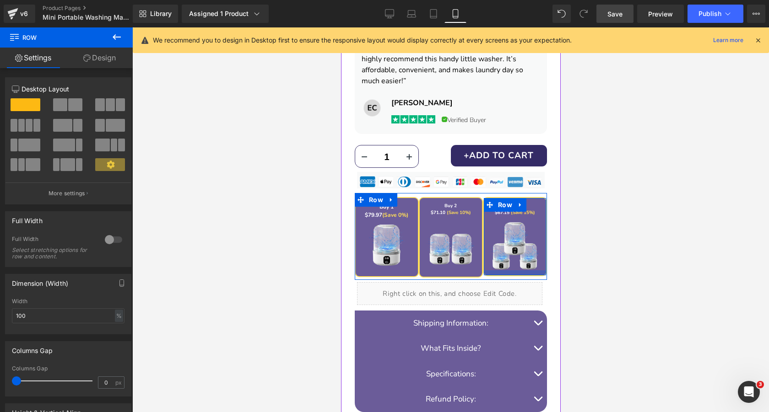
click at [506, 274] on div at bounding box center [514, 273] width 62 height 5
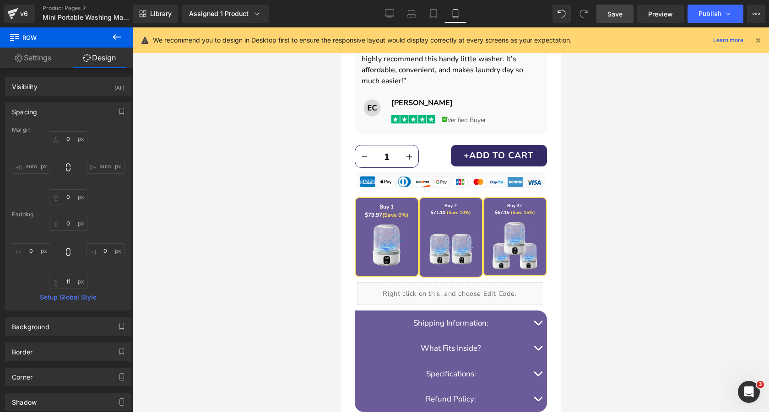
click at [616, 13] on span "Save" at bounding box center [615, 14] width 15 height 10
click at [716, 13] on span "Publish" at bounding box center [710, 13] width 23 height 7
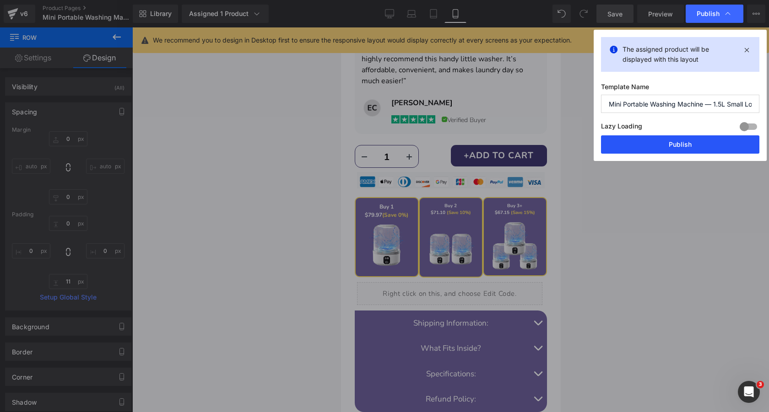
click at [673, 140] on button "Publish" at bounding box center [680, 145] width 158 height 18
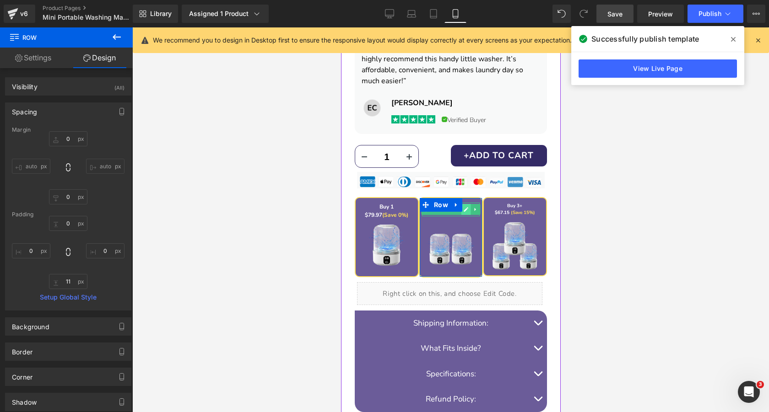
click at [462, 211] on link at bounding box center [466, 209] width 10 height 11
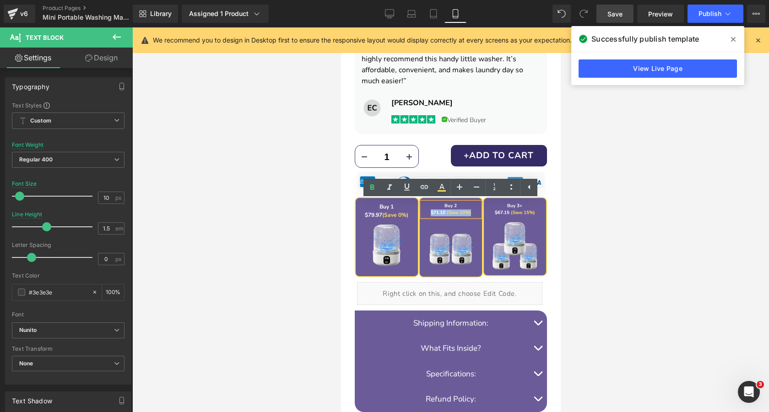
drag, startPoint x: 473, startPoint y: 213, endPoint x: 431, endPoint y: 214, distance: 42.1
click at [431, 214] on p "$71.10 (Save 10%)" at bounding box center [451, 213] width 58 height 7
click at [374, 187] on icon at bounding box center [372, 187] width 4 height 5
drag, startPoint x: 472, startPoint y: 213, endPoint x: 431, endPoint y: 214, distance: 40.8
click at [431, 214] on p "$71.10 (Save 10%)" at bounding box center [451, 213] width 58 height 7
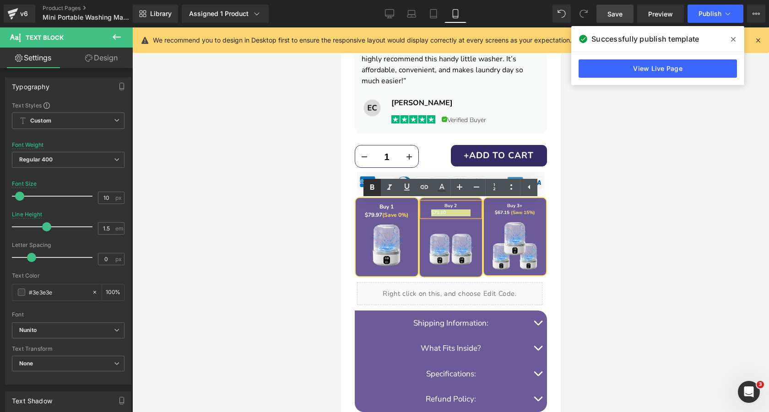
click at [369, 186] on icon at bounding box center [372, 187] width 11 height 11
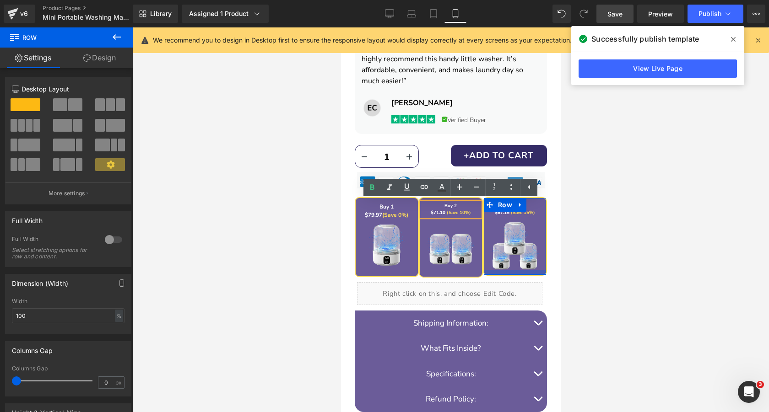
click at [516, 274] on div at bounding box center [514, 273] width 62 height 5
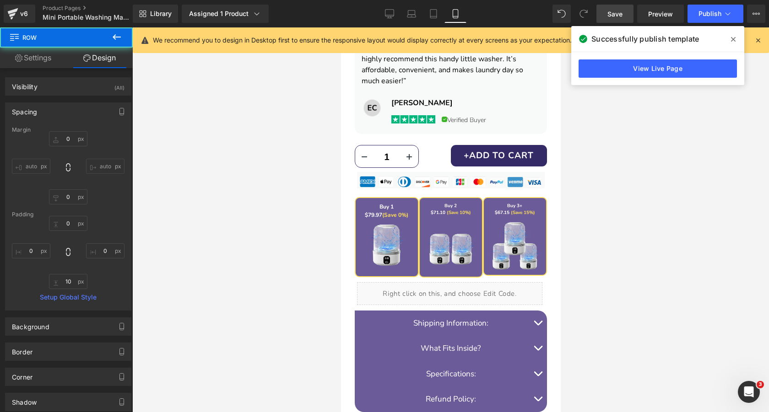
type input "0"
type input "10"
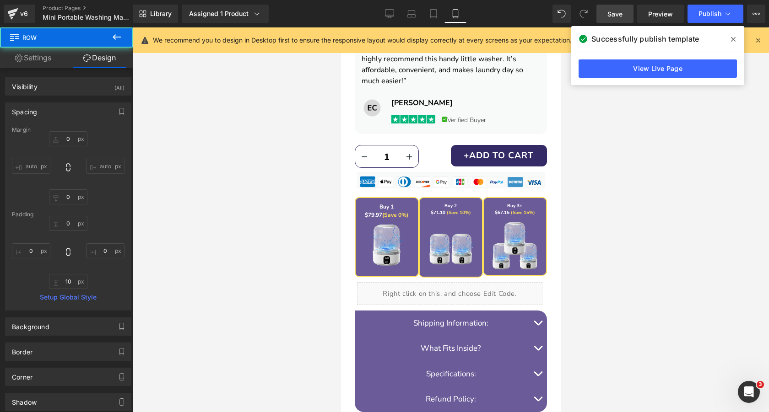
type input "0"
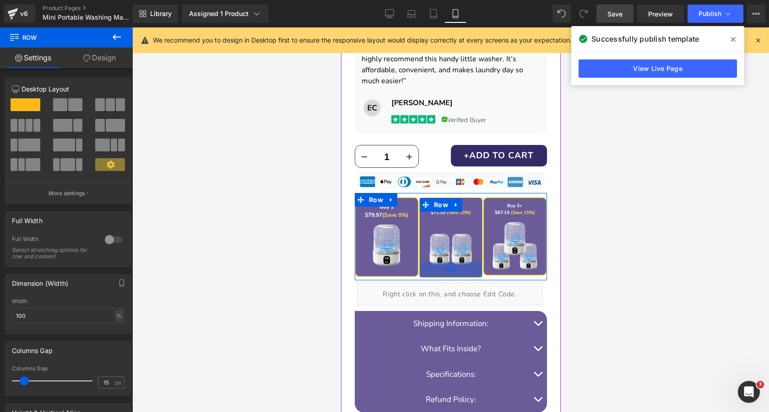
click at [459, 274] on div "33px" at bounding box center [450, 269] width 62 height 15
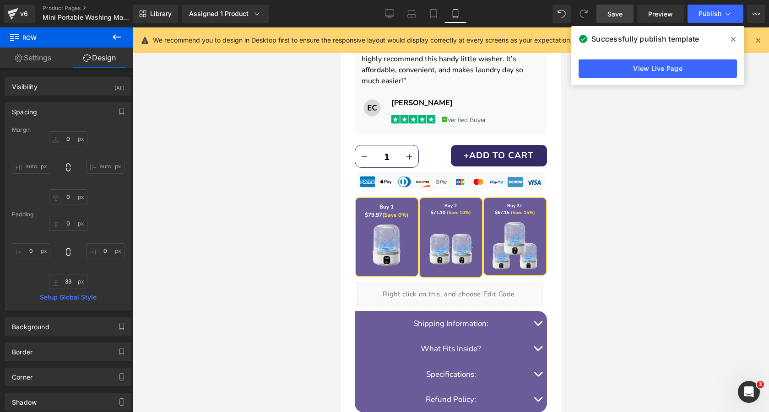
click at [612, 12] on span "Save" at bounding box center [615, 14] width 15 height 10
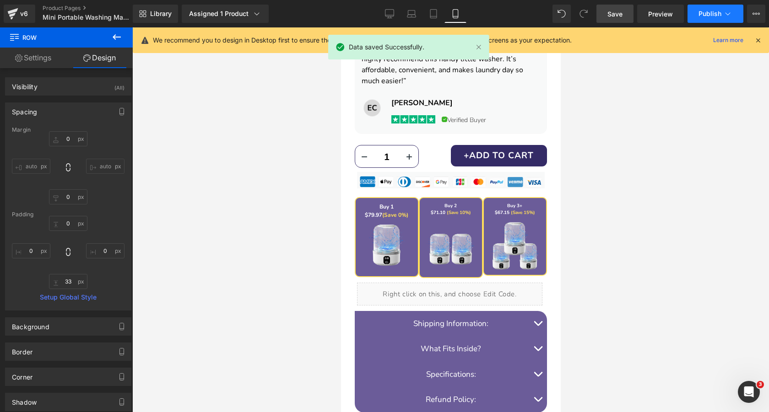
click at [709, 13] on span "Publish" at bounding box center [710, 13] width 23 height 7
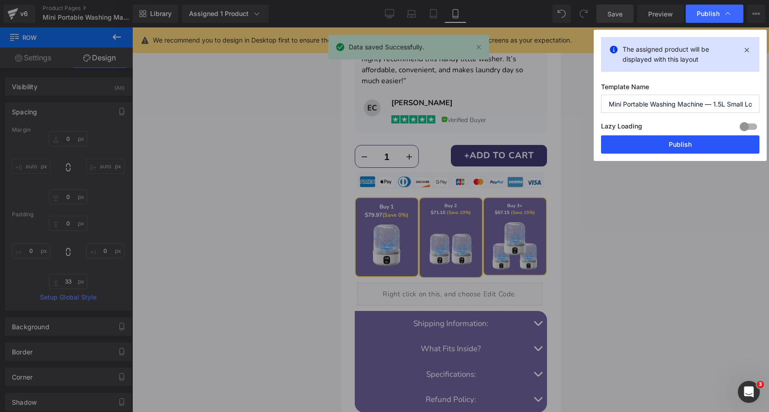
click at [655, 146] on button "Publish" at bounding box center [680, 145] width 158 height 18
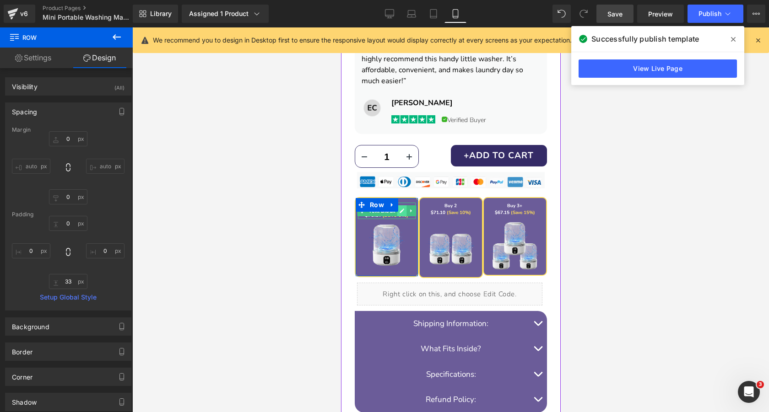
click at [399, 212] on link at bounding box center [402, 211] width 10 height 11
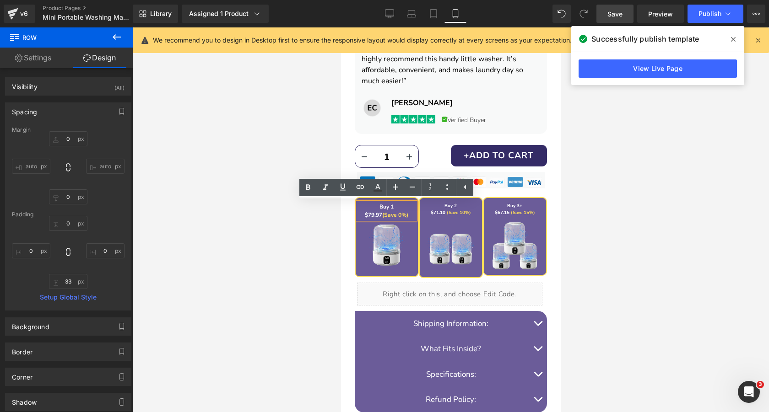
click at [399, 212] on strong "(Save 0%)" at bounding box center [395, 215] width 26 height 7
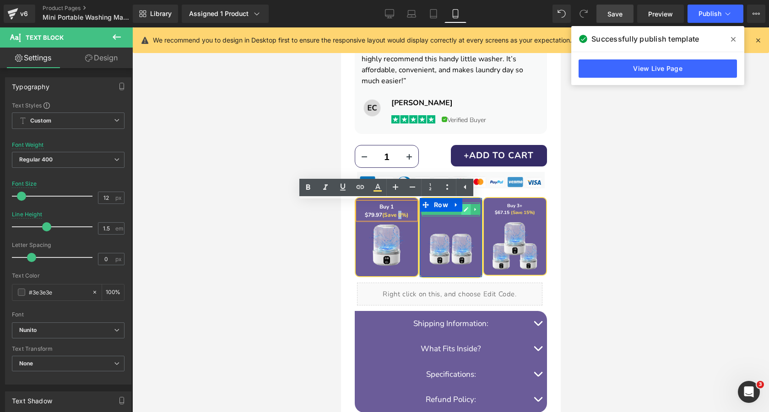
click at [465, 210] on icon at bounding box center [465, 209] width 5 height 5
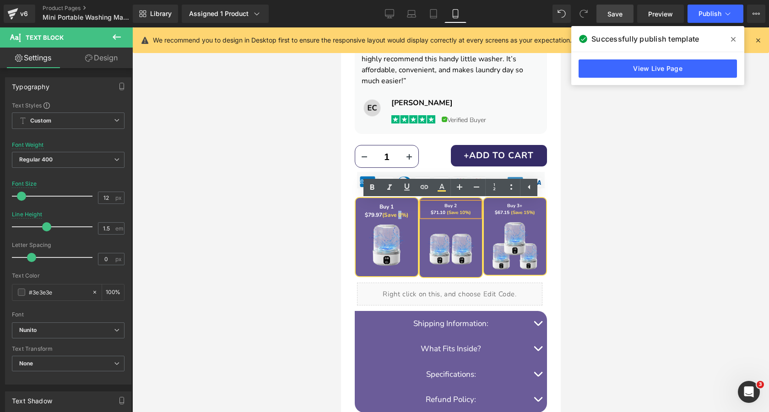
click at [455, 210] on span "(Save 10%)" at bounding box center [458, 213] width 24 height 6
click at [401, 212] on icon at bounding box center [401, 210] width 5 height 5
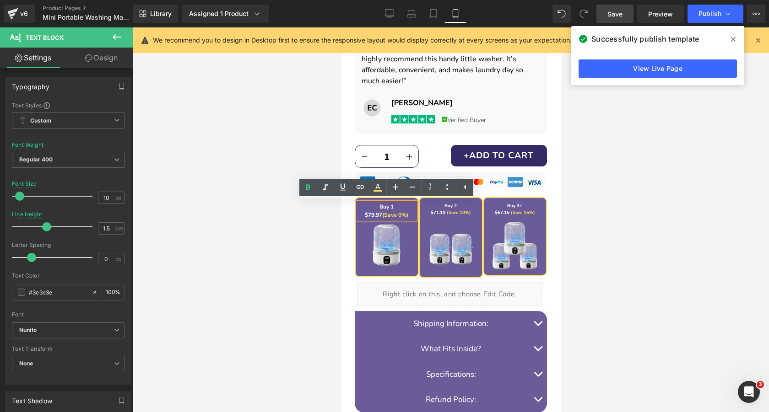
click at [394, 212] on strong "(Save 0%)" at bounding box center [395, 215] width 26 height 7
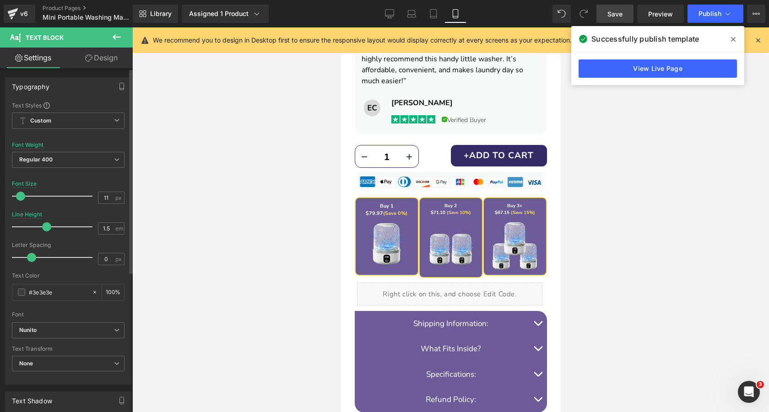
type input "10"
click at [20, 198] on span at bounding box center [19, 196] width 9 height 9
click at [613, 11] on span "Save" at bounding box center [615, 14] width 15 height 10
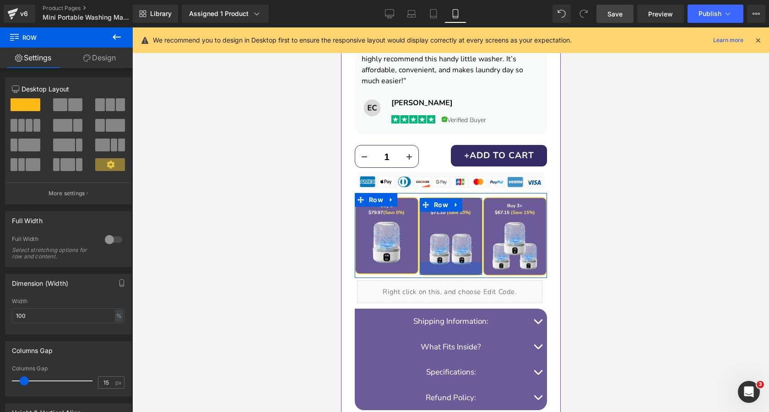
click at [448, 271] on div at bounding box center [450, 268] width 62 height 13
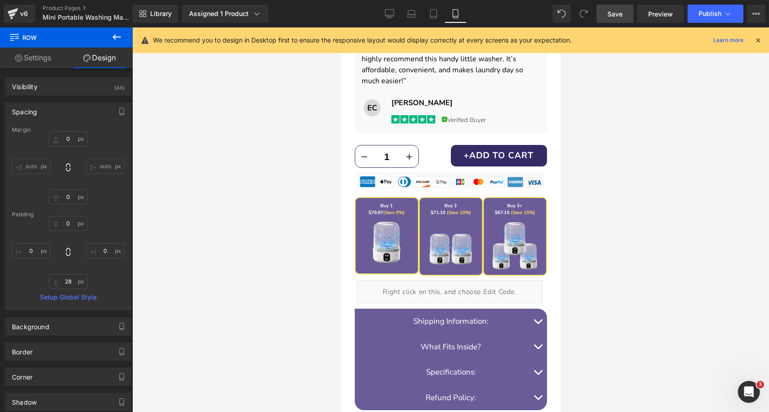
click at [606, 13] on link "Save" at bounding box center [615, 14] width 37 height 18
click at [719, 19] on button "Publish" at bounding box center [716, 14] width 56 height 18
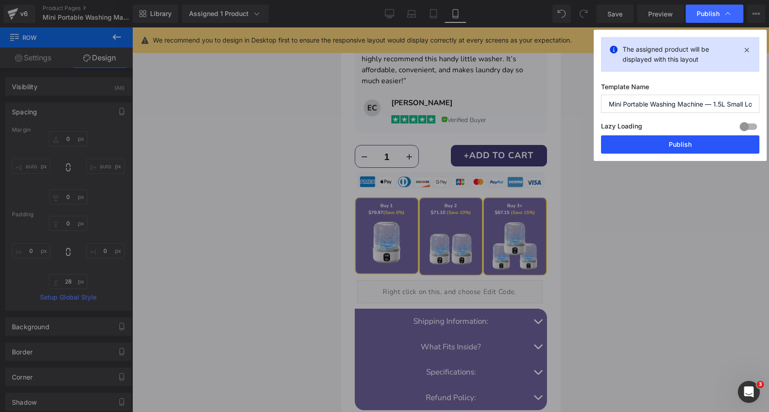
click at [653, 149] on button "Publish" at bounding box center [680, 145] width 158 height 18
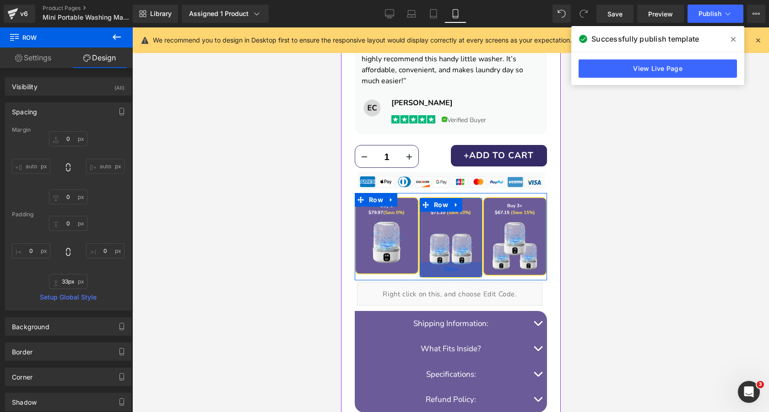
type input "34px"
click at [464, 275] on div "34px" at bounding box center [450, 270] width 62 height 16
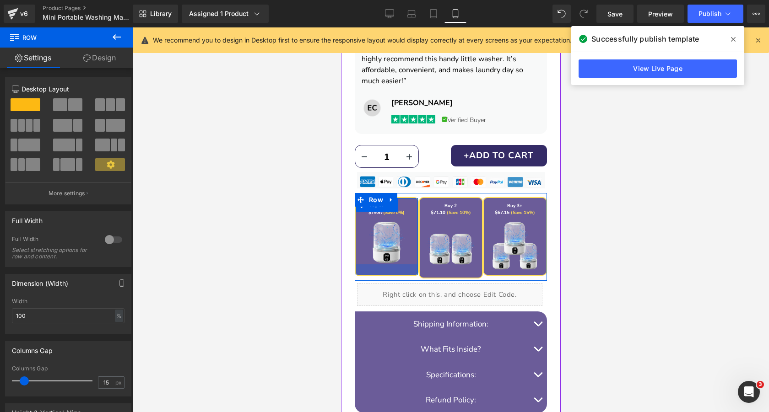
click at [402, 274] on div at bounding box center [386, 270] width 62 height 11
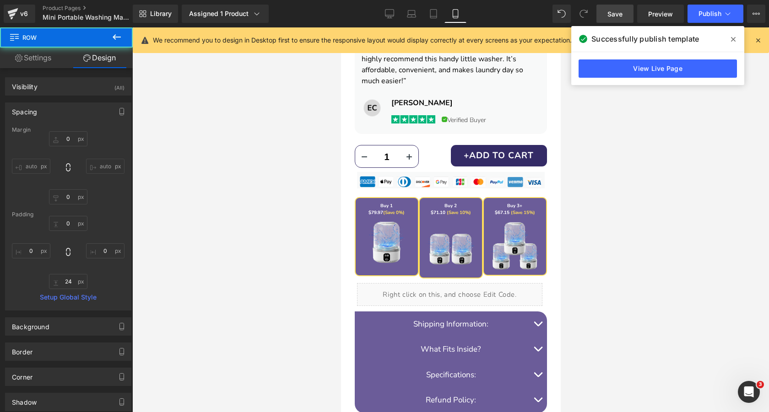
click at [609, 19] on link "Save" at bounding box center [615, 14] width 37 height 18
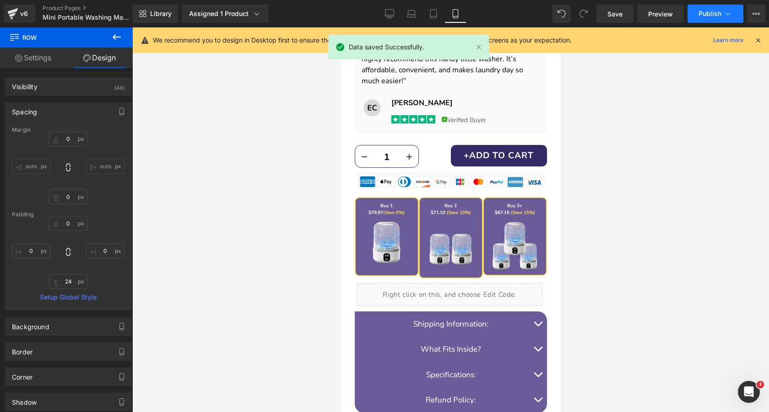
click at [713, 17] on button "Publish" at bounding box center [716, 14] width 56 height 18
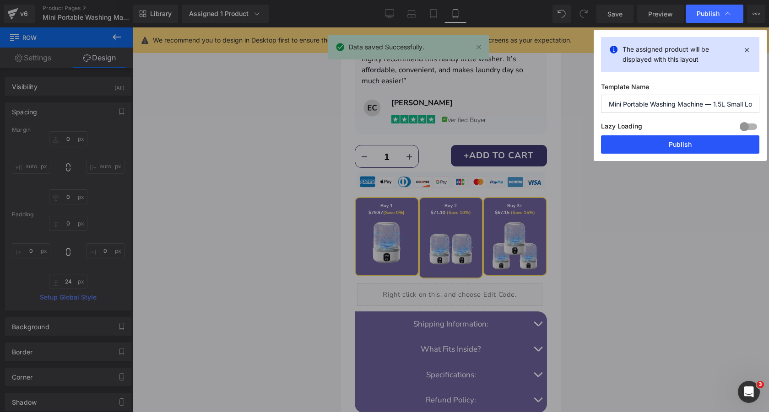
click at [658, 143] on button "Publish" at bounding box center [680, 145] width 158 height 18
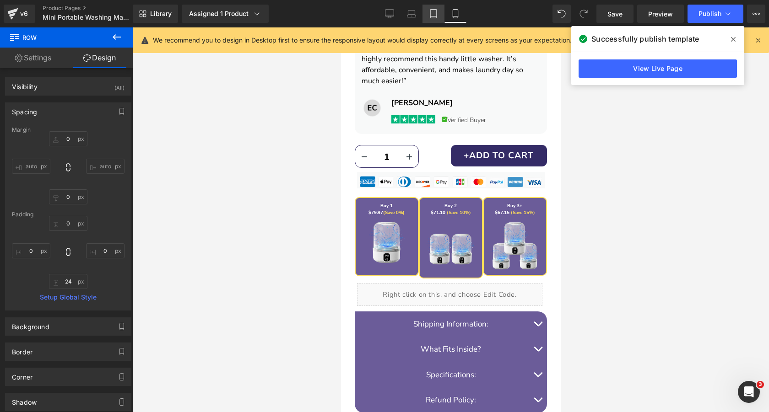
click at [432, 14] on icon at bounding box center [433, 13] width 9 height 9
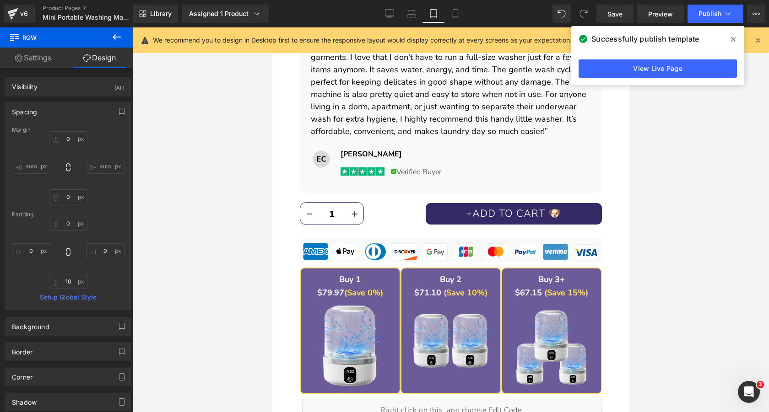
type input "0"
type input "10"
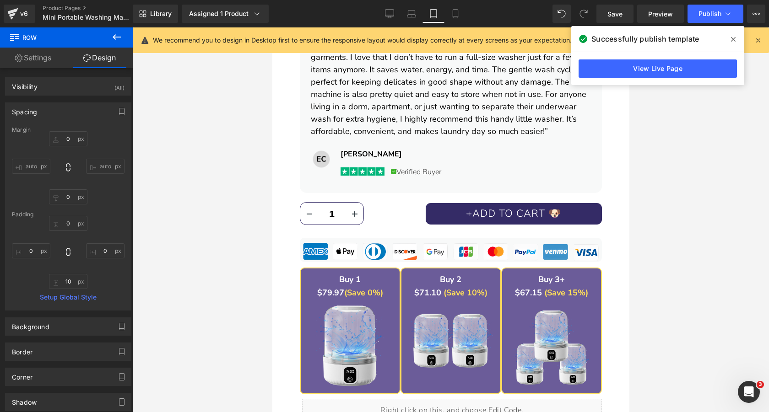
type input "0"
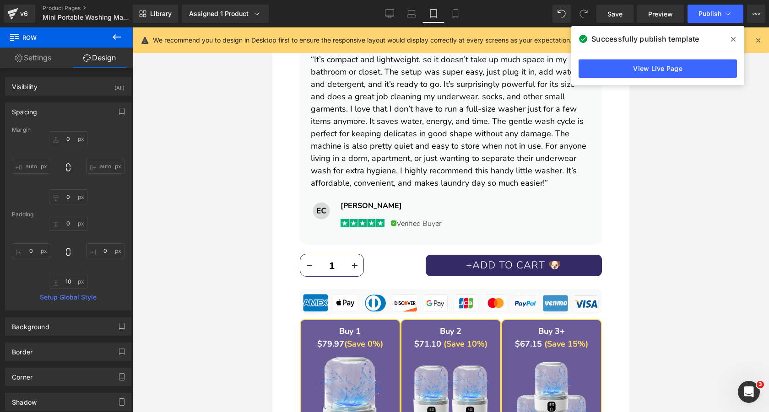
scroll to position [843, 0]
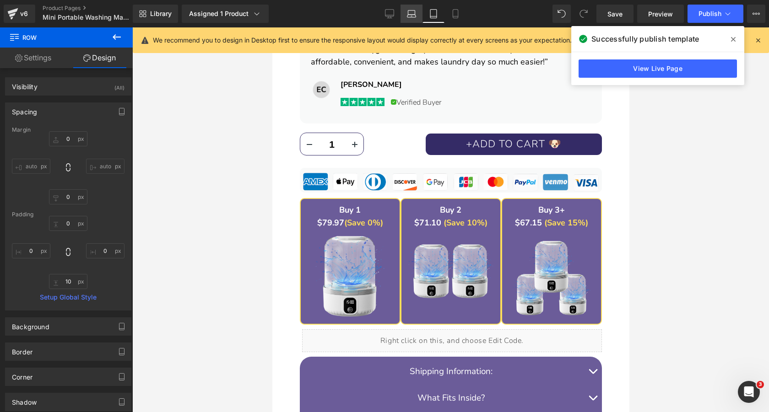
click at [409, 17] on icon at bounding box center [411, 13] width 9 height 9
type input "0"
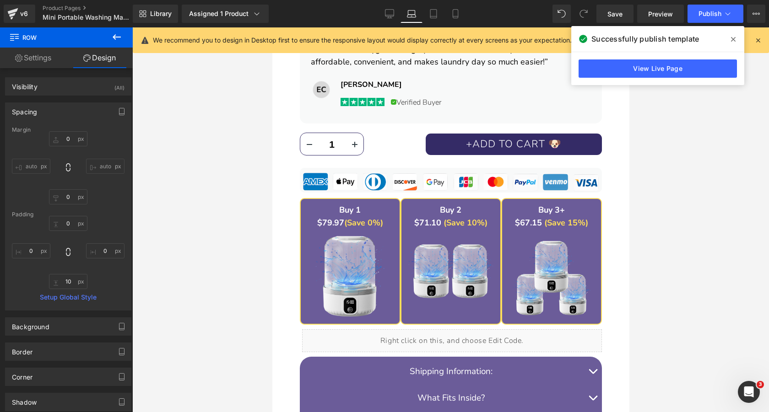
type input "10"
type input "0"
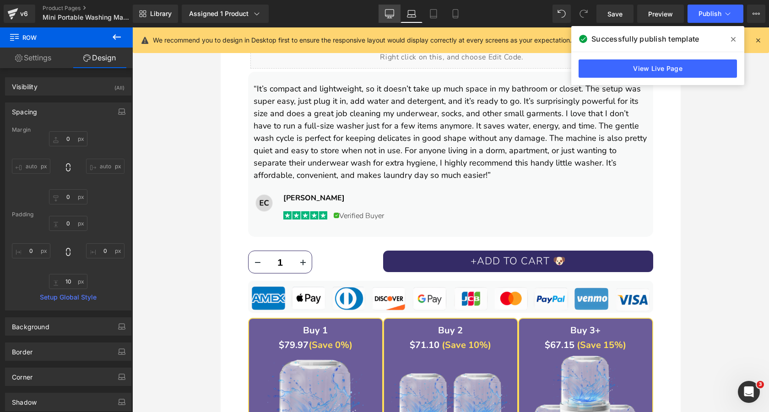
scroll to position [972, 0]
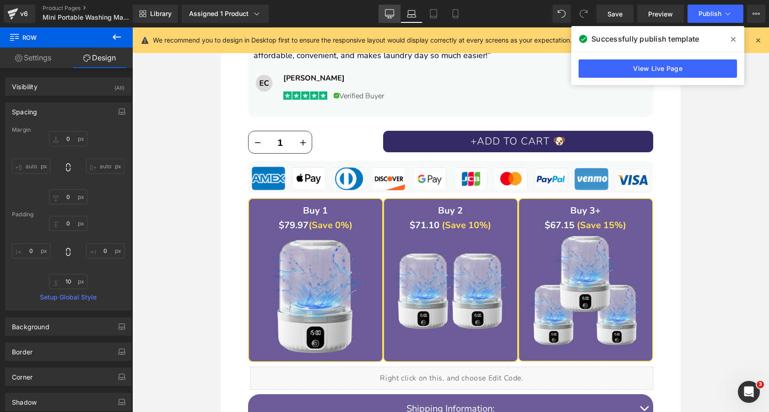
click at [383, 15] on link "Desktop" at bounding box center [390, 14] width 22 height 18
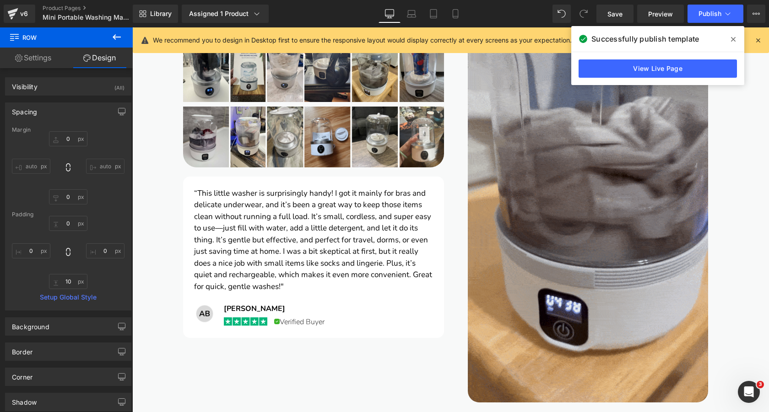
type input "0"
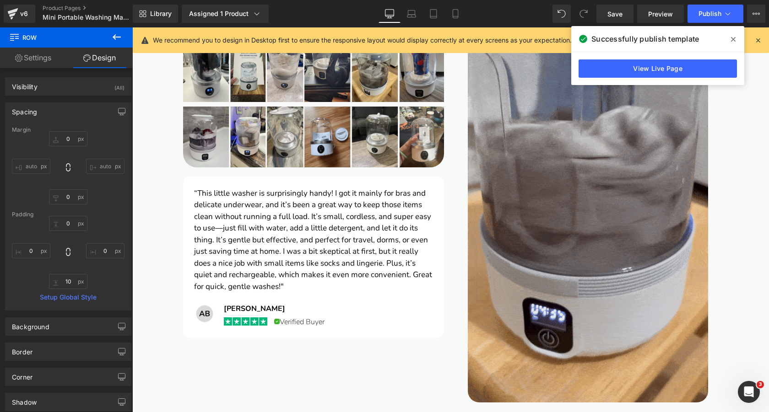
type input "0"
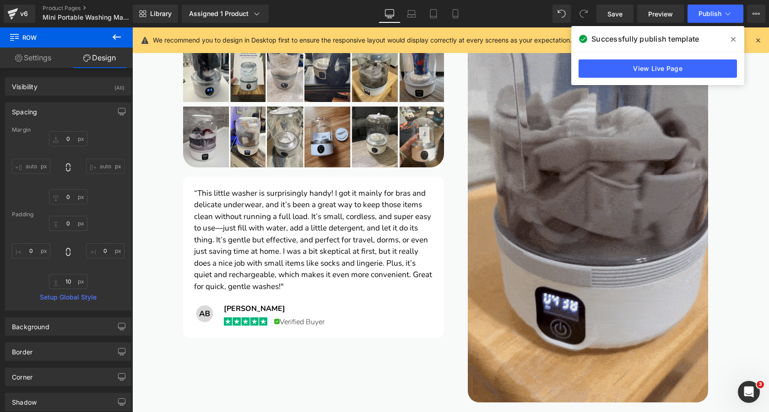
type input "0"
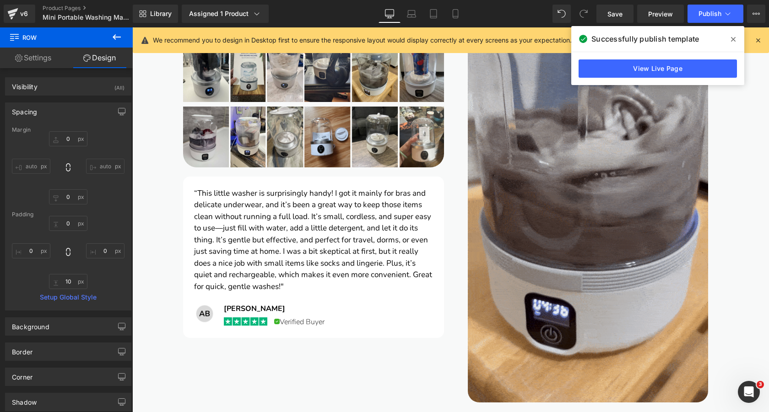
type input "0"
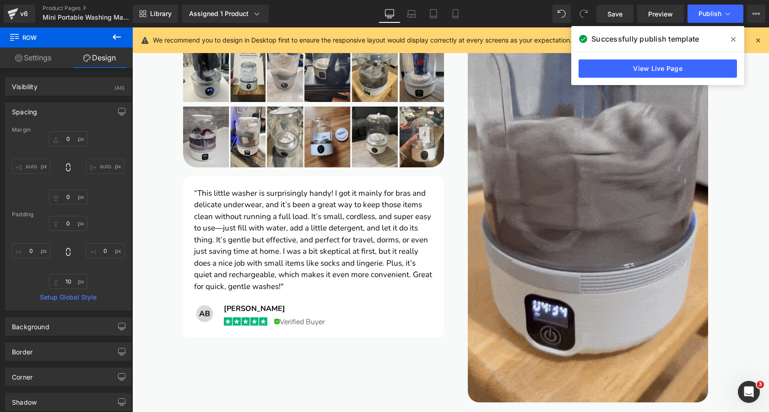
type input "0"
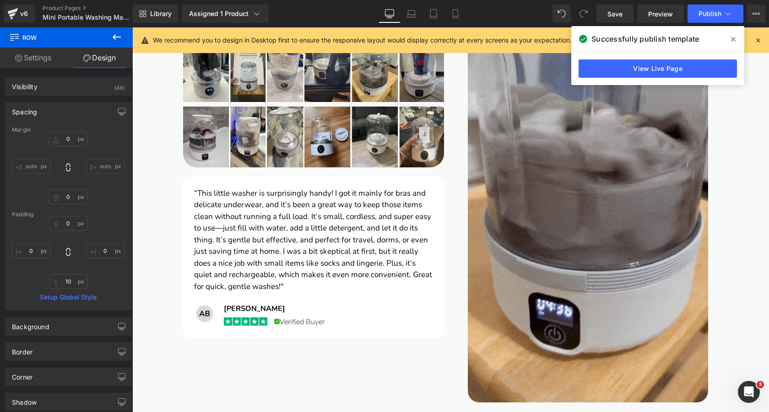
type input "0"
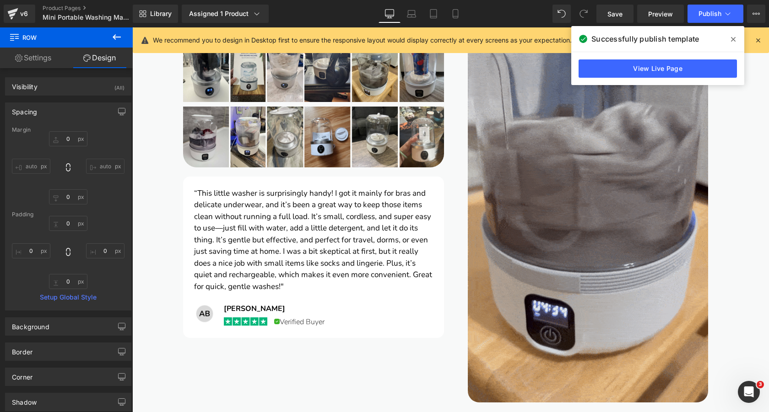
scroll to position [334, 0]
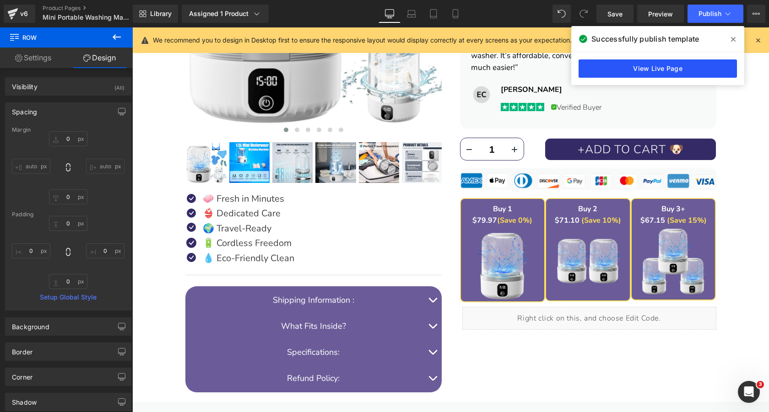
click at [667, 66] on link "View Live Page" at bounding box center [658, 69] width 158 height 18
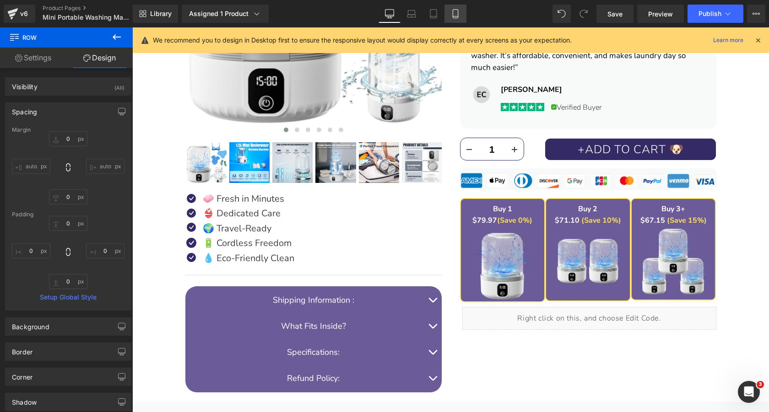
click at [456, 11] on icon at bounding box center [455, 13] width 9 height 9
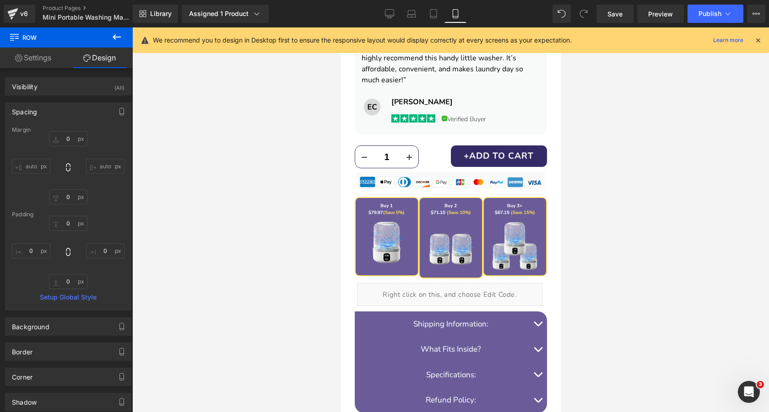
type input "0"
type input "24"
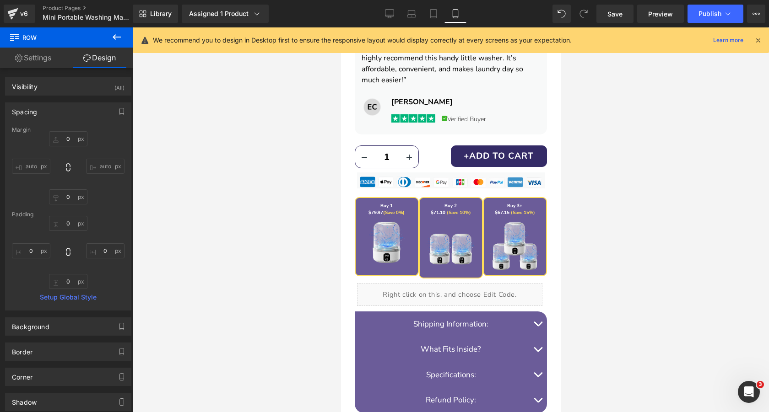
type input "0"
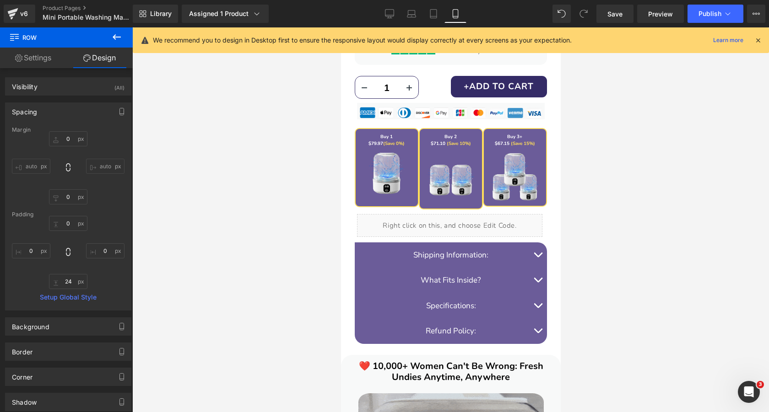
scroll to position [653, 0]
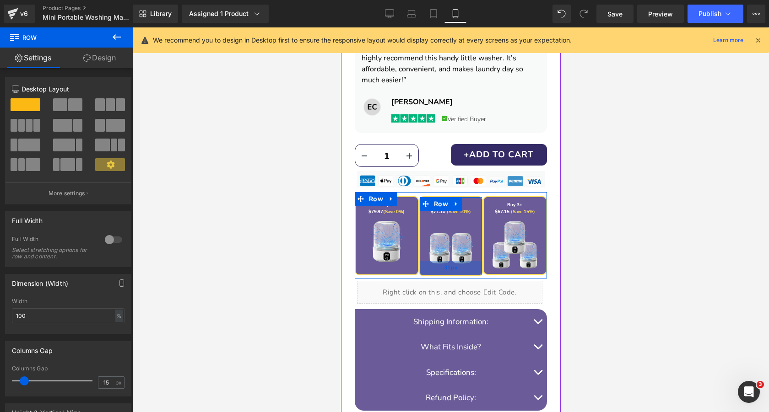
click at [452, 271] on span "31px" at bounding box center [451, 268] width 14 height 10
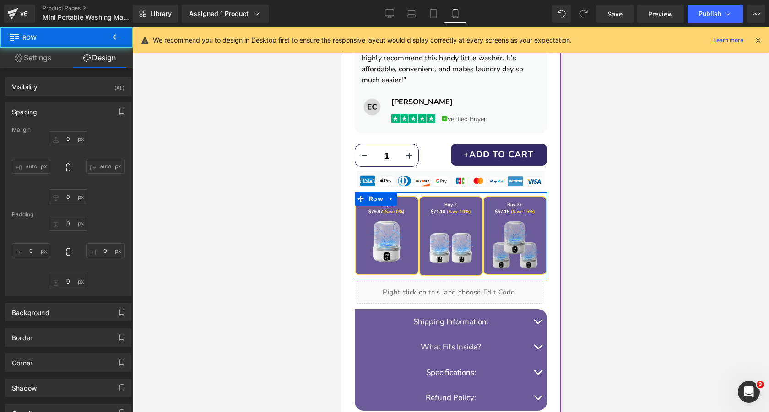
type input "0"
type input "31"
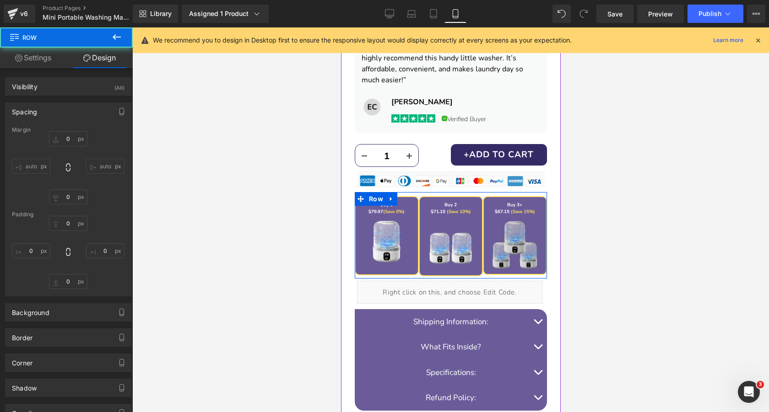
type input "0"
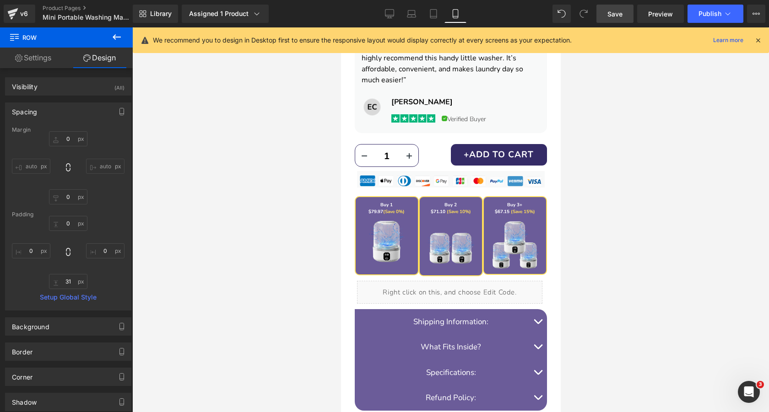
click at [609, 16] on span "Save" at bounding box center [615, 14] width 15 height 10
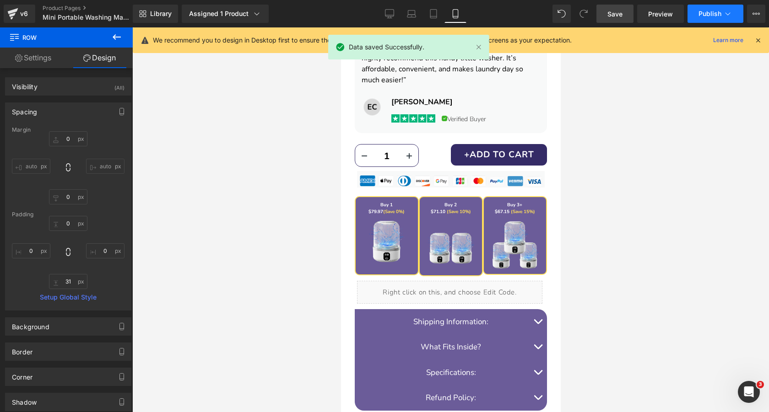
click at [715, 15] on span "Publish" at bounding box center [710, 13] width 23 height 7
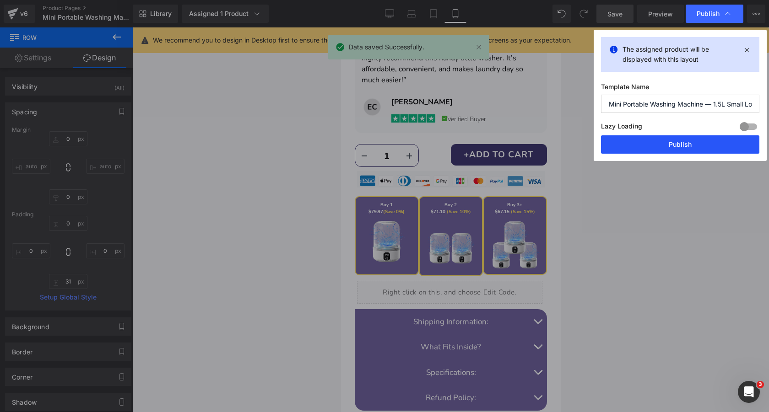
click at [706, 141] on button "Publish" at bounding box center [680, 145] width 158 height 18
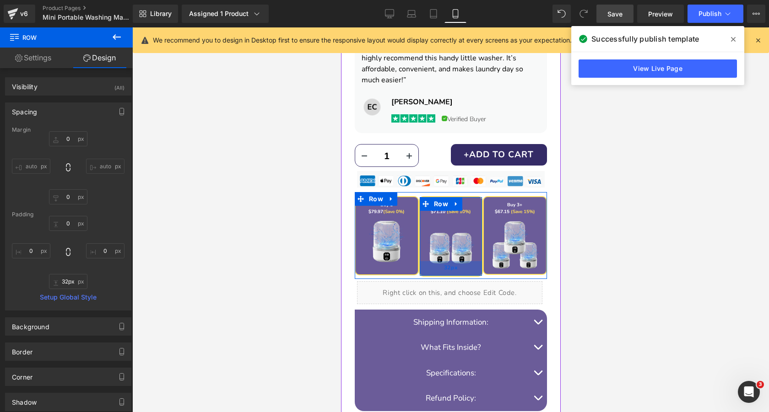
type input "33px"
click at [442, 271] on div "33px" at bounding box center [450, 268] width 62 height 15
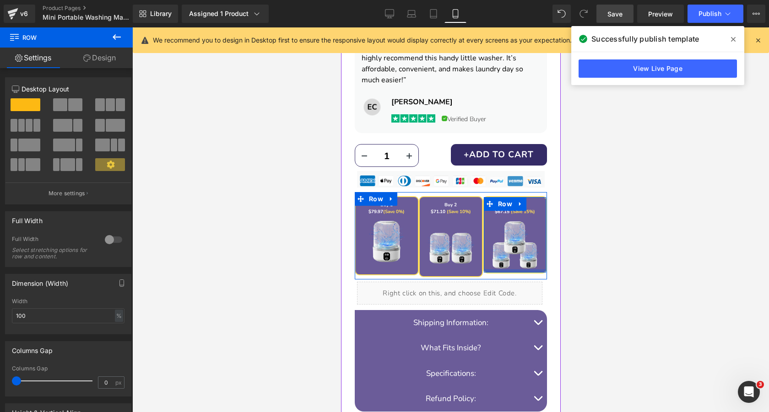
drag, startPoint x: 509, startPoint y: 271, endPoint x: 933, endPoint y: 86, distance: 462.5
click at [509, 270] on div at bounding box center [514, 271] width 62 height 3
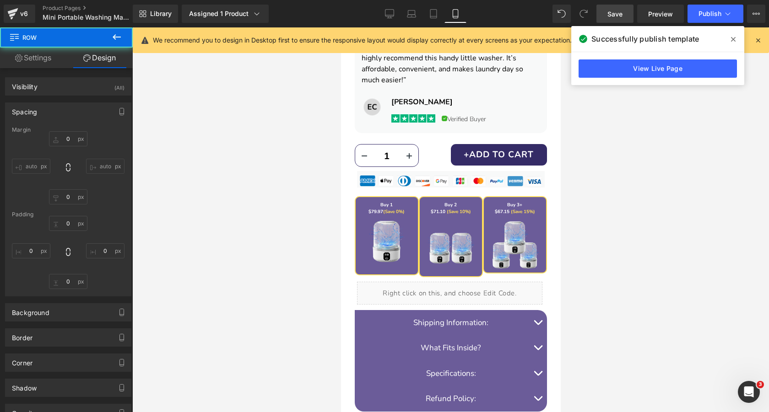
type input "0"
type input "7"
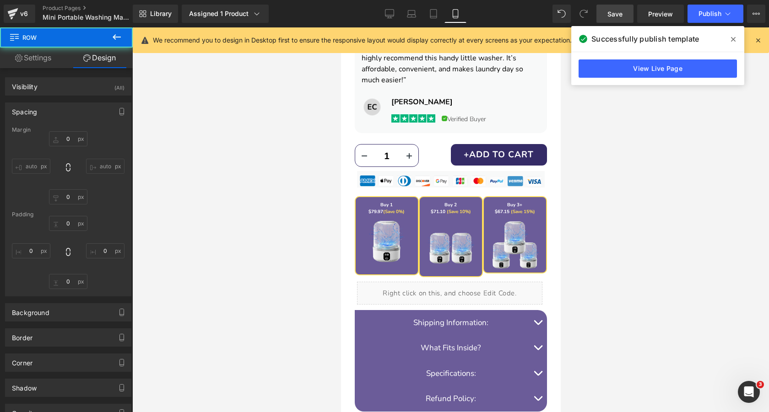
type input "0"
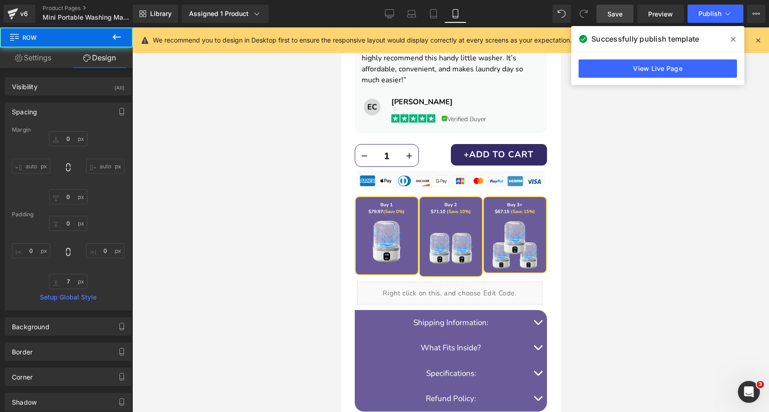
click at [609, 14] on span "Save" at bounding box center [615, 14] width 15 height 10
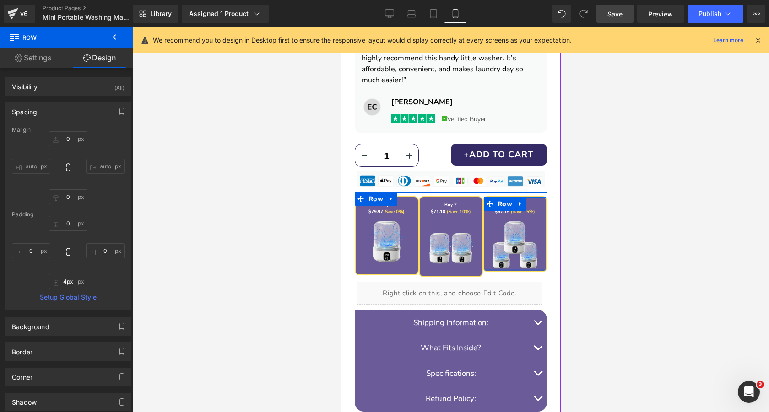
click at [505, 270] on div at bounding box center [514, 271] width 62 height 2
type input "5px"
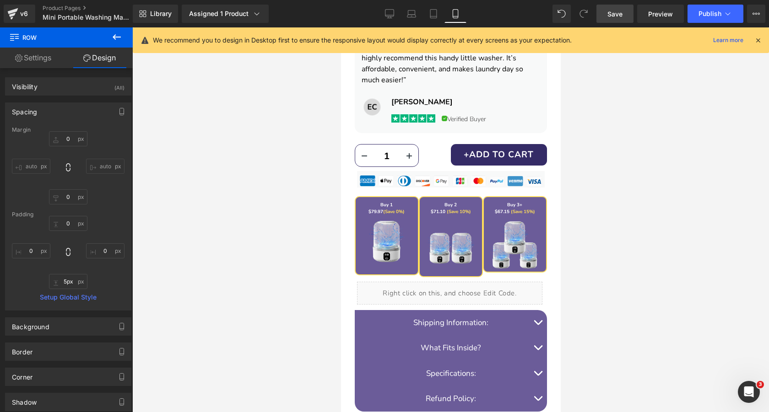
click at [617, 8] on link "Save" at bounding box center [615, 14] width 37 height 18
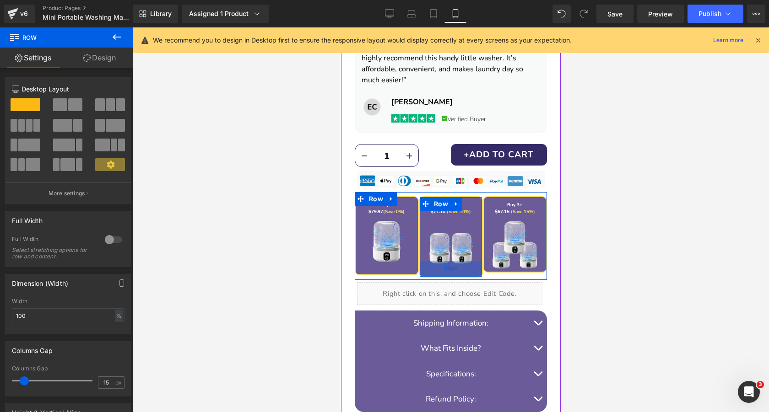
click at [451, 271] on span "34px" at bounding box center [451, 269] width 14 height 10
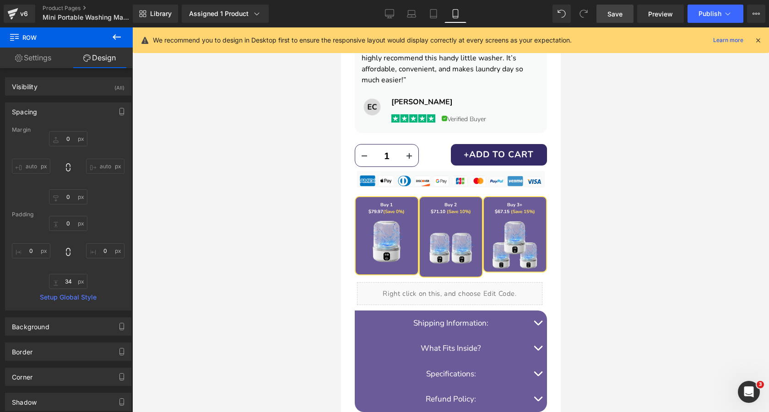
click at [616, 18] on span "Save" at bounding box center [615, 14] width 15 height 10
click at [717, 16] on span "Publish" at bounding box center [710, 13] width 23 height 7
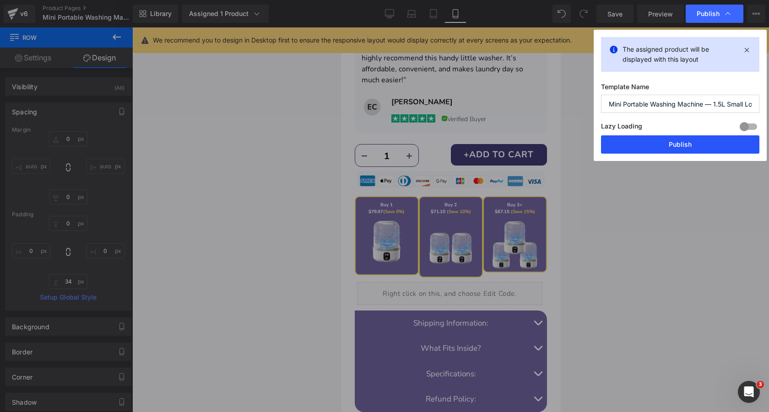
click at [646, 143] on button "Publish" at bounding box center [680, 145] width 158 height 18
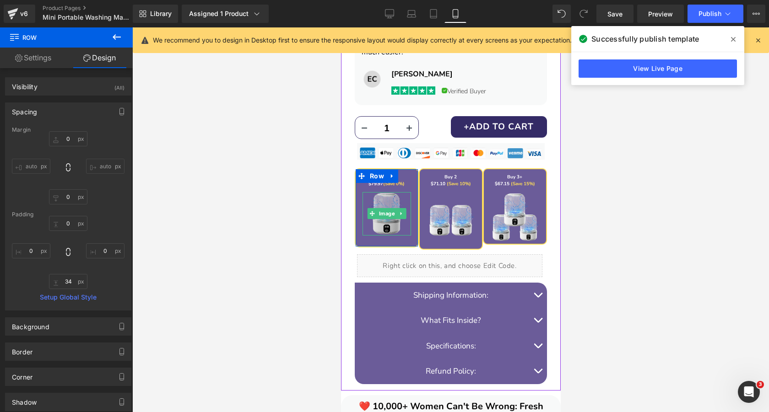
scroll to position [684, 0]
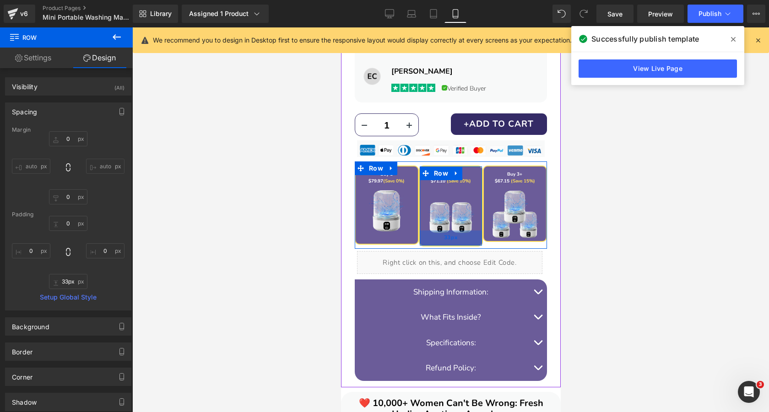
click at [458, 243] on div "33px" at bounding box center [450, 238] width 62 height 15
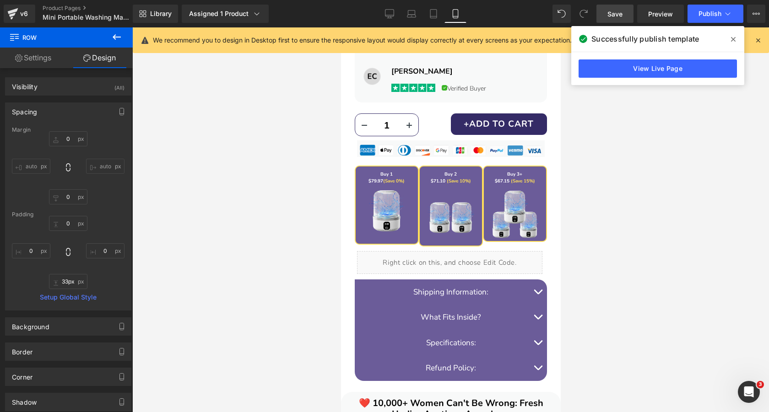
click at [621, 11] on span "Save" at bounding box center [615, 14] width 15 height 10
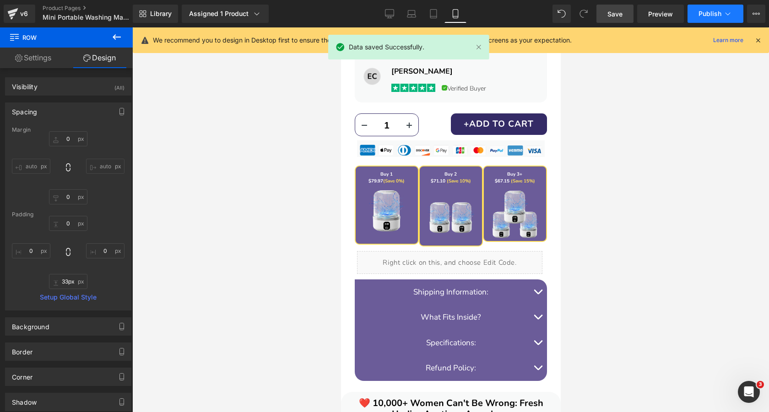
click at [710, 14] on span "Publish" at bounding box center [710, 13] width 23 height 7
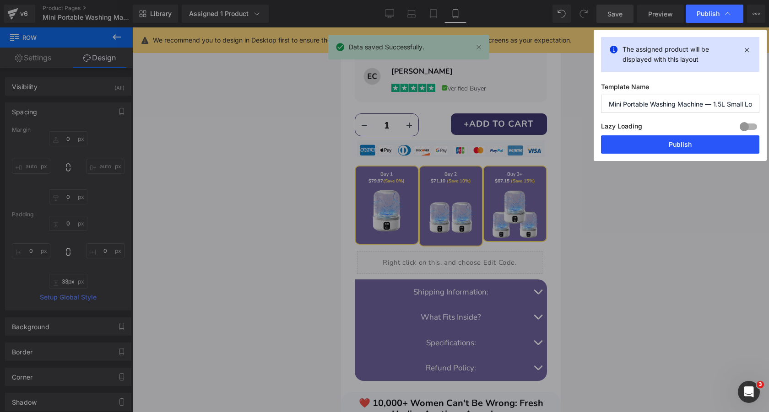
click at [684, 141] on button "Publish" at bounding box center [680, 145] width 158 height 18
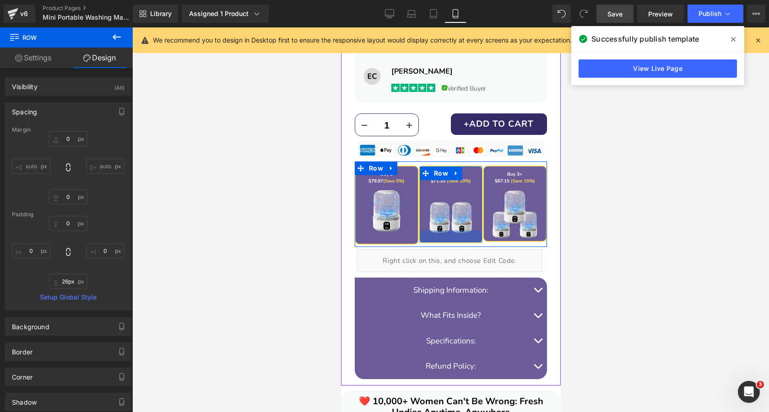
type input "27px"
click at [459, 240] on div at bounding box center [450, 237] width 62 height 12
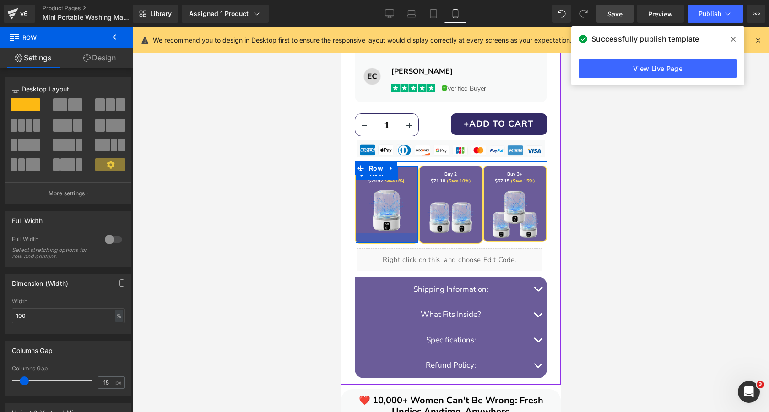
click at [410, 240] on div at bounding box center [386, 238] width 62 height 10
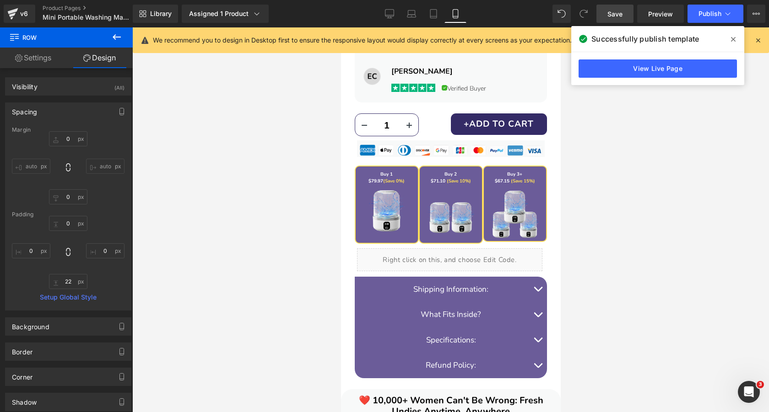
click at [619, 18] on link "Save" at bounding box center [615, 14] width 37 height 18
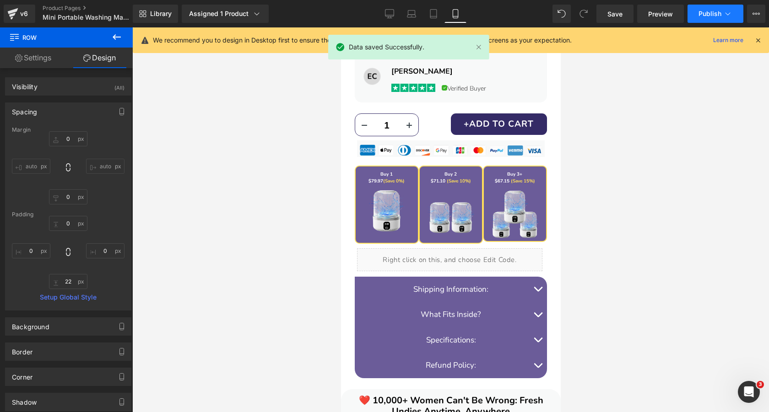
click at [711, 17] on span "Publish" at bounding box center [710, 13] width 23 height 7
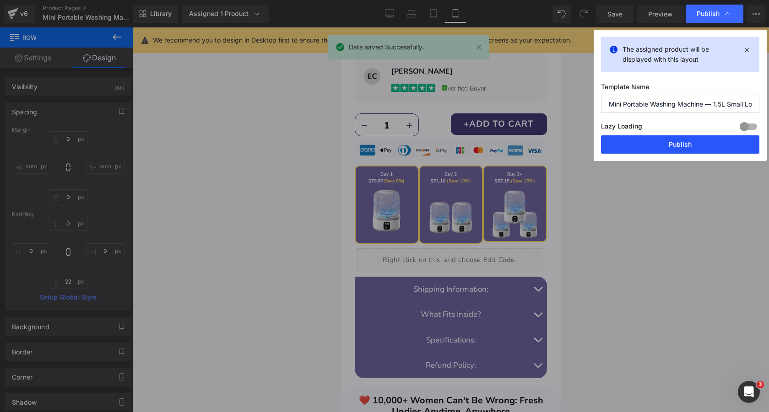
click at [684, 146] on button "Publish" at bounding box center [680, 145] width 158 height 18
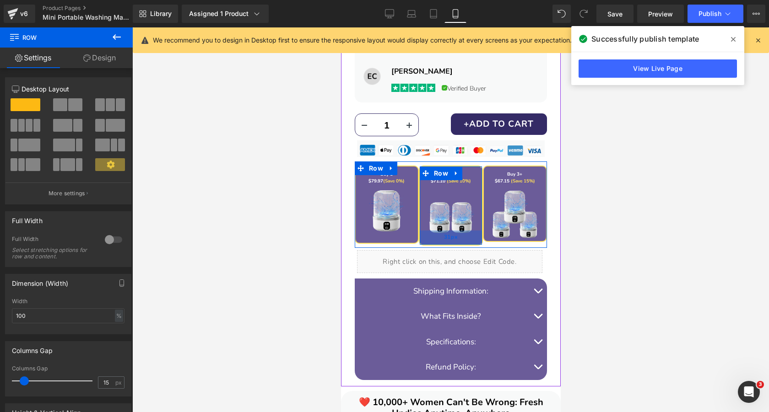
drag, startPoint x: 445, startPoint y: 239, endPoint x: 955, endPoint y: 54, distance: 543.1
click at [445, 240] on div "31px" at bounding box center [450, 238] width 62 height 14
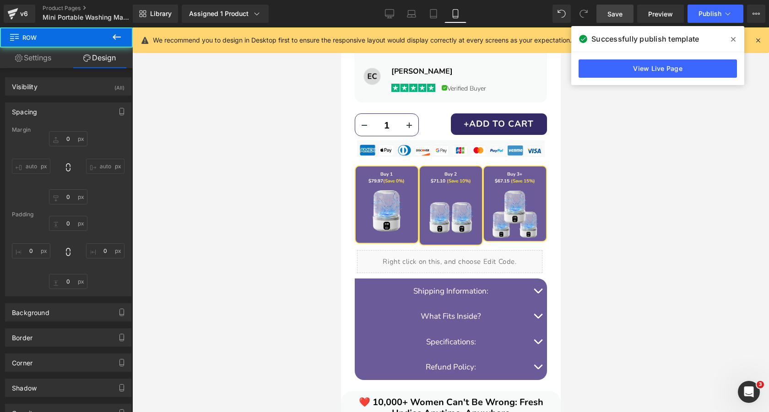
type input "0"
type input "31"
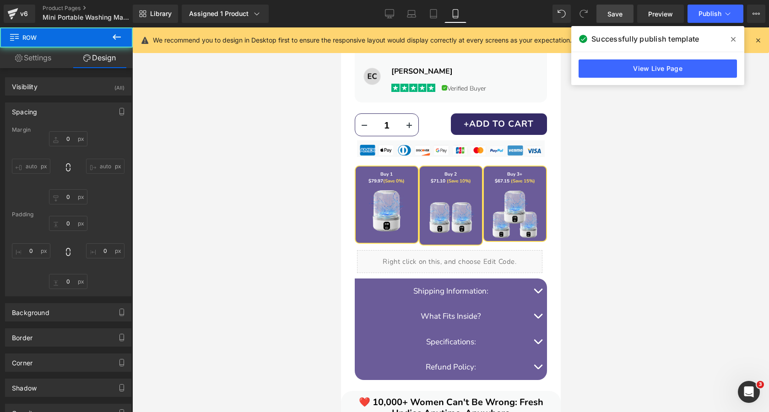
type input "0"
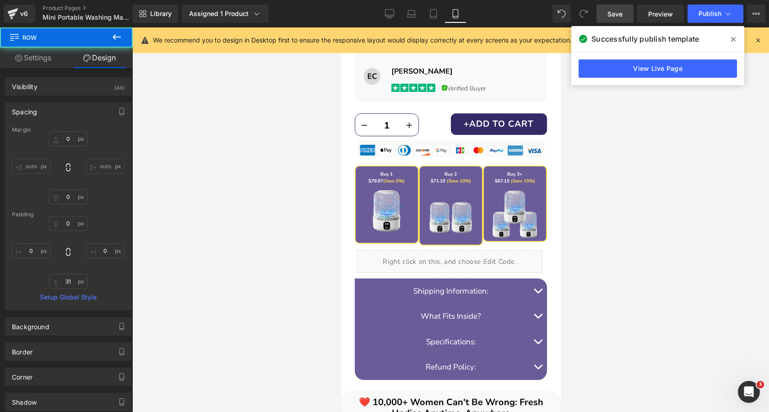
click at [616, 14] on span "Save" at bounding box center [615, 14] width 15 height 10
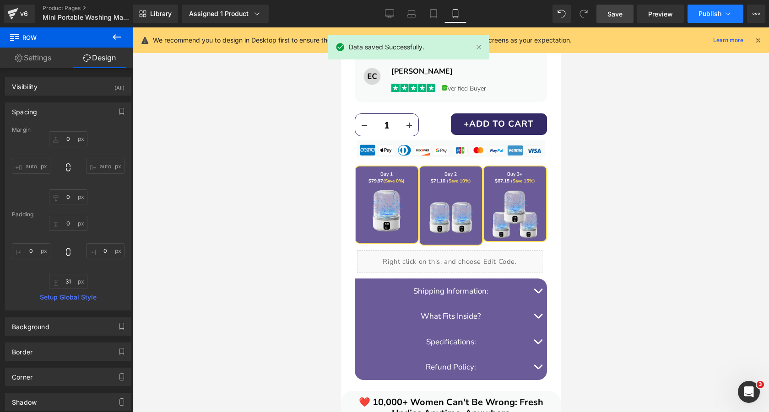
click at [712, 14] on span "Publish" at bounding box center [710, 13] width 23 height 7
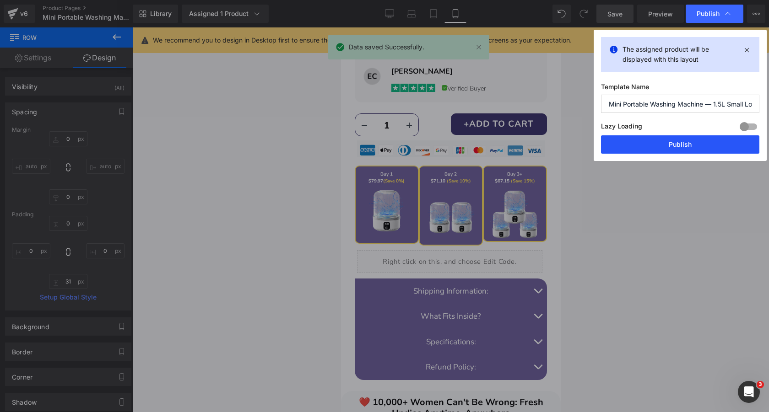
click at [681, 152] on button "Publish" at bounding box center [680, 145] width 158 height 18
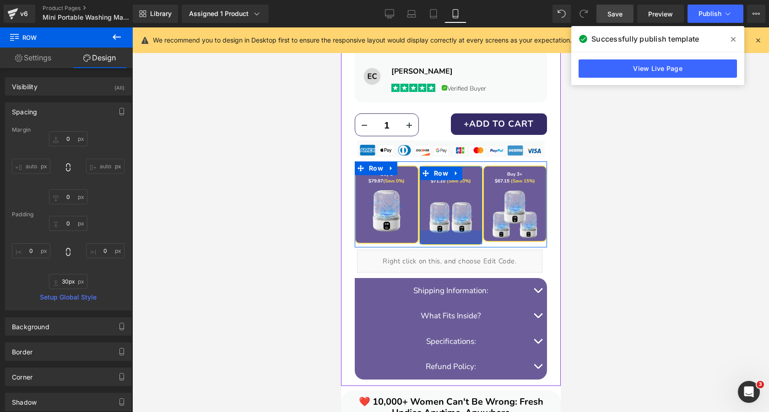
type input "29px"
click at [450, 238] on div at bounding box center [450, 238] width 62 height 14
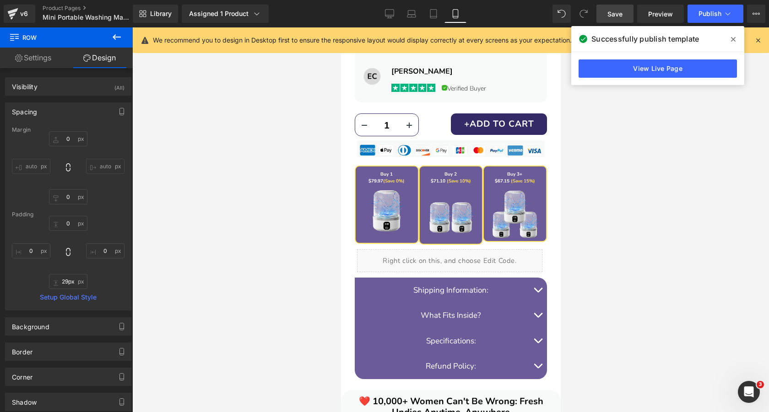
click at [615, 16] on span "Save" at bounding box center [615, 14] width 15 height 10
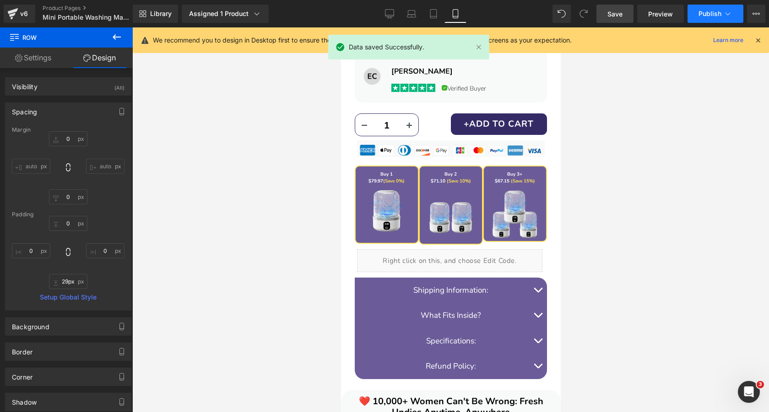
click at [711, 20] on button "Publish" at bounding box center [716, 14] width 56 height 18
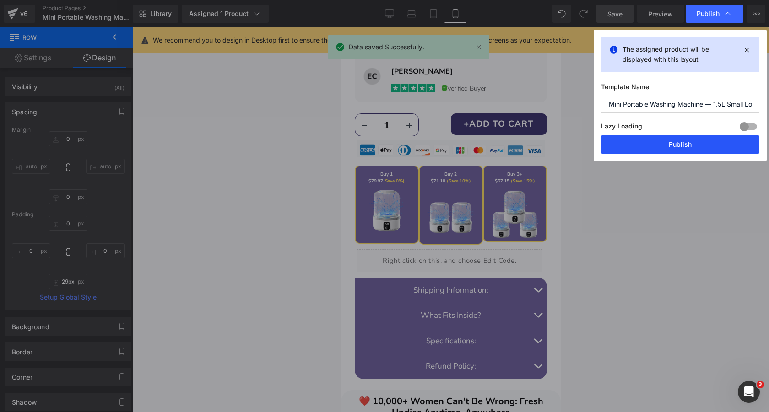
click at [678, 141] on button "Publish" at bounding box center [680, 145] width 158 height 18
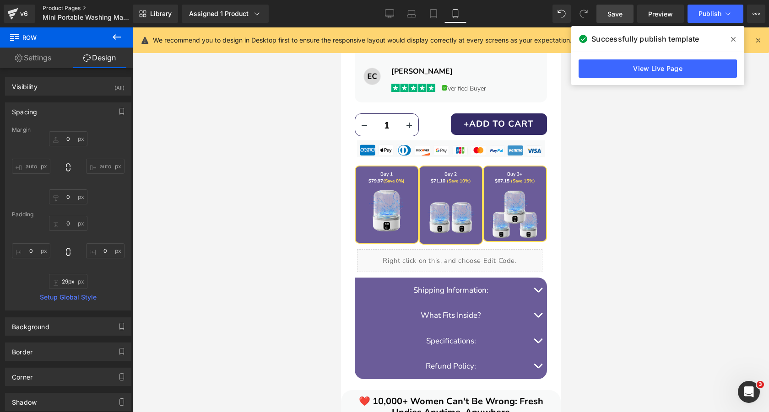
click at [65, 8] on link "Product Pages" at bounding box center [95, 8] width 105 height 7
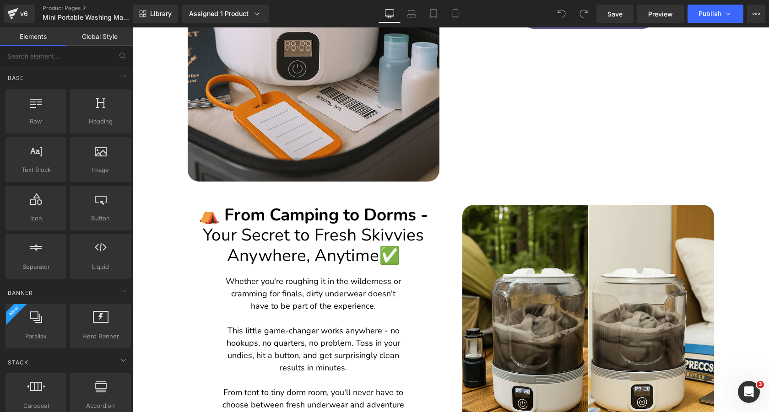
scroll to position [2314, 0]
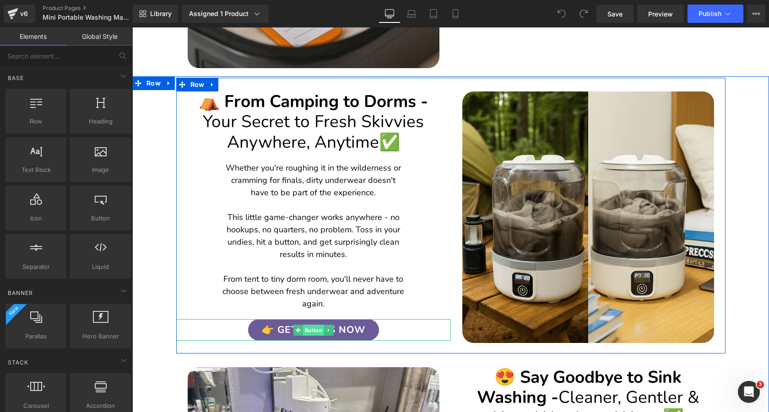
click at [314, 329] on span "Button" at bounding box center [313, 330] width 21 height 11
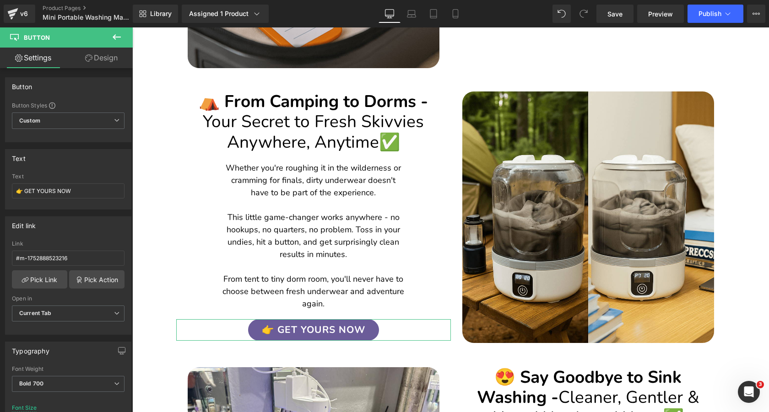
click at [88, 60] on icon at bounding box center [88, 57] width 7 height 7
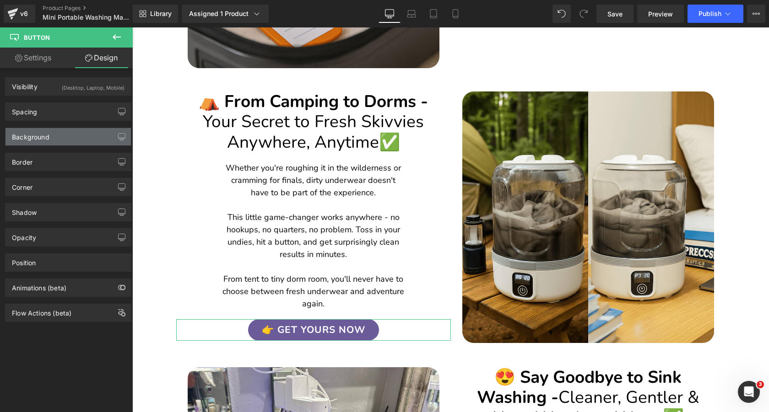
click at [63, 139] on div "Background" at bounding box center [67, 136] width 125 height 17
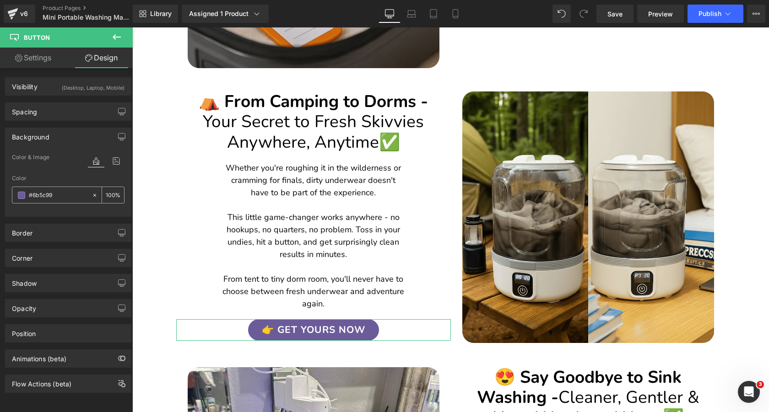
click at [59, 193] on input "#6b5c99" at bounding box center [58, 195] width 59 height 10
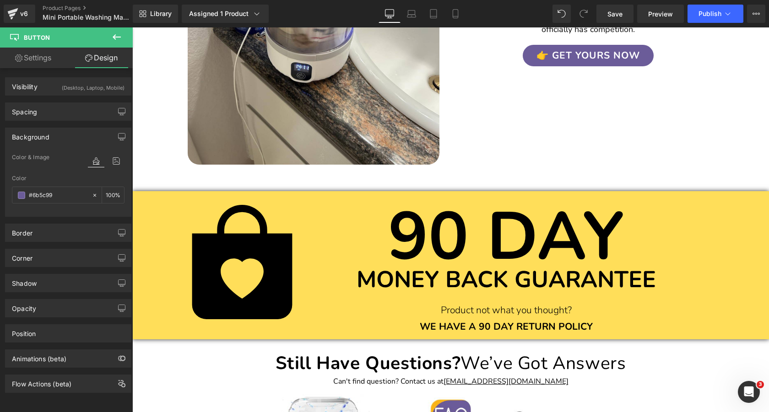
scroll to position [2887, 0]
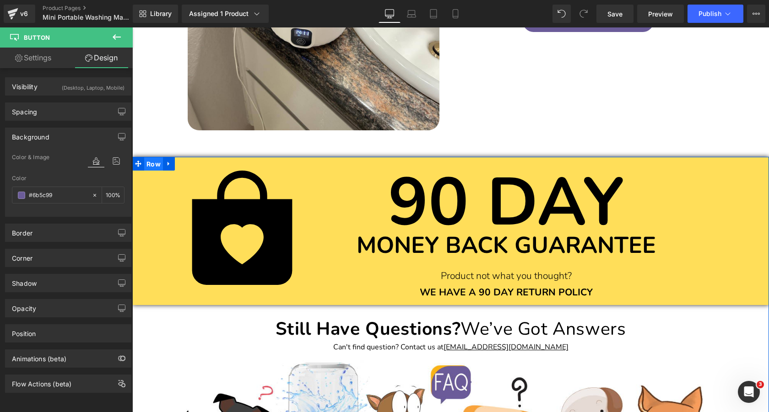
click at [161, 164] on span "Row" at bounding box center [153, 164] width 19 height 14
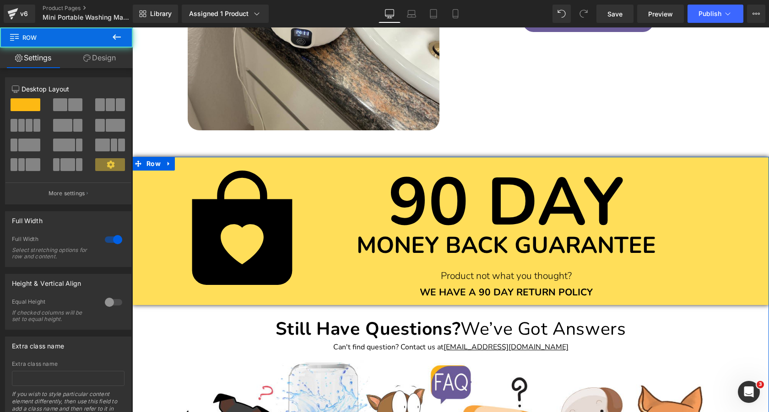
click at [91, 57] on link "Design" at bounding box center [99, 58] width 66 height 21
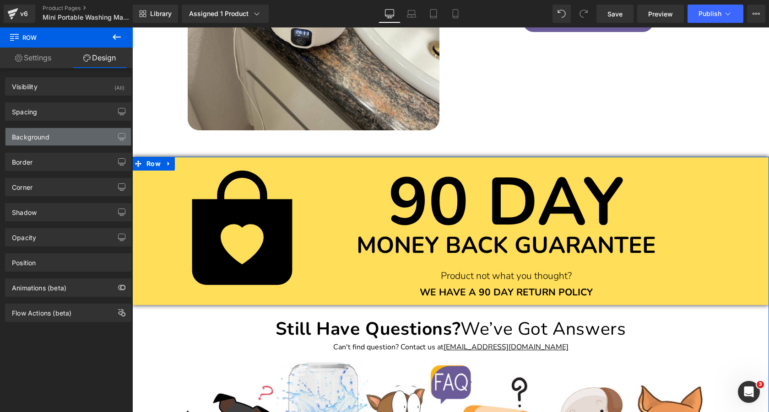
click at [64, 140] on div "Background" at bounding box center [67, 136] width 125 height 17
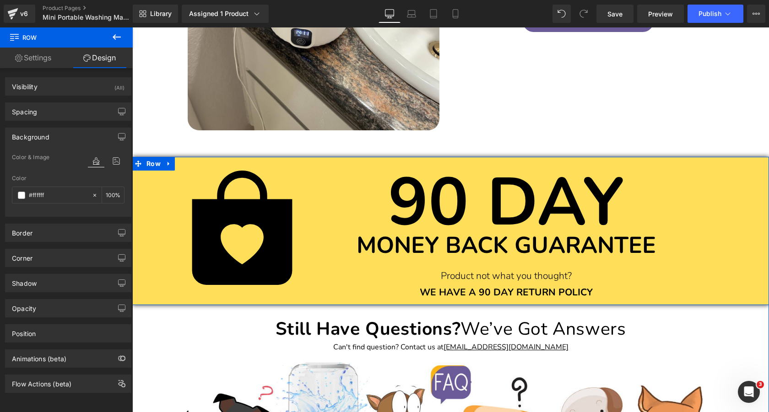
click at [159, 173] on div "Icon 90 DAY Heading MONEY BACK GUARANTEE Heading Product not what you thought? …" at bounding box center [450, 231] width 637 height 148
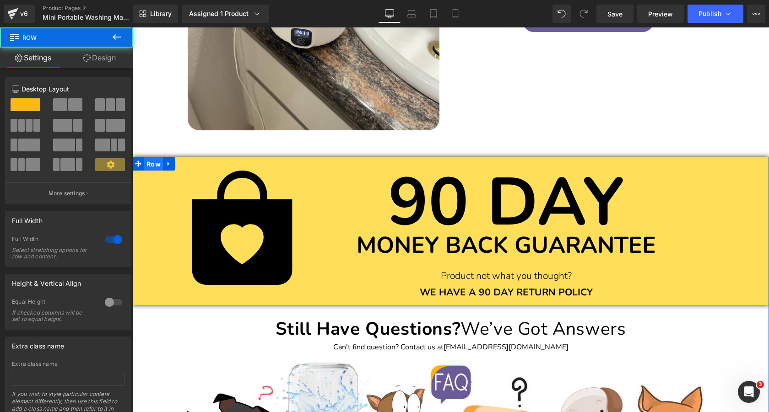
click at [158, 168] on span "Row" at bounding box center [153, 164] width 19 height 14
click at [91, 55] on link "Design" at bounding box center [99, 58] width 66 height 21
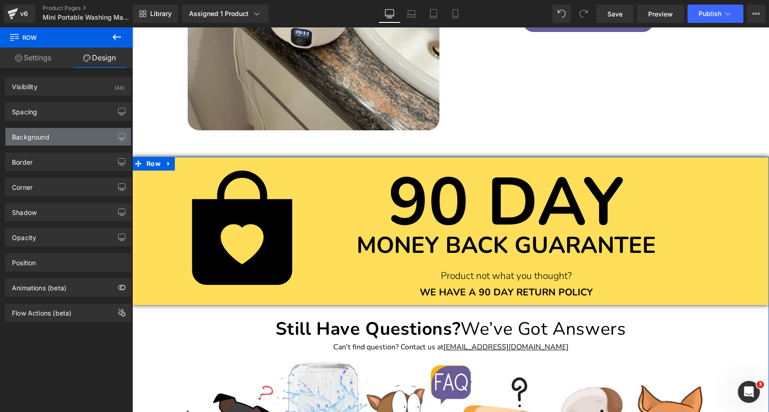
click at [60, 133] on div "Background" at bounding box center [67, 136] width 125 height 17
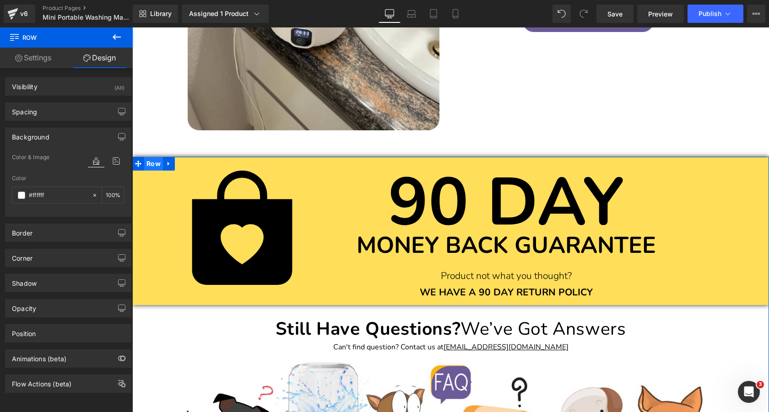
click at [152, 168] on span "Row" at bounding box center [153, 164] width 19 height 14
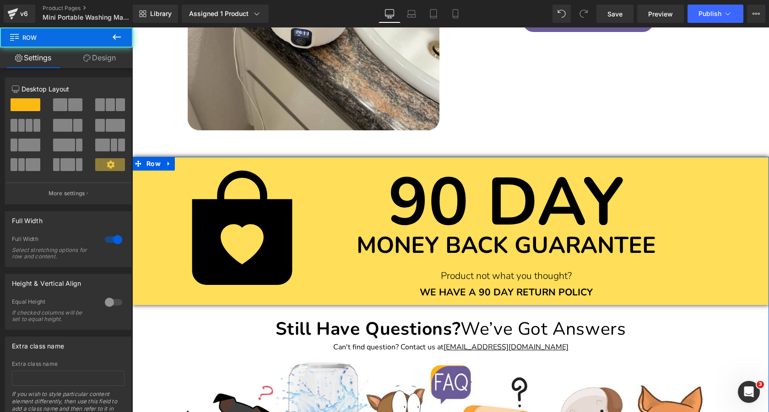
click at [92, 55] on link "Design" at bounding box center [99, 58] width 66 height 21
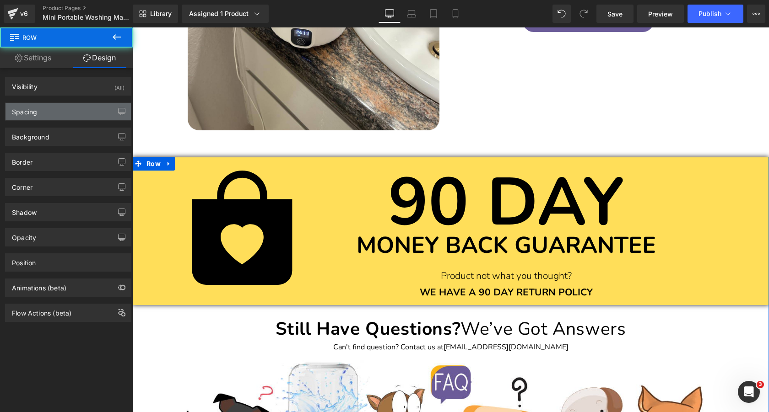
click at [65, 115] on div "Spacing" at bounding box center [67, 111] width 125 height 17
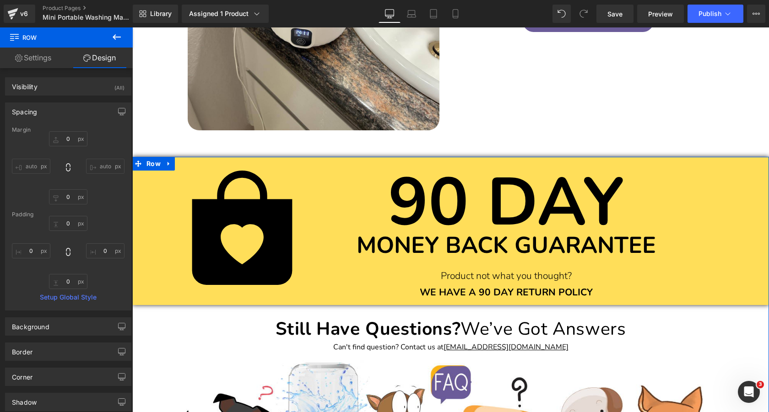
click at [65, 115] on div "Spacing" at bounding box center [67, 111] width 125 height 17
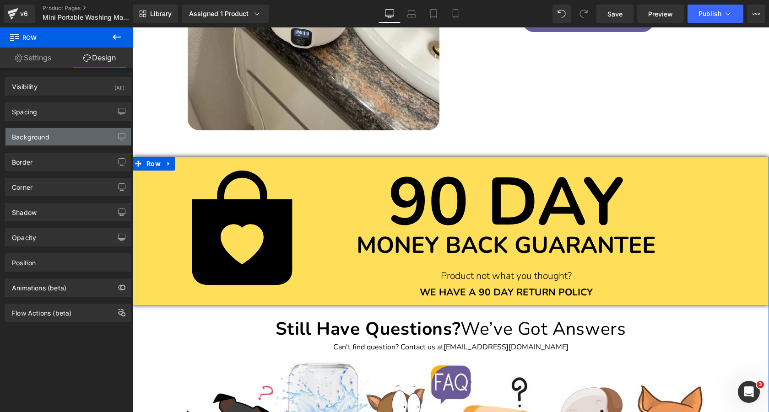
click at [64, 143] on div "Background" at bounding box center [67, 136] width 125 height 17
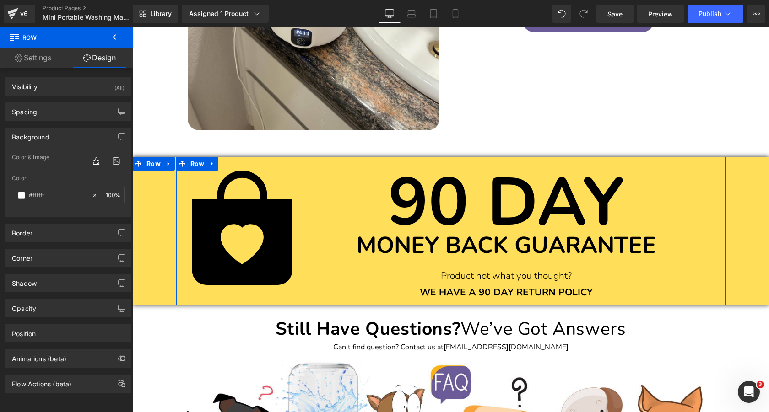
click at [306, 165] on div "Icon" at bounding box center [242, 223] width 132 height 133
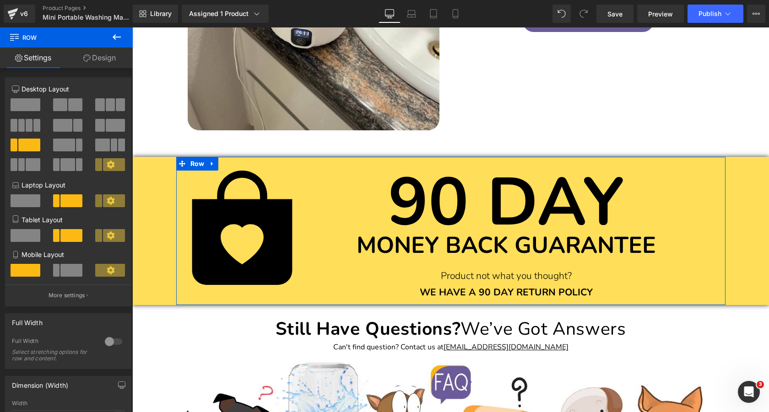
click at [107, 56] on link "Design" at bounding box center [99, 58] width 66 height 21
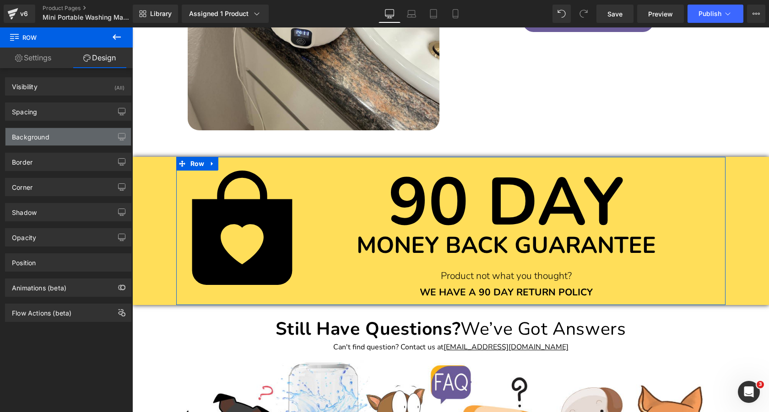
click at [49, 139] on div "Background" at bounding box center [31, 134] width 38 height 13
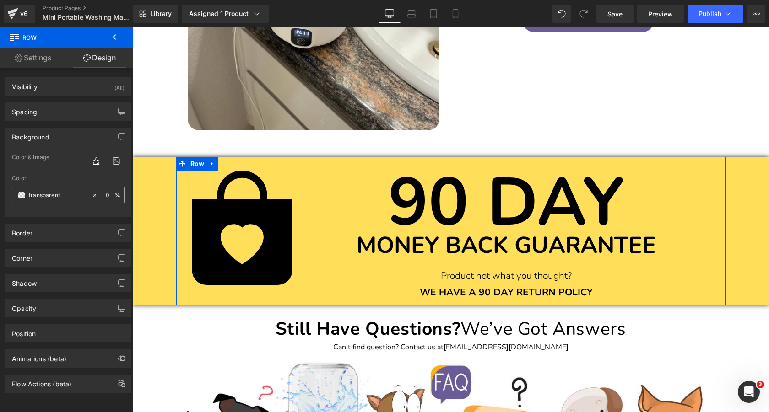
click at [58, 195] on input "transparent" at bounding box center [58, 195] width 59 height 10
paste input "#6b5c99"
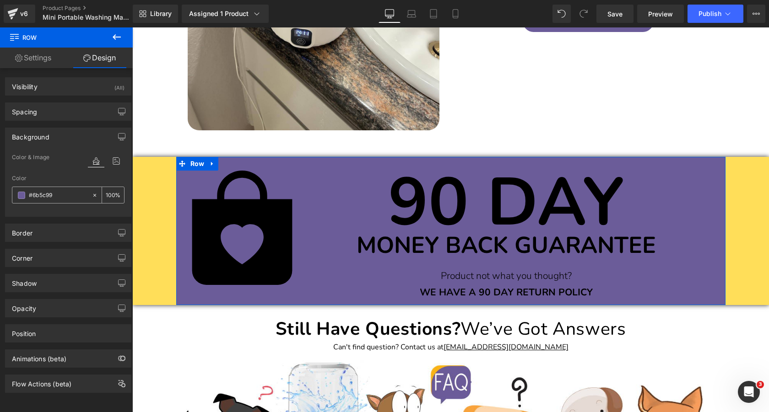
type input "transparent"
click at [93, 196] on icon at bounding box center [95, 195] width 6 height 6
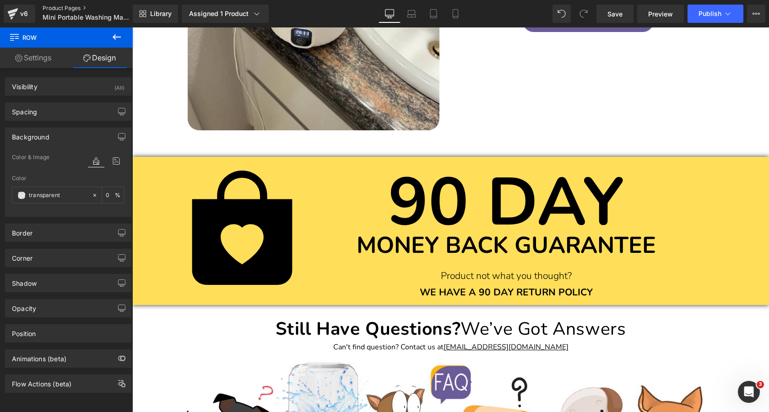
click at [57, 10] on link "Product Pages" at bounding box center [95, 8] width 105 height 7
